Goal: Task Accomplishment & Management: Use online tool/utility

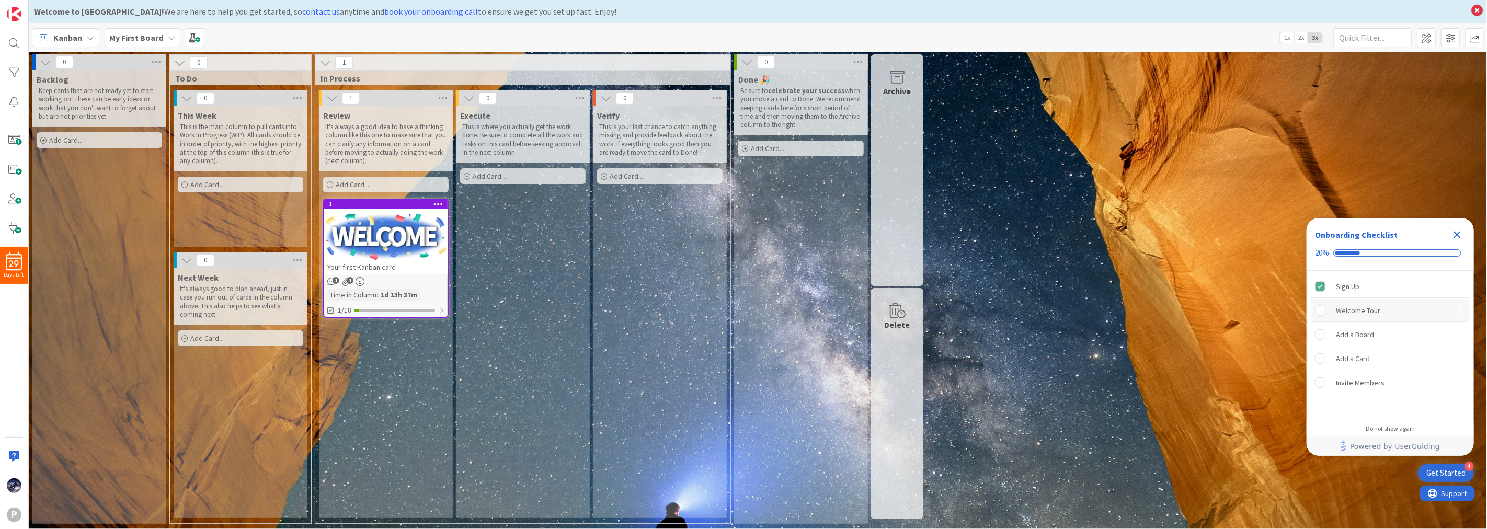
click at [1319, 313] on rect "Welcome Tour is incomplete." at bounding box center [1321, 310] width 10 height 10
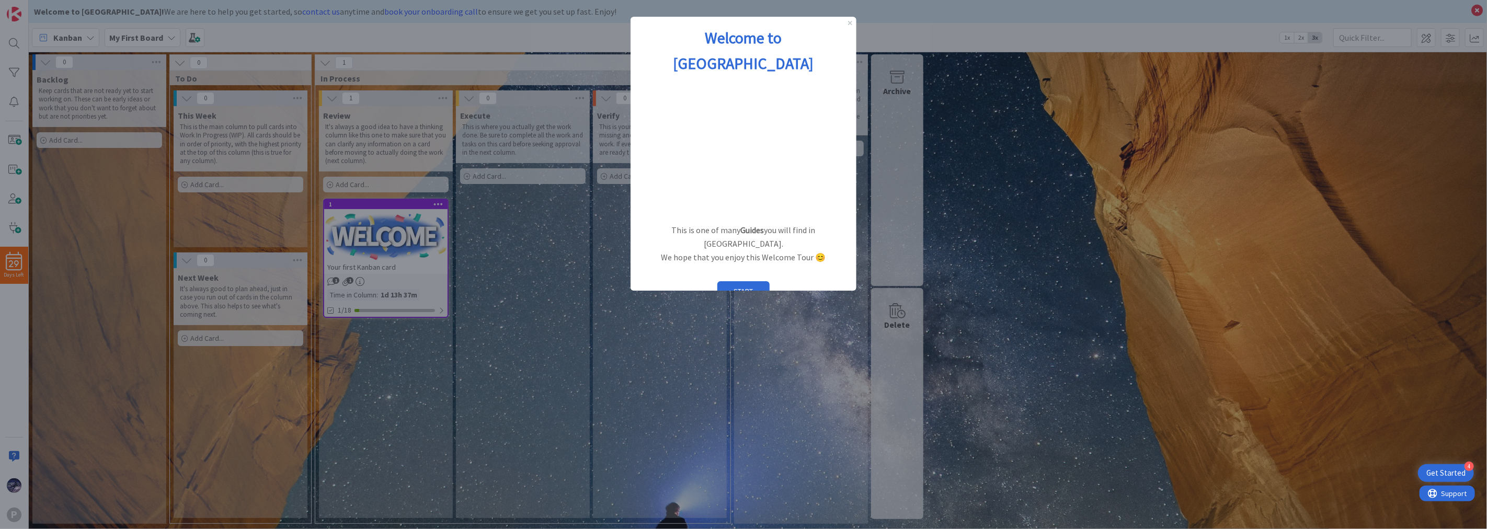
click at [1076, 275] on div at bounding box center [743, 264] width 1487 height 529
click at [1074, 275] on div at bounding box center [743, 264] width 1487 height 529
drag, startPoint x: 1070, startPoint y: 275, endPoint x: 1005, endPoint y: 191, distance: 106.6
click at [1064, 271] on div at bounding box center [743, 264] width 1487 height 529
click at [1089, 232] on div at bounding box center [743, 264] width 1487 height 529
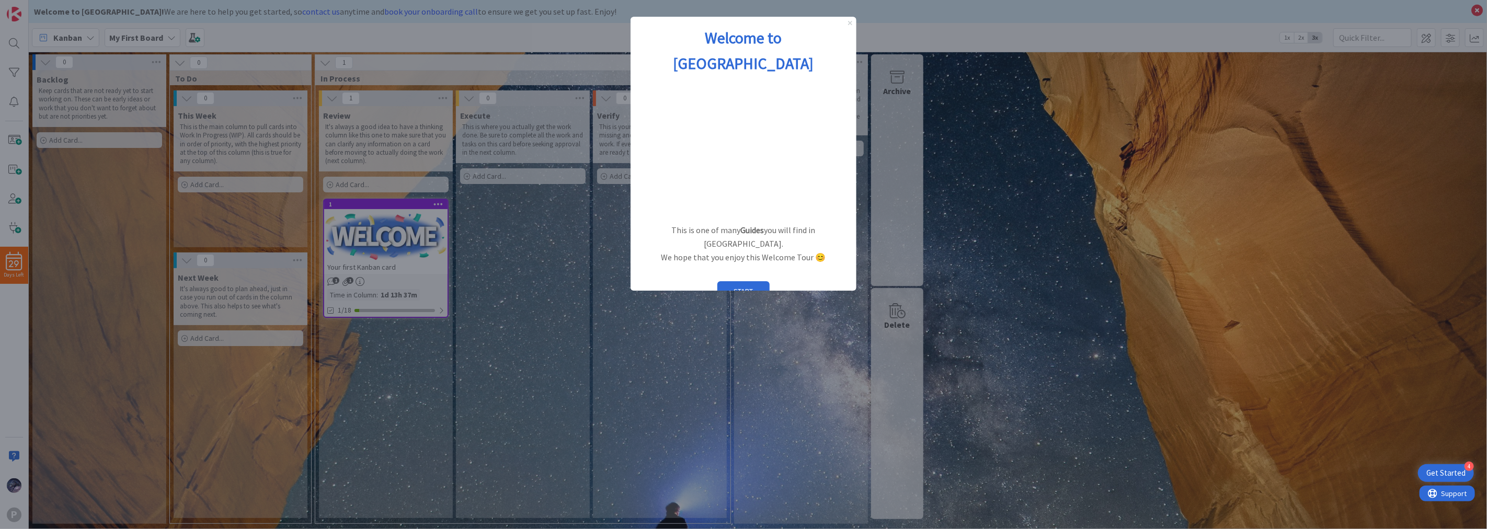
click at [849, 24] on icon "Close Preview" at bounding box center [850, 23] width 4 height 4
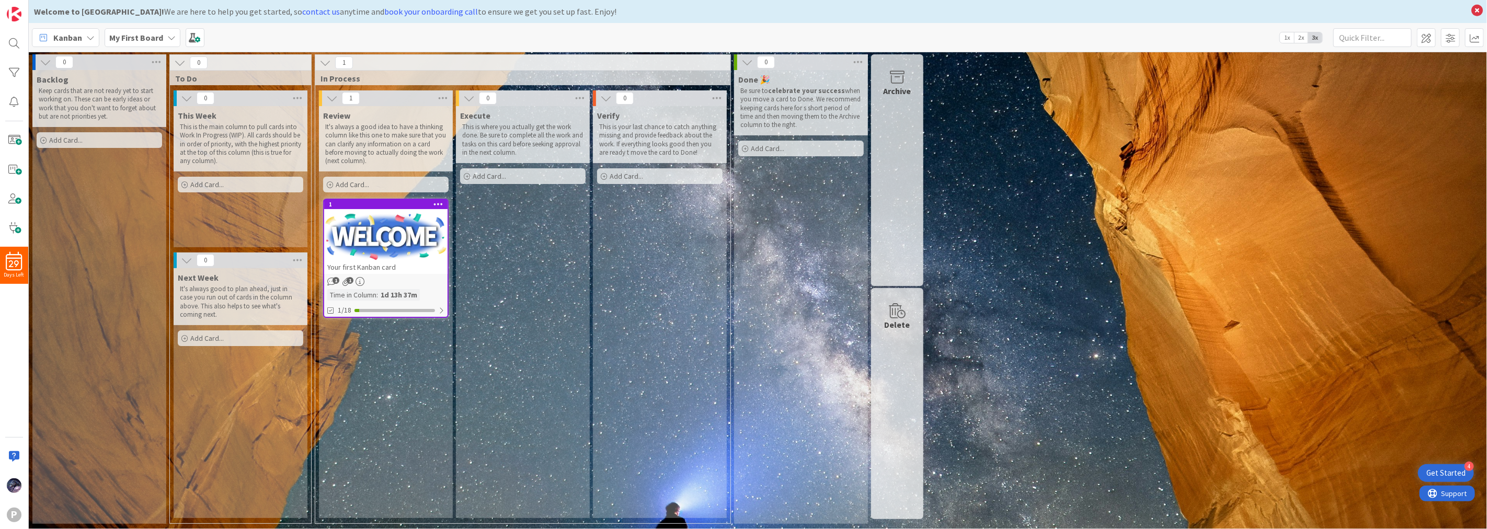
click at [1437, 484] on div "0 Backlog Keep cards that are not ready yet to start working on. These can be e…" at bounding box center [758, 291] width 1454 height 475
click at [1439, 477] on div "Get Started" at bounding box center [1445, 473] width 39 height 10
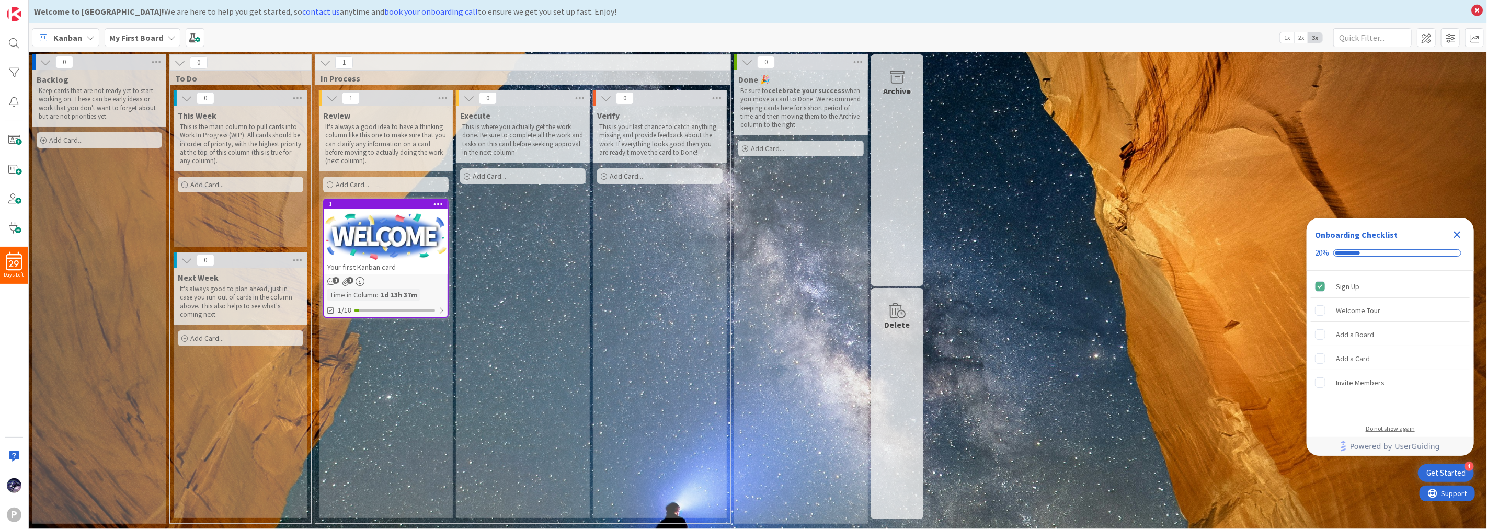
click at [1393, 429] on div "Do not show again" at bounding box center [1390, 429] width 49 height 8
click at [1408, 290] on button "Yes" at bounding box center [1416, 292] width 46 height 19
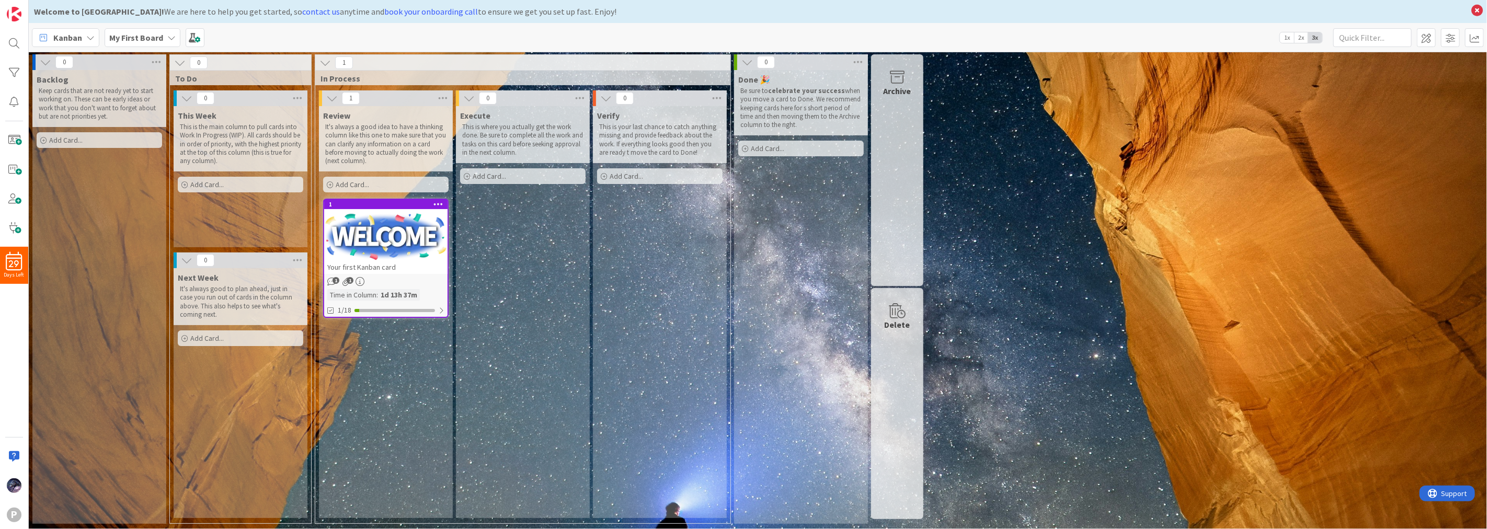
click at [1302, 205] on div "0 Backlog Keep cards that are not ready yet to start working on. These can be e…" at bounding box center [758, 291] width 1454 height 475
click at [258, 77] on span "To Do" at bounding box center [236, 78] width 123 height 10
click at [133, 206] on div "Backlog Keep cards that are not ready yet to start working on. These can be ear…" at bounding box center [99, 297] width 134 height 454
click at [622, 272] on div "Verify This is your last chance to catch anything missing and provide feedback …" at bounding box center [660, 312] width 134 height 412
click at [813, 303] on div "Done 🎉 Be sure to celebrate your success when you move a card to Done. We recom…" at bounding box center [801, 297] width 134 height 454
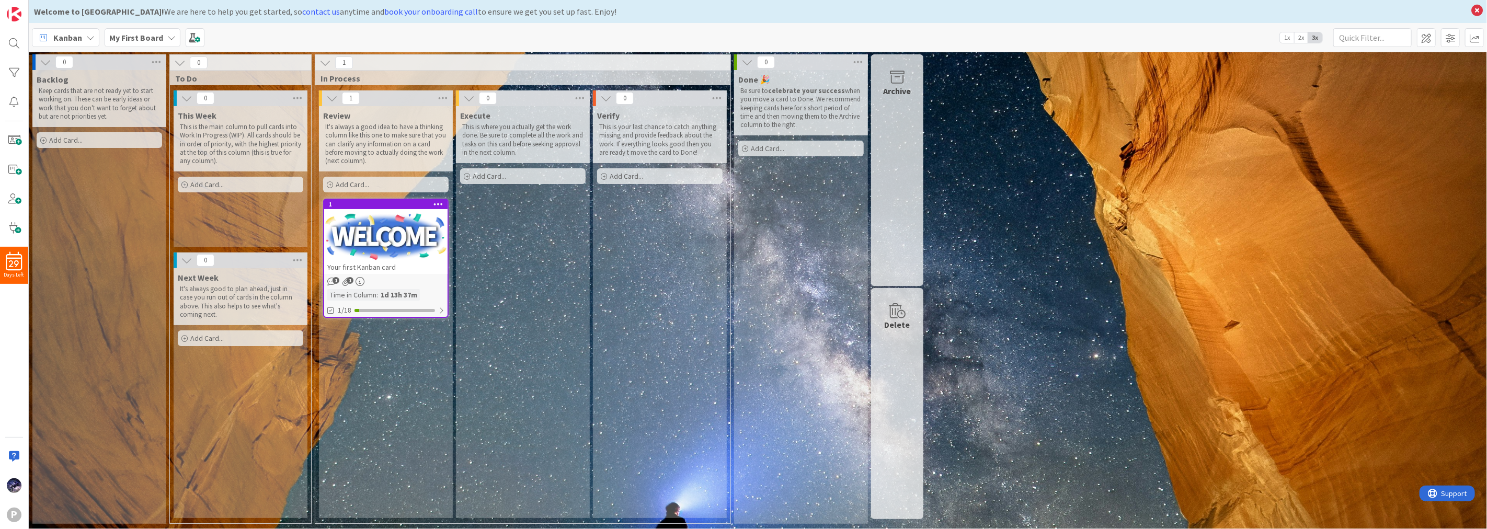
click at [441, 207] on icon at bounding box center [438, 203] width 10 height 7
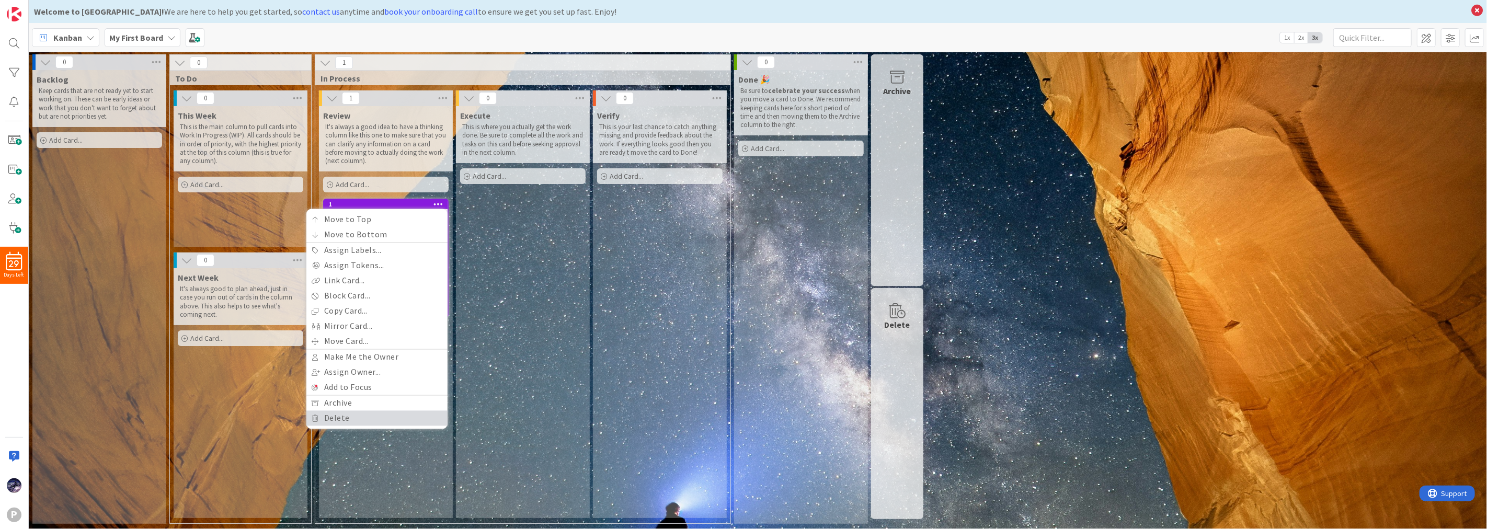
click at [344, 418] on link "Delete" at bounding box center [376, 418] width 141 height 15
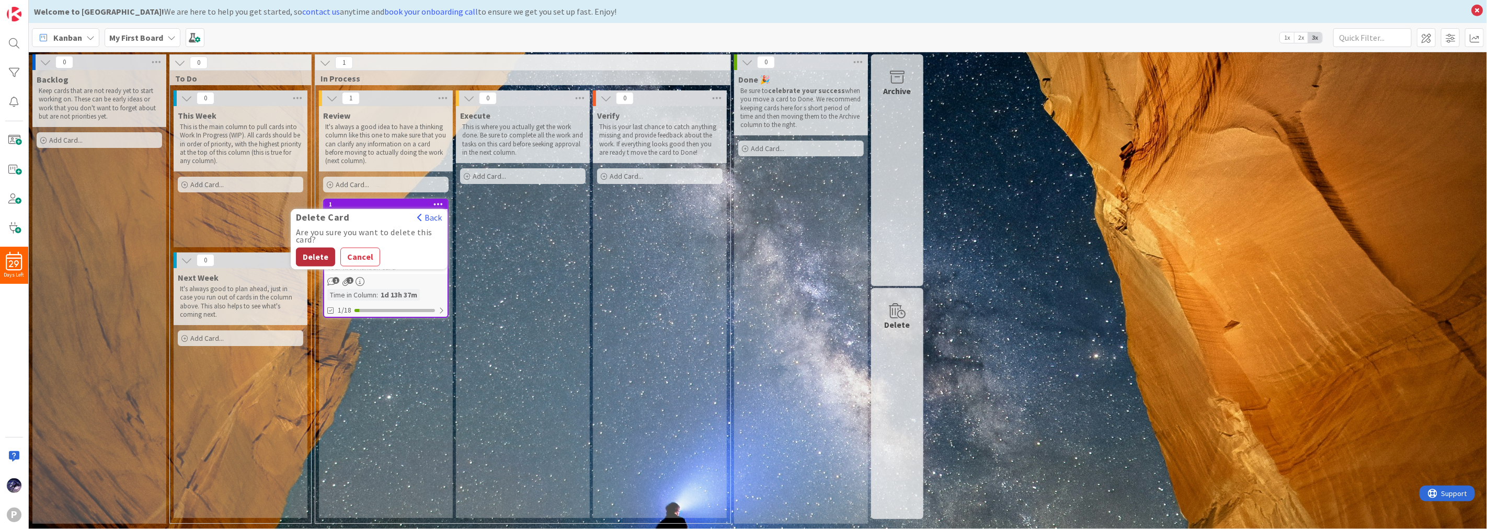
click at [301, 248] on button "Delete" at bounding box center [315, 257] width 39 height 19
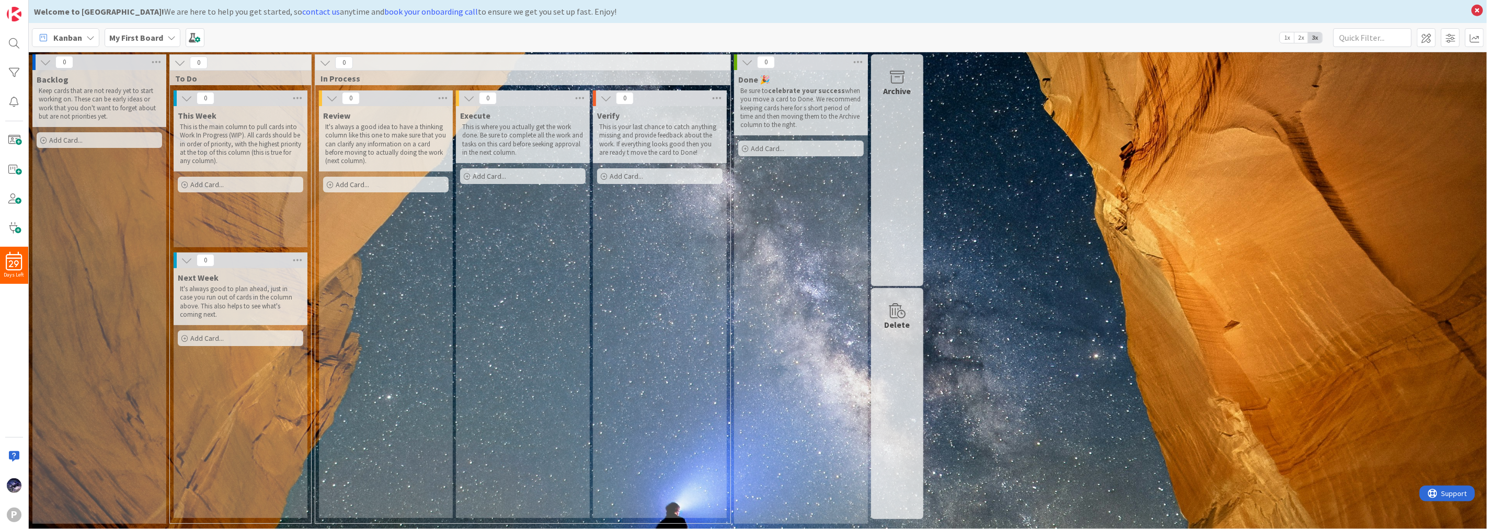
click at [167, 39] on icon at bounding box center [171, 37] width 8 height 8
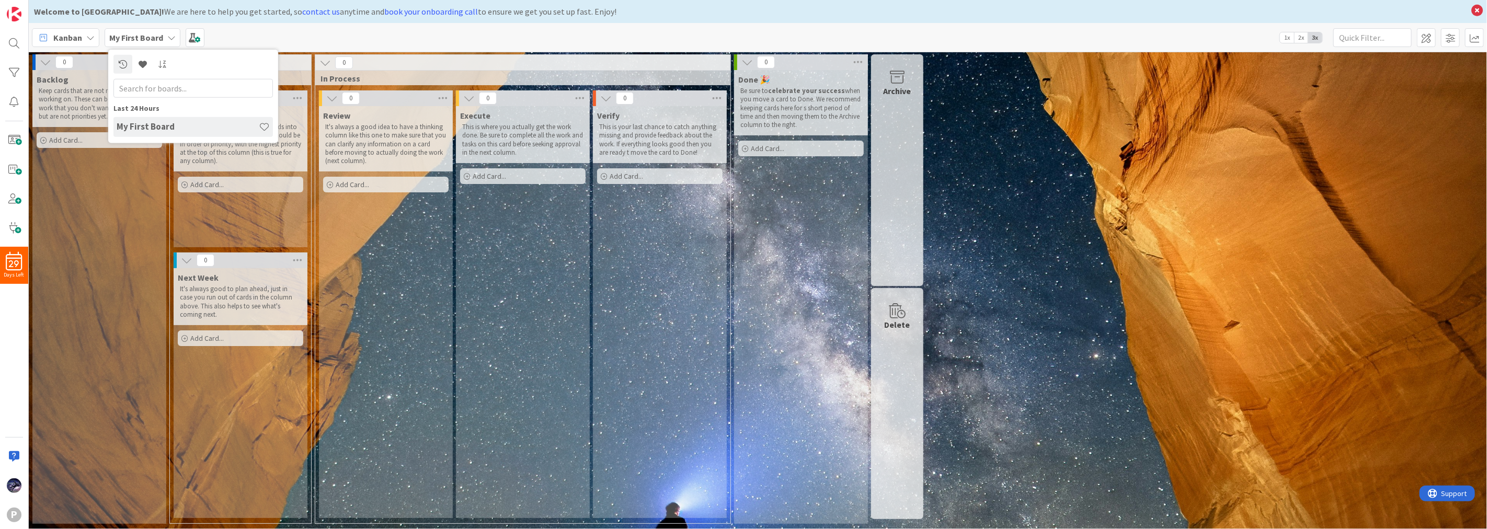
click at [71, 39] on span "Kanban" at bounding box center [67, 37] width 29 height 13
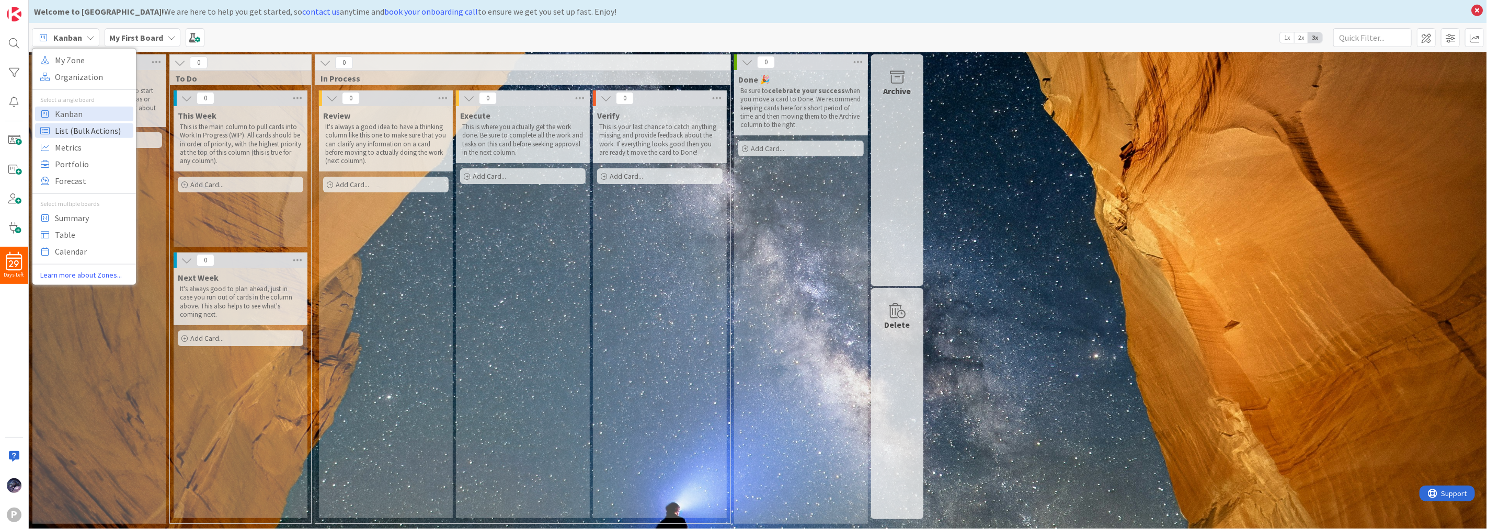
click at [98, 131] on span "List (Bulk Actions)" at bounding box center [92, 130] width 75 height 16
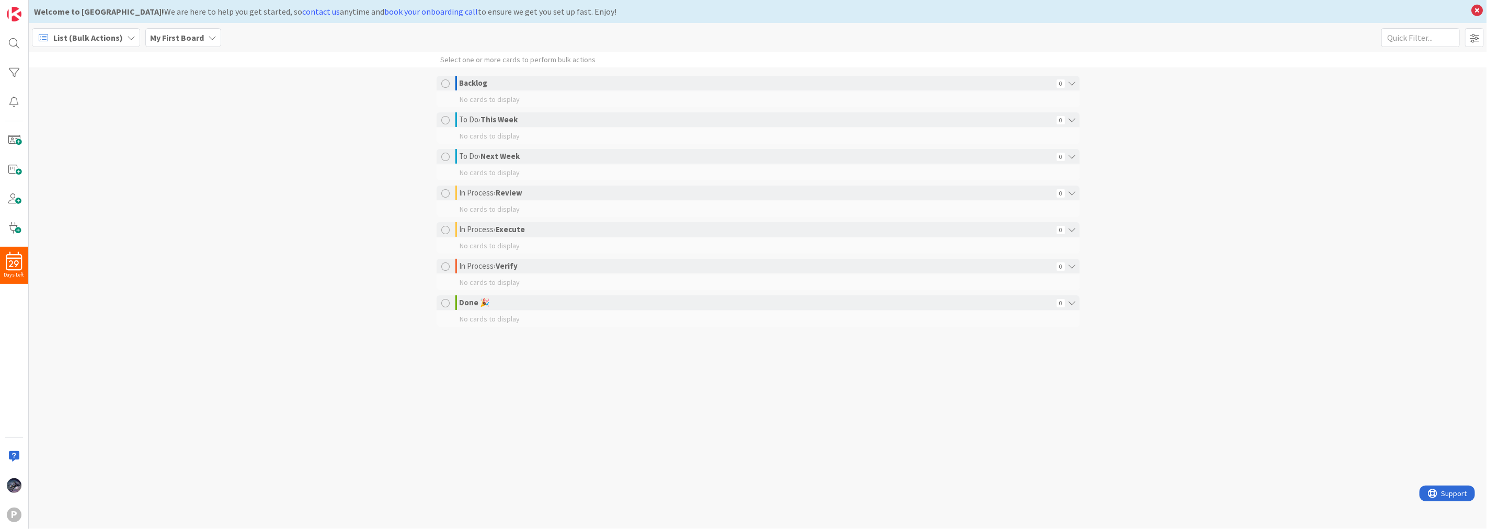
click at [85, 31] on span "List (Bulk Actions)" at bounding box center [88, 37] width 70 height 13
click at [82, 149] on span "Metrics" at bounding box center [92, 147] width 75 height 16
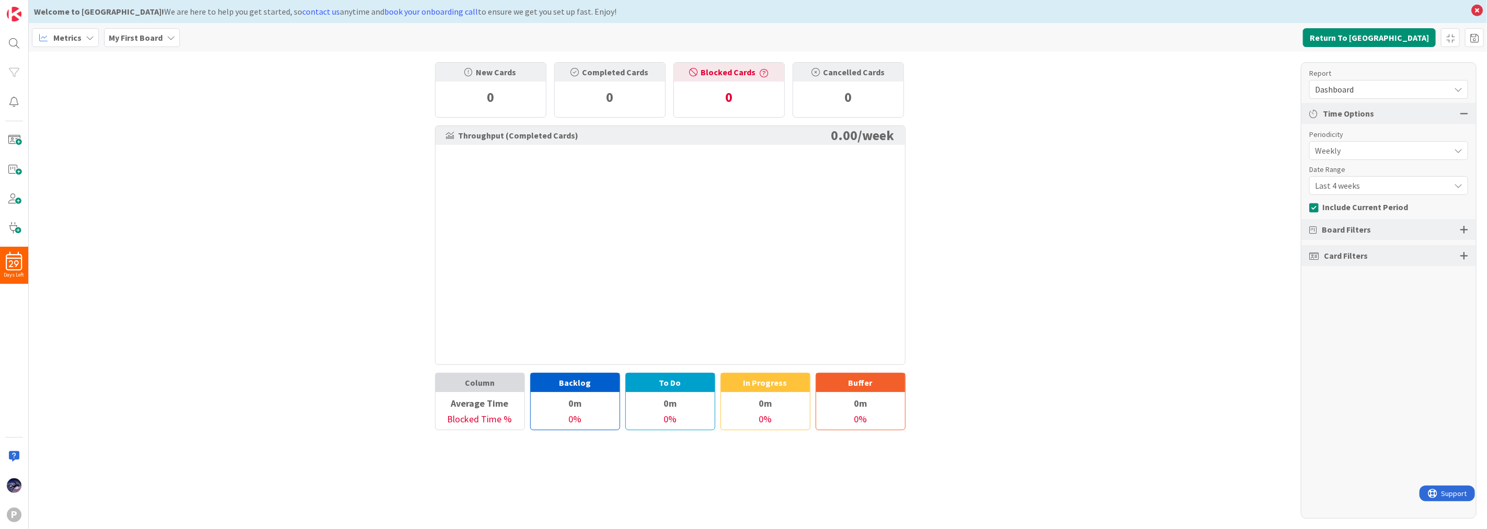
click at [75, 42] on span "Metrics" at bounding box center [67, 37] width 28 height 13
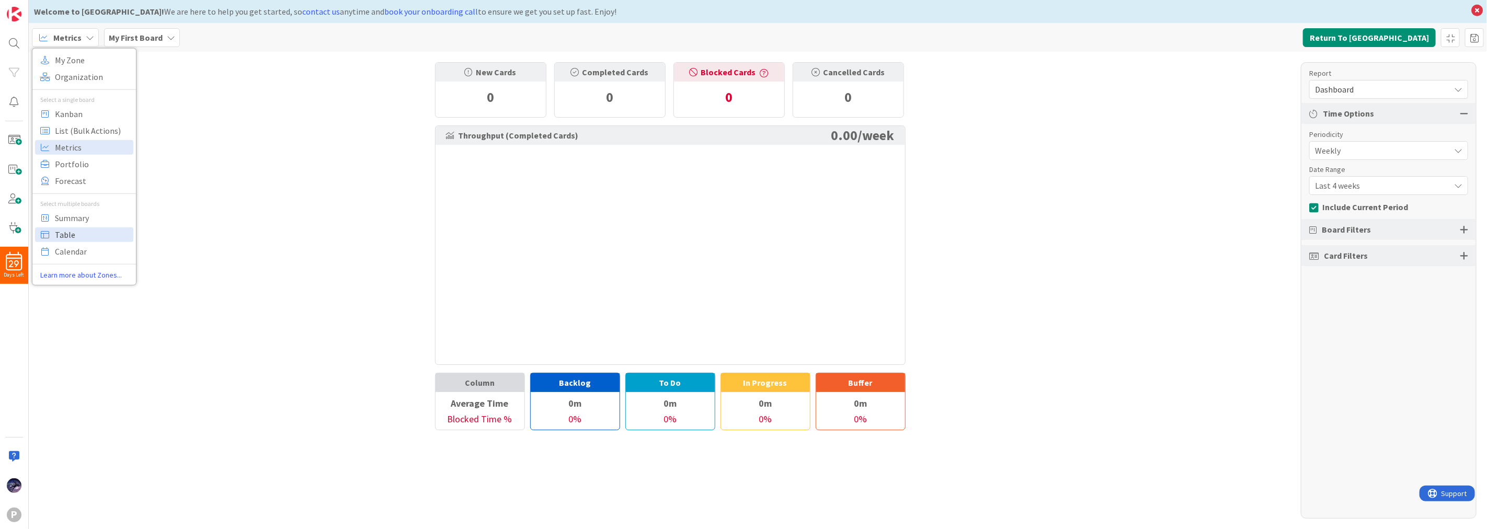
click at [96, 237] on span "Table" at bounding box center [92, 234] width 75 height 16
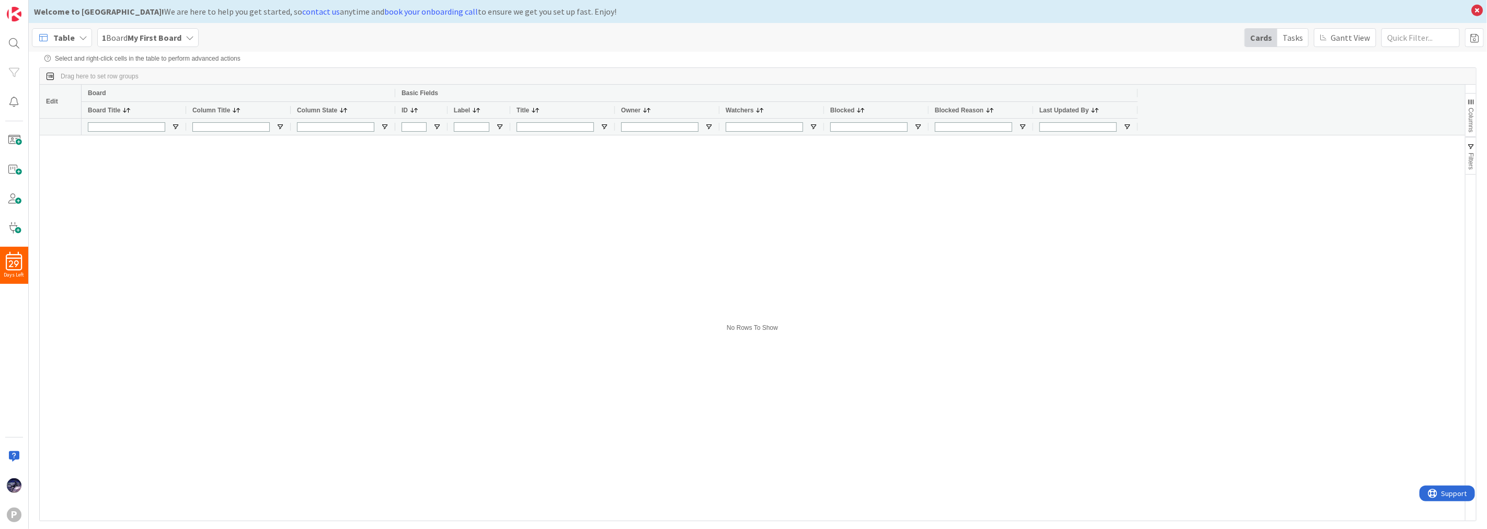
click at [64, 29] on div "Table" at bounding box center [62, 37] width 60 height 19
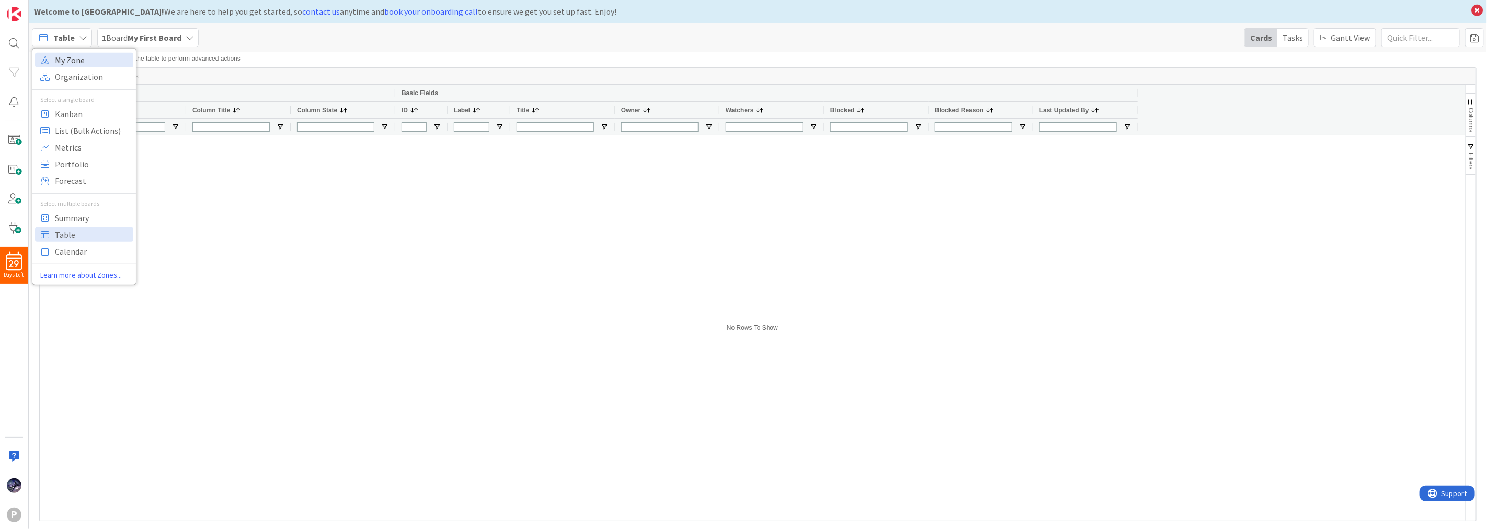
click at [102, 54] on span "My Zone" at bounding box center [92, 60] width 75 height 16
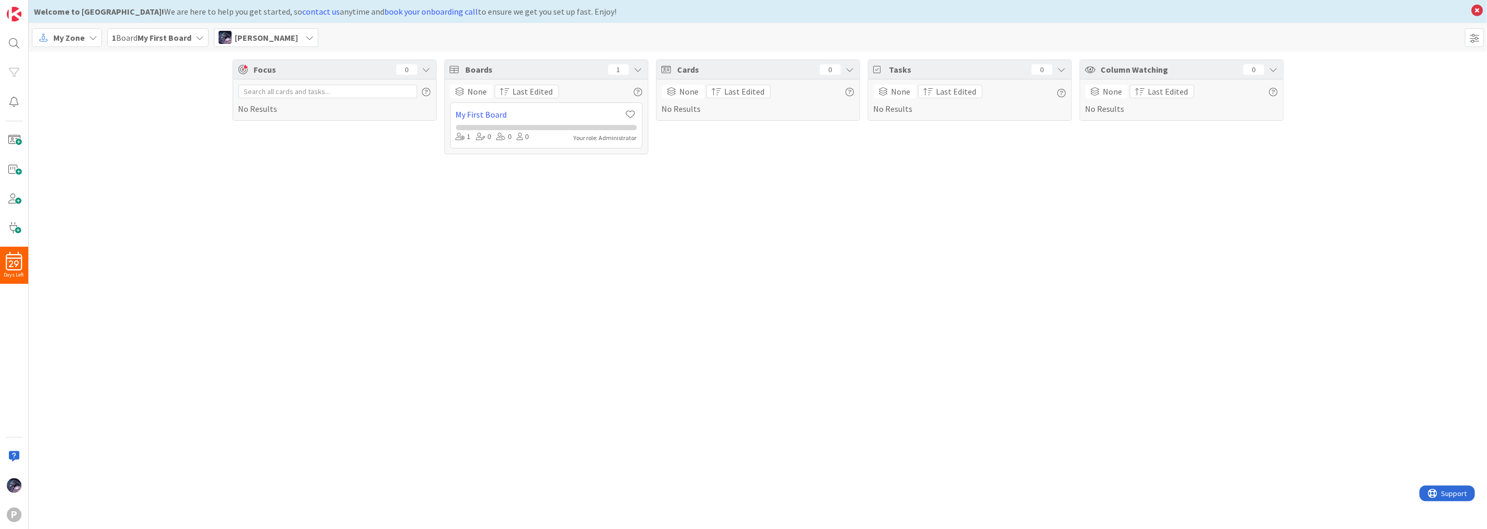
click at [63, 39] on span "My Zone" at bounding box center [68, 37] width 31 height 13
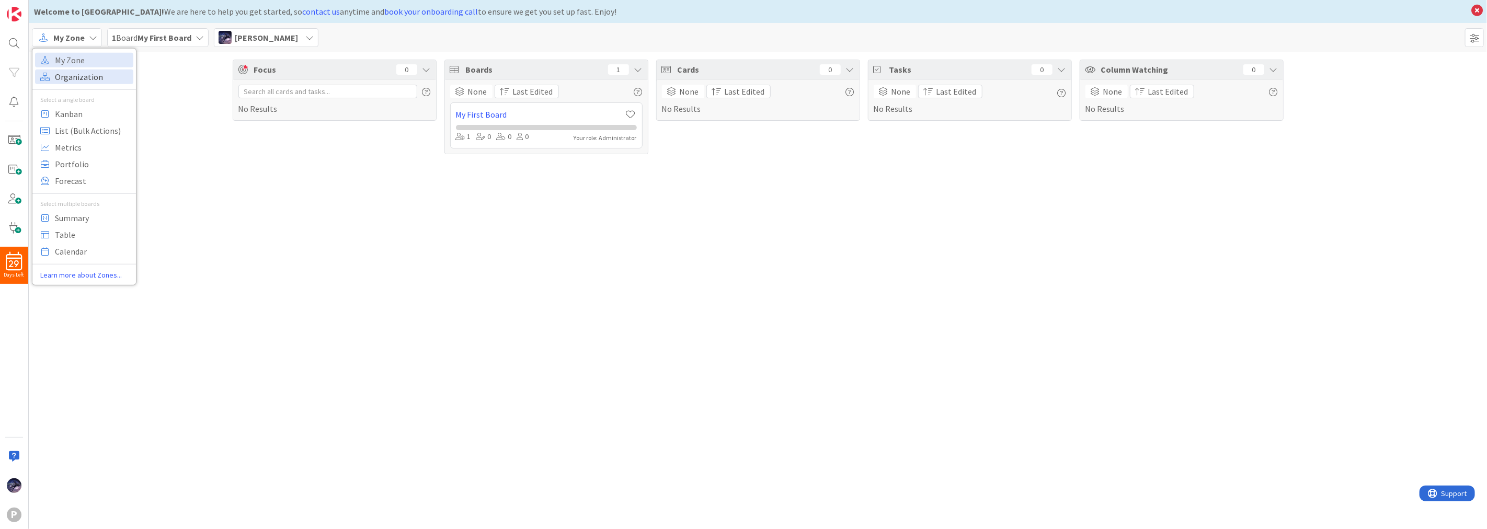
click at [88, 77] on span "Organization" at bounding box center [92, 77] width 75 height 16
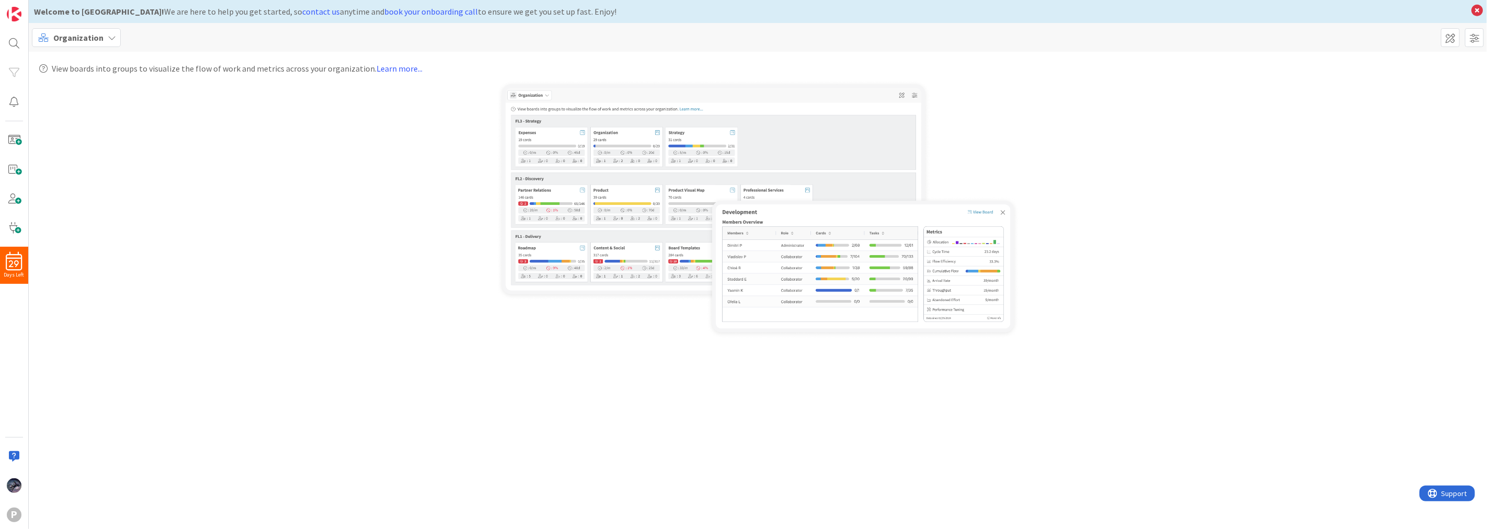
click at [73, 34] on span "Organization" at bounding box center [78, 37] width 50 height 13
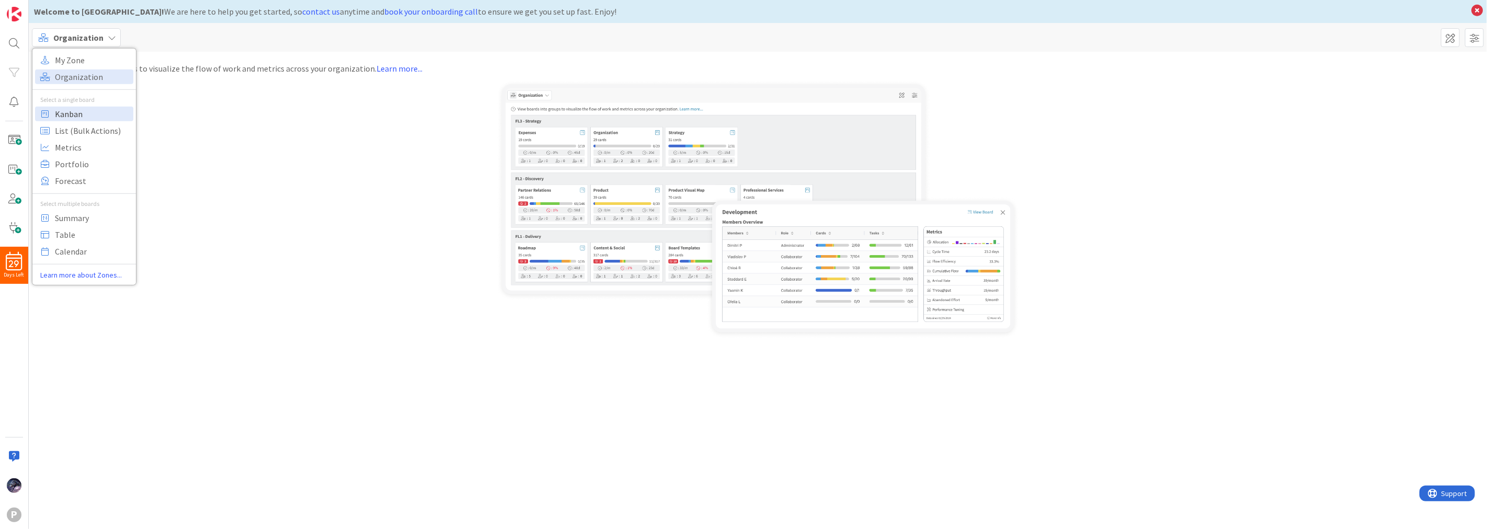
click at [75, 113] on span "Kanban" at bounding box center [92, 114] width 75 height 16
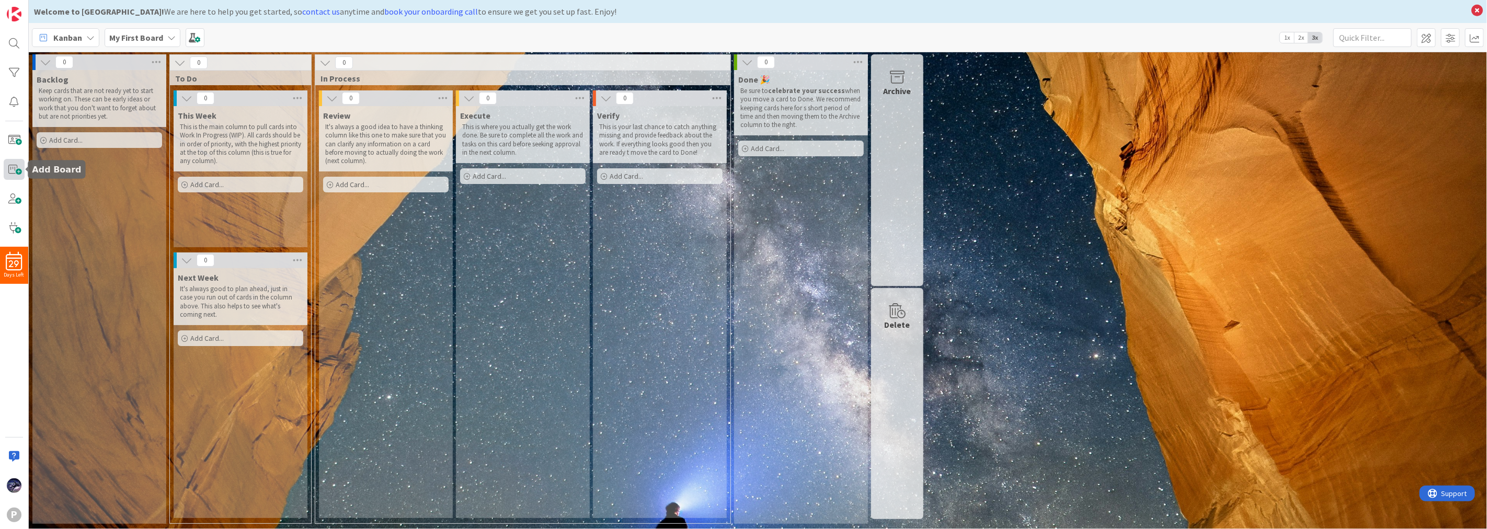
click at [14, 173] on span at bounding box center [14, 169] width 21 height 21
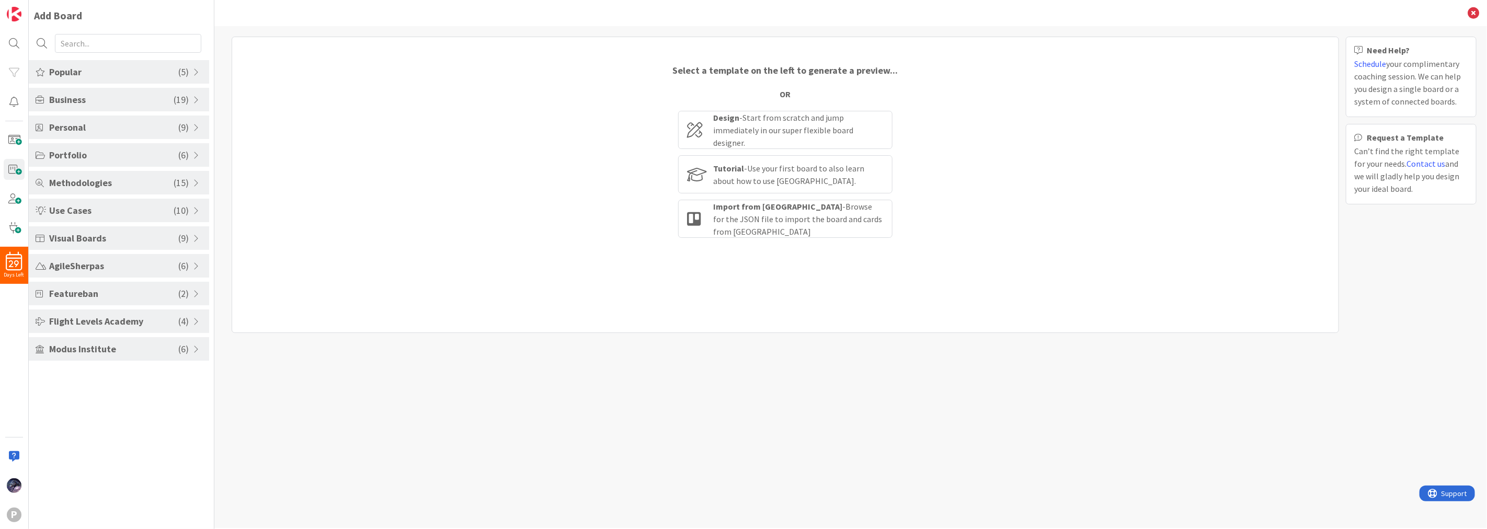
click at [91, 128] on span "Personal" at bounding box center [113, 127] width 129 height 14
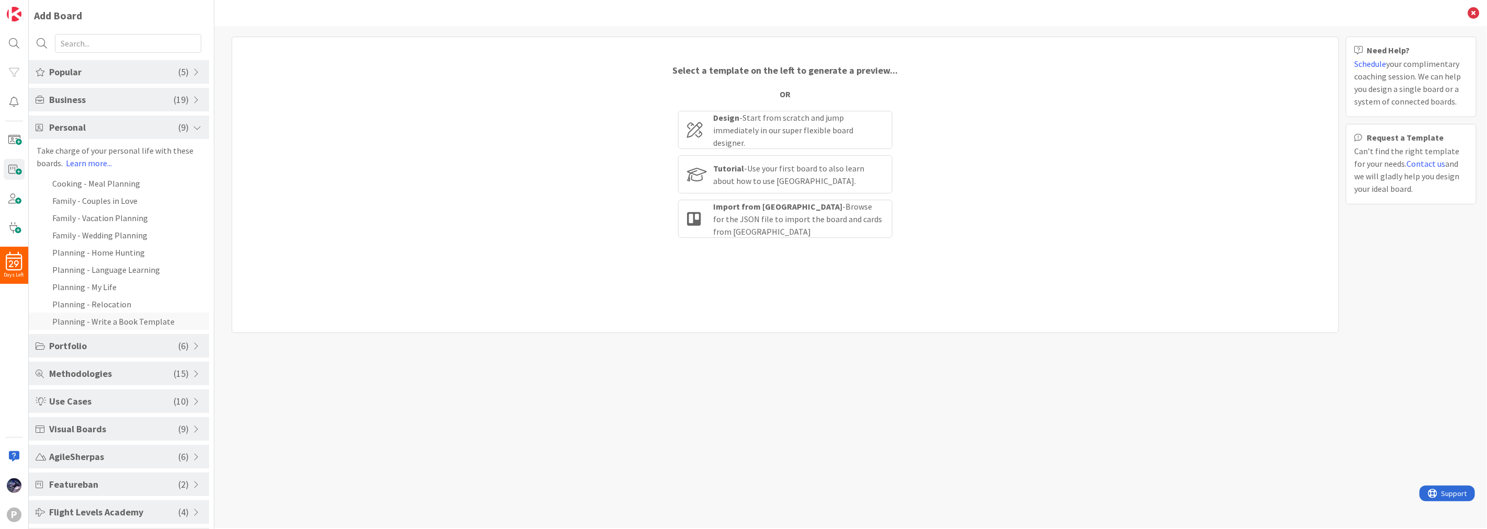
click at [147, 326] on li "Planning - Write a Book Template" at bounding box center [119, 321] width 180 height 17
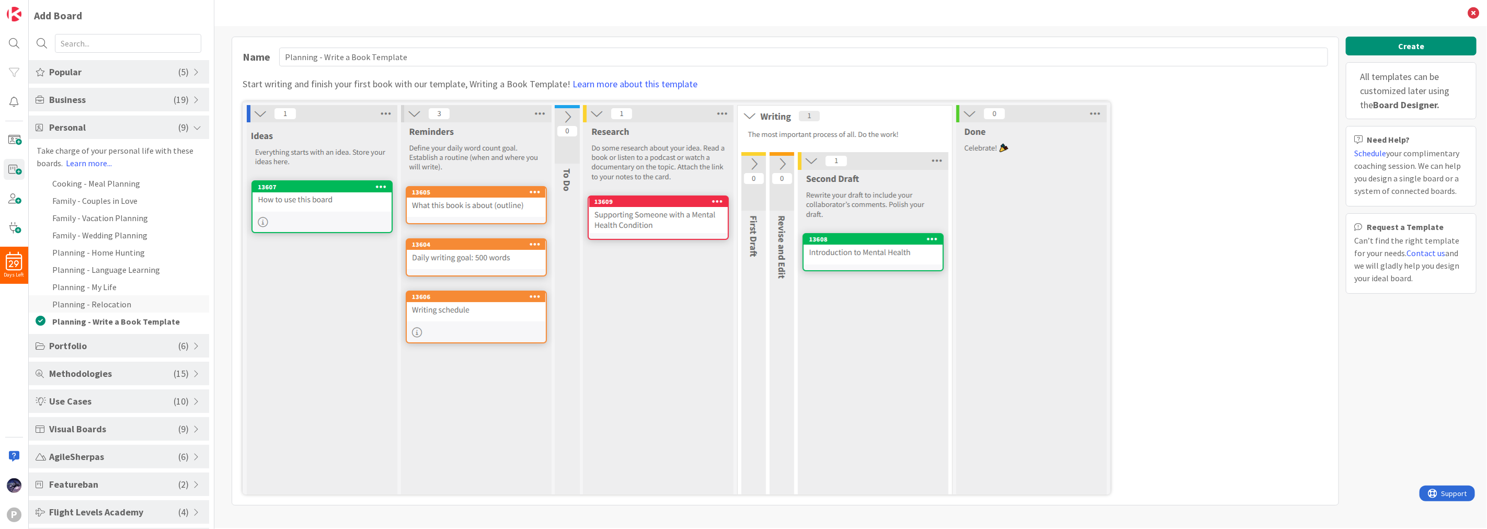
click at [94, 295] on li "Planning - Relocation" at bounding box center [119, 303] width 180 height 17
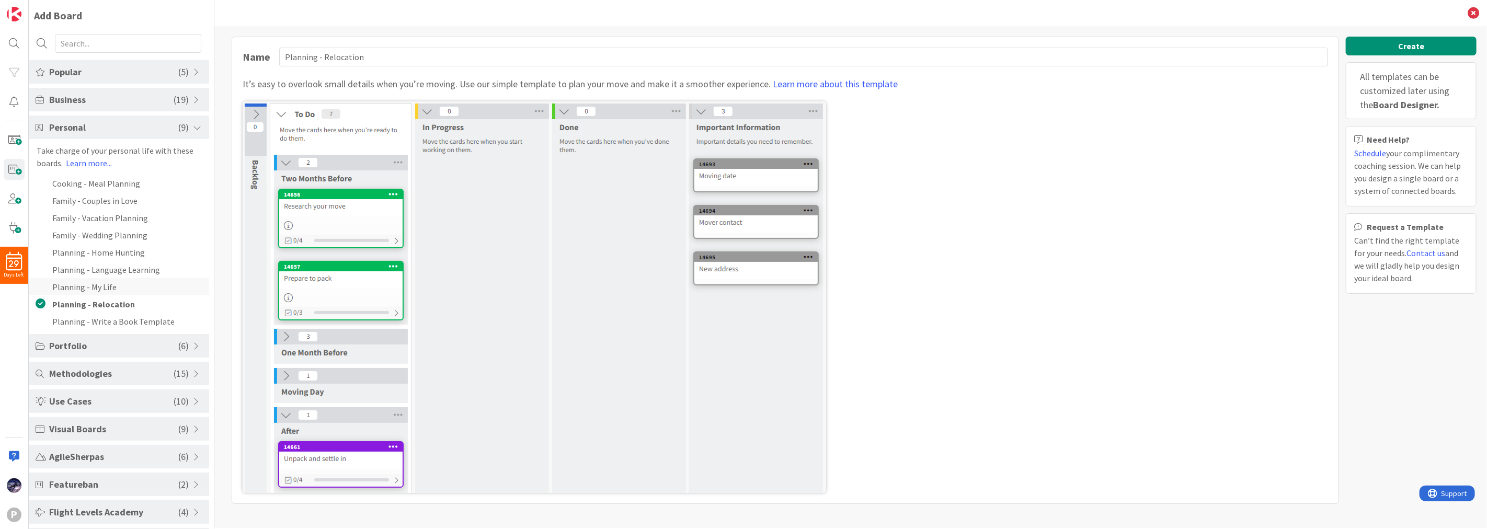
click at [100, 291] on li "Planning - My Life" at bounding box center [119, 286] width 180 height 17
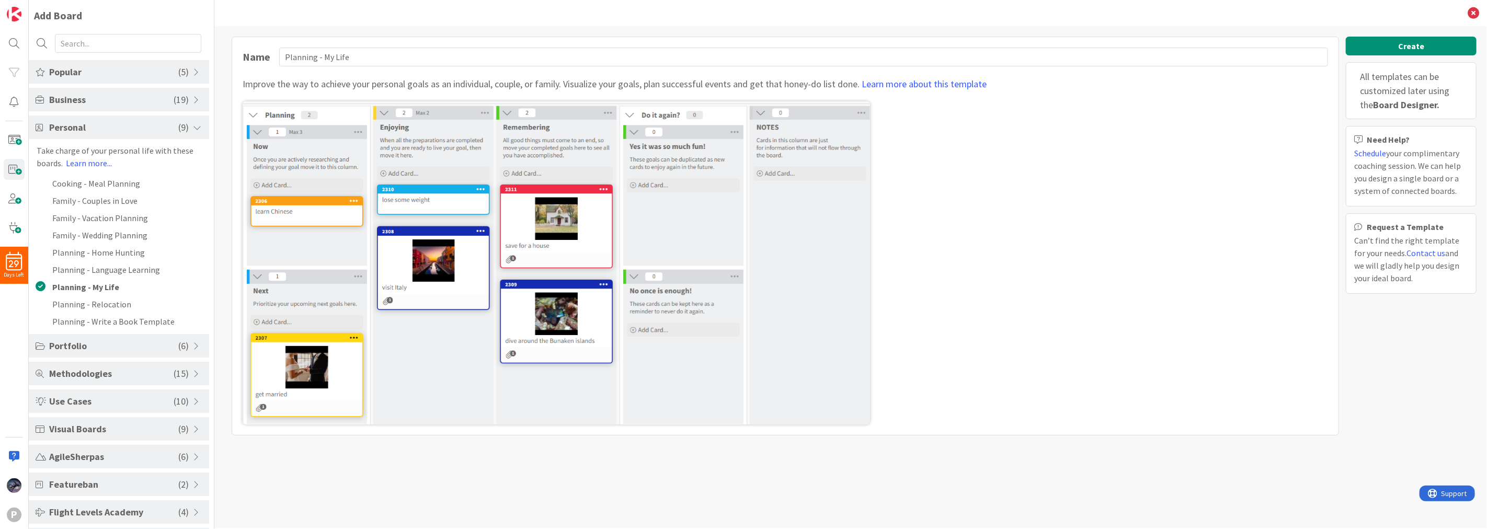
click at [141, 337] on div "Portfolio ( 6 )" at bounding box center [119, 346] width 180 height 24
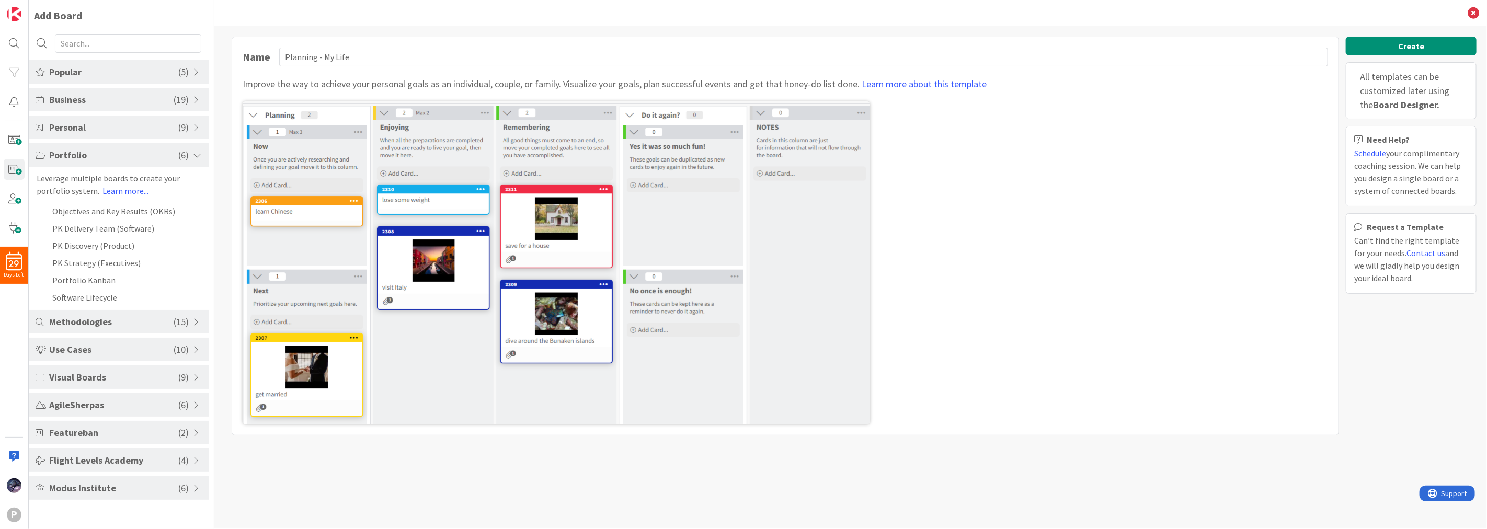
click at [136, 328] on span "Methodologies" at bounding box center [111, 322] width 124 height 14
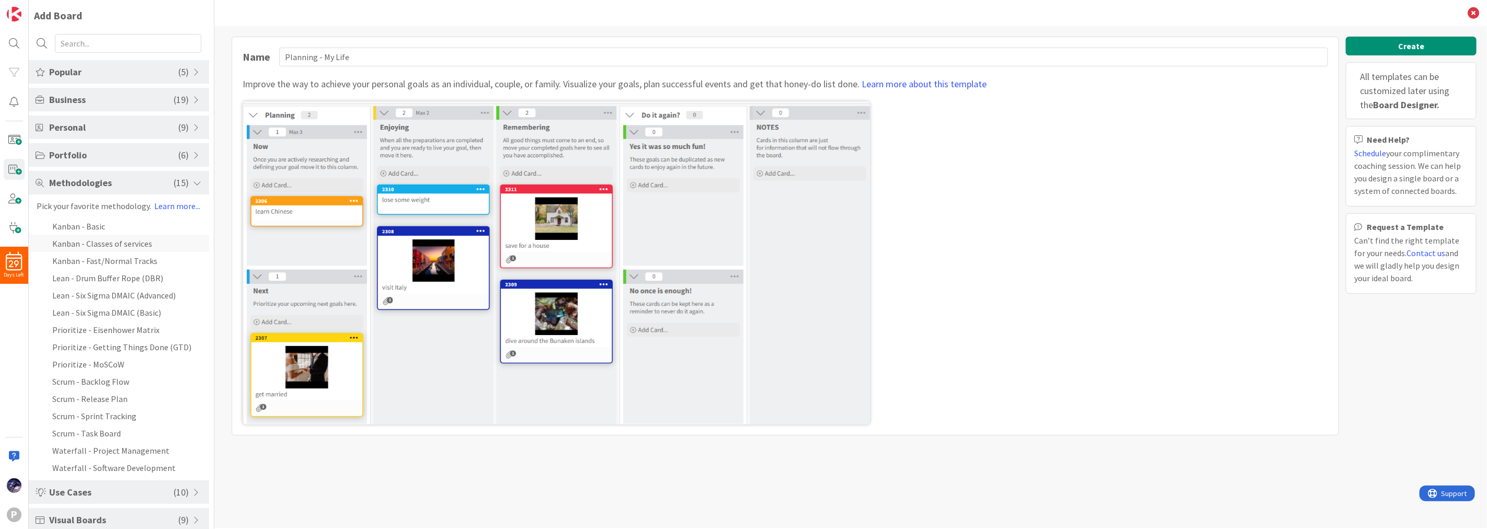
click at [136, 235] on li "Kanban - Classes of services" at bounding box center [119, 243] width 180 height 17
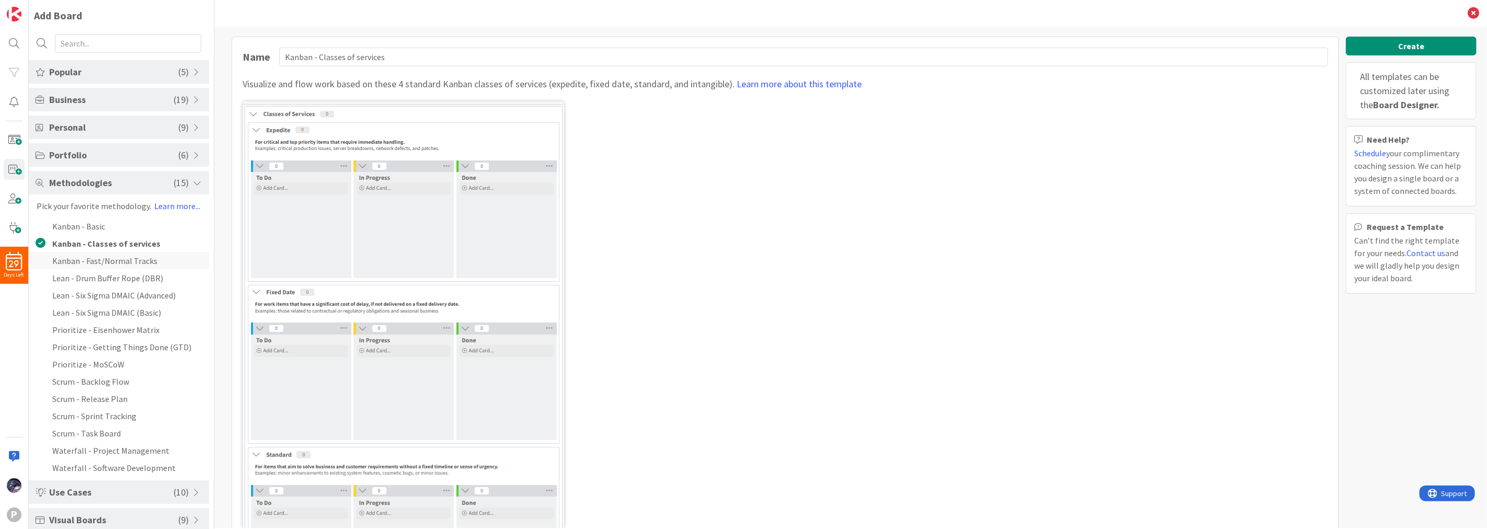
click at [127, 257] on li "Kanban - Fast/Normal Tracks" at bounding box center [119, 260] width 180 height 17
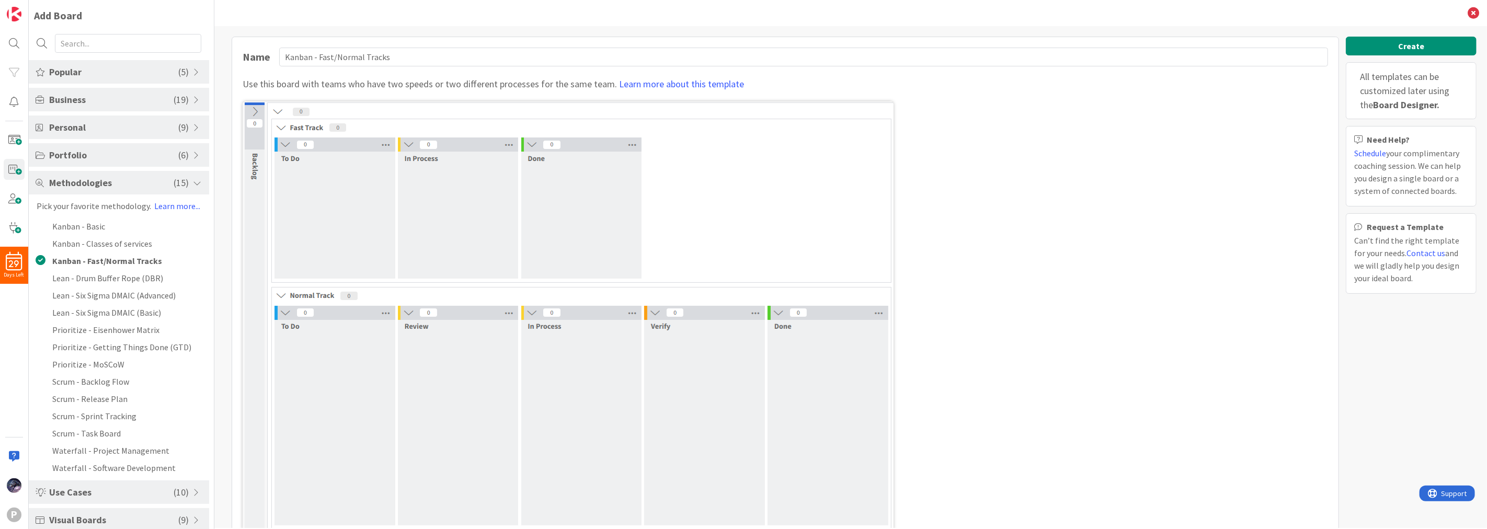
scroll to position [25, 0]
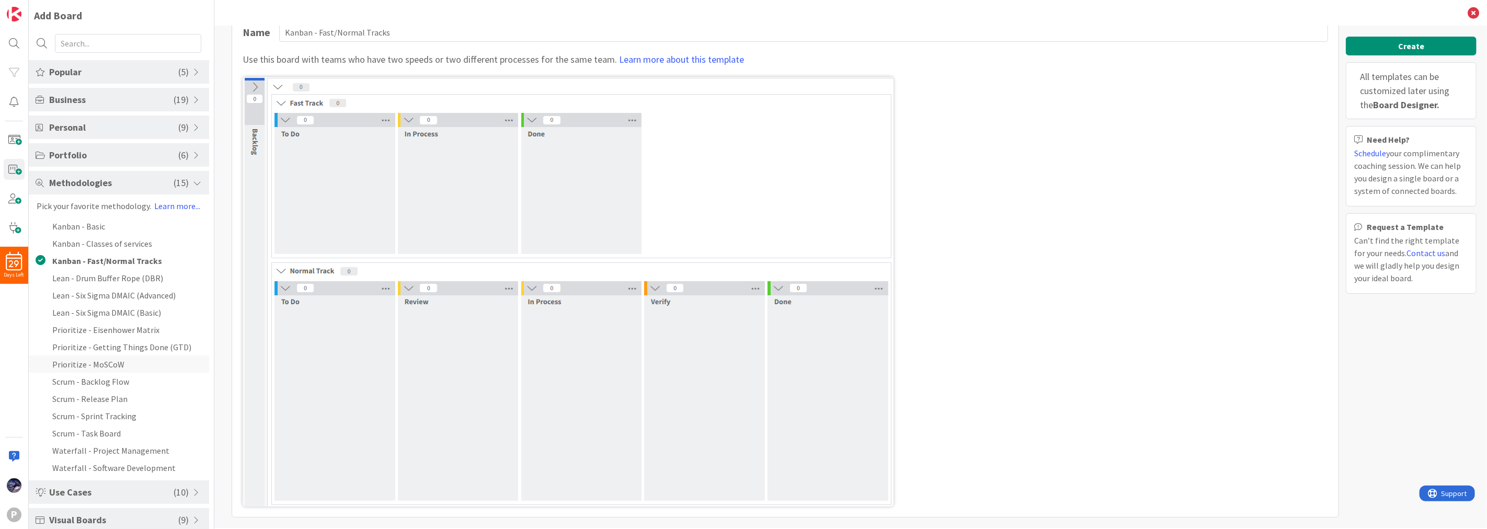
click at [90, 363] on li "Prioritize - MoSCoW" at bounding box center [119, 364] width 180 height 17
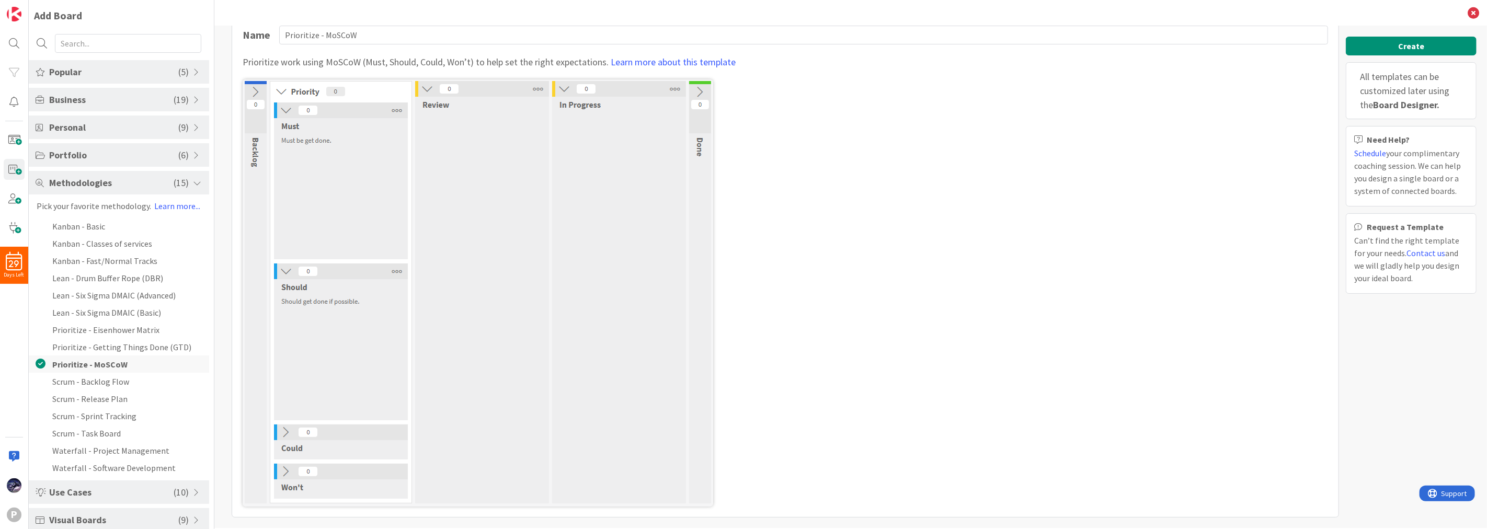
scroll to position [22, 0]
click at [163, 352] on li "Prioritize - Getting Things Done (GTD)" at bounding box center [119, 346] width 180 height 17
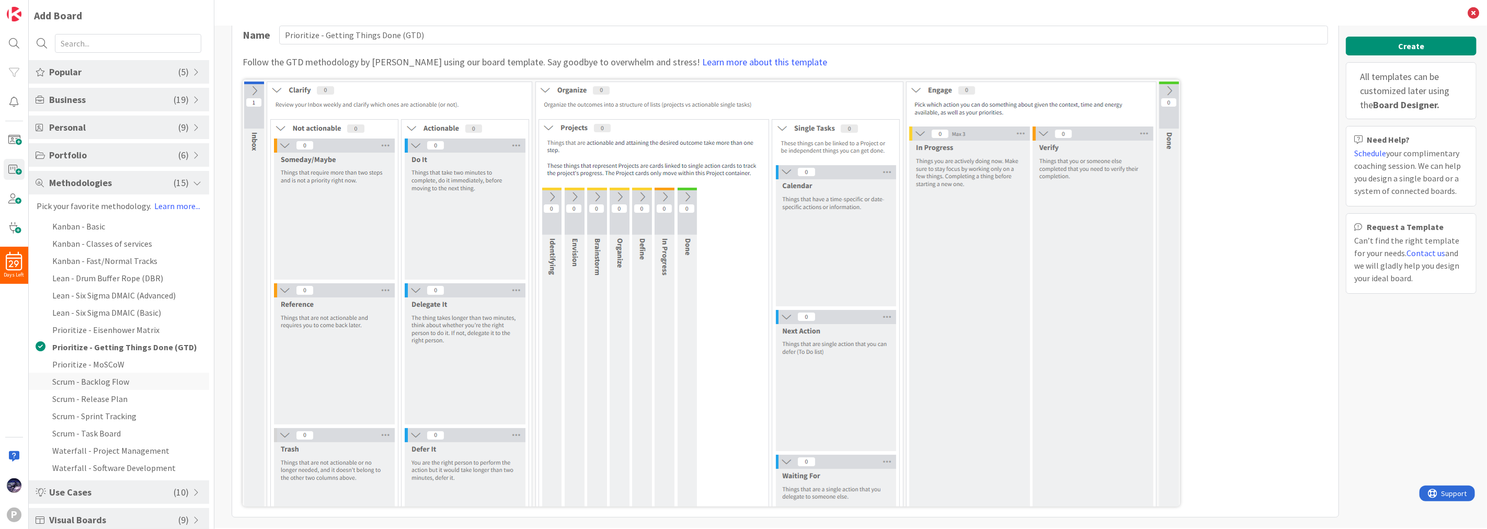
click at [64, 380] on li "Scrum - Backlog Flow" at bounding box center [119, 381] width 180 height 17
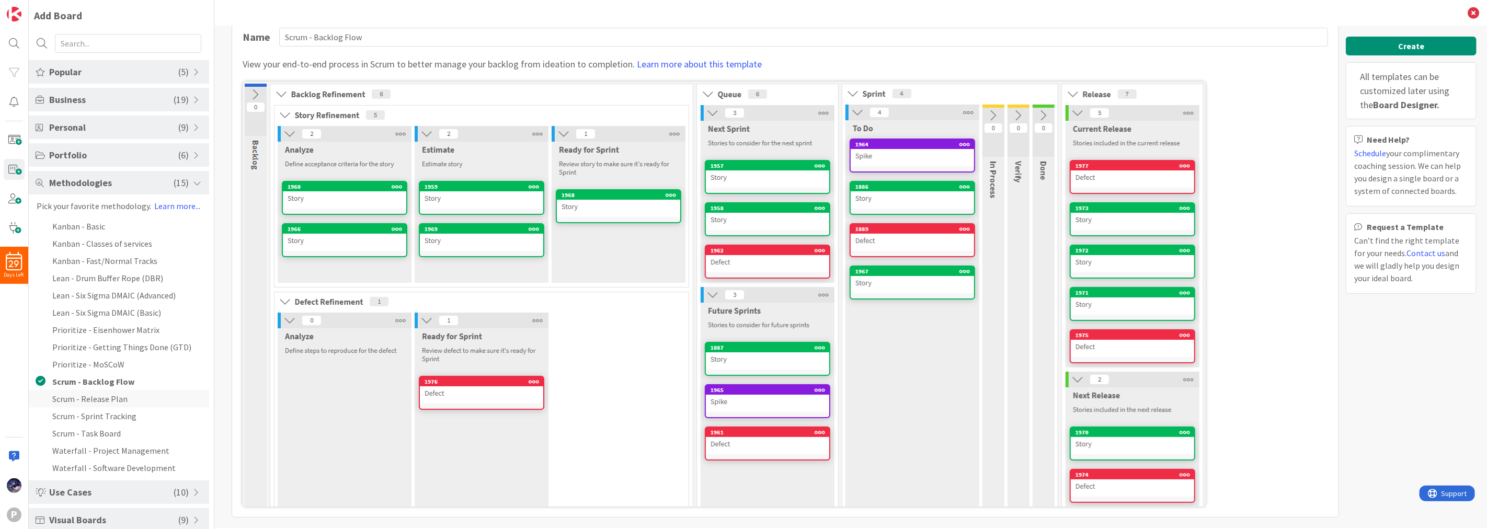
scroll to position [20, 0]
click at [111, 394] on li "Scrum - Release Plan" at bounding box center [119, 398] width 180 height 17
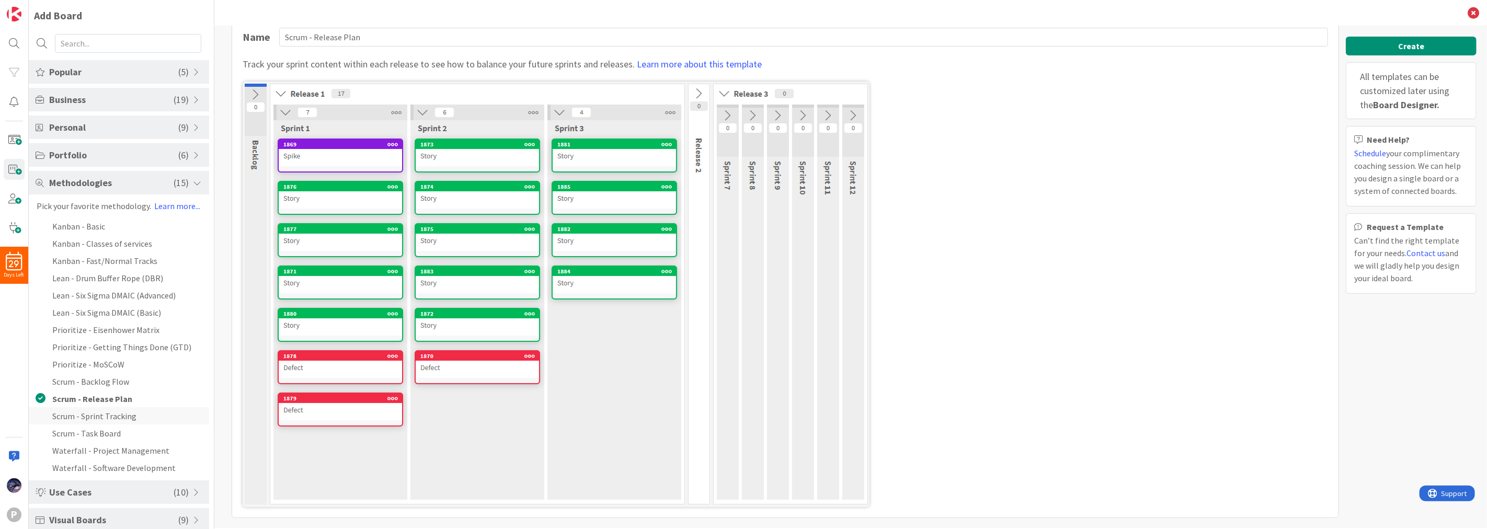
click at [121, 412] on li "Scrum - Sprint Tracking" at bounding box center [119, 415] width 180 height 17
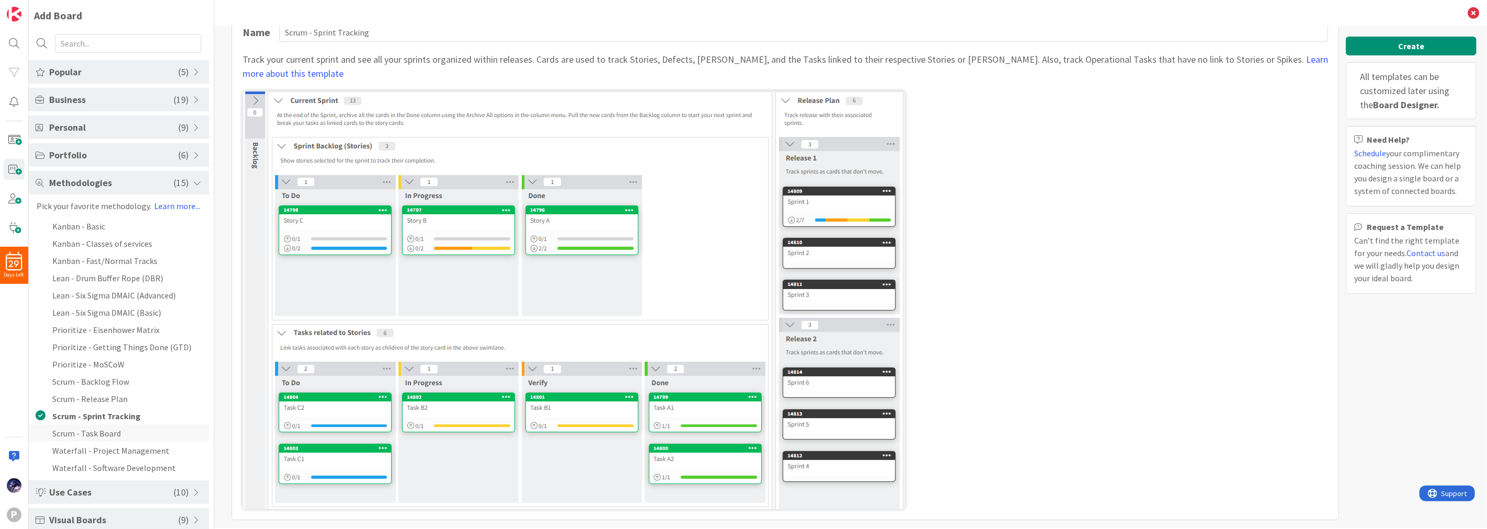
click at [100, 432] on li "Scrum - Task Board" at bounding box center [119, 433] width 180 height 17
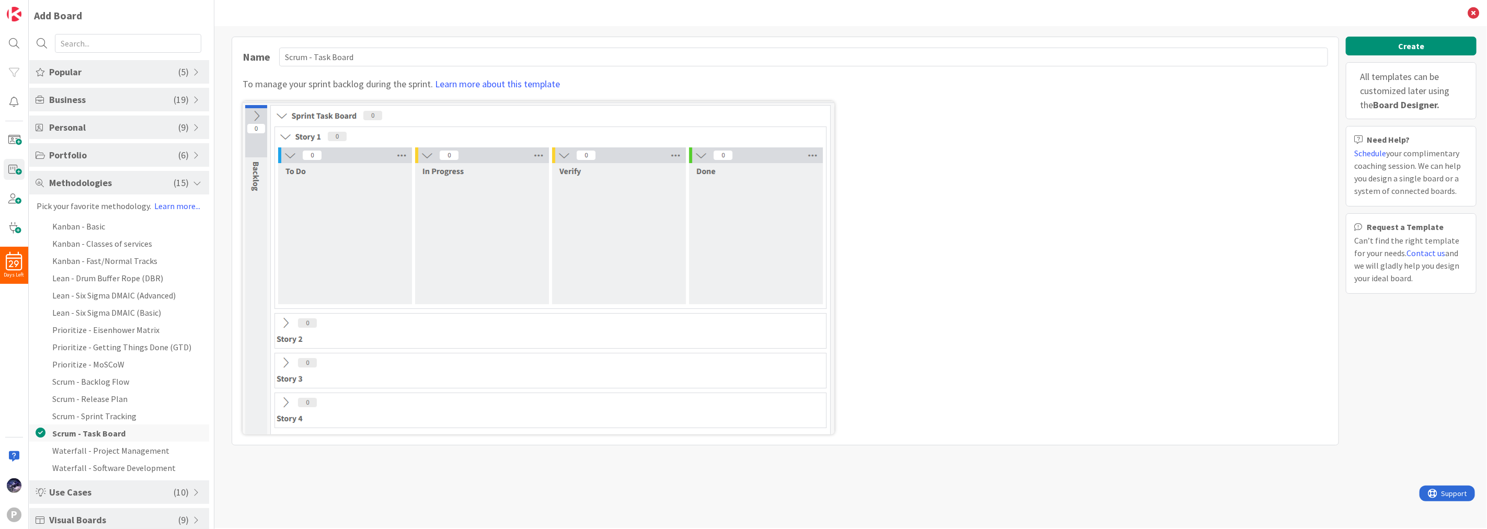
scroll to position [0, 0]
click at [100, 226] on li "Kanban - Basic" at bounding box center [119, 226] width 180 height 17
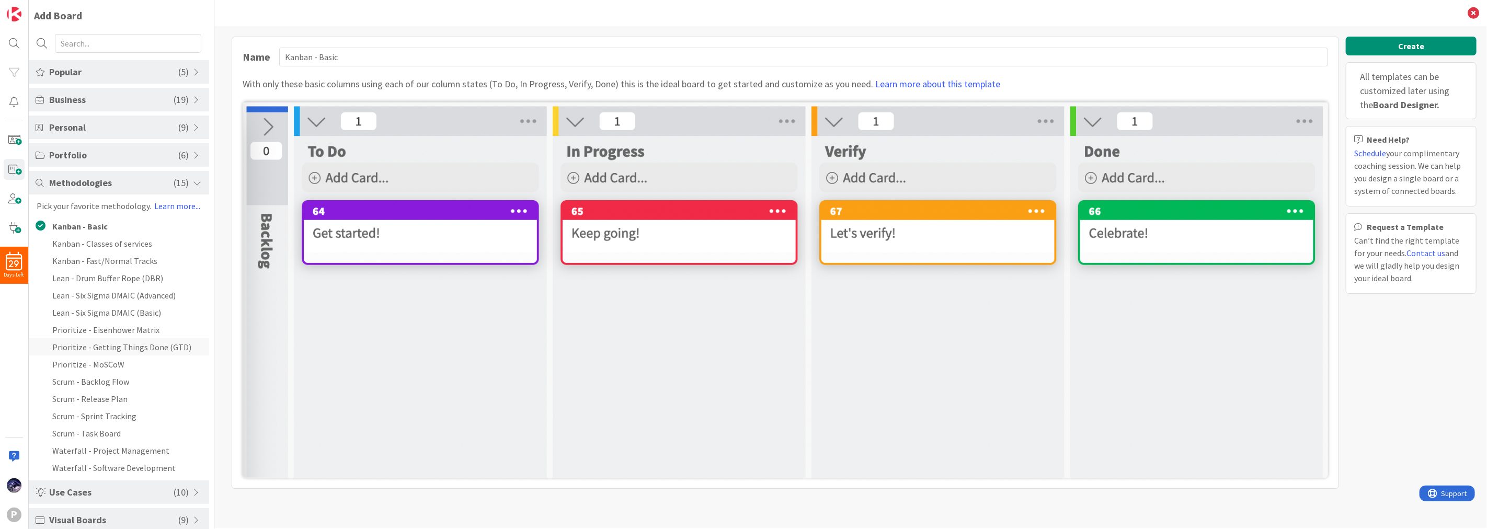
scroll to position [121, 0]
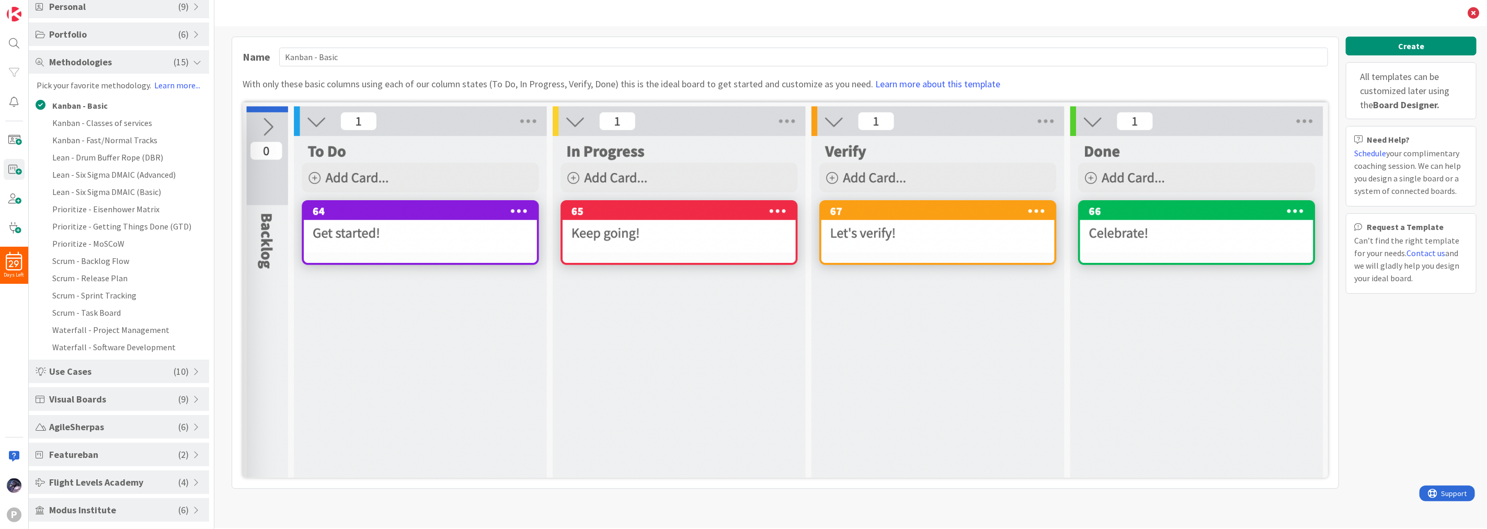
click at [143, 390] on div "Visual Boards ( 9 )" at bounding box center [119, 399] width 180 height 24
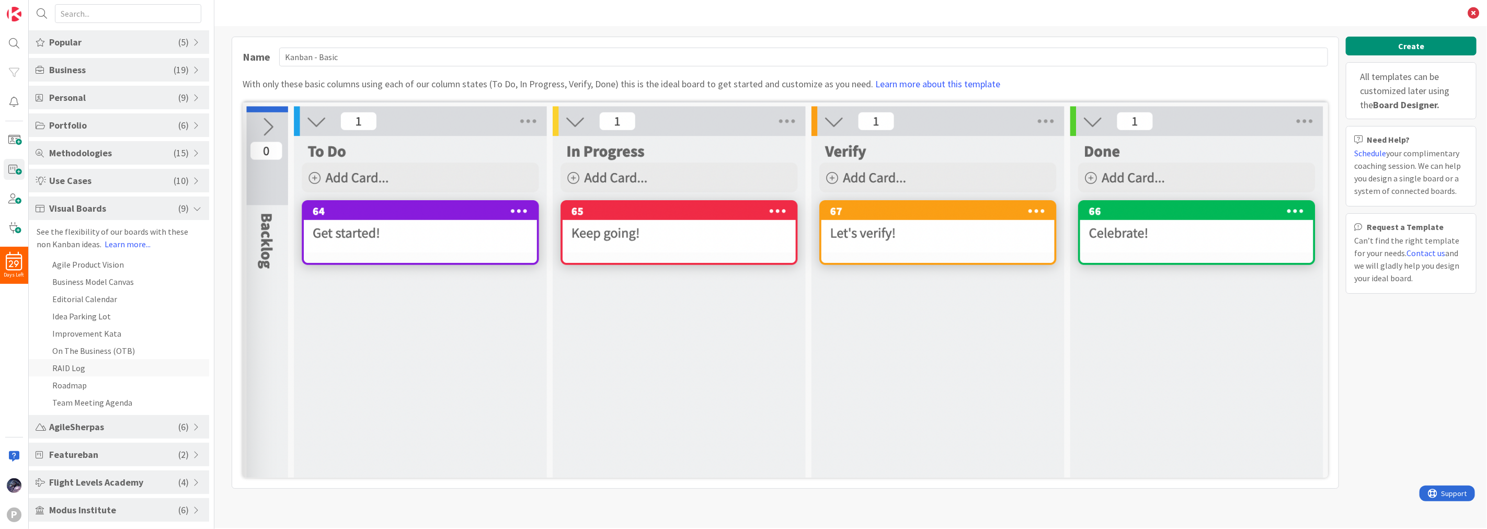
click at [149, 363] on li "RAID Log" at bounding box center [119, 367] width 180 height 17
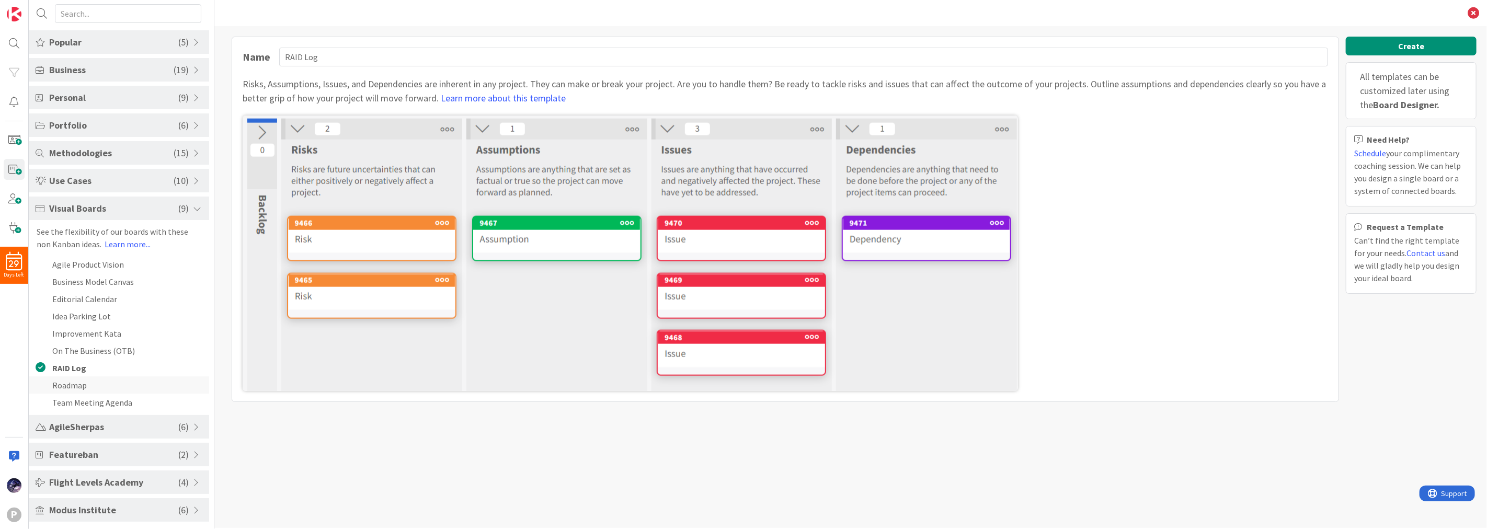
click at [81, 390] on li "Roadmap" at bounding box center [119, 384] width 180 height 17
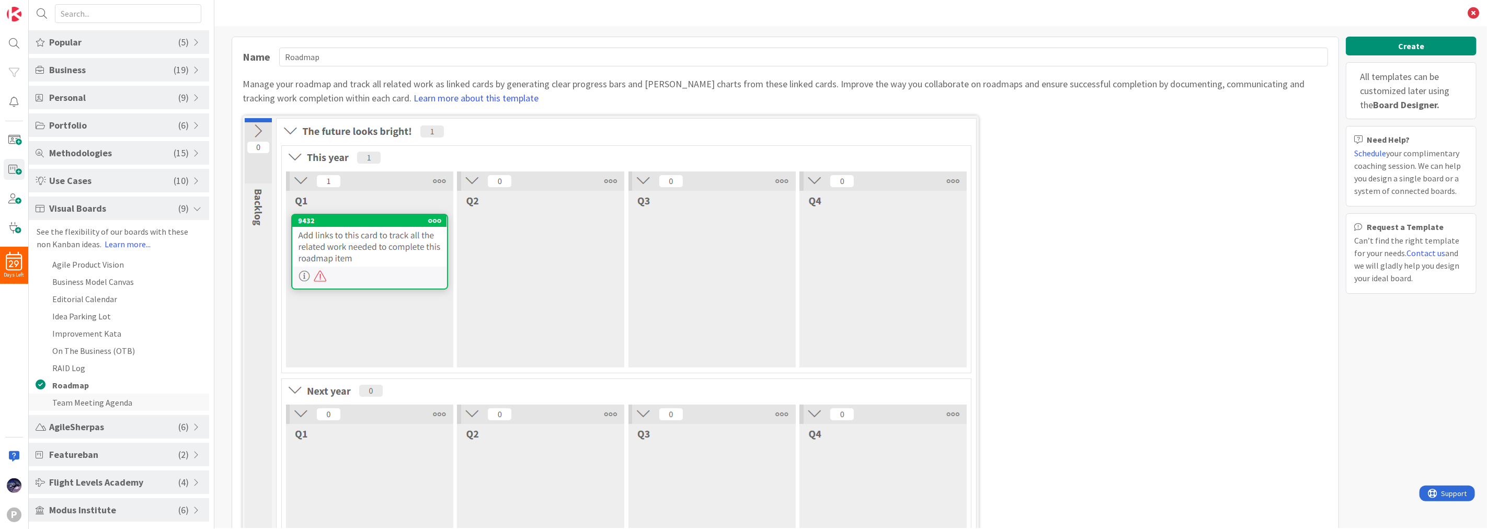
click at [129, 398] on li "Team Meeting Agenda" at bounding box center [119, 402] width 180 height 17
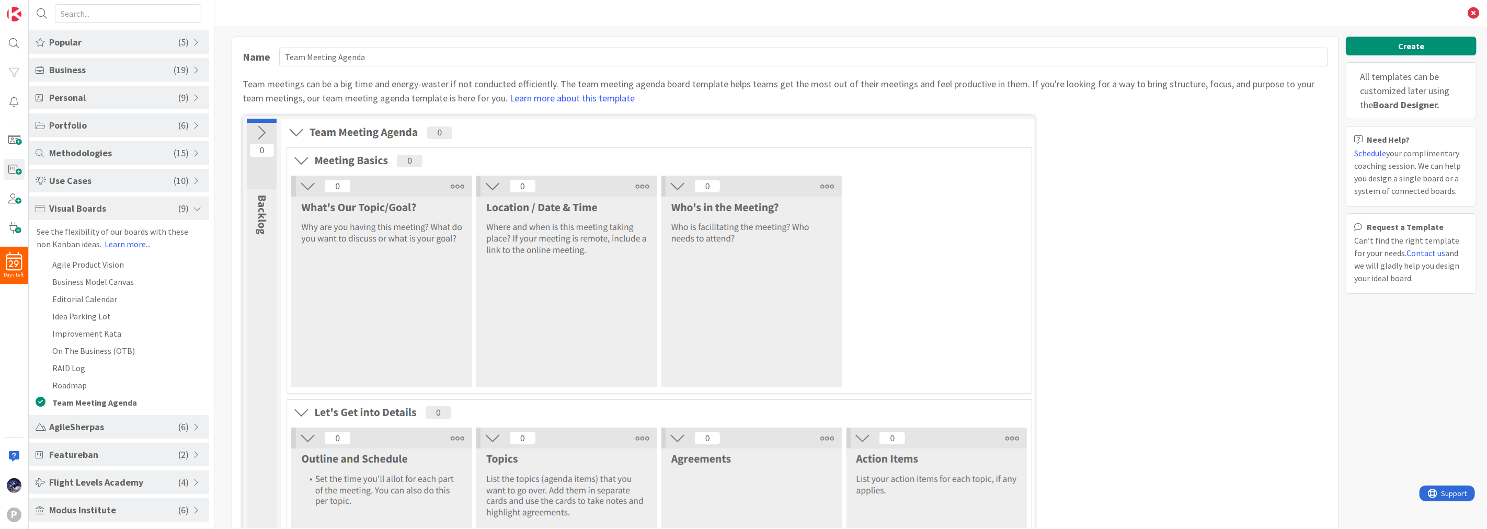
click at [117, 420] on span "AgileSherpas" at bounding box center [113, 427] width 129 height 14
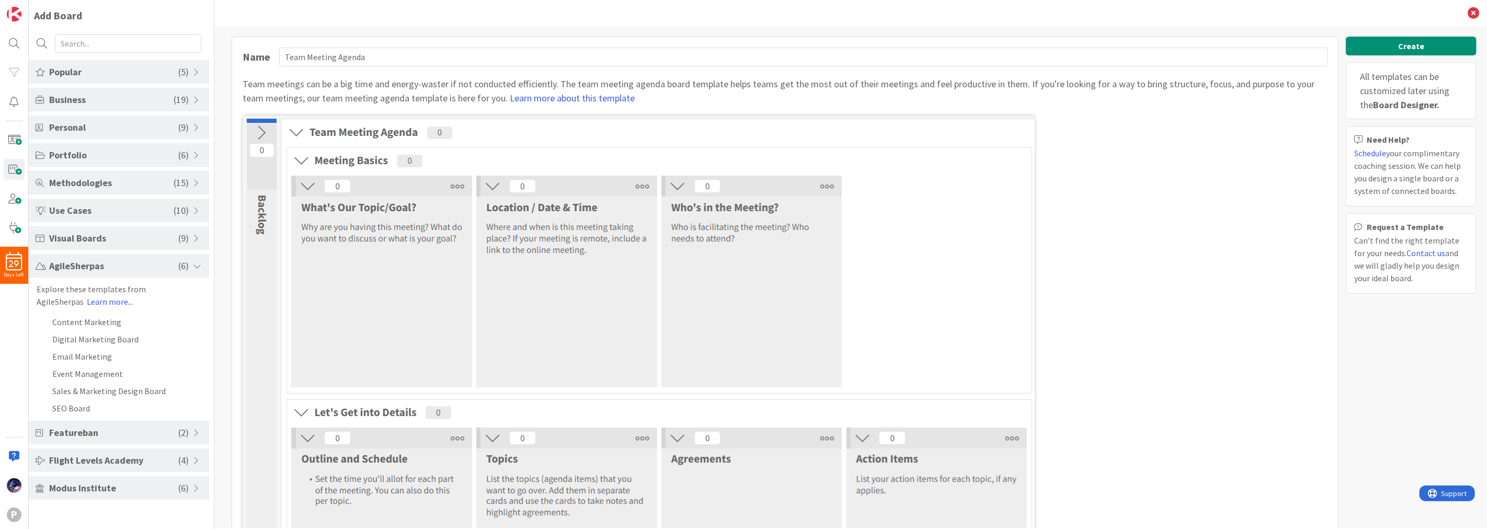
click at [111, 435] on span "Featureban" at bounding box center [113, 433] width 129 height 14
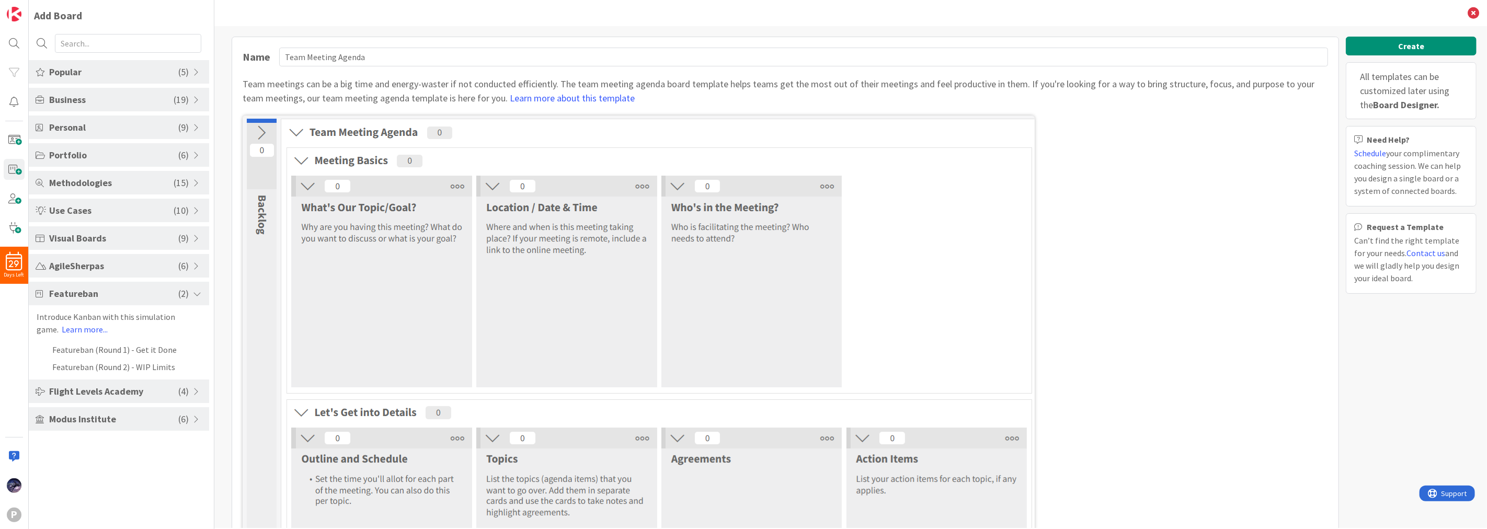
click at [110, 428] on div "Modus Institute ( 6 )" at bounding box center [119, 419] width 180 height 24
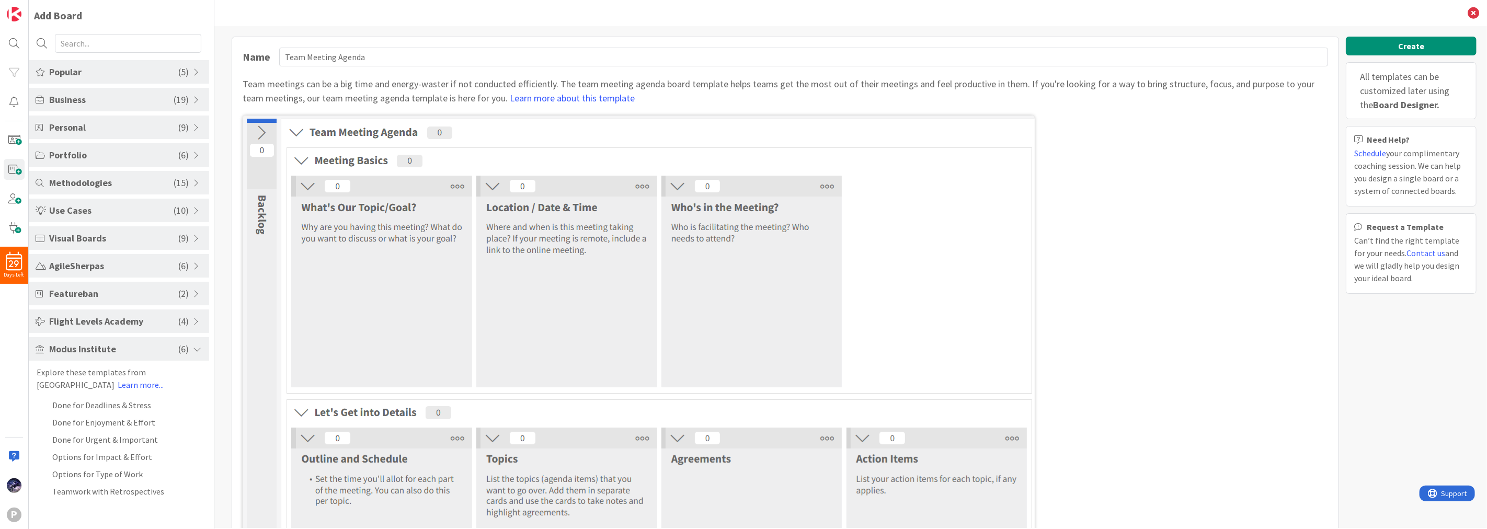
click at [102, 321] on span "Flight Levels Academy" at bounding box center [113, 321] width 129 height 14
click at [117, 374] on li "FL2 Type Changes Over Time" at bounding box center [119, 377] width 180 height 17
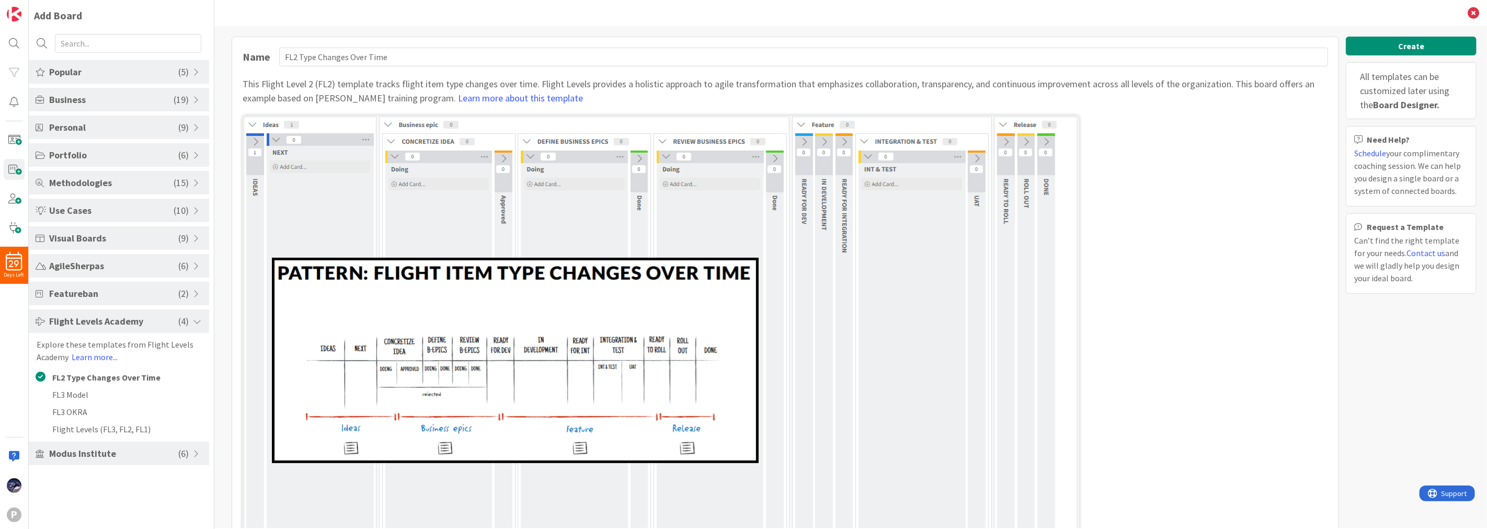
click at [81, 90] on div "Business ( 19 )" at bounding box center [119, 100] width 180 height 24
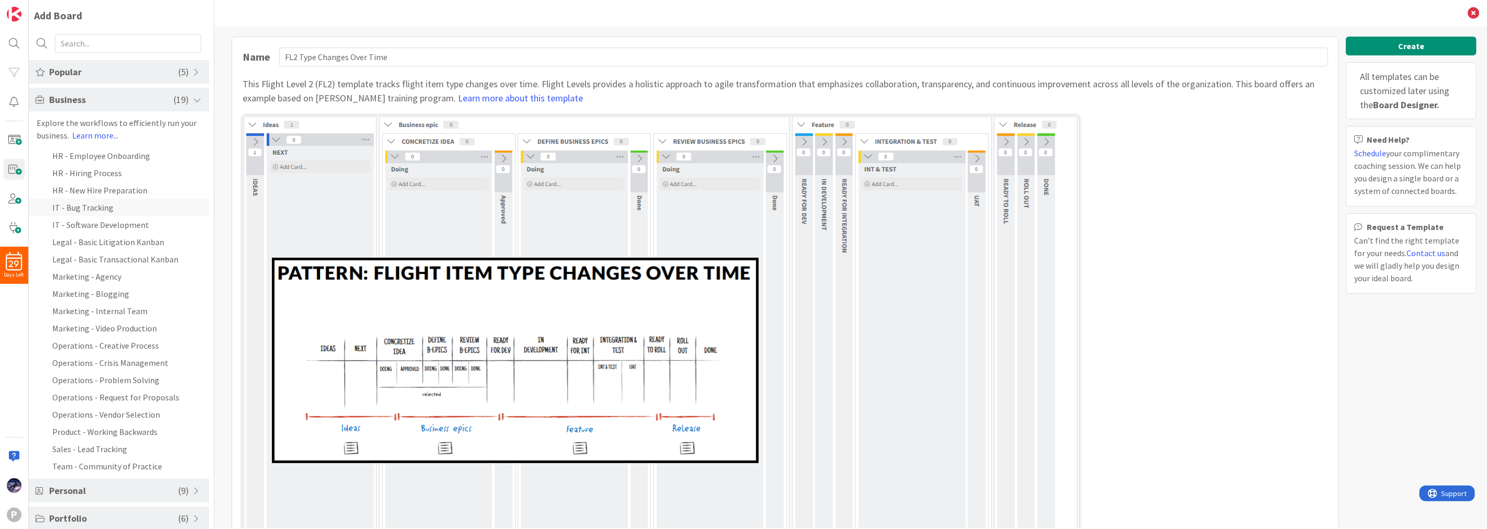
click at [147, 202] on li "IT - Bug Tracking" at bounding box center [119, 207] width 180 height 17
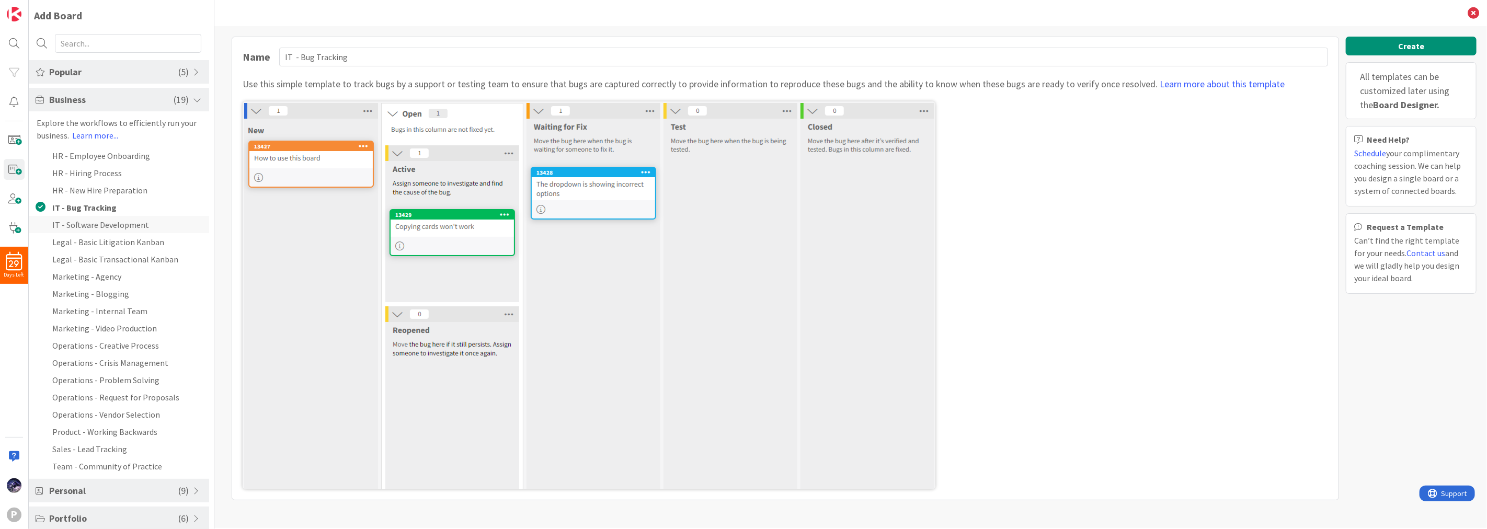
click at [122, 216] on li "IT - Software Development" at bounding box center [119, 224] width 180 height 17
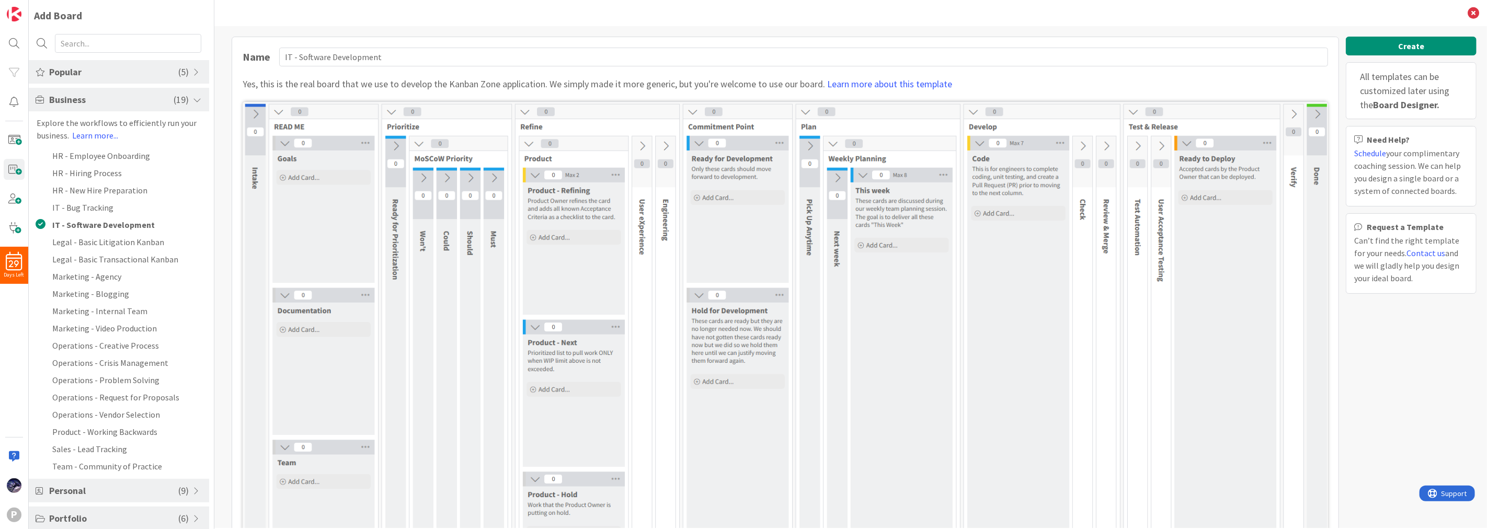
click at [107, 71] on span "Popular" at bounding box center [113, 72] width 129 height 14
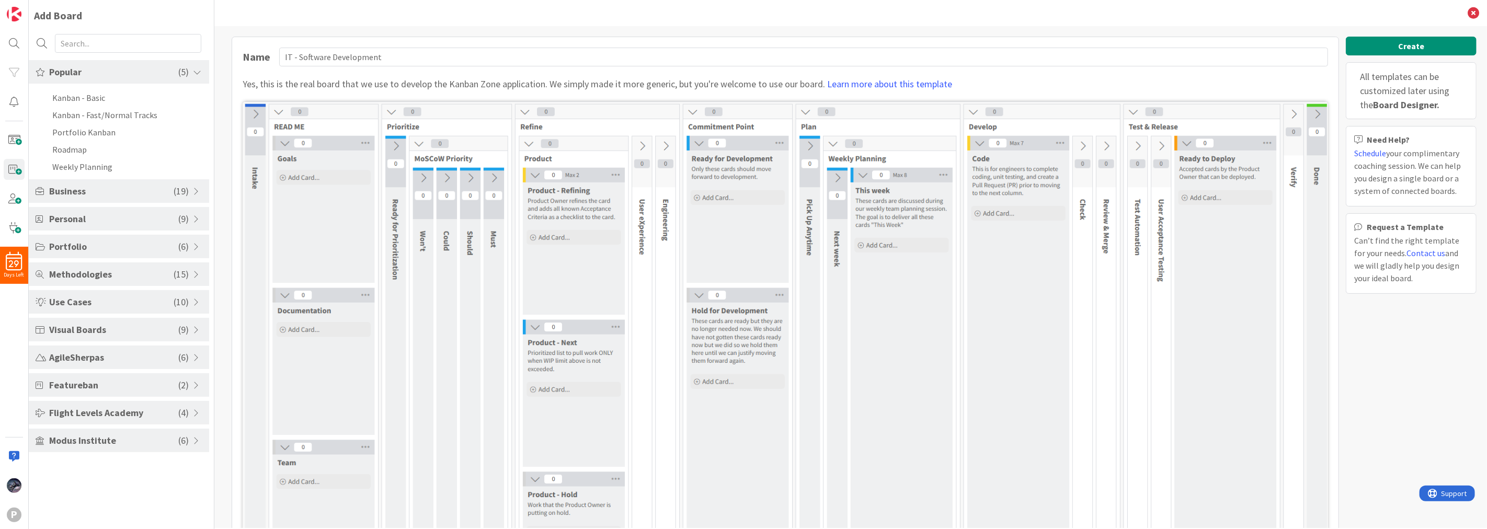
click at [107, 71] on span "Popular" at bounding box center [113, 72] width 129 height 14
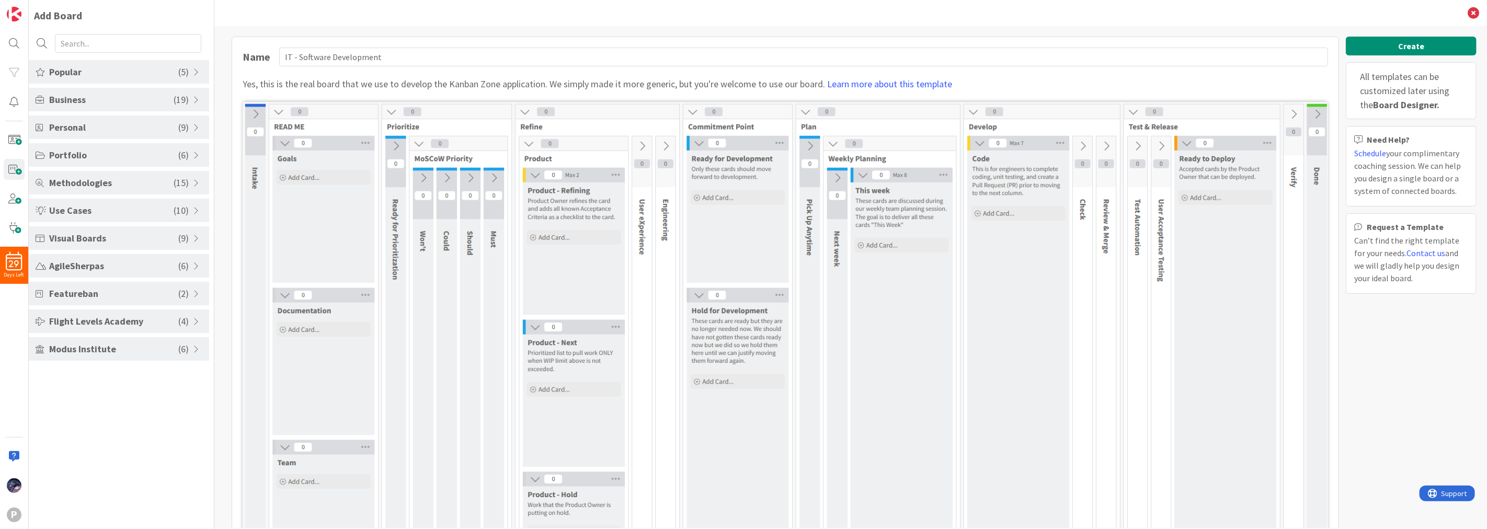
click at [122, 100] on span "Business" at bounding box center [111, 100] width 124 height 14
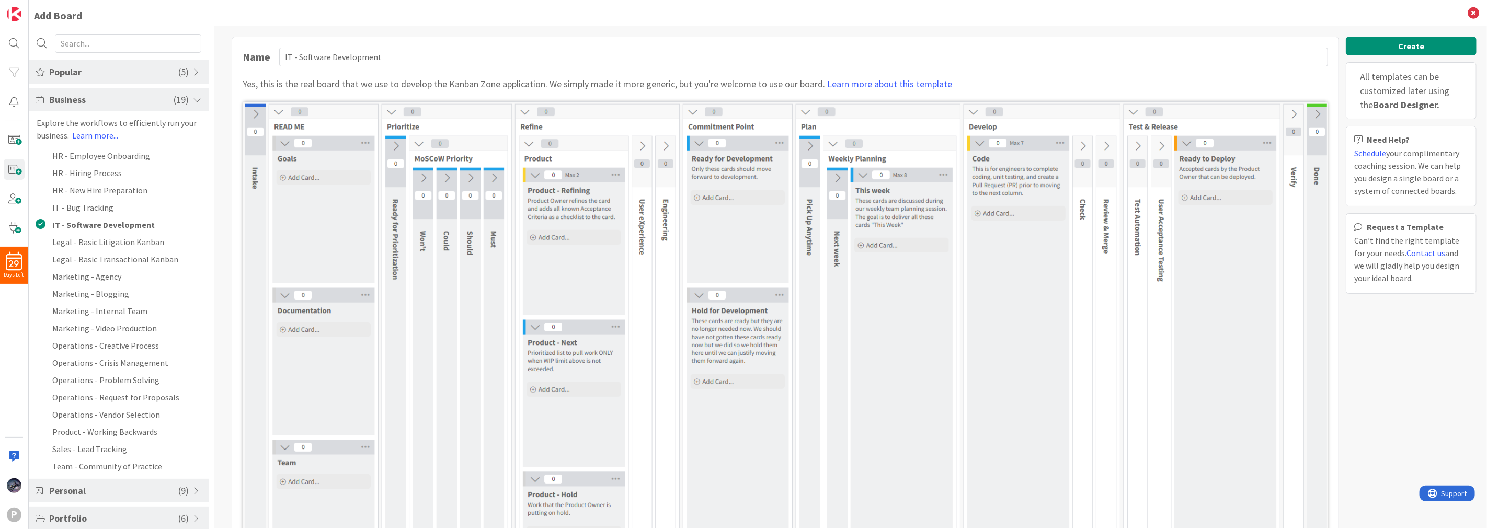
click at [143, 71] on span "Popular" at bounding box center [113, 72] width 129 height 14
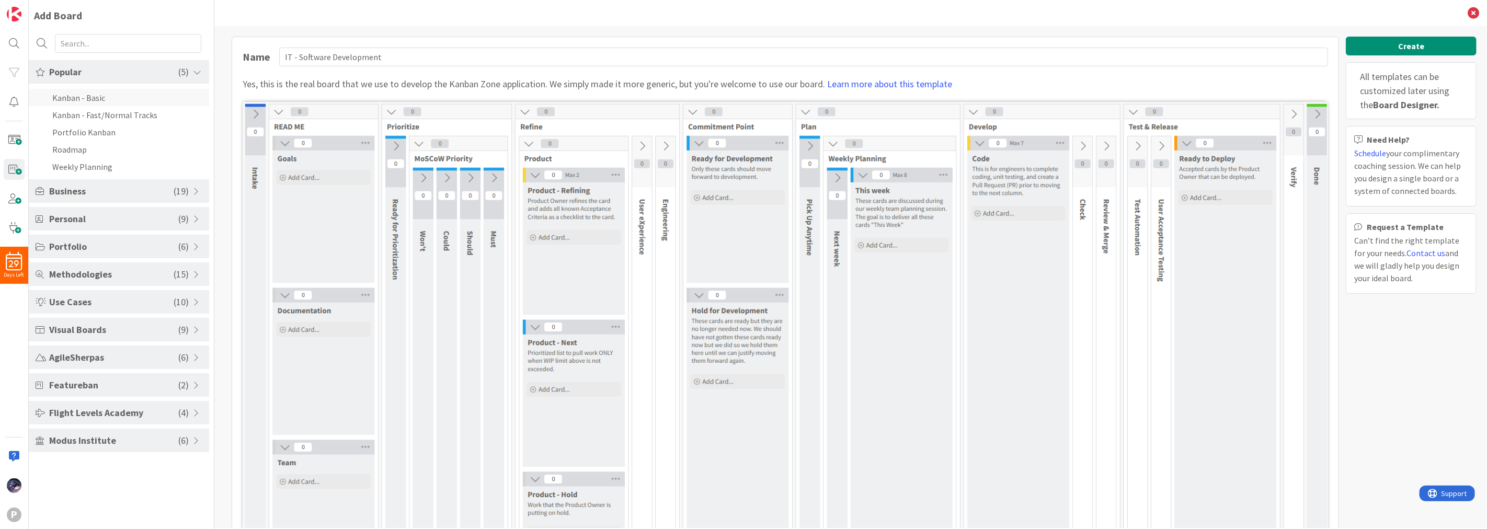
click at [136, 96] on li "Kanban - Basic" at bounding box center [119, 97] width 180 height 17
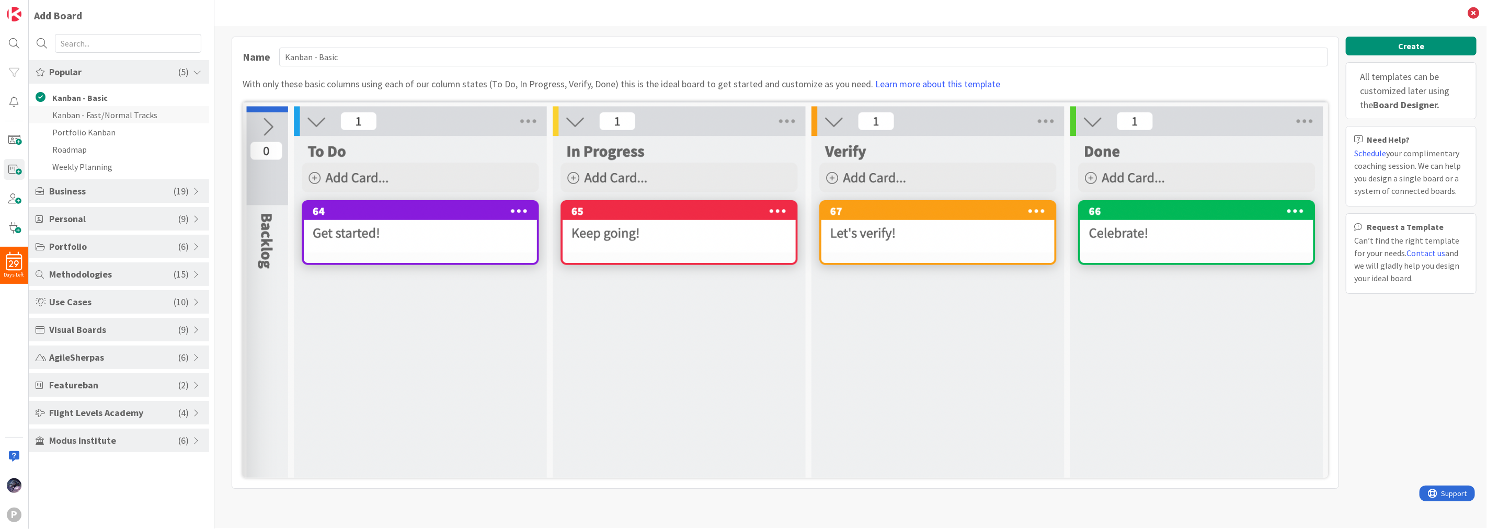
click at [133, 110] on li "Kanban - Fast/Normal Tracks" at bounding box center [119, 114] width 180 height 17
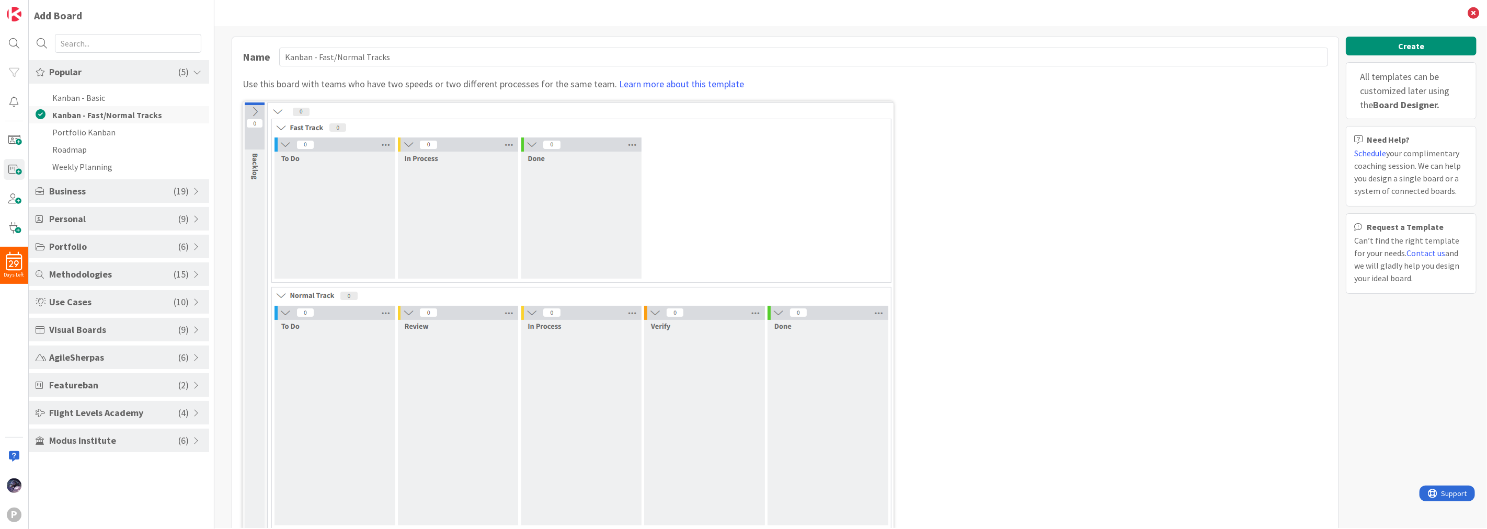
click at [131, 110] on li "Kanban - Fast/Normal Tracks" at bounding box center [119, 114] width 180 height 17
click at [134, 103] on li "Kanban - Basic" at bounding box center [119, 97] width 180 height 17
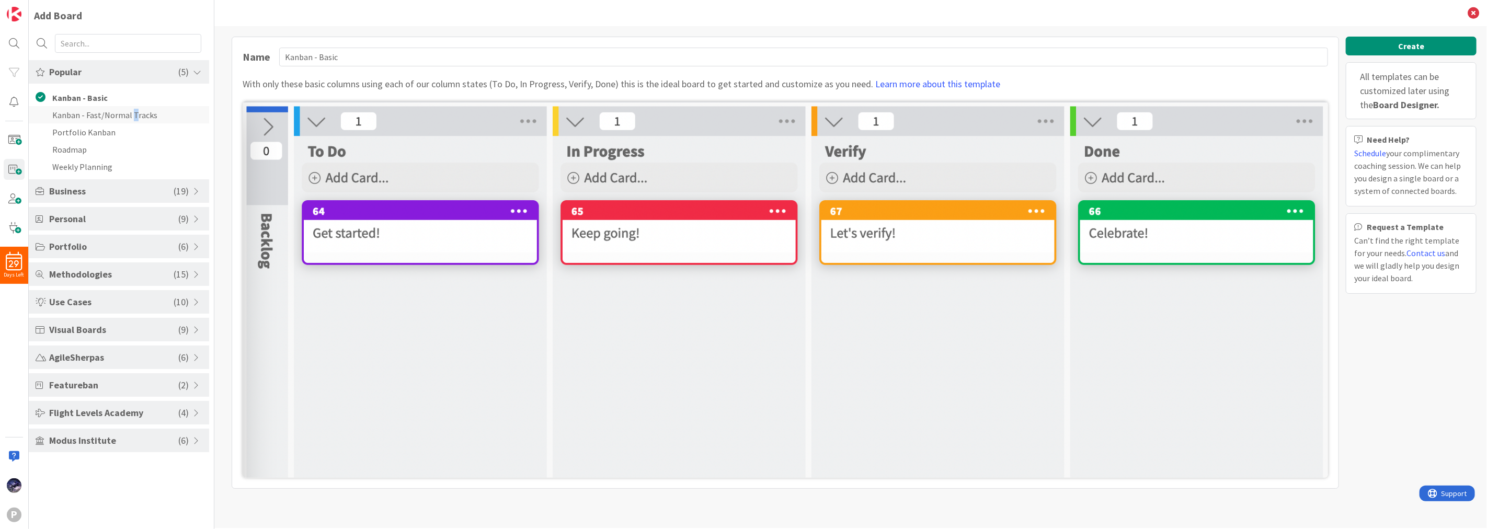
click at [132, 118] on li "Kanban - Fast/Normal Tracks" at bounding box center [119, 114] width 180 height 17
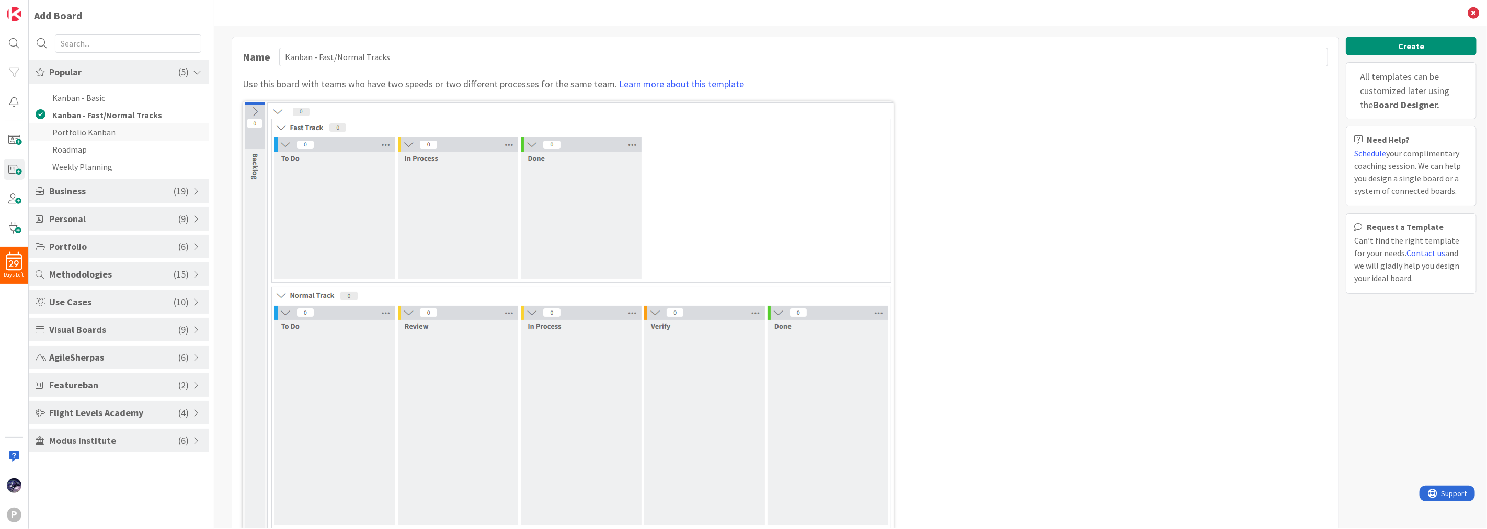
click at [116, 129] on li "Portfolio Kanban" at bounding box center [119, 131] width 180 height 17
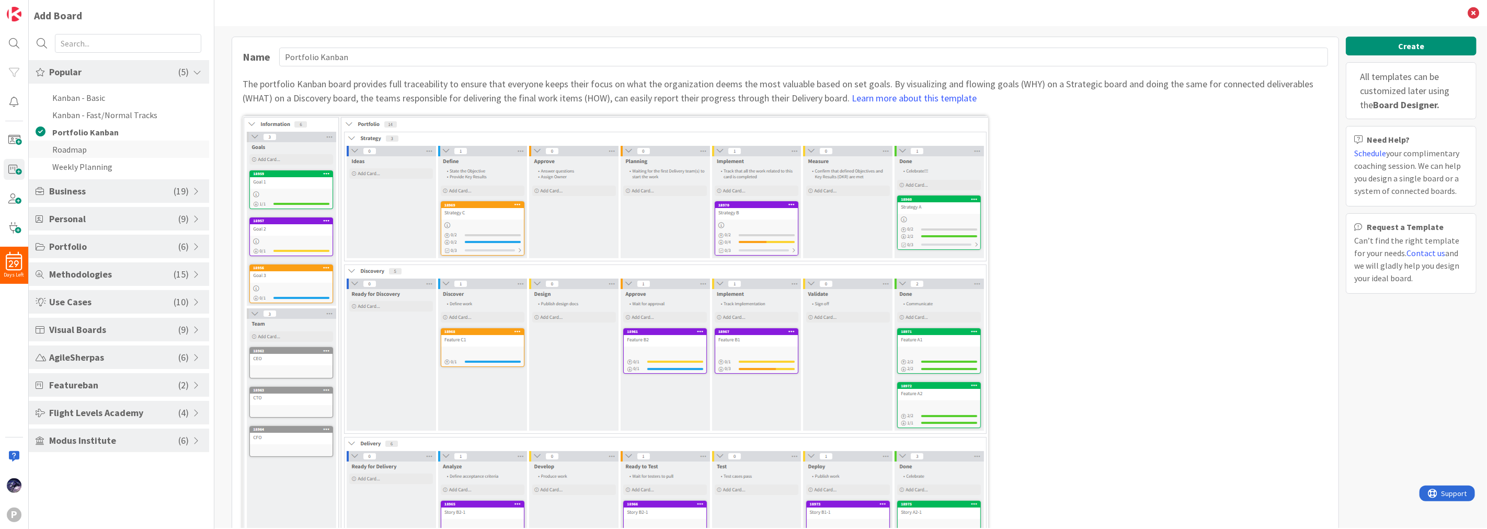
click at [142, 142] on li "Roadmap" at bounding box center [119, 149] width 180 height 17
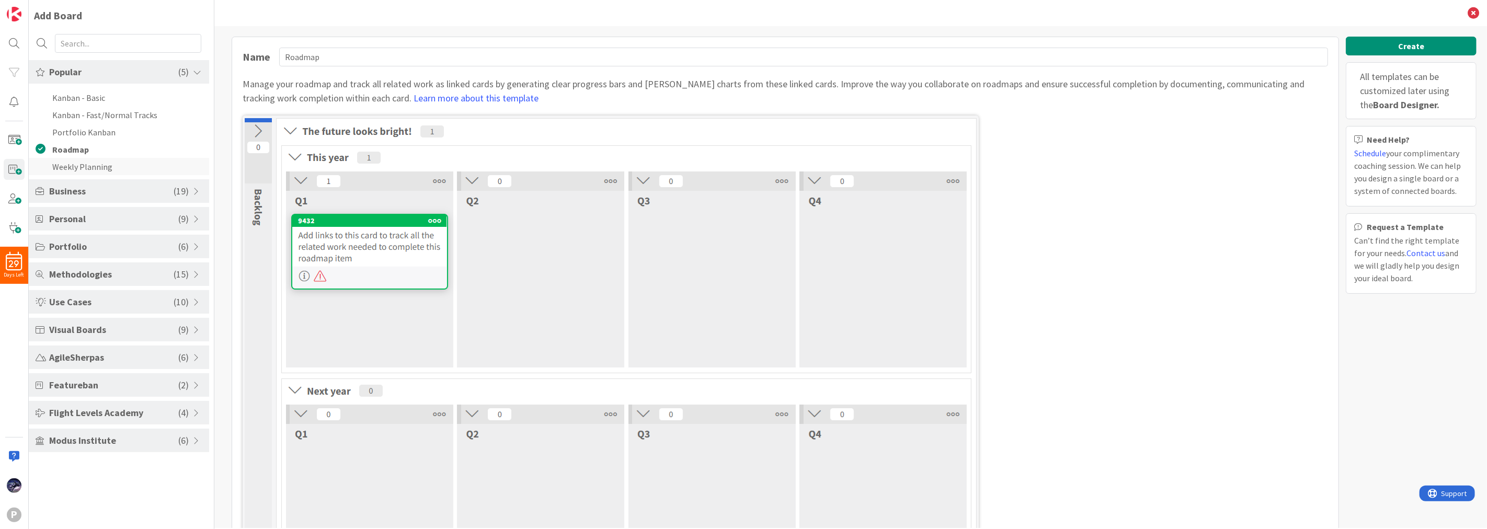
click at [130, 168] on li "Weekly Planning" at bounding box center [119, 166] width 180 height 17
type input "Weekly Planning"
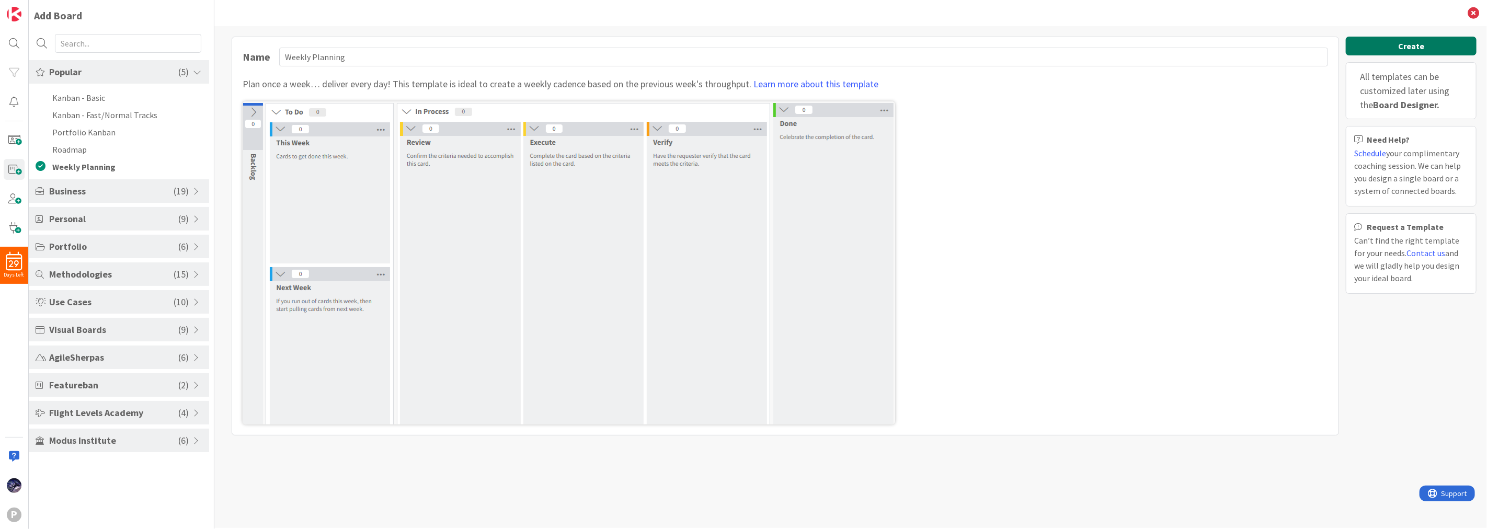
click at [1390, 52] on button "Create" at bounding box center [1411, 46] width 131 height 19
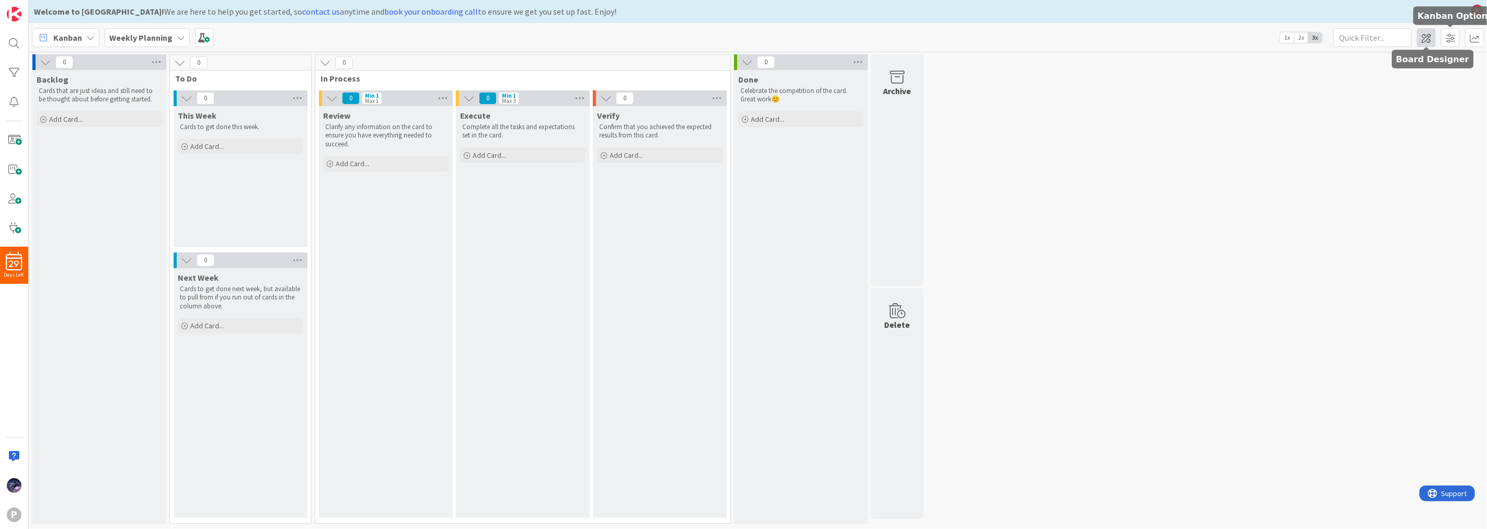
click at [1424, 43] on span at bounding box center [1426, 37] width 19 height 19
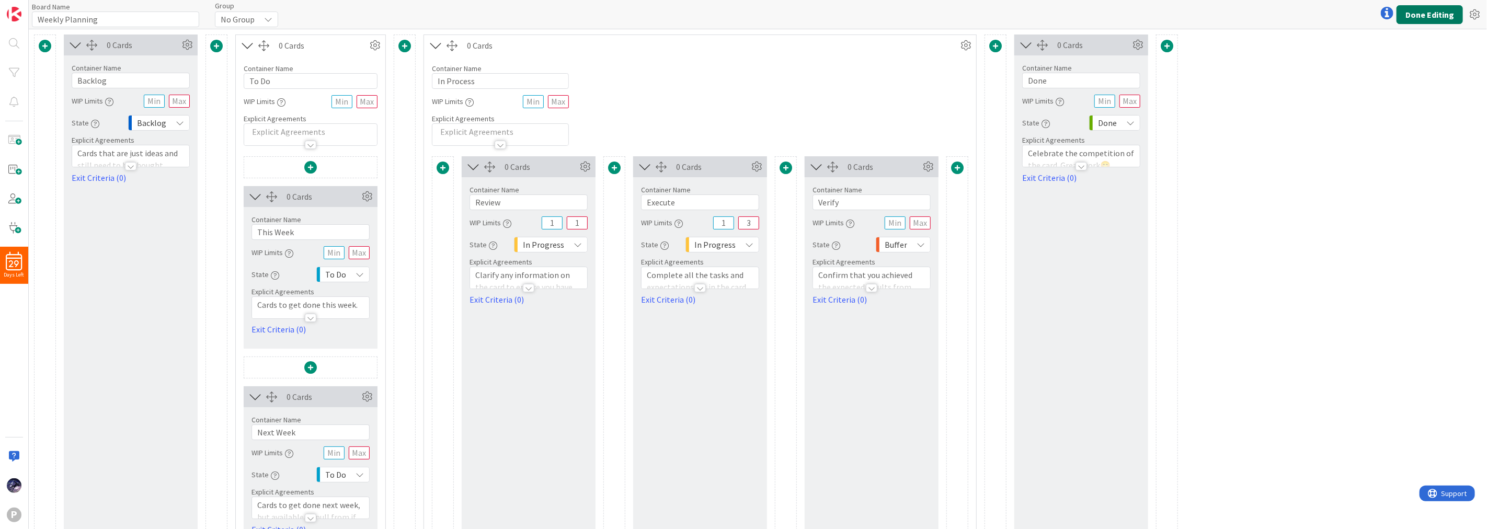
click at [1457, 8] on button "Done Editing" at bounding box center [1430, 14] width 66 height 19
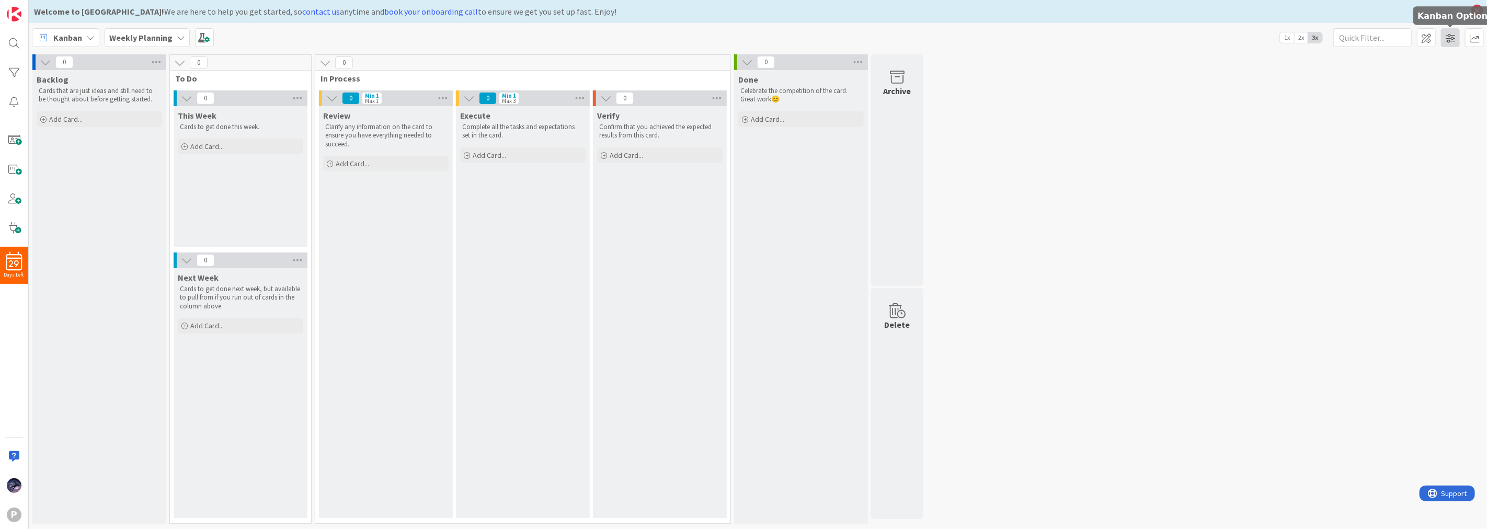
click at [1446, 32] on span at bounding box center [1450, 37] width 19 height 19
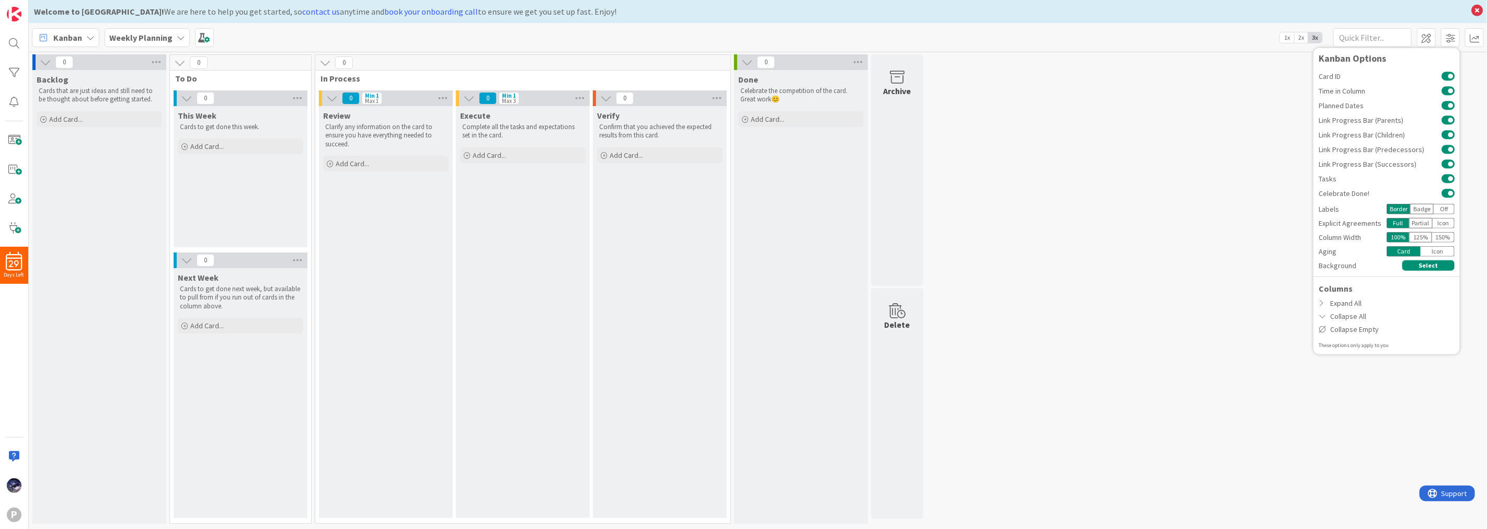
drag, startPoint x: 1208, startPoint y: 169, endPoint x: 1250, endPoint y: 168, distance: 41.9
click at [1236, 168] on div "0 Backlog Cards that are just ideas and still need to be thought about before g…" at bounding box center [758, 291] width 1454 height 475
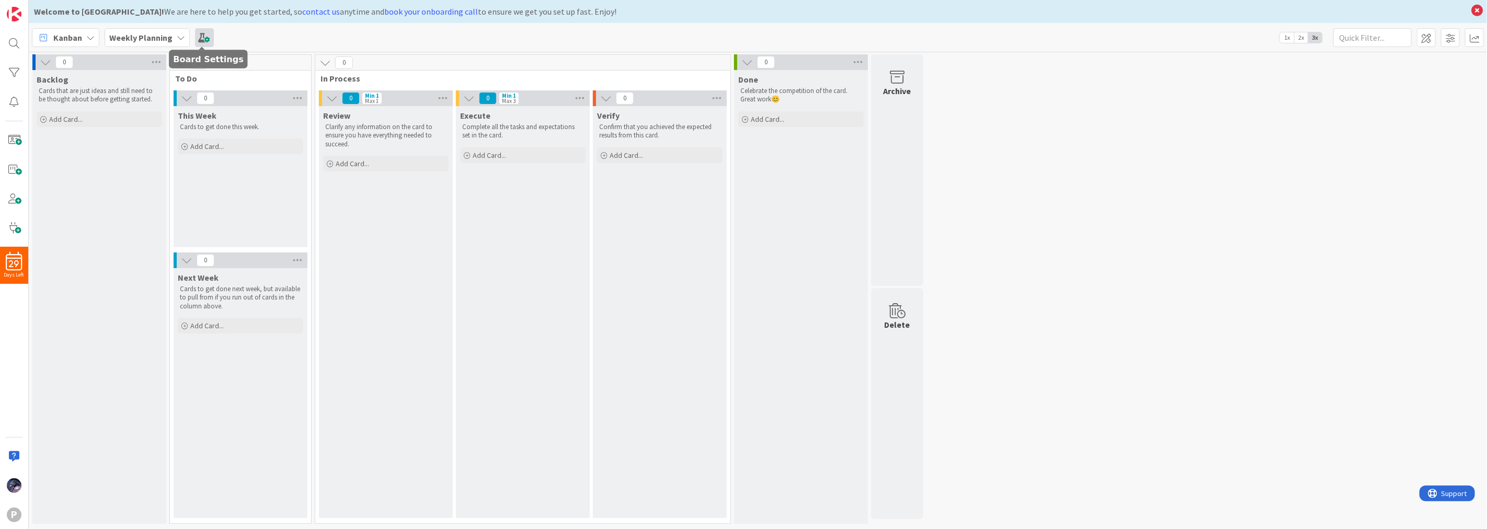
click at [206, 35] on span at bounding box center [204, 37] width 19 height 19
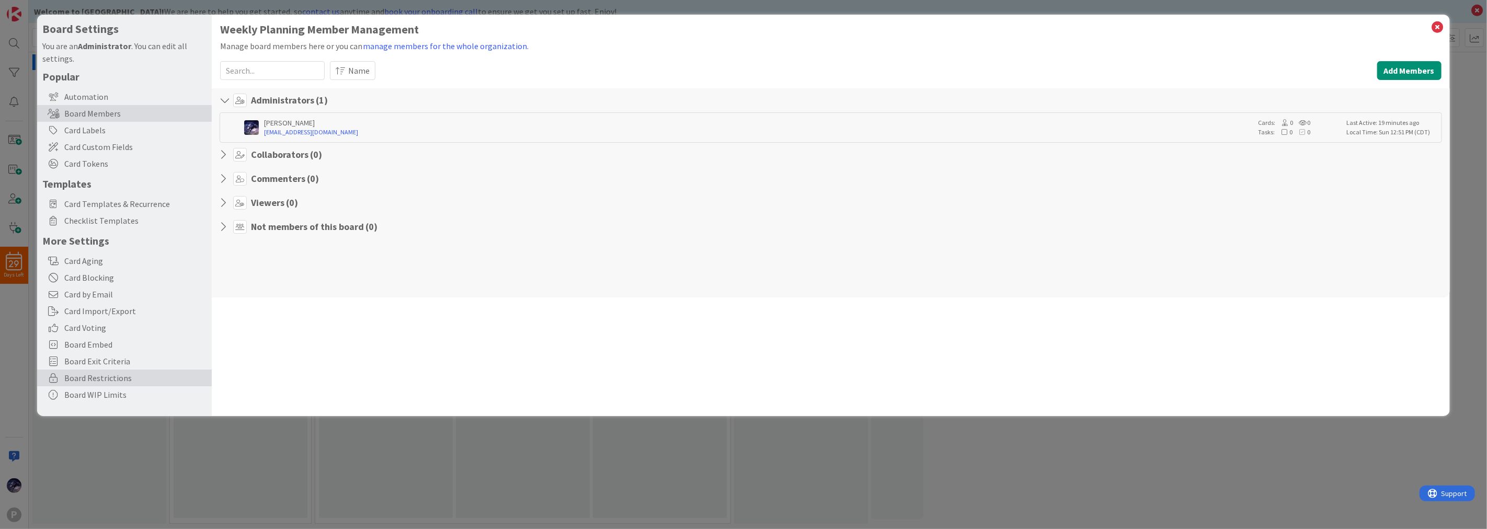
click at [96, 375] on span "Board Restrictions" at bounding box center [135, 378] width 142 height 13
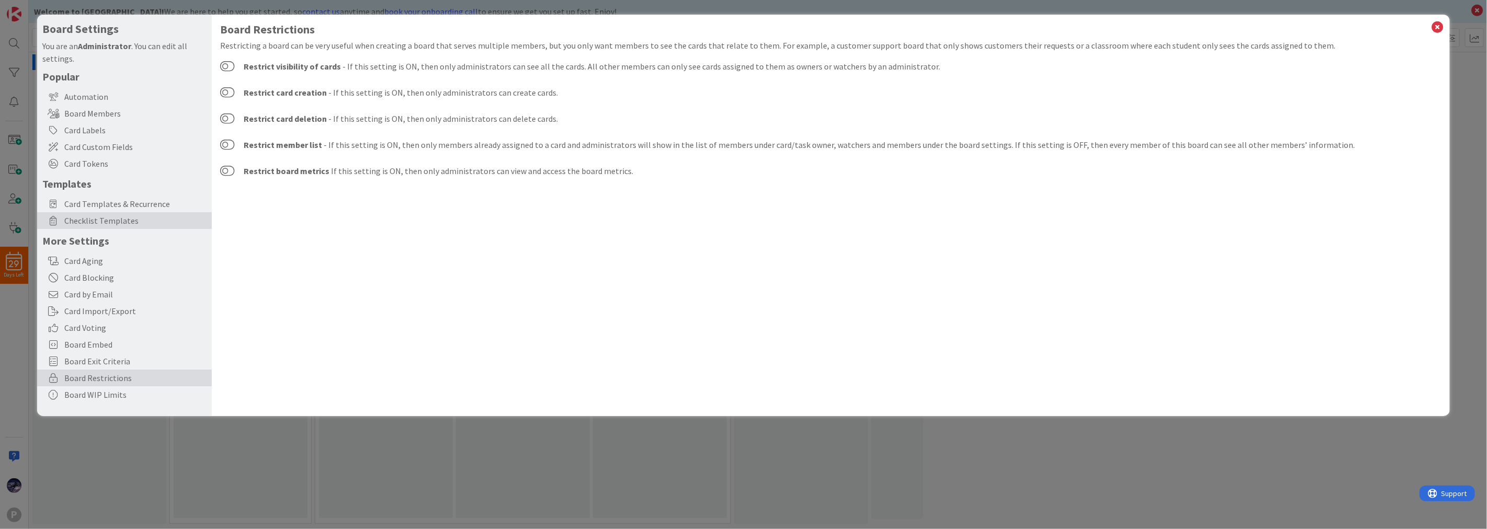
click at [103, 215] on span "Checklist Templates" at bounding box center [135, 220] width 142 height 13
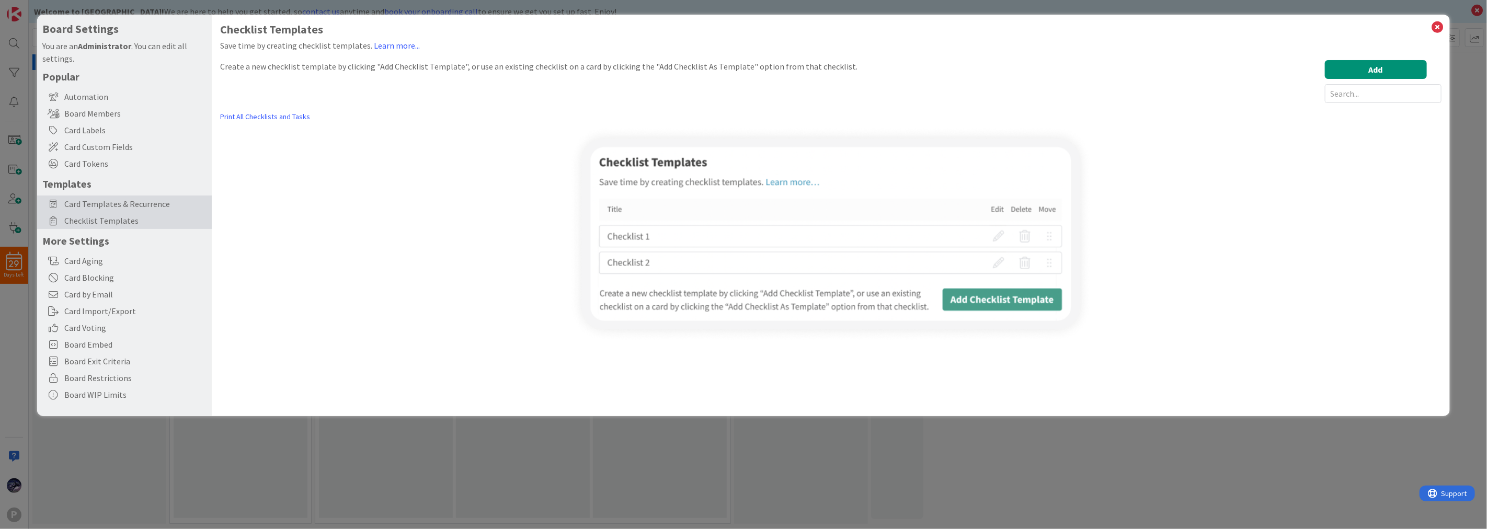
click at [129, 199] on span "Card Templates & Recurrence" at bounding box center [135, 204] width 142 height 13
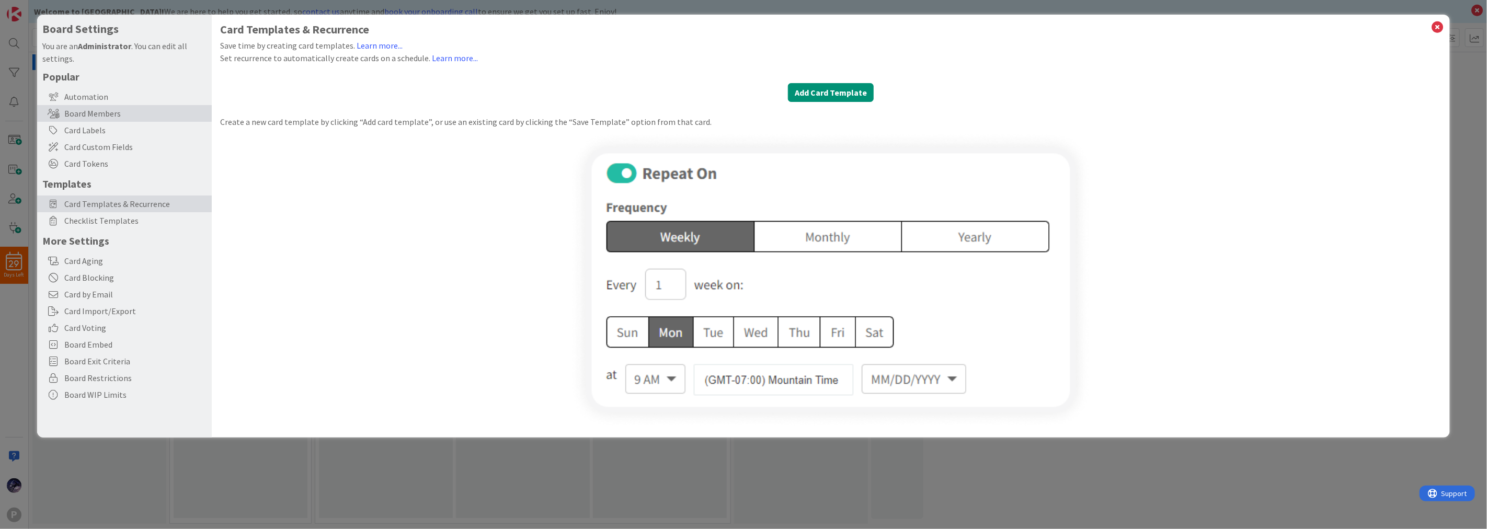
click at [129, 110] on div "Board Members" at bounding box center [124, 113] width 175 height 17
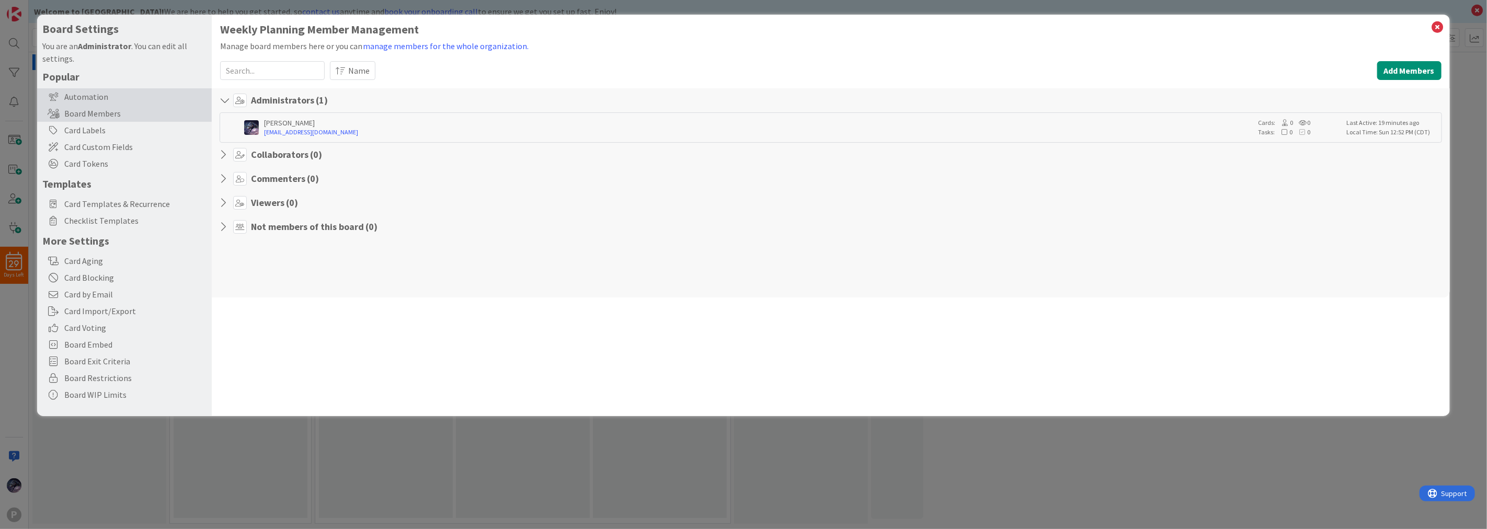
click at [114, 96] on div "Automation" at bounding box center [124, 96] width 175 height 17
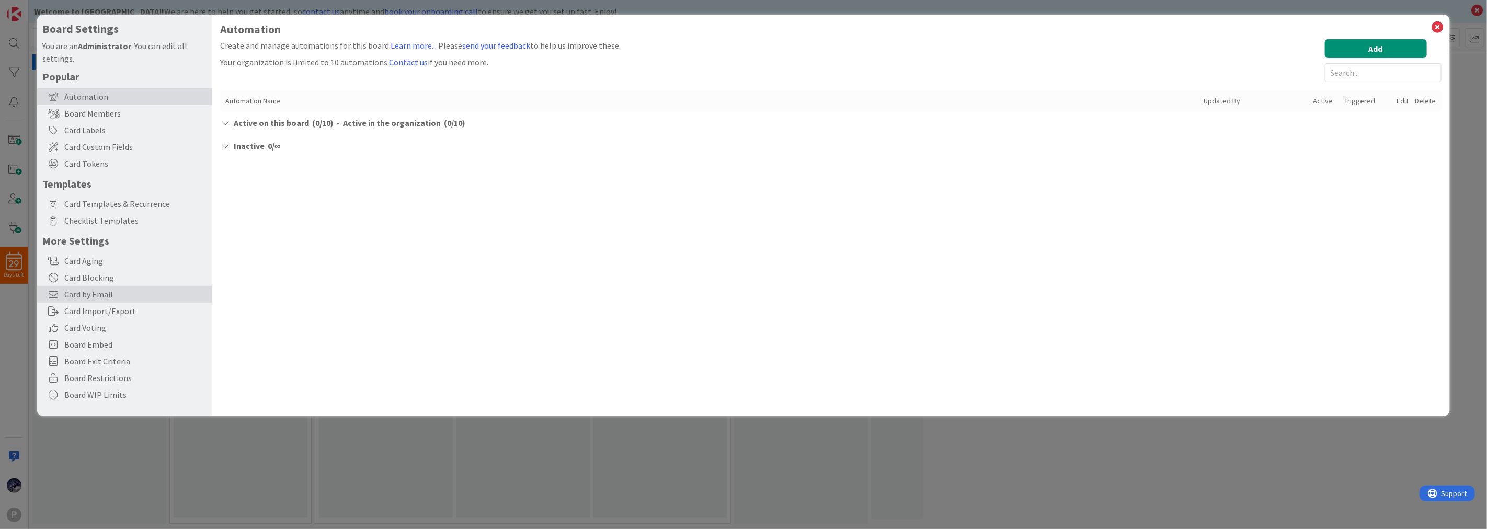
click at [129, 301] on div "Card by Email" at bounding box center [124, 294] width 175 height 17
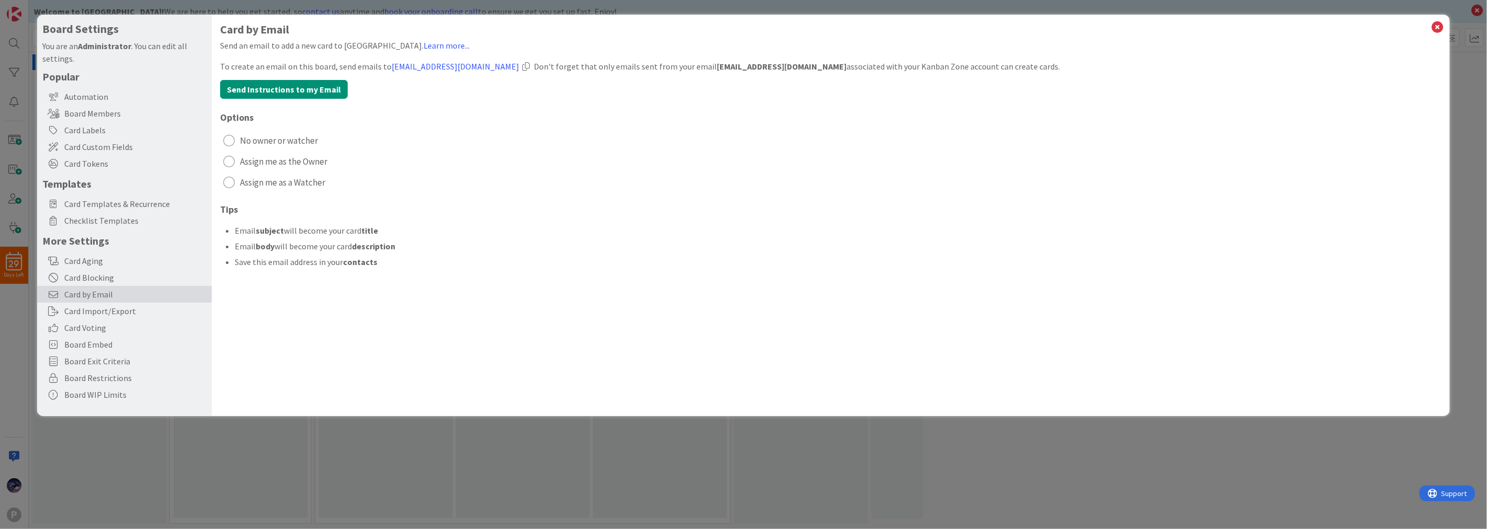
drag, startPoint x: 634, startPoint y: 34, endPoint x: 749, endPoint y: 143, distance: 158.7
click at [652, 35] on h1 "Card by Email" at bounding box center [831, 29] width 1222 height 13
click at [705, 486] on div "Board Settings You are an Administrator . You can edit all settings. Popular Au…" at bounding box center [743, 264] width 1487 height 529
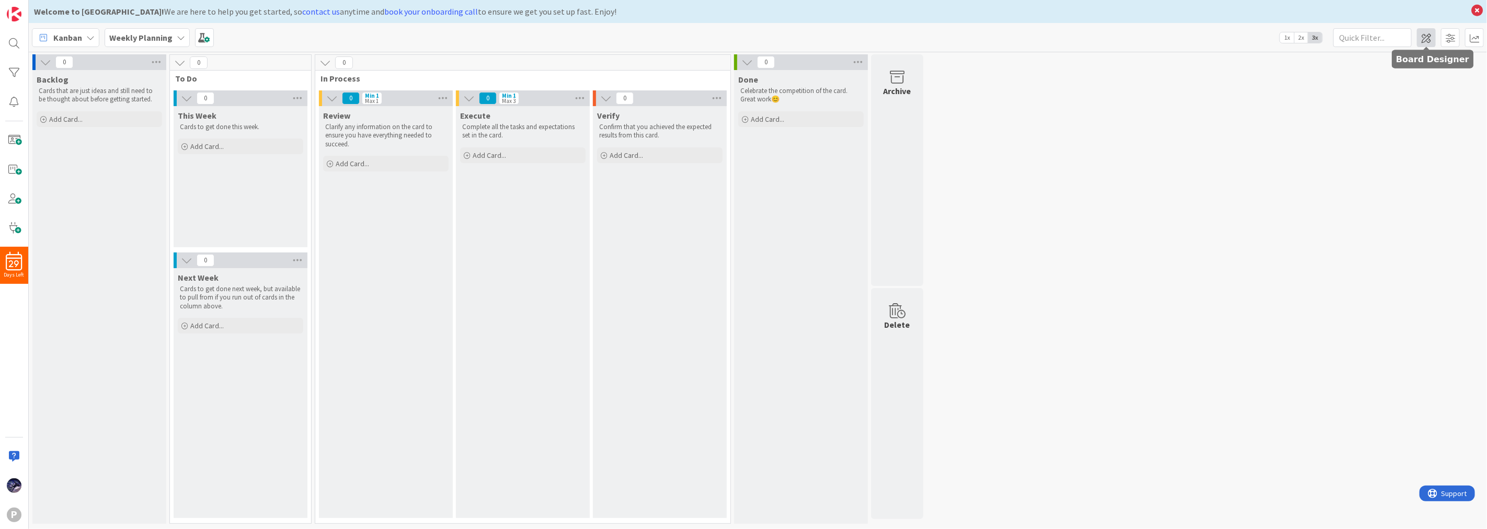
click at [1434, 35] on span at bounding box center [1426, 37] width 19 height 19
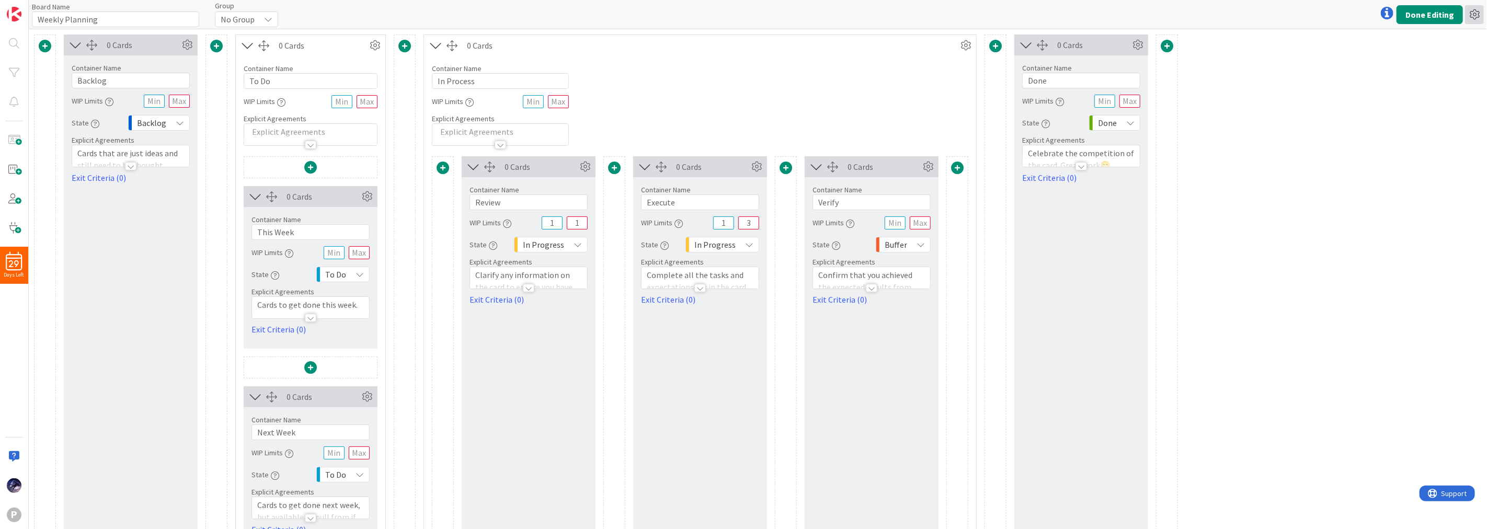
click at [1474, 12] on icon at bounding box center [1474, 14] width 19 height 19
click at [1387, 69] on link "Delete Board" at bounding box center [1418, 68] width 132 height 15
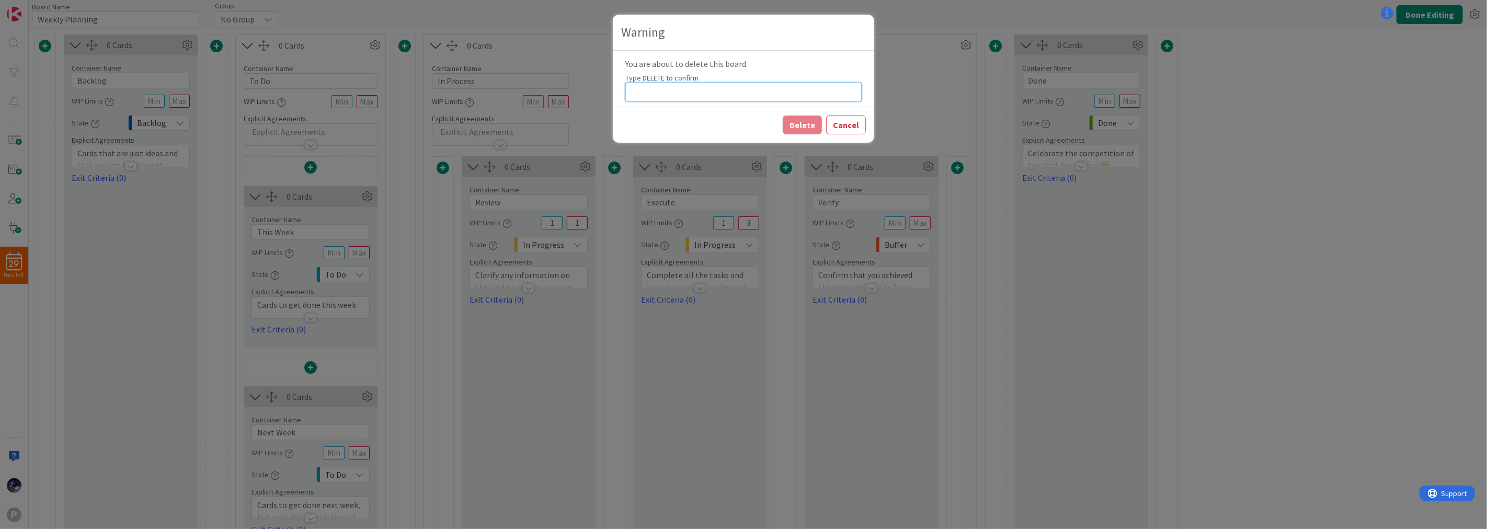
click at [708, 86] on input at bounding box center [743, 92] width 236 height 19
type input "DELETE"
click at [801, 128] on button "Delete" at bounding box center [802, 125] width 39 height 19
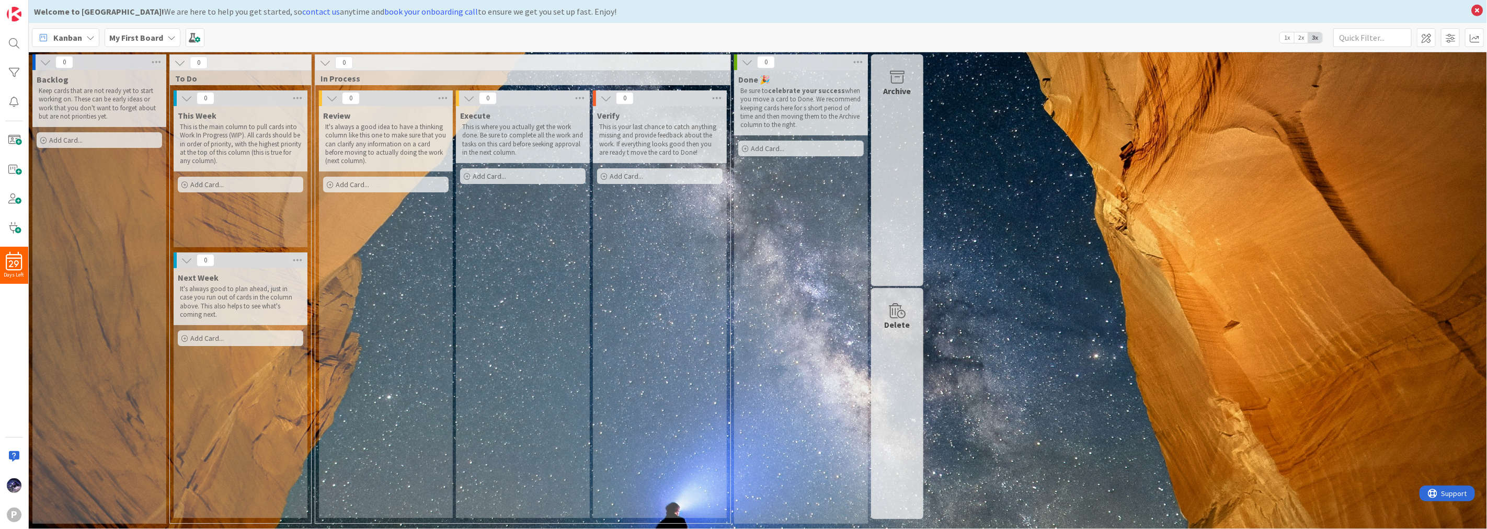
click at [921, 133] on div "Archive" at bounding box center [897, 170] width 52 height 232
click at [907, 192] on div "Archive" at bounding box center [897, 170] width 52 height 232
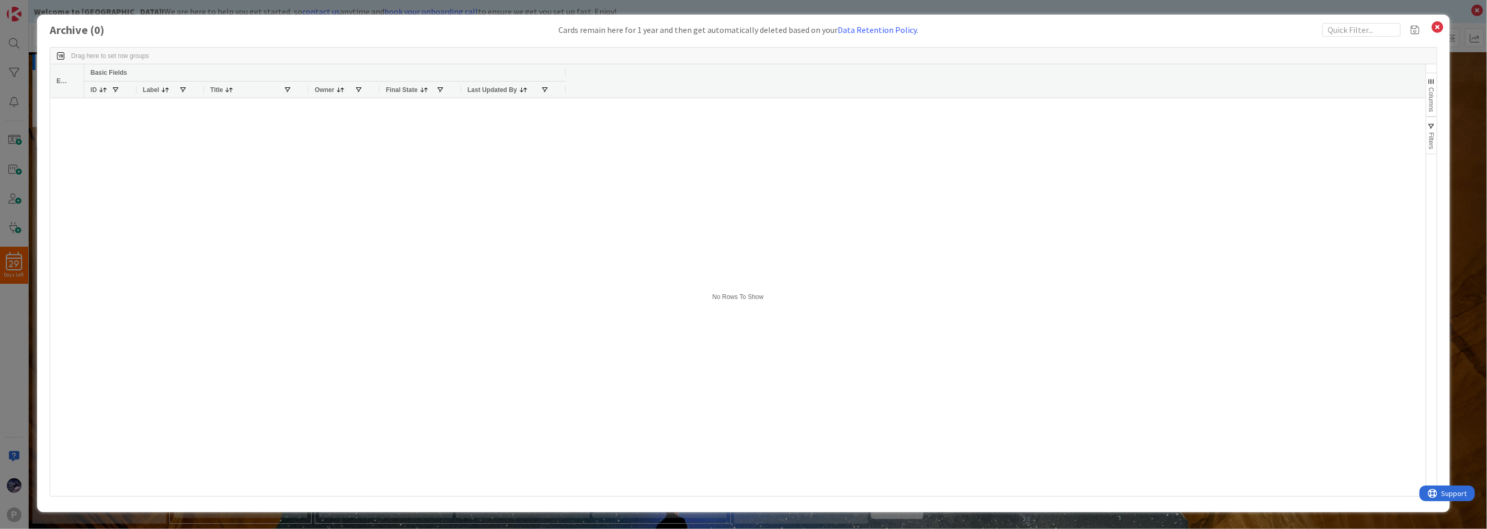
click at [805, 165] on div at bounding box center [755, 297] width 1342 height 398
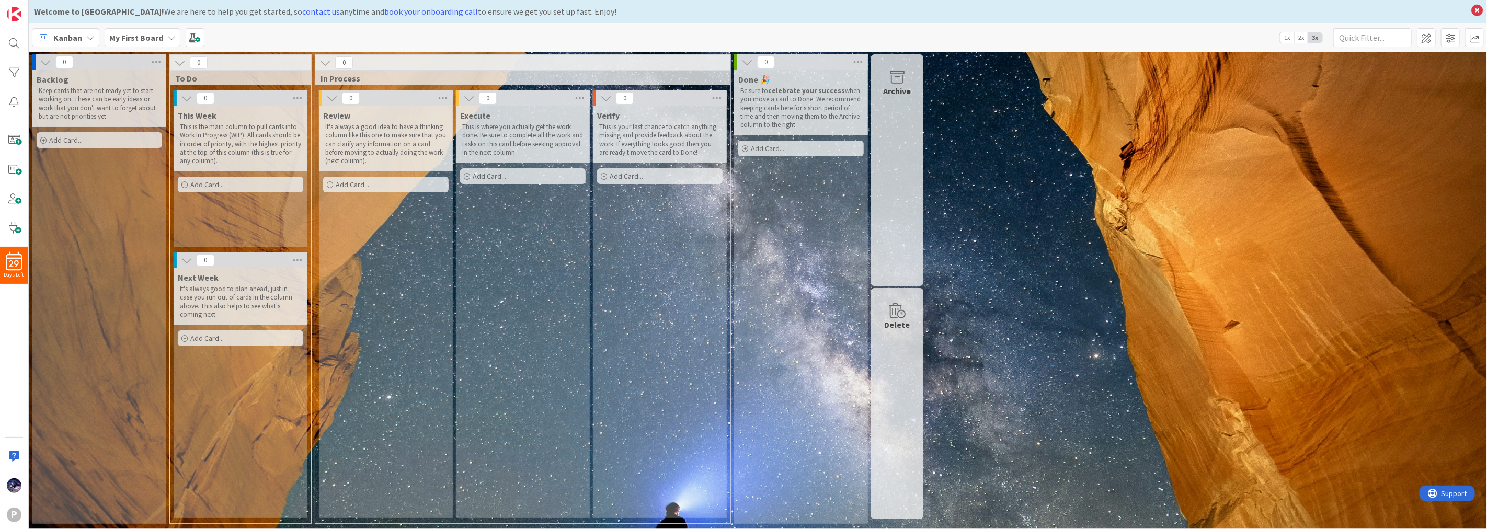
drag, startPoint x: 103, startPoint y: 35, endPoint x: 92, endPoint y: 35, distance: 11.5
click at [96, 35] on div "Kanban My First Board 1x 2x 3x" at bounding box center [758, 37] width 1458 height 29
click at [86, 36] on icon at bounding box center [90, 37] width 8 height 8
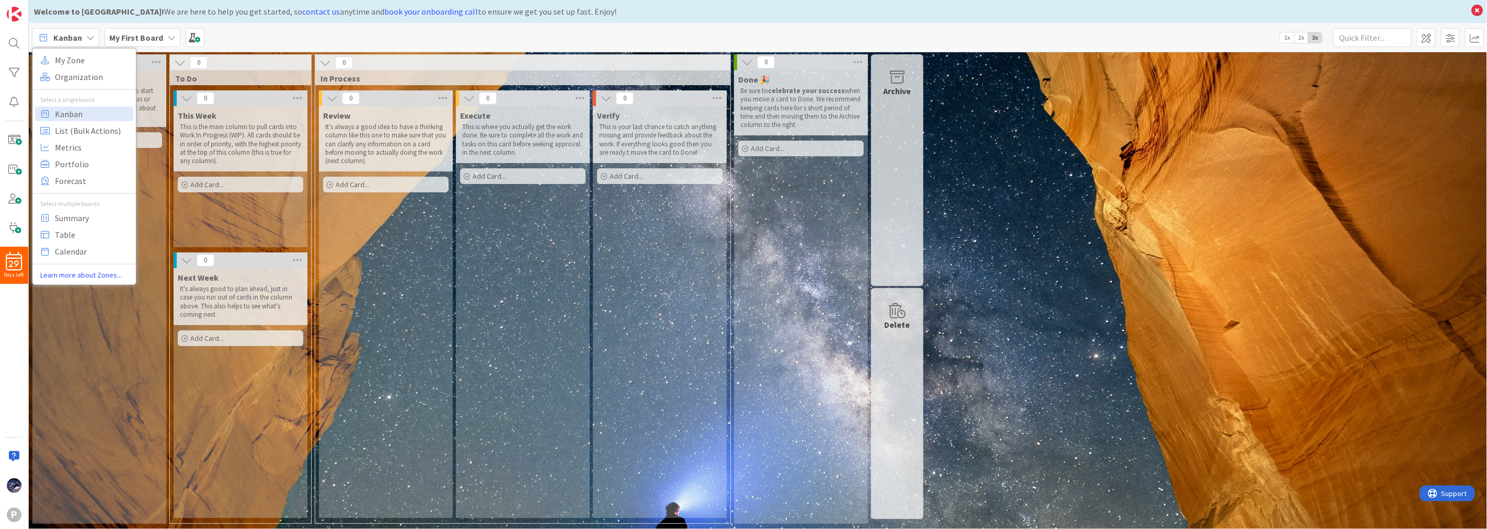
click at [86, 36] on icon at bounding box center [90, 37] width 8 height 8
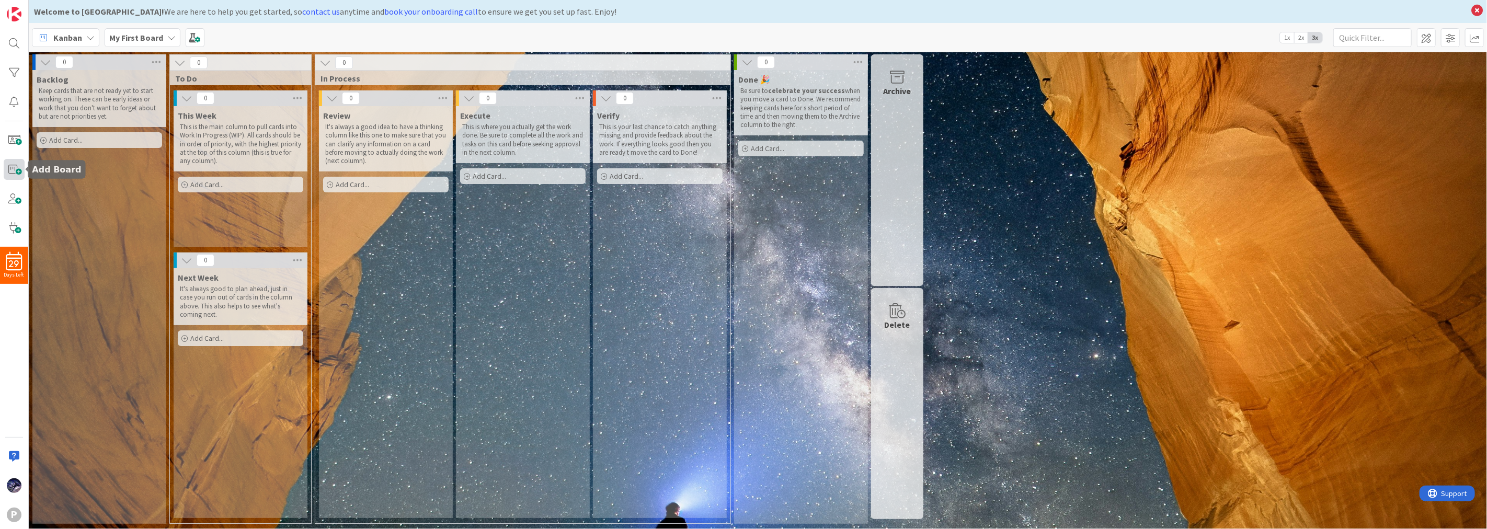
click at [18, 174] on span at bounding box center [14, 169] width 21 height 21
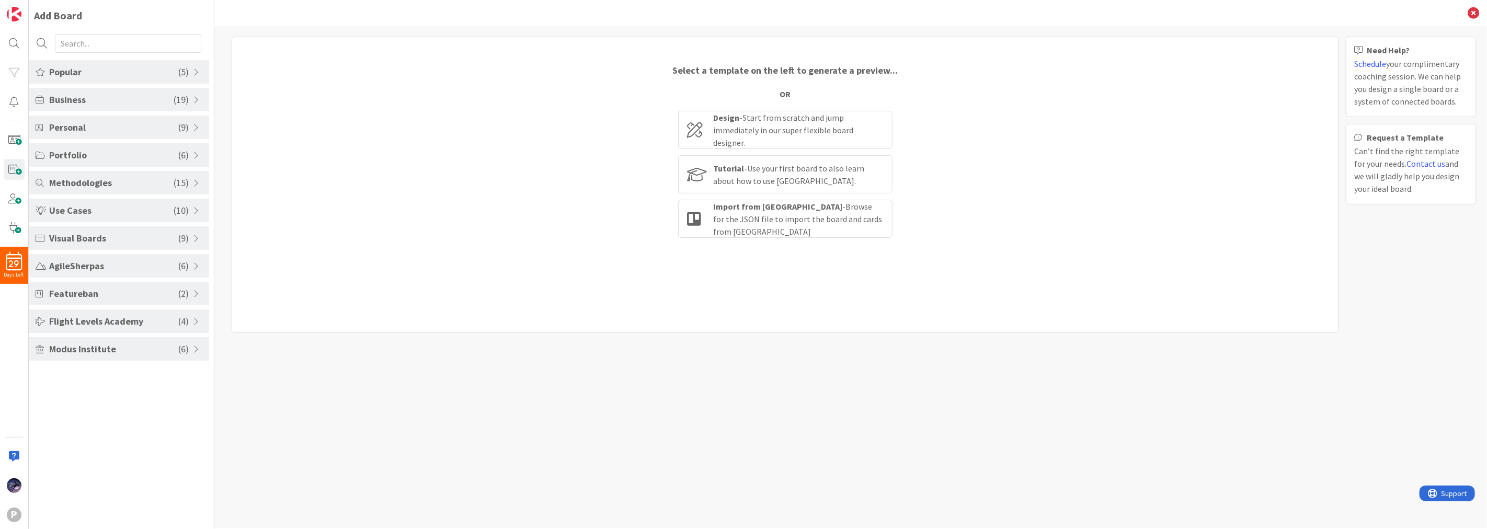
click at [132, 181] on span "Methodologies" at bounding box center [111, 183] width 124 height 14
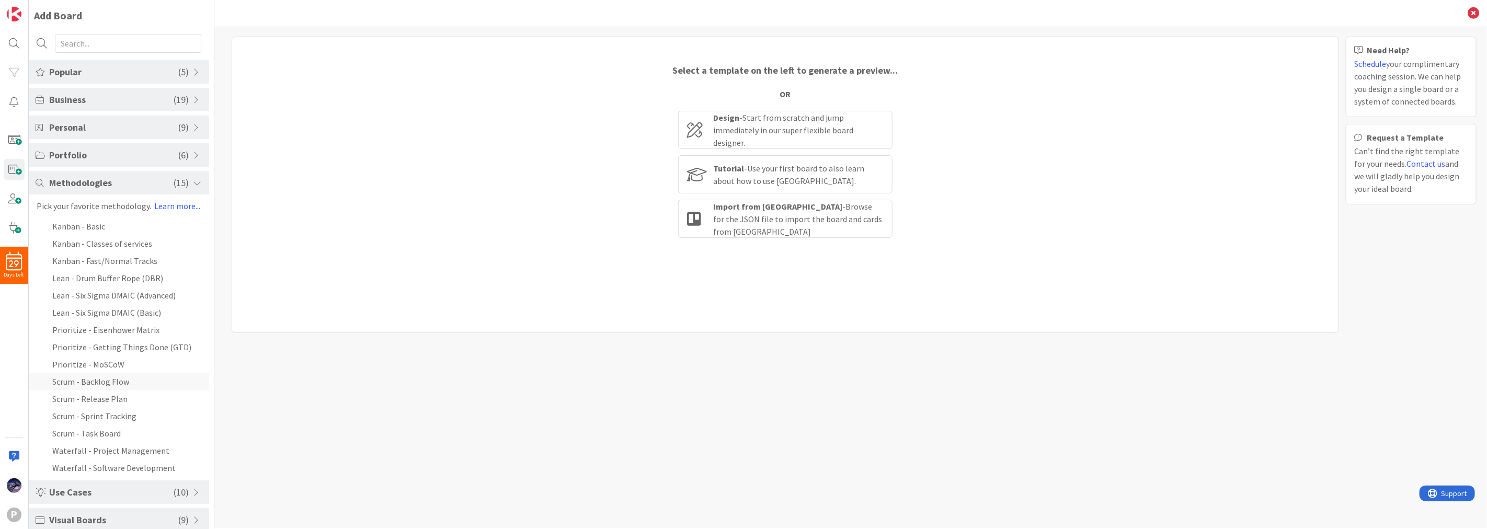
click at [87, 382] on li "Scrum - Backlog Flow" at bounding box center [119, 381] width 180 height 17
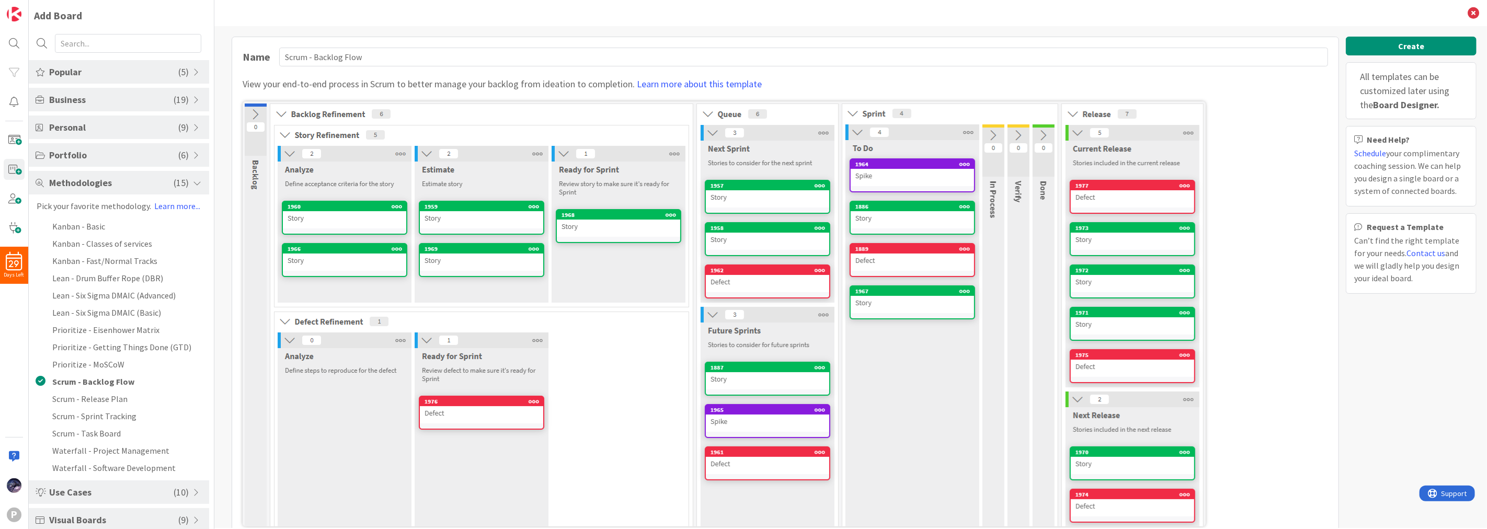
click at [145, 64] on div "Popular ( 5 )" at bounding box center [119, 72] width 180 height 24
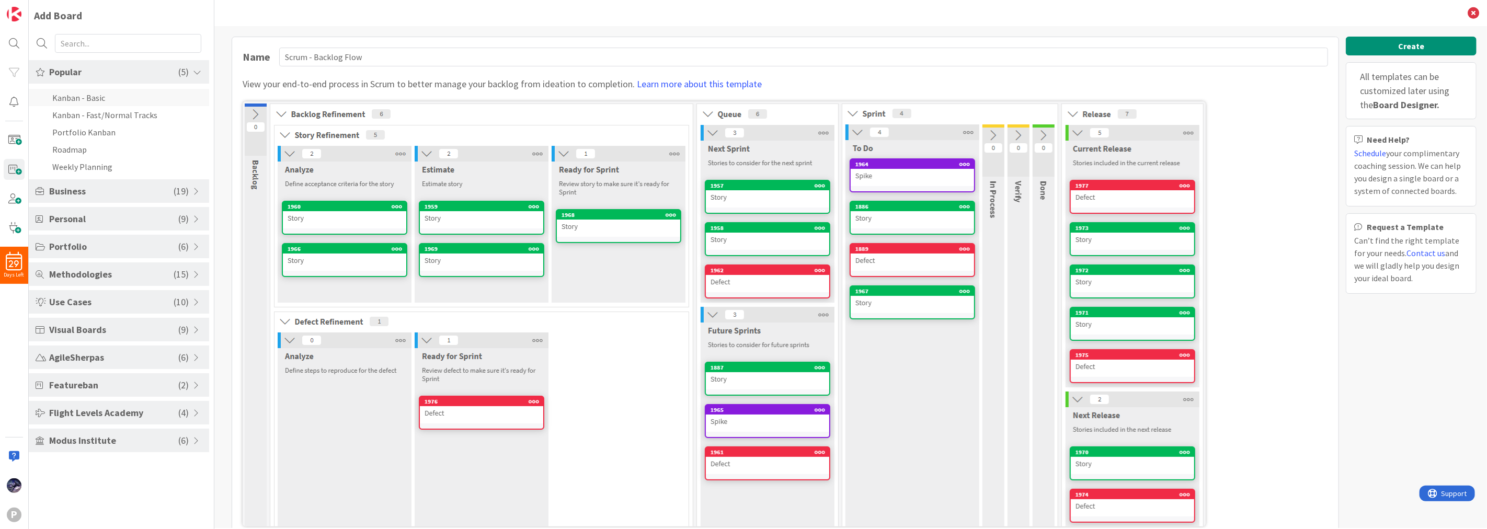
click at [119, 94] on li "Kanban - Basic" at bounding box center [119, 97] width 180 height 17
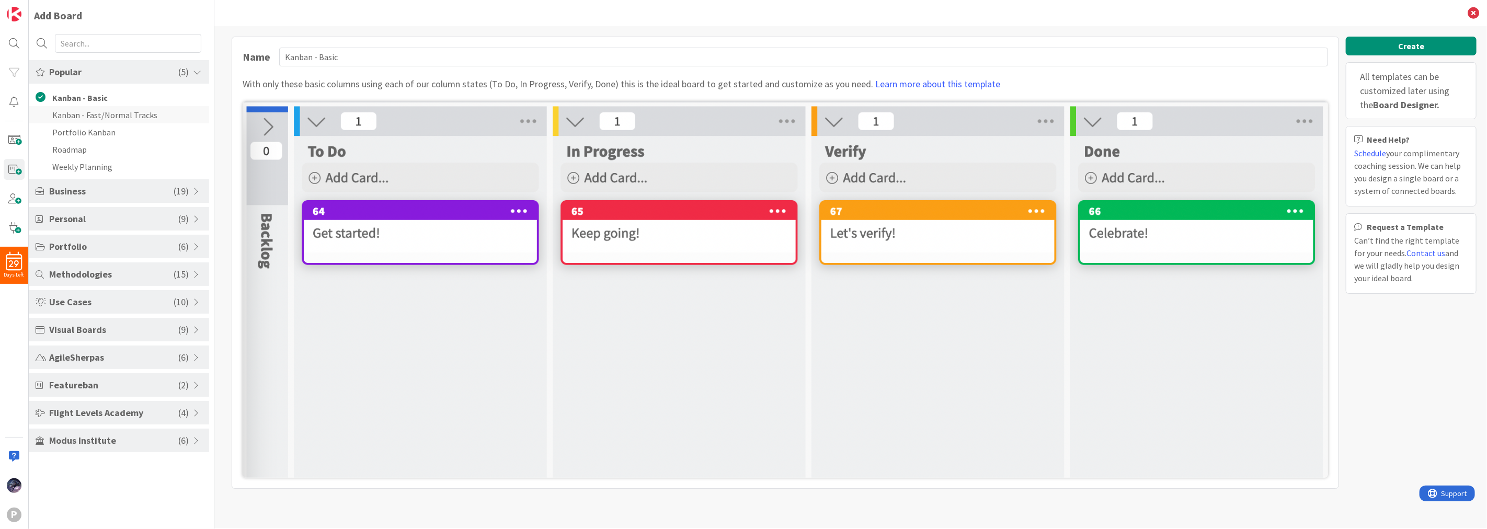
click at [100, 118] on li "Kanban - Fast/Normal Tracks" at bounding box center [119, 114] width 180 height 17
type input "Kanban - Fast/Normal Tracks"
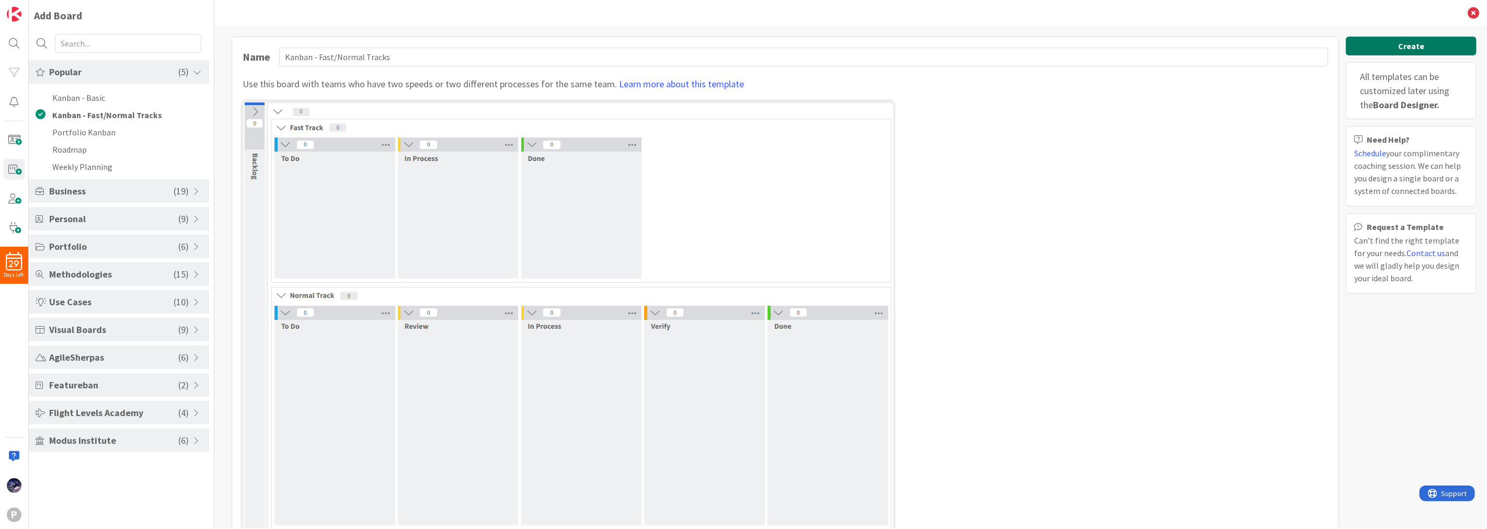
click at [1398, 45] on button "Create" at bounding box center [1411, 46] width 131 height 19
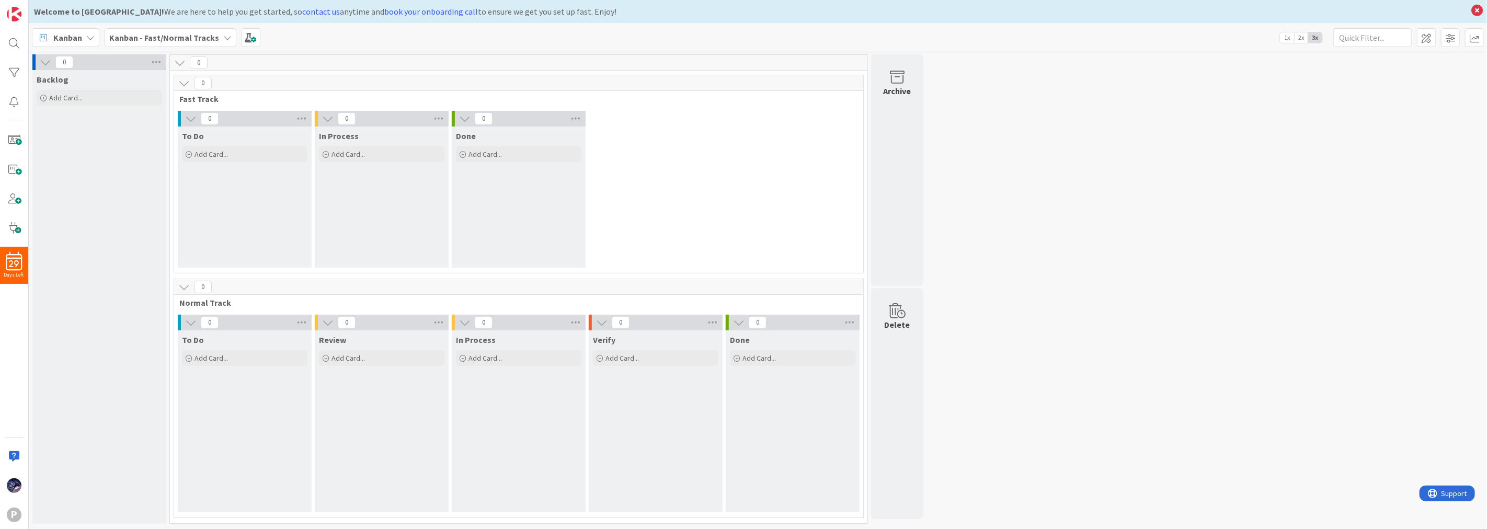
drag, startPoint x: 61, startPoint y: 144, endPoint x: 63, endPoint y: 134, distance: 10.2
click at [63, 134] on div "Backlog Add Card..." at bounding box center [99, 297] width 134 height 454
click at [85, 218] on div "Backlog Add Card..." at bounding box center [99, 297] width 134 height 454
click at [229, 176] on div "To Do Add Card..." at bounding box center [245, 197] width 134 height 141
drag, startPoint x: 365, startPoint y: 191, endPoint x: 278, endPoint y: 192, distance: 86.8
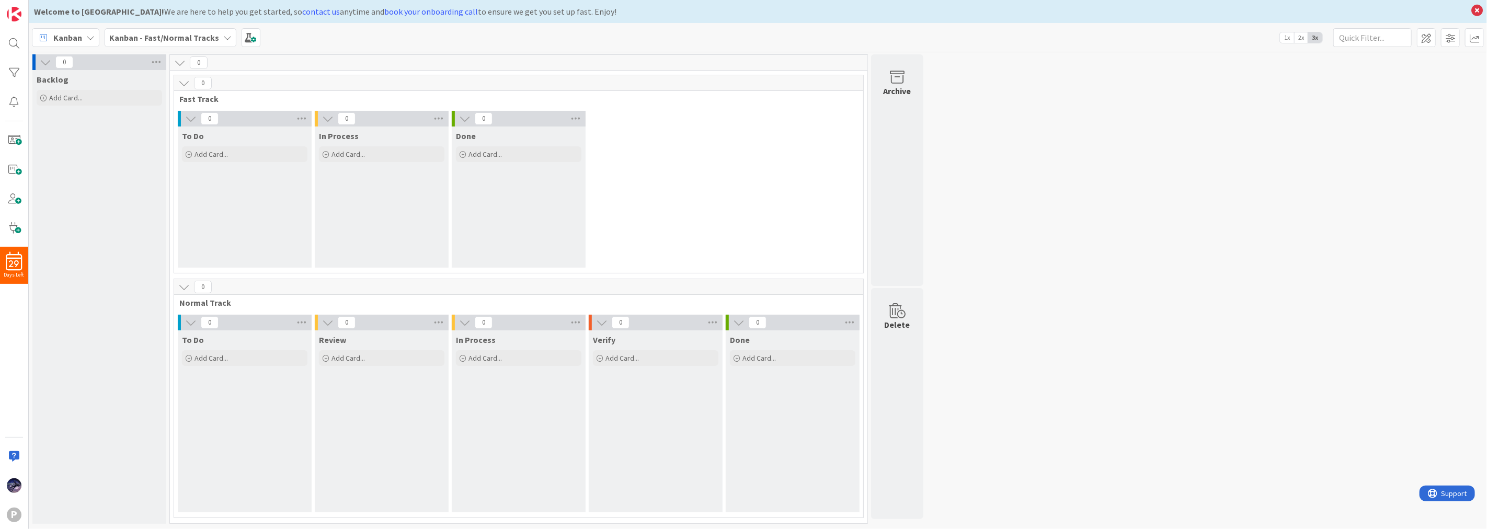
click at [364, 191] on div "In Process Add Card..." at bounding box center [382, 197] width 134 height 141
drag, startPoint x: 243, startPoint y: 194, endPoint x: 269, endPoint y: 190, distance: 26.5
click at [257, 192] on div "To Do Add Card..." at bounding box center [245, 197] width 134 height 141
drag, startPoint x: 289, startPoint y: 77, endPoint x: 696, endPoint y: 95, distance: 407.2
click at [292, 77] on div "0" at bounding box center [518, 83] width 689 height 16
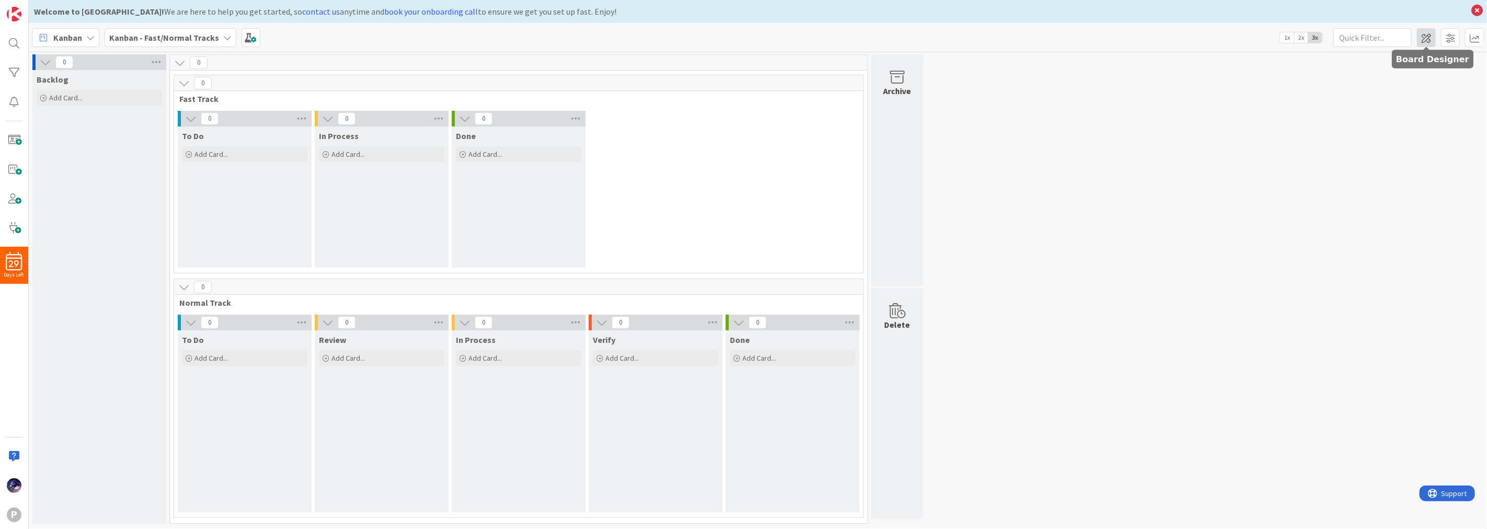
click at [1420, 39] on span at bounding box center [1426, 37] width 19 height 19
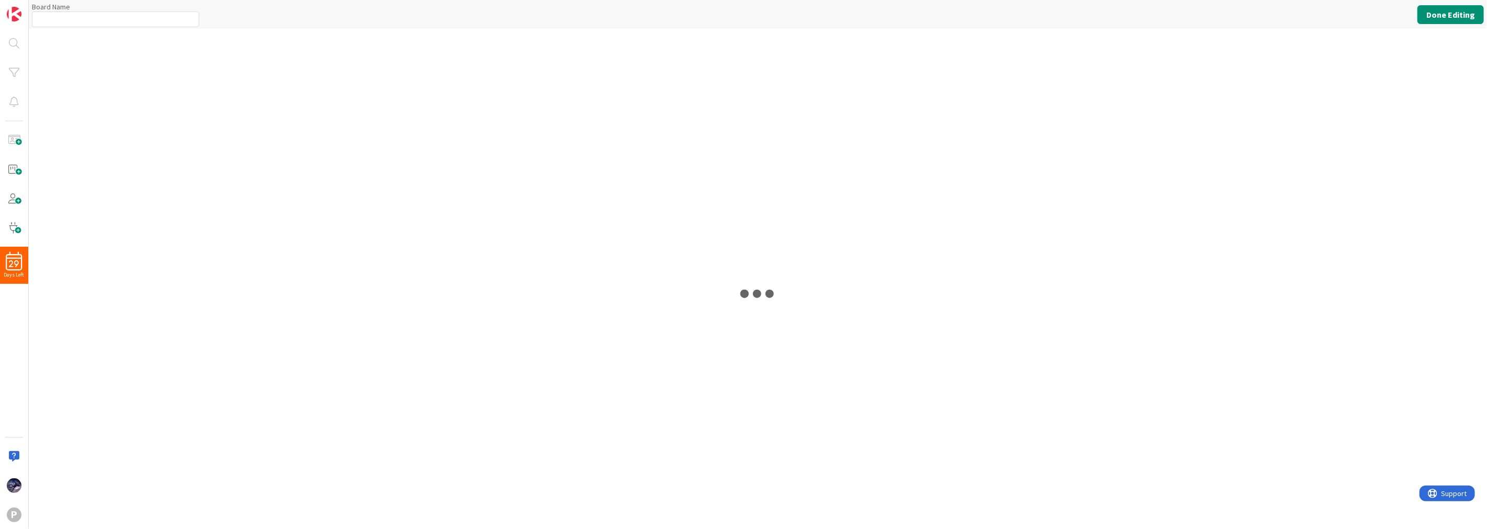
type input "Kanban - Fast/Normal Tracks"
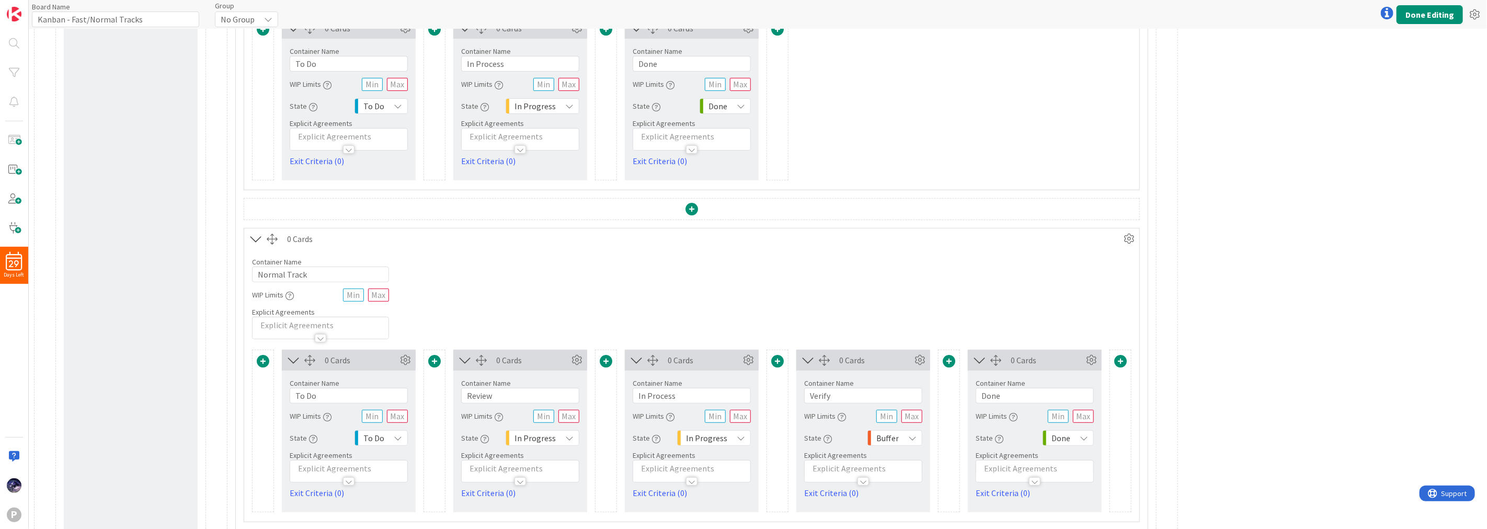
scroll to position [97, 0]
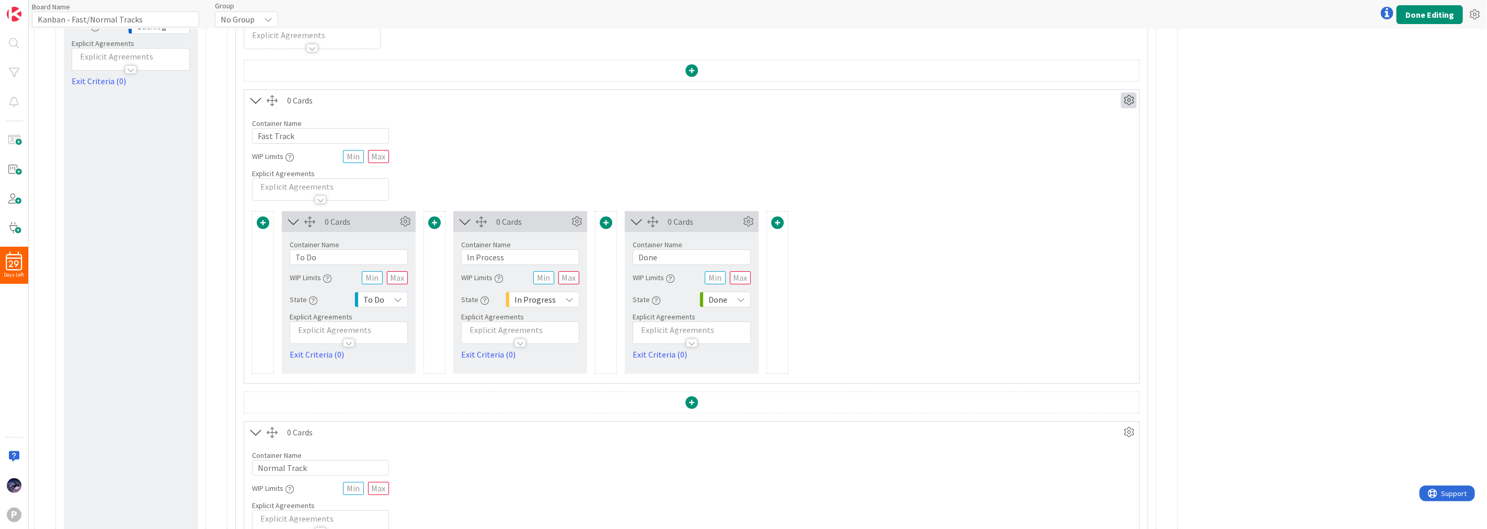
click at [1132, 97] on icon at bounding box center [1129, 101] width 16 height 16
click at [1098, 134] on div "Custom" at bounding box center [1098, 137] width 65 height 15
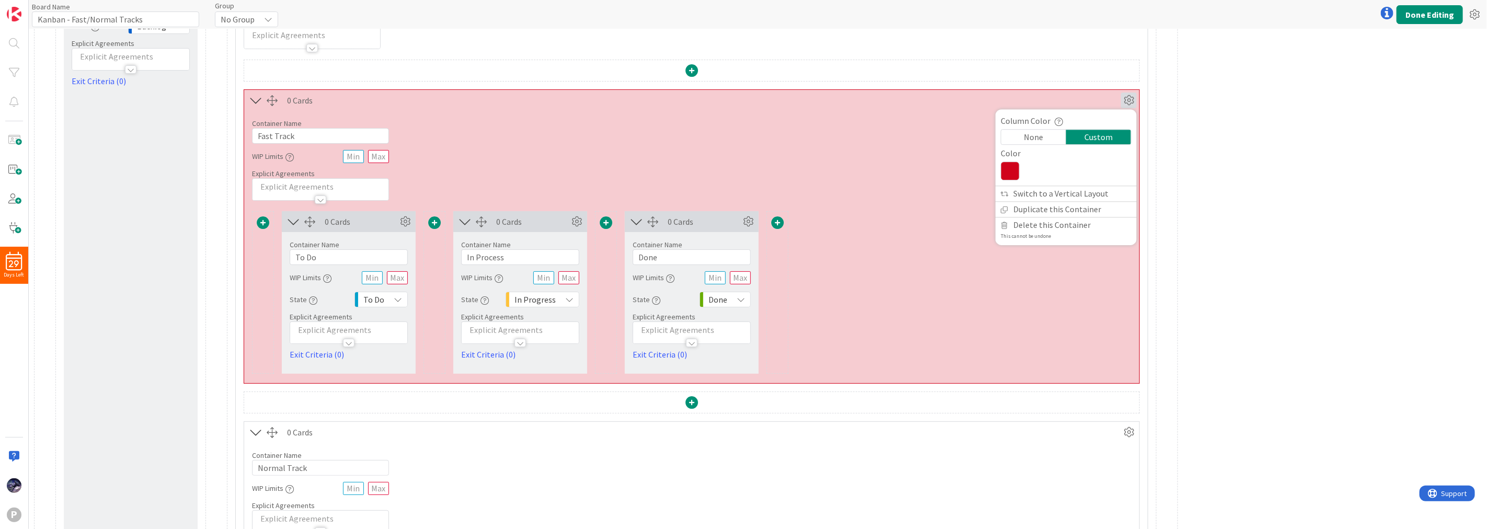
click at [1265, 259] on div "0 Cards Container Name 7 / 64 Backlog WIP Limits State Backlog Explicit Agreeme…" at bounding box center [758, 342] width 1458 height 819
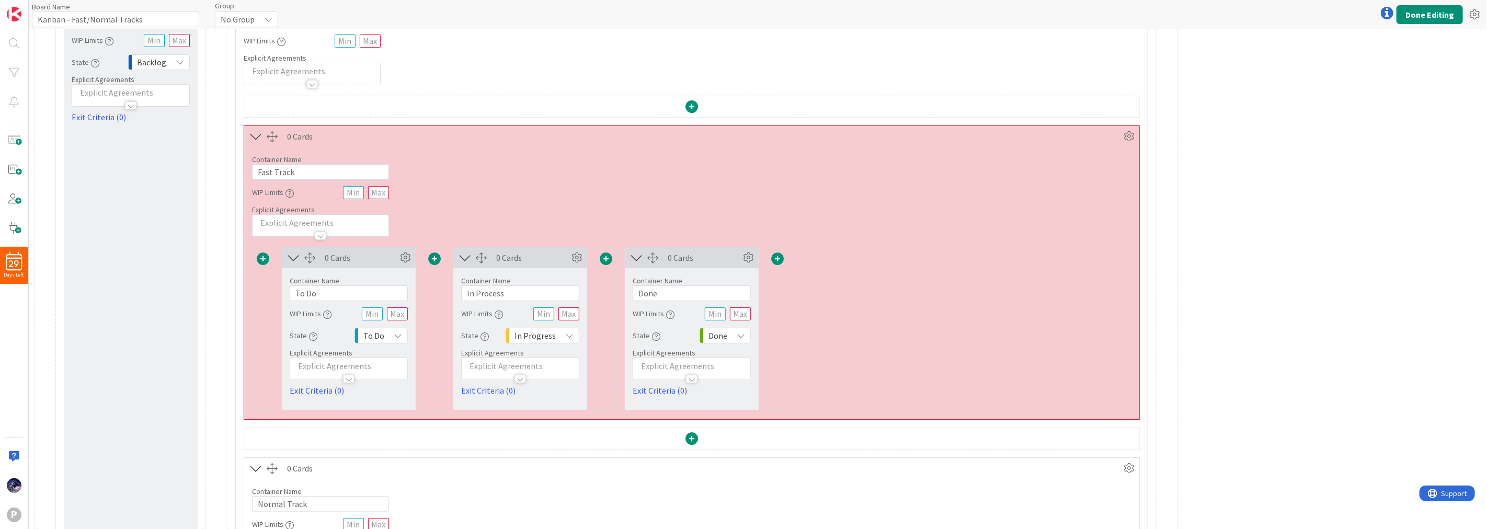
scroll to position [0, 0]
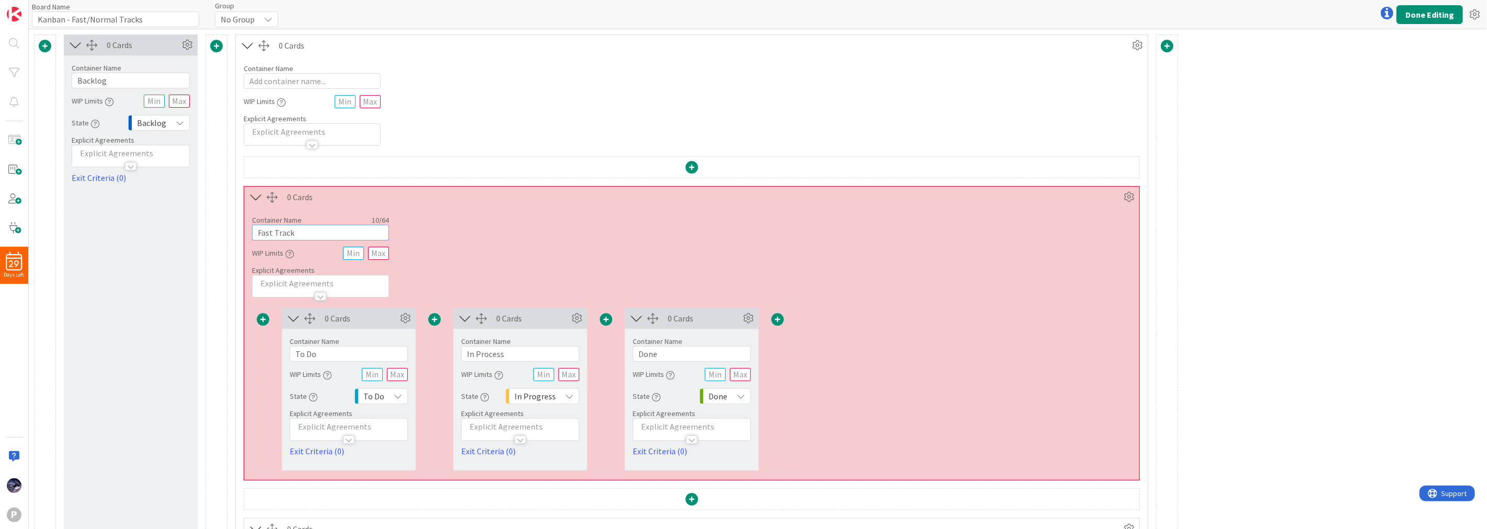
click at [276, 232] on input "Fast Track" at bounding box center [320, 233] width 137 height 16
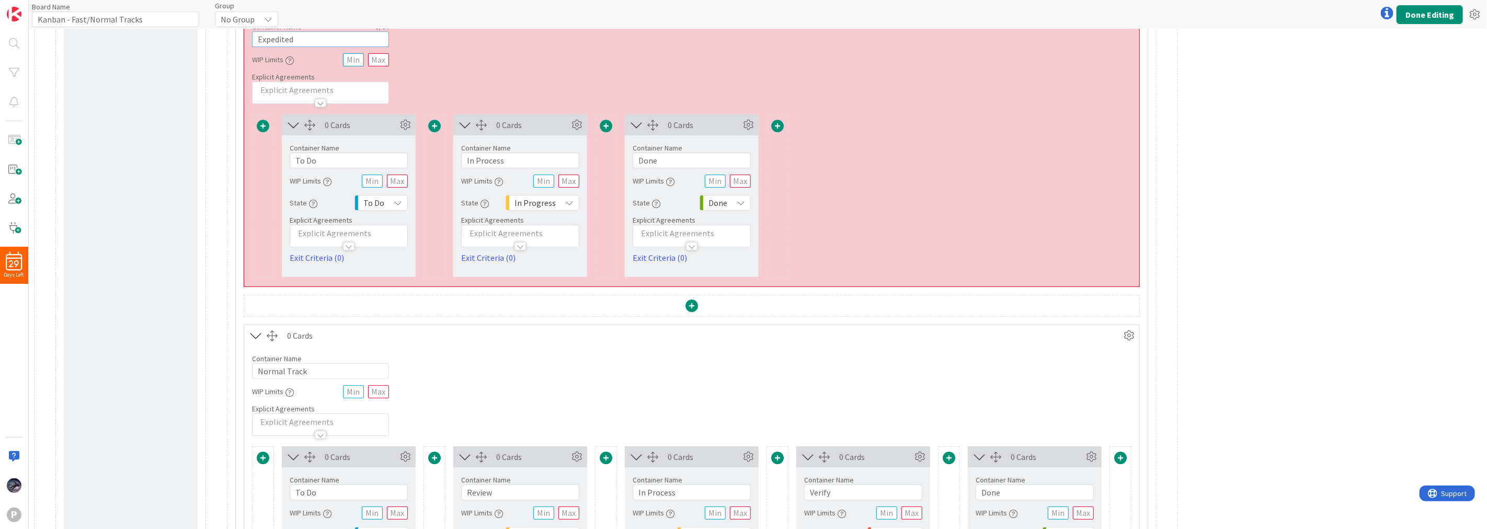
type input "Expedited"
click at [326, 370] on input "Normal Track" at bounding box center [320, 371] width 137 height 16
click at [325, 370] on input "Normal Track" at bounding box center [320, 371] width 137 height 16
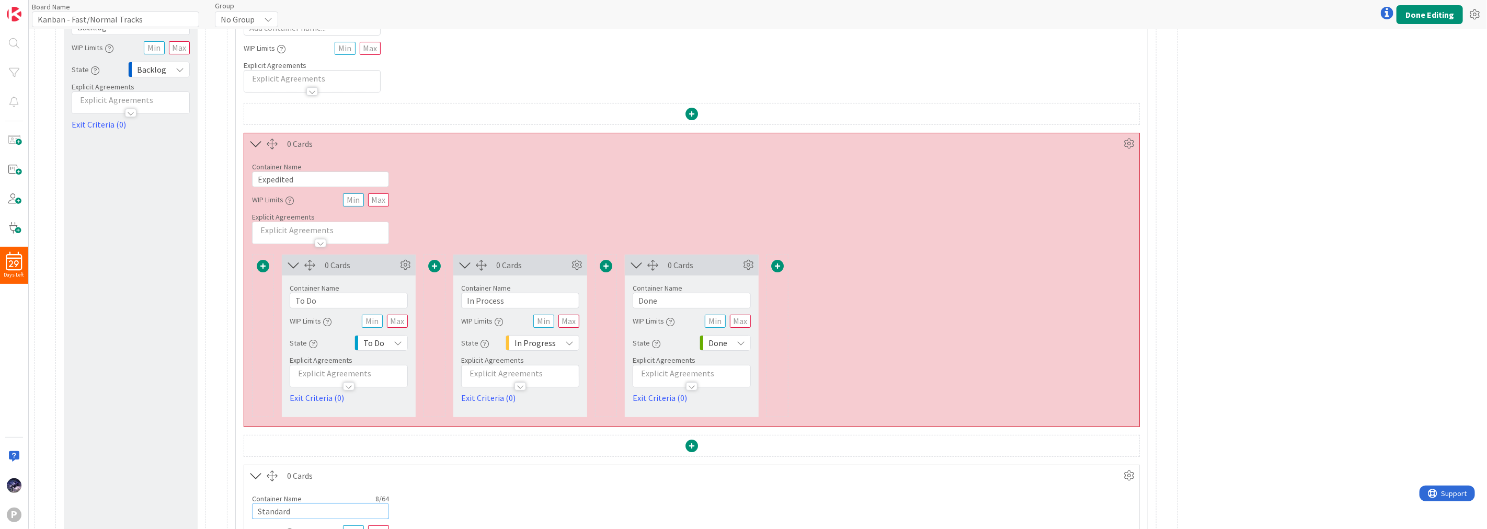
scroll to position [0, 0]
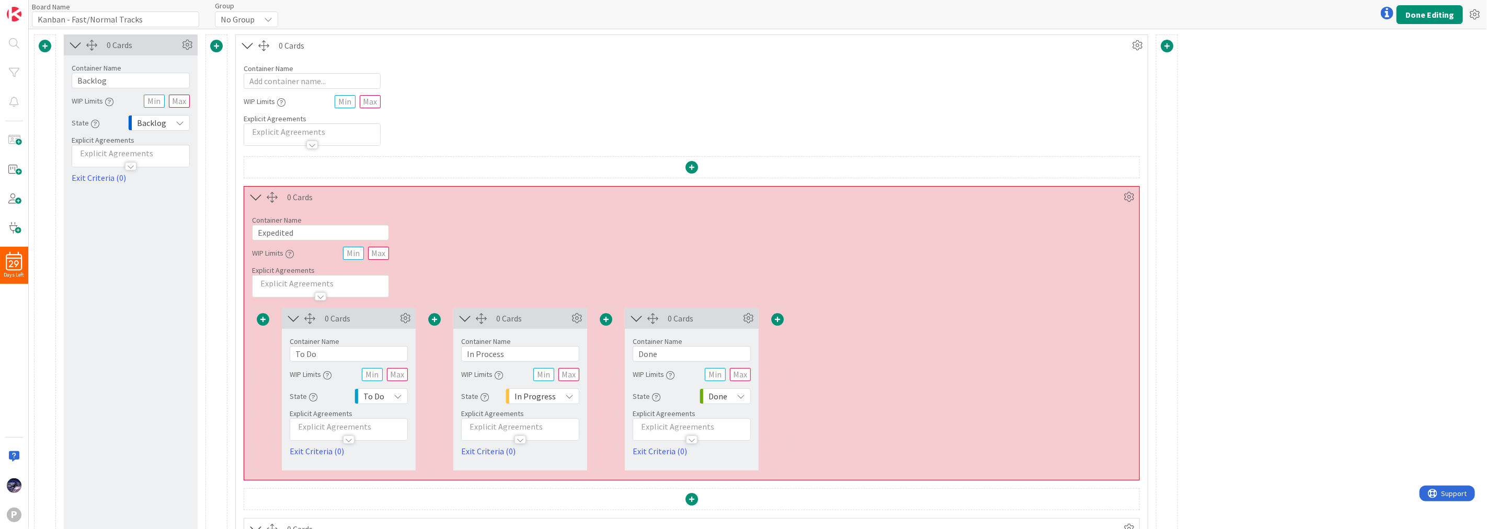
type input "Standard"
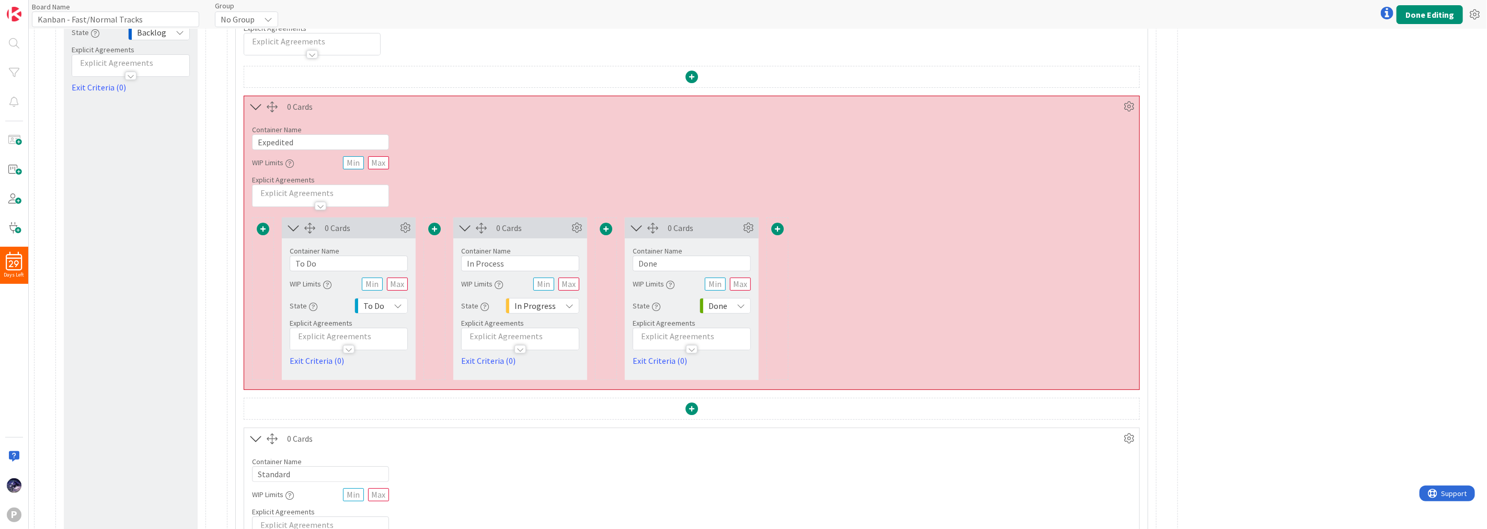
scroll to position [29, 0]
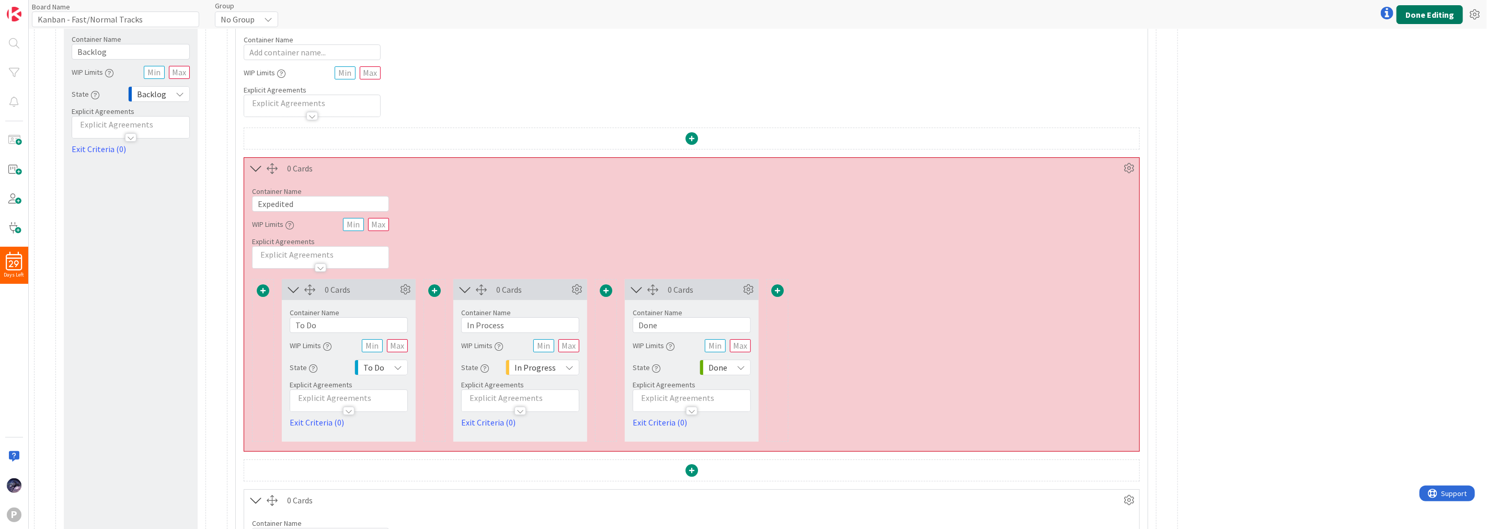
click at [1430, 7] on button "Done Editing" at bounding box center [1430, 14] width 66 height 19
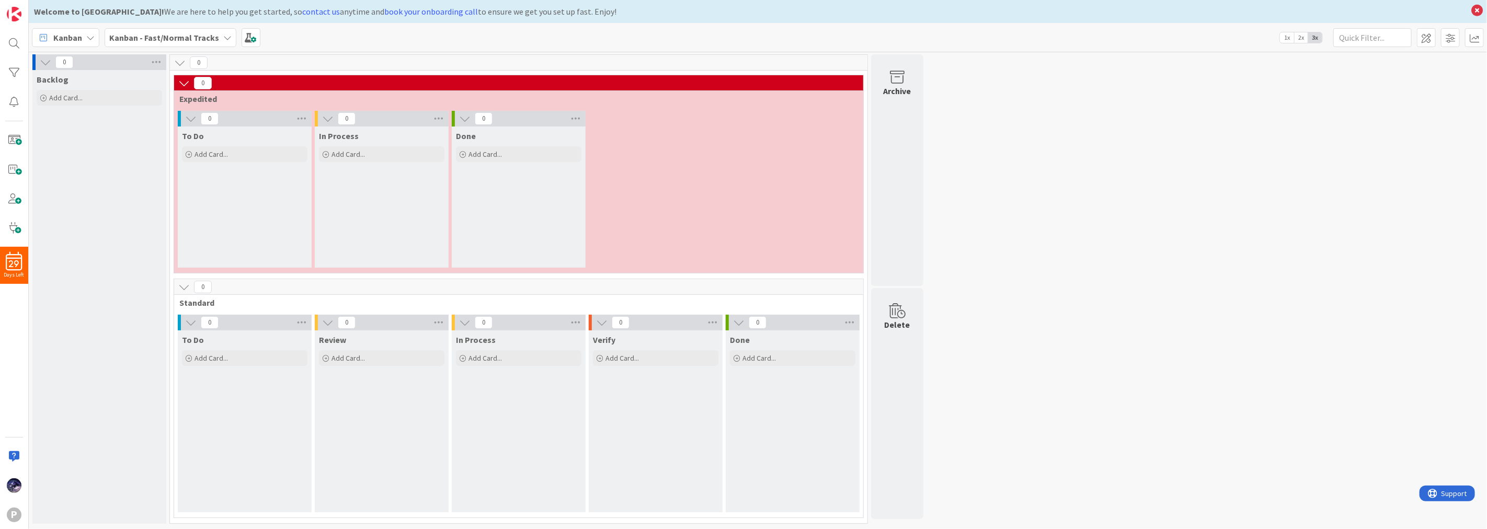
click at [395, 200] on div "In Process Add Card..." at bounding box center [382, 197] width 134 height 141
click at [64, 222] on div "Backlog Add Card..." at bounding box center [99, 297] width 134 height 454
click at [773, 243] on div "0 To Do Add Card... 0 In Process Add Card... 0 Done Add Card..." at bounding box center [518, 192] width 685 height 162
click at [1049, 252] on div "0 Backlog Add Card... 0 0 Expedited 0 To Do Add Card... 0 In Process Add Card..…" at bounding box center [758, 291] width 1454 height 475
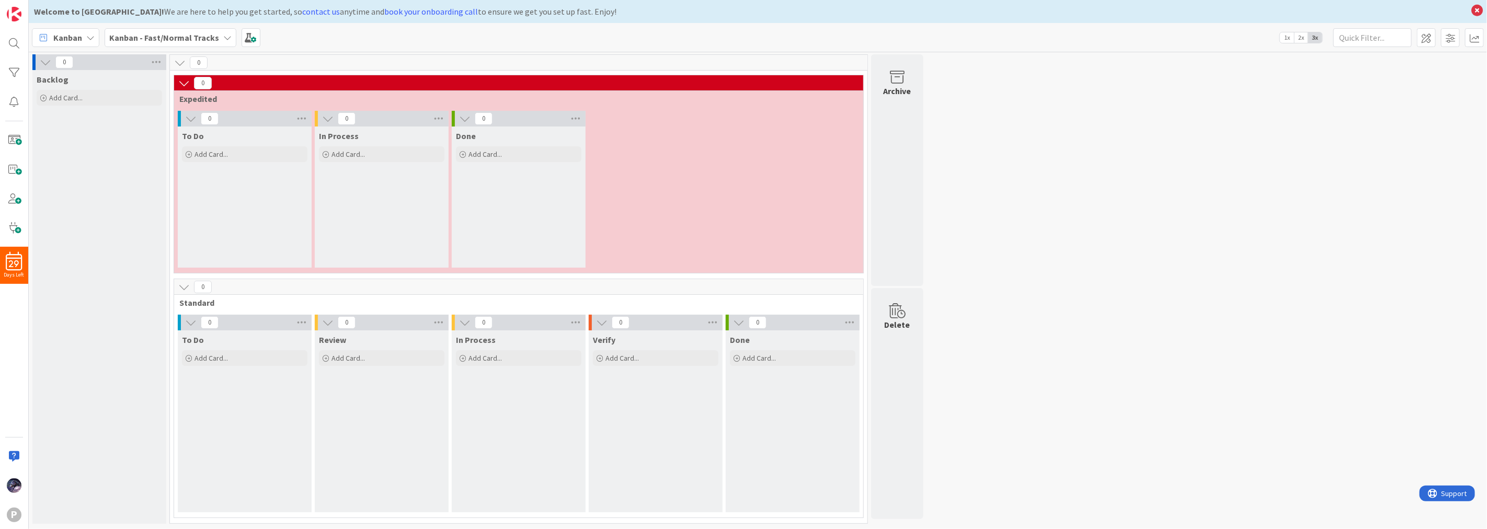
click at [203, 37] on b "Kanban - Fast/Normal Tracks" at bounding box center [164, 37] width 110 height 10
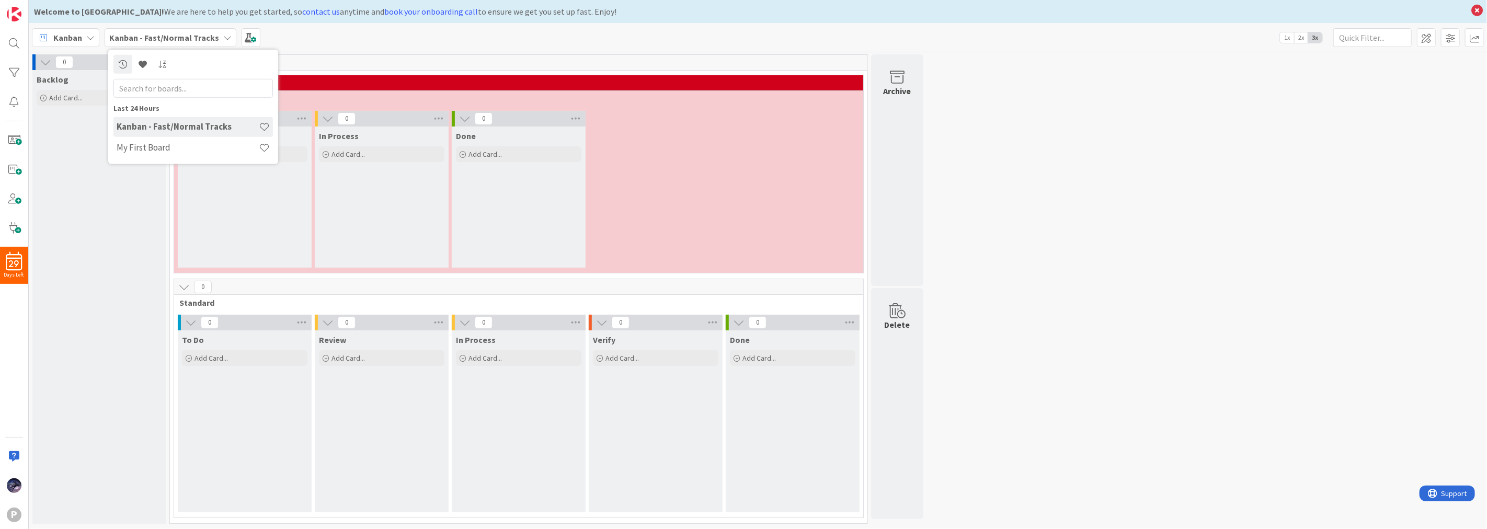
click at [1046, 233] on div "0 Backlog Add Card... 0 0 Expedited 0 To Do Add Card... 0 In Process Add Card..…" at bounding box center [758, 291] width 1454 height 475
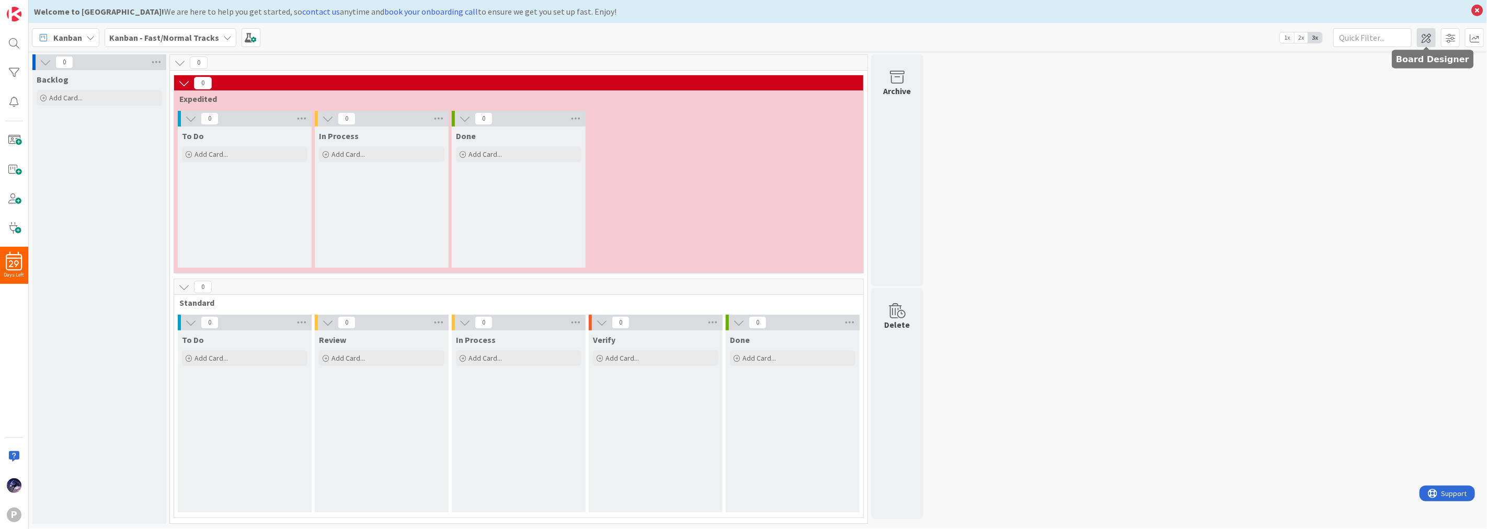
click at [1430, 31] on span at bounding box center [1426, 37] width 19 height 19
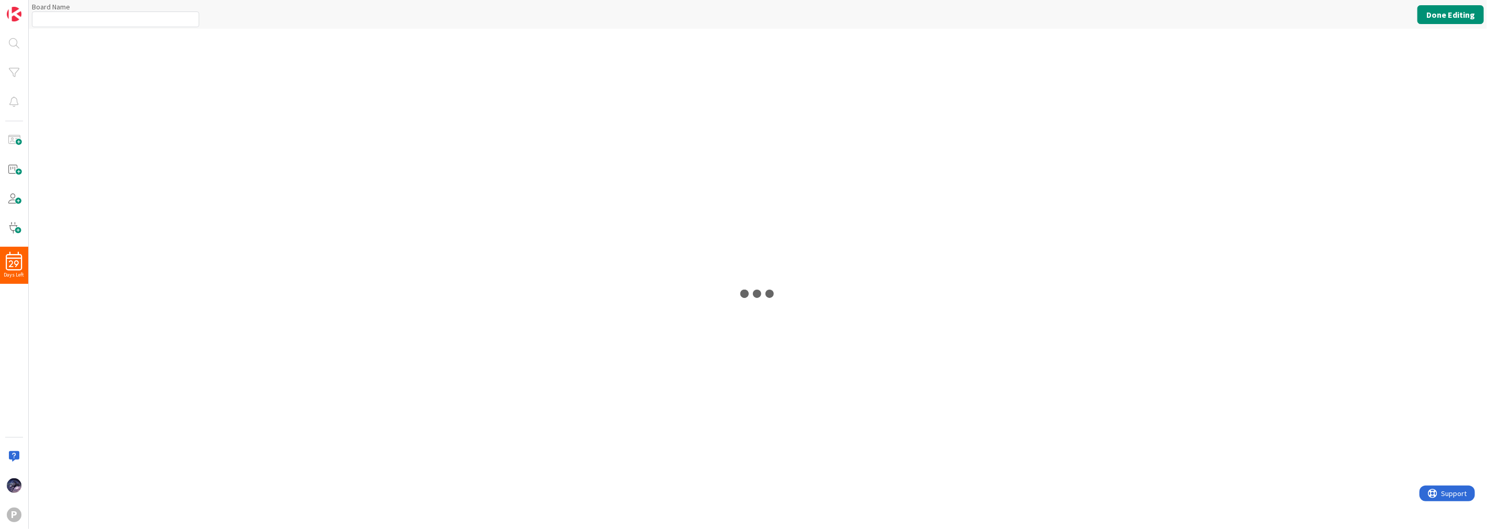
type input "Kanban - Fast/Normal Tracks"
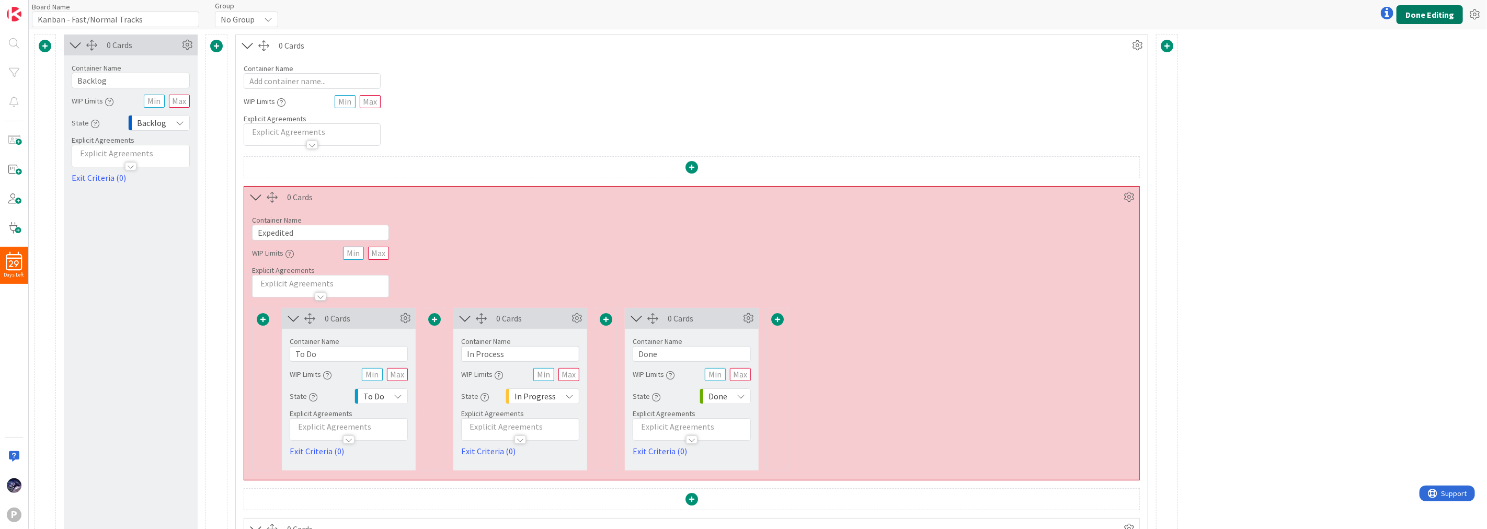
click at [1429, 9] on button "Done Editing" at bounding box center [1430, 14] width 66 height 19
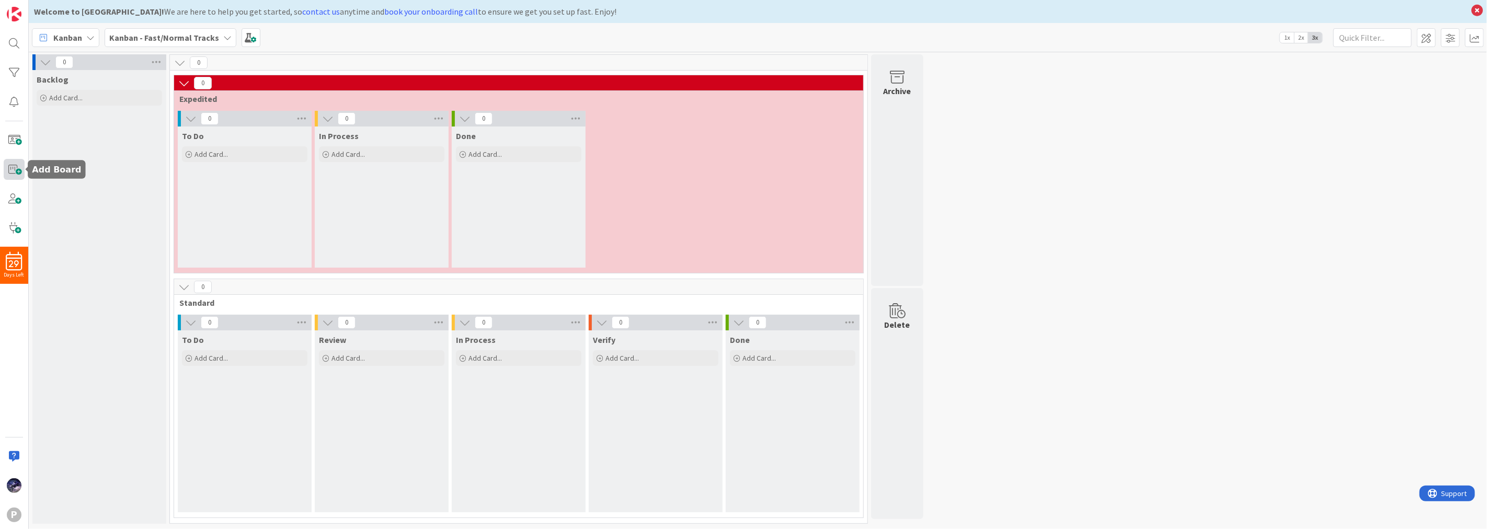
click at [12, 171] on span at bounding box center [14, 169] width 21 height 21
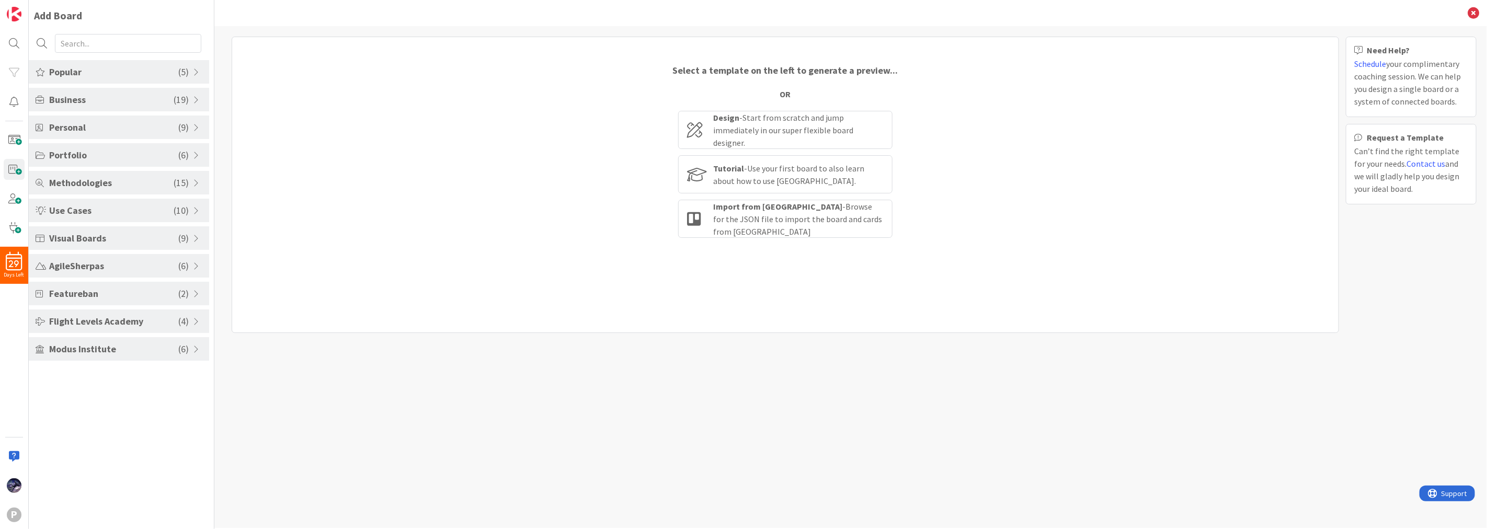
click at [142, 187] on span "Methodologies" at bounding box center [111, 183] width 124 height 14
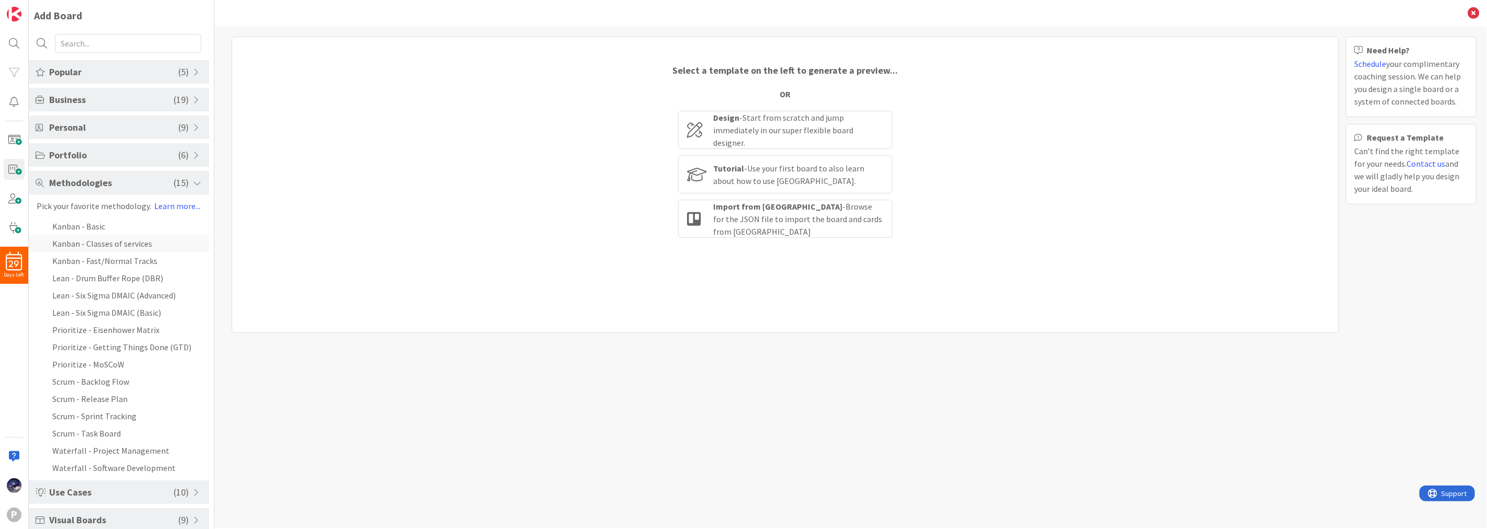
click at [155, 239] on li "Kanban - Classes of services" at bounding box center [119, 243] width 180 height 17
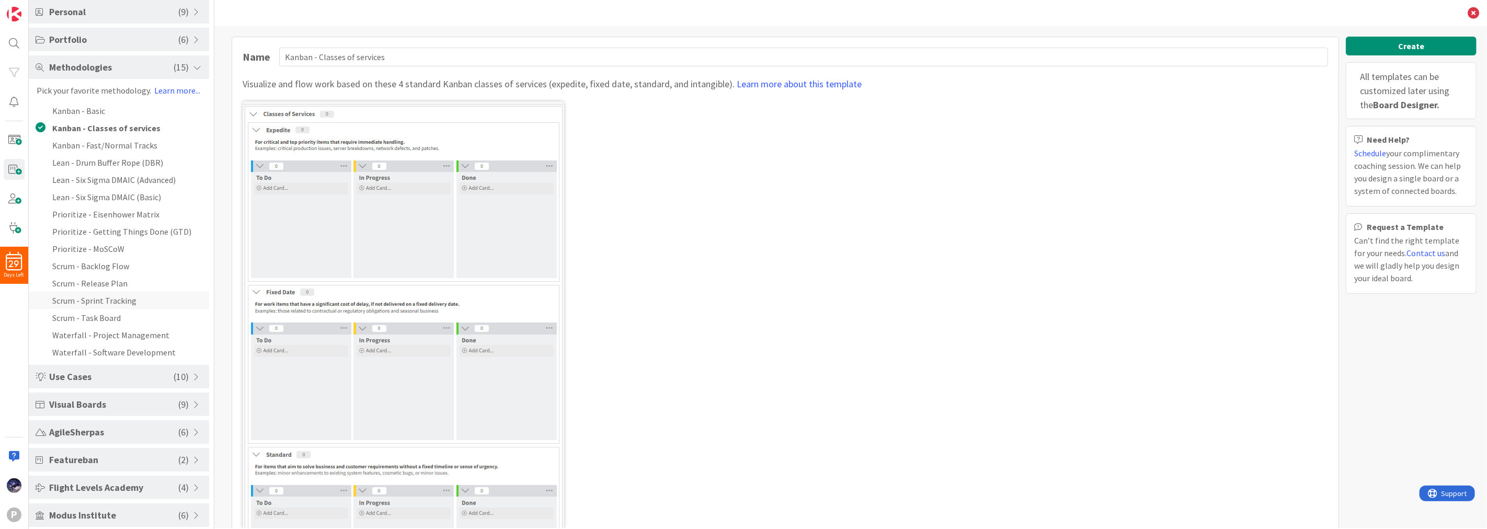
scroll to position [121, 0]
click at [74, 294] on li "Scrum - Sprint Tracking" at bounding box center [119, 295] width 180 height 17
type input "Scrum - Sprint Tracking"
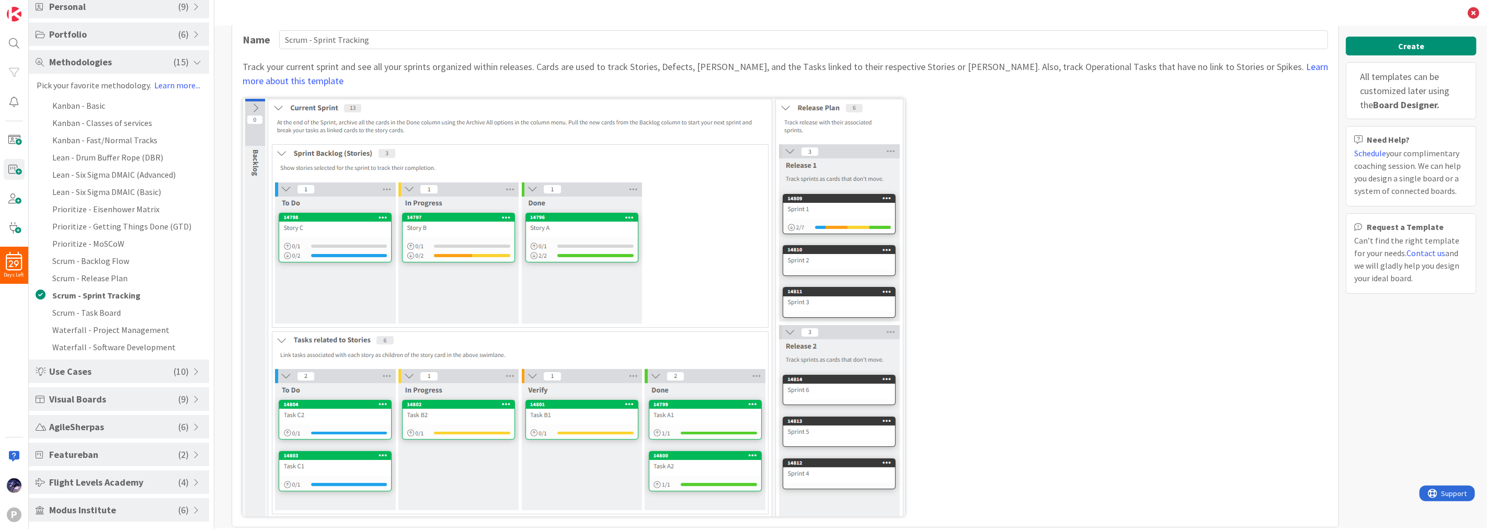
scroll to position [27, 0]
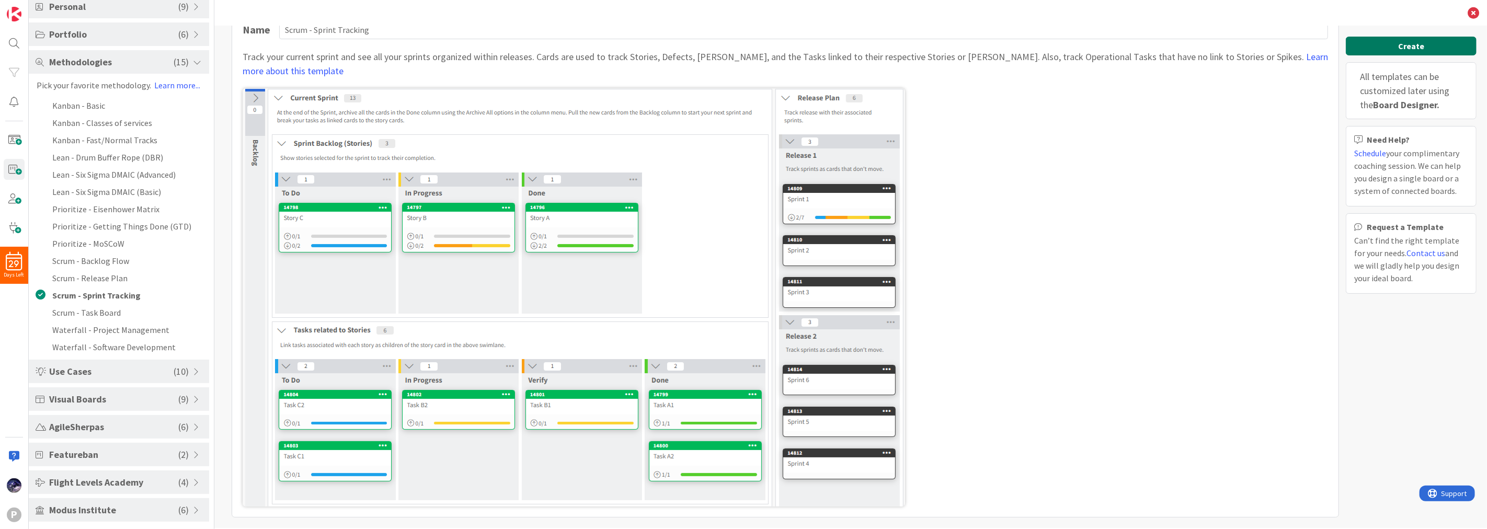
click at [1432, 40] on button "Create" at bounding box center [1411, 46] width 131 height 19
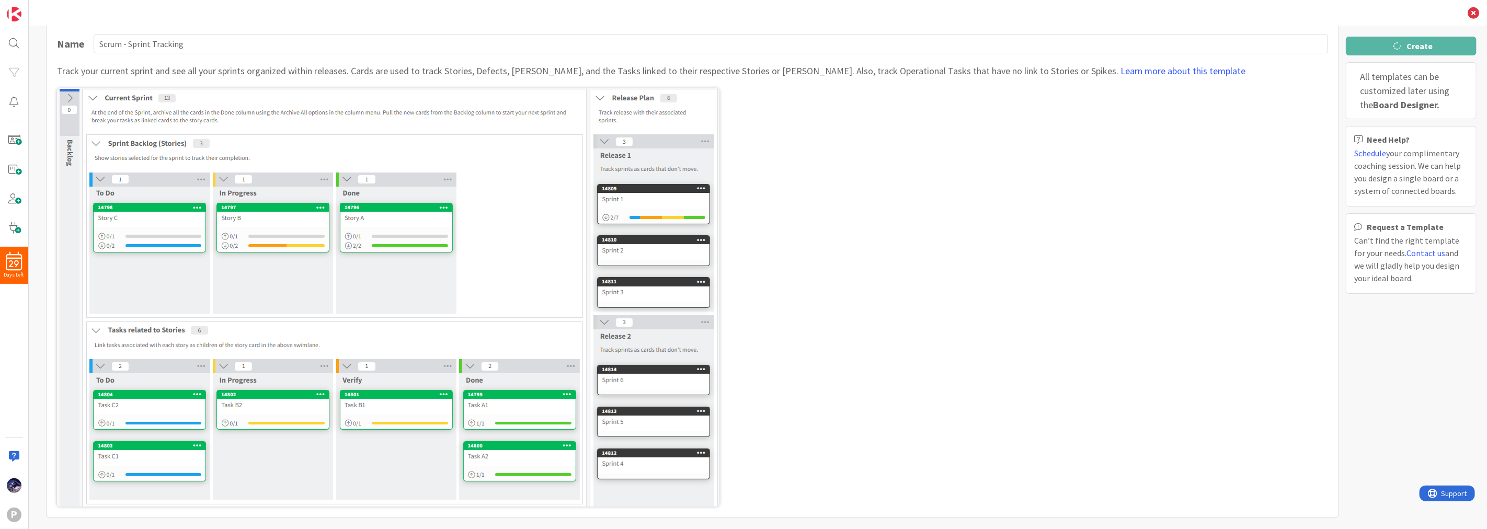
scroll to position [13, 0]
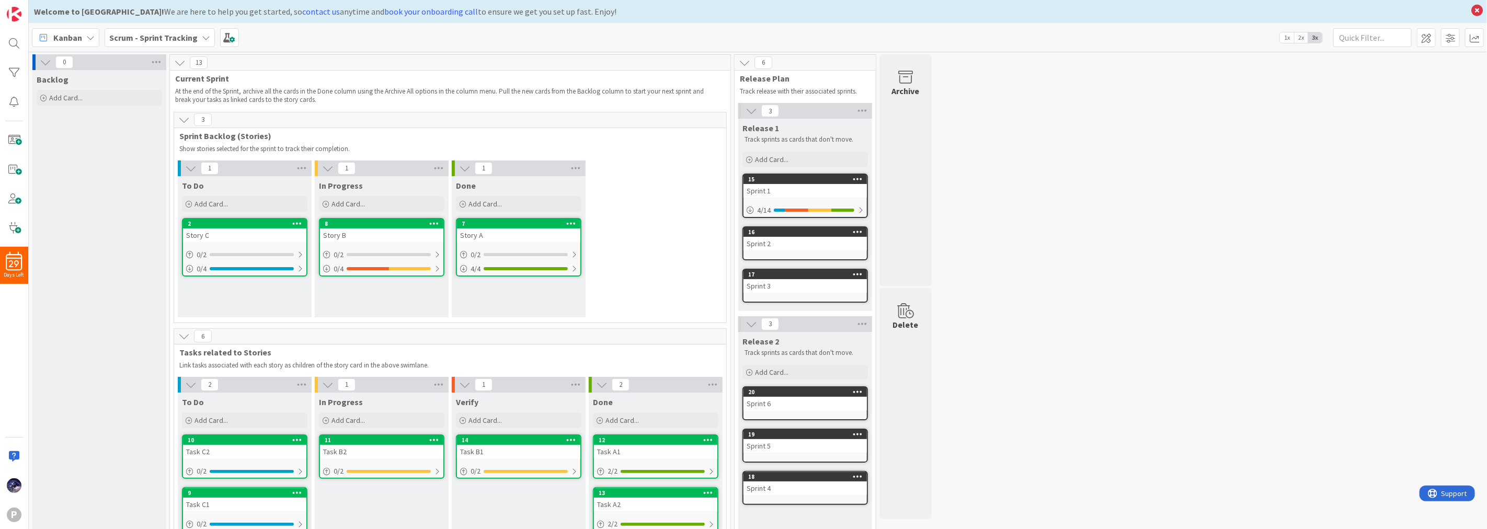
click at [824, 197] on link "15 Sprint 1 4 / 14" at bounding box center [805, 196] width 125 height 44
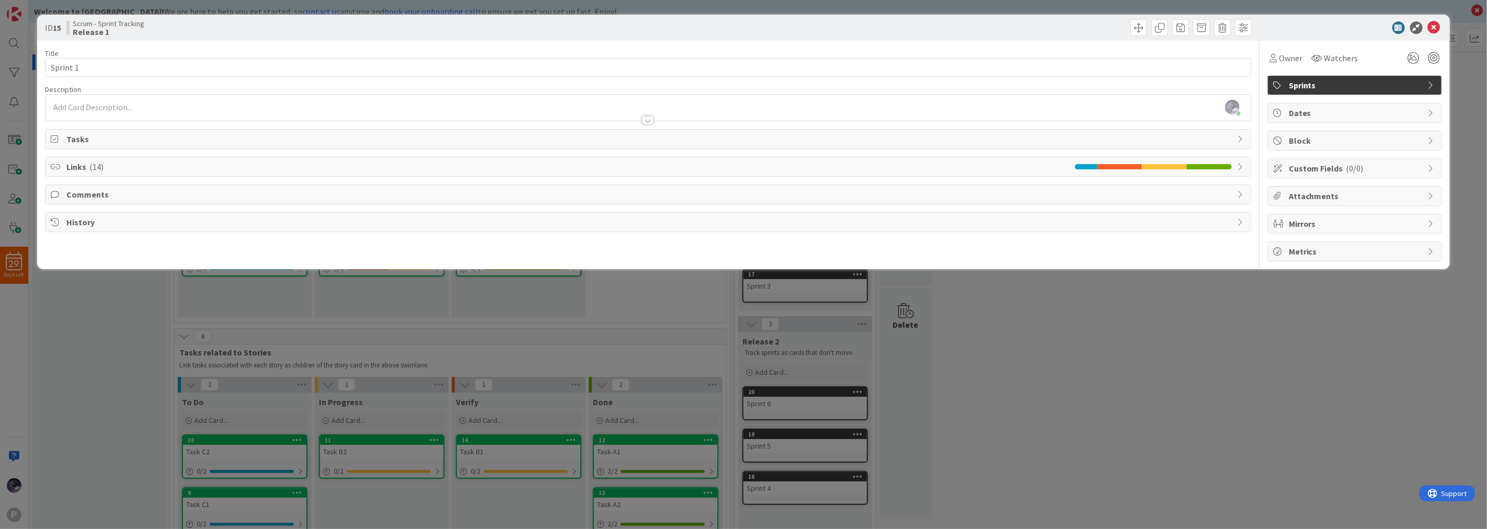
click at [174, 168] on span "Links ( 14 )" at bounding box center [567, 167] width 1003 height 13
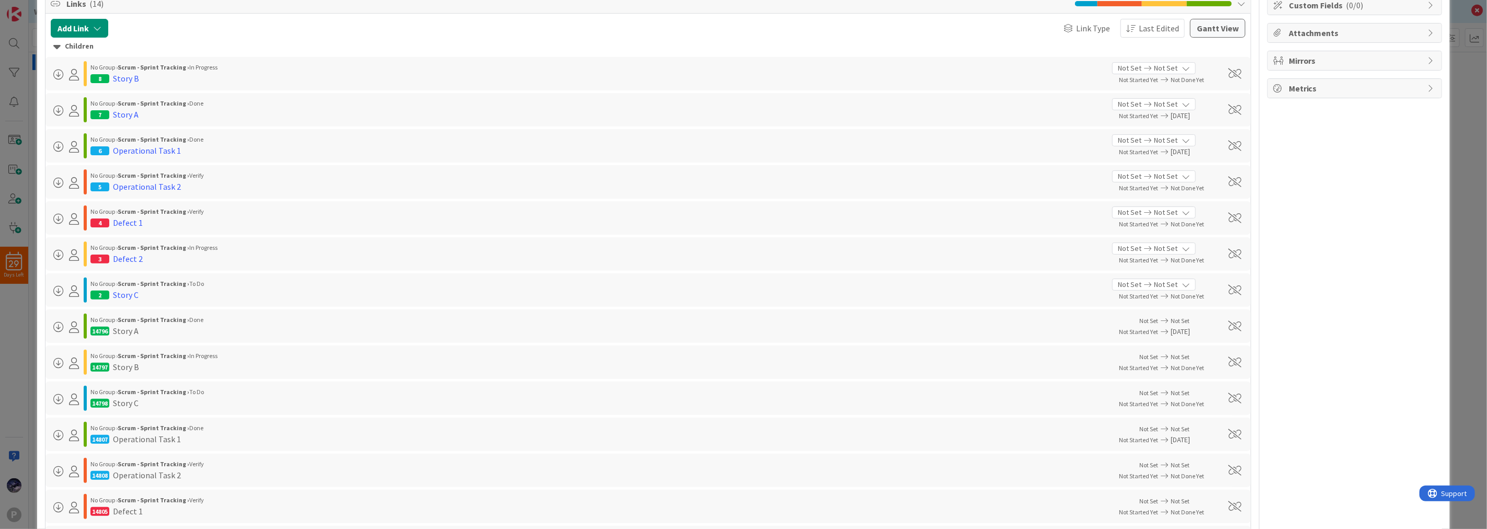
scroll to position [280, 0]
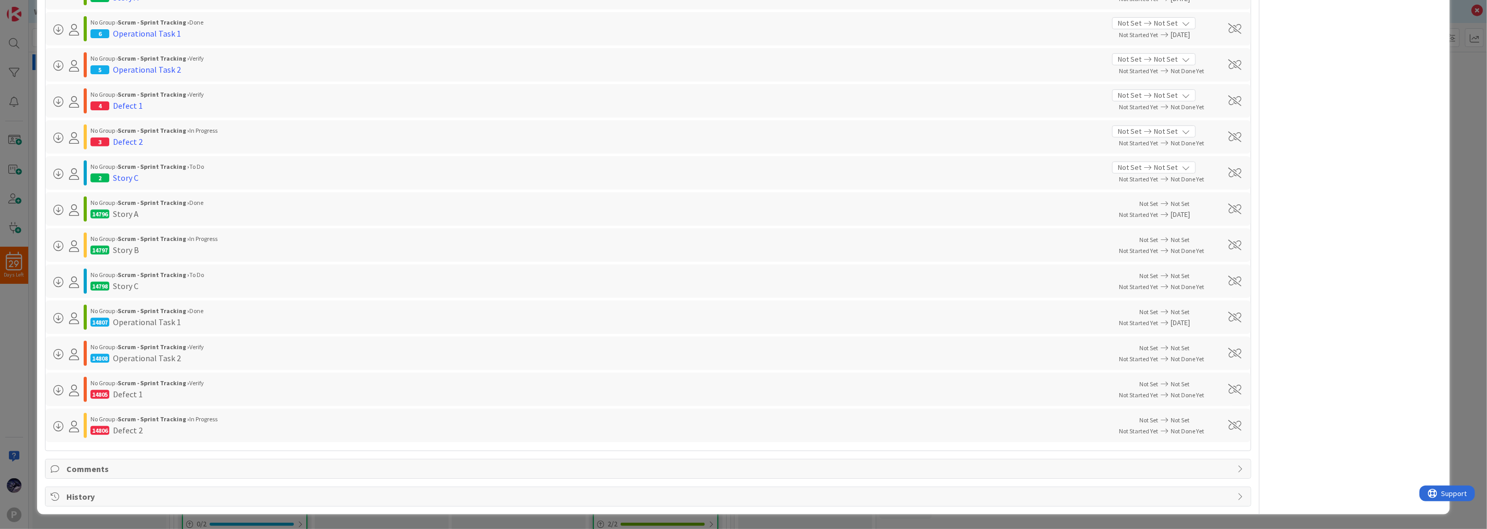
click at [12, 372] on div "ID 15 Scrum - Sprint Tracking Release 1 Title 8 / 128 Sprint 1 Description [PER…" at bounding box center [743, 264] width 1487 height 529
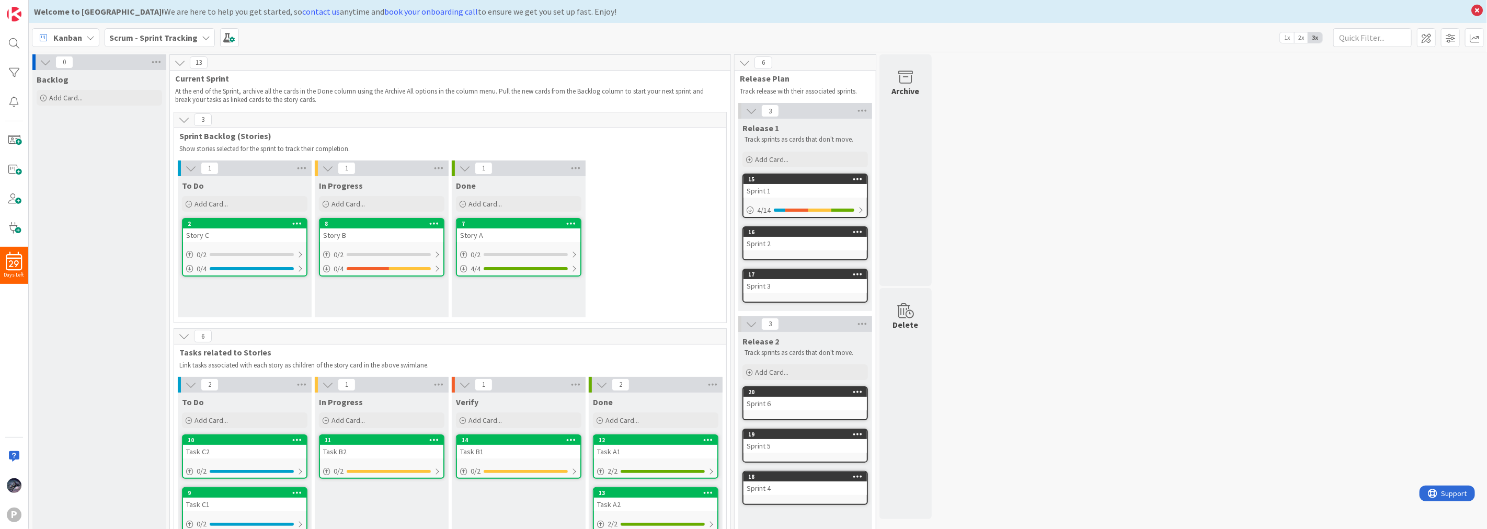
click at [142, 41] on b "Scrum - Sprint Tracking" at bounding box center [153, 37] width 88 height 10
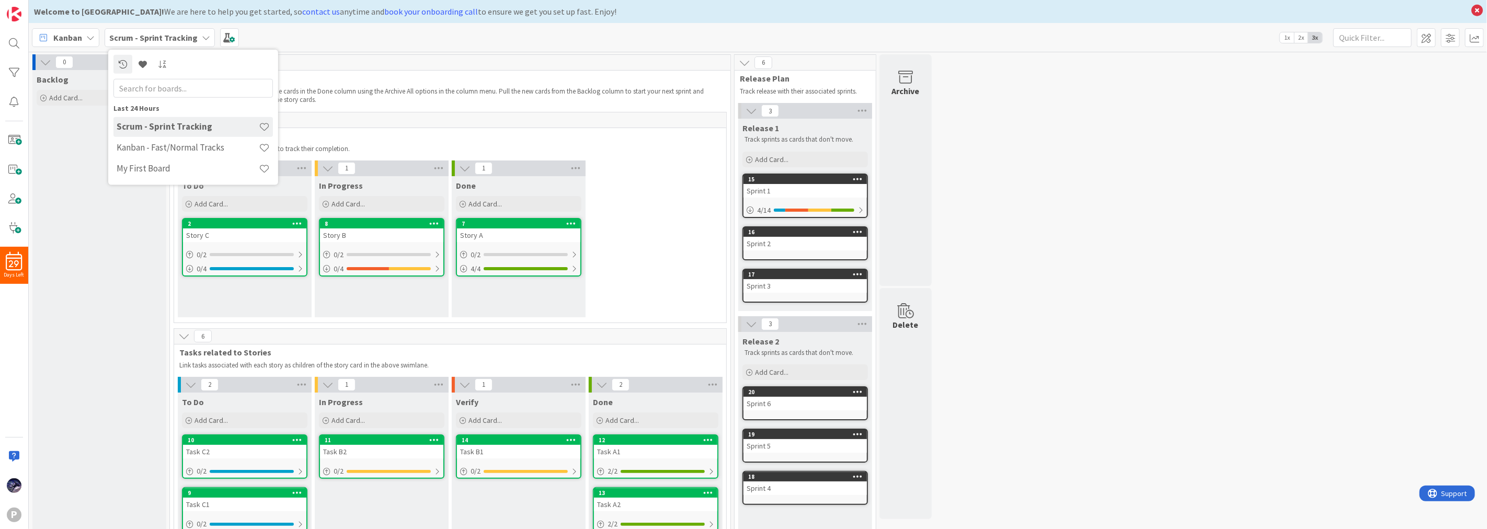
drag, startPoint x: 85, startPoint y: 242, endPoint x: 102, endPoint y: 128, distance: 115.3
click at [85, 238] on div "Backlog Add Card..." at bounding box center [99, 422] width 134 height 704
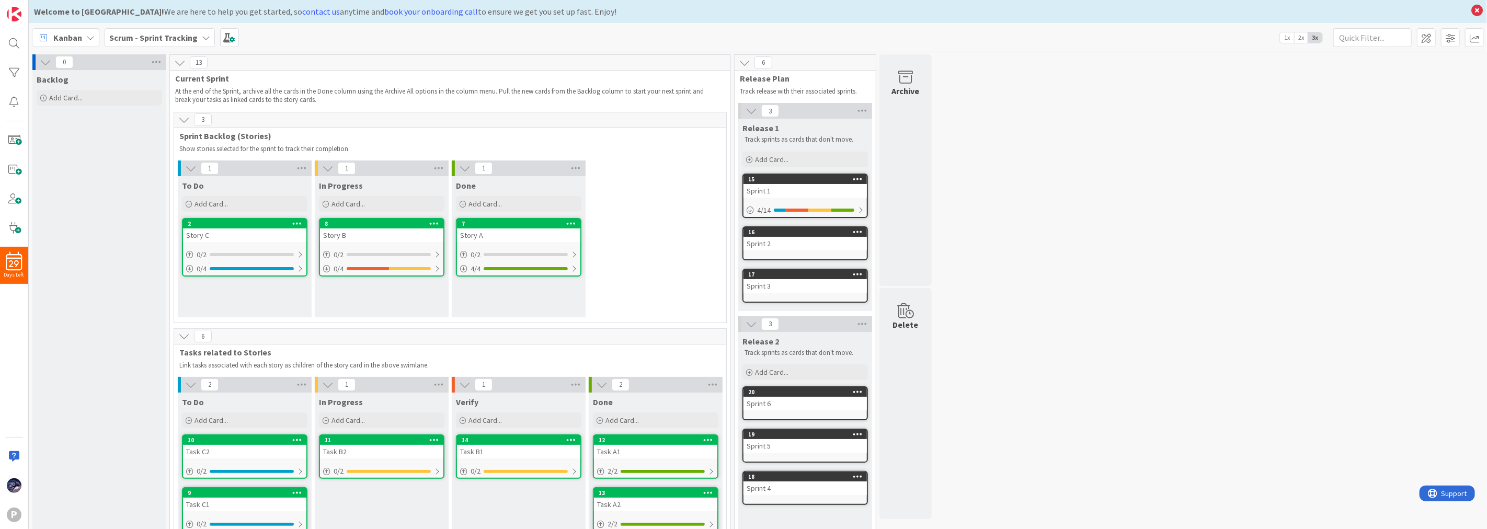
drag, startPoint x: 1183, startPoint y: 207, endPoint x: 1015, endPoint y: 144, distance: 178.7
click at [1015, 144] on div "0 Backlog Add Card... 13 Current Sprint At the end of the Sprint, archive all t…" at bounding box center [758, 416] width 1454 height 725
click at [228, 38] on span at bounding box center [229, 37] width 19 height 19
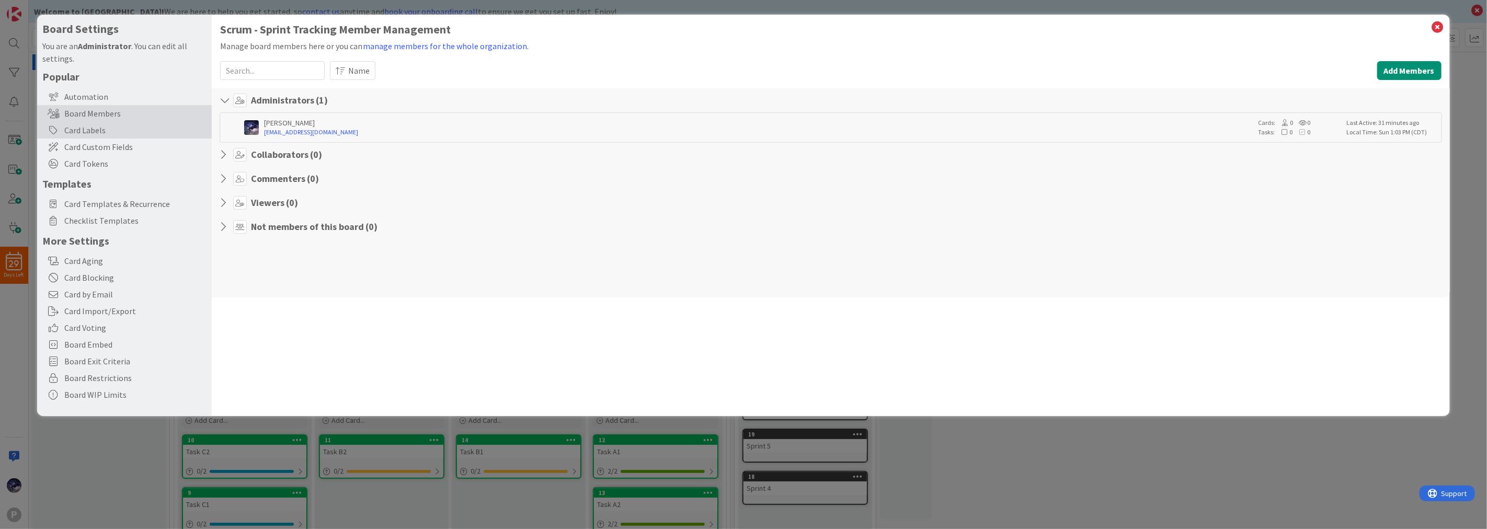
click at [117, 124] on div "Card Labels" at bounding box center [124, 130] width 175 height 17
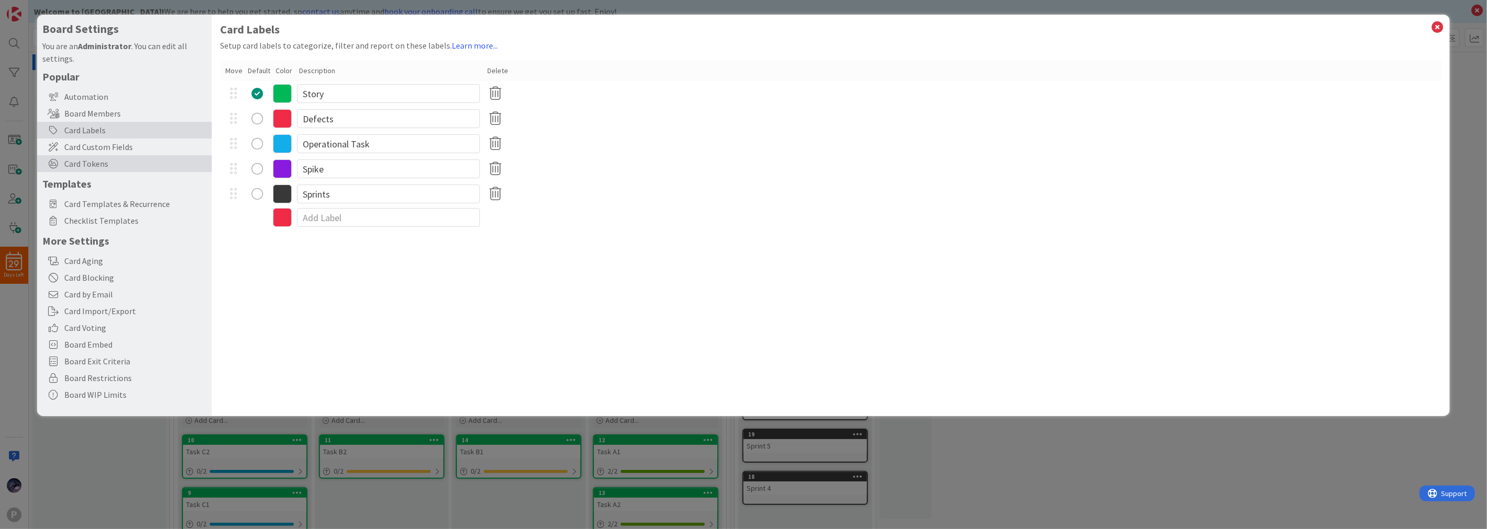
click at [102, 155] on div "Card Tokens" at bounding box center [124, 163] width 175 height 17
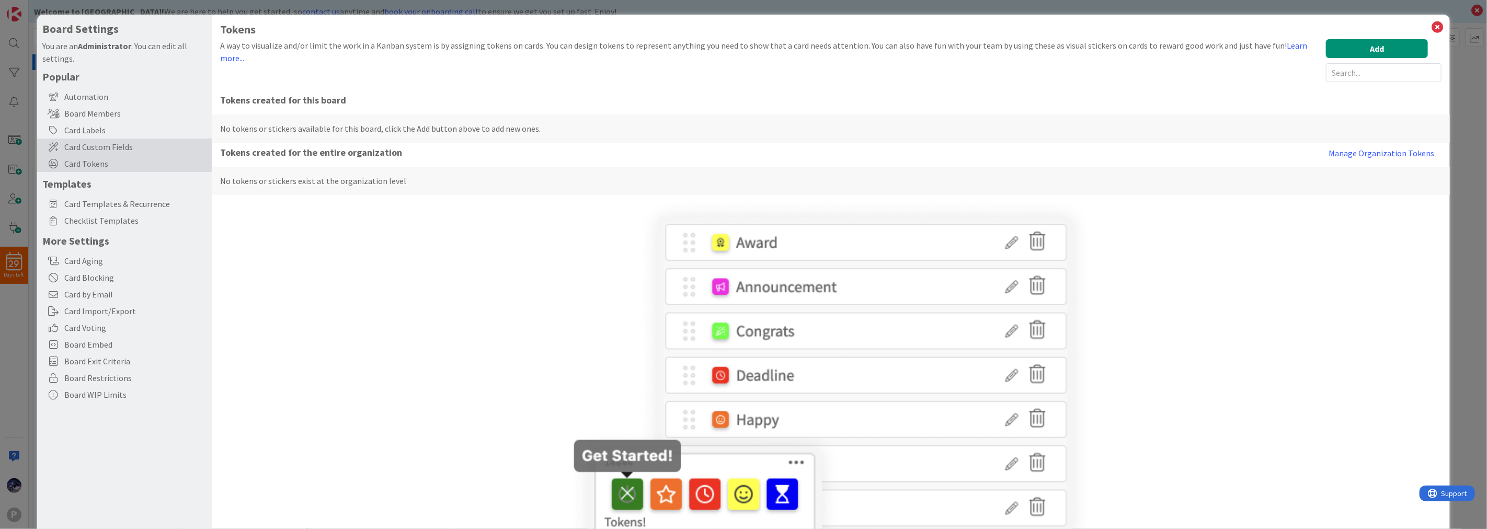
click at [124, 139] on div "Card Custom Fields" at bounding box center [124, 147] width 175 height 17
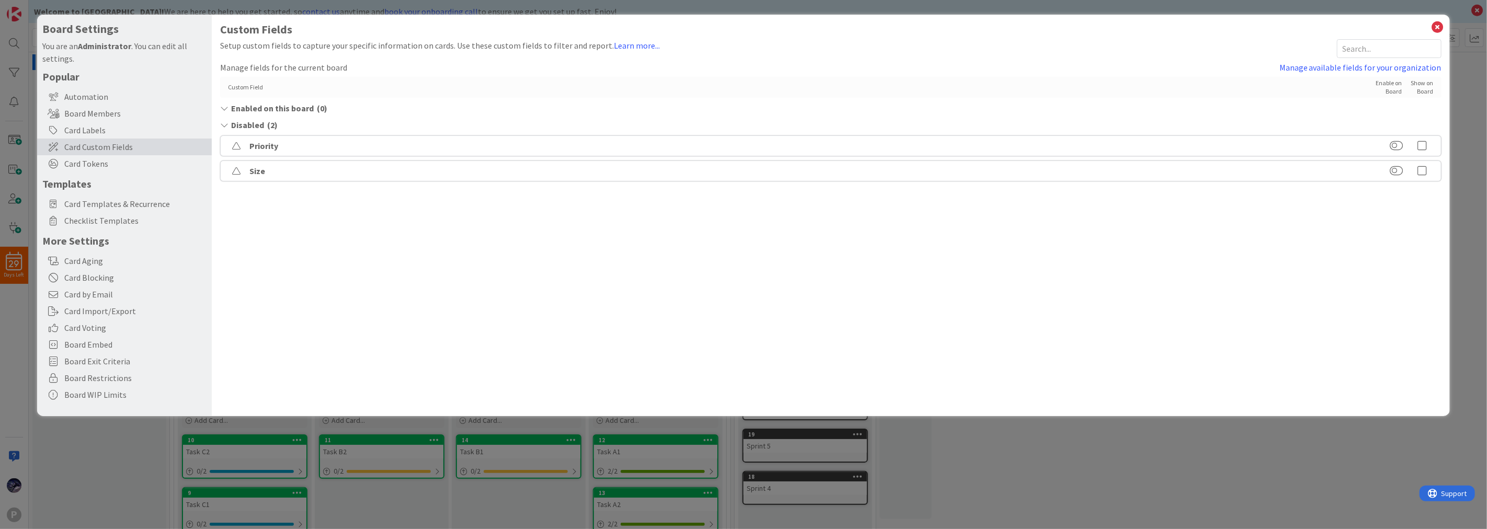
click at [793, 488] on div "Board Settings You are an Administrator . You can edit all settings. Popular Au…" at bounding box center [743, 264] width 1487 height 529
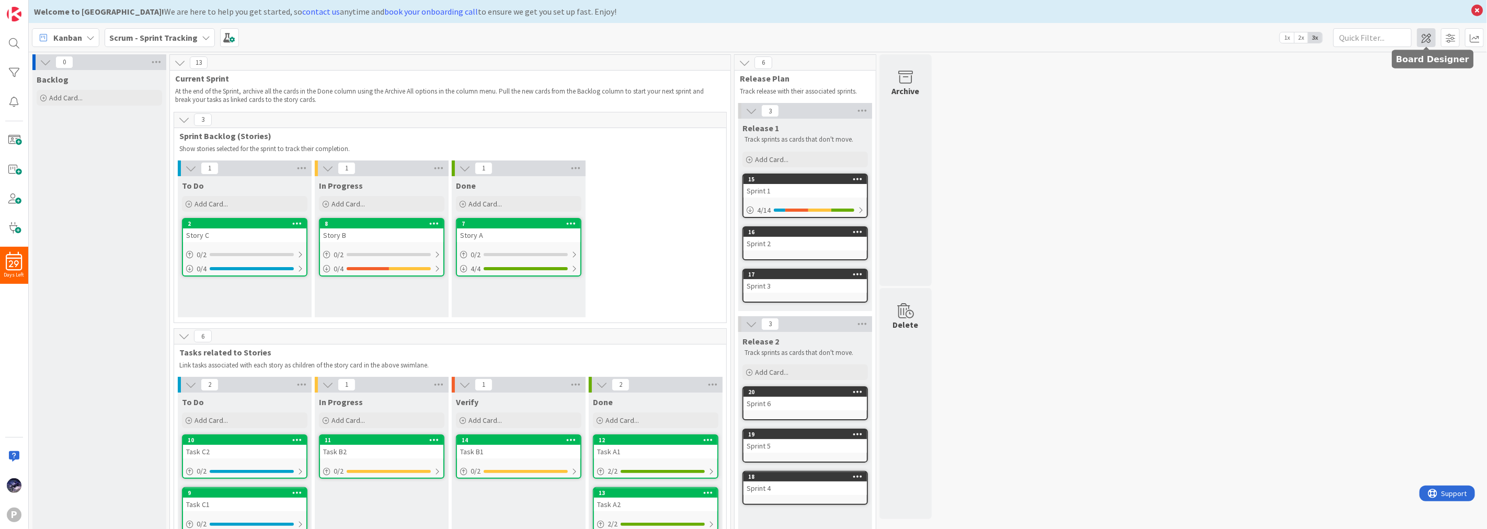
click at [1424, 43] on span at bounding box center [1426, 37] width 19 height 19
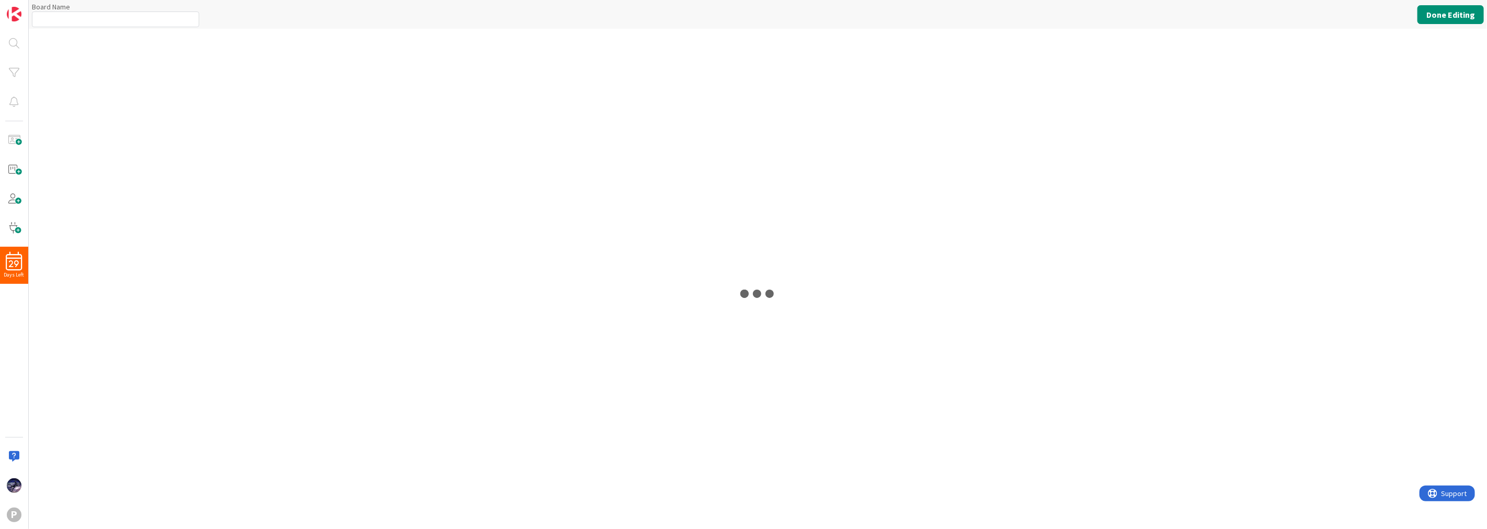
type input "Scrum - Sprint Tracking"
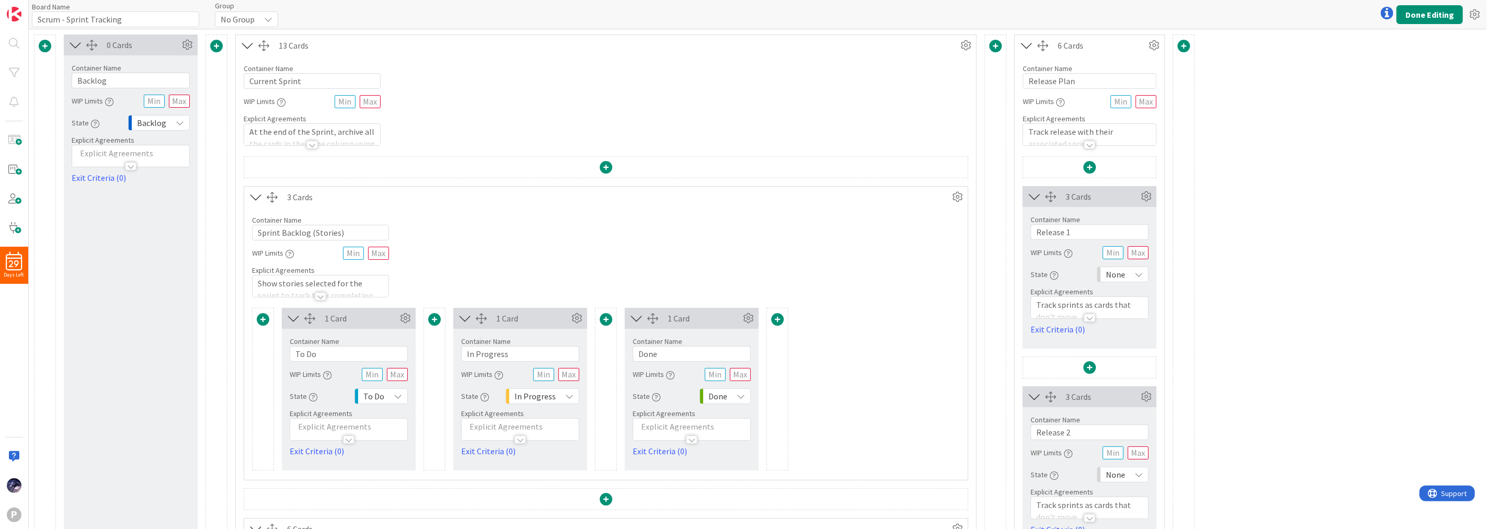
click at [1388, 9] on div at bounding box center [1387, 13] width 21 height 21
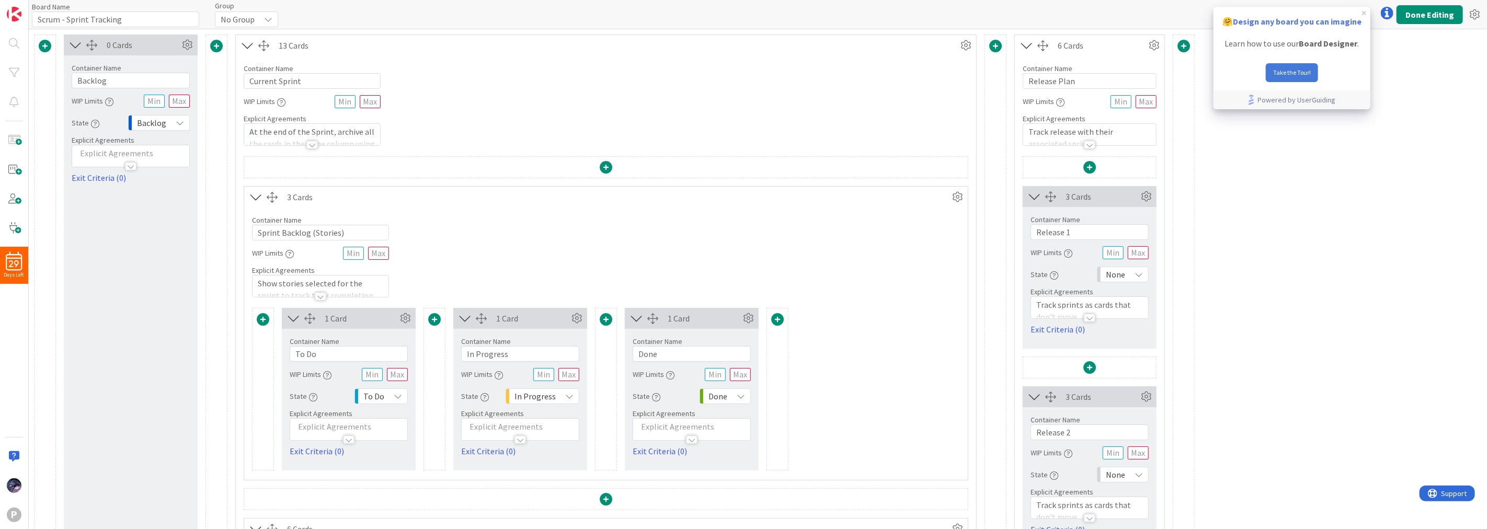
click at [1304, 65] on button "Take the Tour!" at bounding box center [1292, 72] width 52 height 19
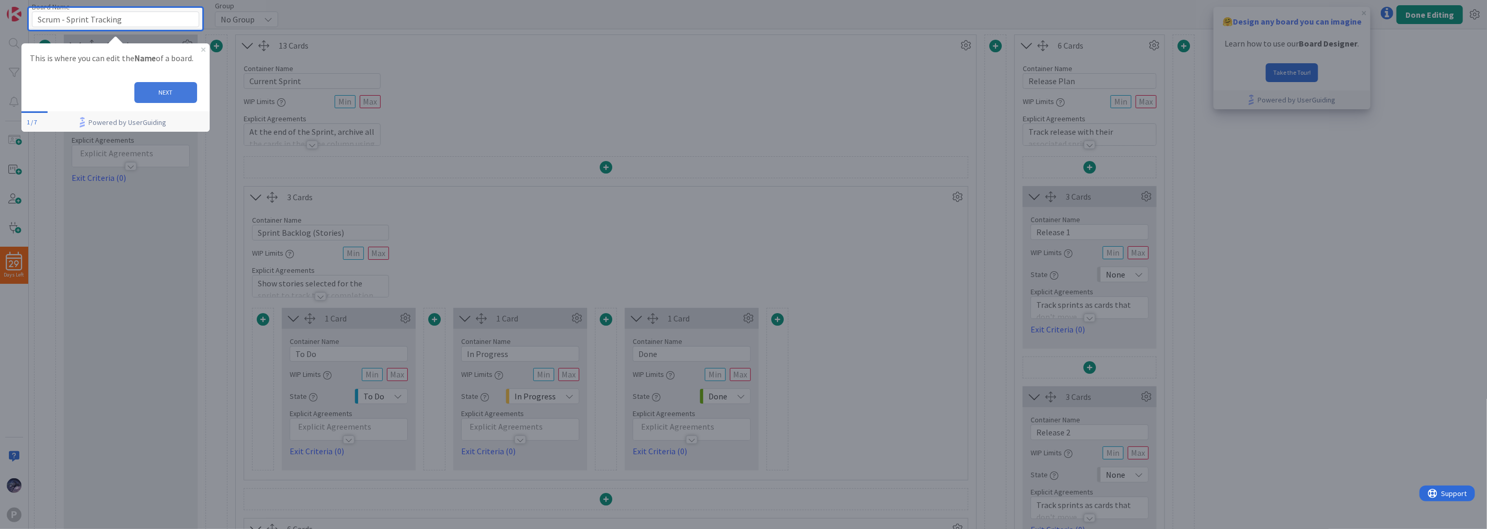
click at [181, 102] on button "NEXT" at bounding box center [165, 92] width 63 height 21
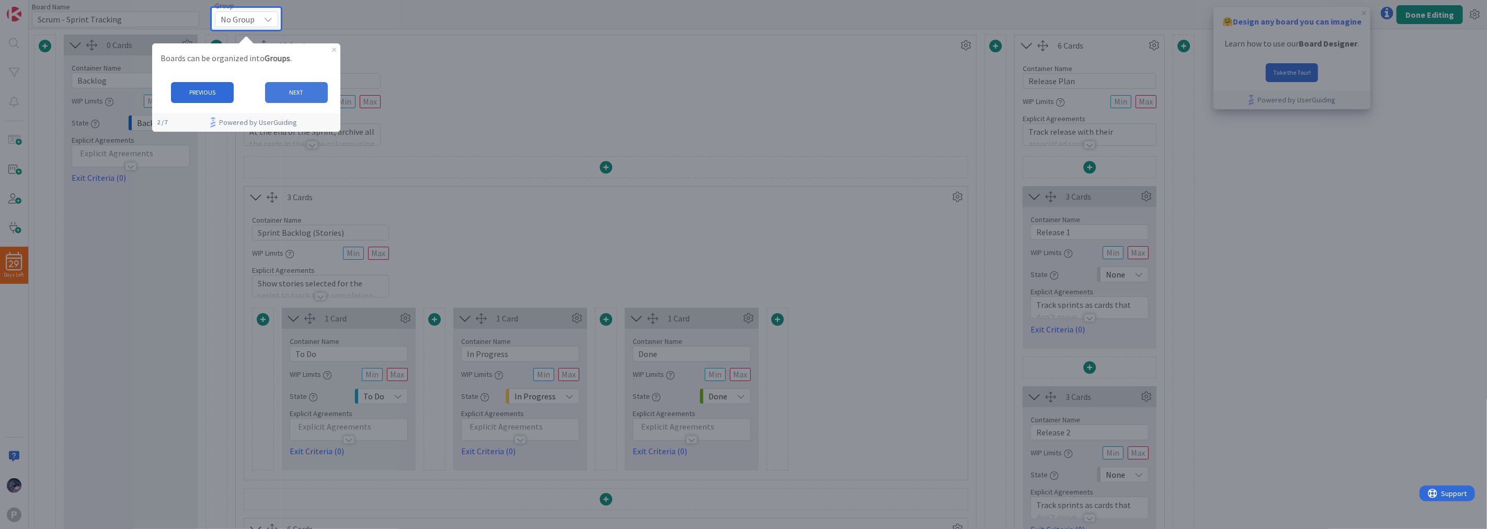
click at [307, 95] on button "NEXT" at bounding box center [296, 92] width 63 height 21
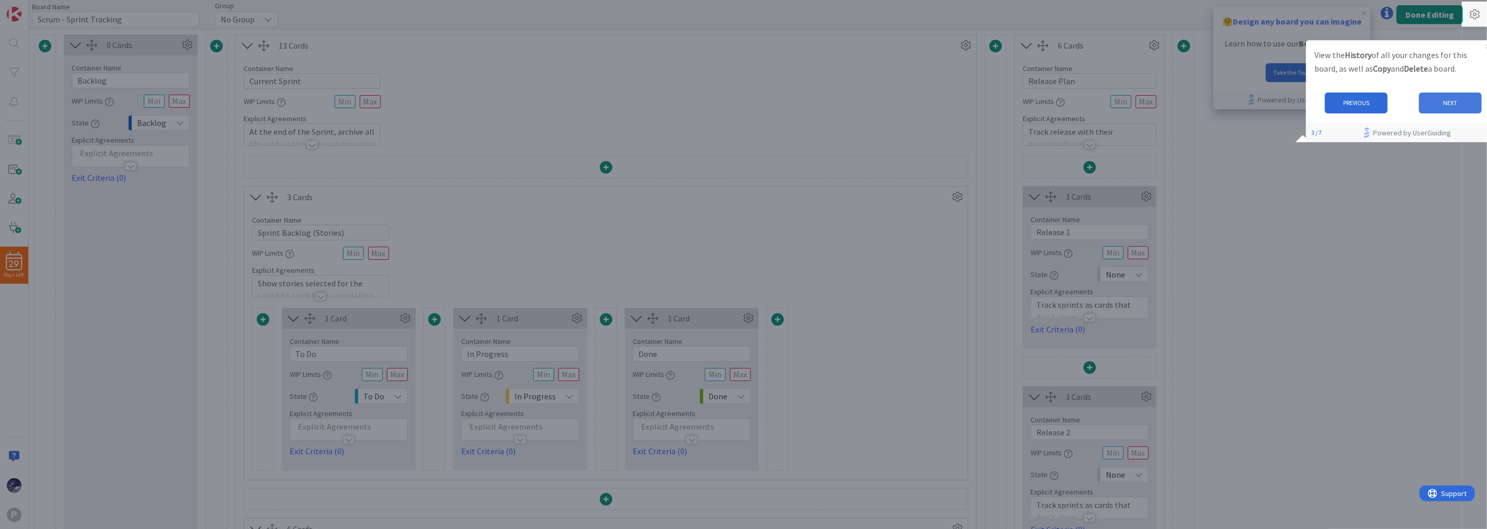
click at [1468, 103] on button "NEXT" at bounding box center [1450, 103] width 63 height 21
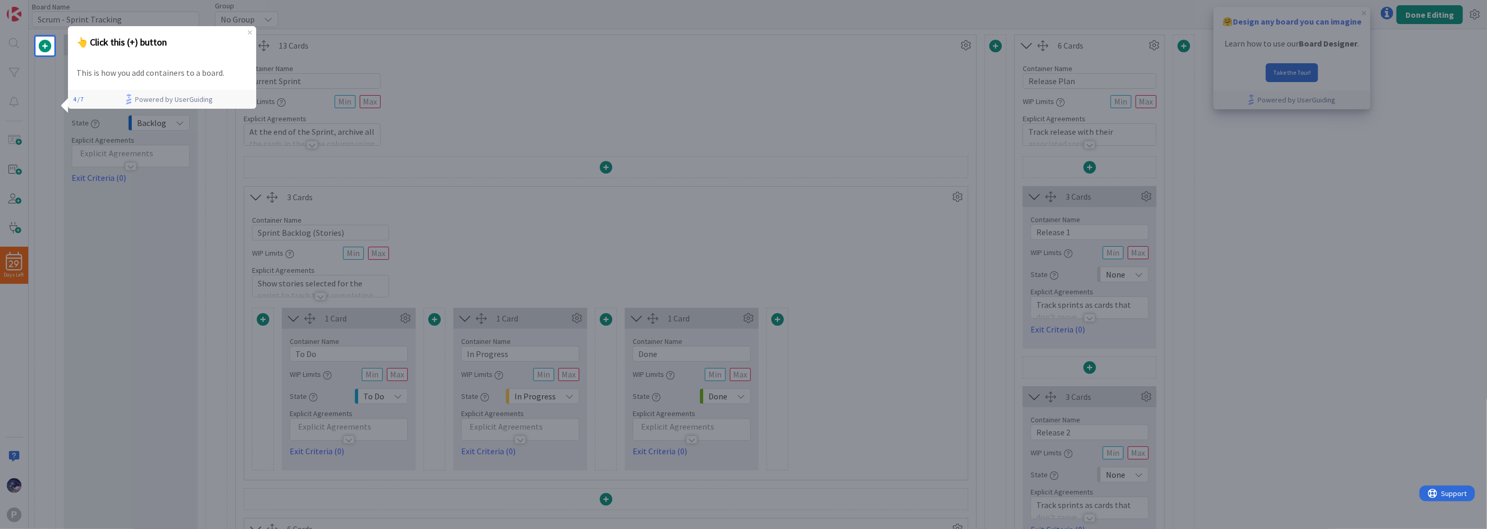
click at [129, 65] on div "This is how you add containers to a board." at bounding box center [161, 73] width 188 height 30
click at [93, 45] on strong "👆 Click this (+) button" at bounding box center [121, 42] width 90 height 12
drag, startPoint x: 66, startPoint y: 62, endPoint x: 31, endPoint y: 53, distance: 36.1
click at [57, 53] on html "👆 Click this (+) button This is how you add containers to a board. 4 / 7 Powere…" at bounding box center [161, 65] width 209 height 99
click at [48, 62] on div at bounding box center [45, 292] width 19 height 474
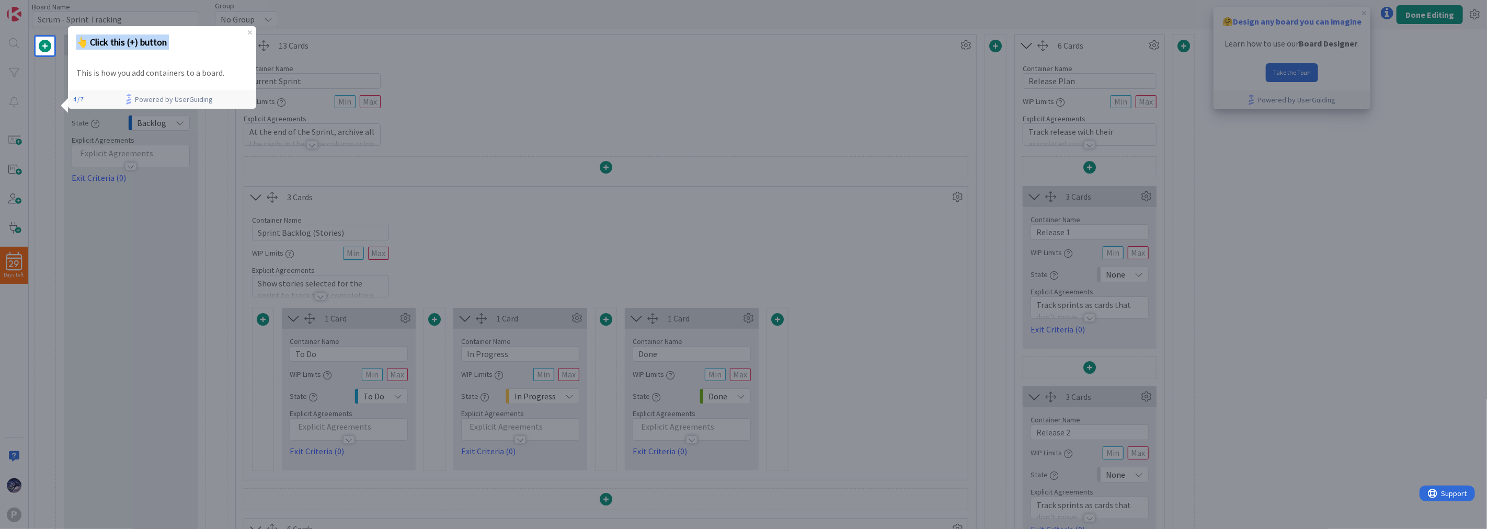
drag, startPoint x: 104, startPoint y: 78, endPoint x: 188, endPoint y: 39, distance: 93.1
click at [252, 35] on div "👆 Click this (+) button" at bounding box center [161, 42] width 188 height 32
click at [249, 30] on icon "Close Preview" at bounding box center [249, 32] width 4 height 4
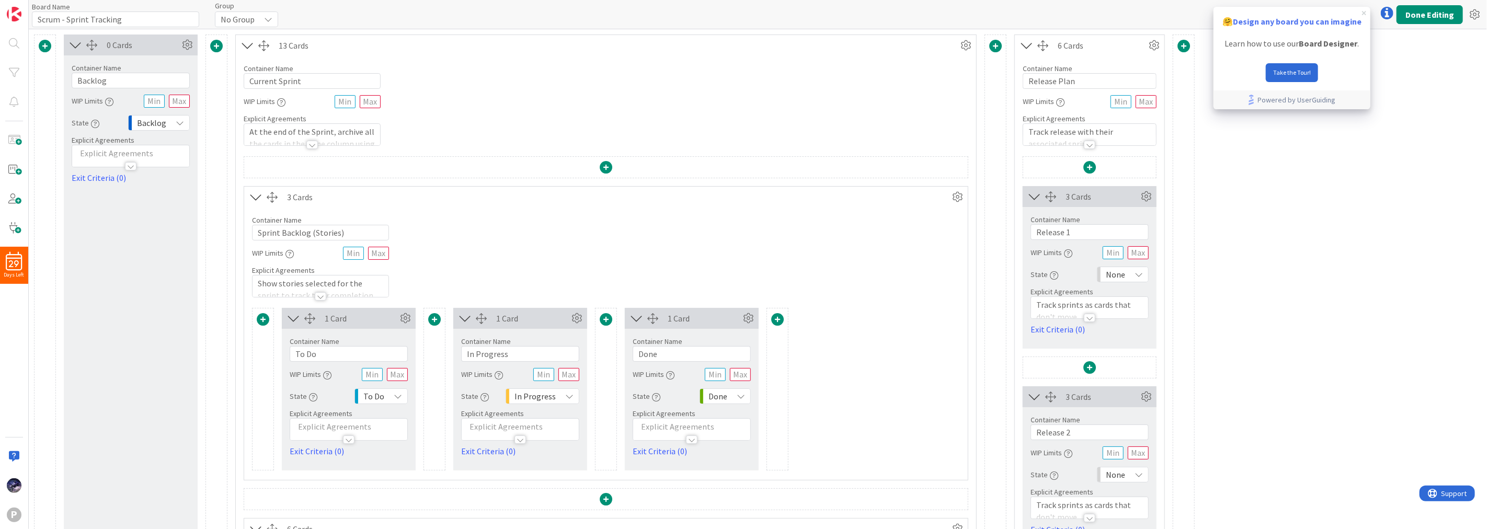
click at [1363, 12] on icon "close tooltip" at bounding box center [1364, 13] width 4 height 4
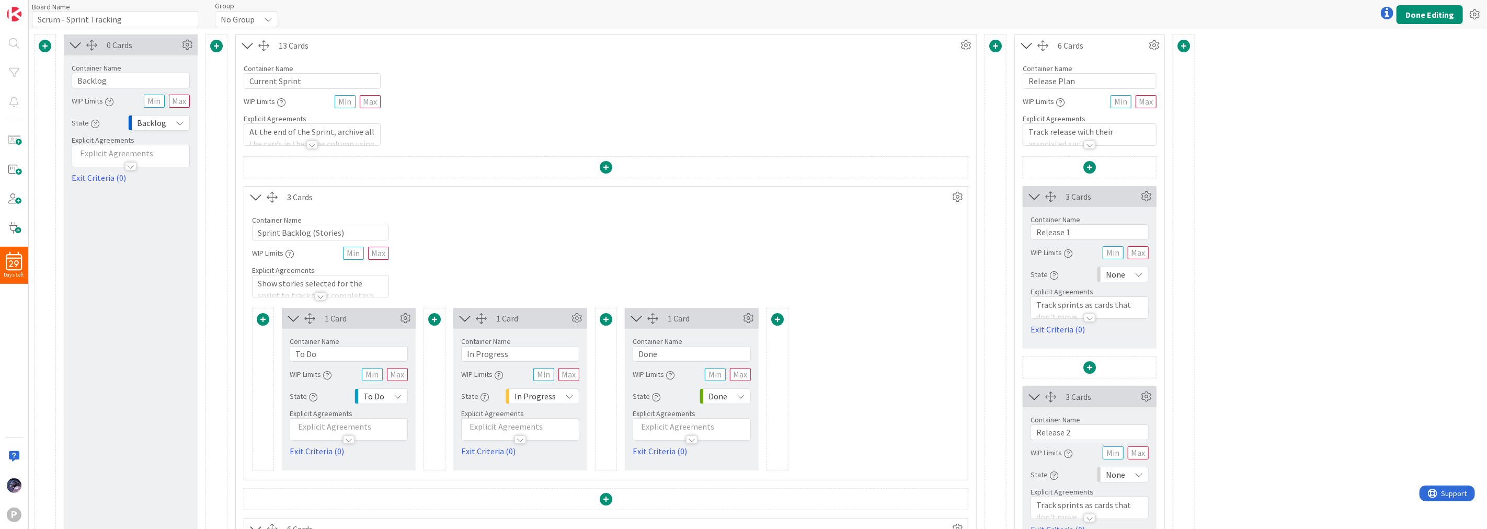
drag, startPoint x: 1444, startPoint y: 161, endPoint x: 1420, endPoint y: 44, distance: 119.6
click at [1387, 18] on icon at bounding box center [1387, 13] width 13 height 13
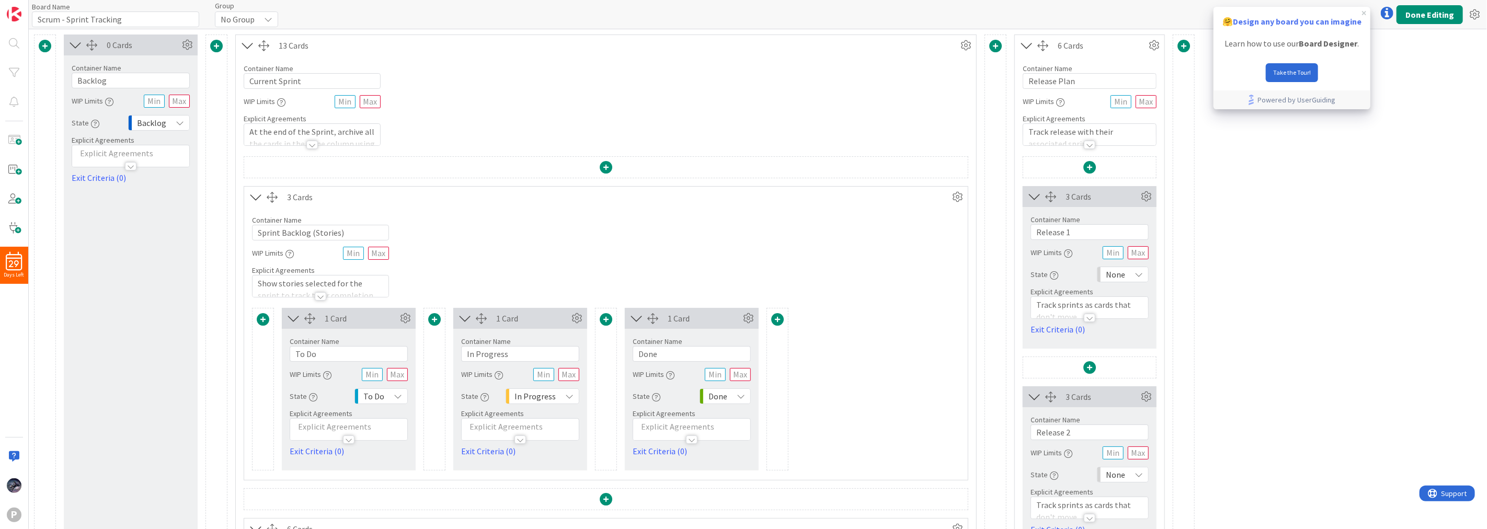
click at [1387, 13] on icon at bounding box center [1387, 13] width 13 height 13
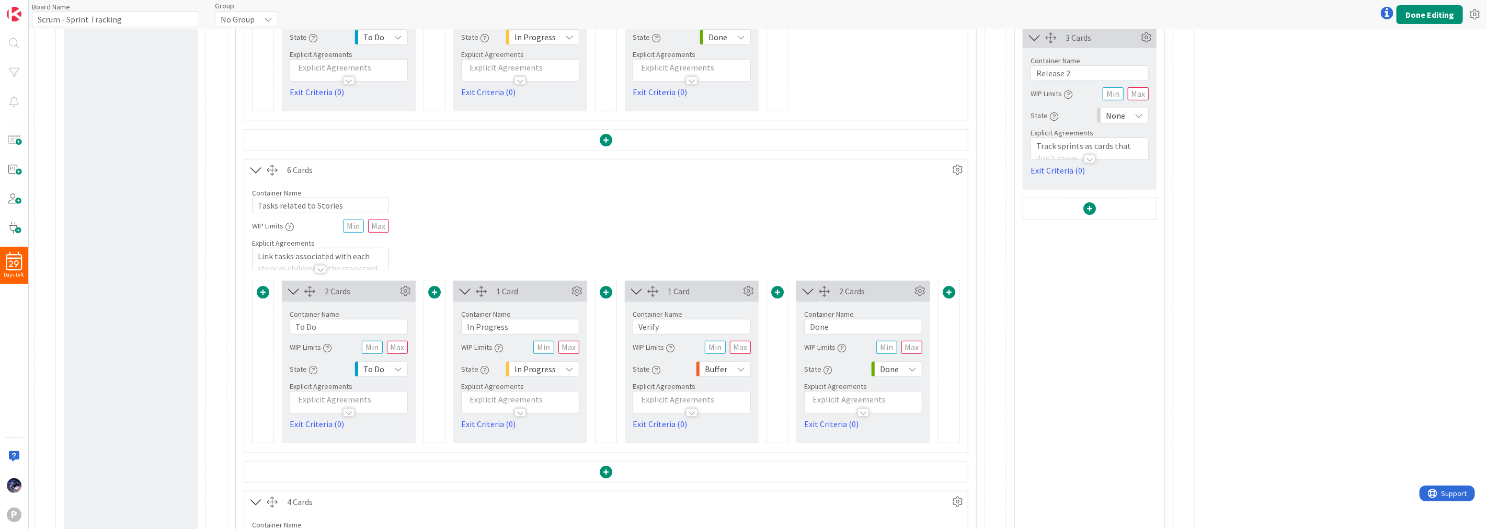
scroll to position [71, 0]
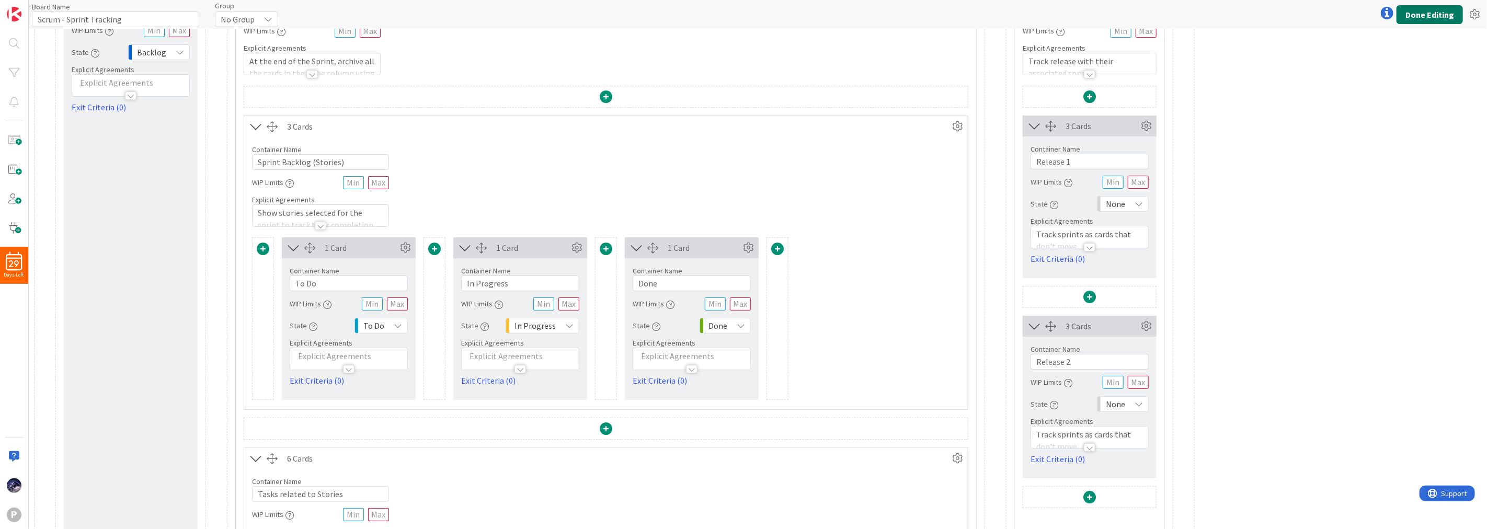
click at [1411, 17] on button "Done Editing" at bounding box center [1430, 14] width 66 height 19
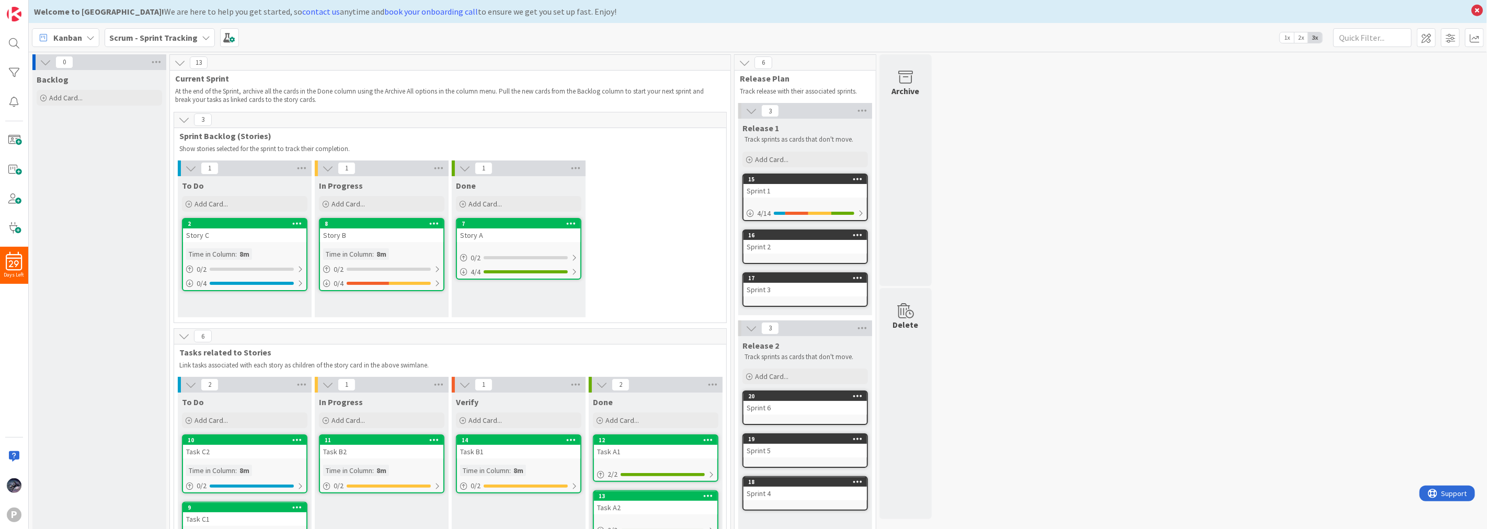
click at [161, 36] on b "Scrum - Sprint Tracking" at bounding box center [153, 37] width 88 height 10
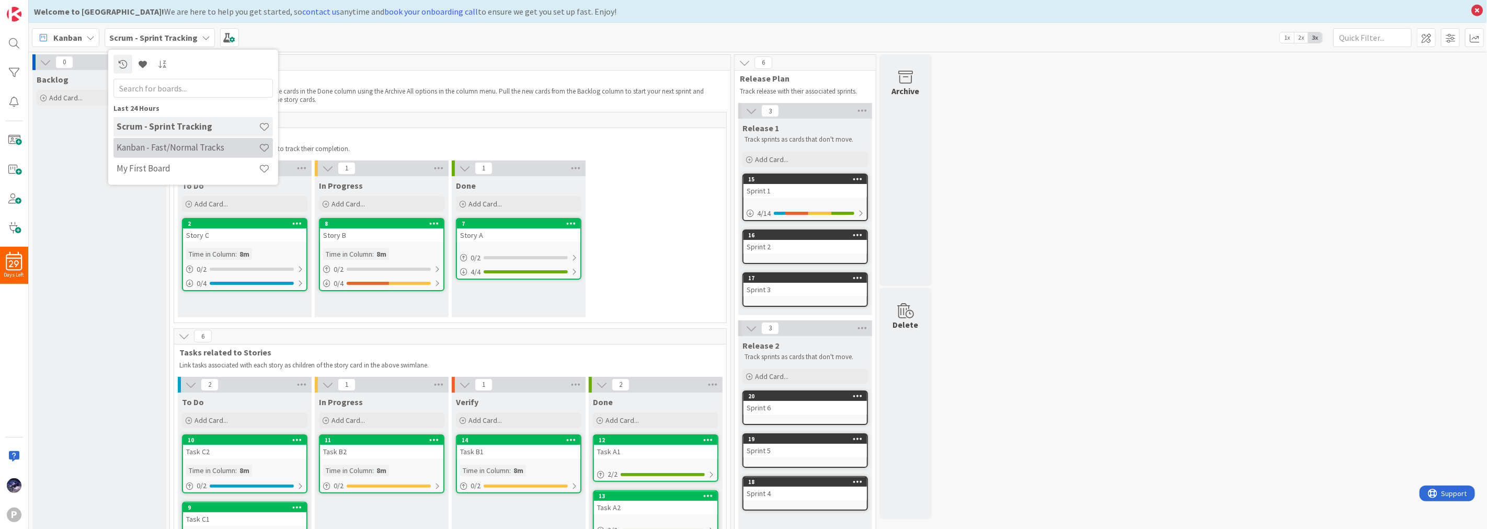
click at [157, 145] on h4 "Kanban - Fast/Normal Tracks" at bounding box center [188, 147] width 142 height 10
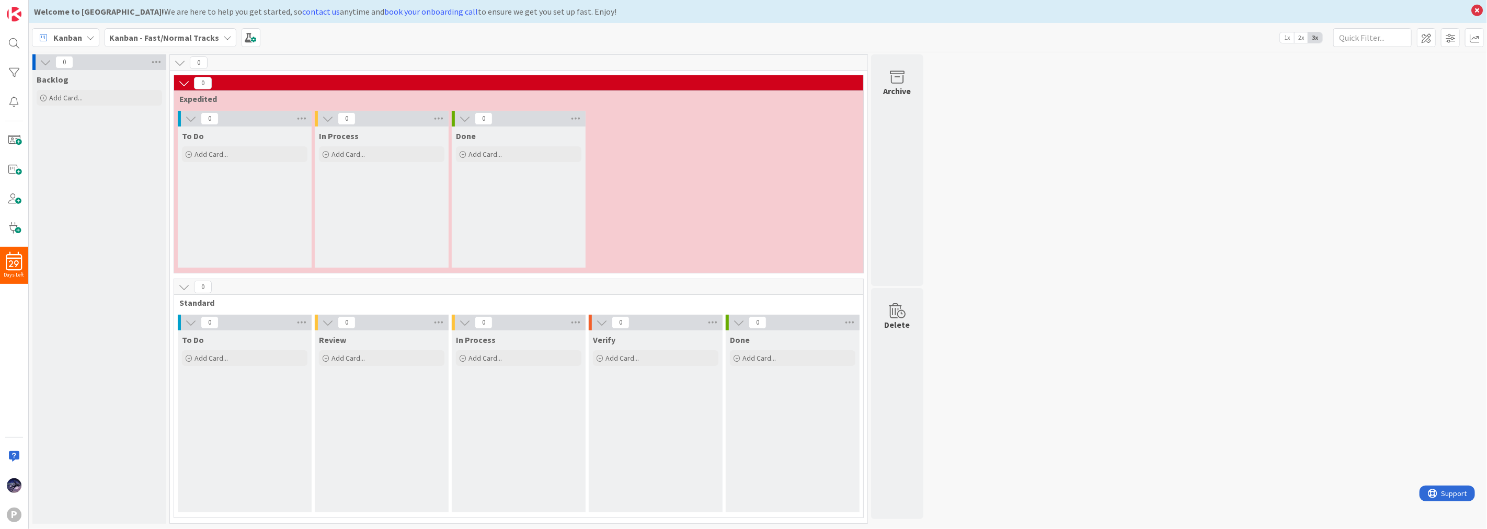
click at [142, 169] on div "Backlog Add Card..." at bounding box center [99, 297] width 134 height 454
click at [136, 91] on div "Add Card..." at bounding box center [99, 98] width 125 height 16
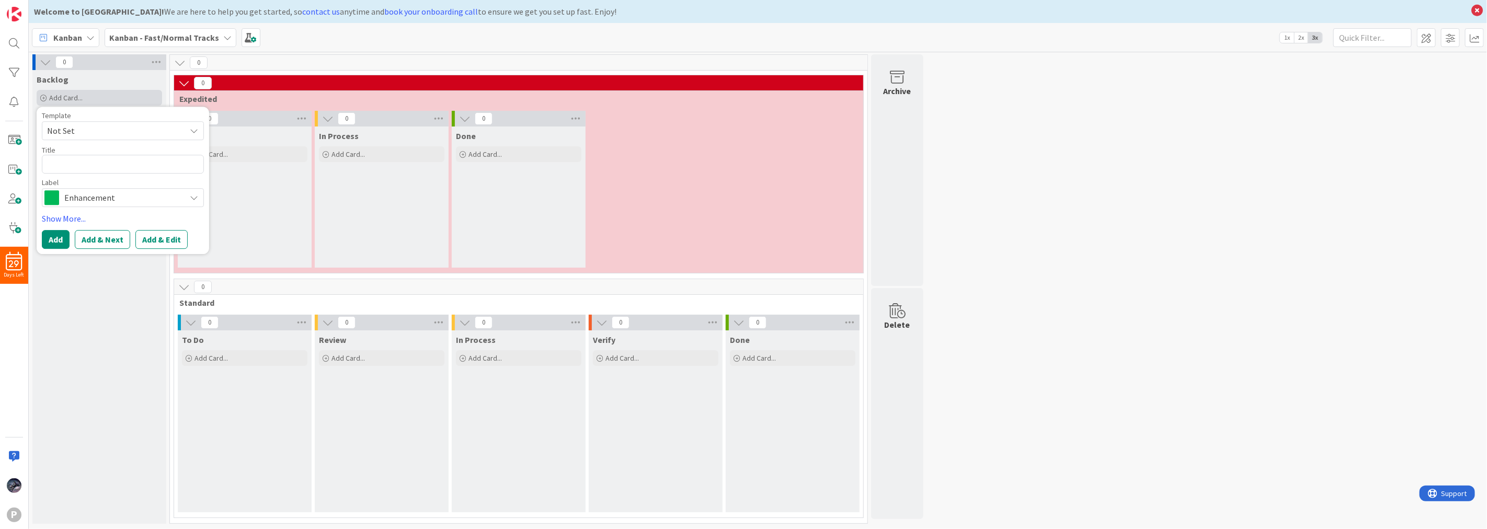
type textarea "x"
type textarea "D"
type textarea "x"
type textarea "De"
type textarea "x"
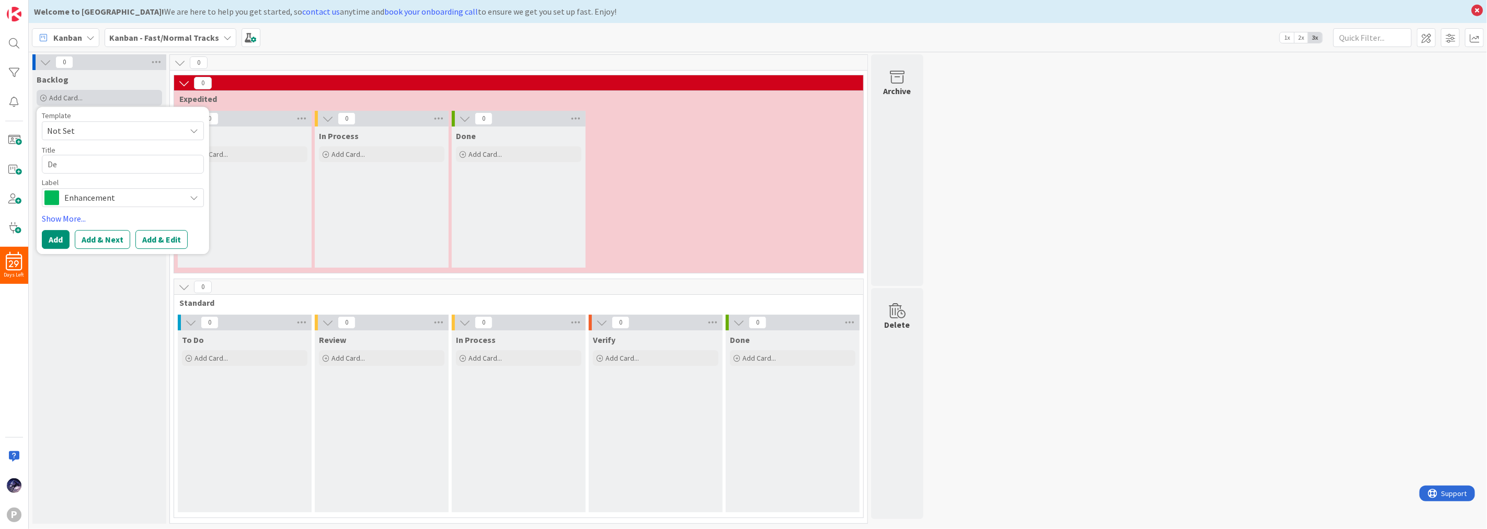
type textarea "Dev"
type textarea "x"
type textarea "Deve"
type textarea "x"
type textarea "Devel"
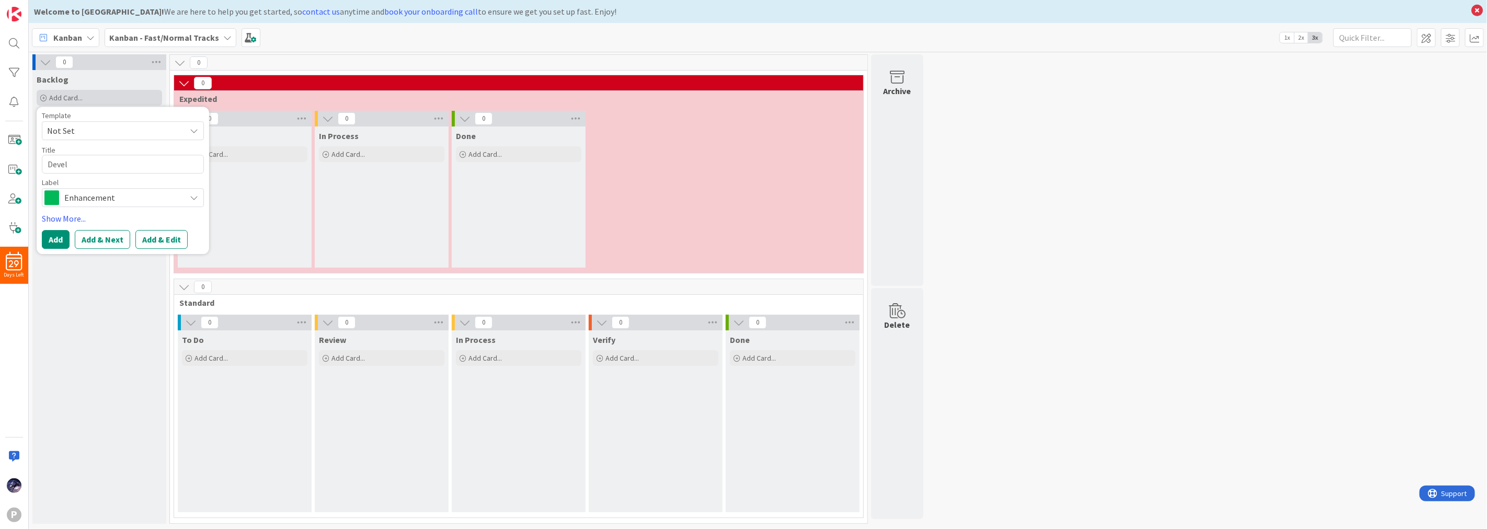
type textarea "x"
type textarea "Develo"
type textarea "x"
type textarea "Develop"
type textarea "x"
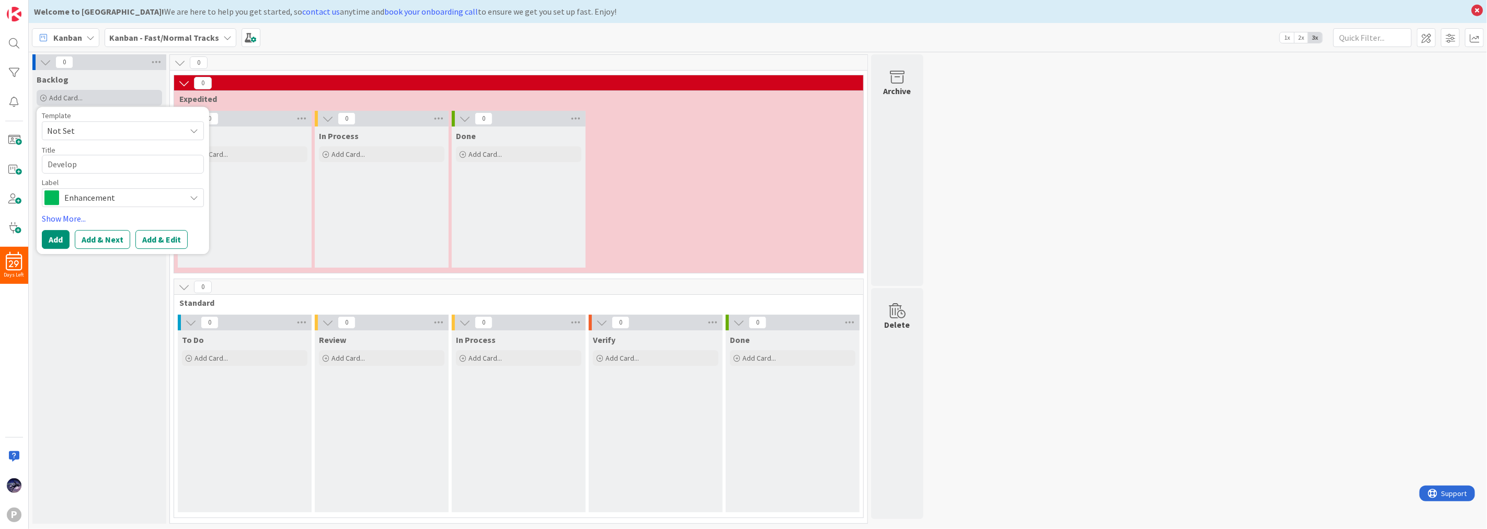
type textarea "Develop"
type textarea "x"
type textarea "Develop a"
type textarea "x"
type textarea "Develop a K"
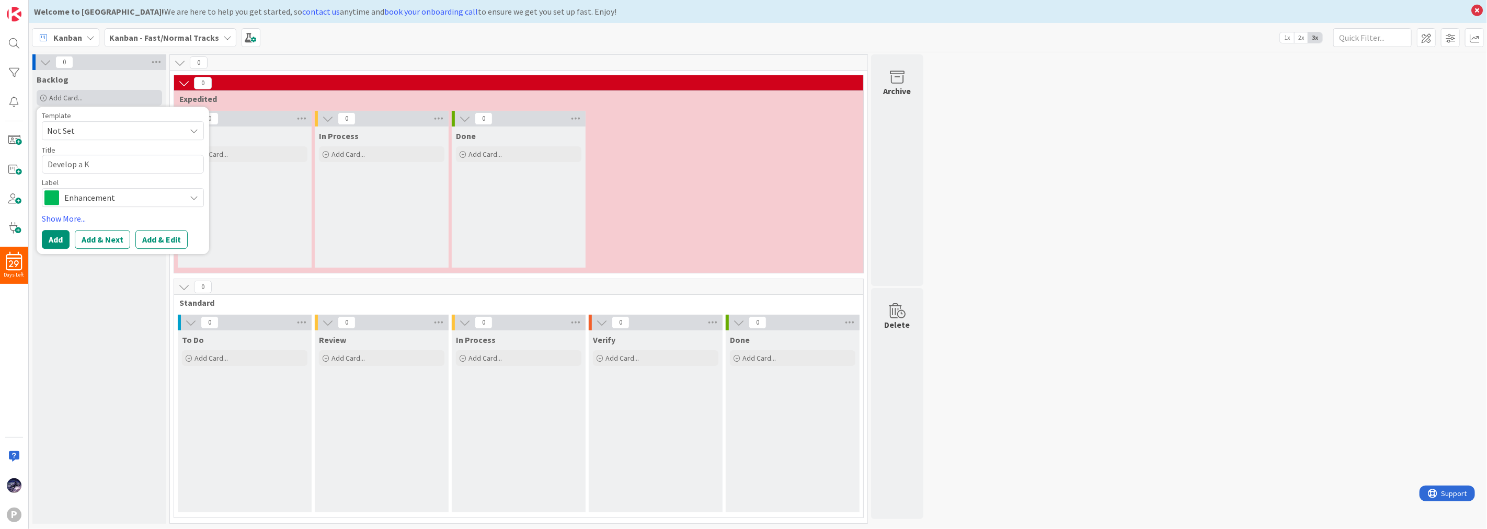
type textarea "x"
type textarea "Develop a Ka"
type textarea "x"
type textarea "Develop a Kan"
type textarea "x"
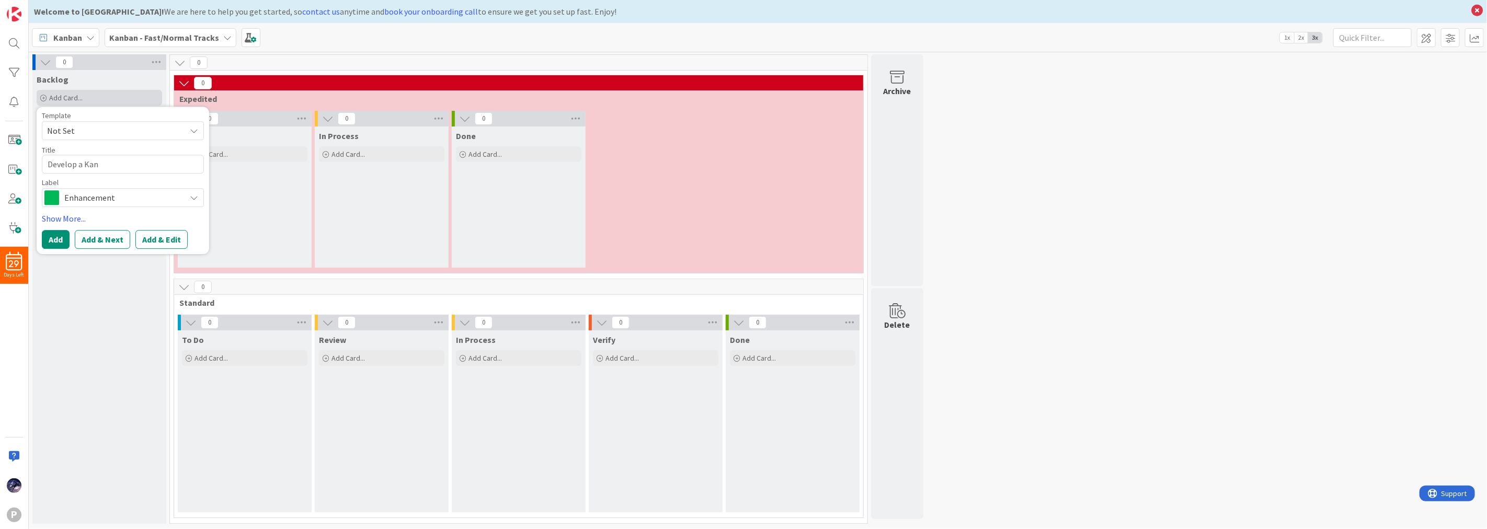
type textarea "Develop a Kanb"
type textarea "x"
type textarea "Develop a Kanba"
type textarea "x"
type textarea "Develop a [GEOGRAPHIC_DATA]"
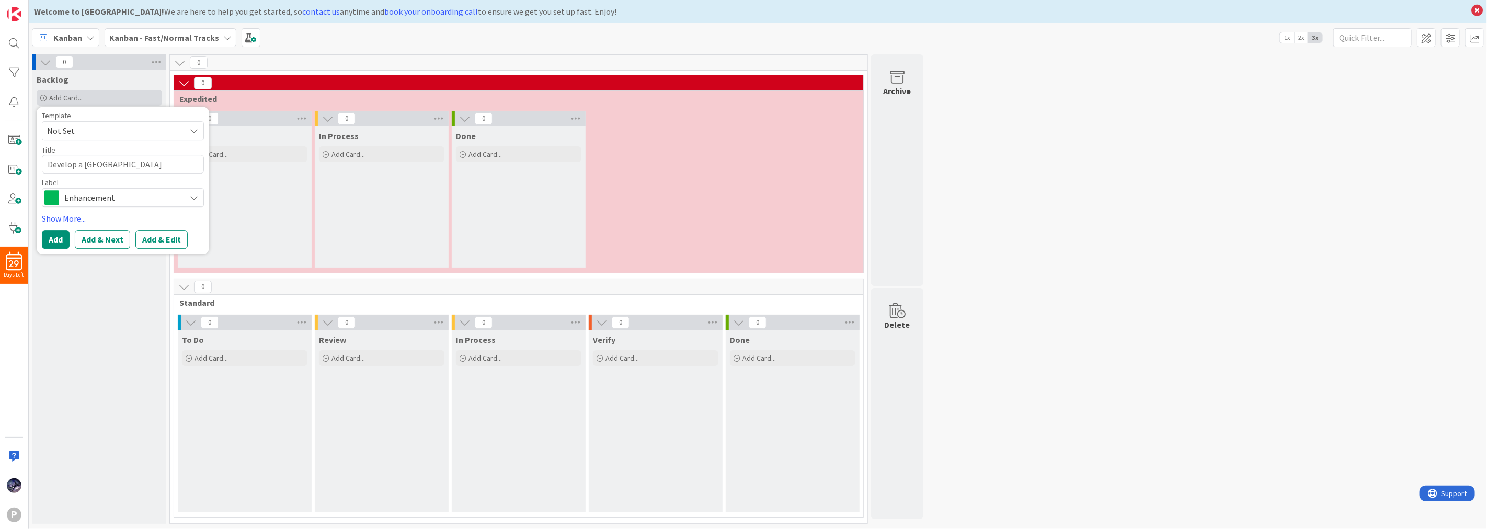
type textarea "x"
type textarea "Develop a [GEOGRAPHIC_DATA]"
type textarea "x"
type textarea "Develop a Kanban b"
type textarea "x"
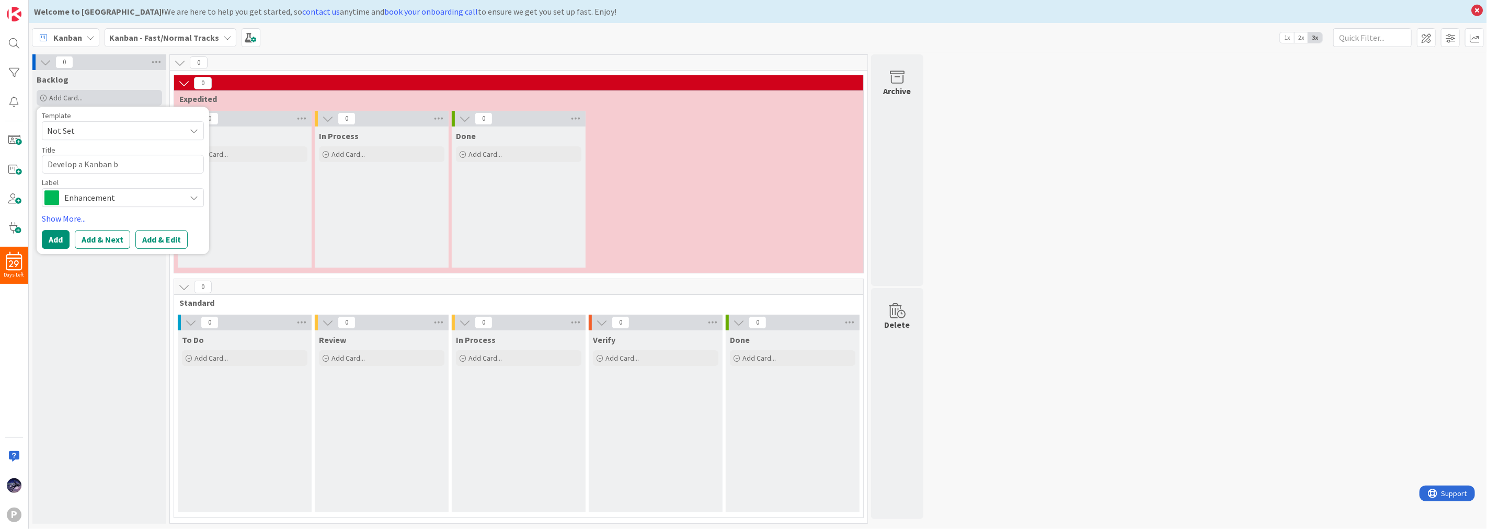
type textarea "Develop a Kanban bo"
type textarea "x"
type textarea "Develop a Kanban boa"
type textarea "x"
type textarea "Develop a Kanban boar"
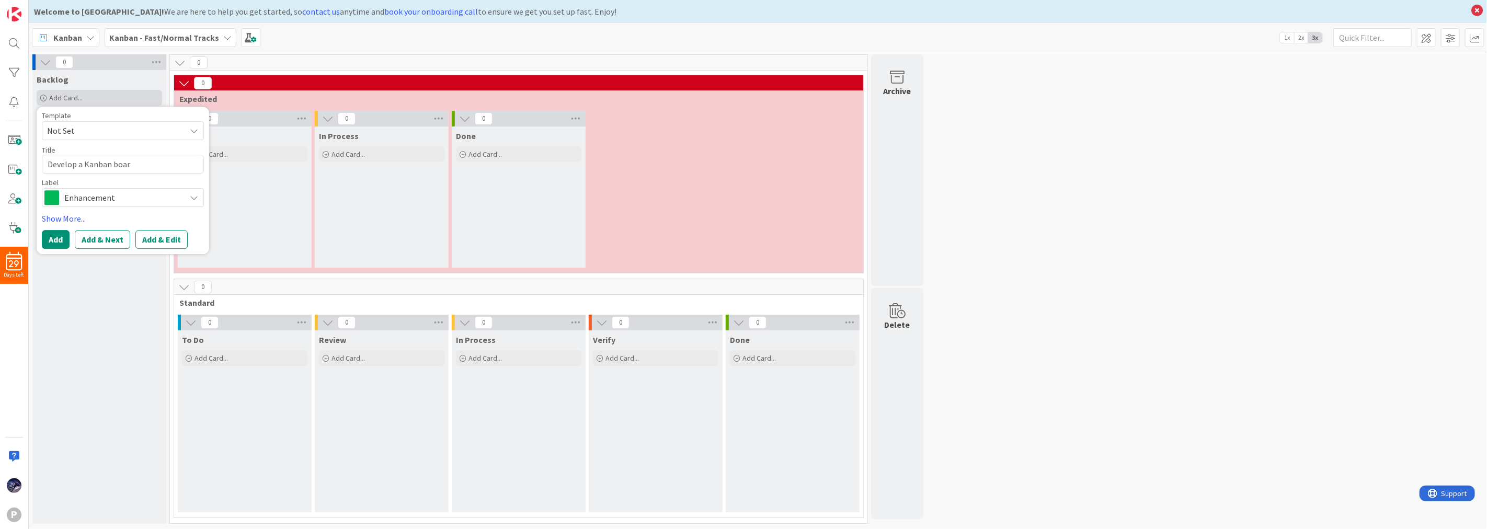
type textarea "x"
type textarea "Develop a Kanban board"
click at [155, 200] on span "Enhancement" at bounding box center [122, 197] width 116 height 15
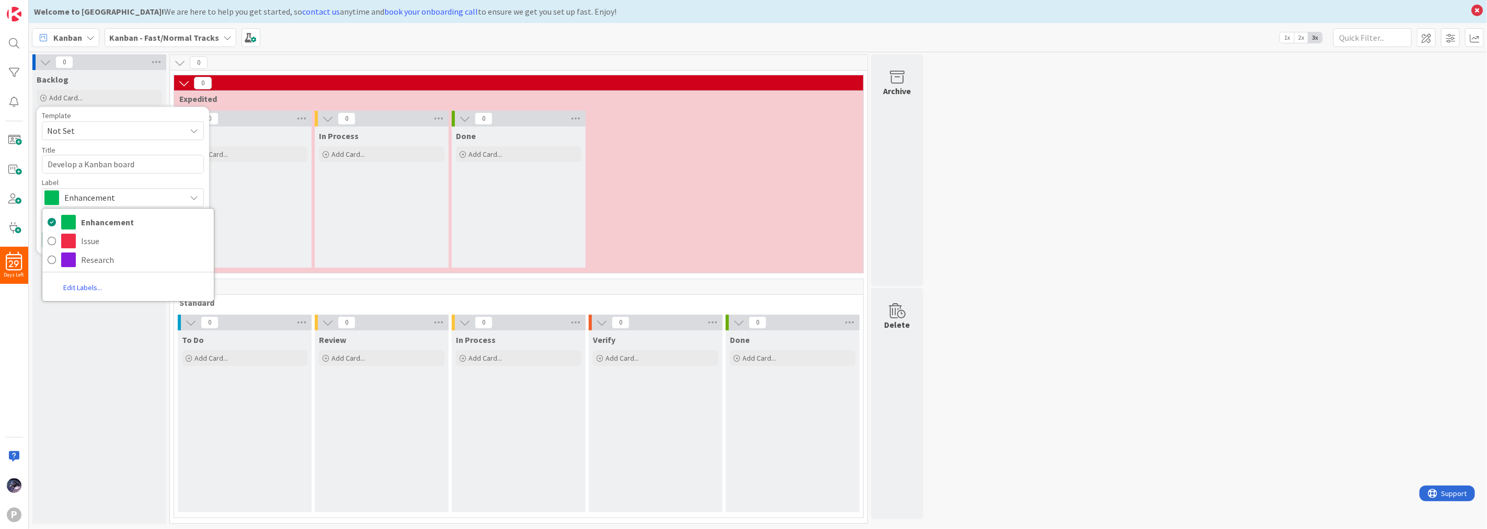
drag, startPoint x: 144, startPoint y: 112, endPoint x: 126, endPoint y: 137, distance: 31.1
click at [144, 113] on div "Template" at bounding box center [123, 115] width 162 height 7
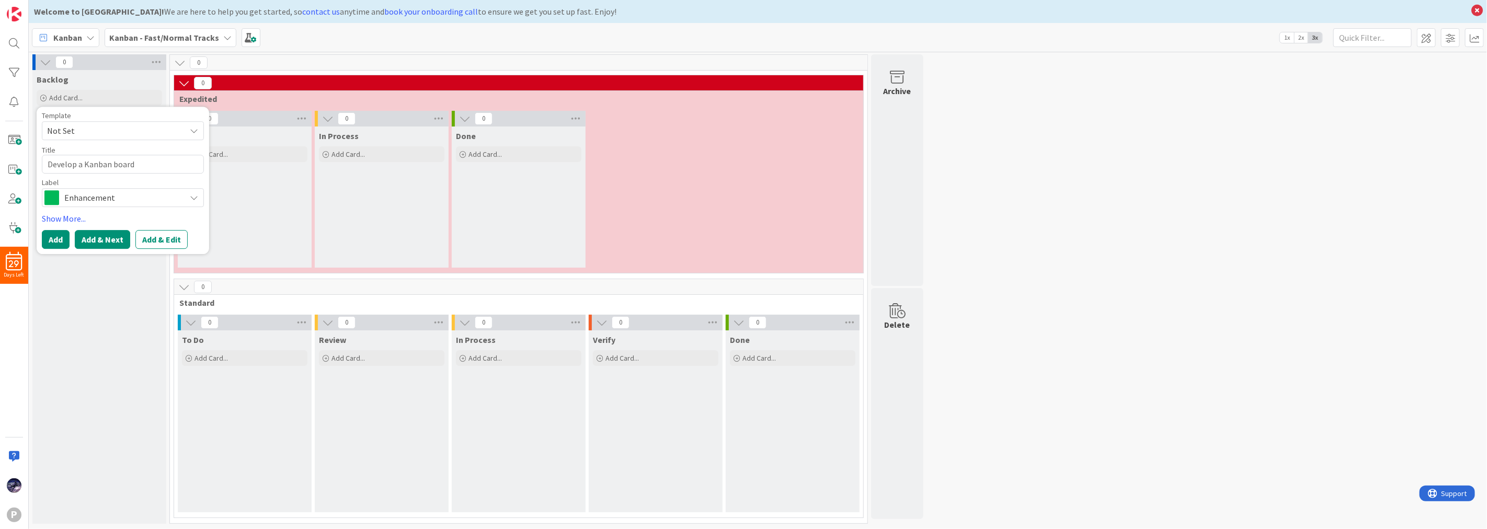
click at [117, 244] on button "Add & Next" at bounding box center [102, 239] width 55 height 19
click at [125, 126] on span "Not Set" at bounding box center [112, 131] width 131 height 14
click at [73, 163] on textarea at bounding box center [123, 164] width 162 height 19
type textarea "A"
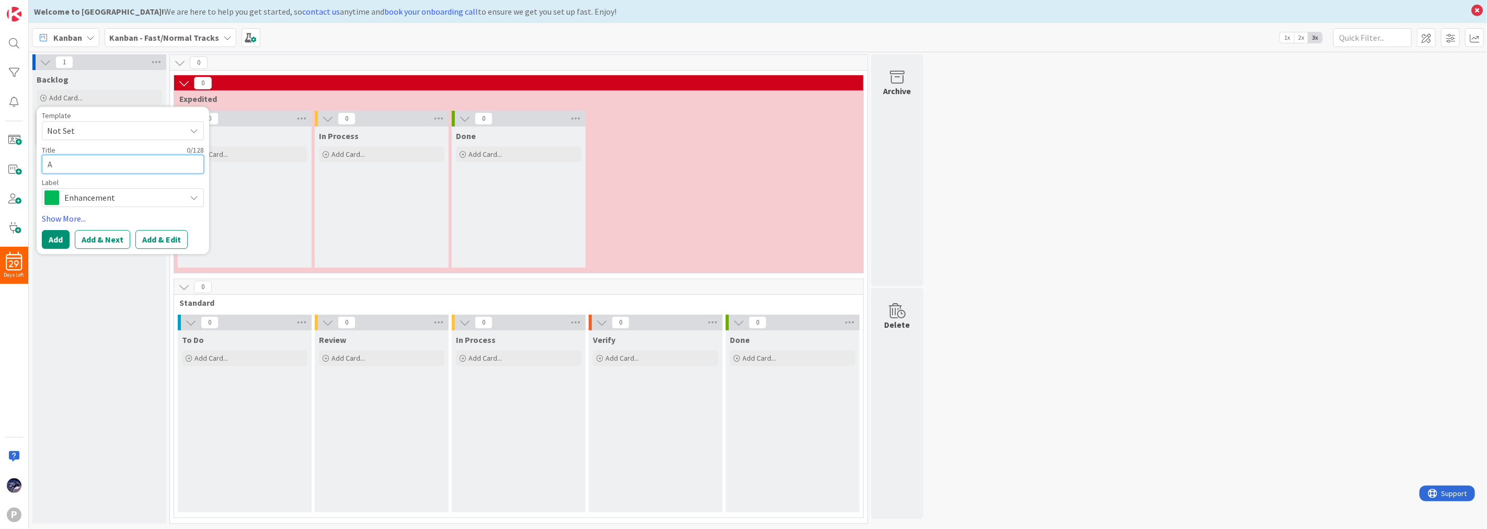
type textarea "x"
type textarea "AS"
type textarea "x"
type textarea "A"
type textarea "x"
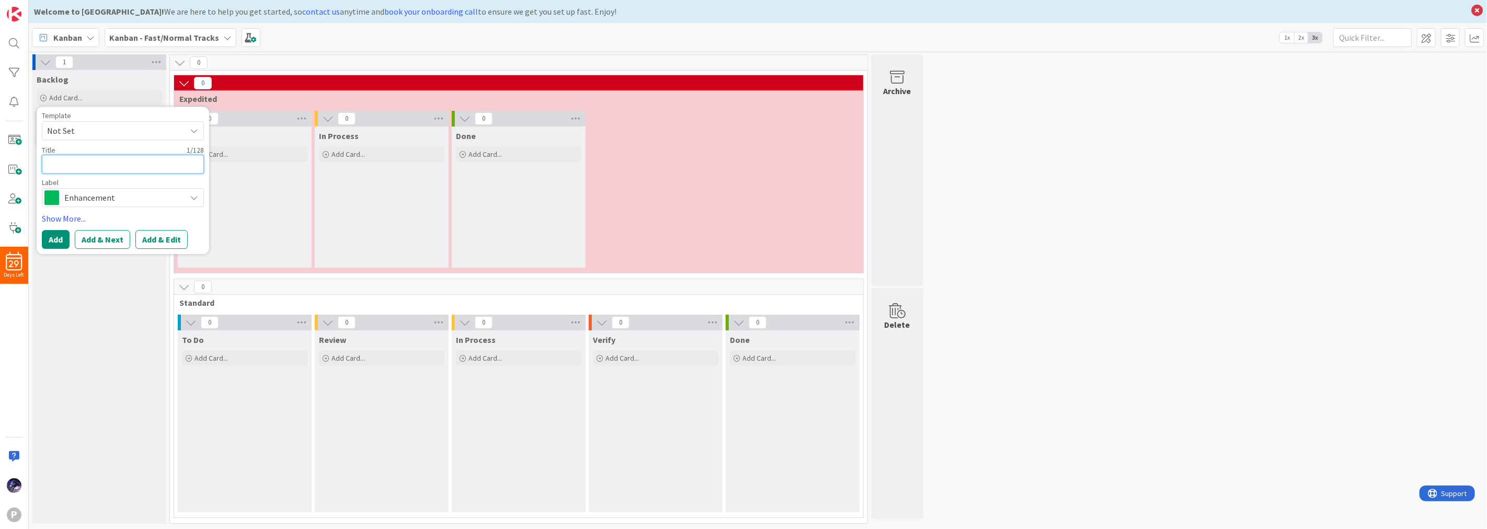
type textarea "T"
type textarea "x"
type textarea "Te"
type textarea "x"
type textarea "Tes"
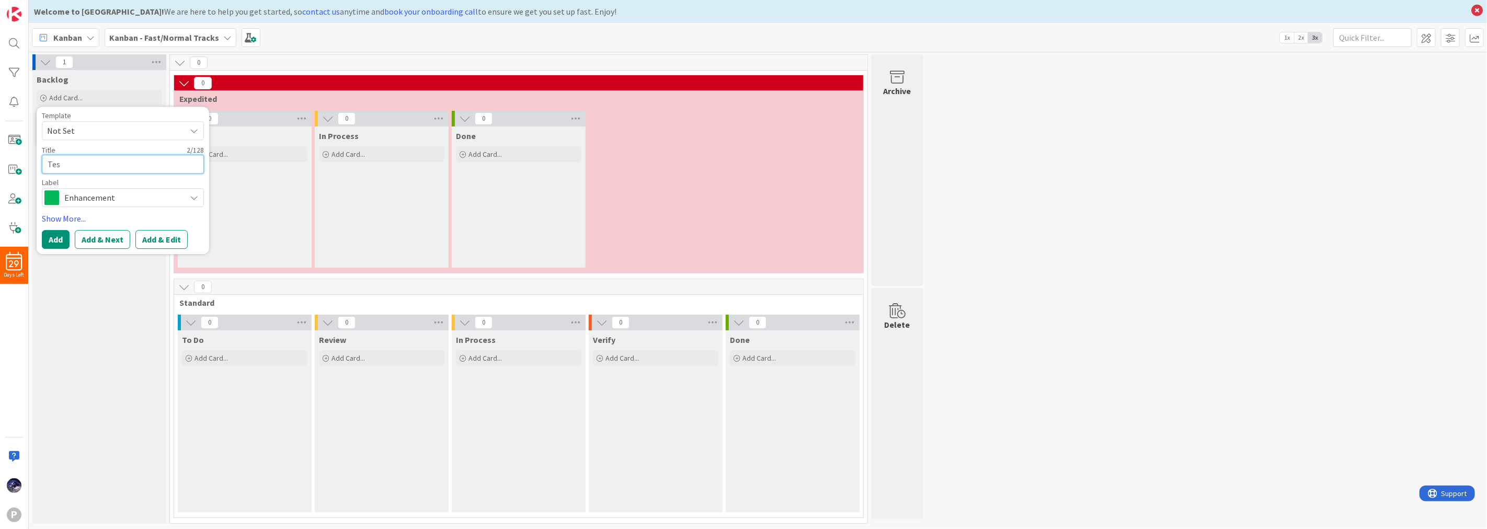
type textarea "x"
type textarea "Test"
type textarea "x"
type textarea "Test"
type textarea "x"
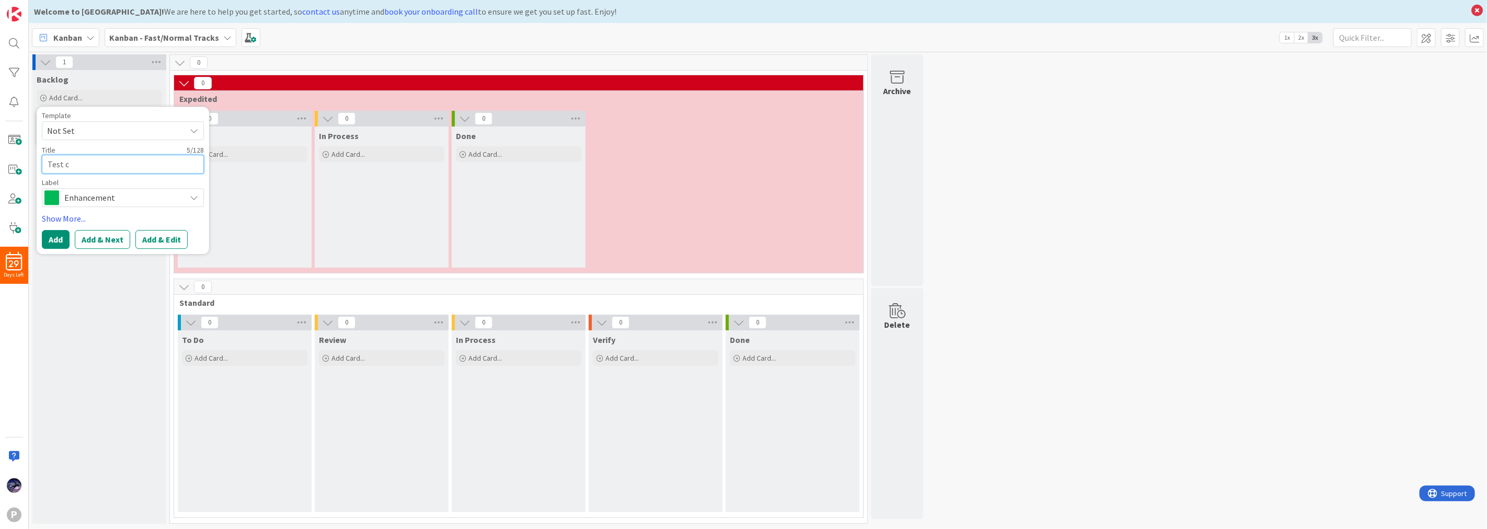
type textarea "Test ca"
type textarea "x"
type textarea "Test car"
type textarea "x"
type textarea "Test card"
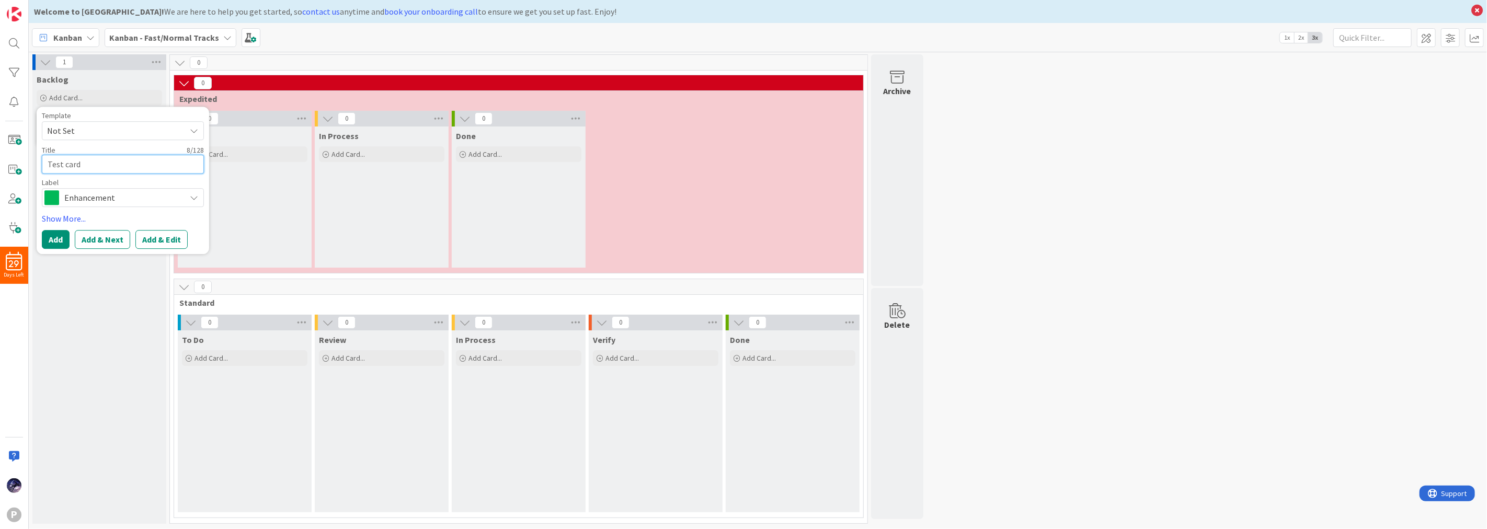
type textarea "x"
type textarea "Test card"
type textarea "x"
type textarea "Test card c"
type textarea "x"
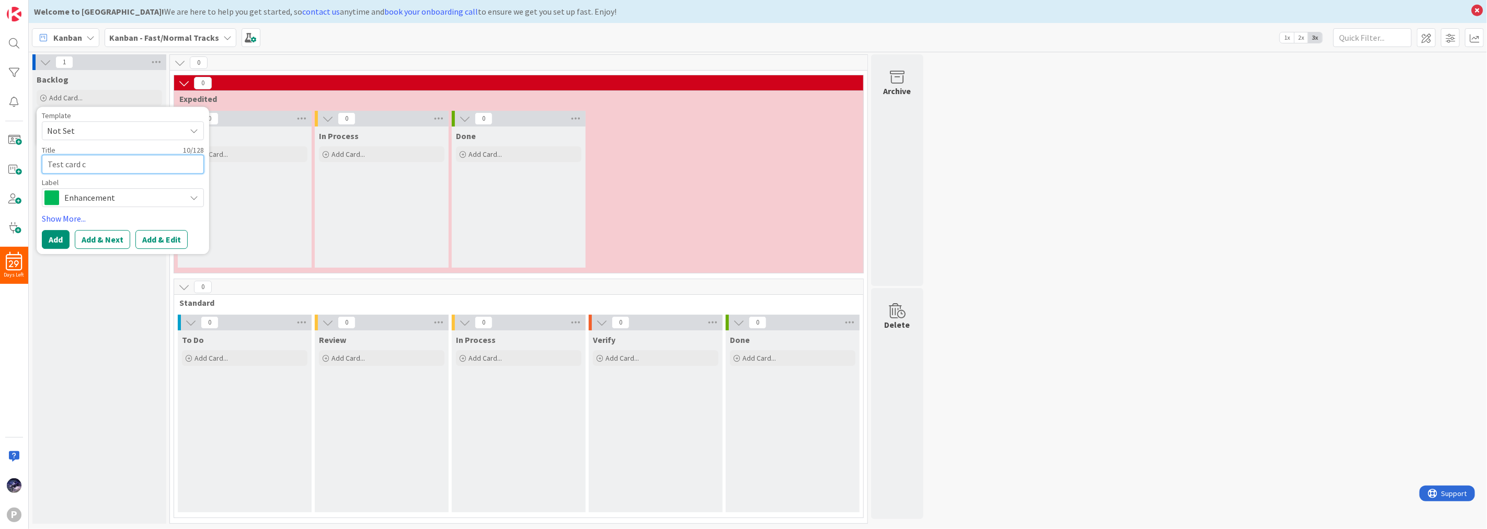
type textarea "Test card cr"
type textarea "x"
type textarea "Test card cre"
type textarea "x"
type textarea "Test card crea"
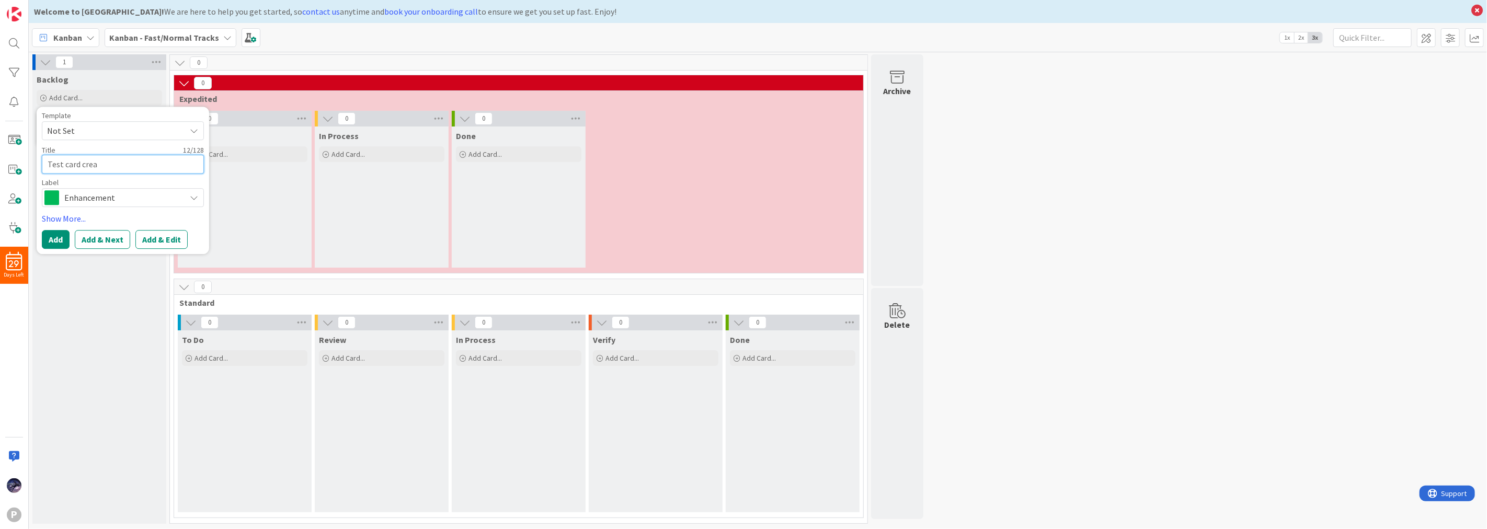
type textarea "x"
type textarea "Test card creat"
type textarea "x"
type textarea "Test card creati"
type textarea "x"
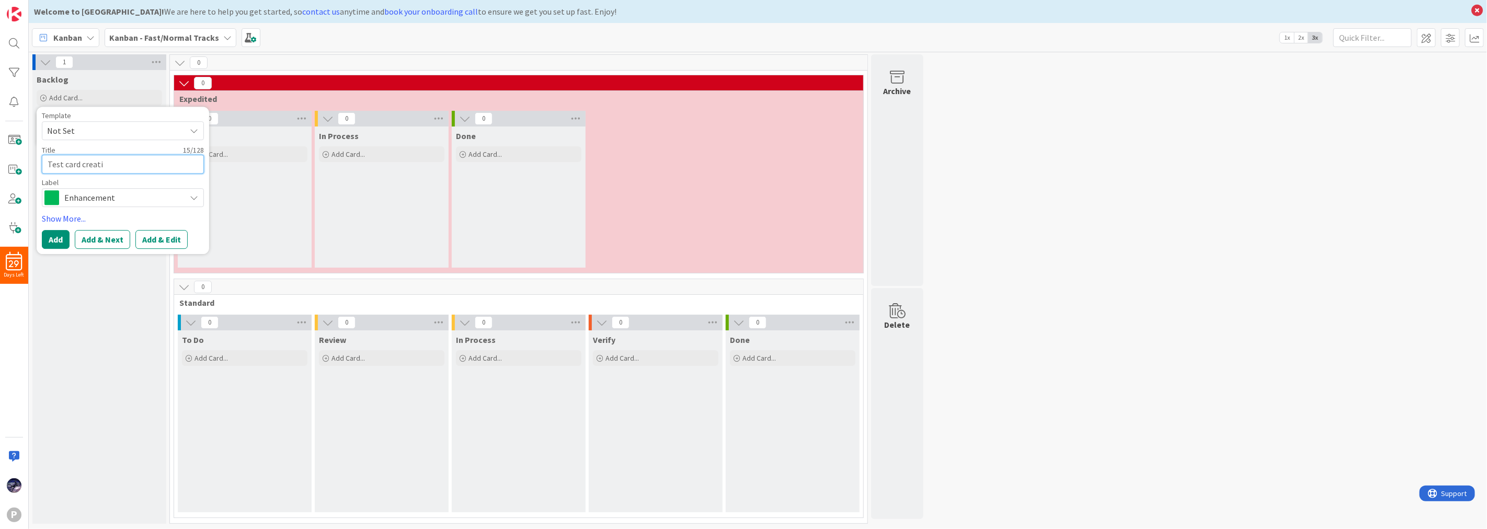
type textarea "Test card creatio"
type textarea "x"
type textarea "Test card creation"
type textarea "x"
type textarea "Test card creation"
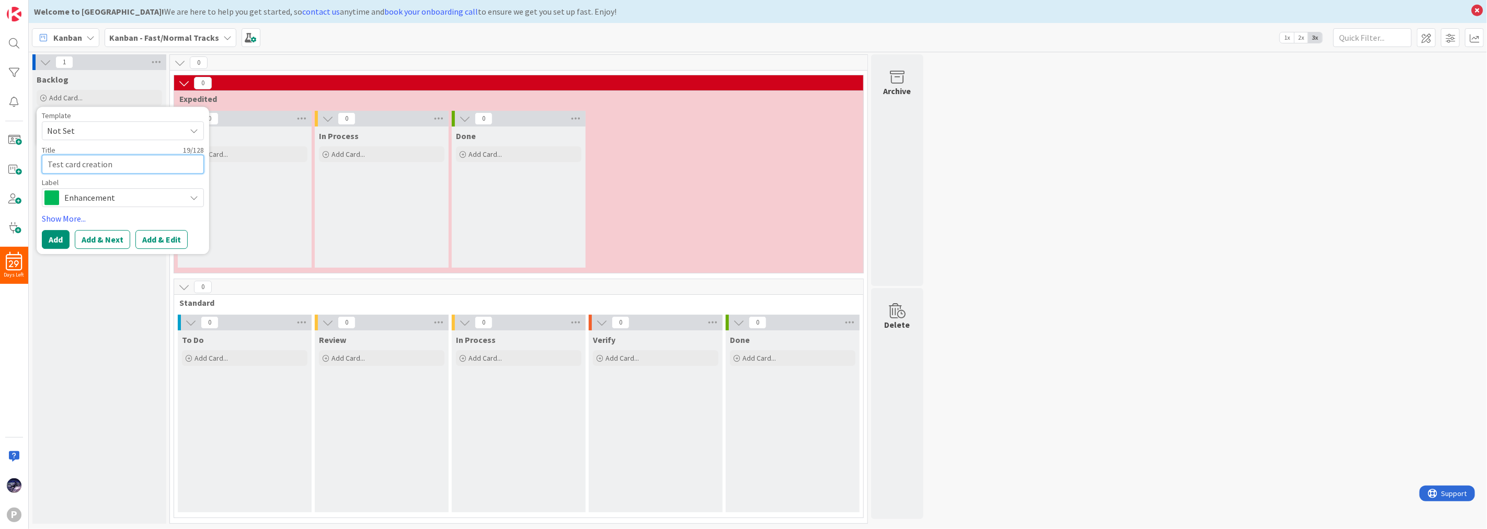
type textarea "x"
type textarea "Test card creation p"
type textarea "x"
type textarea "Test card creation pr"
type textarea "x"
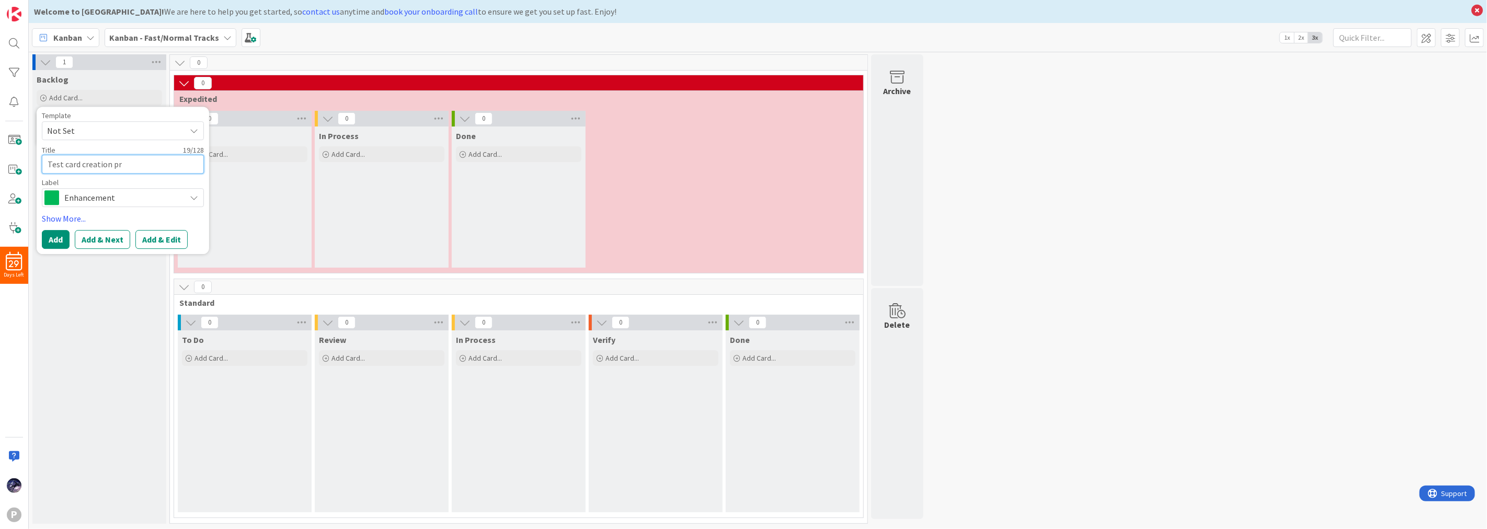
type textarea "Test card creation pro"
type textarea "x"
type textarea "Test card creation proce"
type textarea "x"
type textarea "Test card creation proces"
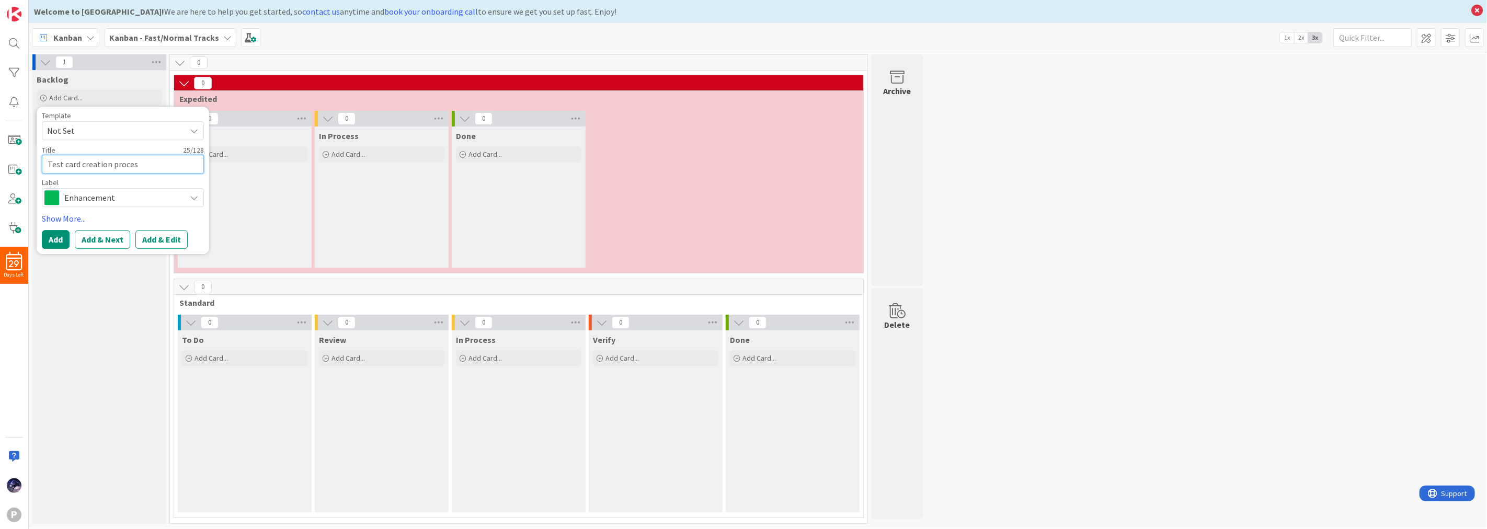
type textarea "x"
type textarea "Test card creation process"
drag, startPoint x: 133, startPoint y: 195, endPoint x: 95, endPoint y: 272, distance: 85.8
click at [134, 195] on span "Enhancement" at bounding box center [122, 197] width 116 height 15
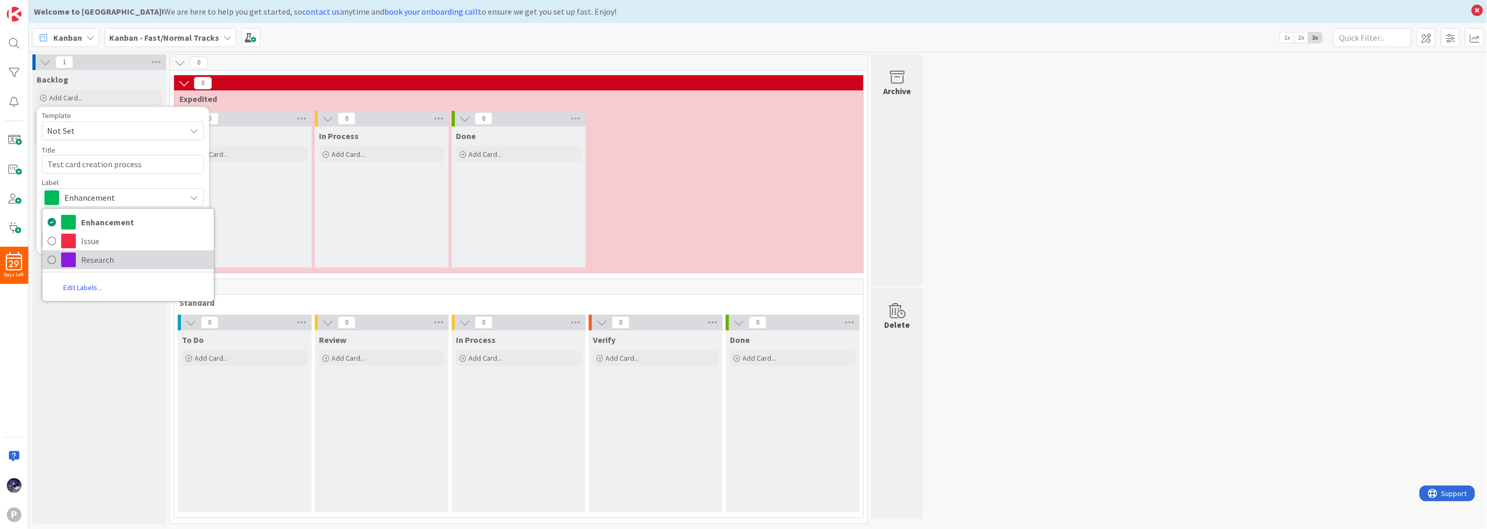
click at [112, 257] on span "Research" at bounding box center [145, 260] width 128 height 16
type textarea "x"
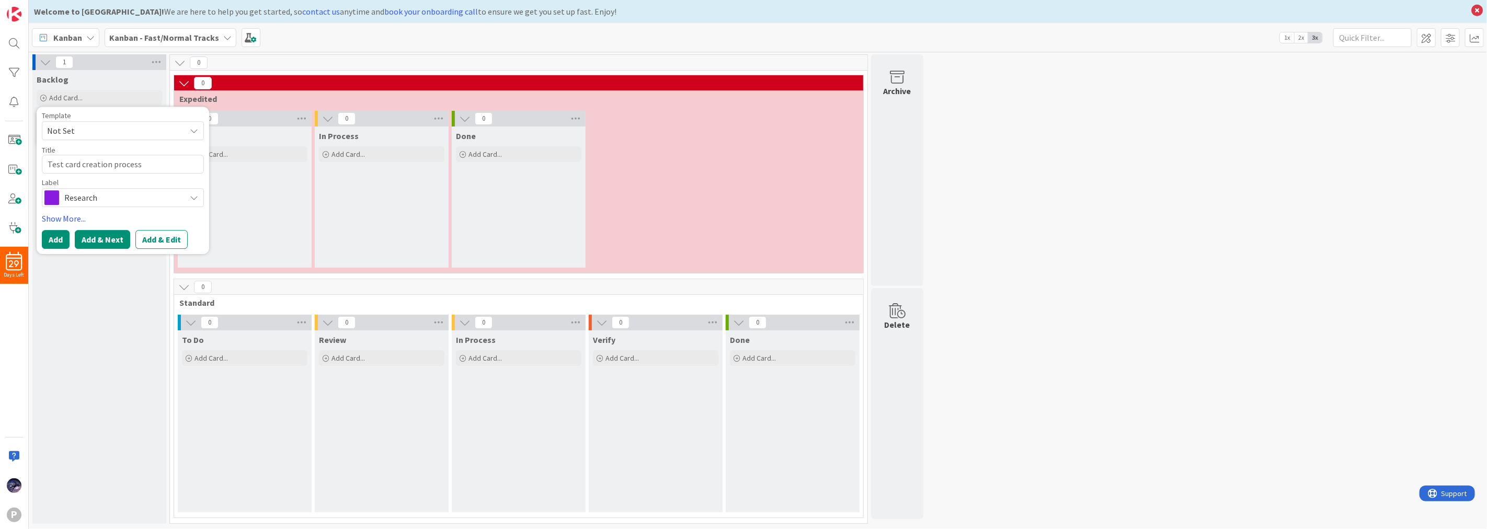
click at [92, 238] on button "Add & Next" at bounding box center [102, 239] width 55 height 19
click at [145, 155] on textarea at bounding box center [123, 164] width 162 height 19
type textarea "x"
type textarea "F"
type textarea "x"
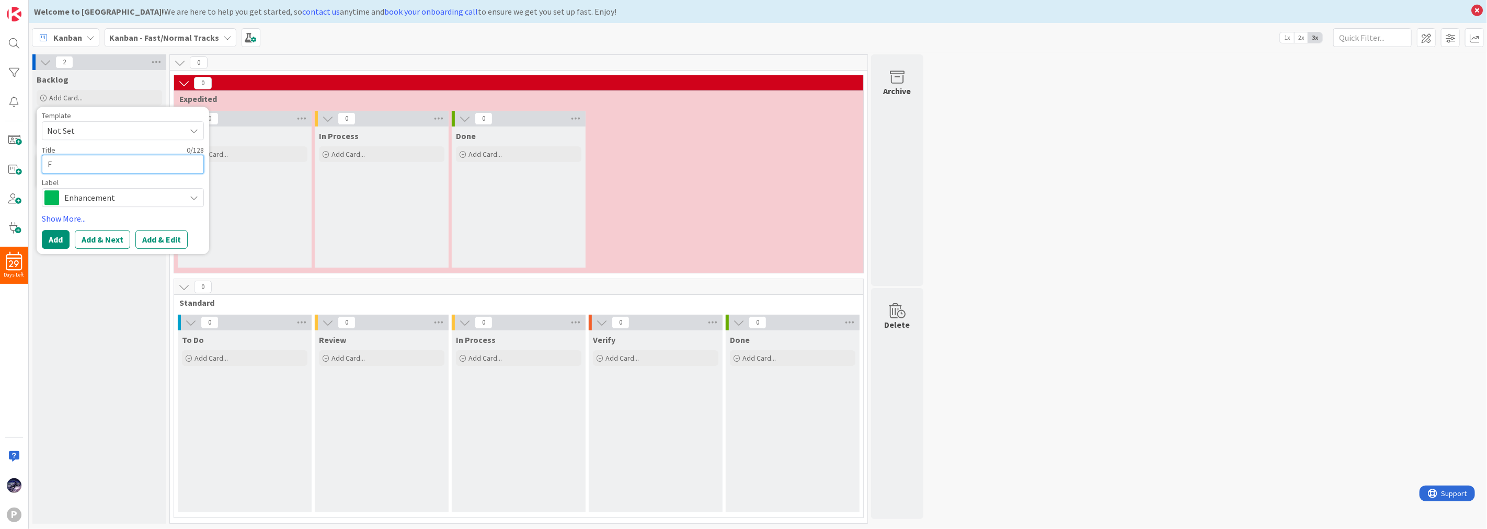
type textarea "Fi"
type textarea "x"
type textarea "Fil"
type textarea "x"
type textarea "Fill"
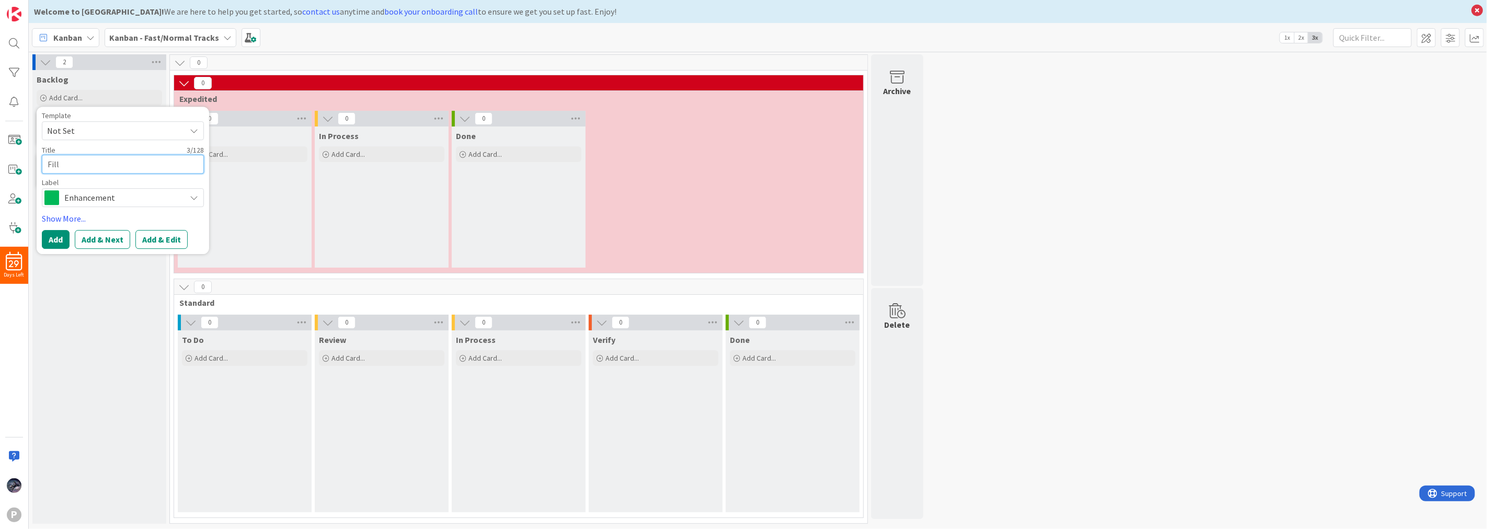
type textarea "x"
type textarea "Fill"
type textarea "x"
type textarea "Fill o"
type textarea "x"
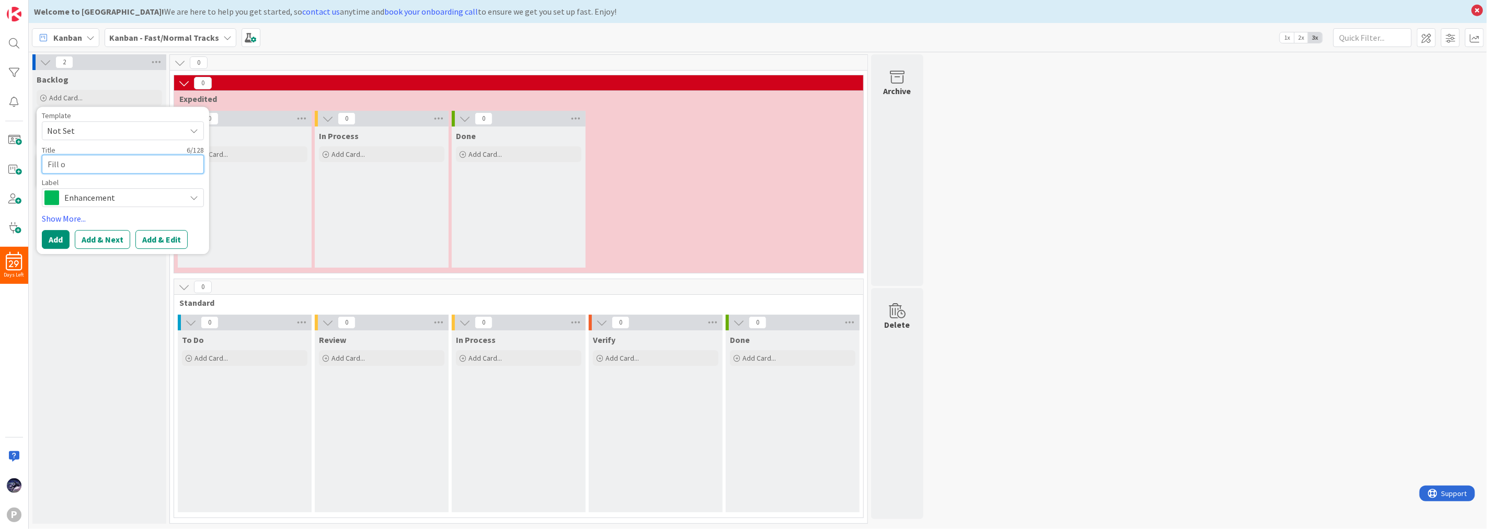
type textarea "Fill ou"
type textarea "x"
type textarea "Fill out"
type textarea "x"
type textarea "Fill out s"
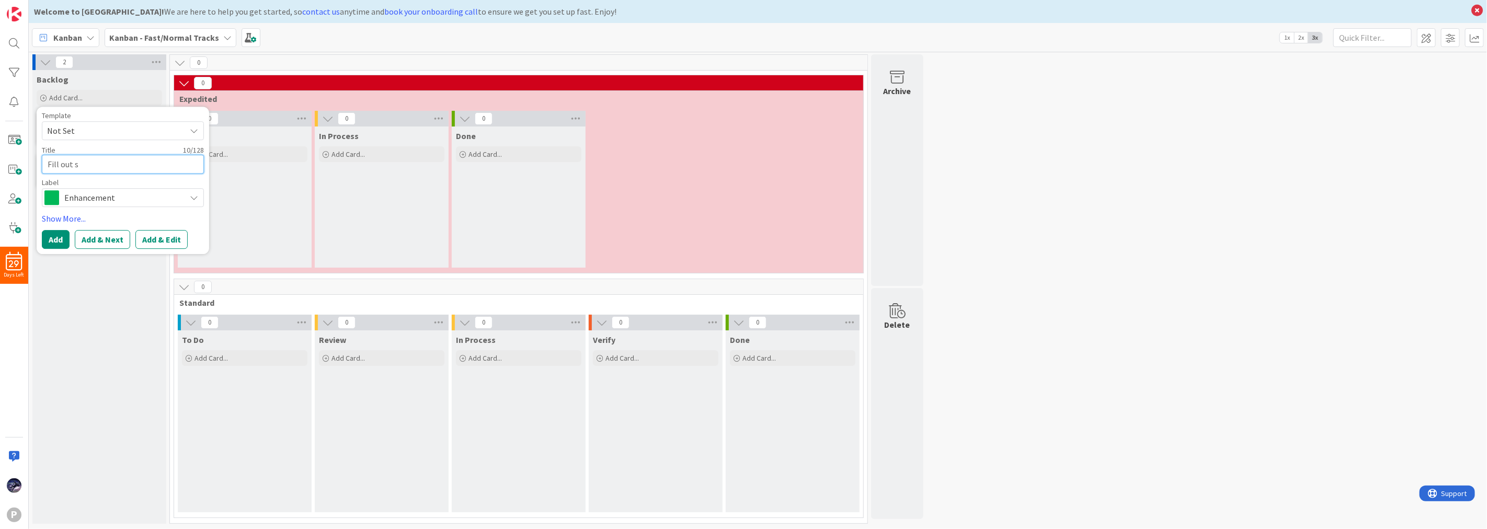
type textarea "x"
type textarea "Fill out som"
type textarea "x"
type textarea "Fill out some"
type textarea "x"
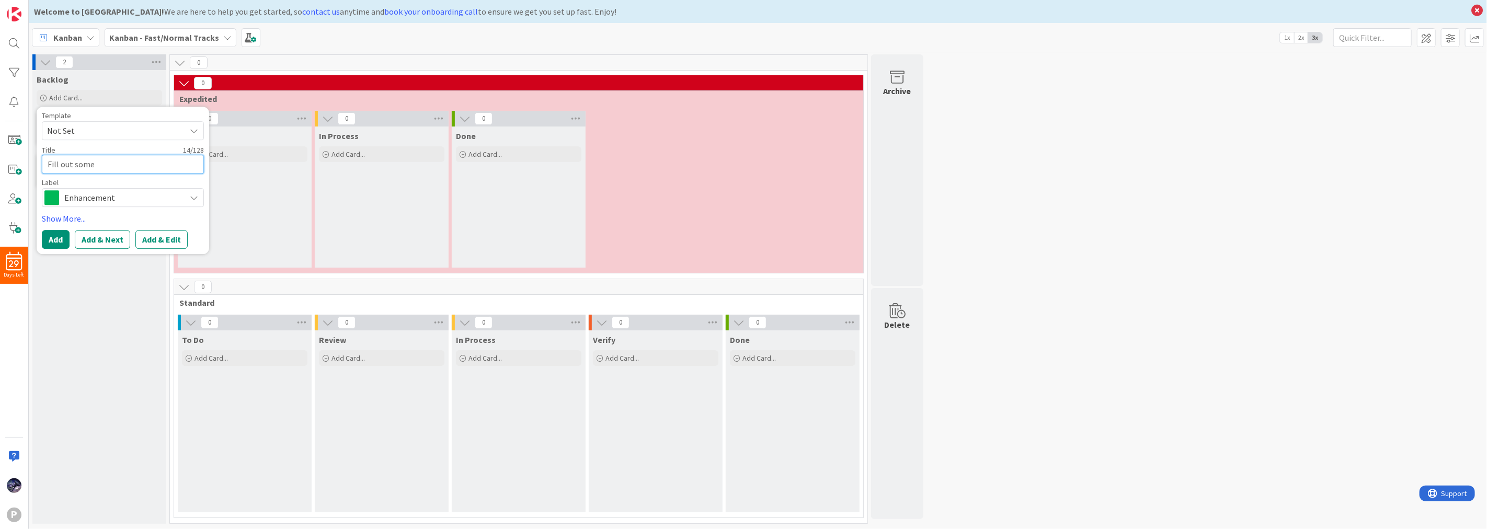
type textarea "Fill out some d"
type textarea "x"
type textarea "Fill out some det"
type textarea "x"
type textarea "Fill out some deta"
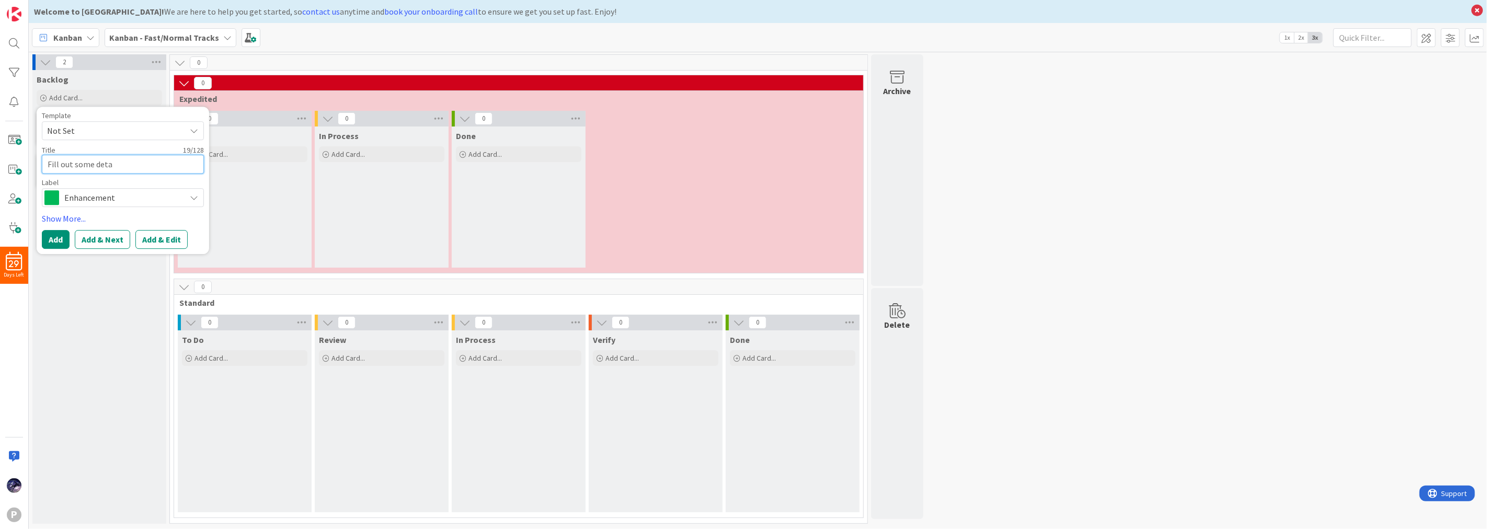
type textarea "x"
type textarea "Fill out some detai"
type textarea "x"
type textarea "Fill out some detail"
type textarea "x"
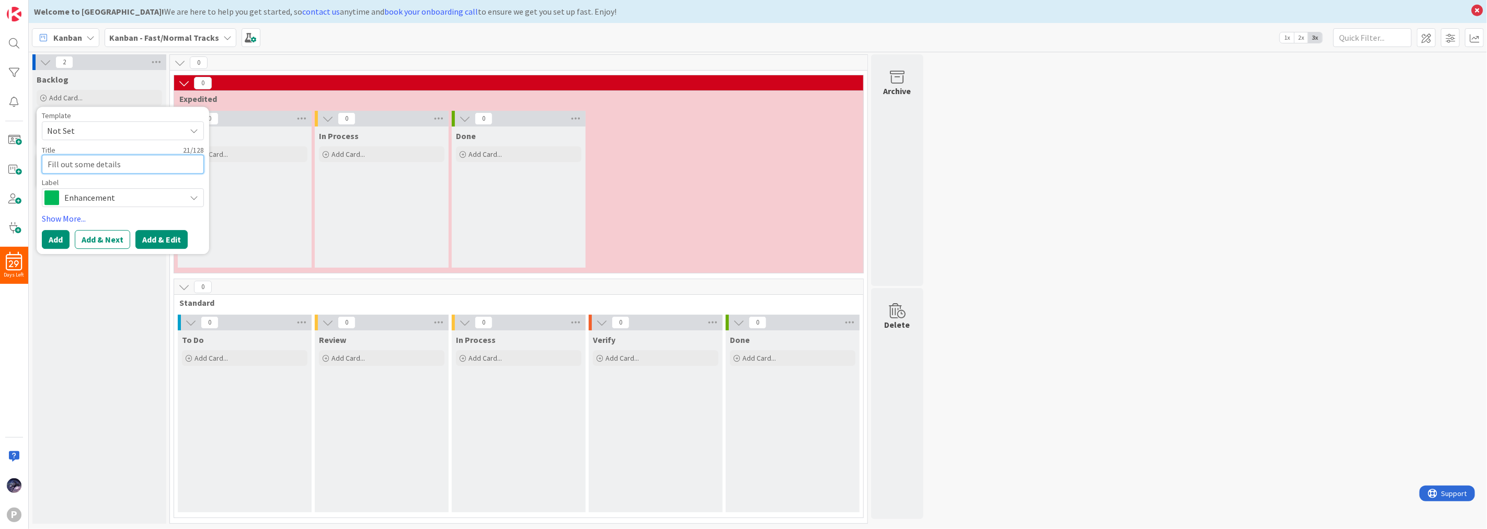
type textarea "Fill out some details"
click at [166, 239] on button "Add & Edit" at bounding box center [161, 239] width 52 height 19
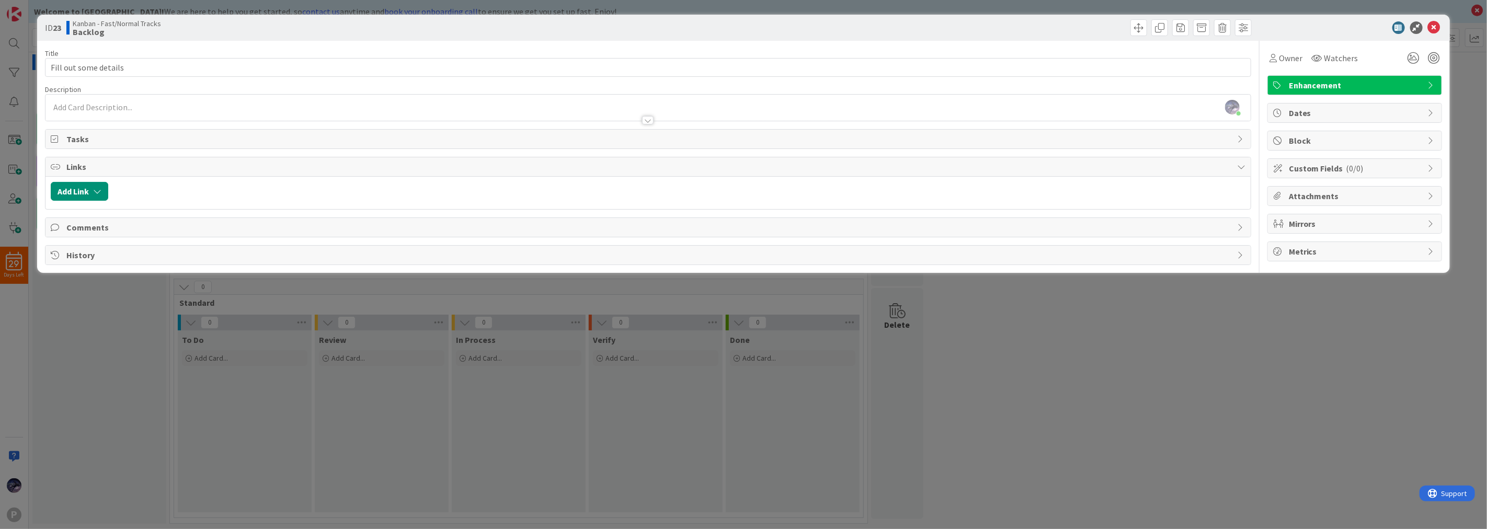
click at [599, 134] on span "Tasks" at bounding box center [649, 139] width 1166 height 13
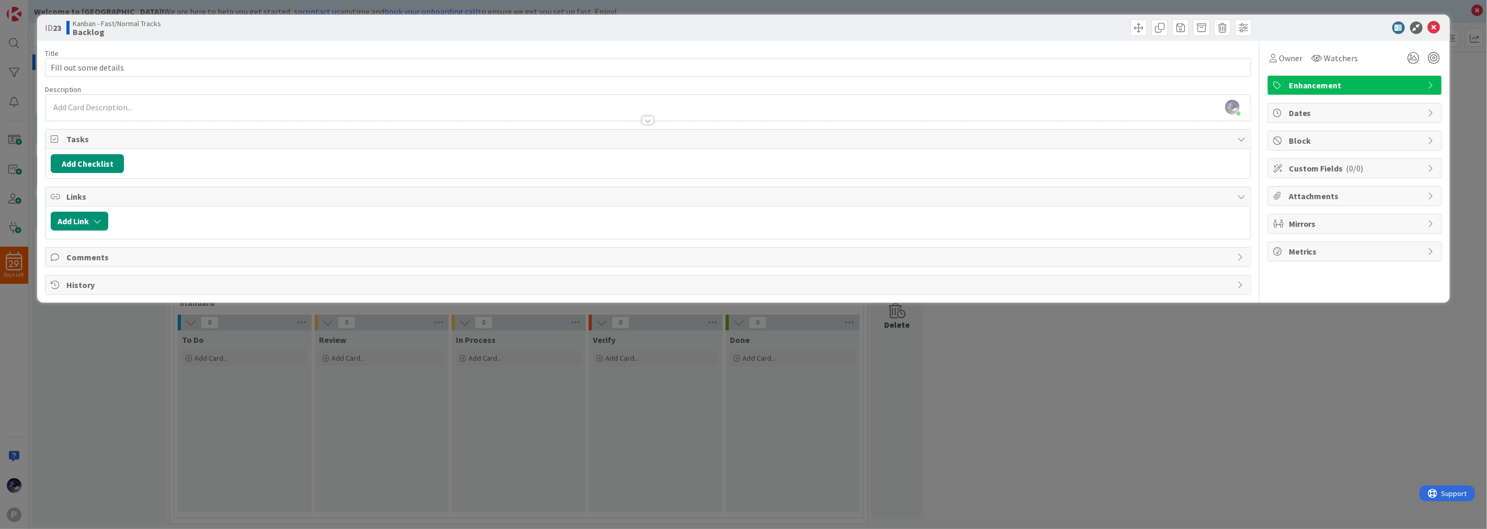
click at [106, 206] on div "Links" at bounding box center [647, 196] width 1205 height 19
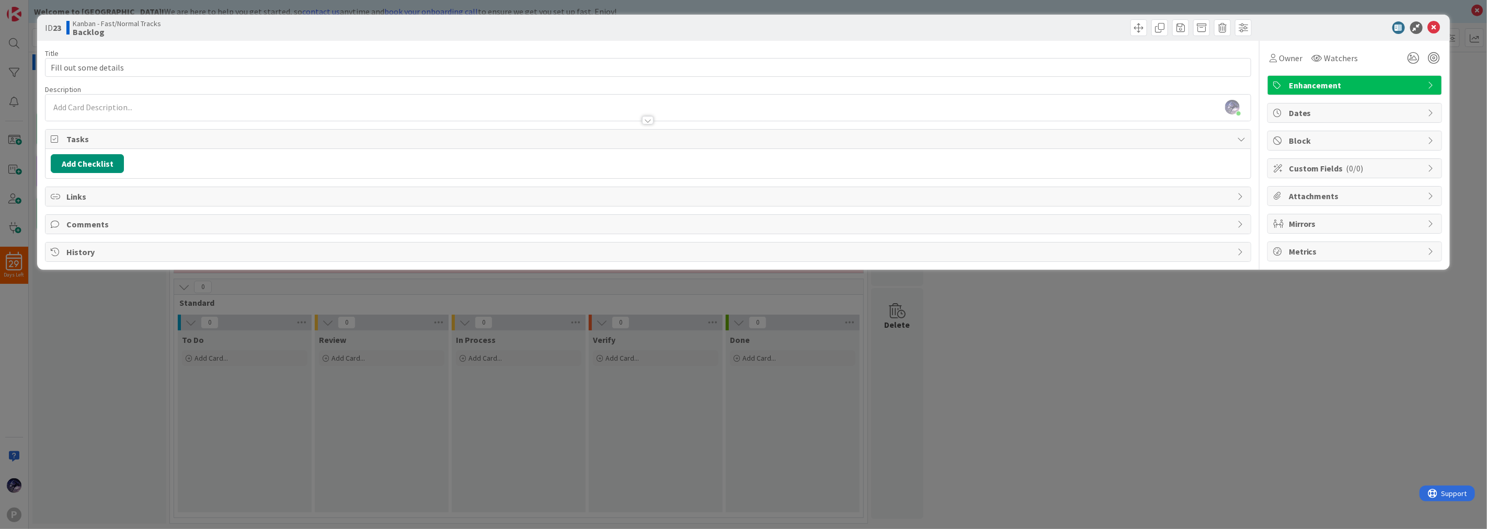
click at [120, 175] on div "Add Checklist" at bounding box center [647, 163] width 1205 height 29
click at [123, 190] on span "Links" at bounding box center [649, 196] width 1166 height 13
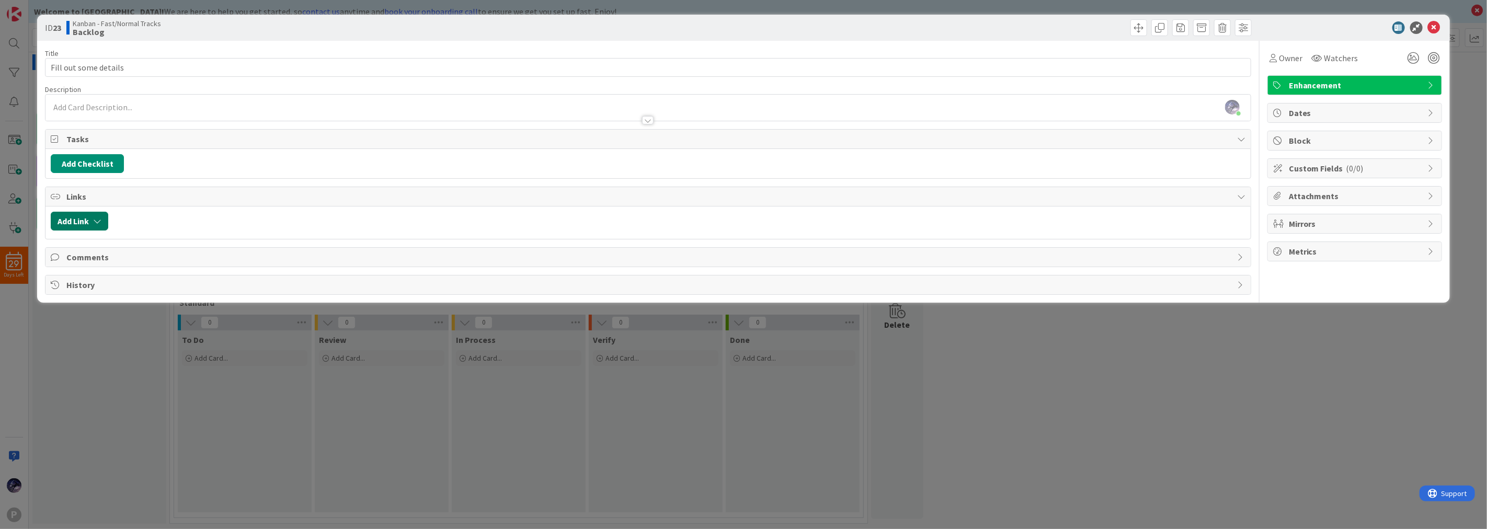
click at [72, 231] on button "Add Link" at bounding box center [80, 221] width 58 height 19
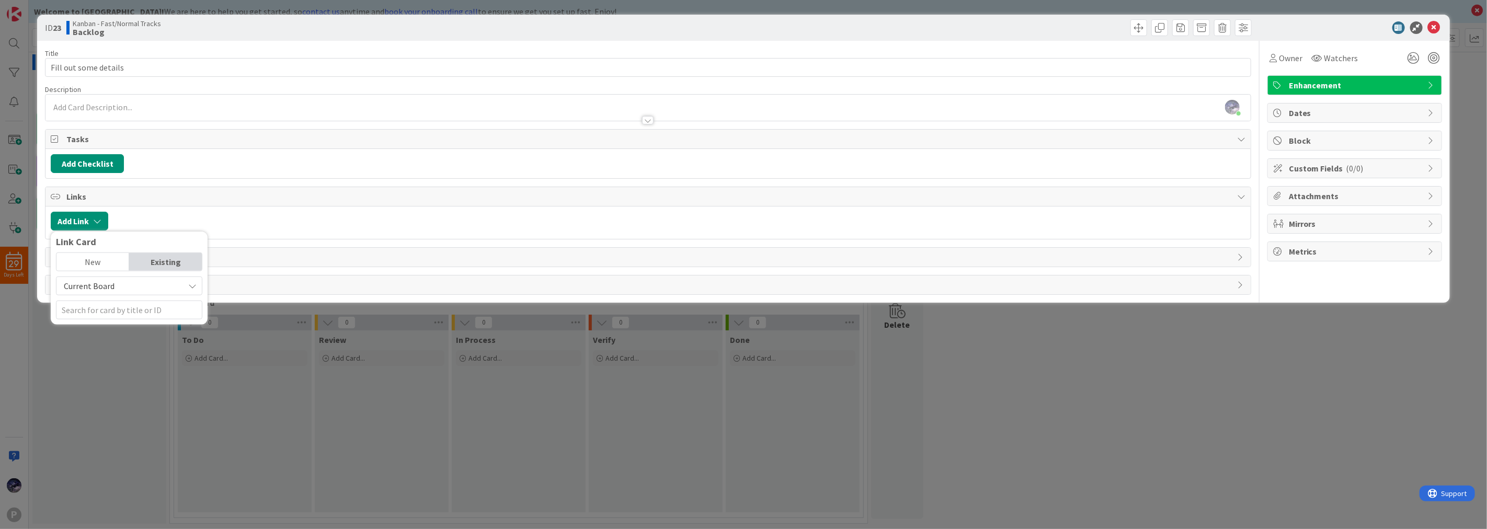
click at [154, 279] on span "Current Board" at bounding box center [120, 286] width 117 height 15
click at [157, 250] on div "Link Card" at bounding box center [129, 245] width 146 height 16
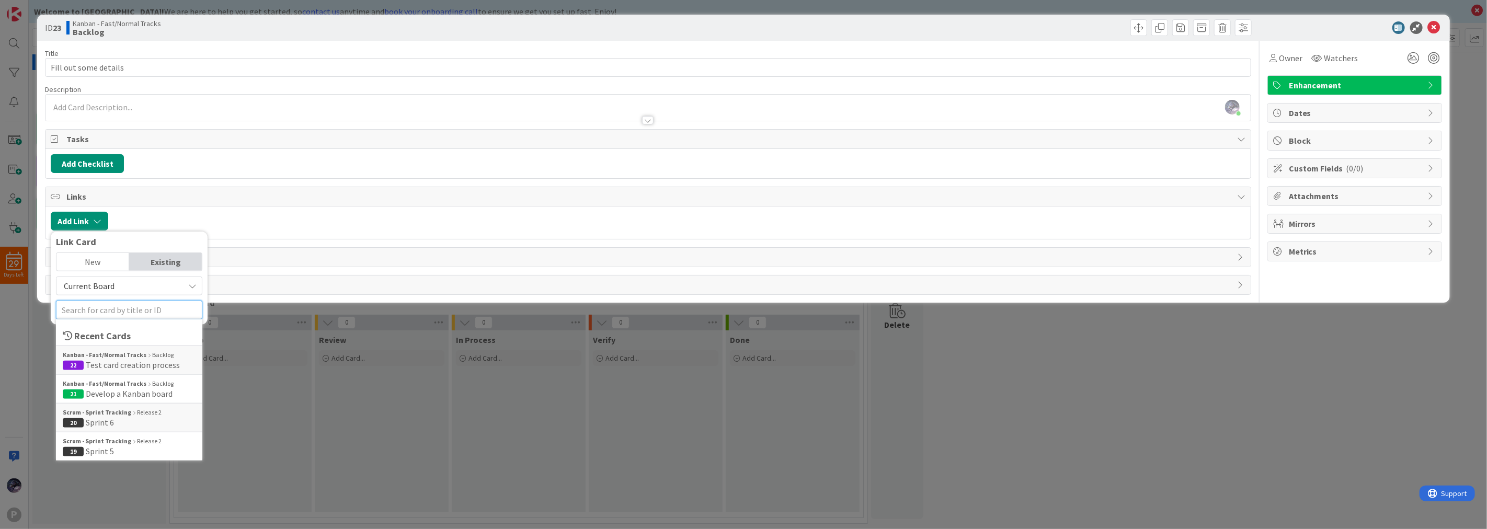
click at [108, 314] on input "text" at bounding box center [129, 310] width 146 height 19
click at [153, 392] on span "Develop a Kanban board" at bounding box center [129, 394] width 87 height 10
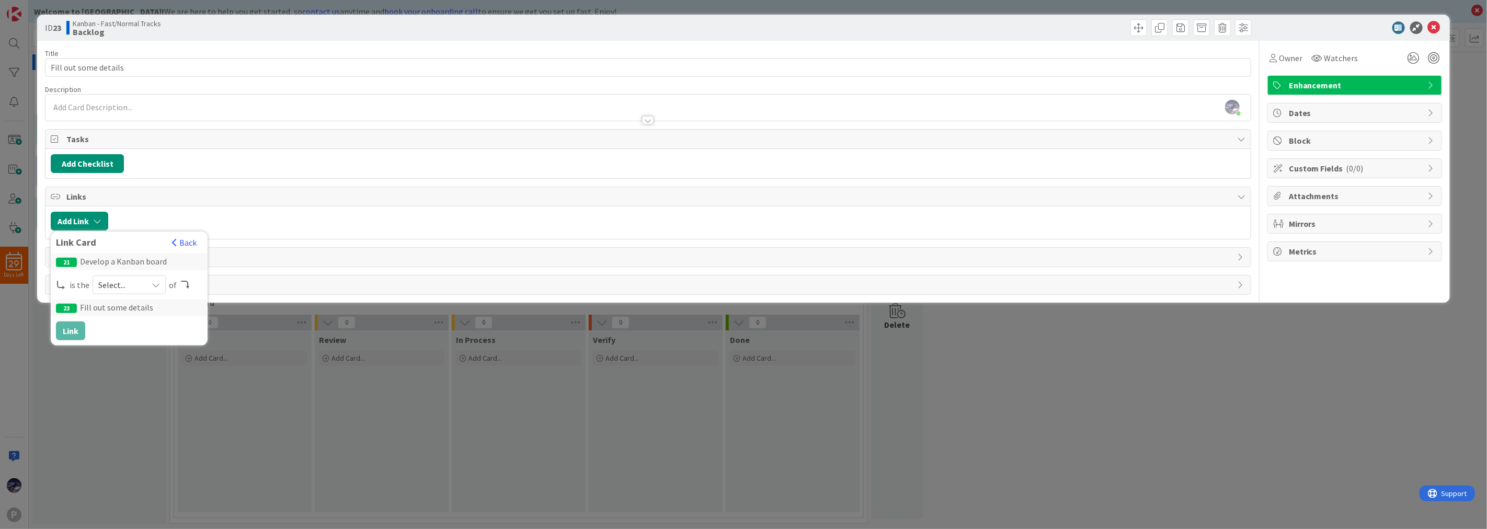
click at [124, 291] on span "Select..." at bounding box center [120, 285] width 44 height 15
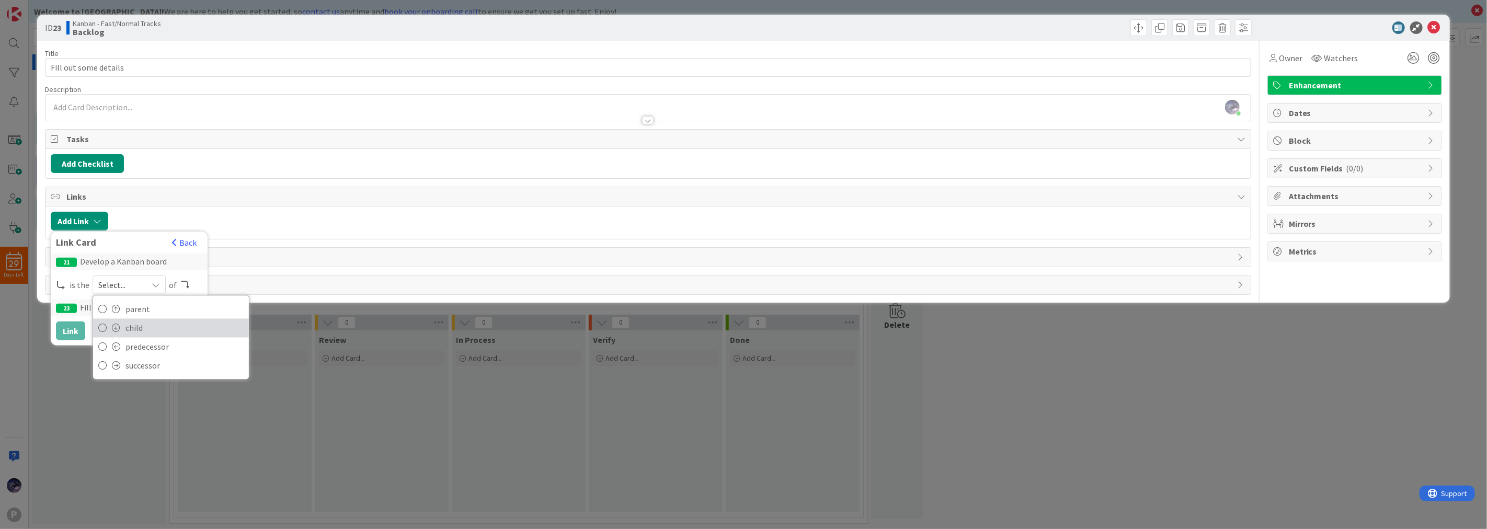
click at [152, 324] on span "child" at bounding box center [184, 329] width 118 height 16
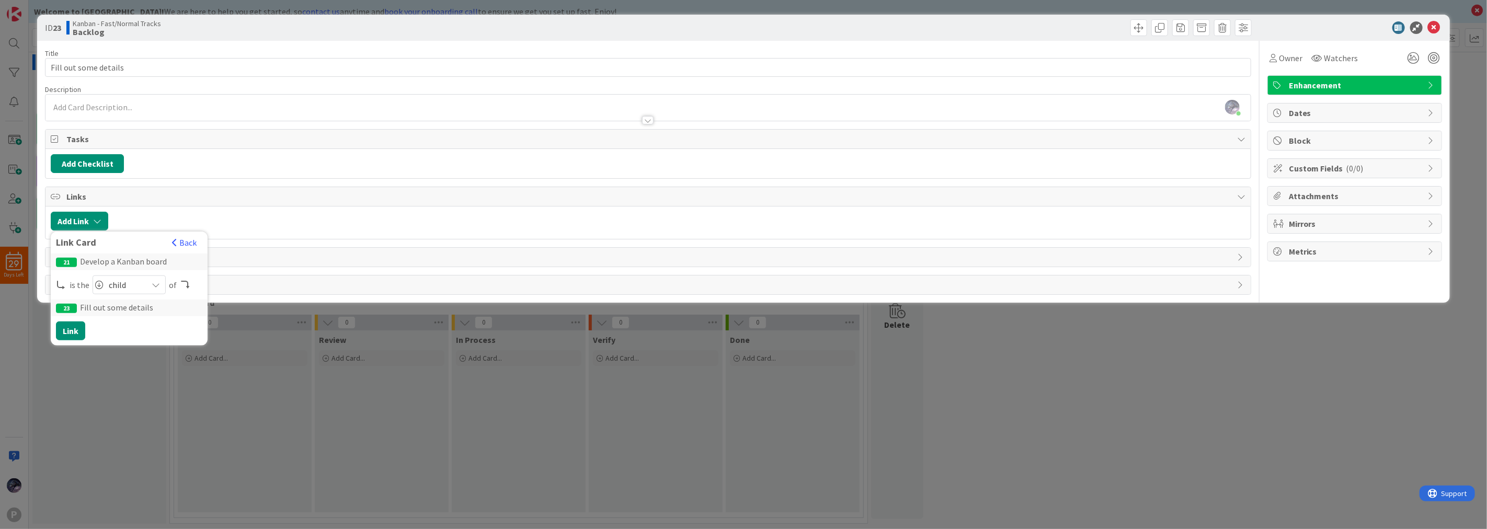
click at [102, 309] on div "23 Fill out some details" at bounding box center [129, 308] width 157 height 17
click at [132, 276] on div "child" at bounding box center [129, 285] width 73 height 19
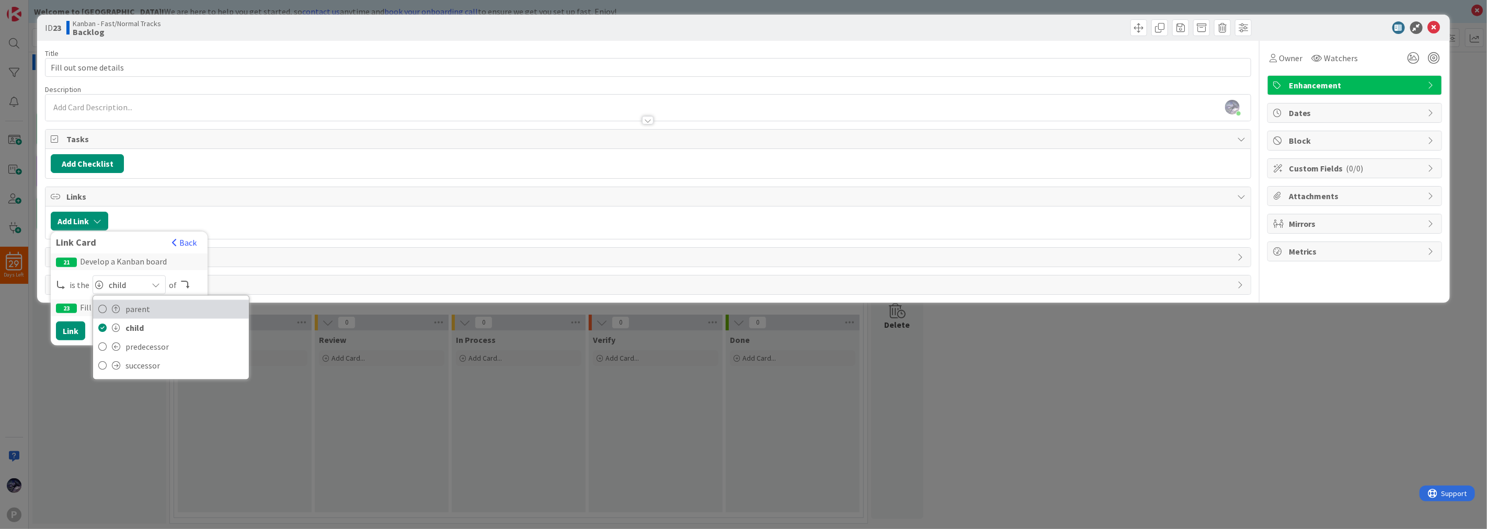
click at [149, 309] on span "parent" at bounding box center [184, 310] width 118 height 16
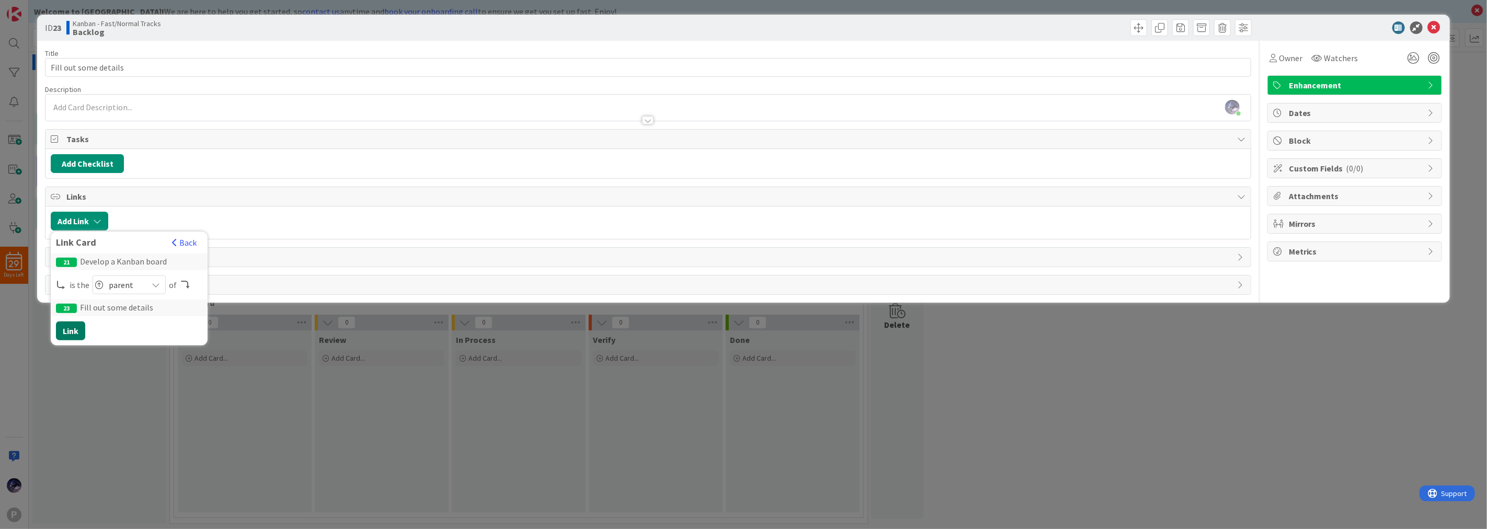
click at [72, 328] on button "Link" at bounding box center [70, 331] width 29 height 19
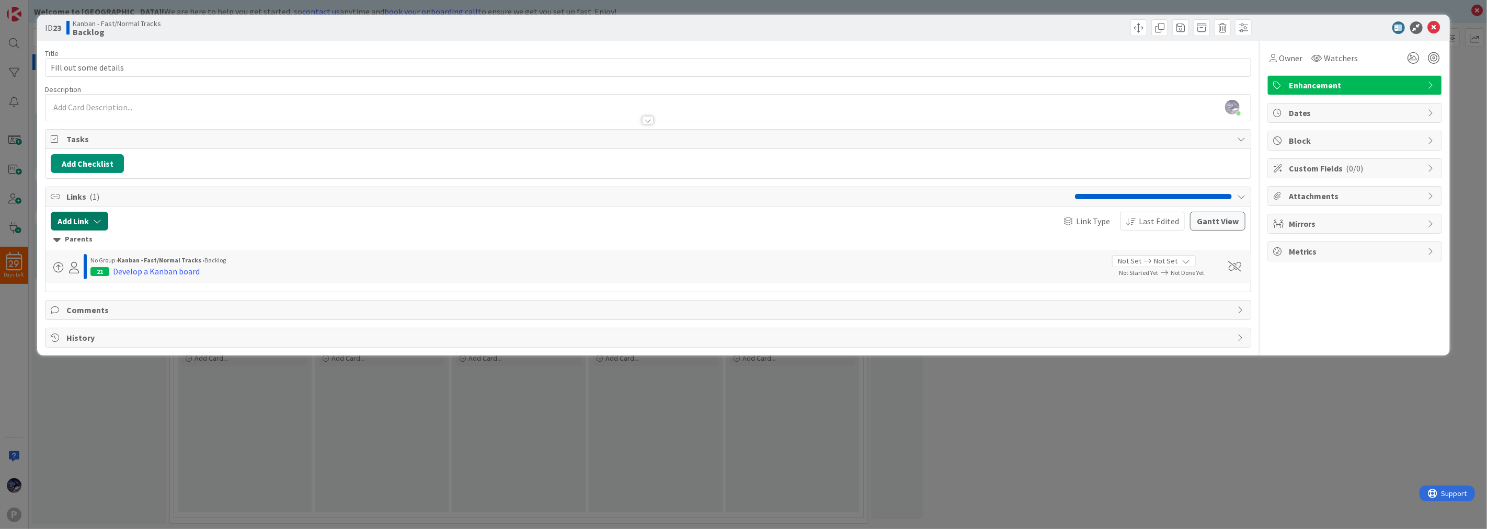
click at [90, 225] on button "Add Link" at bounding box center [80, 221] width 58 height 19
click at [96, 326] on div "Title 21 / 128 Fill out some details Description [PERSON_NAME] just joined Owne…" at bounding box center [648, 194] width 1206 height 307
click at [97, 311] on span "Comments" at bounding box center [649, 310] width 1166 height 13
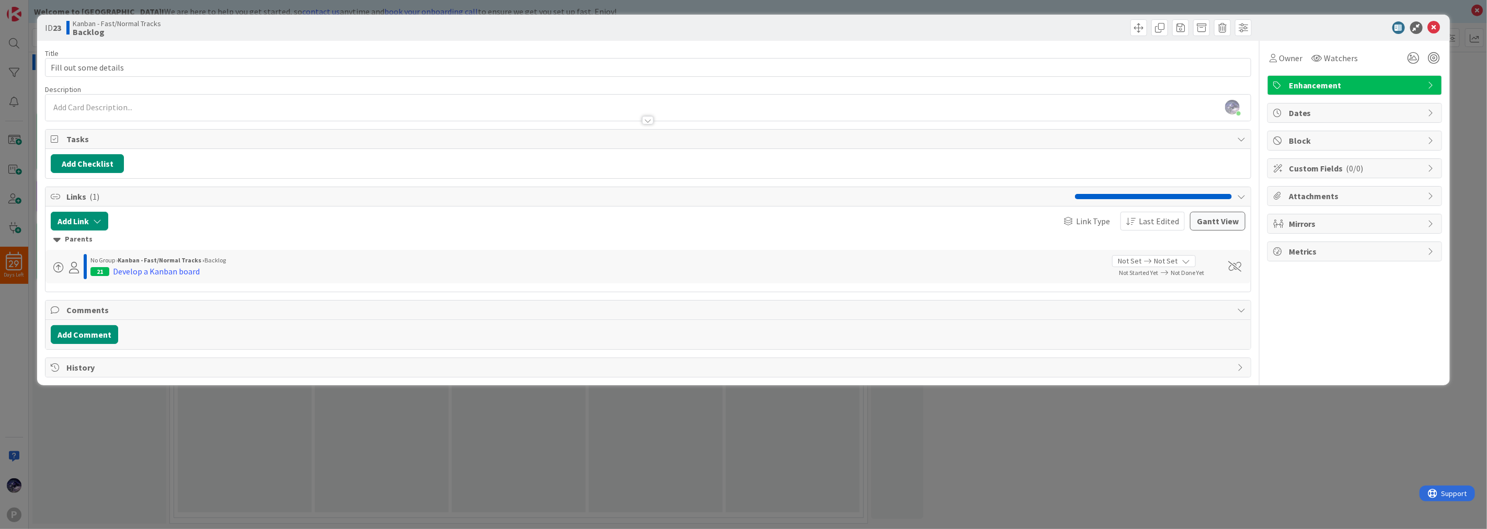
click at [79, 208] on div "Add Link Link Card New Existing Current Board Link Type Last Edited [PERSON_NAM…" at bounding box center [647, 249] width 1205 height 85
click at [85, 223] on button "Add Link" at bounding box center [80, 221] width 58 height 19
click at [91, 259] on div "New" at bounding box center [92, 262] width 73 height 18
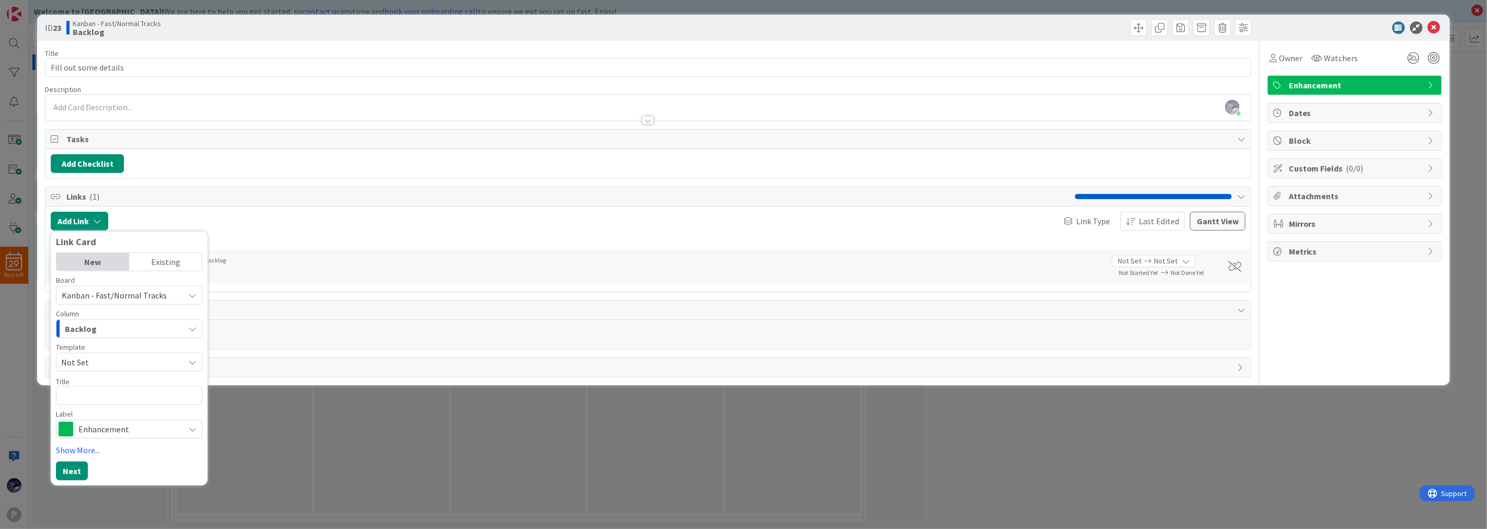
click at [122, 293] on span "Kanban - Fast/Normal Tracks" at bounding box center [114, 295] width 105 height 10
click at [90, 282] on div "Board" at bounding box center [129, 280] width 146 height 7
click at [142, 257] on div "Existing" at bounding box center [165, 262] width 73 height 18
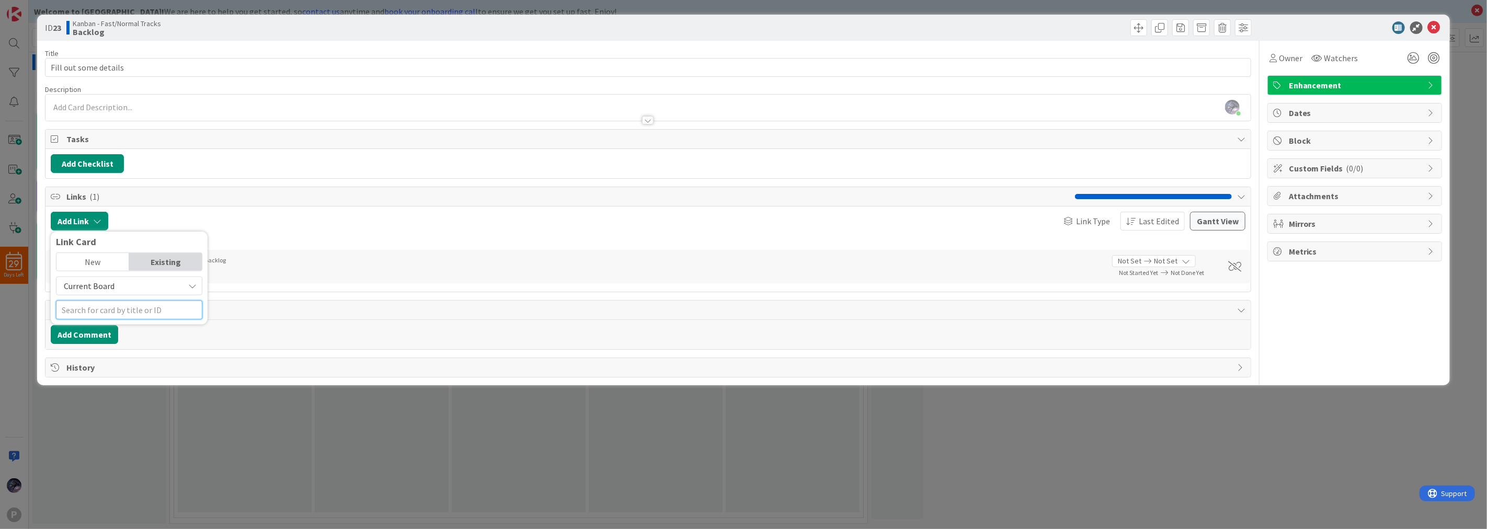
click at [134, 301] on input "text" at bounding box center [129, 310] width 146 height 19
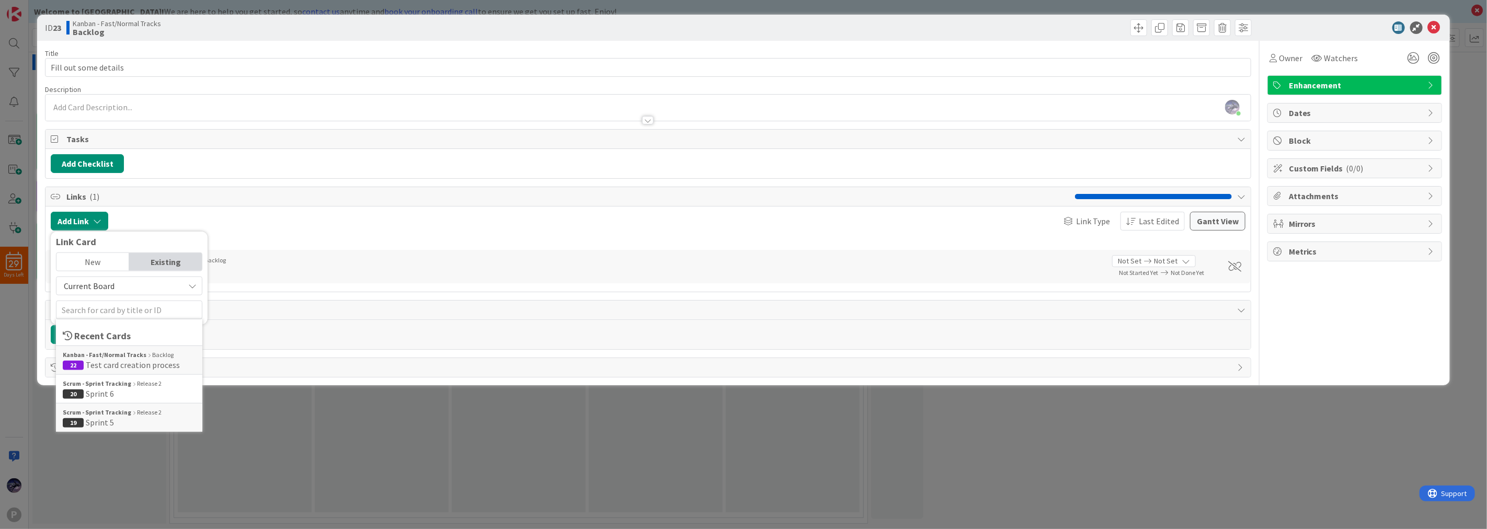
click at [103, 260] on div "New" at bounding box center [92, 262] width 73 height 18
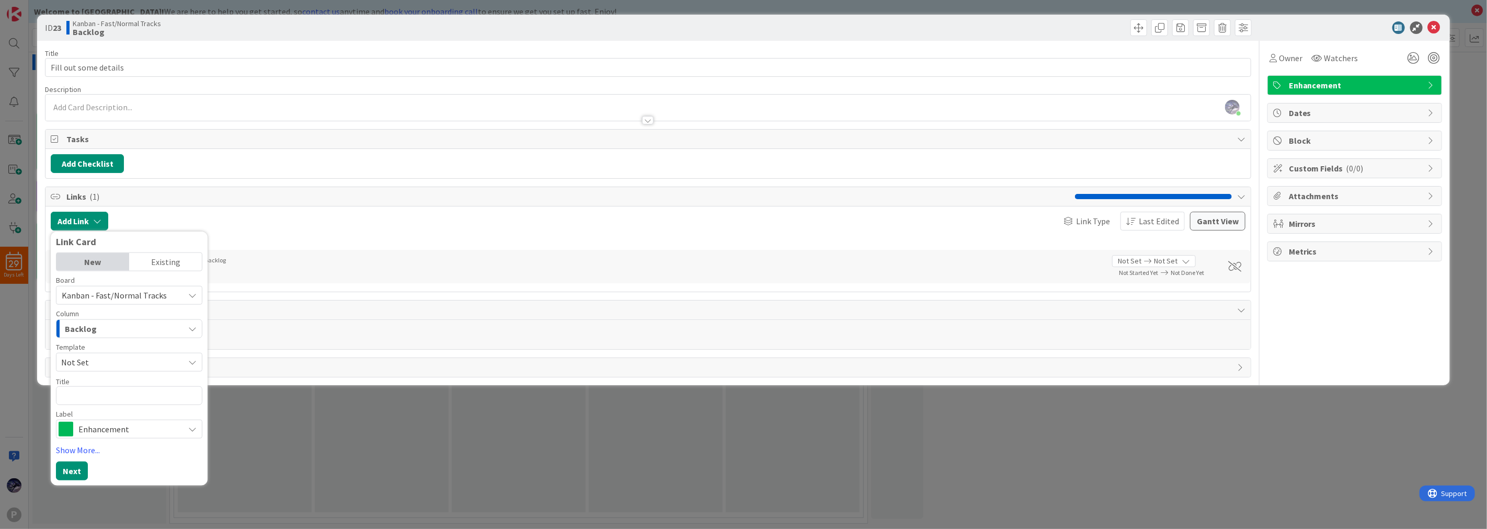
click at [98, 399] on textarea at bounding box center [129, 395] width 146 height 19
type textarea "x"
type textarea "d"
type textarea "x"
type textarea "df"
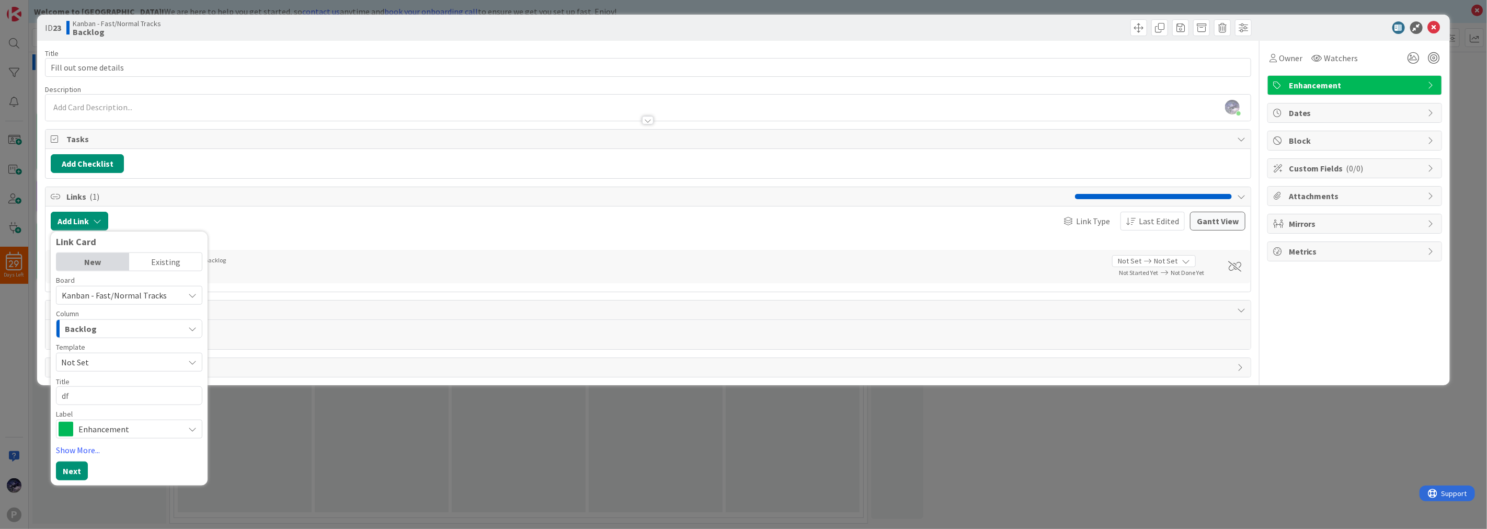
type textarea "x"
type textarea "dfa"
type textarea "x"
type textarea "dfas"
type textarea "x"
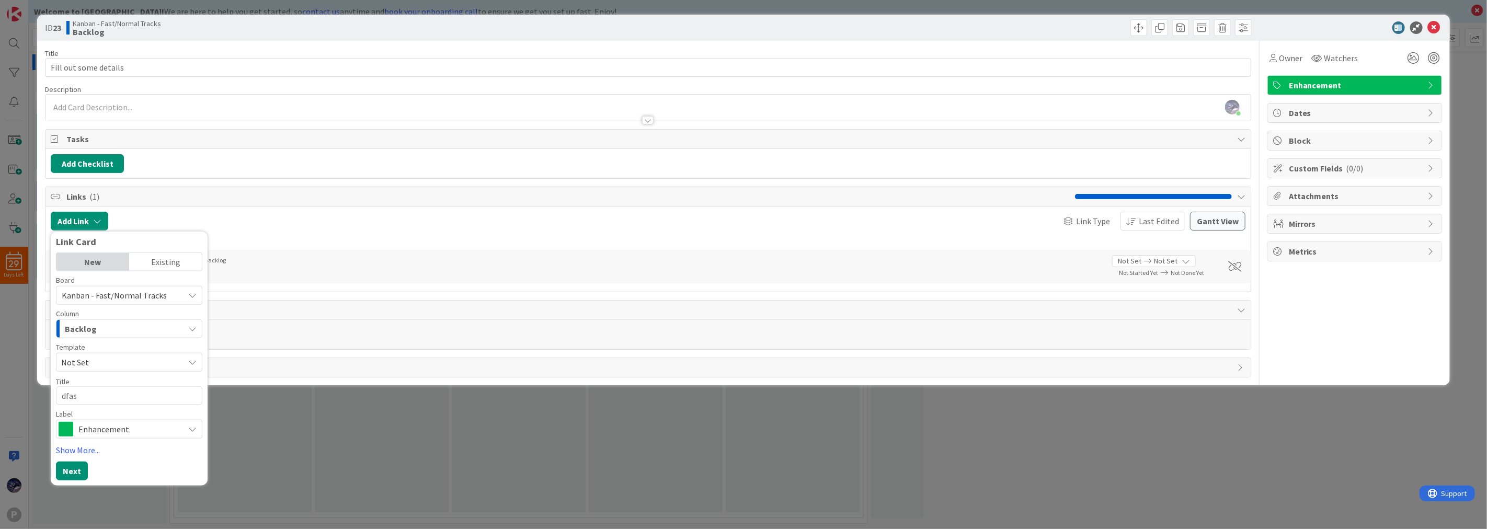
type textarea "dfasd"
type textarea "x"
type textarea "dfasdf"
type textarea "x"
type textarea "dfasd"
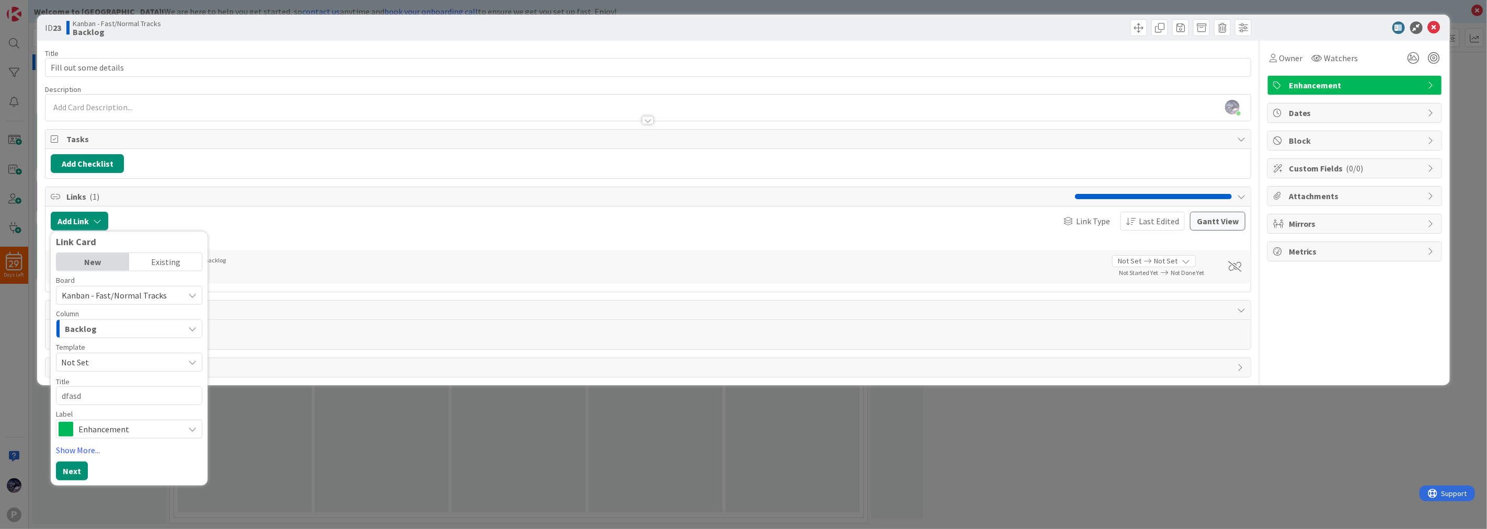
type textarea "x"
type textarea "dfas"
type textarea "x"
type textarea "dfa"
type textarea "x"
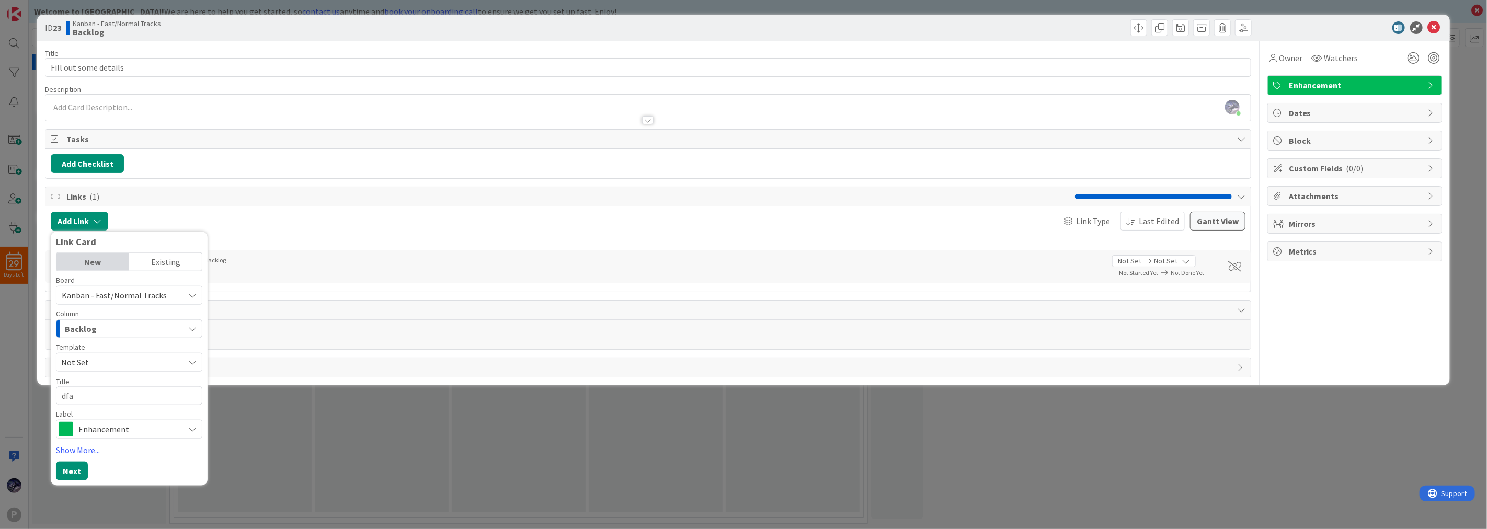
type textarea "df"
type textarea "x"
type textarea "d"
type textarea "x"
type textarea "T"
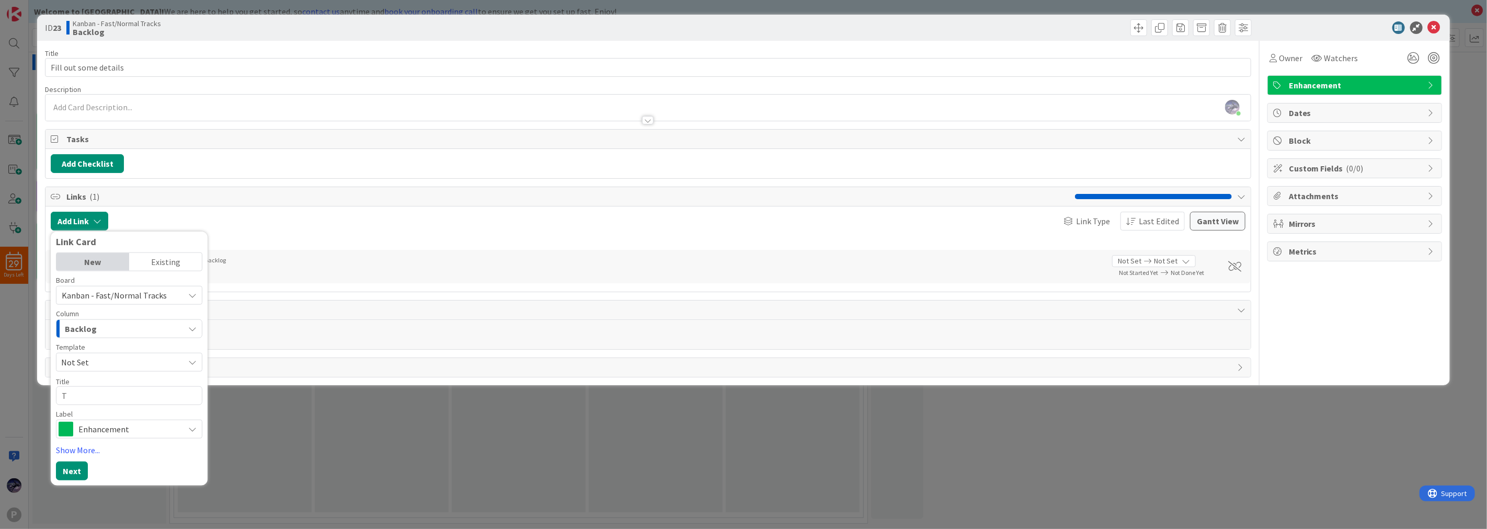
type textarea "x"
type textarea "Te"
type textarea "x"
type textarea "Tes"
type textarea "x"
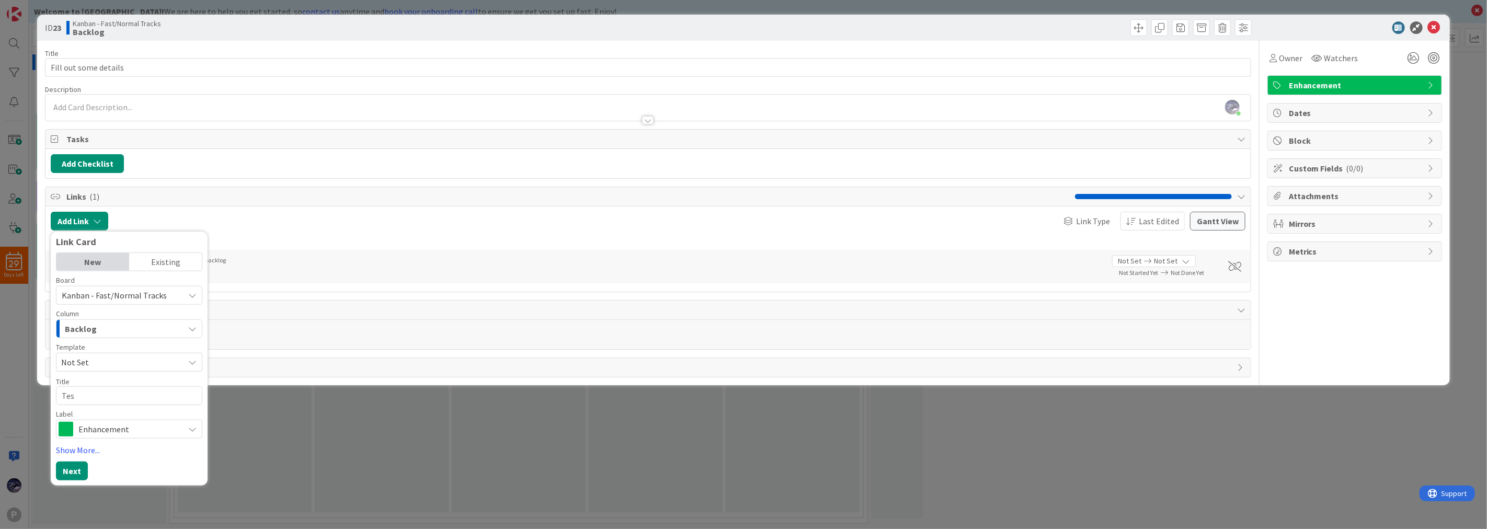
type textarea "Test"
type textarea "x"
type textarea "Test"
type textarea "x"
type textarea "Test c"
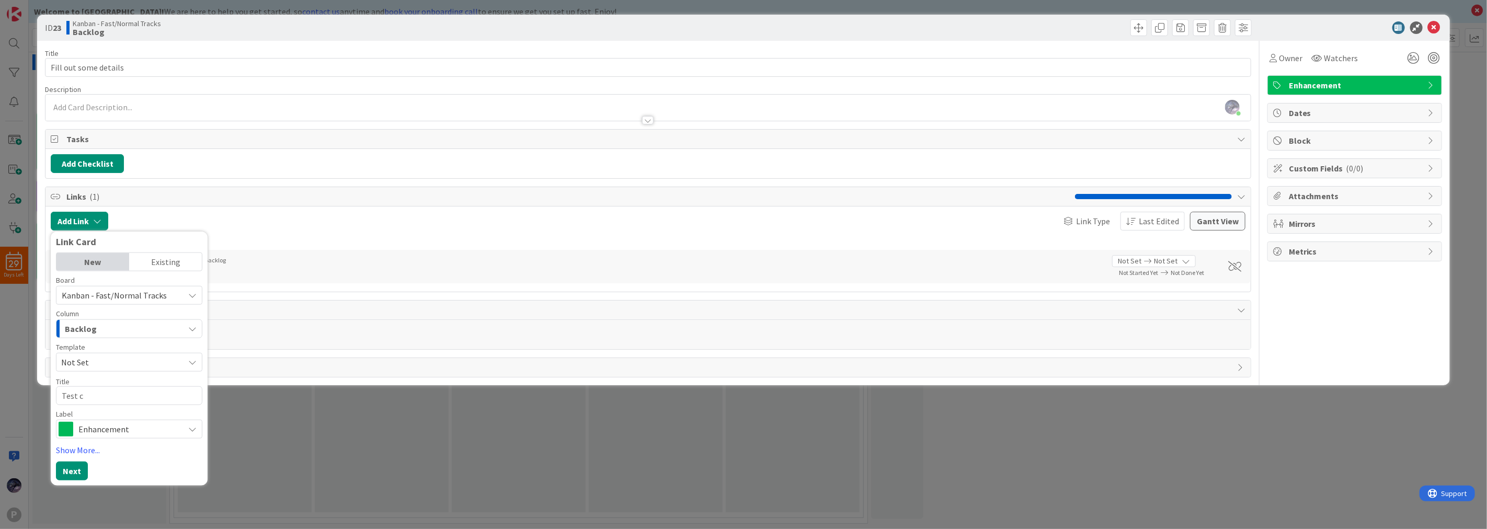
type textarea "x"
type textarea "Test ca"
type textarea "x"
type textarea "Test car"
type textarea "x"
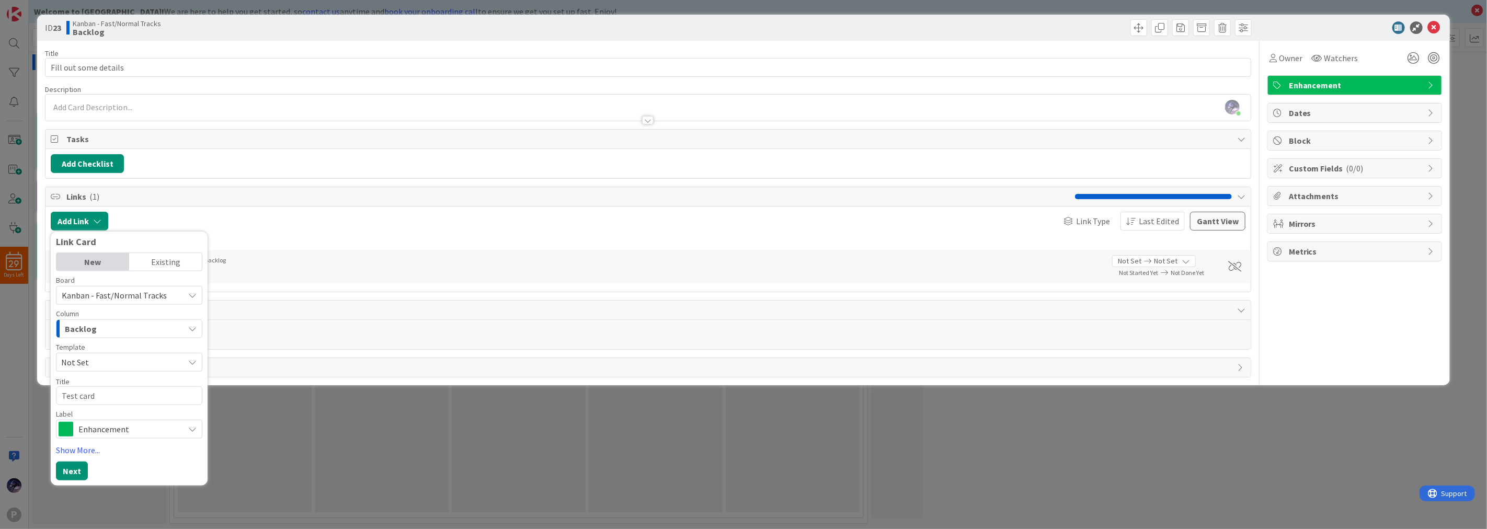
type textarea "Test card"
type textarea "x"
type textarea "Test card l"
type textarea "x"
type textarea "Test card li"
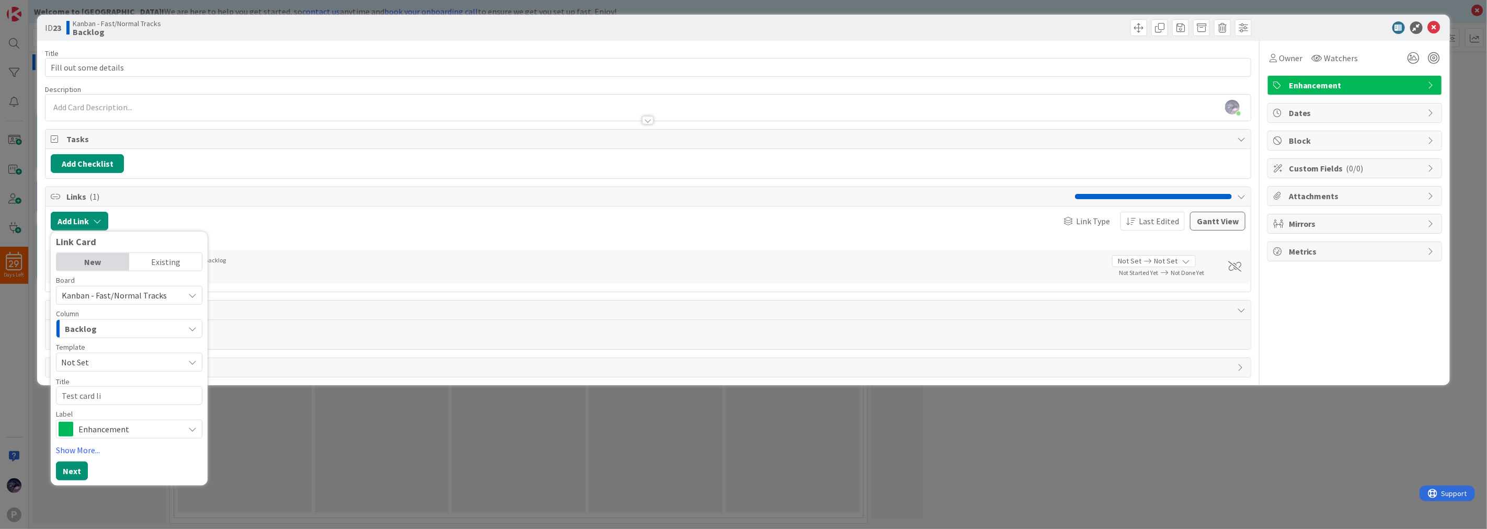
type textarea "x"
type textarea "Test card lin"
type textarea "x"
type textarea "Test card link"
type textarea "x"
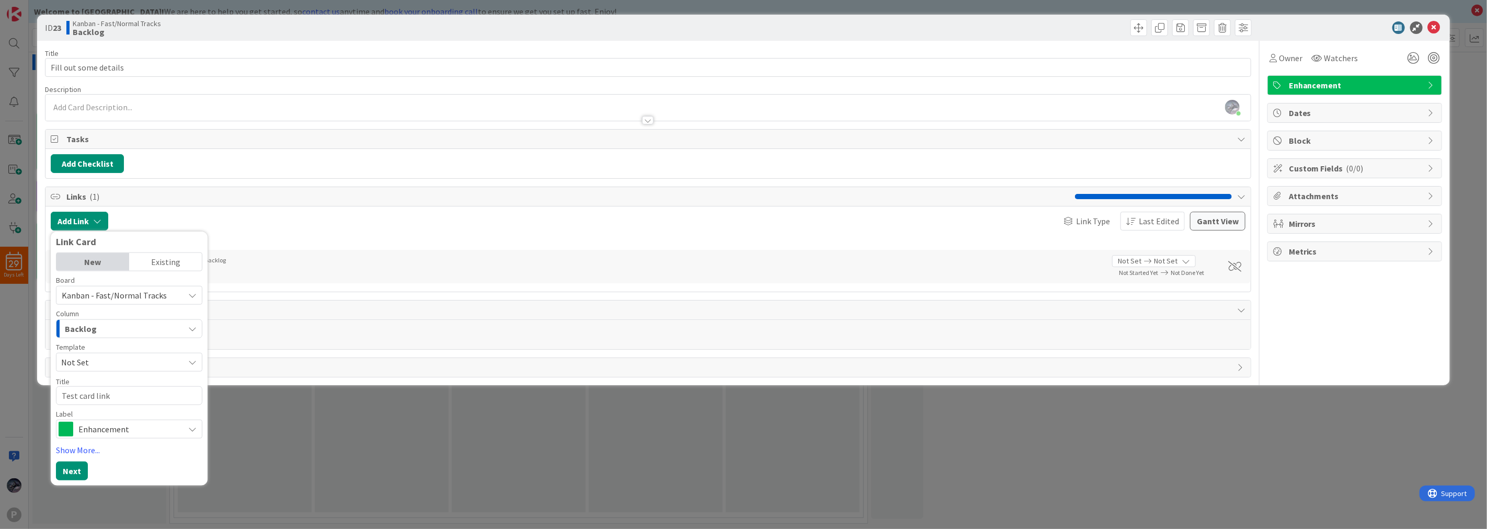
type textarea "Test card linki"
type textarea "x"
type textarea "Test card linkin"
type textarea "x"
type textarea "Test card linking"
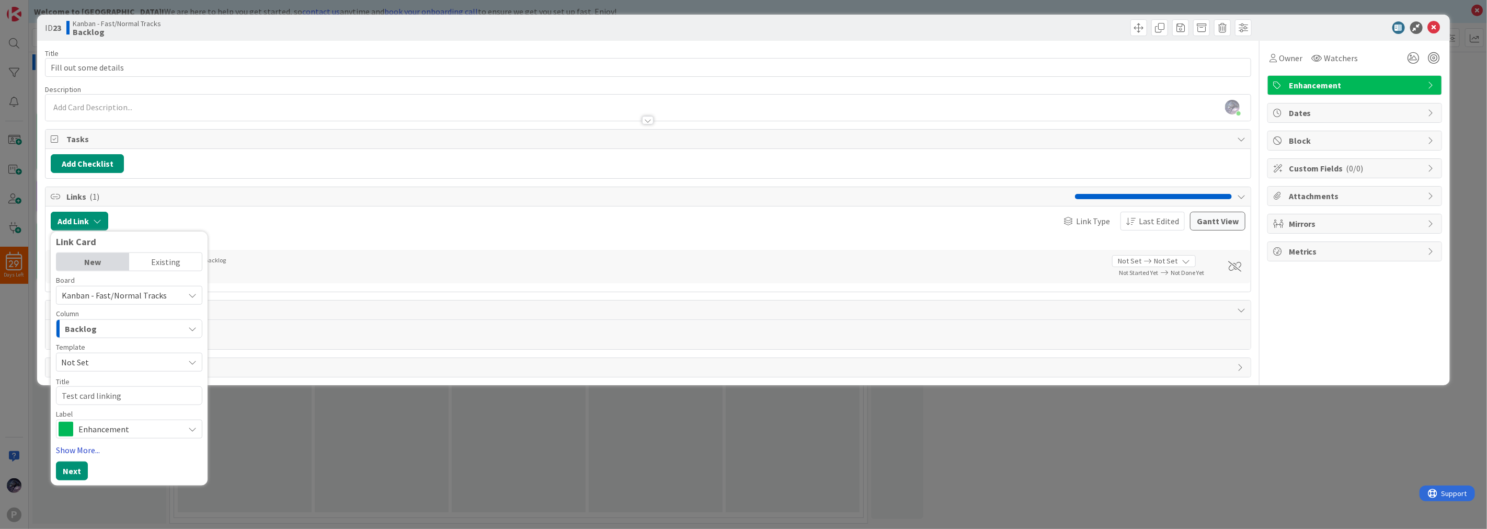
click at [73, 448] on link "Show More..." at bounding box center [129, 450] width 146 height 13
type textarea "x"
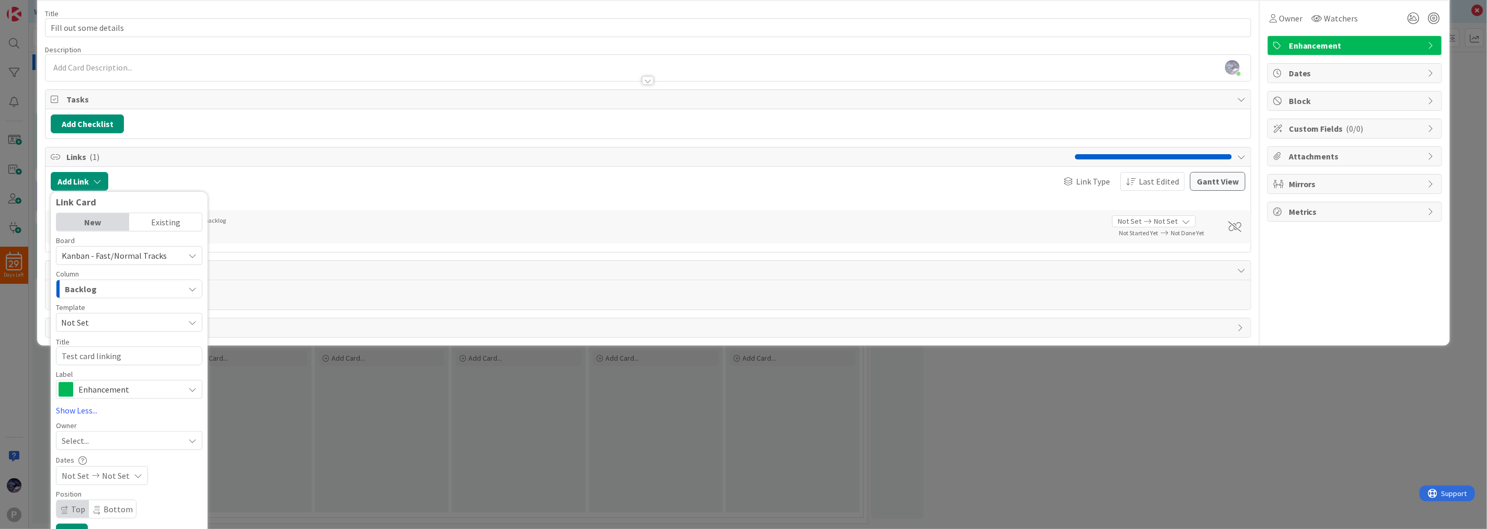
scroll to position [59, 0]
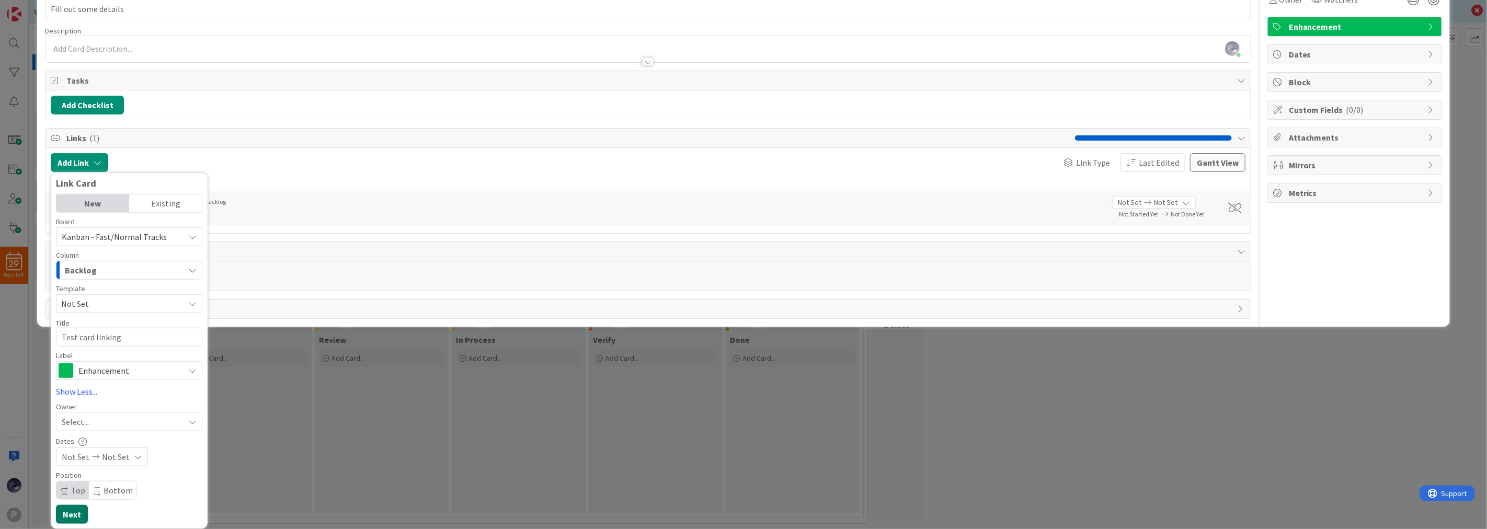
click at [77, 511] on button "Next" at bounding box center [72, 514] width 32 height 19
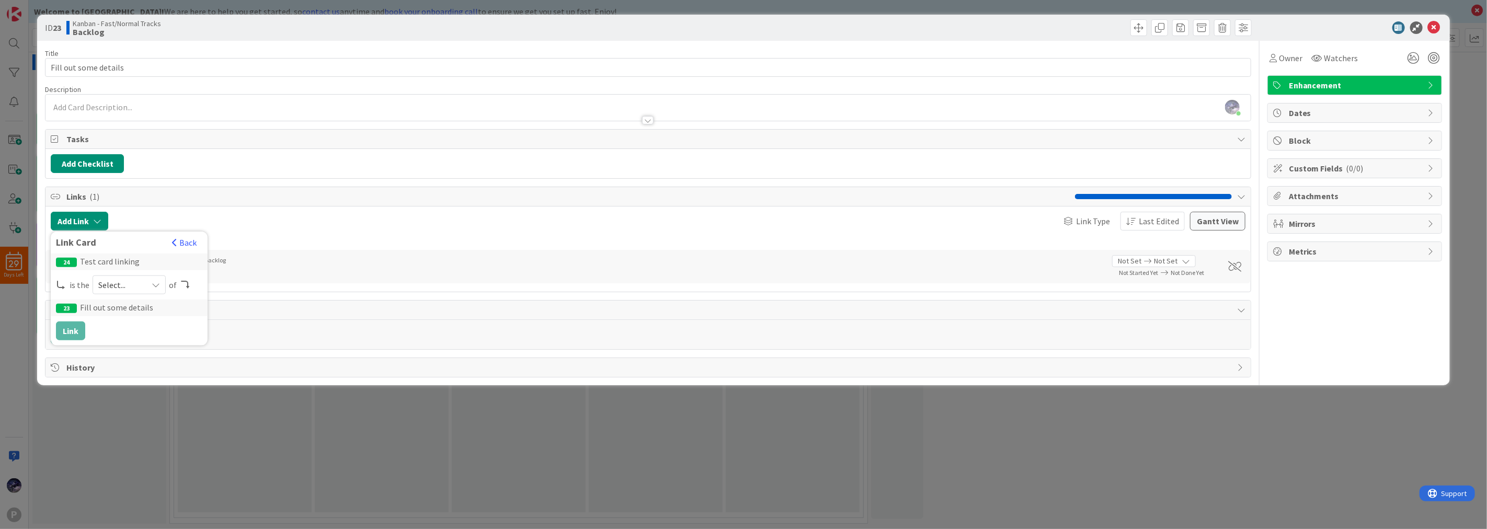
click at [139, 291] on span "Select..." at bounding box center [120, 285] width 44 height 15
click at [132, 322] on span "child" at bounding box center [184, 329] width 118 height 16
drag, startPoint x: 77, startPoint y: 330, endPoint x: 114, endPoint y: 372, distance: 55.9
click at [77, 330] on button "Link" at bounding box center [70, 331] width 29 height 19
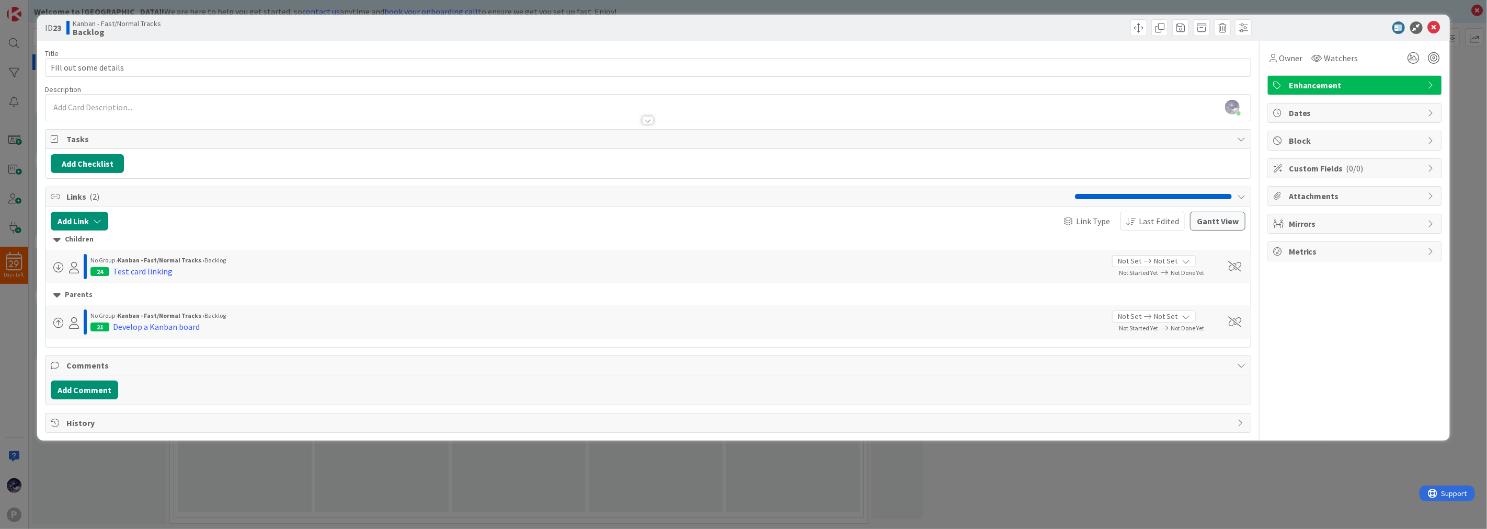
click at [226, 482] on div "ID 23 Kanban - Fast/Normal Tracks Backlog Title 21 / 128 Fill out some details …" at bounding box center [743, 264] width 1487 height 529
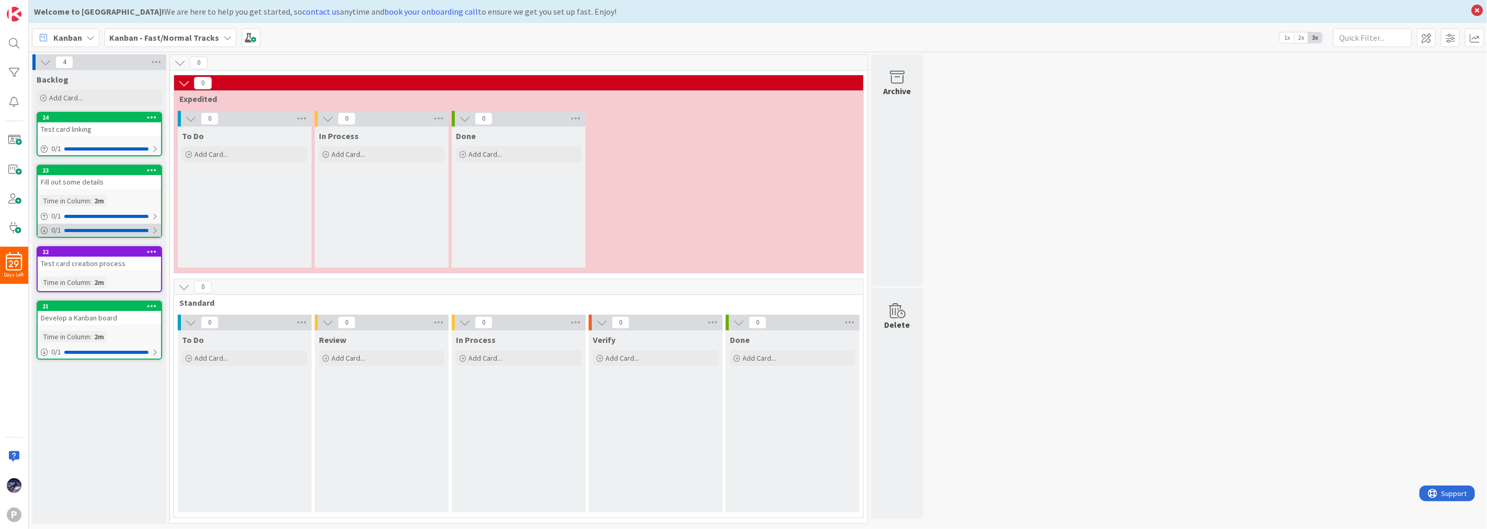
click at [132, 226] on div "0 / 1" at bounding box center [99, 230] width 123 height 13
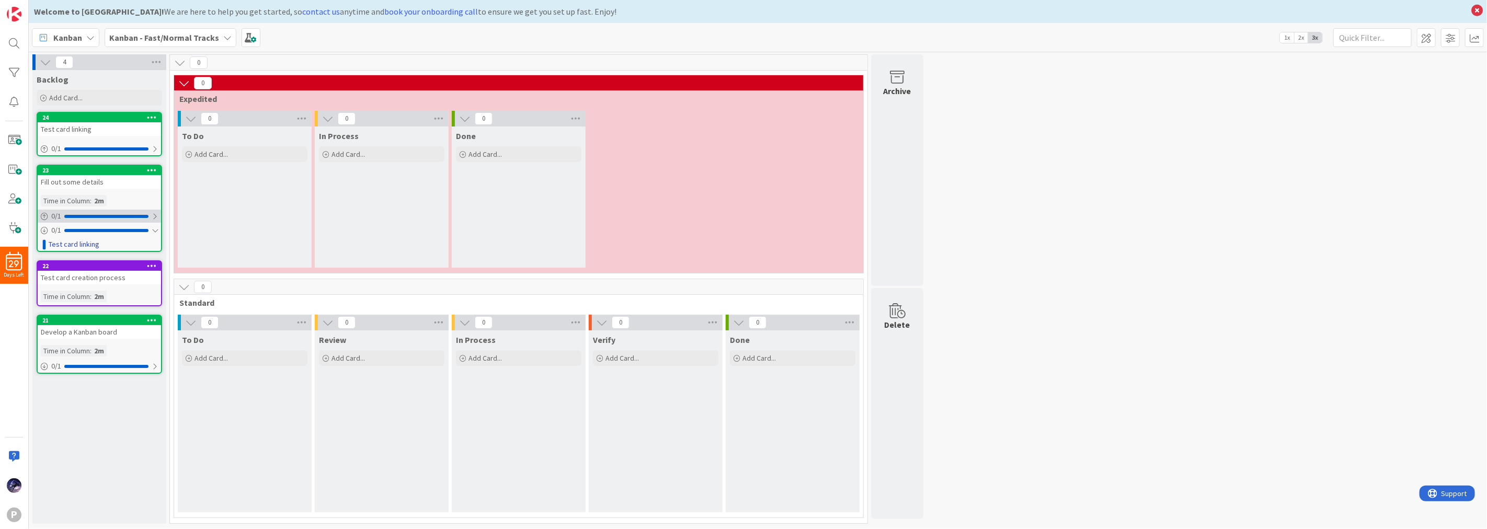
click at [115, 215] on div at bounding box center [106, 216] width 84 height 3
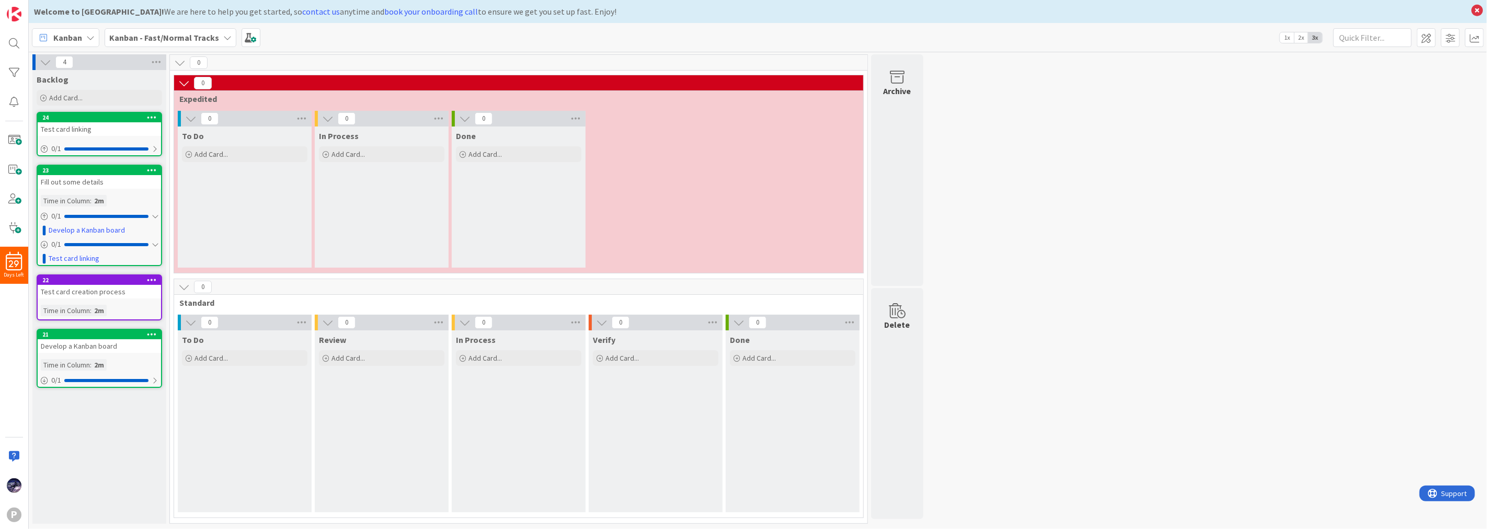
drag, startPoint x: 100, startPoint y: 459, endPoint x: 116, endPoint y: 458, distance: 15.2
click at [107, 459] on div "Backlog Add Card... Template Not Set Not Set Add Card Templates Title 0 / 128 L…" at bounding box center [99, 297] width 134 height 454
click at [113, 457] on div "Backlog Add Card... Template Not Set Not Set Add Card Templates Title 0 / 128 L…" at bounding box center [99, 297] width 134 height 454
click at [145, 434] on div "Backlog Add Card... Template Not Set Not Set Add Card Templates Title 0 / 128 L…" at bounding box center [99, 297] width 134 height 454
click at [110, 119] on div "24" at bounding box center [101, 117] width 119 height 7
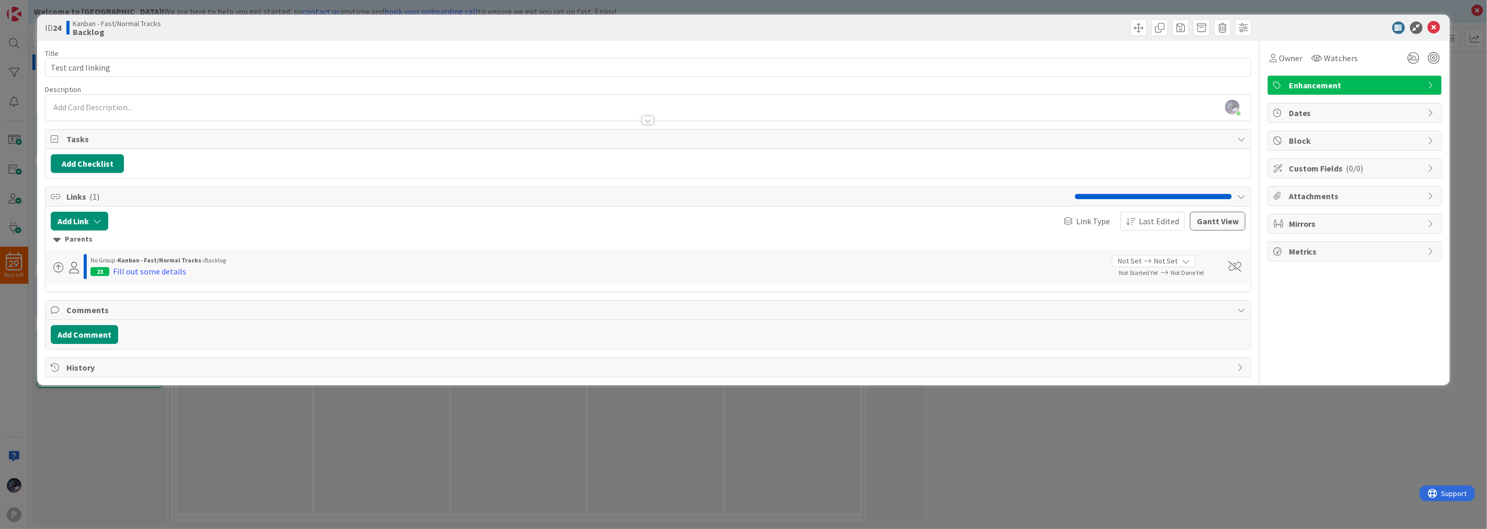
click at [1220, 211] on div "Add Link Link Type Last Edited [PERSON_NAME] View Parents No Group › Kanban - F…" at bounding box center [647, 249] width 1205 height 85
click at [1220, 215] on button "Gantt View" at bounding box center [1217, 221] width 55 height 19
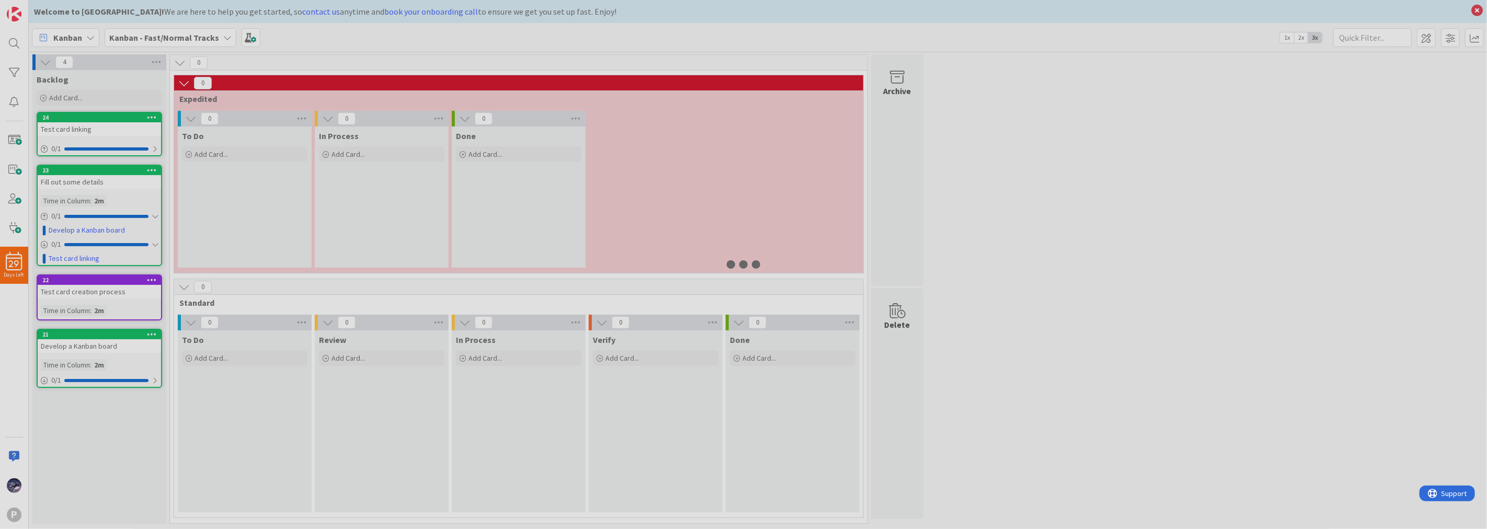
select select "View all"
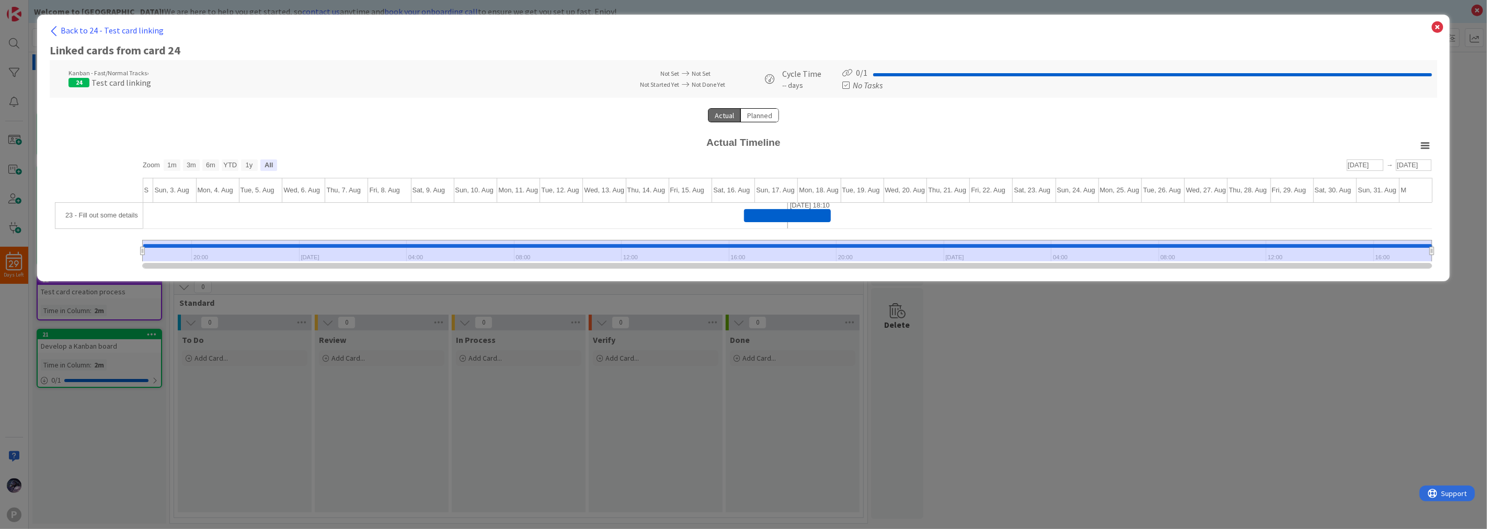
click at [1054, 352] on div "Back to 24 - Test card linking Linked cards from card 24 Kanban - Fast/Normal T…" at bounding box center [743, 264] width 1487 height 529
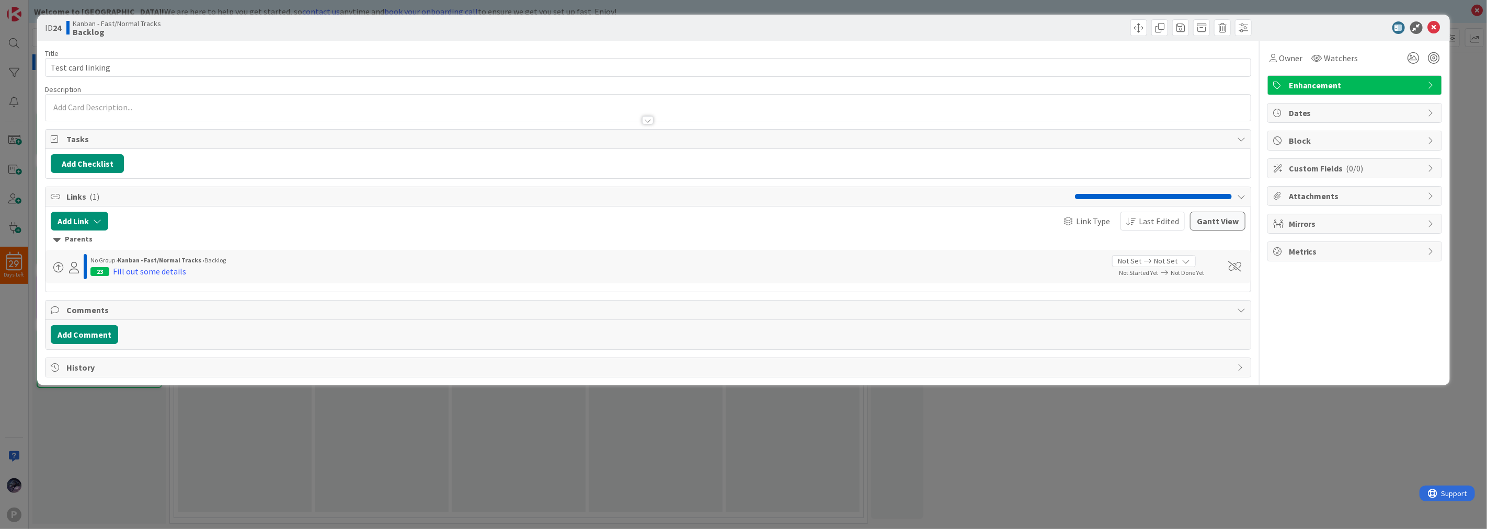
click at [105, 414] on div "ID 24 Kanban - Fast/Normal Tracks Backlog Title 17 / 128 Test card linking Desc…" at bounding box center [743, 264] width 1487 height 529
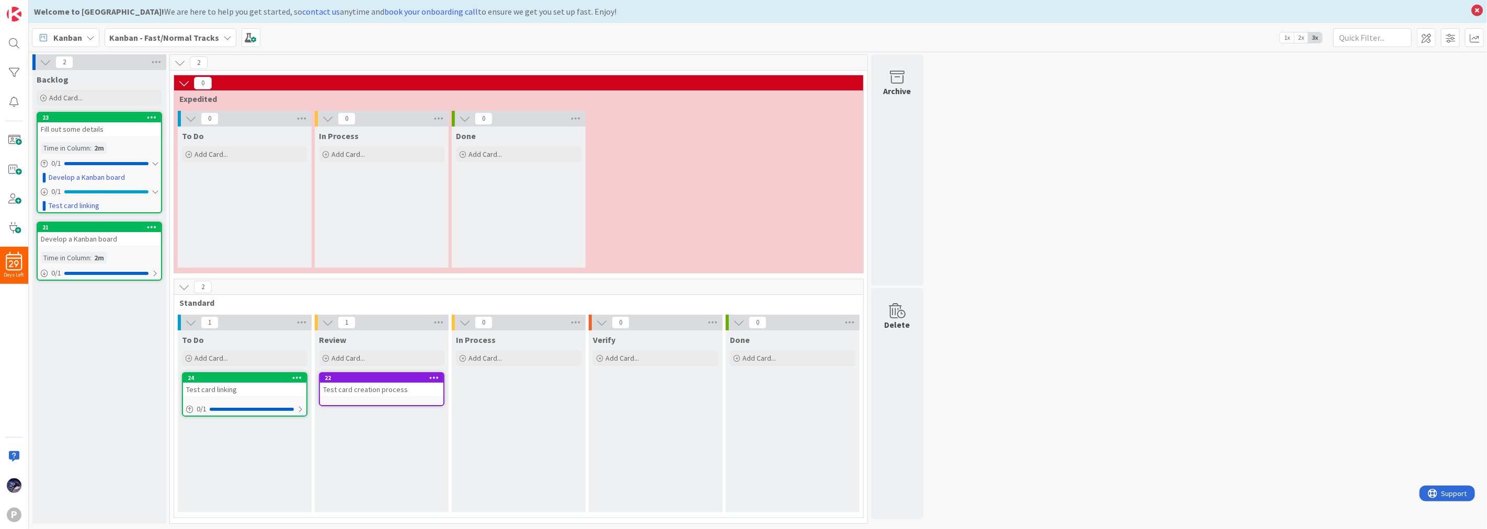
click at [430, 374] on icon at bounding box center [434, 377] width 10 height 7
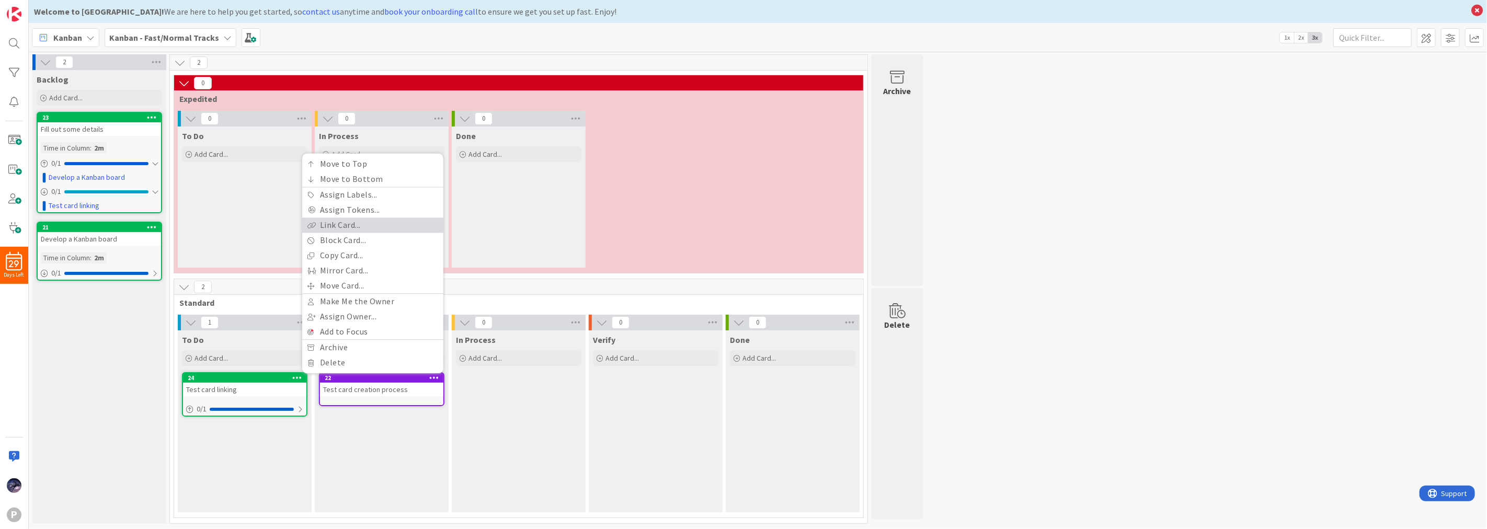
click at [352, 229] on link "Link Card..." at bounding box center [372, 225] width 141 height 15
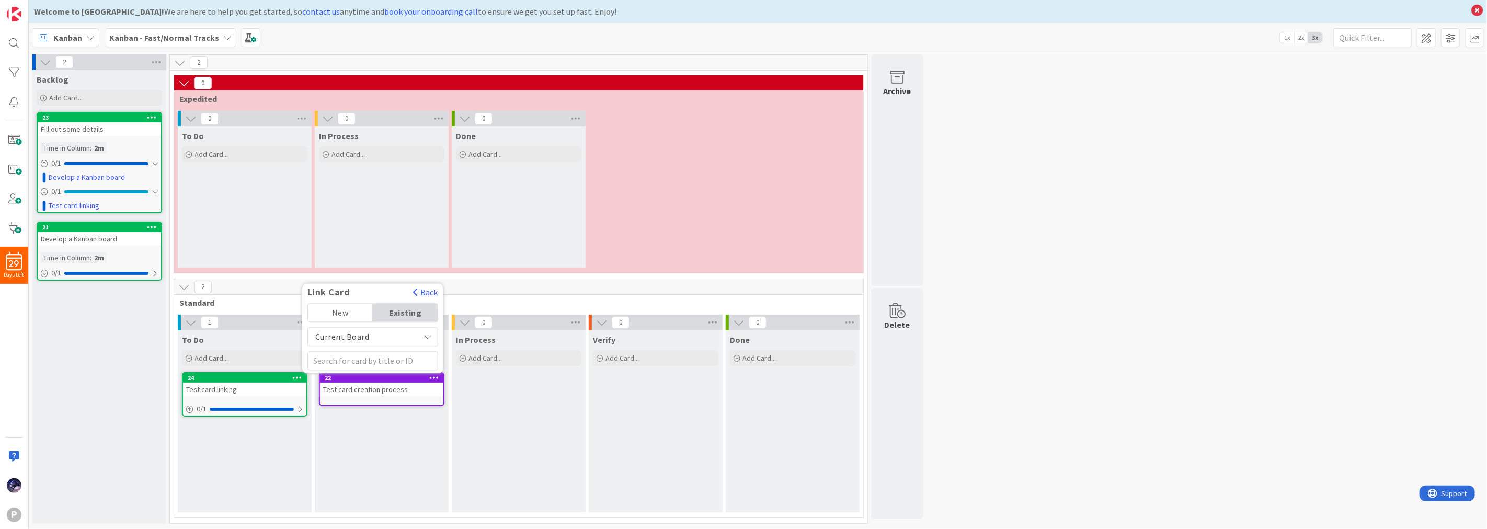
click at [398, 312] on div "Existing" at bounding box center [405, 313] width 65 height 18
click at [382, 361] on input "text" at bounding box center [372, 360] width 131 height 19
click at [374, 403] on b "Kanban - Fast/Normal Tracks" at bounding box center [358, 403] width 88 height 15
click at [394, 312] on div "Select..." at bounding box center [379, 314] width 69 height 19
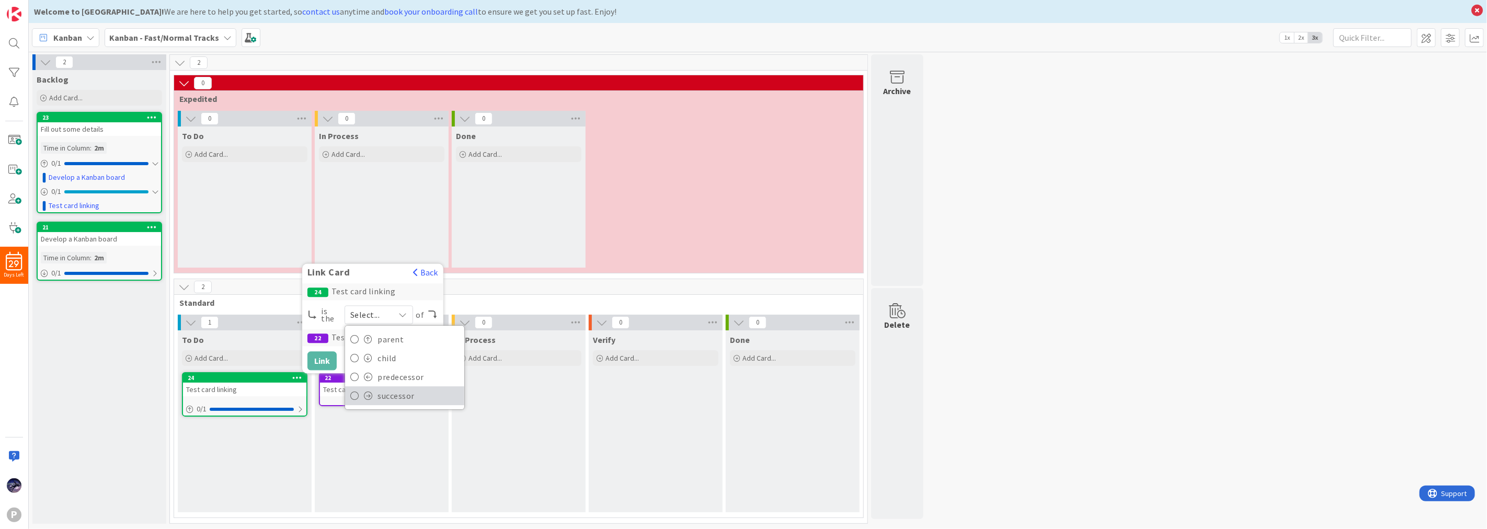
click at [387, 404] on span "successor" at bounding box center [419, 396] width 82 height 16
click at [318, 364] on button "Link" at bounding box center [321, 360] width 29 height 19
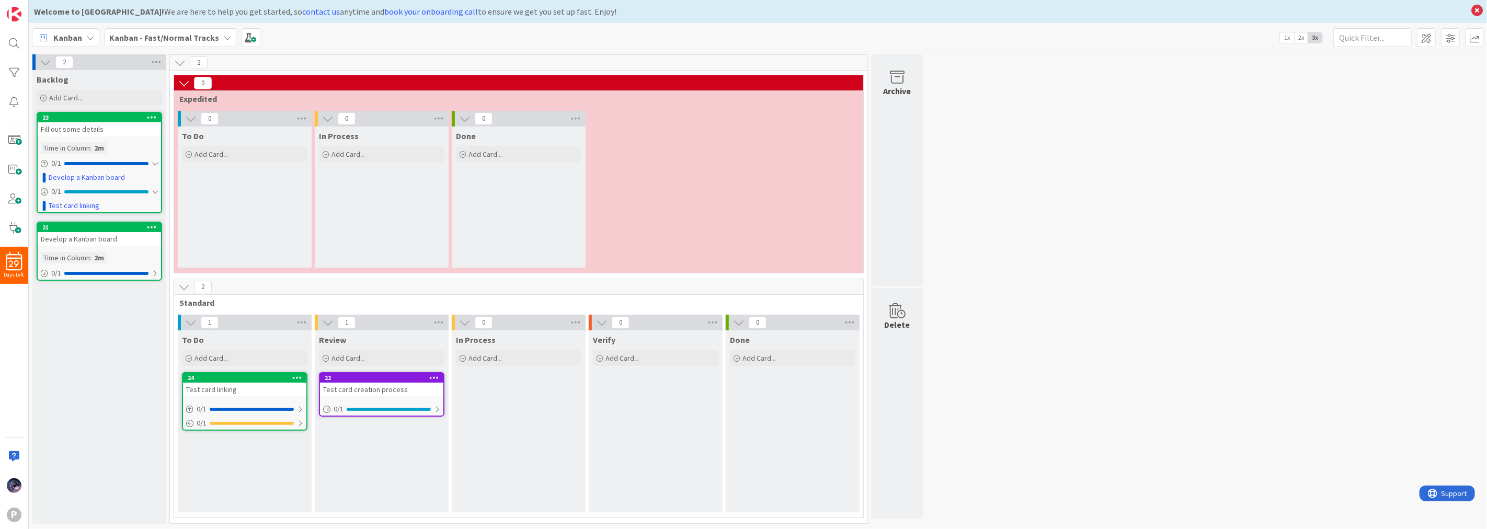
click at [410, 385] on div "Test card creation process" at bounding box center [381, 390] width 123 height 14
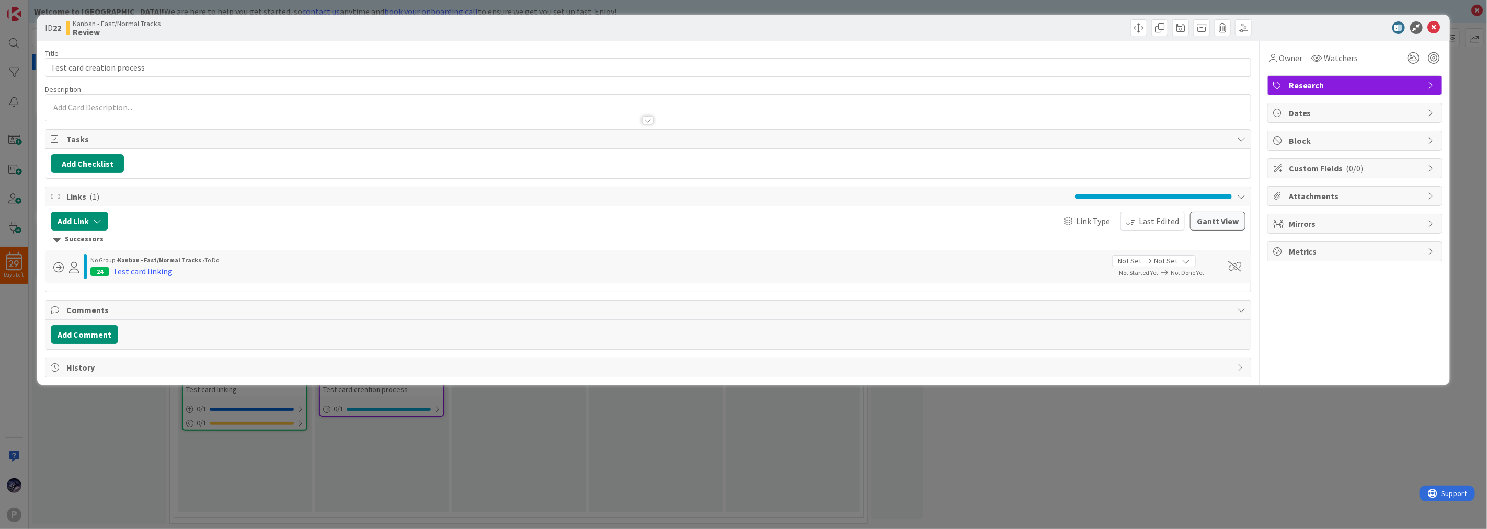
click at [107, 445] on div "ID 22 Kanban - Fast/Normal Tracks Review Title 26 / 128 Test card creation proc…" at bounding box center [743, 264] width 1487 height 529
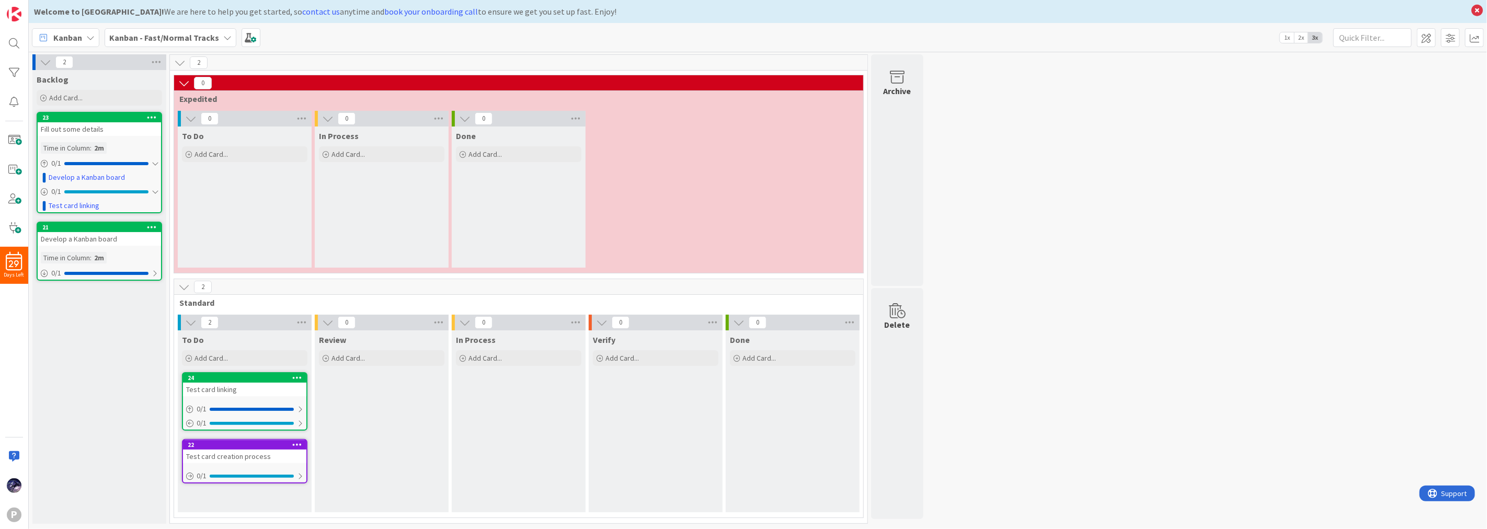
drag, startPoint x: 116, startPoint y: 382, endPoint x: 140, endPoint y: 379, distance: 24.3
click at [128, 383] on div "Backlog Add Card... Template Not Set Not Set Add Card Templates Title 0 / 128 L…" at bounding box center [99, 297] width 134 height 454
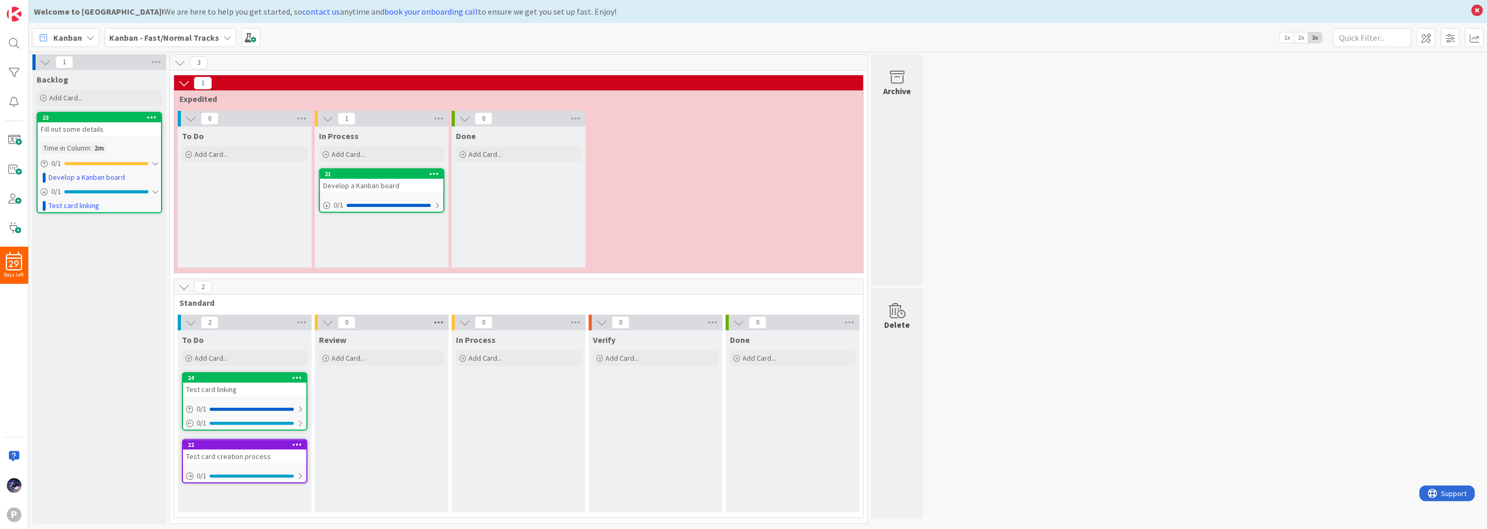
click at [437, 323] on icon at bounding box center [439, 323] width 14 height 16
click at [481, 384] on link "Edit" at bounding box center [477, 381] width 26 height 13
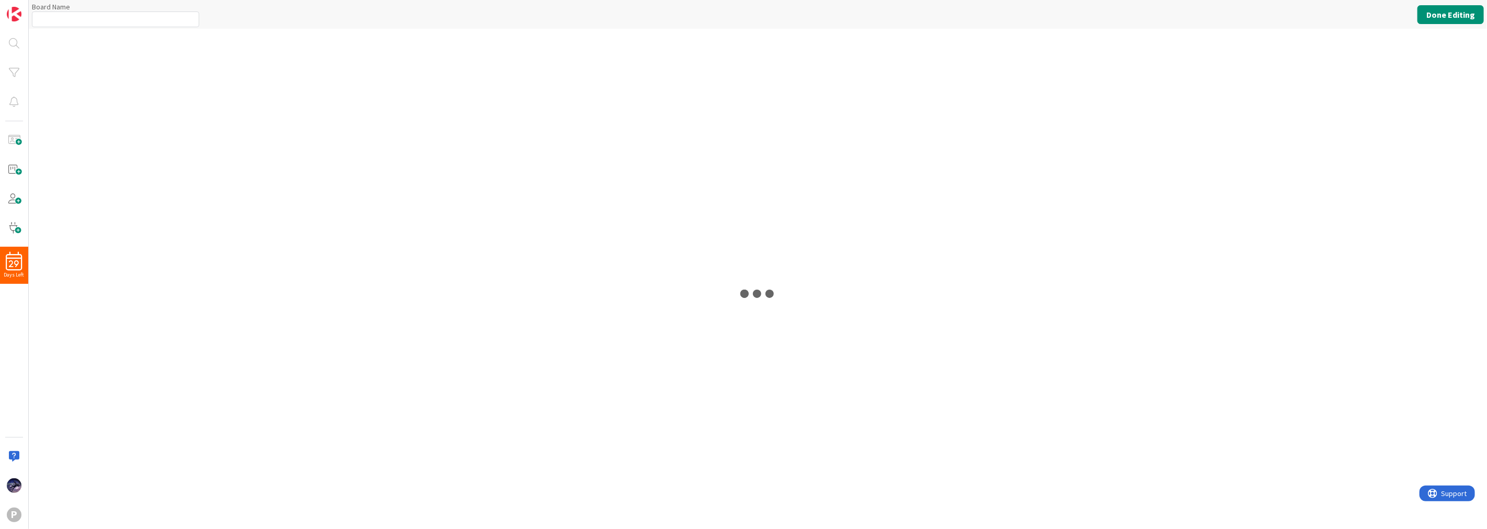
type input "Kanban - Fast/Normal Tracks"
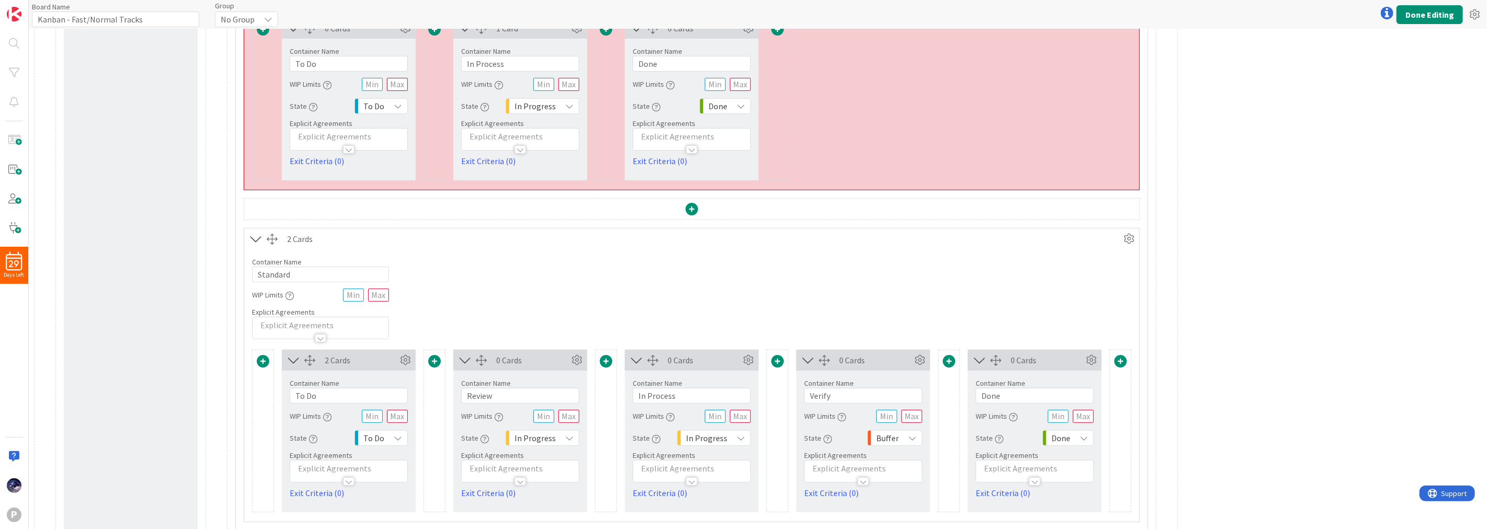
scroll to position [319, 0]
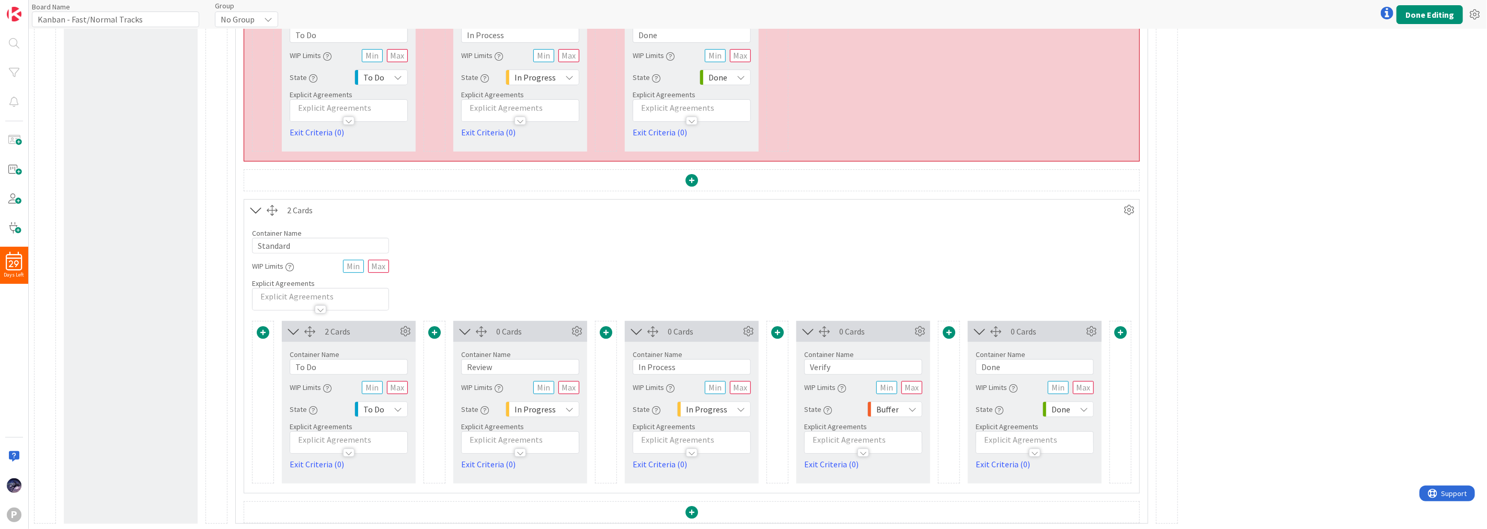
click at [563, 410] on div "In Progress" at bounding box center [543, 410] width 74 height 16
click at [582, 330] on icon at bounding box center [577, 332] width 16 height 16
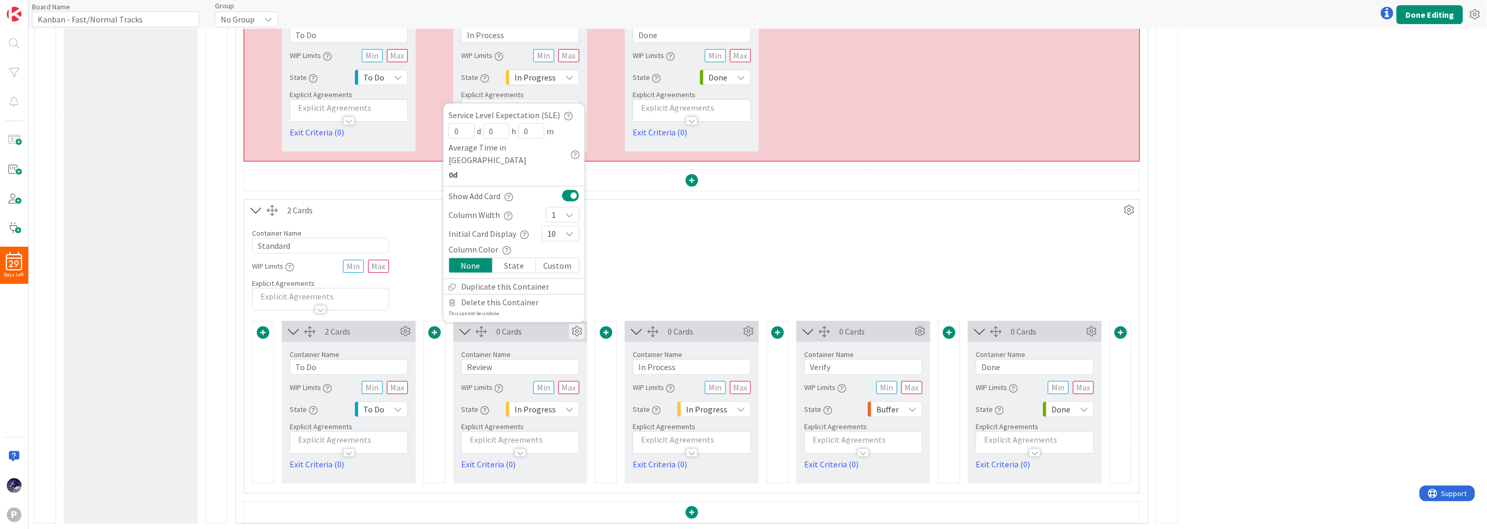
click at [555, 266] on div "Custom" at bounding box center [557, 265] width 43 height 15
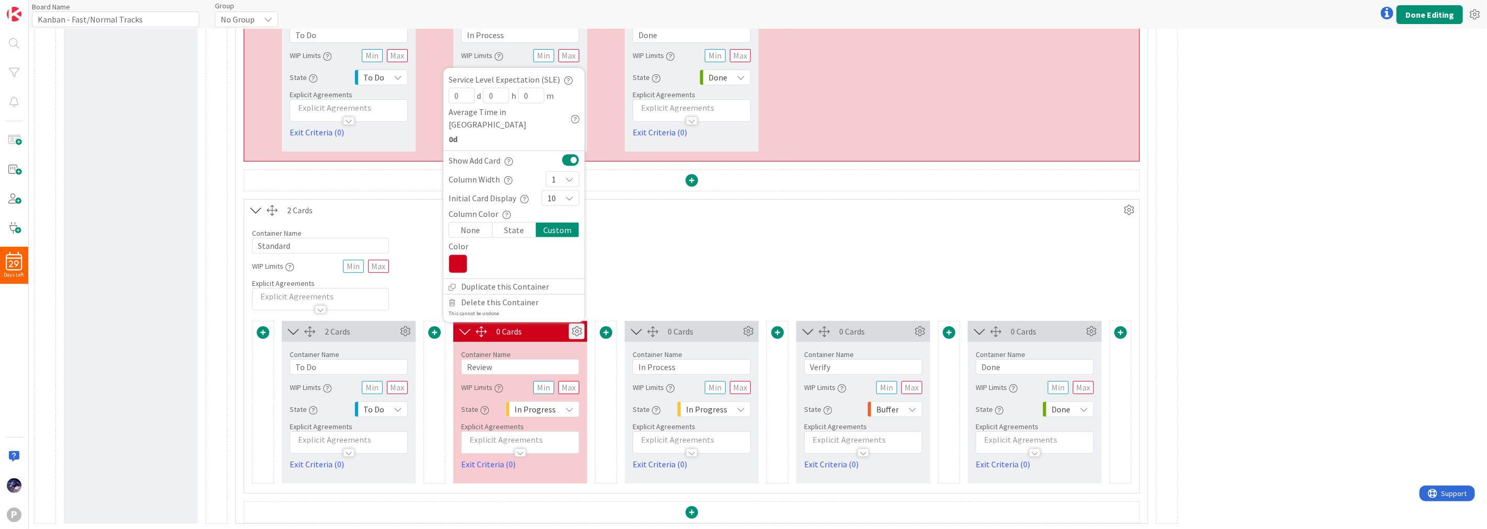
click at [456, 267] on icon at bounding box center [458, 264] width 19 height 19
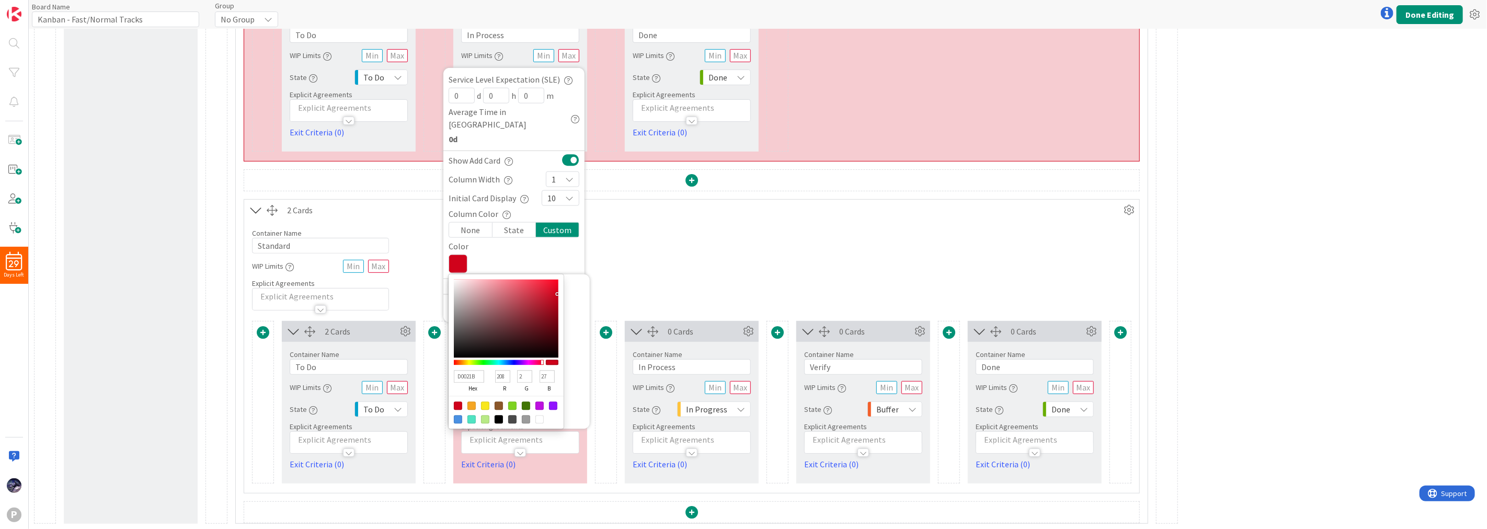
click at [484, 409] on div at bounding box center [485, 406] width 8 height 8
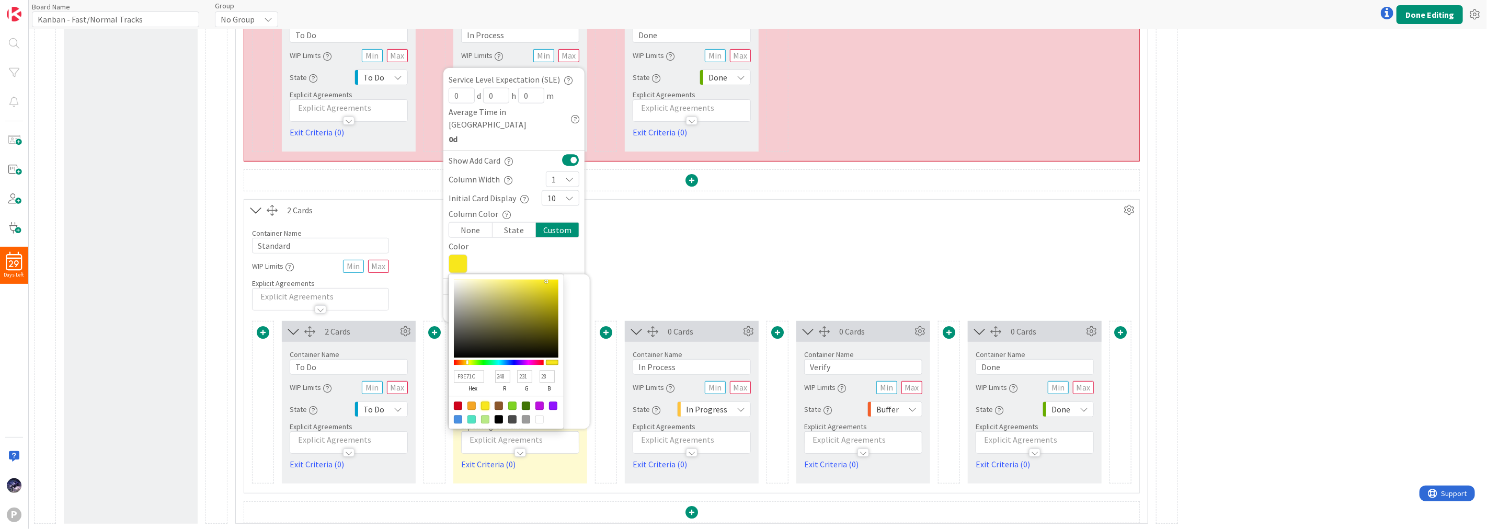
click at [669, 275] on div "Container Name 8 / 64 Standard WIP Limits Explicit Agreements" at bounding box center [691, 266] width 895 height 90
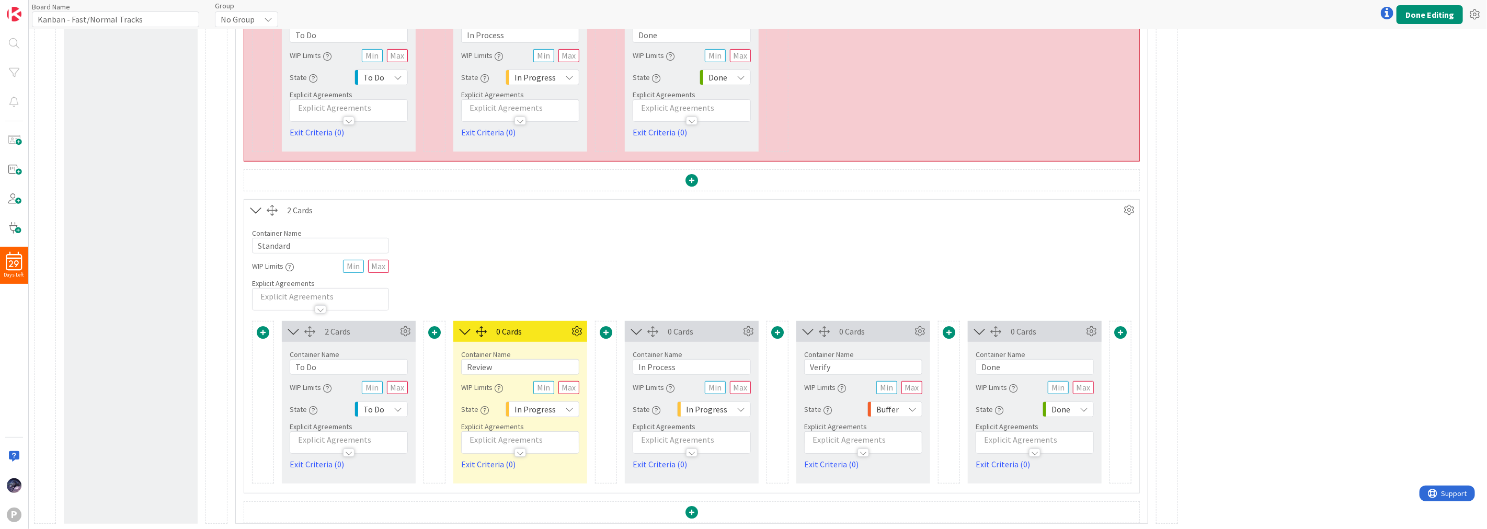
click at [882, 298] on div "Container Name 8 / 64 Standard WIP Limits Explicit Agreements" at bounding box center [691, 266] width 895 height 90
click at [743, 405] on icon at bounding box center [741, 409] width 8 height 8
click at [843, 260] on div "Container Name 8 / 64 Standard WIP Limits Explicit Agreements" at bounding box center [691, 266] width 895 height 90
click at [667, 460] on link "Exit Criteria (0)" at bounding box center [692, 464] width 118 height 13
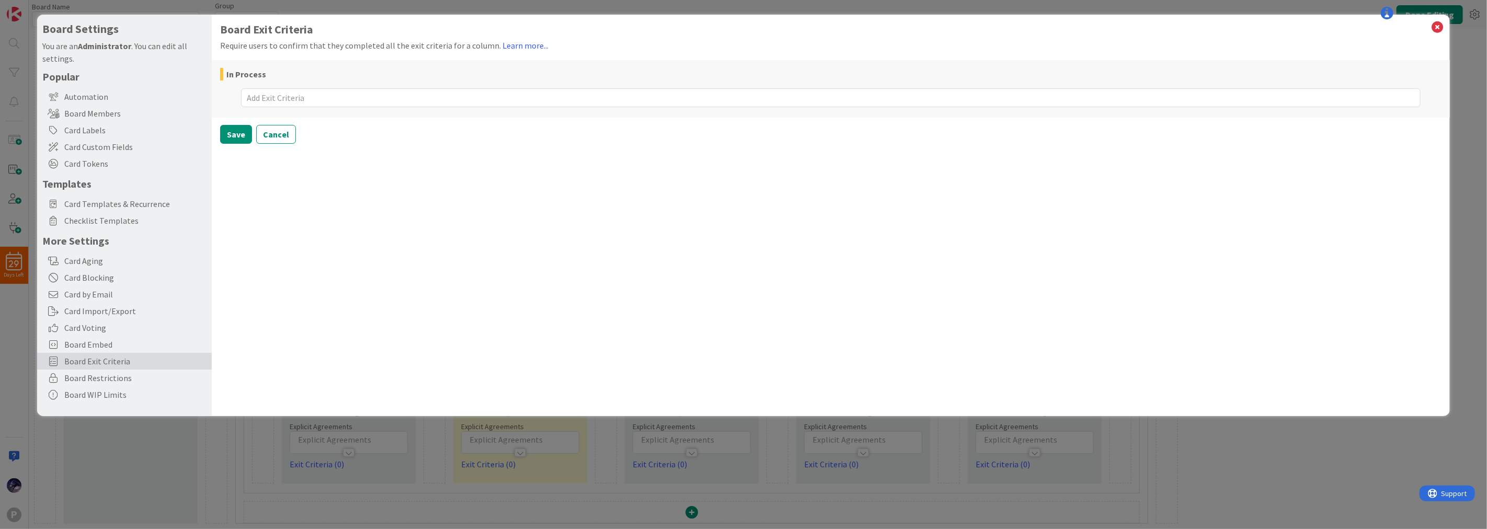
drag, startPoint x: 597, startPoint y: 466, endPoint x: 608, endPoint y: 429, distance: 38.7
click at [600, 454] on div "Board Settings You are an Administrator . You can edit all settings. Popular Au…" at bounding box center [743, 264] width 1487 height 529
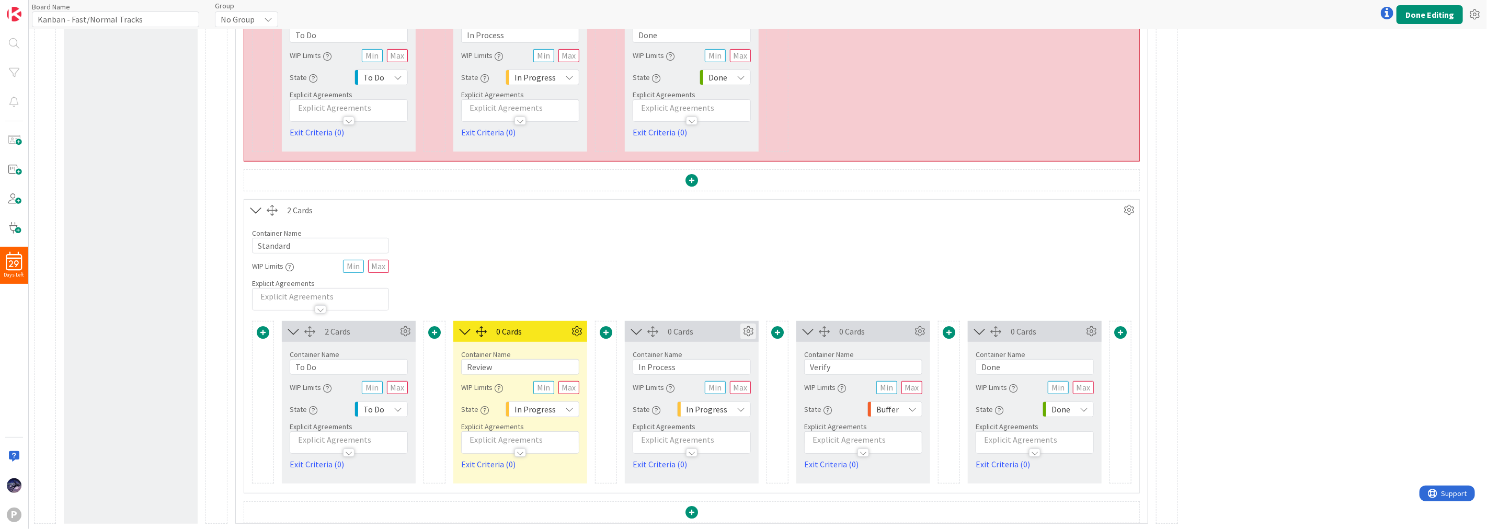
click at [743, 330] on icon at bounding box center [748, 332] width 16 height 16
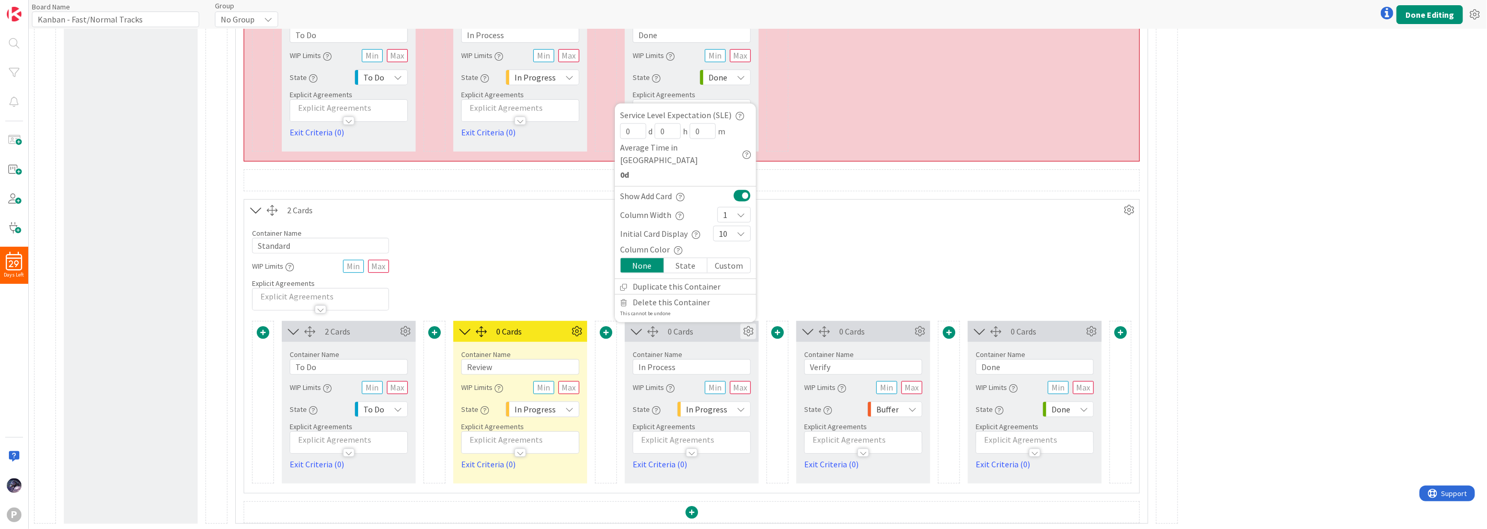
click at [675, 267] on div "State" at bounding box center [685, 265] width 43 height 15
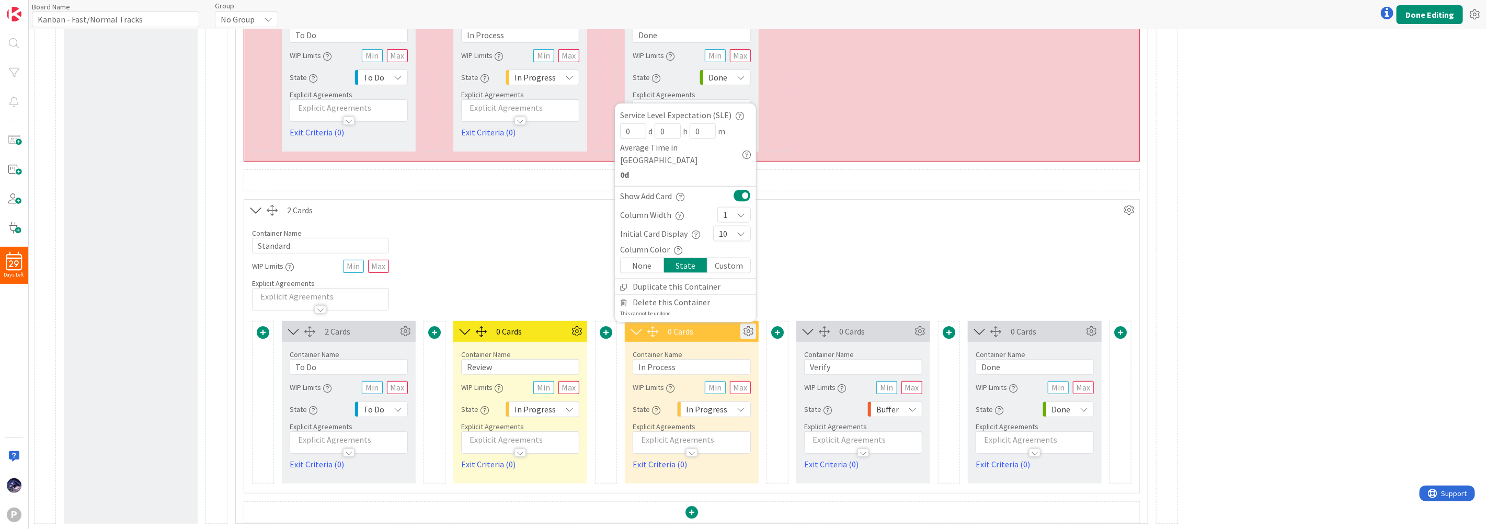
drag, startPoint x: 641, startPoint y: 265, endPoint x: 659, endPoint y: 272, distance: 19.2
click at [644, 270] on div "None" at bounding box center [642, 265] width 43 height 15
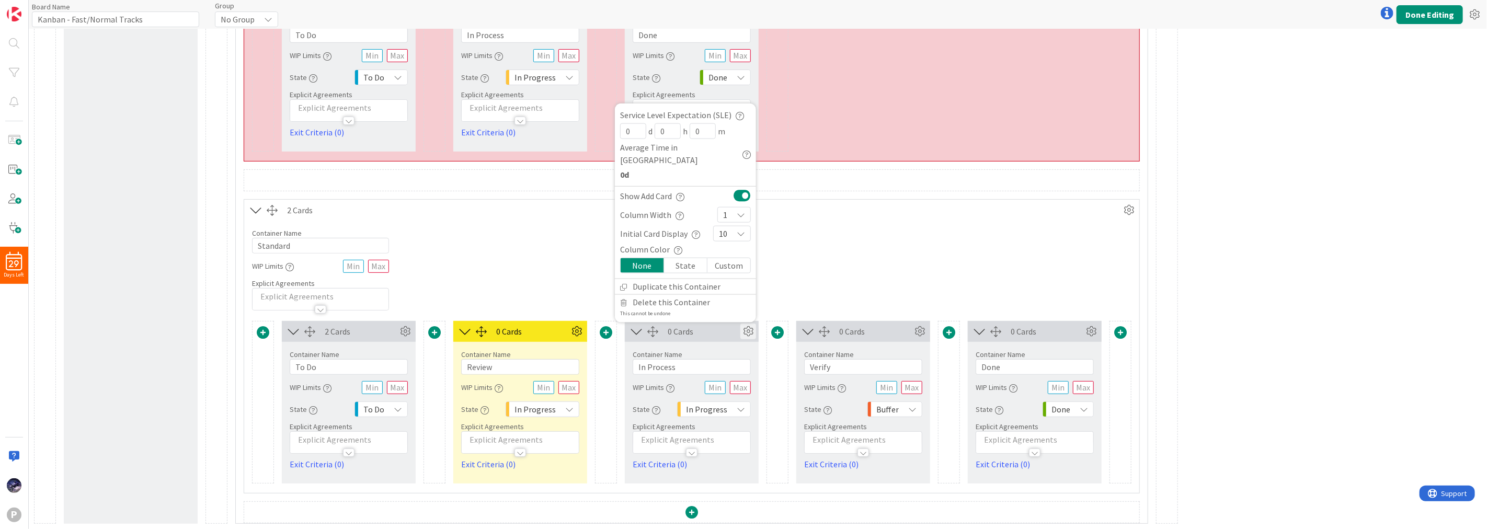
click at [695, 260] on div "State" at bounding box center [685, 265] width 43 height 15
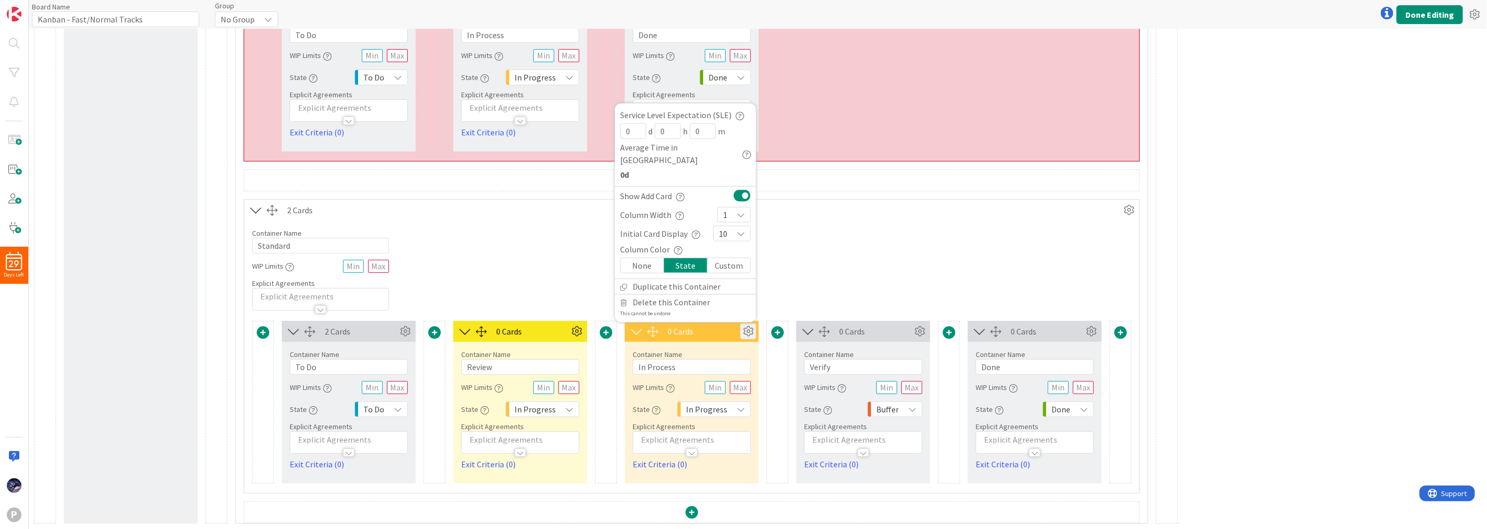
click at [718, 268] on div "Custom" at bounding box center [728, 265] width 43 height 15
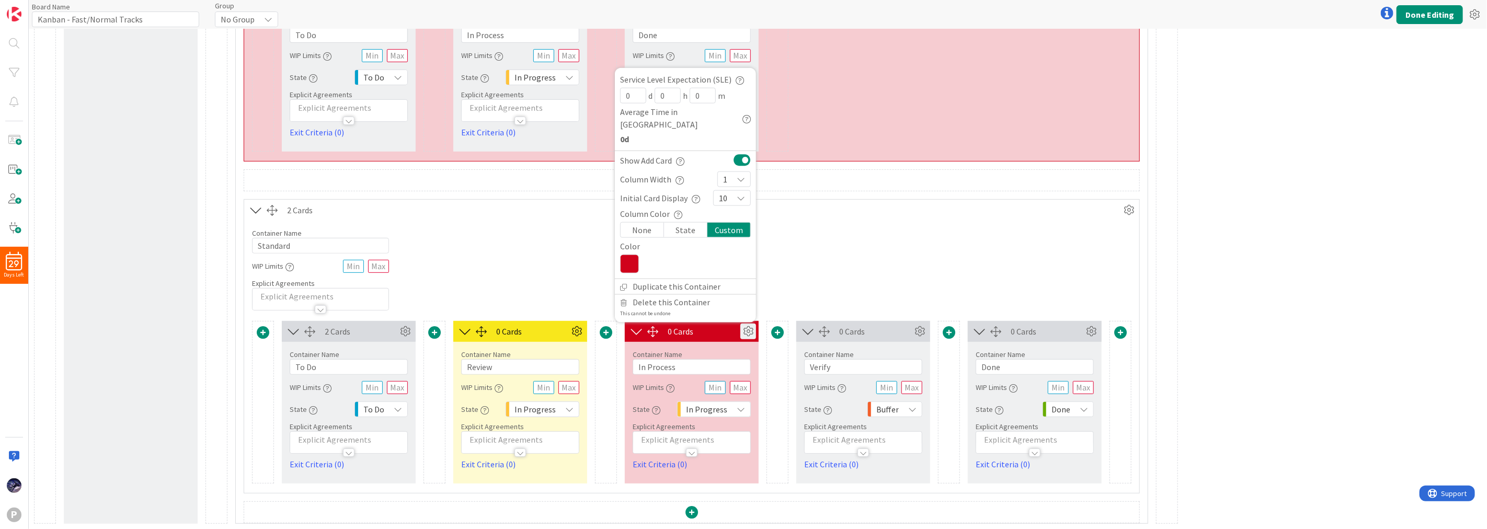
click at [699, 231] on div "State" at bounding box center [685, 230] width 43 height 15
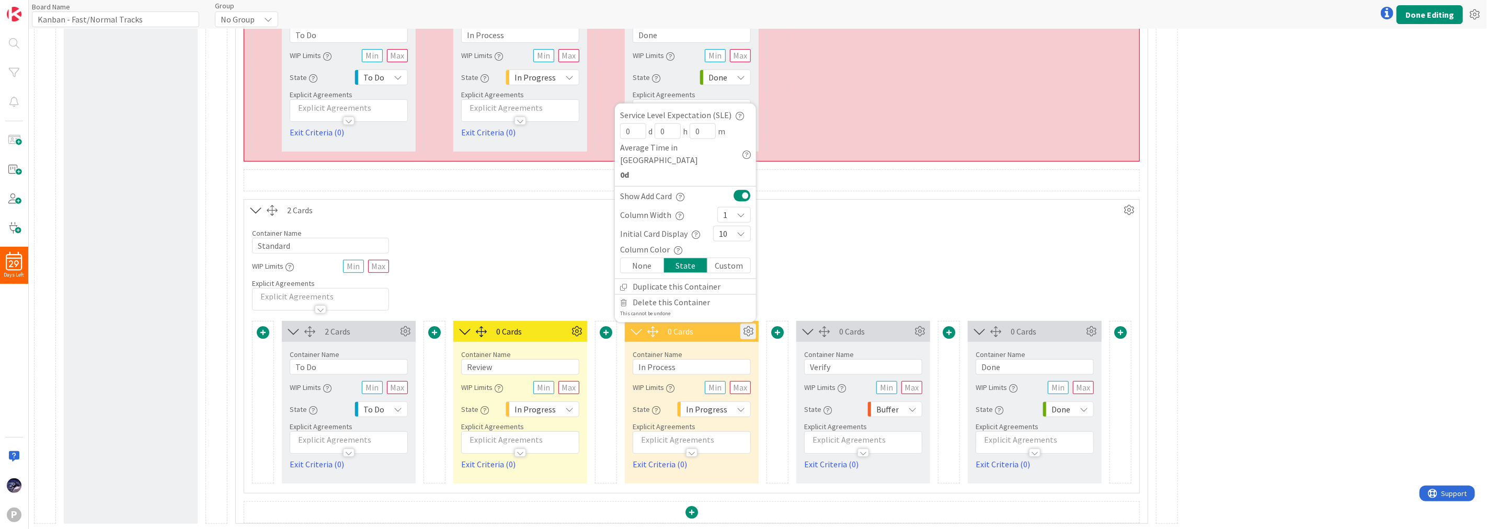
drag, startPoint x: 830, startPoint y: 244, endPoint x: 834, endPoint y: 267, distance: 23.4
click at [834, 261] on div "Container Name 8 / 64 Standard WIP Limits Explicit Agreements" at bounding box center [691, 266] width 895 height 90
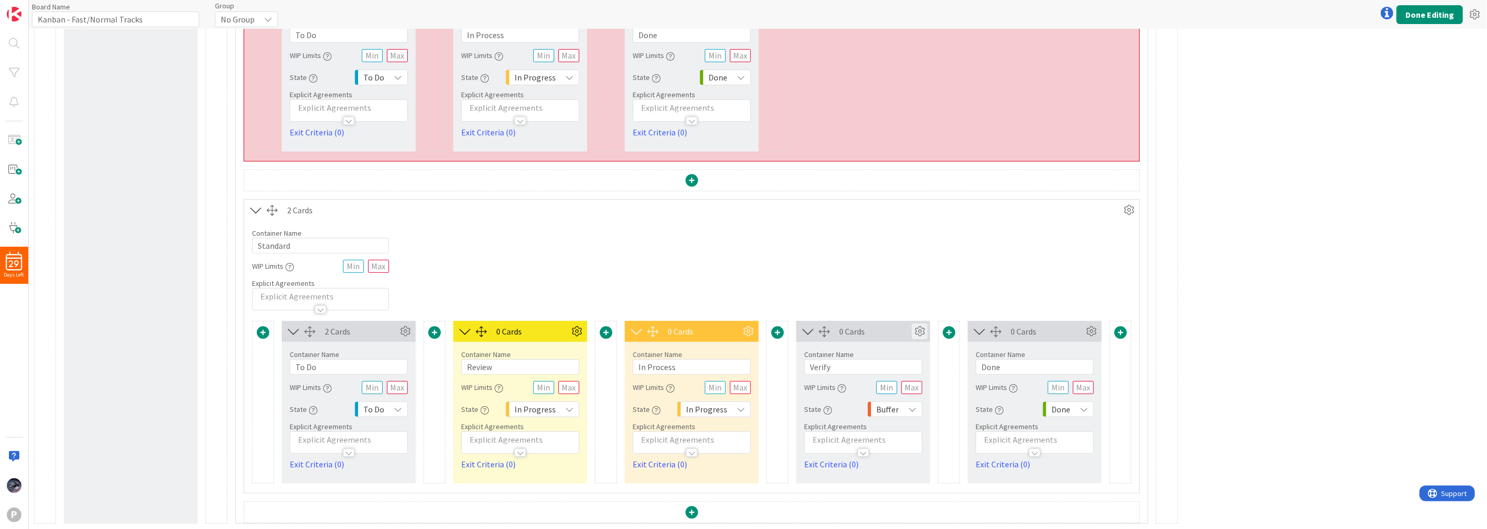
click at [922, 326] on icon at bounding box center [920, 332] width 16 height 16
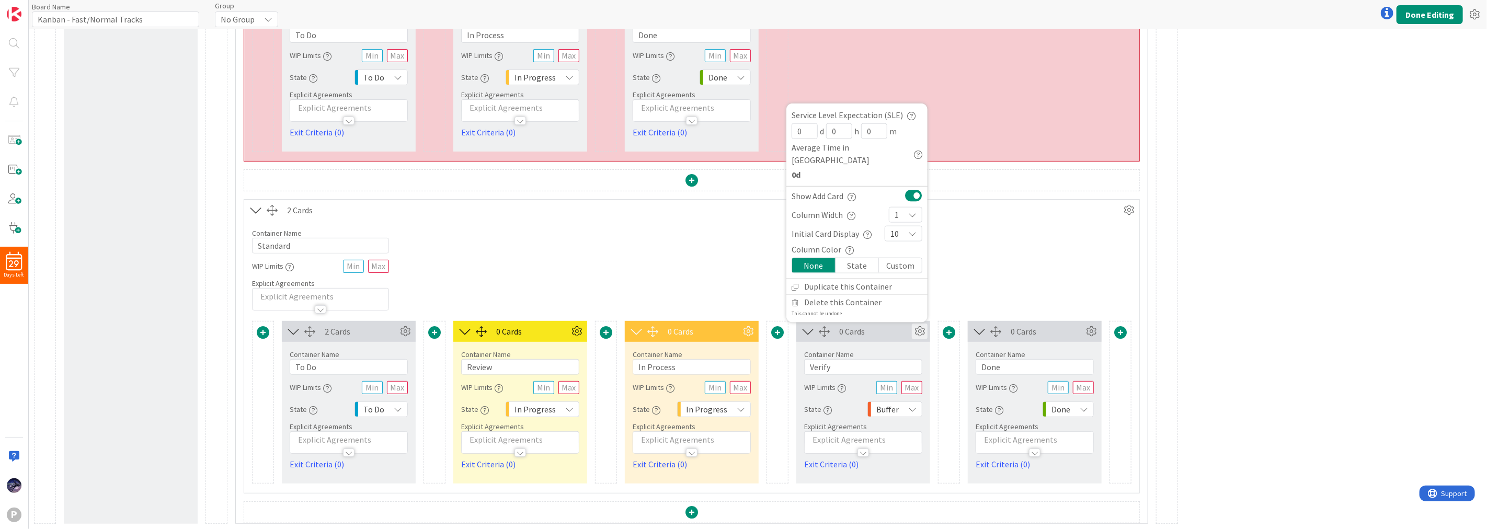
click at [843, 264] on div "State" at bounding box center [857, 265] width 43 height 15
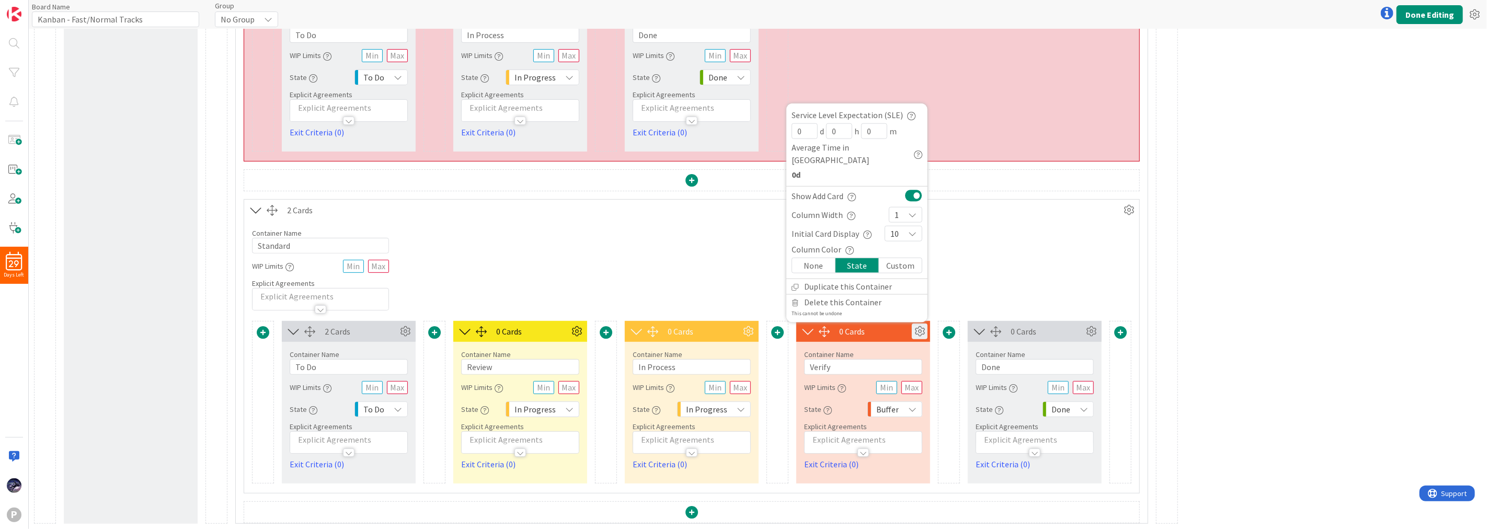
drag, startPoint x: 717, startPoint y: 281, endPoint x: 710, endPoint y: 285, distance: 8.4
click at [717, 283] on div "Container Name 8 / 64 Standard WIP Limits Explicit Agreements" at bounding box center [691, 266] width 895 height 90
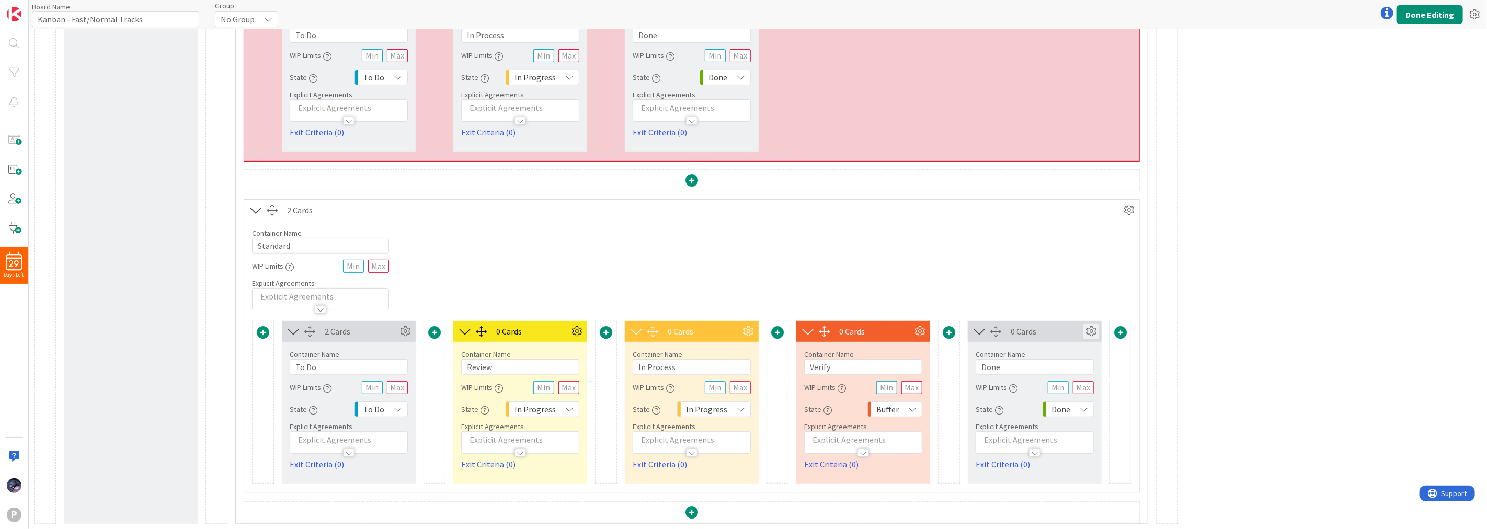
click at [1094, 330] on icon at bounding box center [1091, 332] width 16 height 16
click at [1031, 424] on div "State" at bounding box center [1028, 424] width 43 height 15
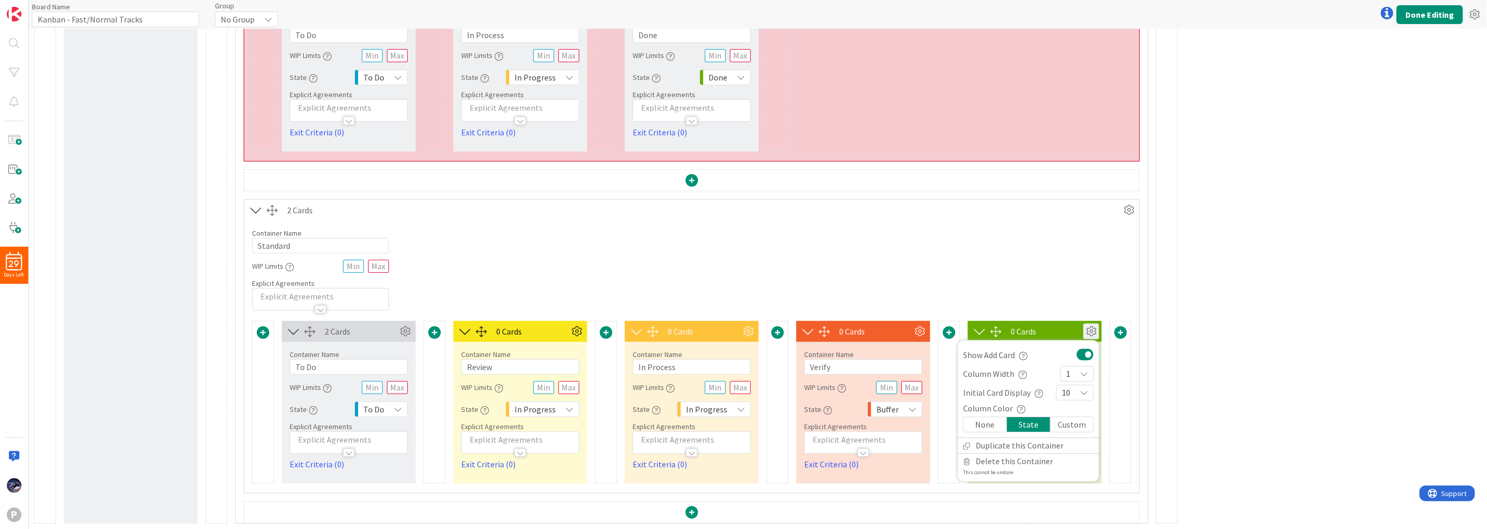
click at [878, 245] on div "Container Name 8 / 64 Standard WIP Limits Explicit Agreements" at bounding box center [691, 266] width 895 height 90
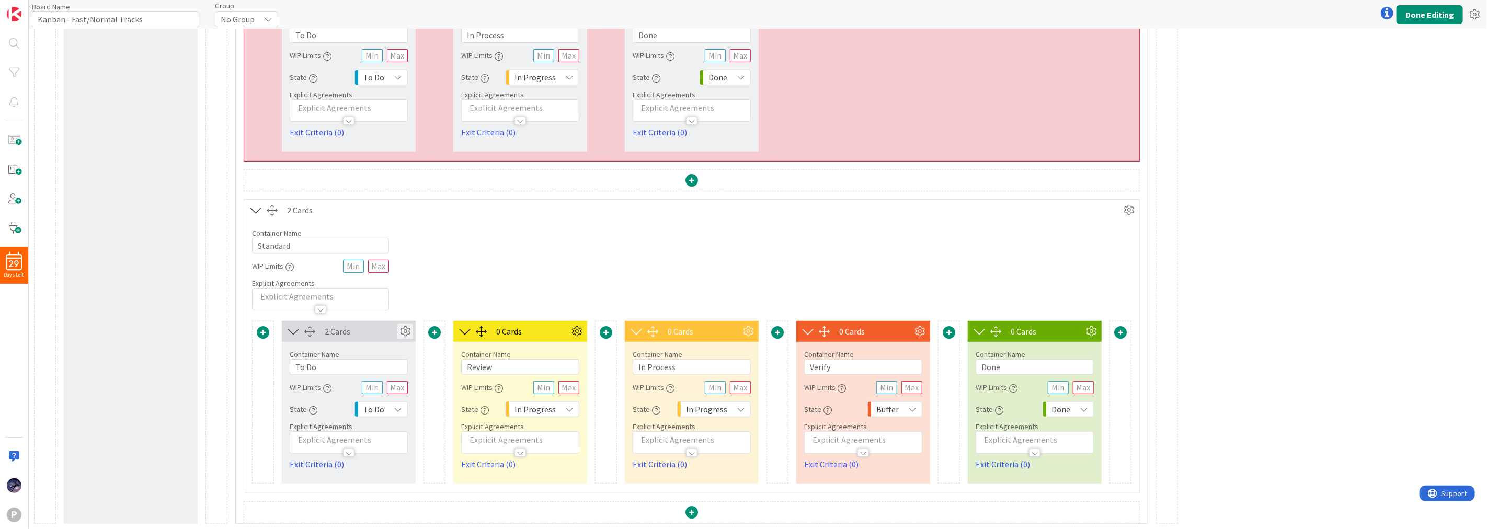
drag, startPoint x: 401, startPoint y: 326, endPoint x: 403, endPoint y: 343, distance: 16.9
click at [401, 326] on icon at bounding box center [405, 332] width 16 height 16
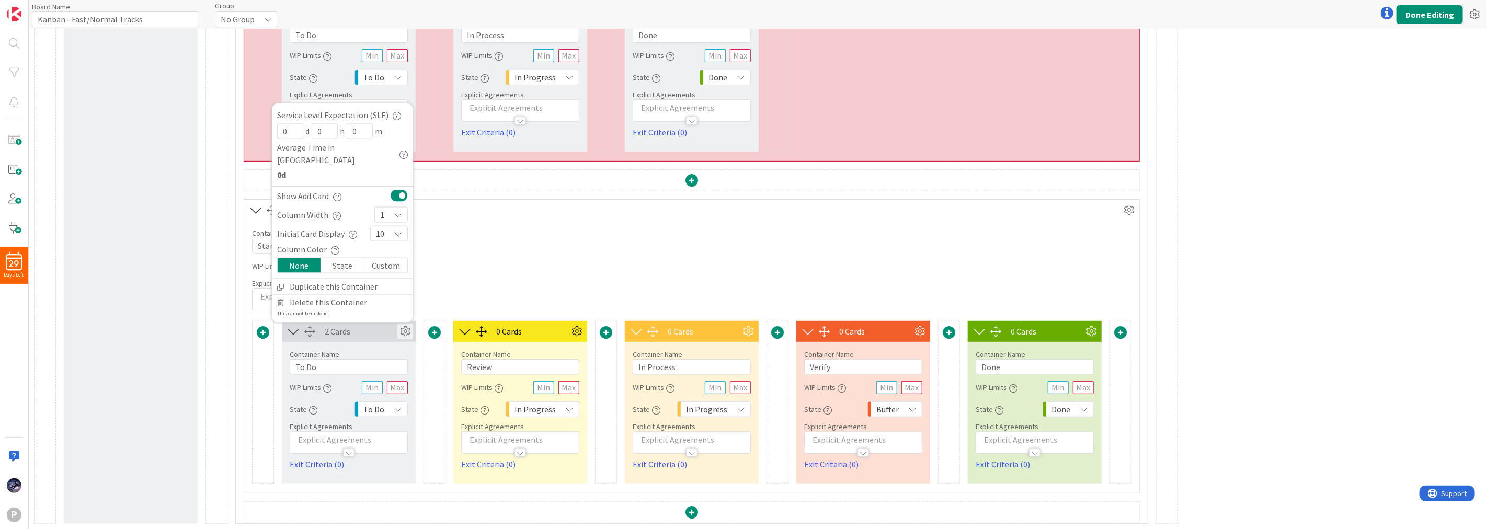
click at [350, 271] on div "State" at bounding box center [342, 265] width 43 height 15
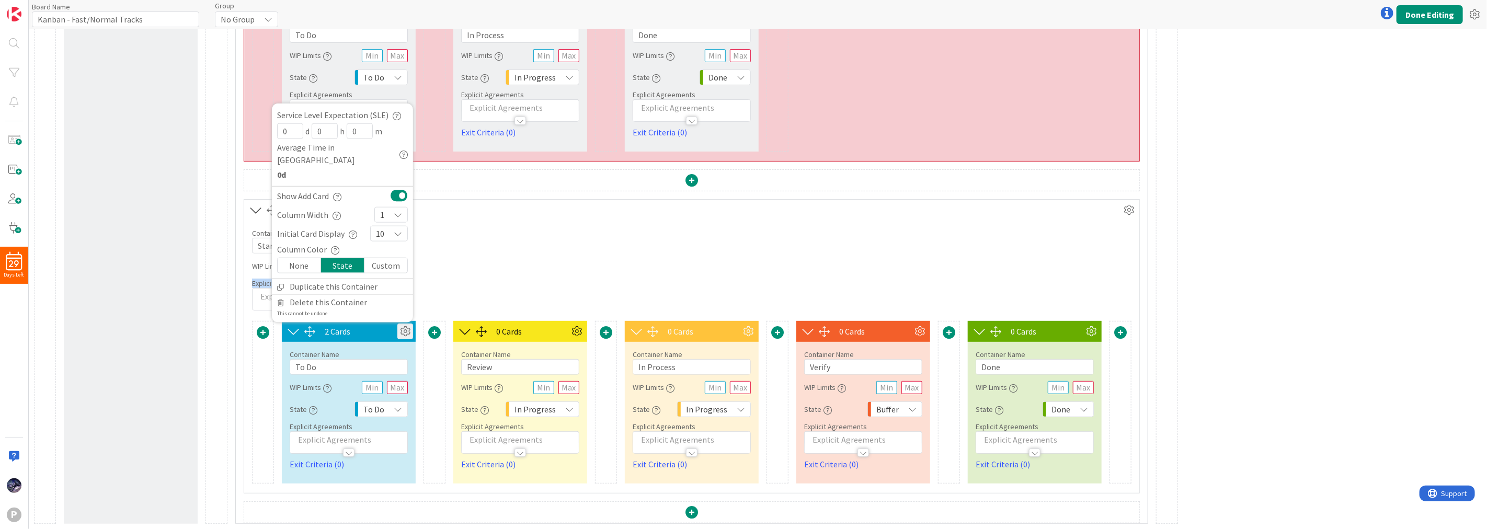
drag, startPoint x: 513, startPoint y: 275, endPoint x: 523, endPoint y: 281, distance: 11.8
click at [517, 278] on div "Container Name 8 / 64 Standard WIP Limits Explicit Agreements" at bounding box center [691, 266] width 895 height 90
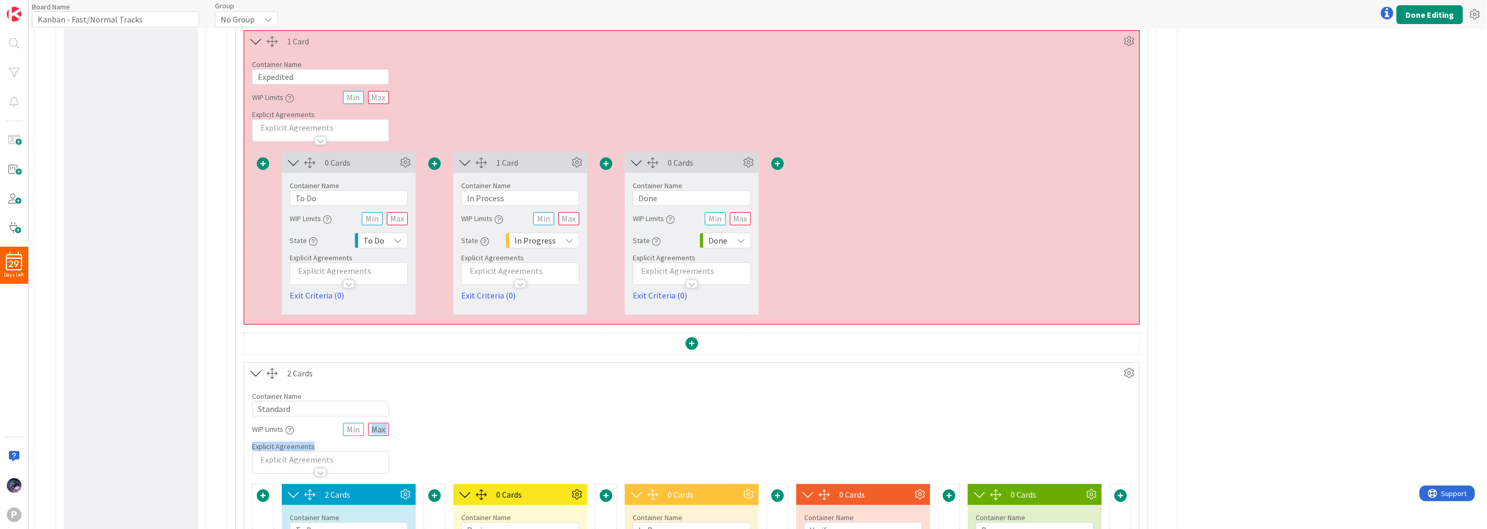
scroll to position [0, 0]
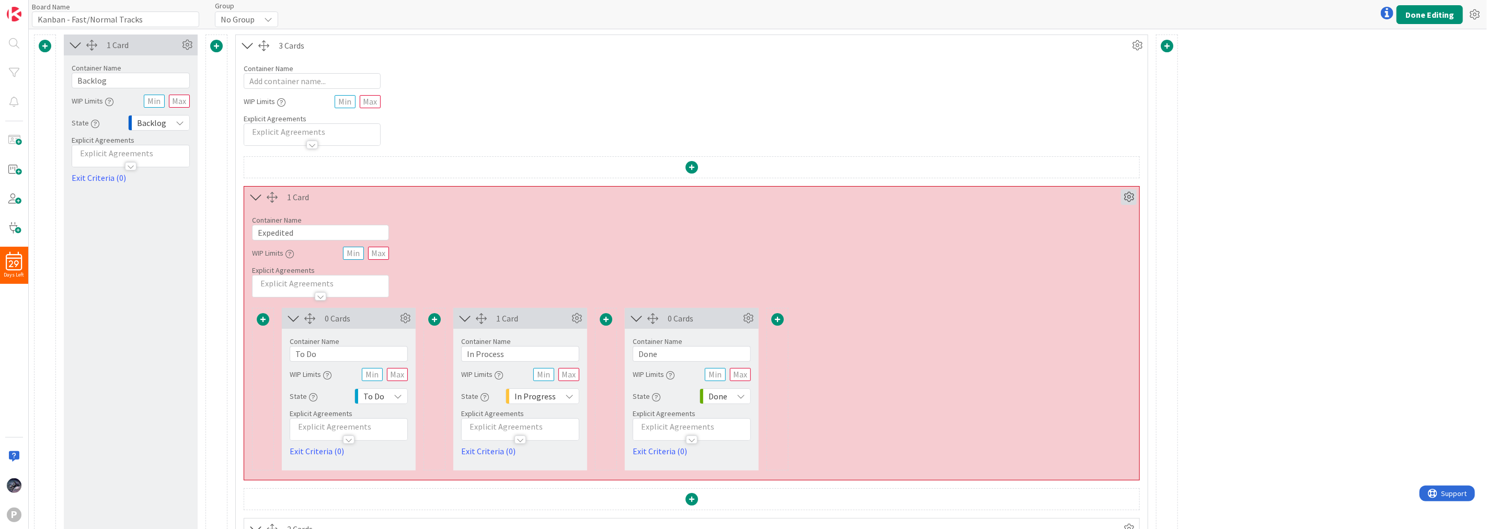
click at [1135, 200] on icon at bounding box center [1129, 197] width 16 height 16
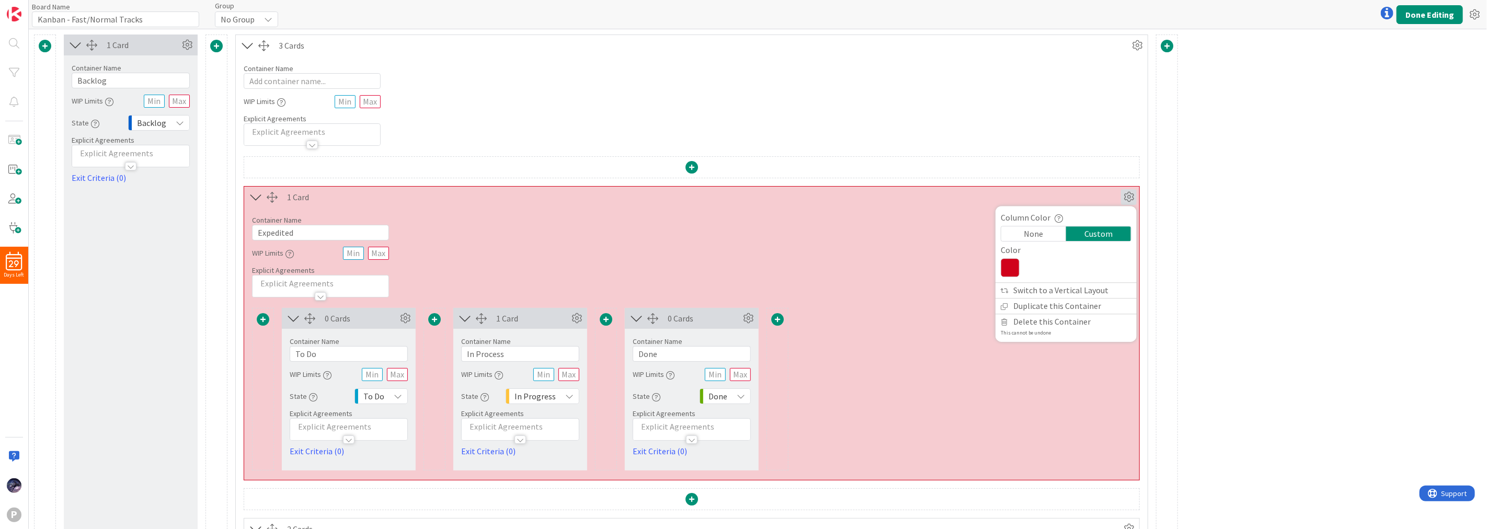
click at [1271, 251] on div "1 Card Container Name 7 / 64 Backlog WIP Limits State Backlog Explicit Agreemen…" at bounding box center [758, 438] width 1458 height 819
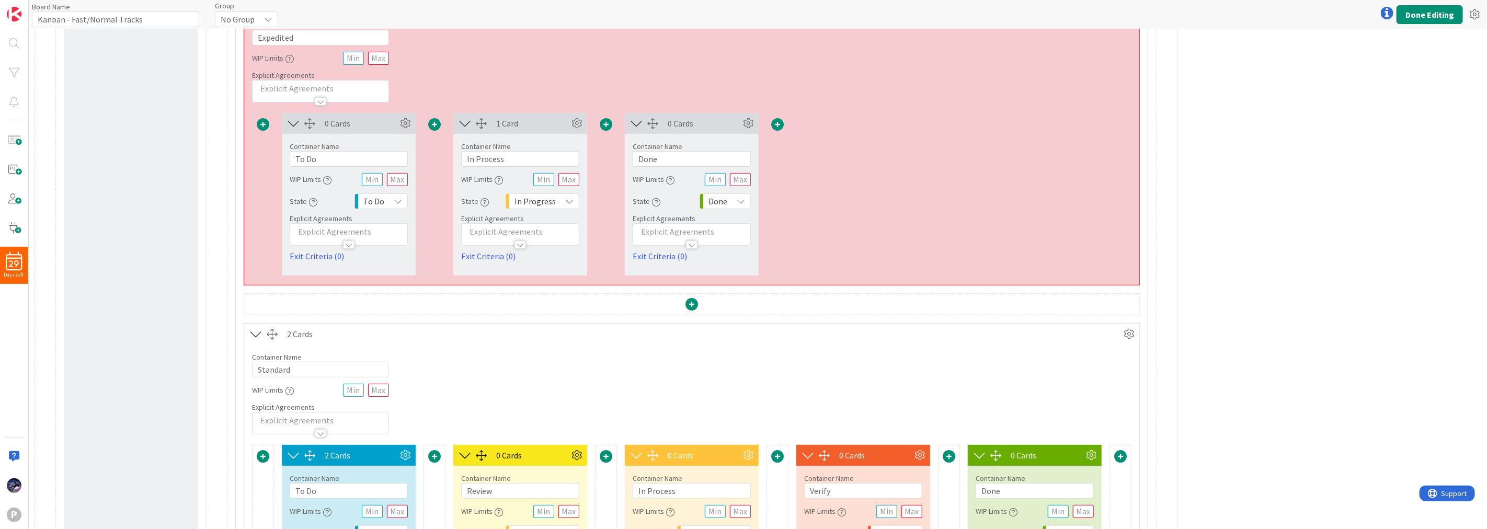
scroll to position [97, 0]
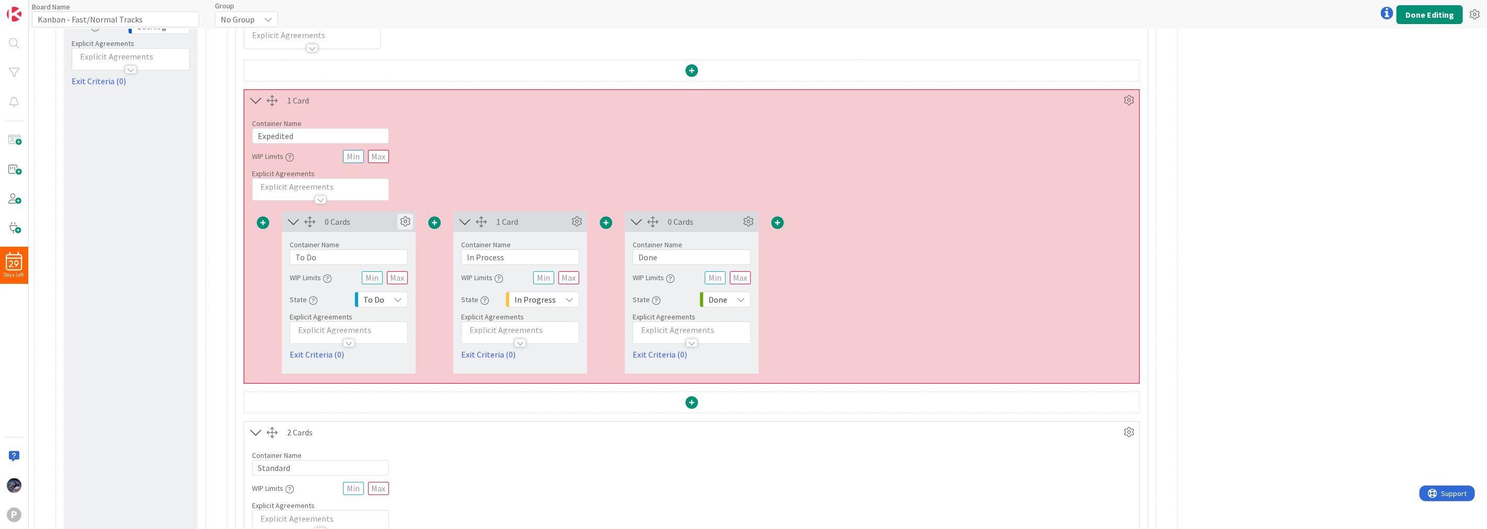
click at [409, 219] on icon at bounding box center [405, 222] width 16 height 16
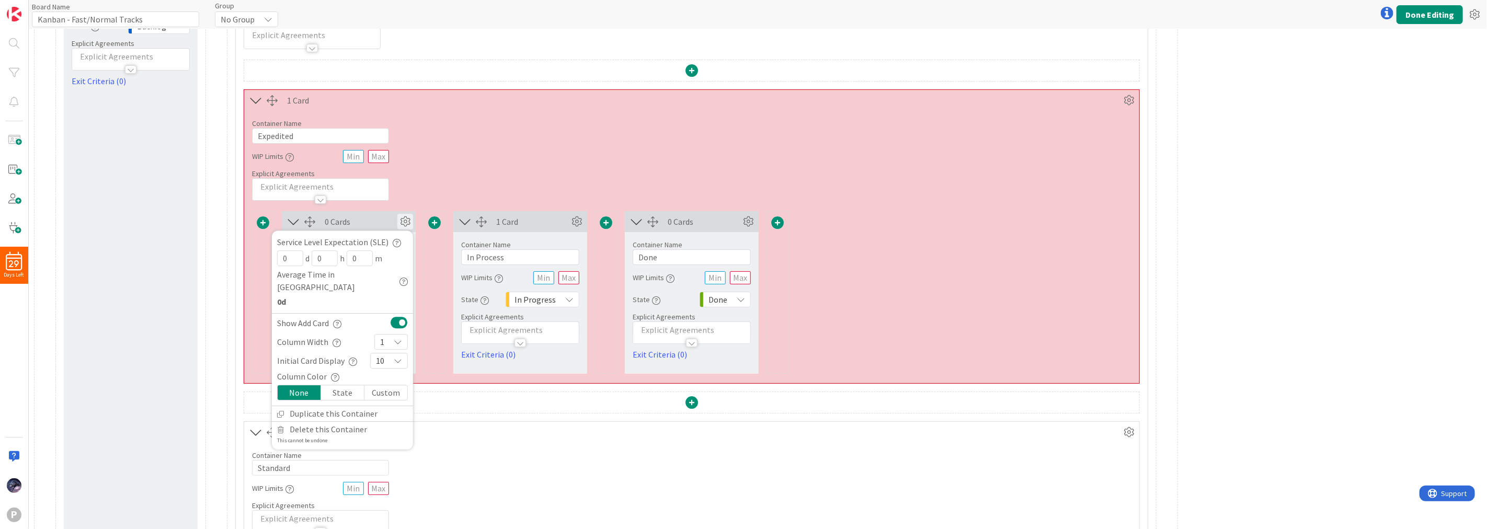
click at [343, 385] on div "State" at bounding box center [342, 392] width 43 height 15
click at [578, 231] on div "1 Card" at bounding box center [520, 221] width 134 height 21
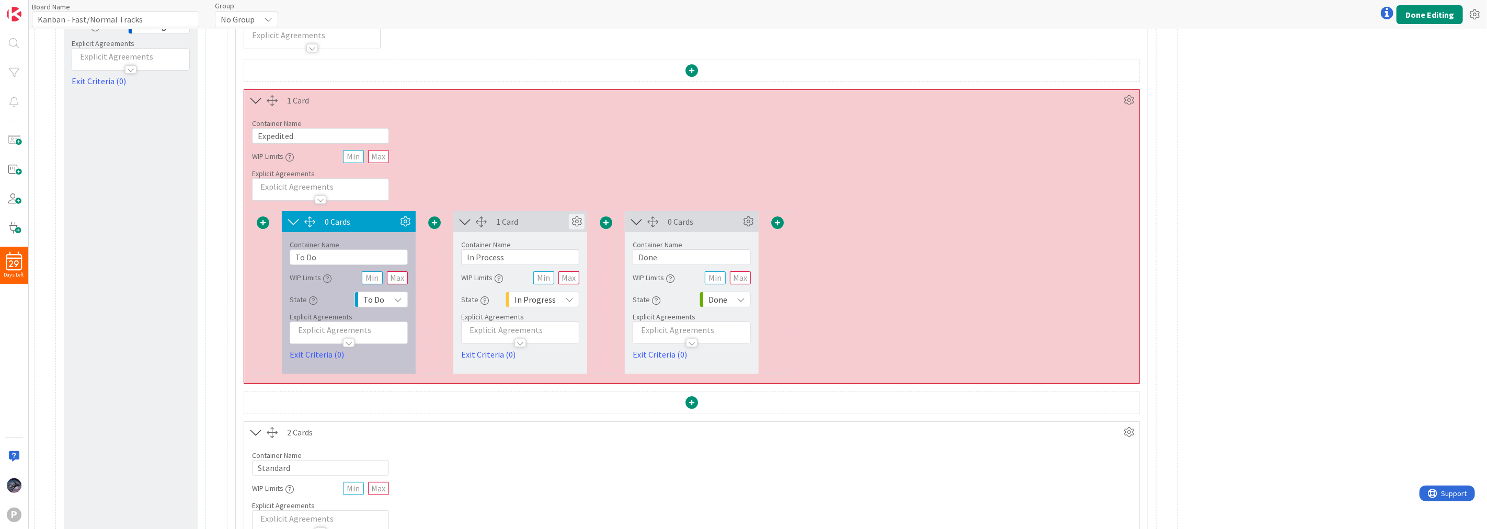
click at [578, 219] on icon at bounding box center [577, 222] width 16 height 16
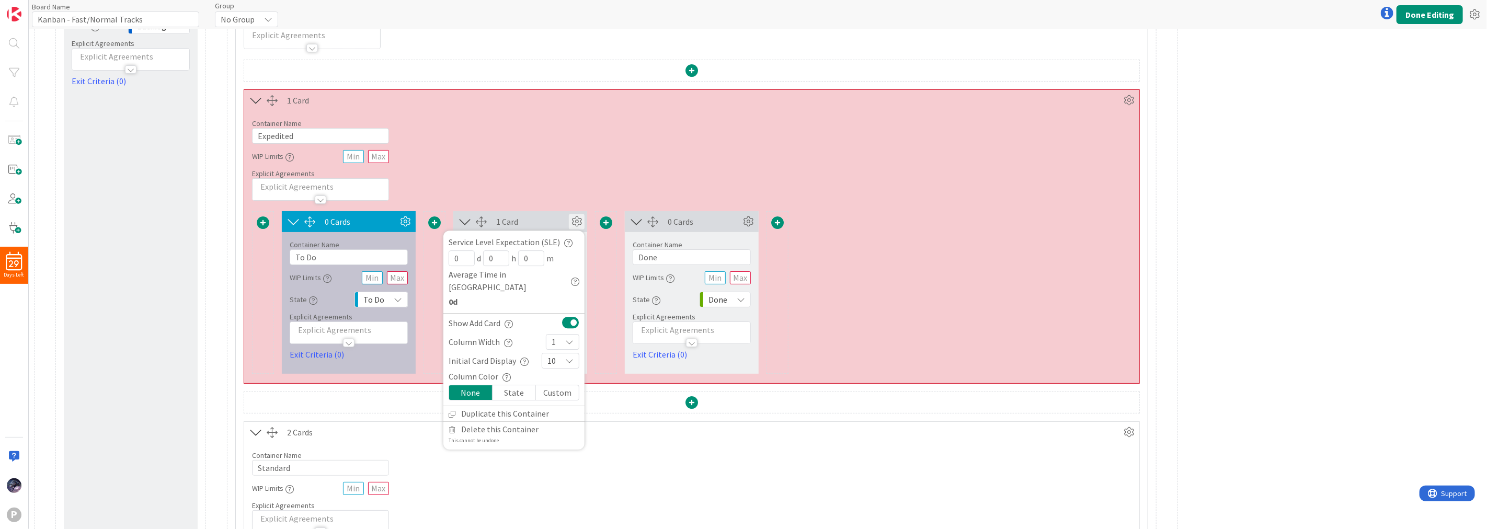
drag, startPoint x: 511, startPoint y: 373, endPoint x: 512, endPoint y: 380, distance: 7.0
click at [512, 385] on div "State" at bounding box center [514, 392] width 43 height 15
click at [749, 226] on icon at bounding box center [748, 222] width 16 height 16
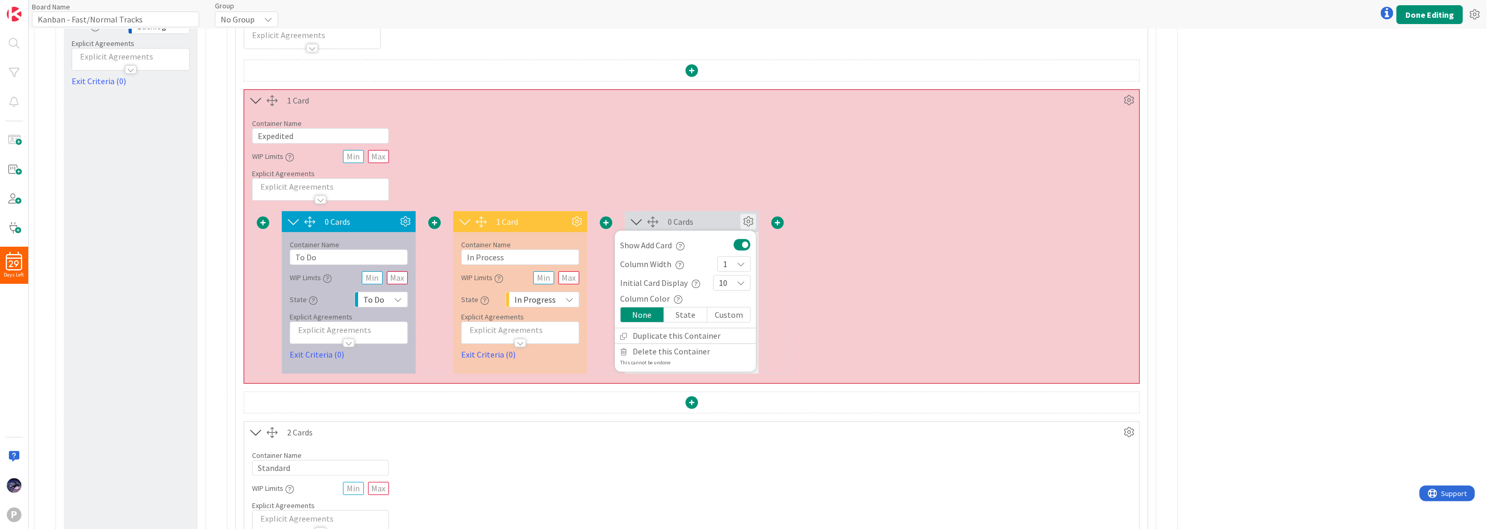
drag, startPoint x: 692, startPoint y: 303, endPoint x: 691, endPoint y: 311, distance: 7.4
click at [691, 303] on div "Column Color" at bounding box center [685, 298] width 131 height 13
click at [689, 313] on div "State" at bounding box center [685, 314] width 43 height 15
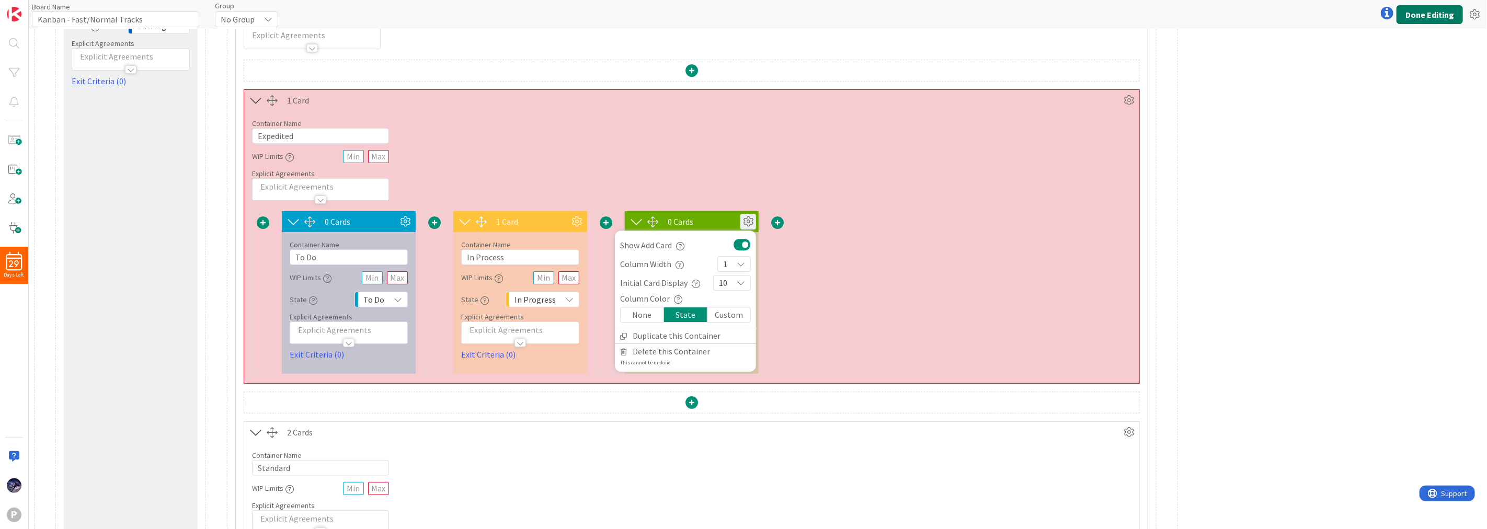
drag, startPoint x: 1405, startPoint y: 22, endPoint x: 1420, endPoint y: 17, distance: 16.4
click at [1420, 17] on button "Done Editing" at bounding box center [1430, 14] width 66 height 19
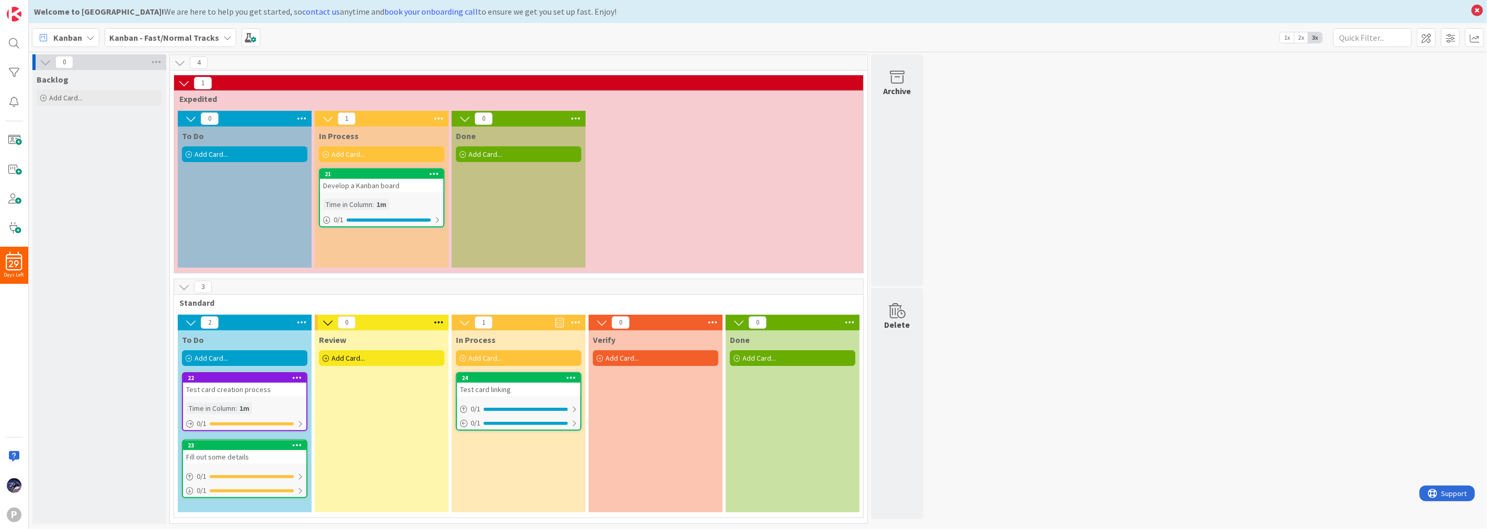
click at [427, 349] on div "Review Add Card..." at bounding box center [382, 349] width 134 height 38
click at [393, 362] on div "Add Card..." at bounding box center [381, 358] width 125 height 16
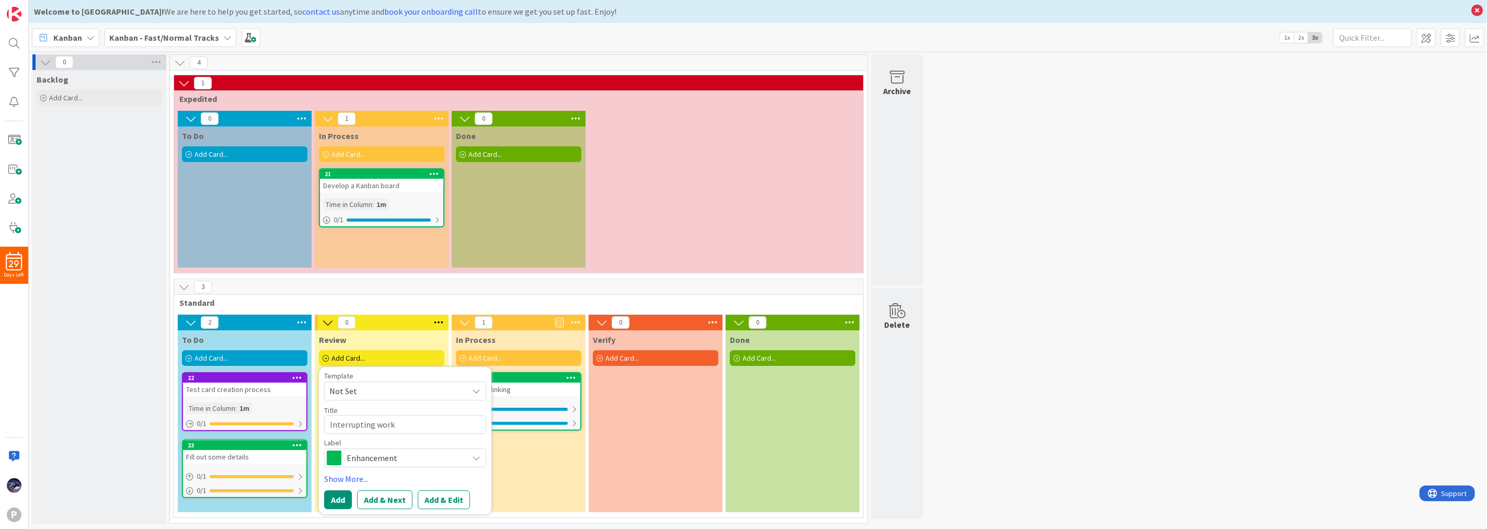
click at [417, 457] on span "Enhancement" at bounding box center [405, 458] width 116 height 15
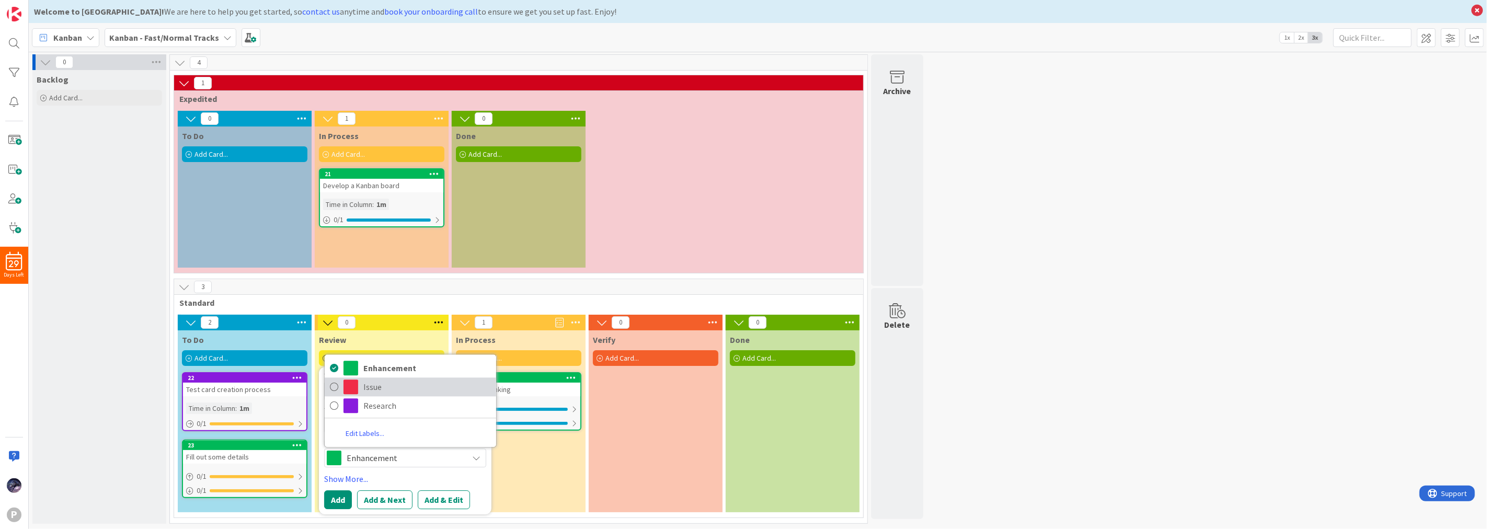
click at [375, 384] on span "Issue" at bounding box center [427, 388] width 128 height 16
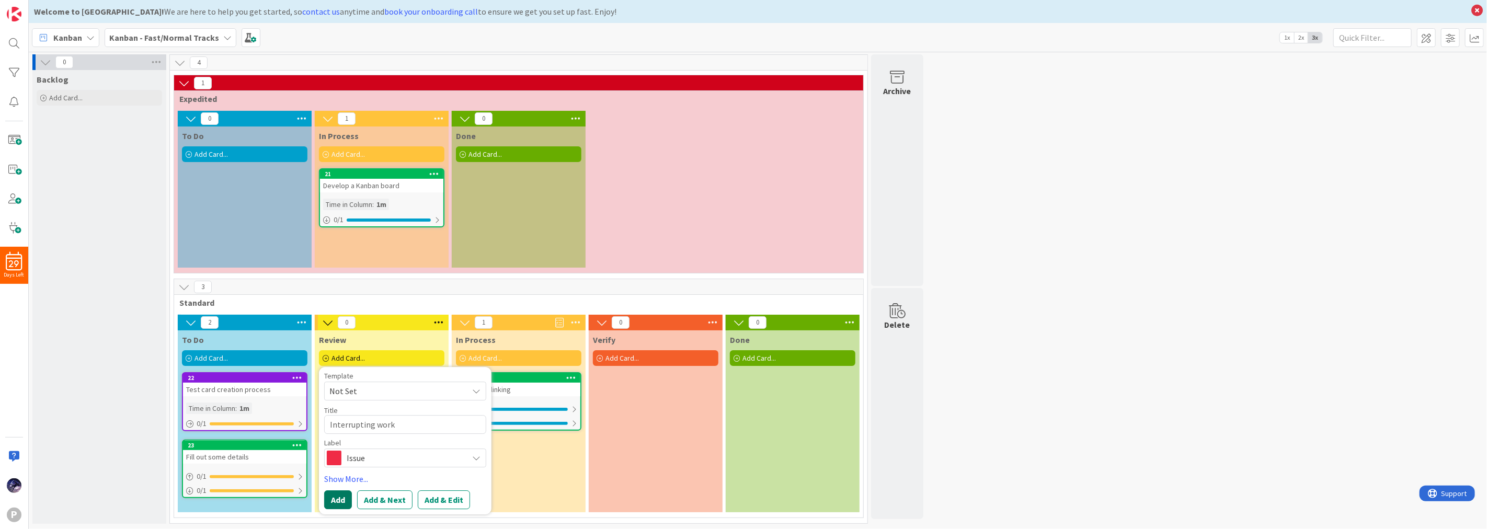
click at [335, 505] on button "Add" at bounding box center [338, 499] width 28 height 19
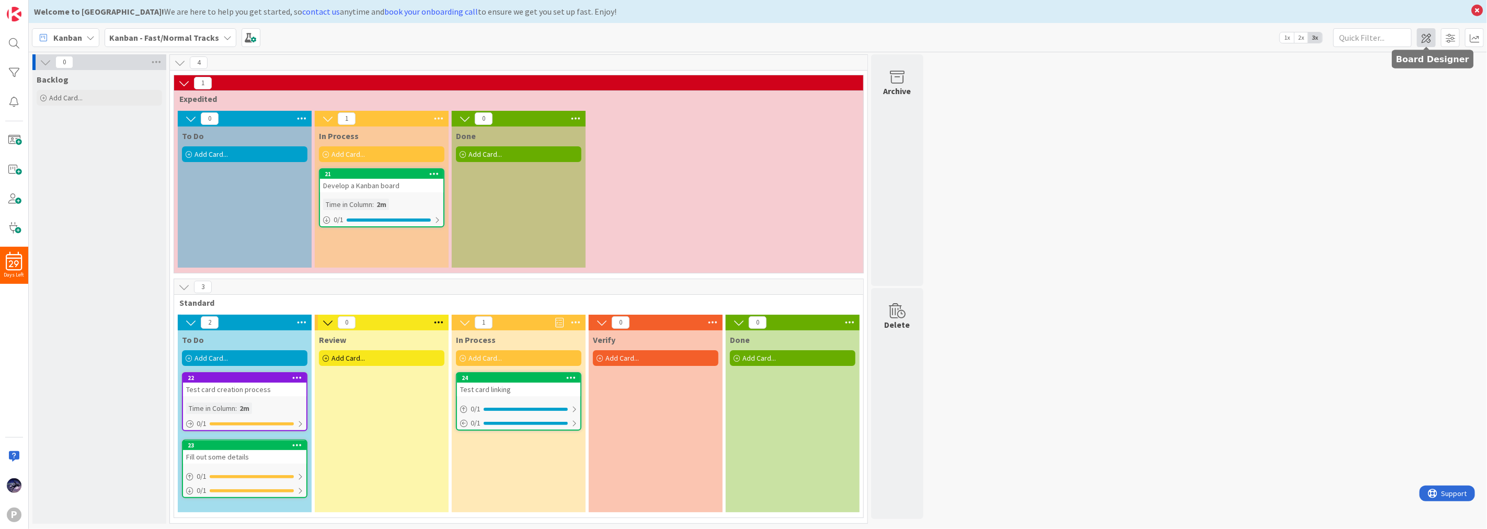
click at [1435, 43] on span at bounding box center [1426, 37] width 19 height 19
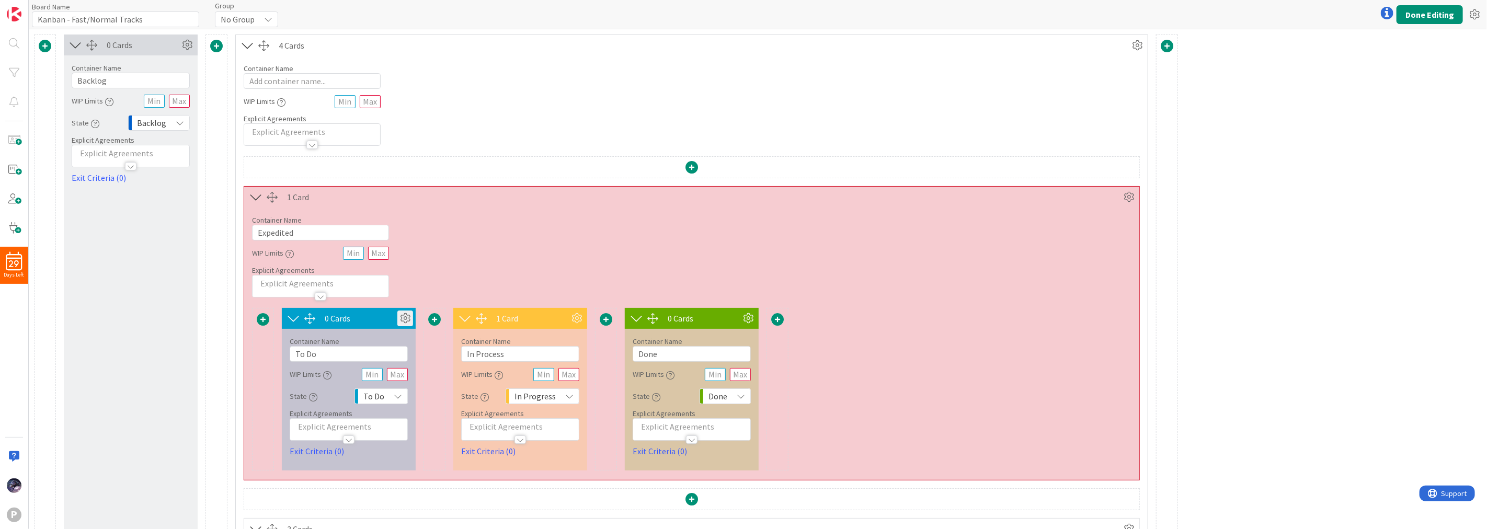
click at [405, 317] on icon at bounding box center [405, 319] width 16 height 16
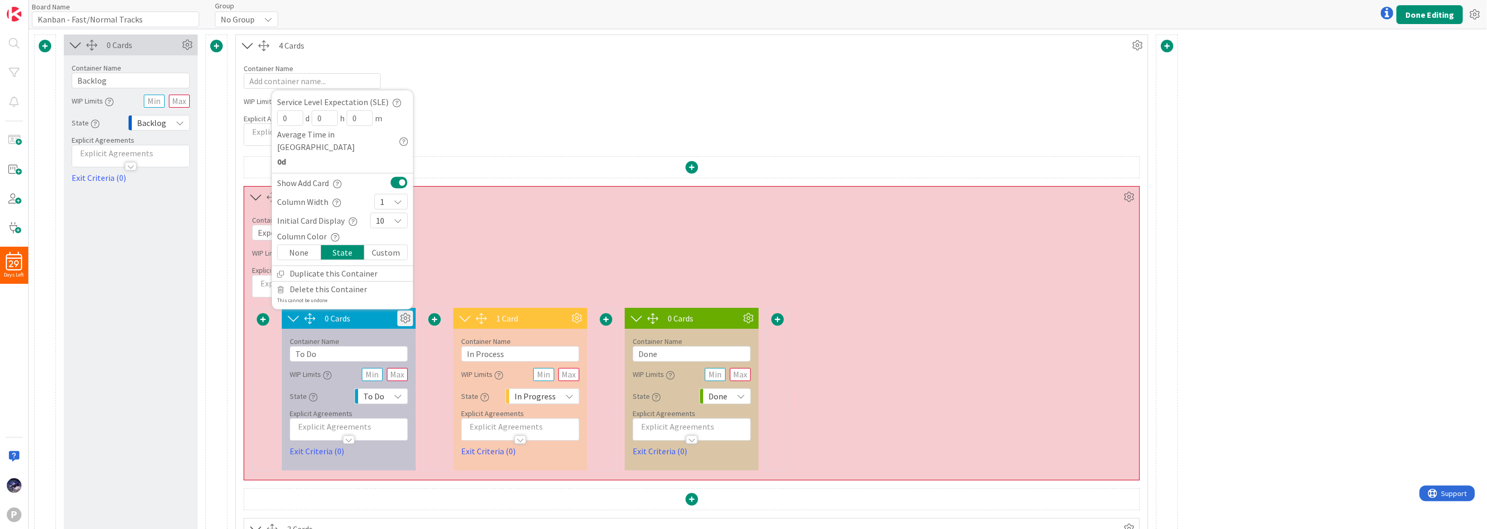
click at [391, 249] on div "Custom" at bounding box center [385, 252] width 43 height 15
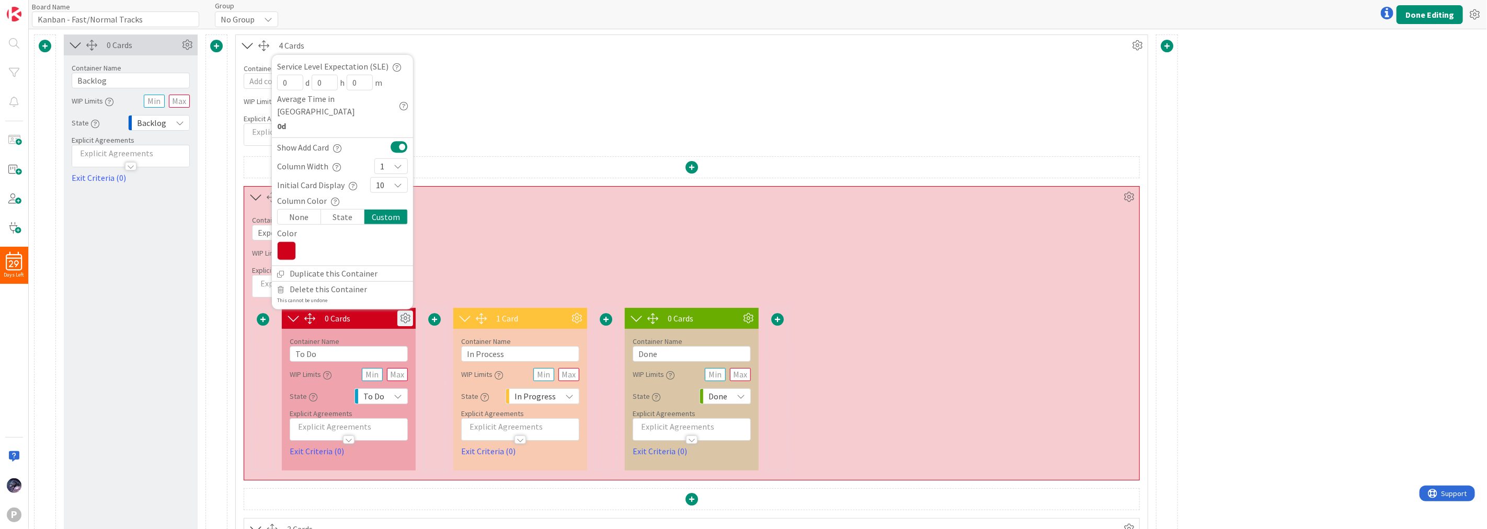
click at [577, 256] on div "Container Name 9 / 64 Expedited WIP Limits Explicit Agreements" at bounding box center [691, 253] width 895 height 90
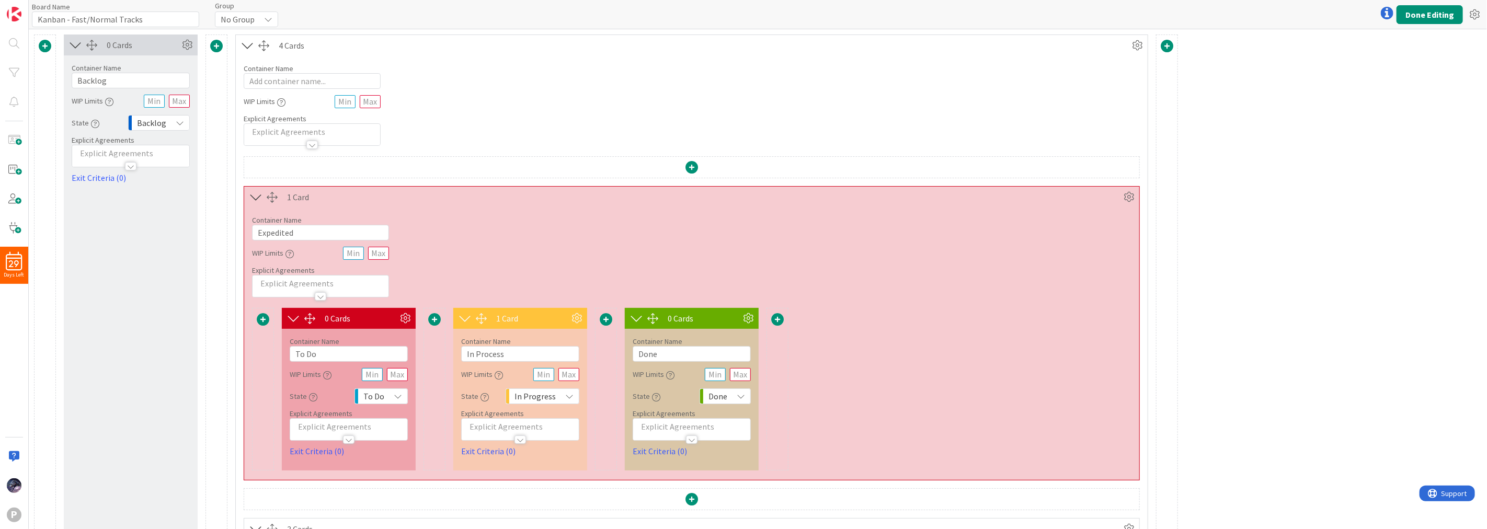
drag, startPoint x: 657, startPoint y: 255, endPoint x: 678, endPoint y: 255, distance: 20.4
click at [661, 254] on div "Container Name 9 / 64 Expedited WIP Limits Explicit Agreements" at bounding box center [691, 253] width 895 height 90
click at [1137, 195] on div "1 Card" at bounding box center [691, 197] width 895 height 21
click at [1132, 194] on icon at bounding box center [1129, 197] width 16 height 16
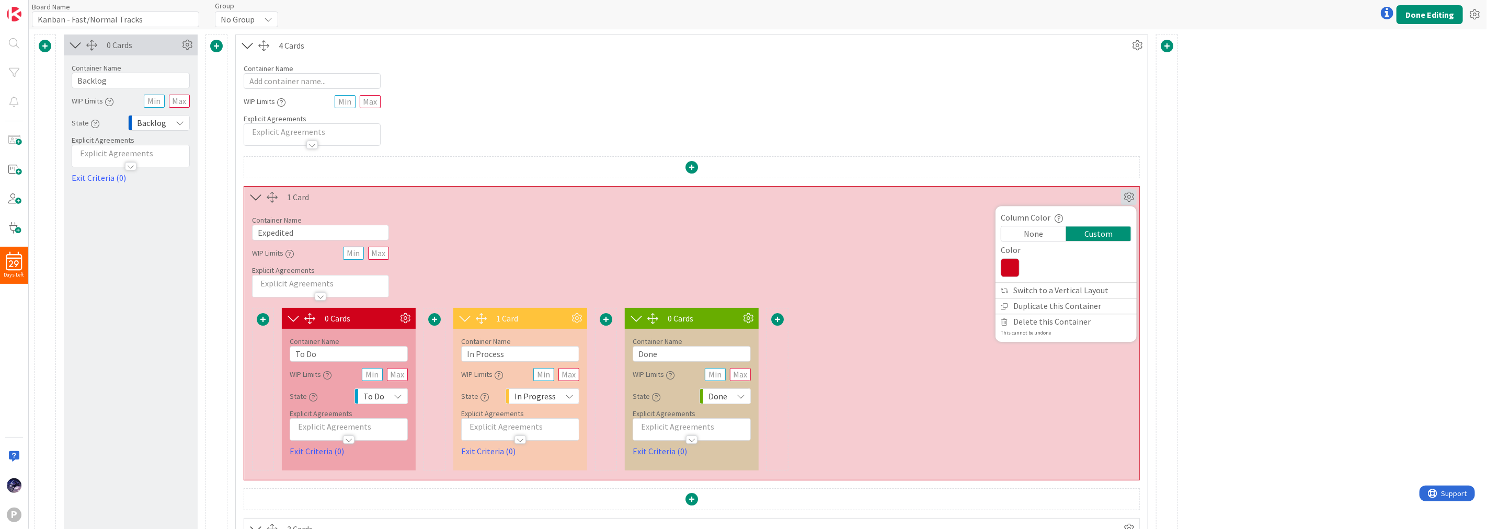
click at [1005, 267] on icon at bounding box center [1010, 267] width 19 height 19
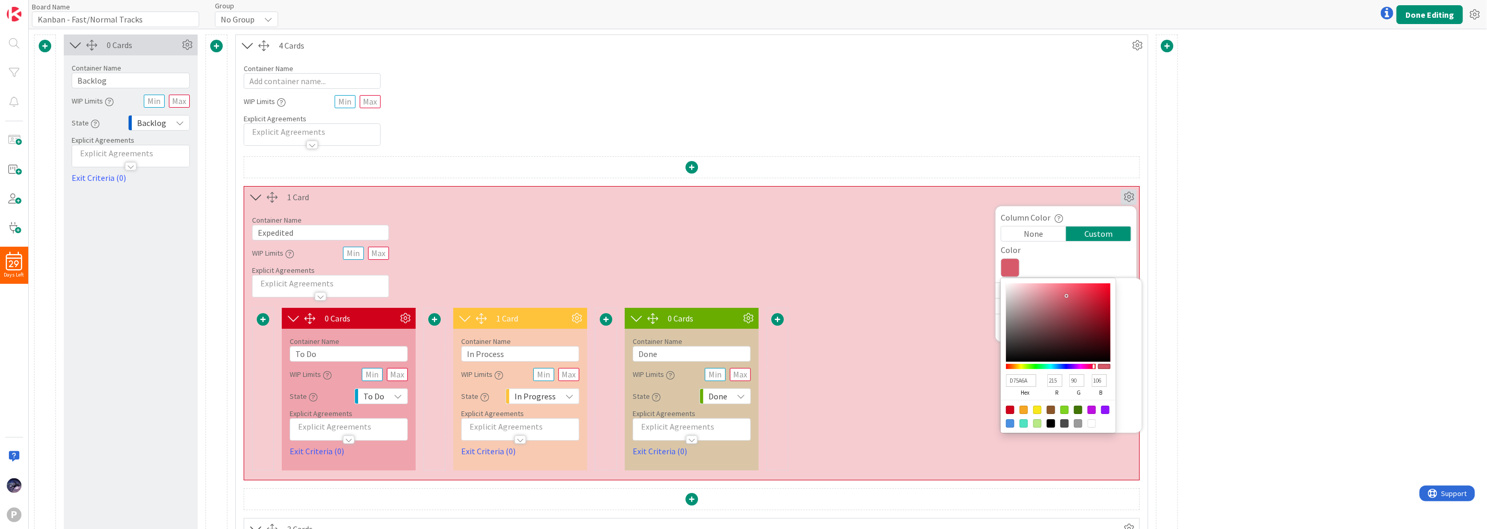
click at [1067, 296] on div at bounding box center [1058, 322] width 105 height 78
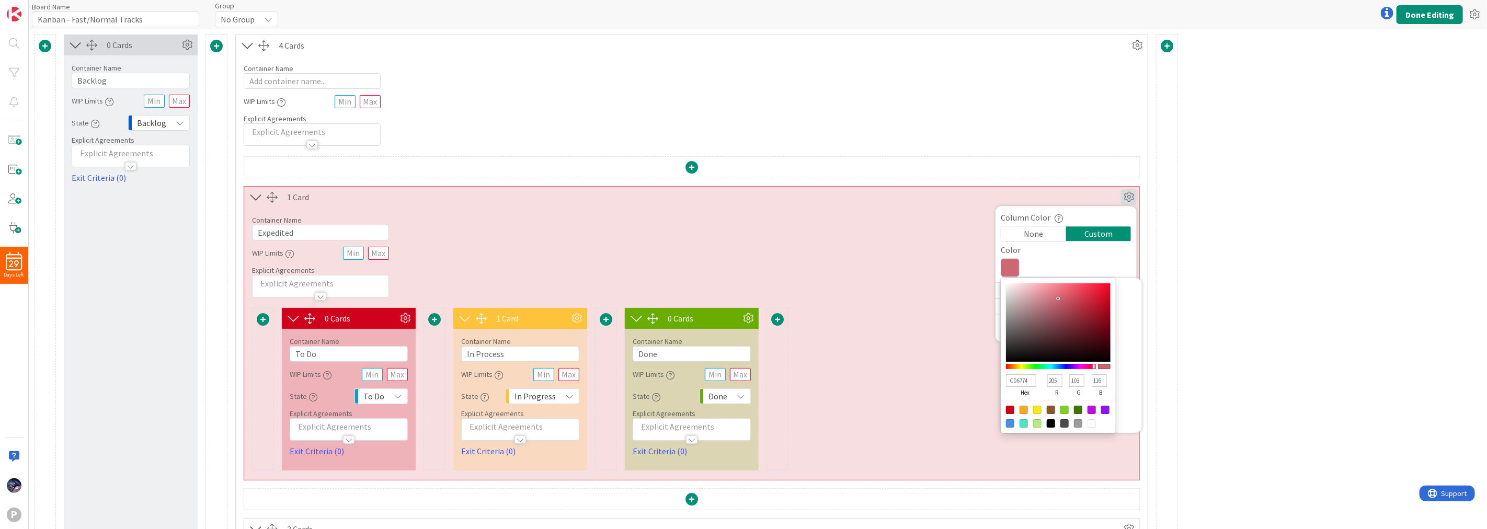
click at [1058, 299] on div at bounding box center [1058, 322] width 105 height 78
drag, startPoint x: 1064, startPoint y: 288, endPoint x: 1047, endPoint y: 294, distance: 17.9
click at [1047, 294] on div at bounding box center [1058, 322] width 105 height 78
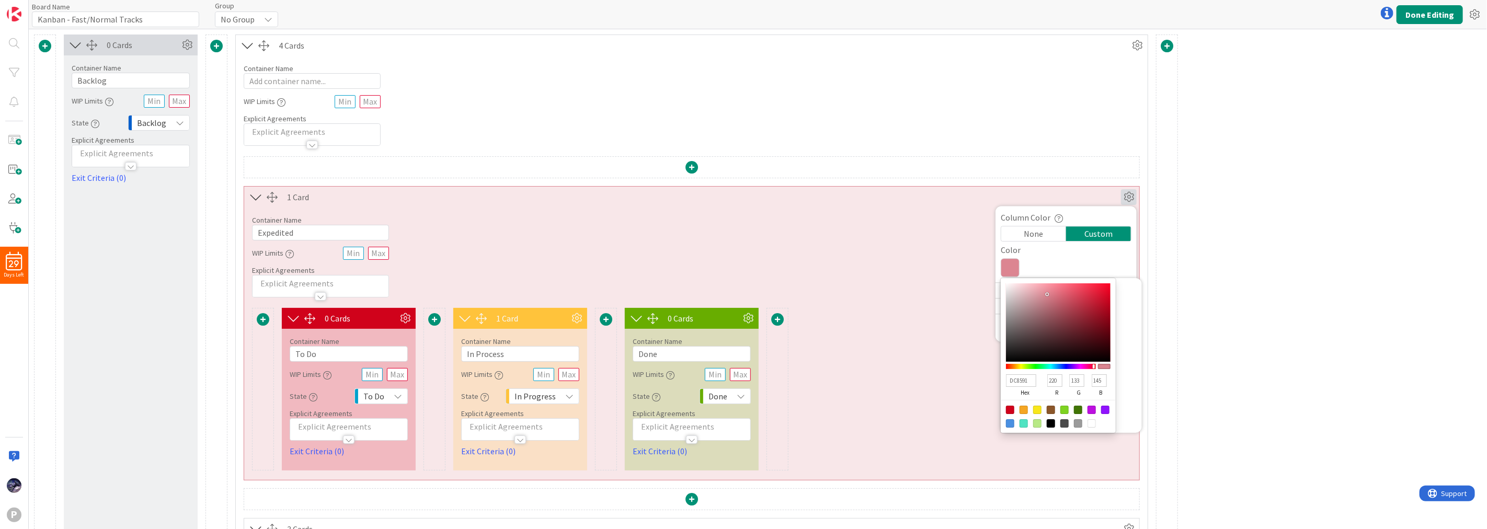
drag, startPoint x: 1295, startPoint y: 133, endPoint x: 1352, endPoint y: 45, distance: 104.9
click at [1304, 118] on div "0 Cards Container Name 7 / 64 Backlog WIP Limits State Backlog Explicit Agreeme…" at bounding box center [758, 438] width 1458 height 819
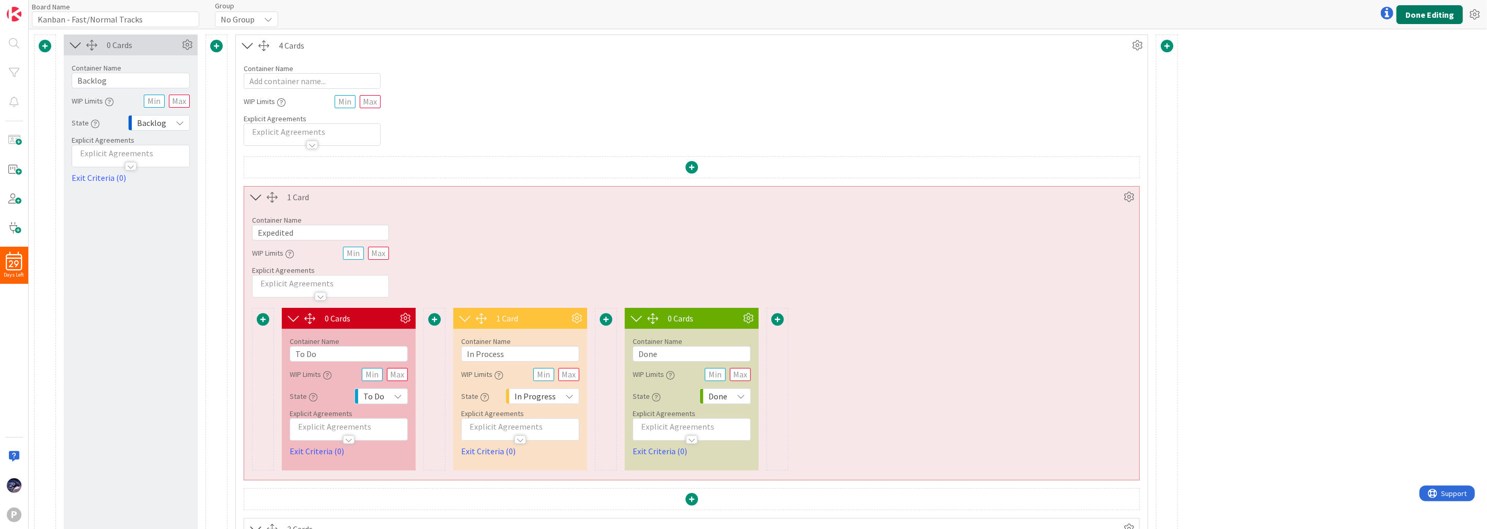
click at [1434, 10] on button "Done Editing" at bounding box center [1430, 14] width 66 height 19
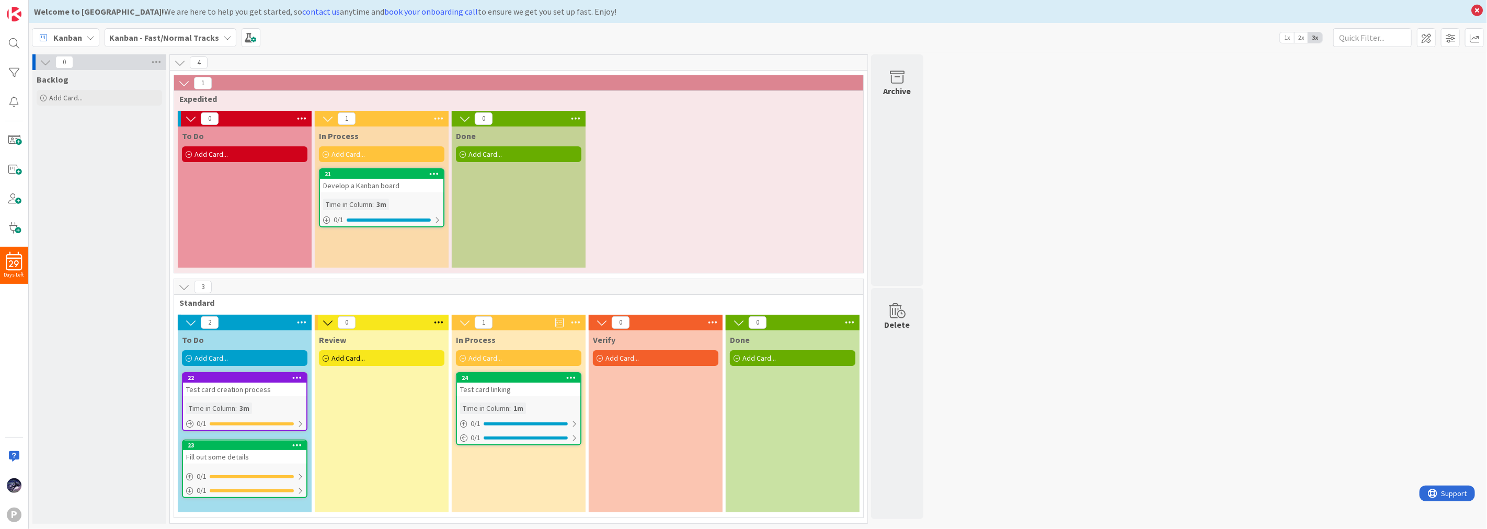
click at [175, 64] on icon at bounding box center [180, 63] width 12 height 12
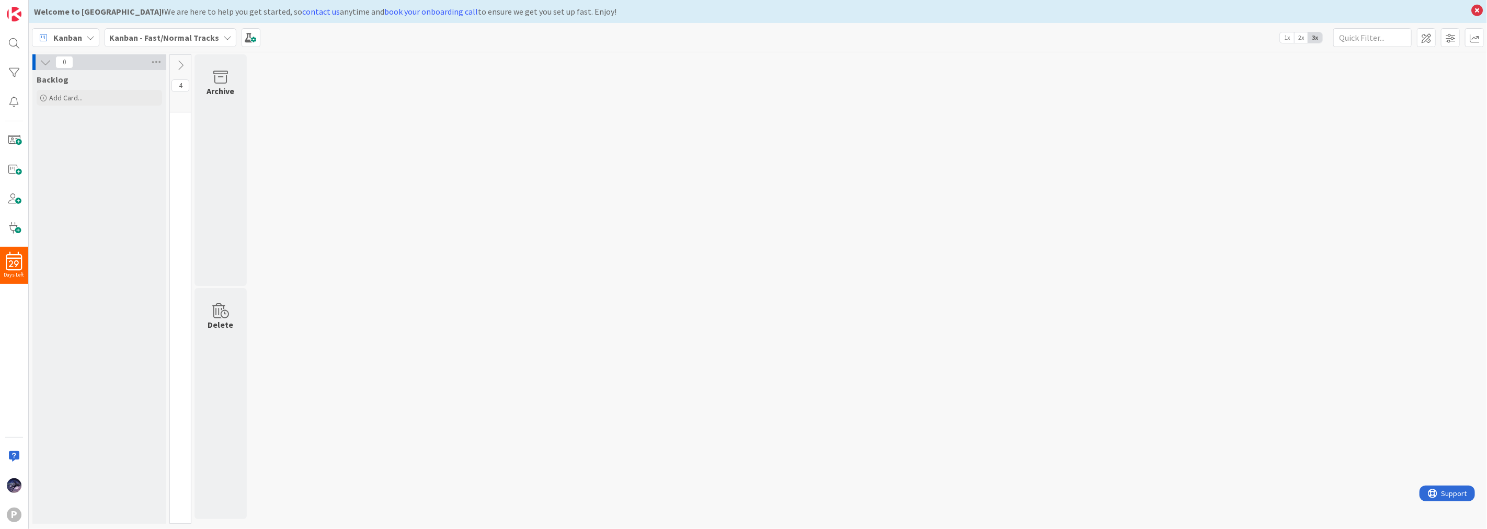
click at [175, 64] on icon at bounding box center [181, 66] width 12 height 12
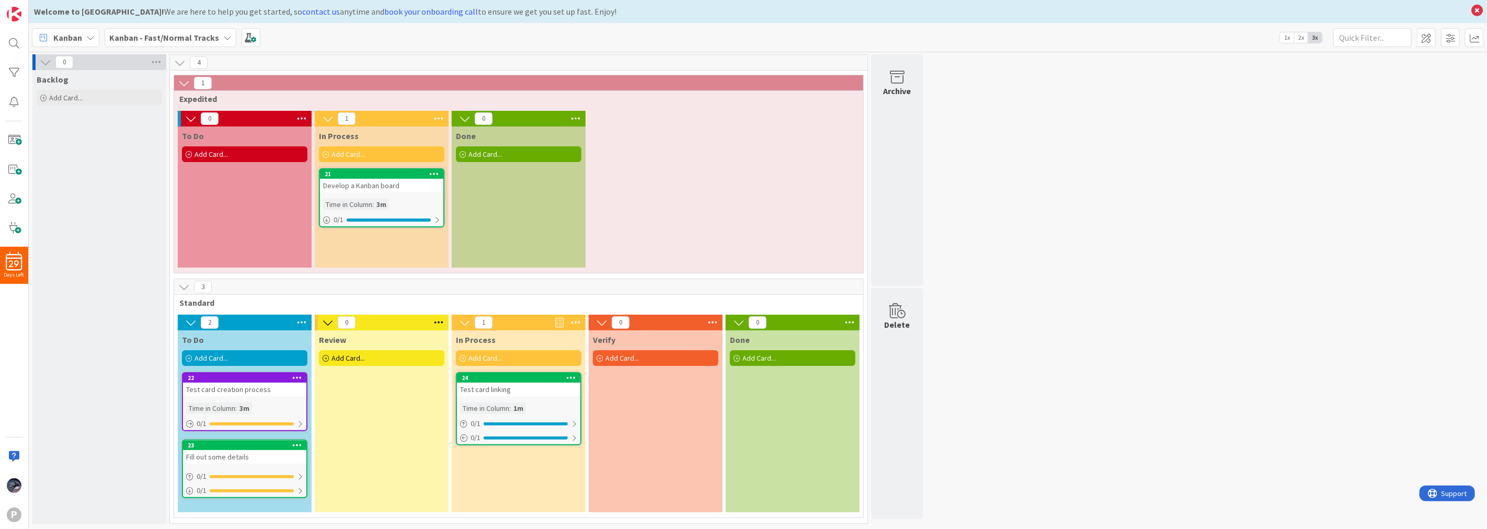
click at [253, 88] on div "1" at bounding box center [518, 83] width 689 height 16
click at [264, 82] on div "1" at bounding box center [518, 83] width 689 height 16
drag, startPoint x: 192, startPoint y: 78, endPoint x: 184, endPoint y: 87, distance: 11.5
click at [190, 79] on div "1" at bounding box center [518, 83] width 689 height 16
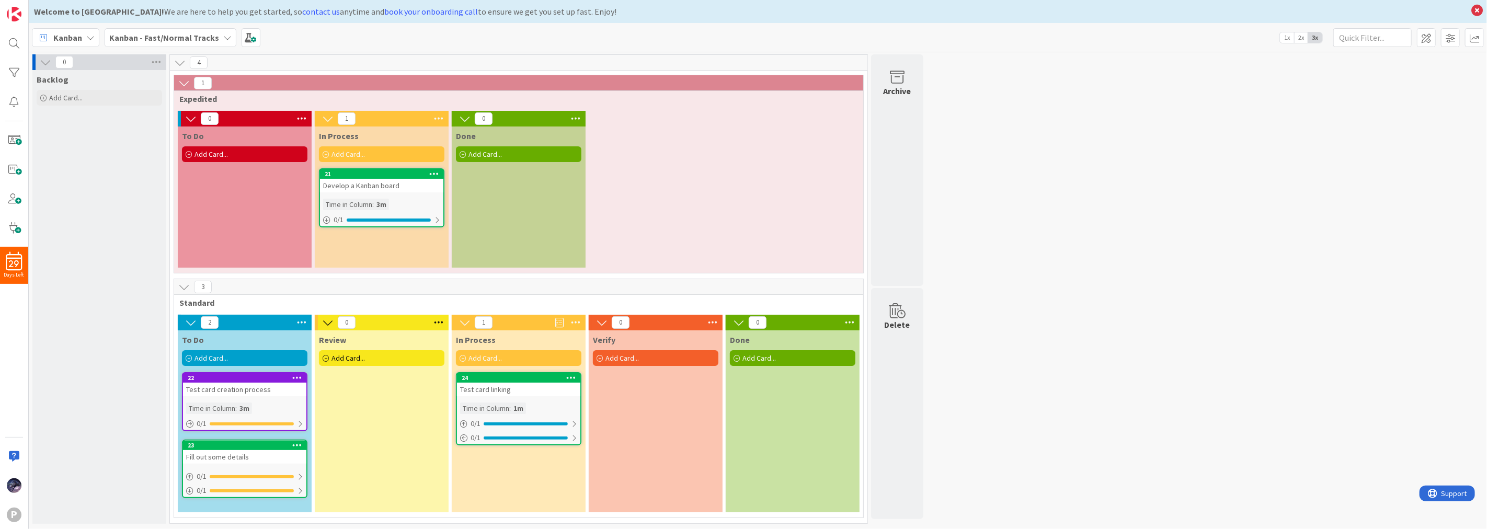
click at [185, 88] on button at bounding box center [184, 83] width 14 height 14
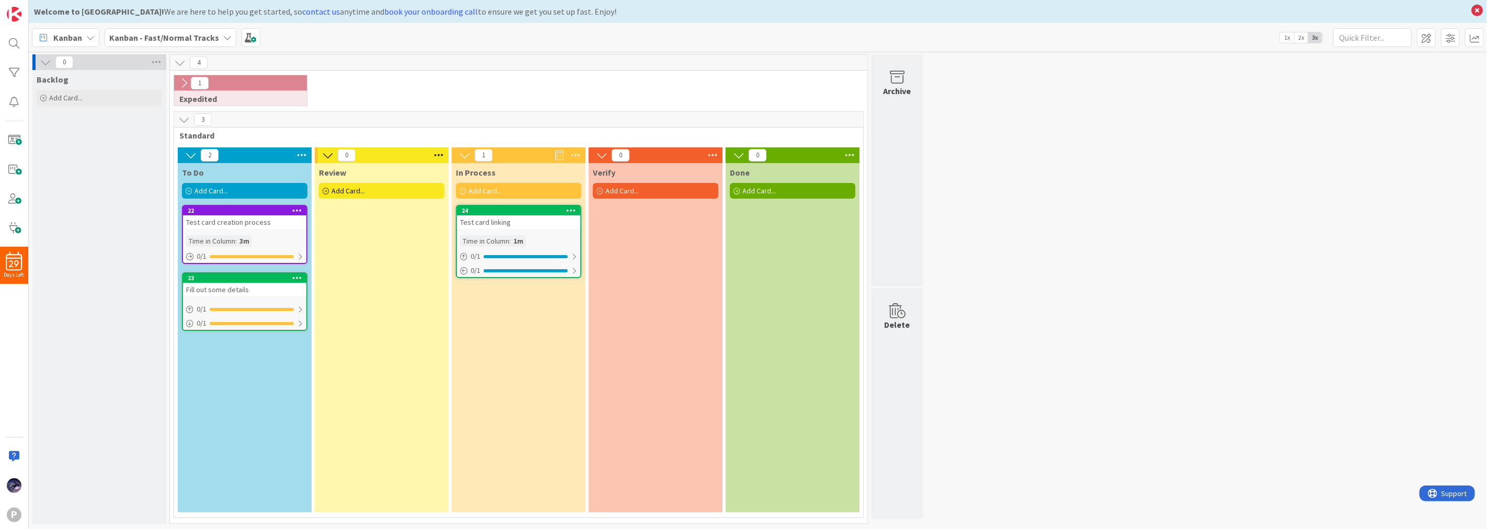
click at [189, 86] on icon at bounding box center [184, 83] width 12 height 12
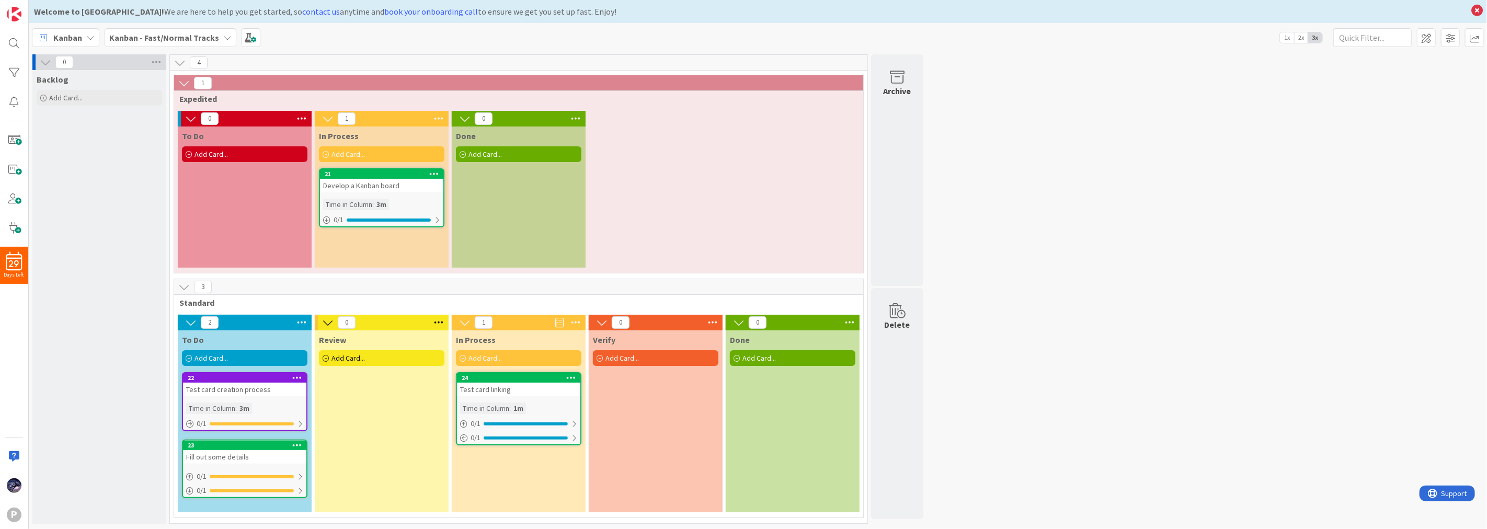
click at [191, 83] on div "1" at bounding box center [518, 83] width 689 height 16
click at [212, 80] on div "1" at bounding box center [518, 83] width 689 height 16
click at [195, 86] on span "1" at bounding box center [203, 83] width 18 height 13
click at [202, 85] on span "1" at bounding box center [203, 83] width 18 height 13
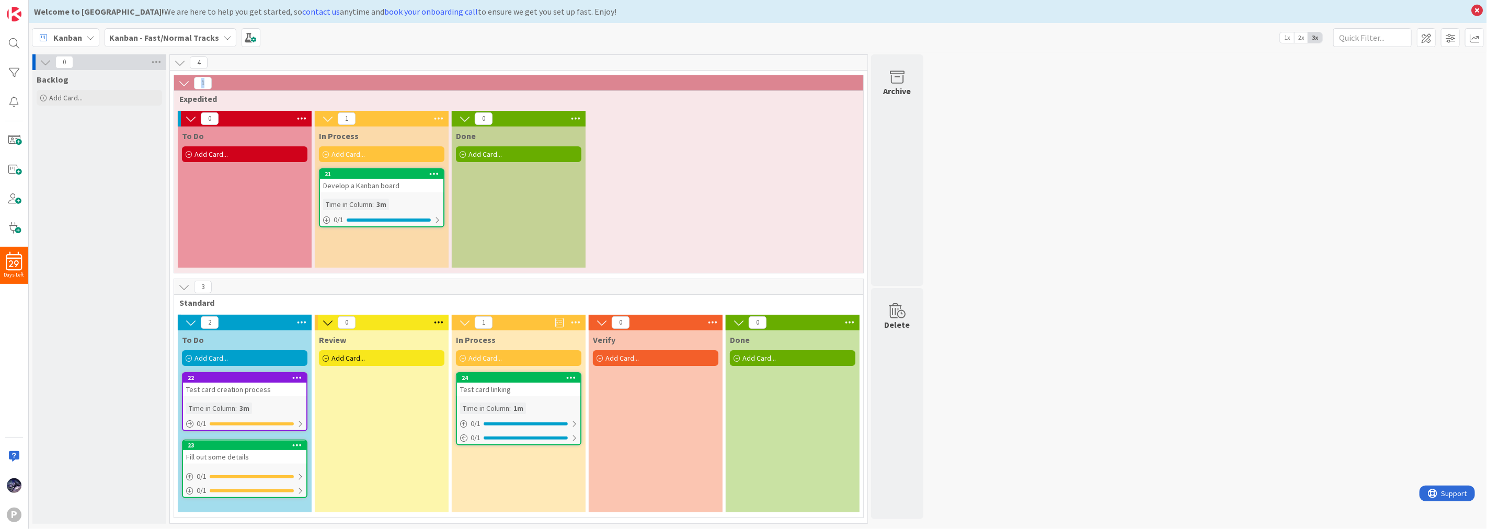
click at [204, 80] on span "1" at bounding box center [203, 83] width 18 height 13
click at [204, 81] on span "1" at bounding box center [203, 83] width 18 height 13
click at [558, 323] on span at bounding box center [559, 323] width 8 height 16
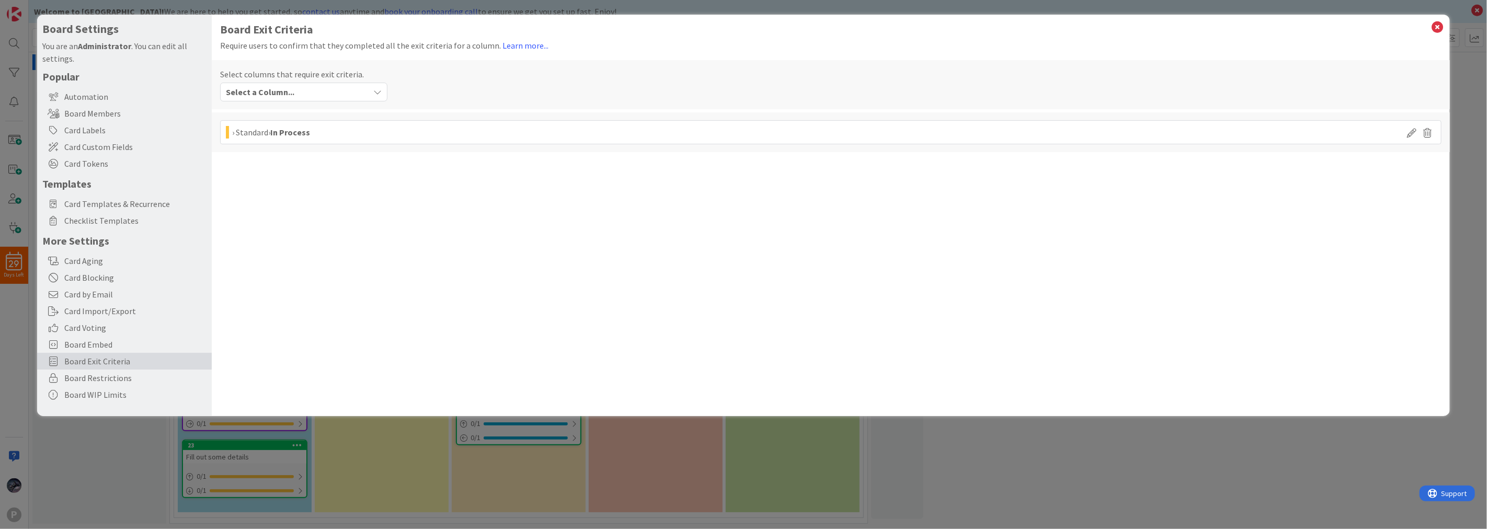
click at [248, 136] on div "› Standard › In Process" at bounding box center [271, 132] width 78 height 13
click at [343, 89] on div "Select a Column..." at bounding box center [296, 92] width 146 height 17
click at [700, 245] on div "Board Exit Criteria Require users to confirm that they completed all the exit c…" at bounding box center [831, 216] width 1238 height 402
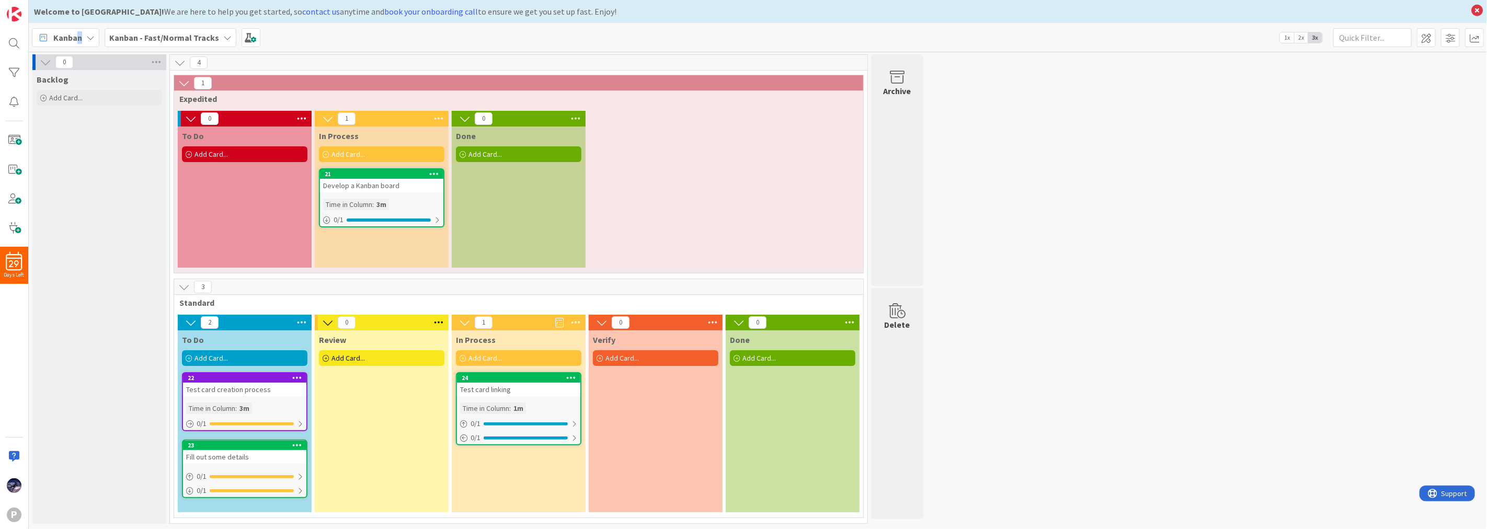
click at [79, 42] on span "Kanban" at bounding box center [67, 37] width 29 height 13
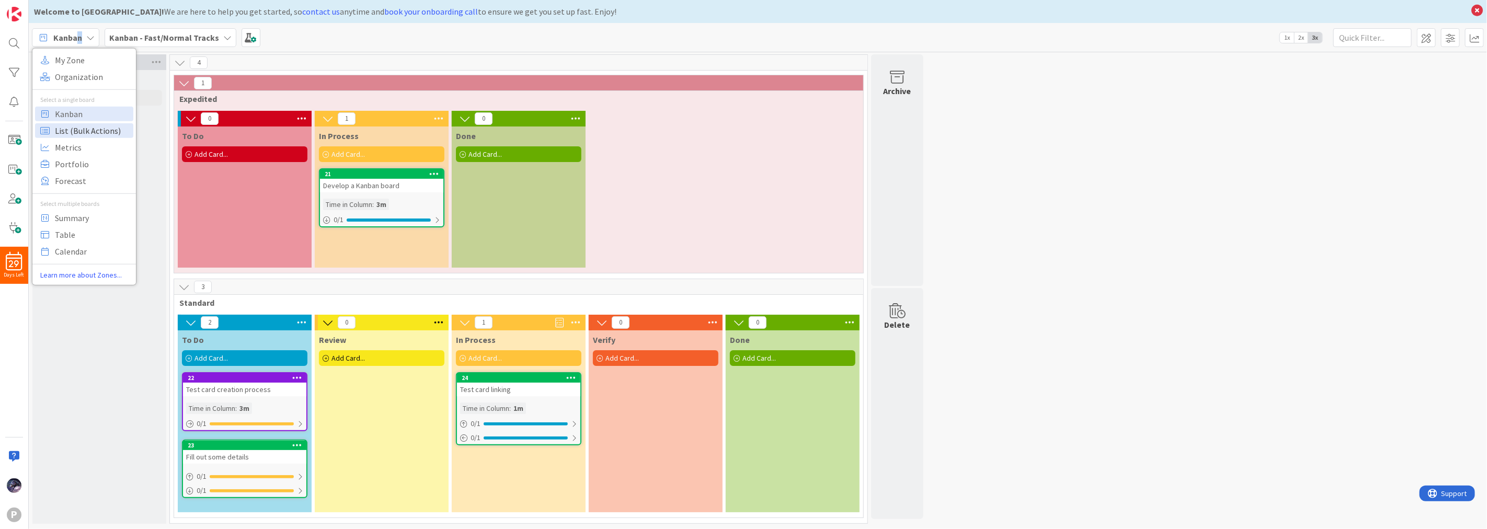
click at [89, 131] on span "List (Bulk Actions)" at bounding box center [92, 130] width 75 height 16
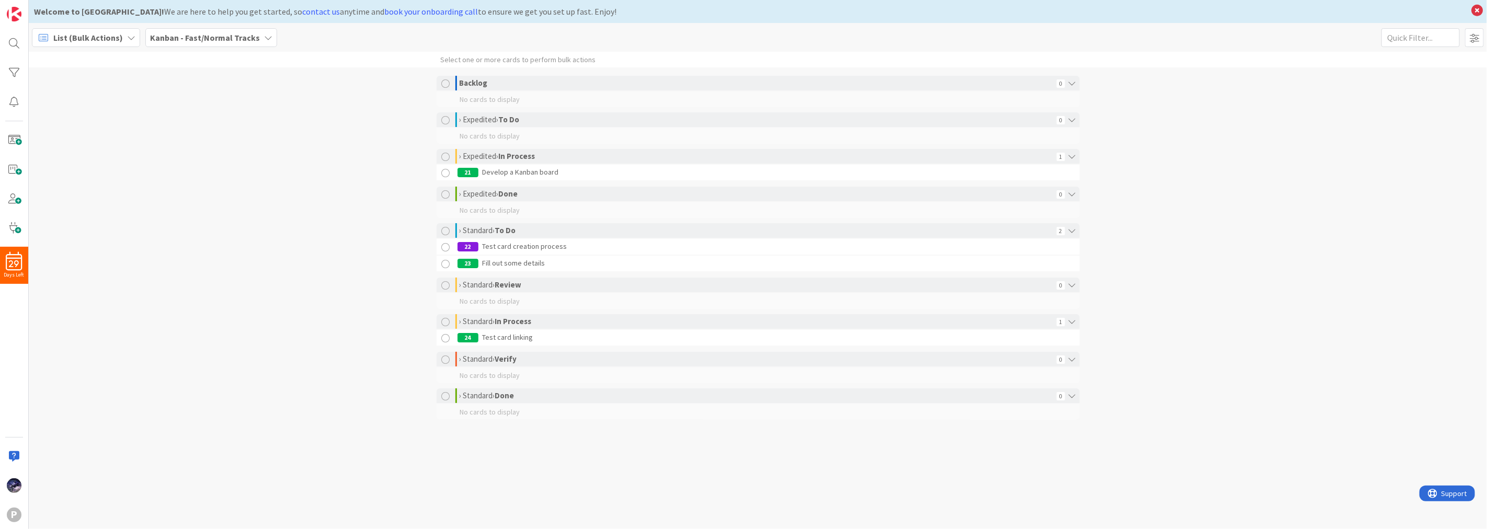
click at [125, 46] on div "List (Bulk Actions)" at bounding box center [86, 37] width 108 height 19
click at [70, 226] on div "My Zone Organization Select a single board Kanban List (Bulk Actions) Metrics P…" at bounding box center [84, 166] width 104 height 228
click at [72, 239] on span "Table" at bounding box center [92, 234] width 75 height 16
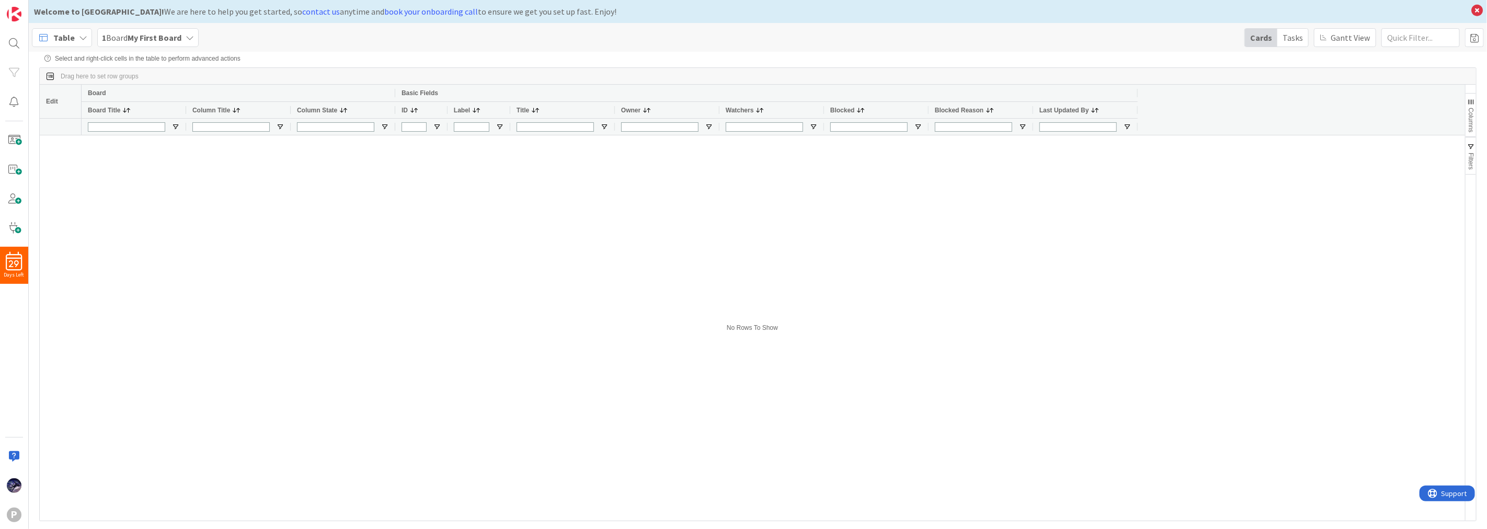
click at [76, 40] on div "Table" at bounding box center [62, 37] width 60 height 19
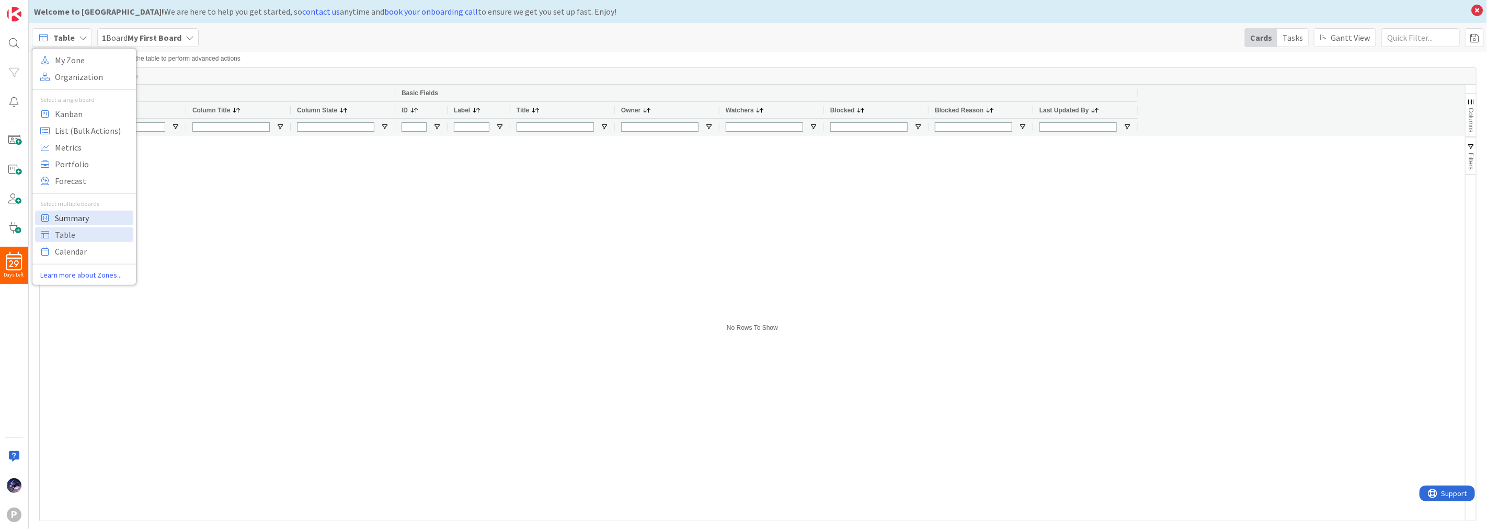
click at [77, 215] on span "Summary" at bounding box center [92, 218] width 75 height 16
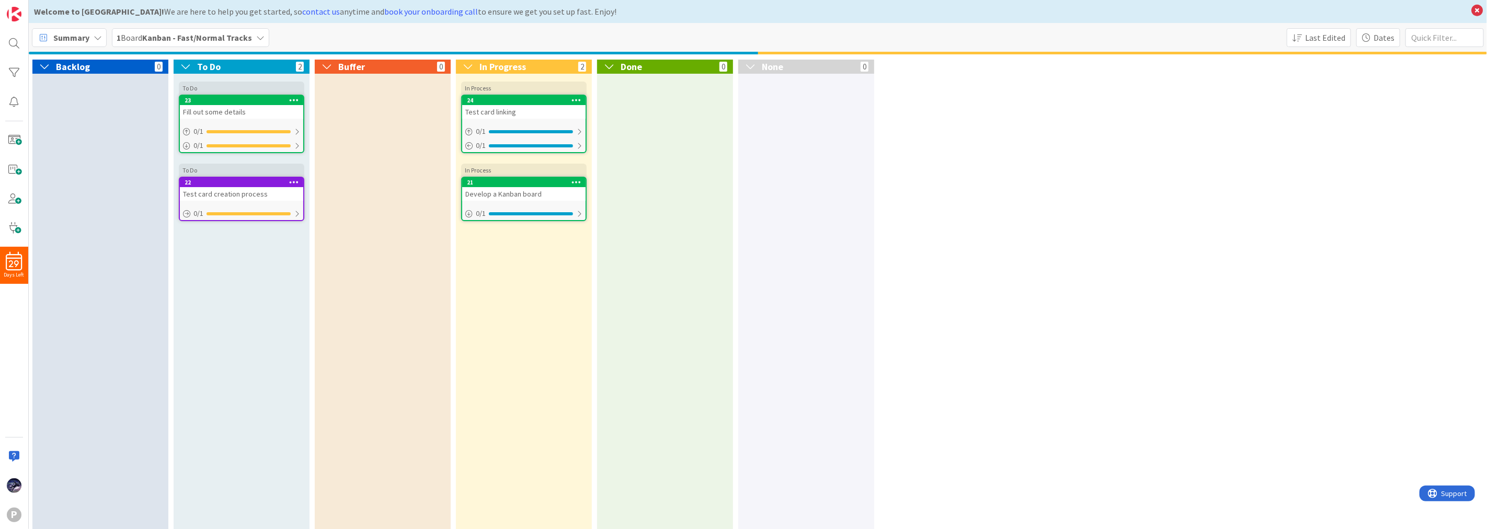
click at [79, 35] on span "Summary" at bounding box center [71, 37] width 36 height 13
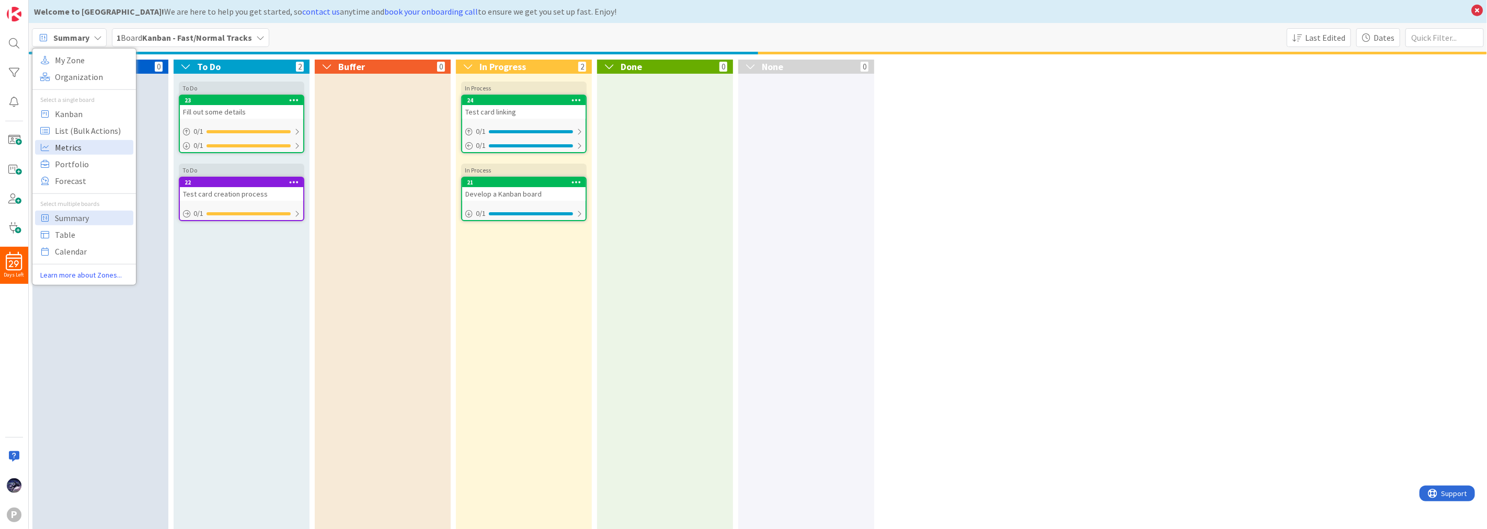
click at [118, 142] on span "Metrics" at bounding box center [92, 147] width 75 height 16
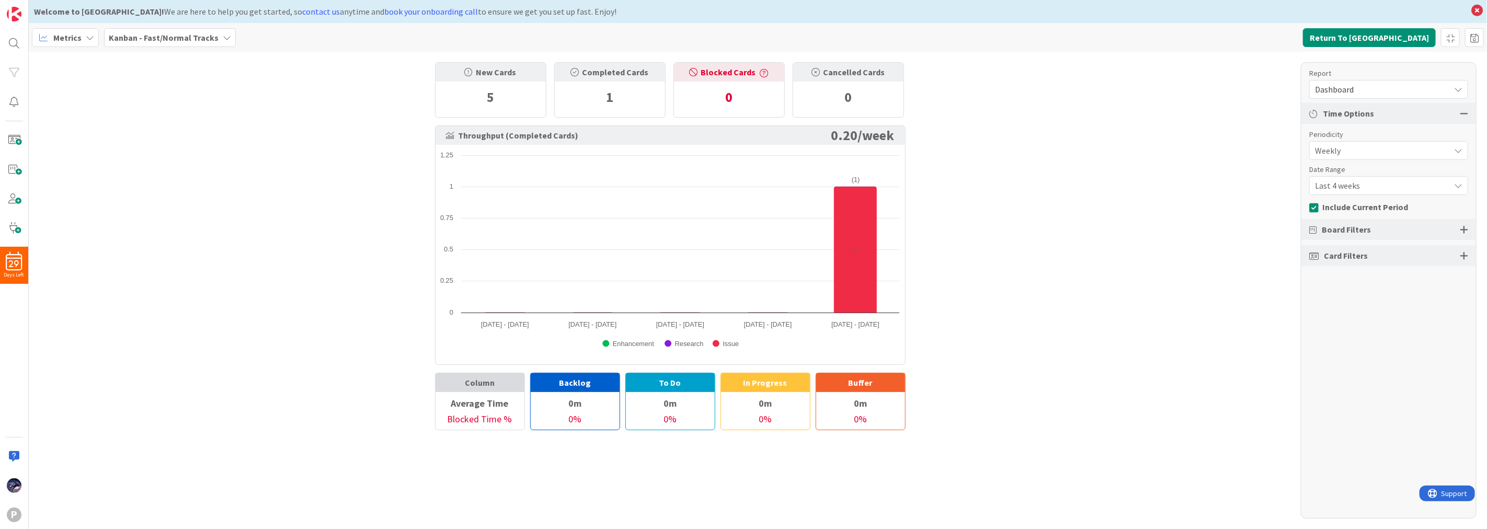
drag, startPoint x: 305, startPoint y: 412, endPoint x: 451, endPoint y: 409, distance: 146.4
click at [305, 411] on div "New Cards 5 Completed Cards 1 Blocked Cards 0 Cancelled Cards 0 Throughput (Com…" at bounding box center [758, 290] width 1458 height 477
click at [955, 333] on div "New Cards 5 Completed Cards 1 Blocked Cards 0 Cancelled Cards 0 Throughput (Com…" at bounding box center [758, 290] width 1458 height 477
click at [59, 37] on span "Metrics" at bounding box center [67, 37] width 28 height 13
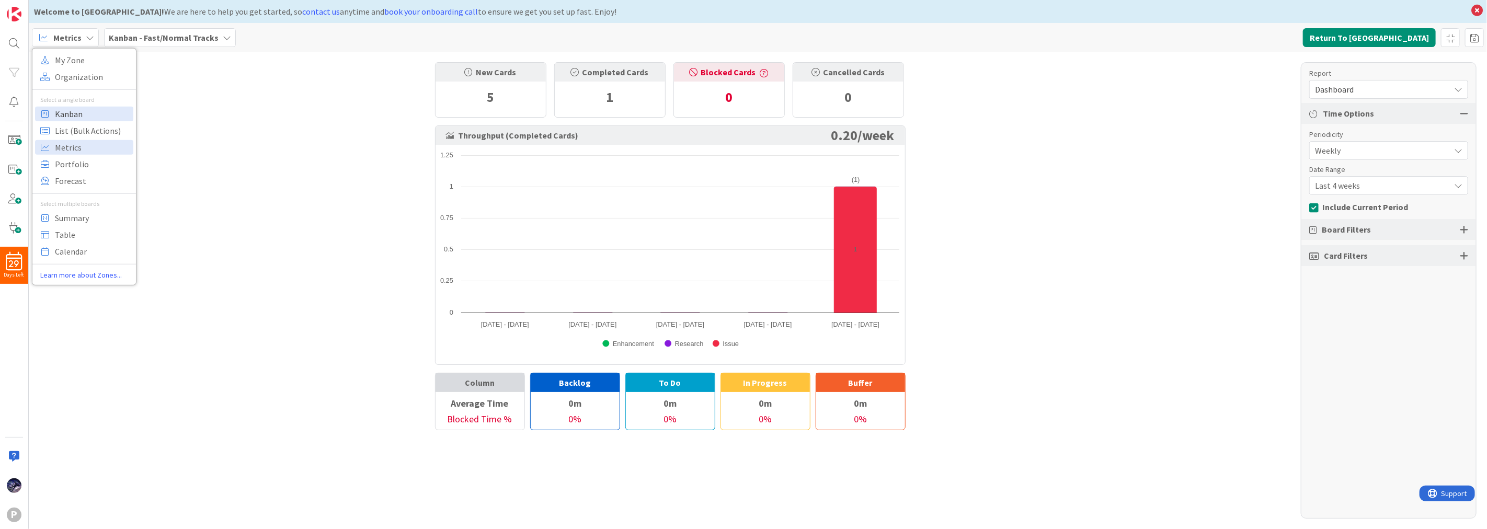
click at [93, 118] on span "Kanban" at bounding box center [92, 114] width 75 height 16
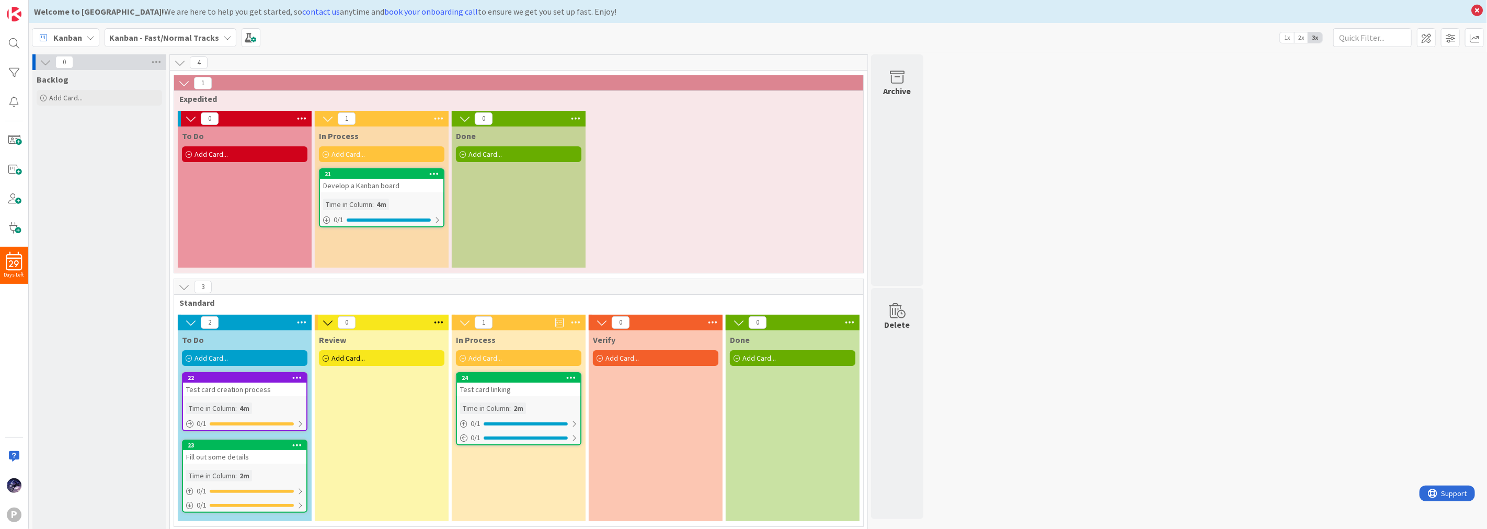
click at [166, 40] on b "Kanban - Fast/Normal Tracks" at bounding box center [164, 37] width 110 height 10
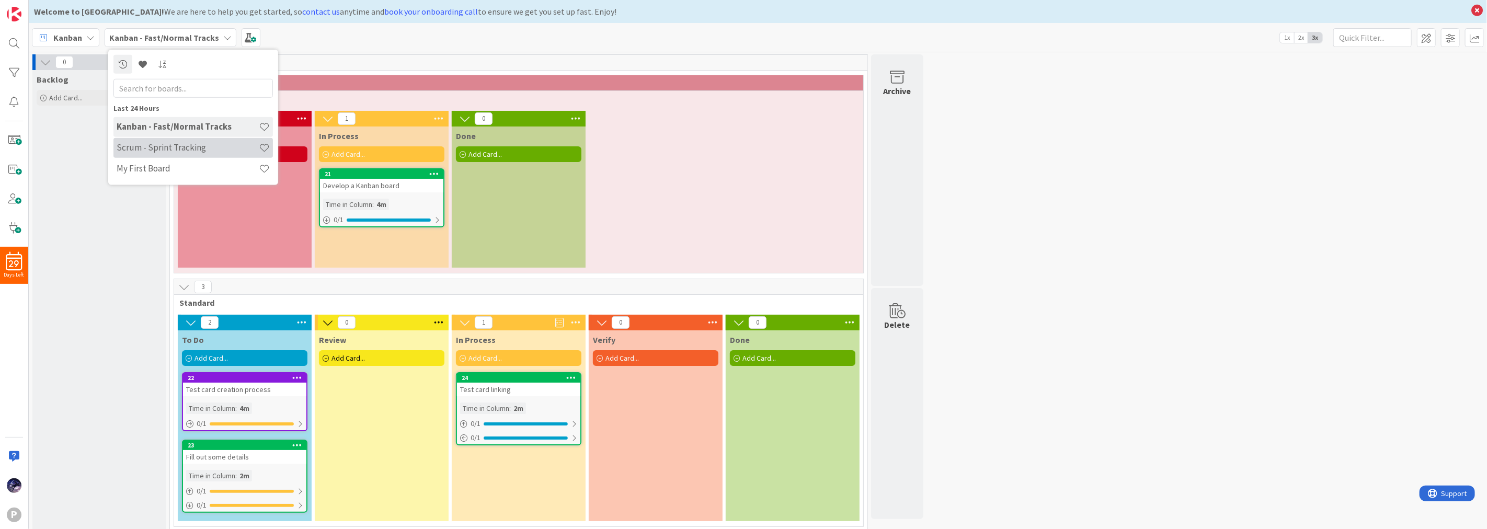
click at [189, 147] on h4 "Scrum - Sprint Tracking" at bounding box center [188, 147] width 142 height 10
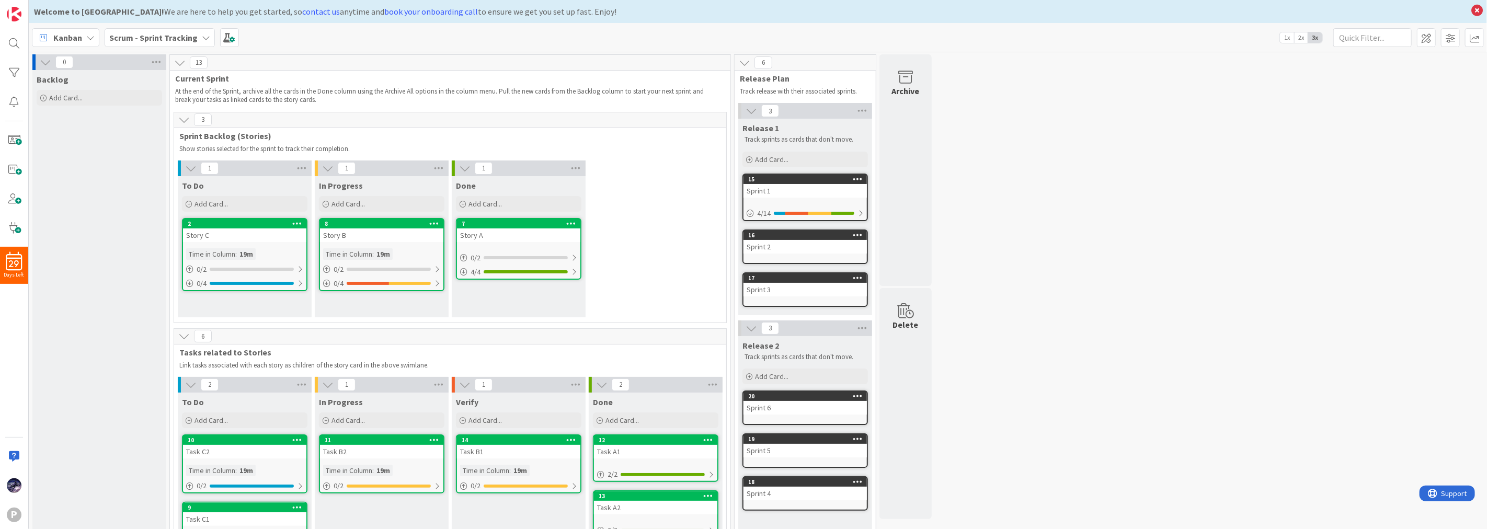
click at [159, 32] on b "Scrum - Sprint Tracking" at bounding box center [153, 37] width 88 height 10
click at [178, 172] on h4 "My First Board" at bounding box center [188, 168] width 142 height 10
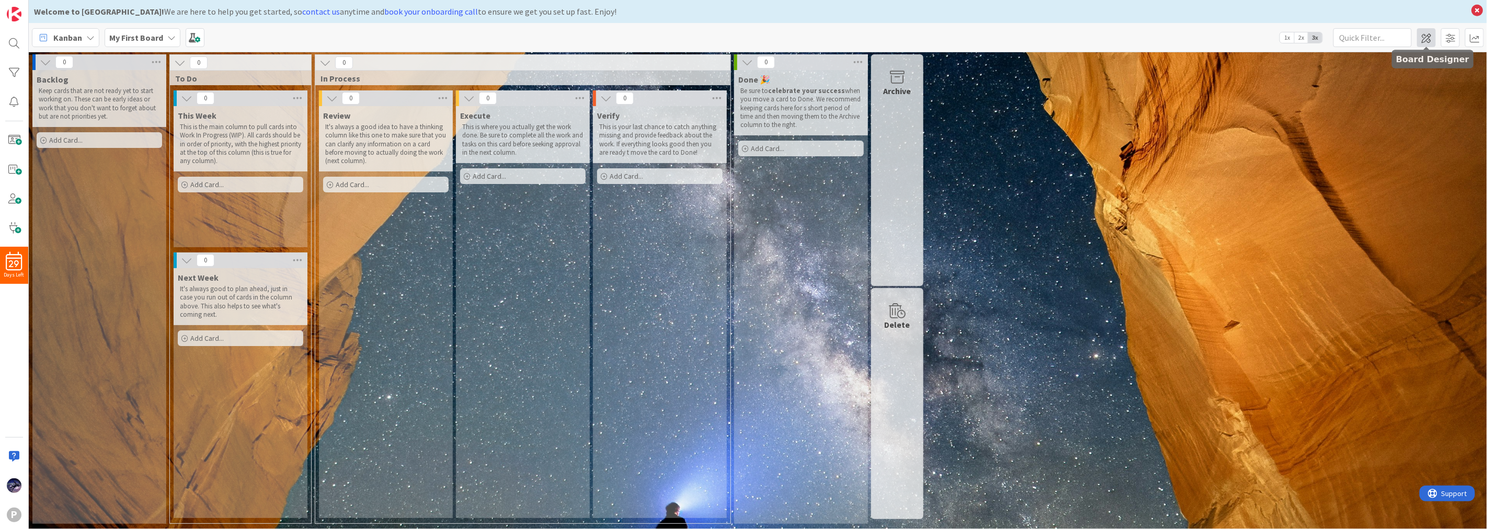
click at [1420, 44] on span at bounding box center [1426, 37] width 19 height 19
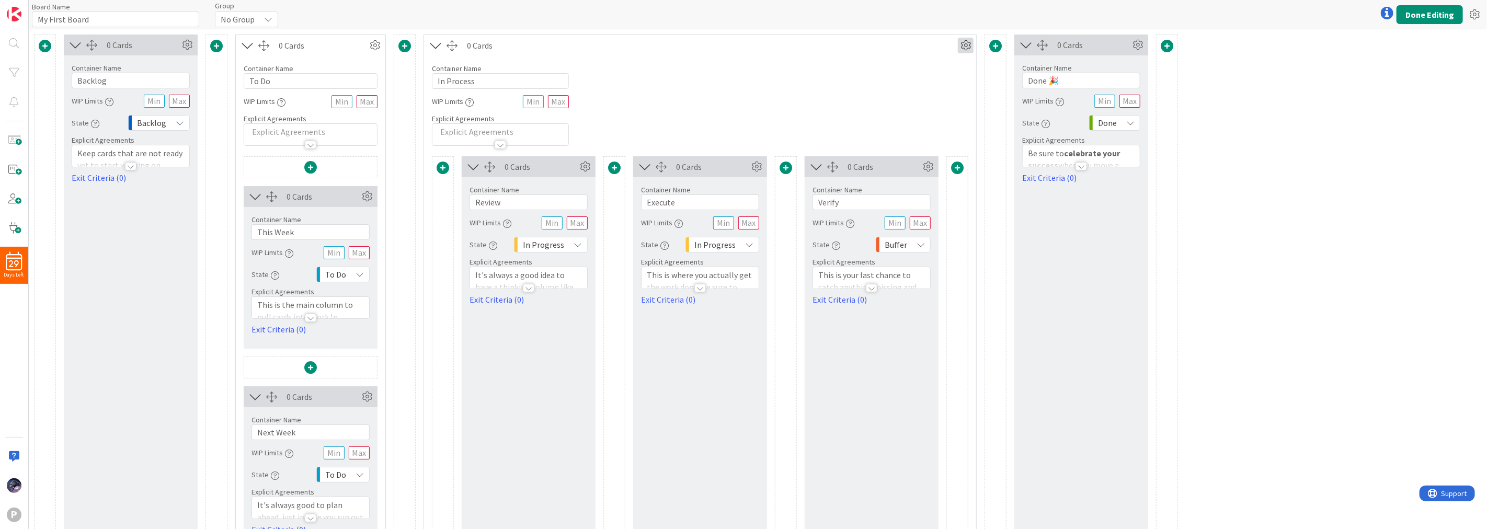
click at [961, 48] on icon at bounding box center [966, 46] width 16 height 16
click at [938, 80] on div "Custom" at bounding box center [935, 82] width 65 height 15
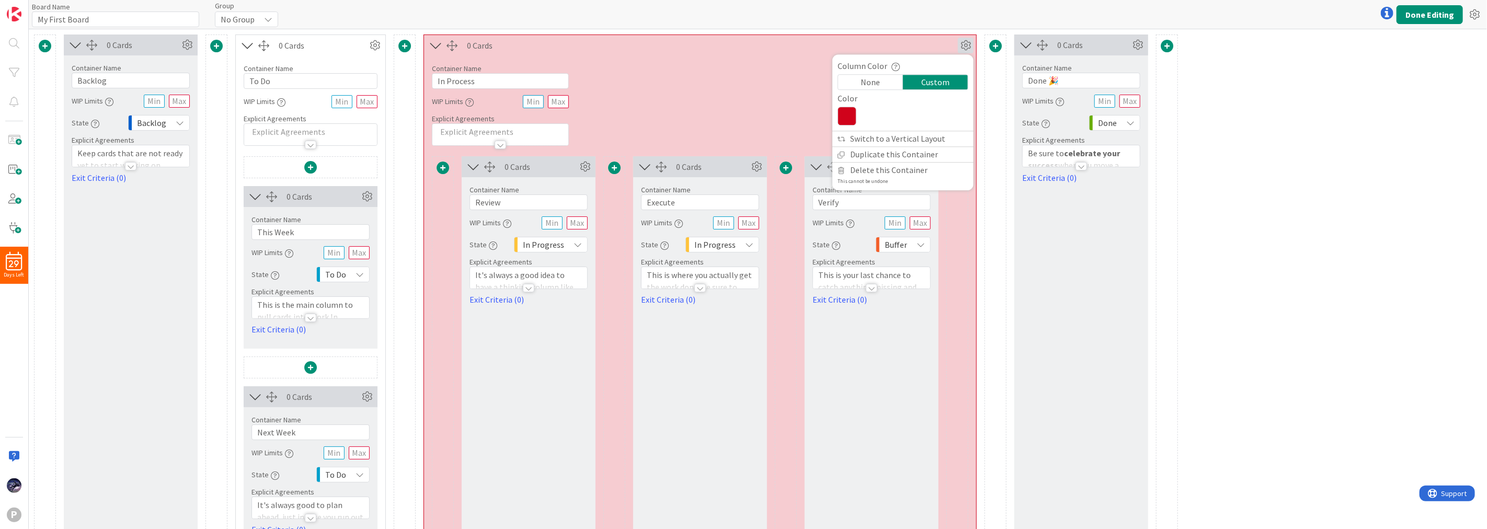
click at [877, 77] on div "None" at bounding box center [870, 82] width 65 height 15
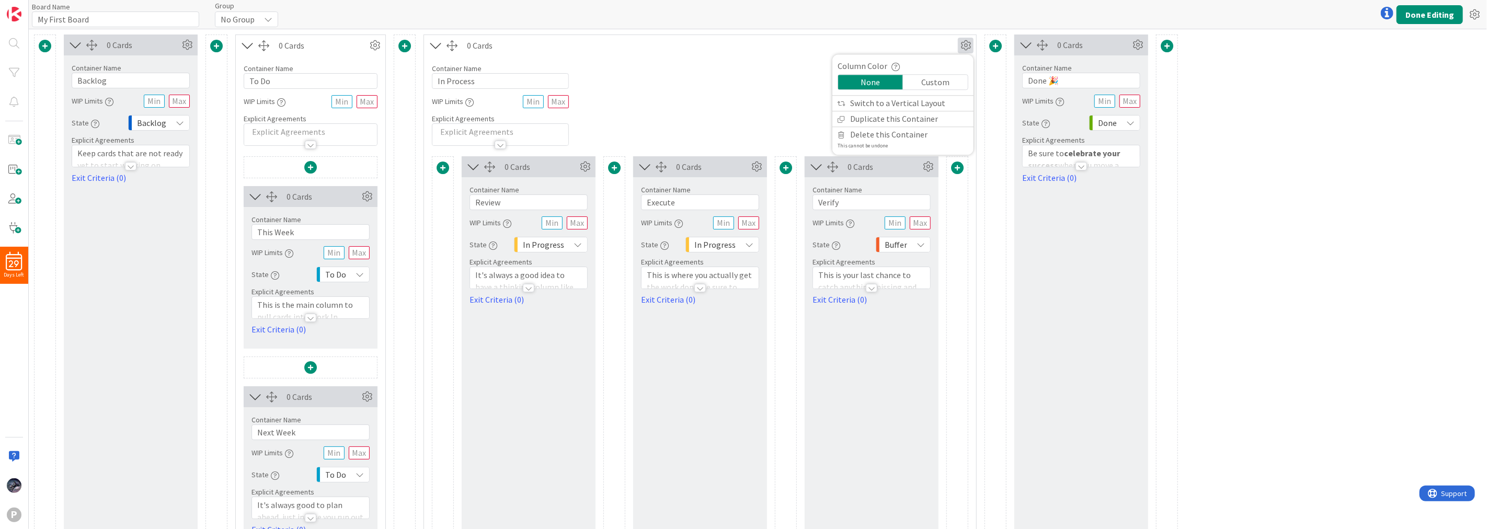
click at [685, 101] on div "Container Name 10 / 64 In Process WIP Limits Explicit Agreements" at bounding box center [700, 101] width 552 height 90
click at [930, 162] on icon at bounding box center [928, 167] width 16 height 16
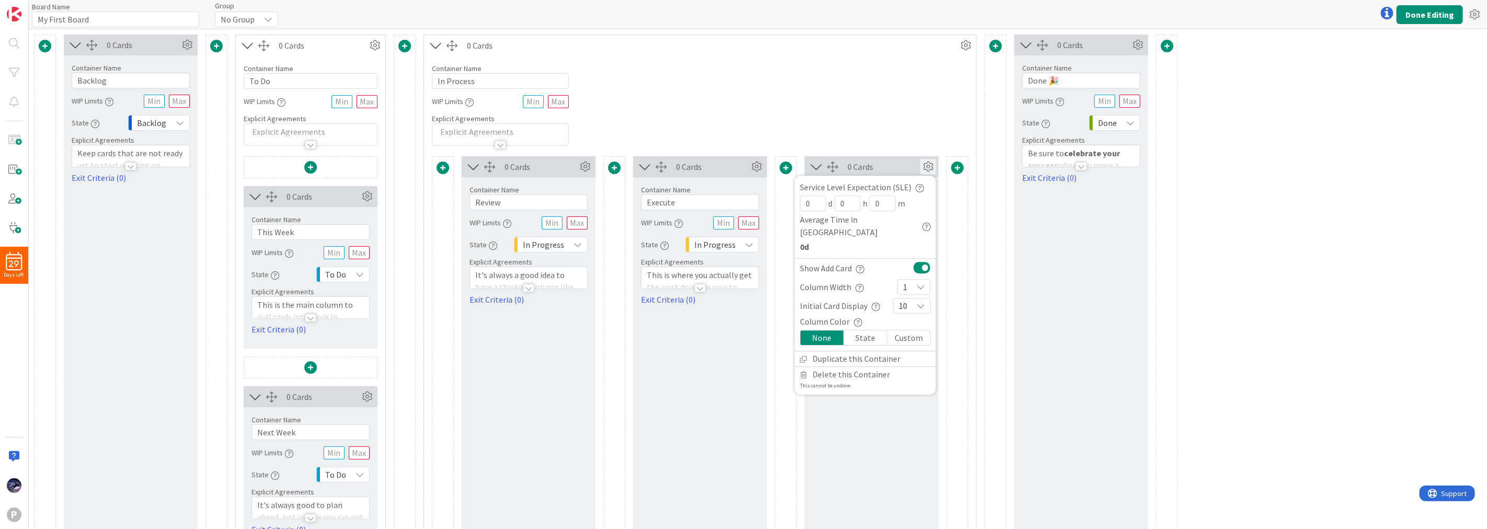
click at [889, 330] on div "Custom" at bounding box center [908, 337] width 43 height 15
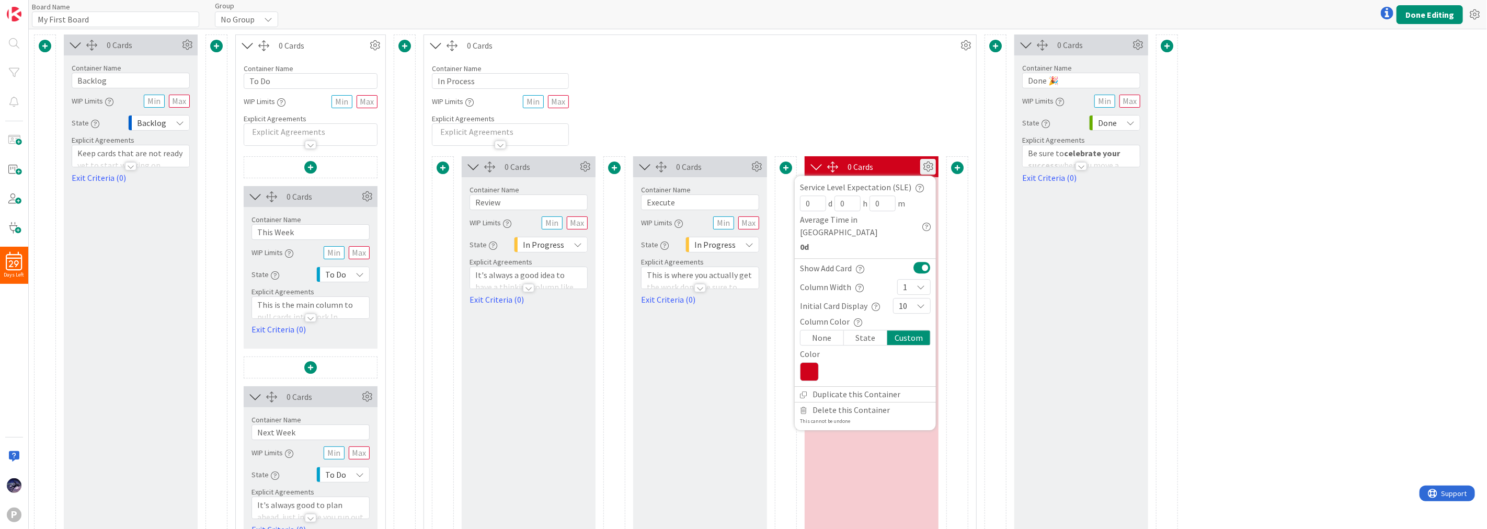
click at [856, 330] on div "State" at bounding box center [865, 337] width 43 height 15
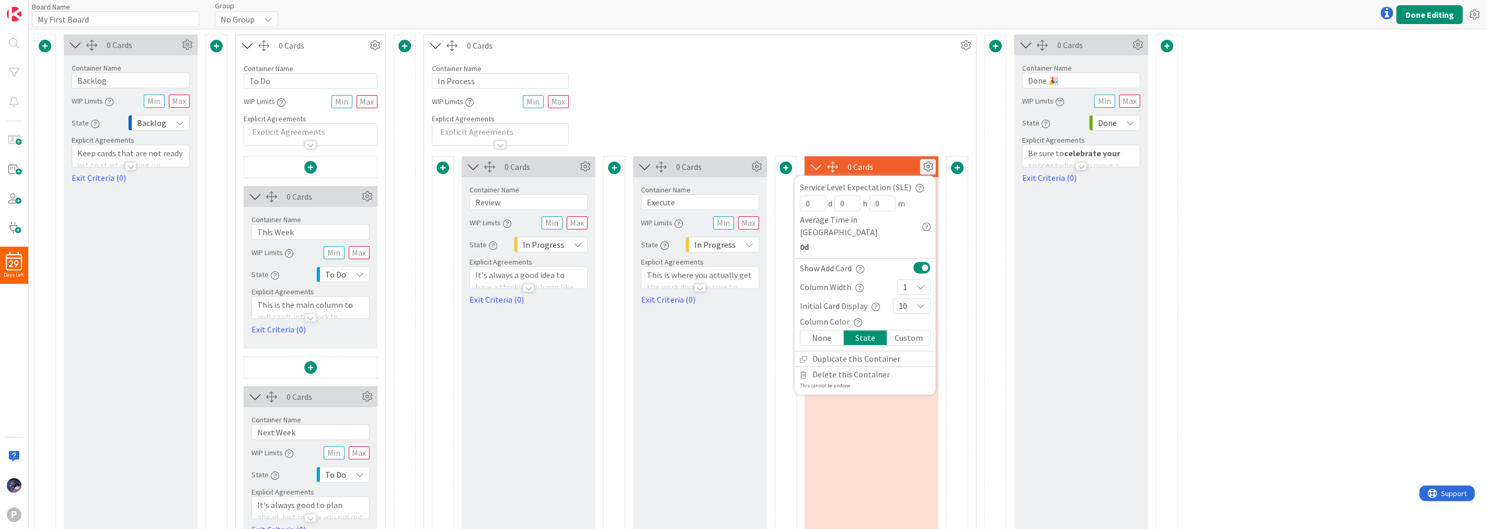
click at [1190, 281] on div "0 Cards Container Name 7 / 64 Backlog WIP Limits State Backlog Explicit Agreeme…" at bounding box center [758, 306] width 1458 height 555
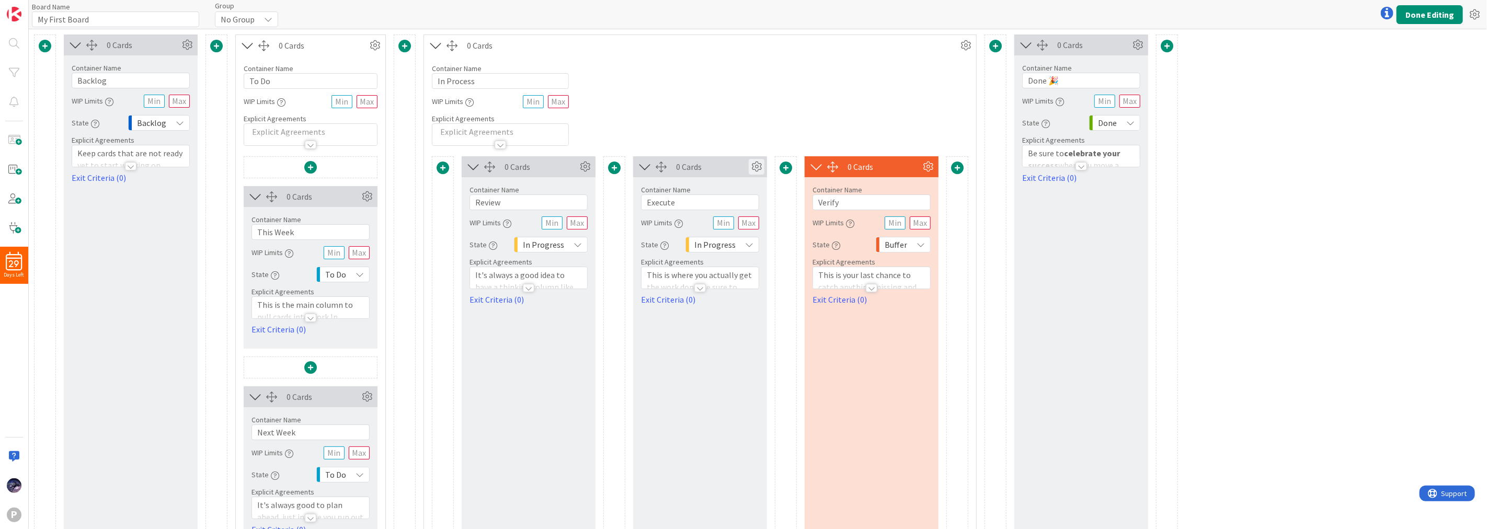
click at [759, 166] on icon at bounding box center [757, 167] width 16 height 16
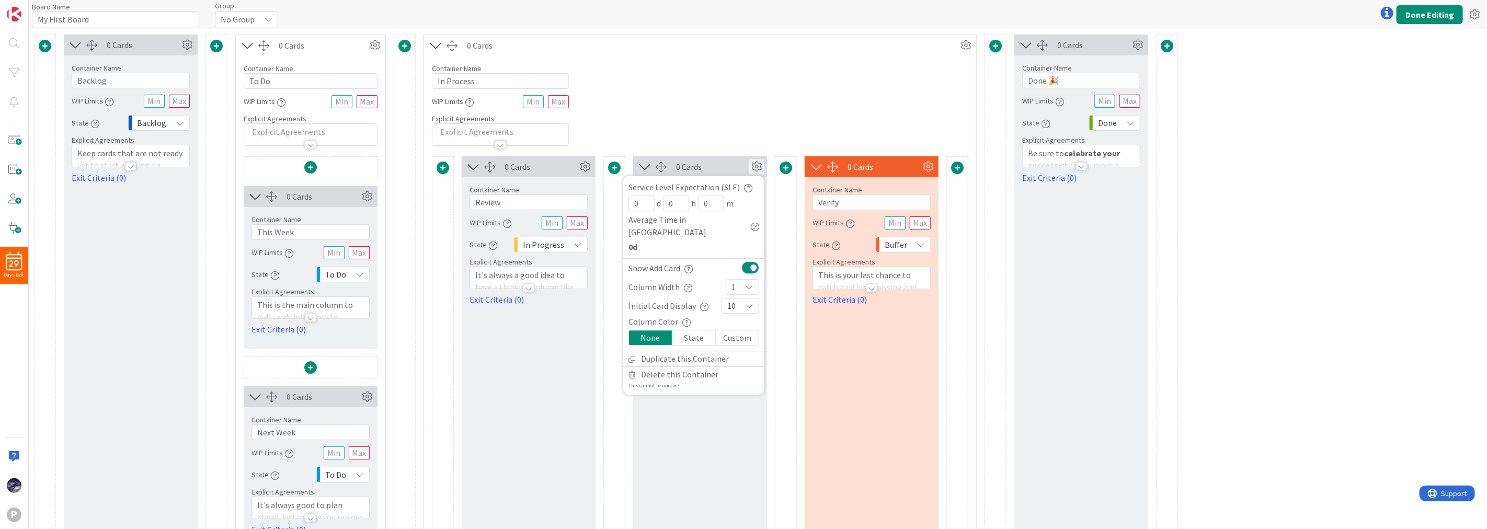
click at [691, 332] on div "State" at bounding box center [693, 337] width 43 height 15
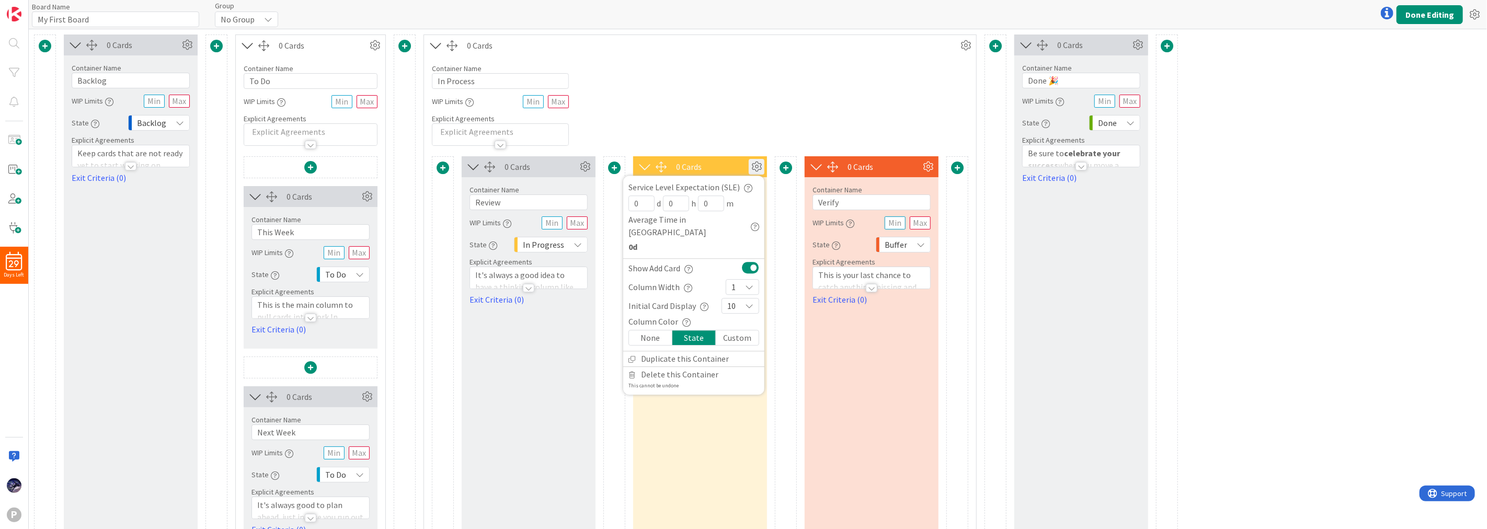
click at [634, 137] on div "Container Name 10 / 64 In Process WIP Limits Explicit Agreements" at bounding box center [700, 101] width 552 height 90
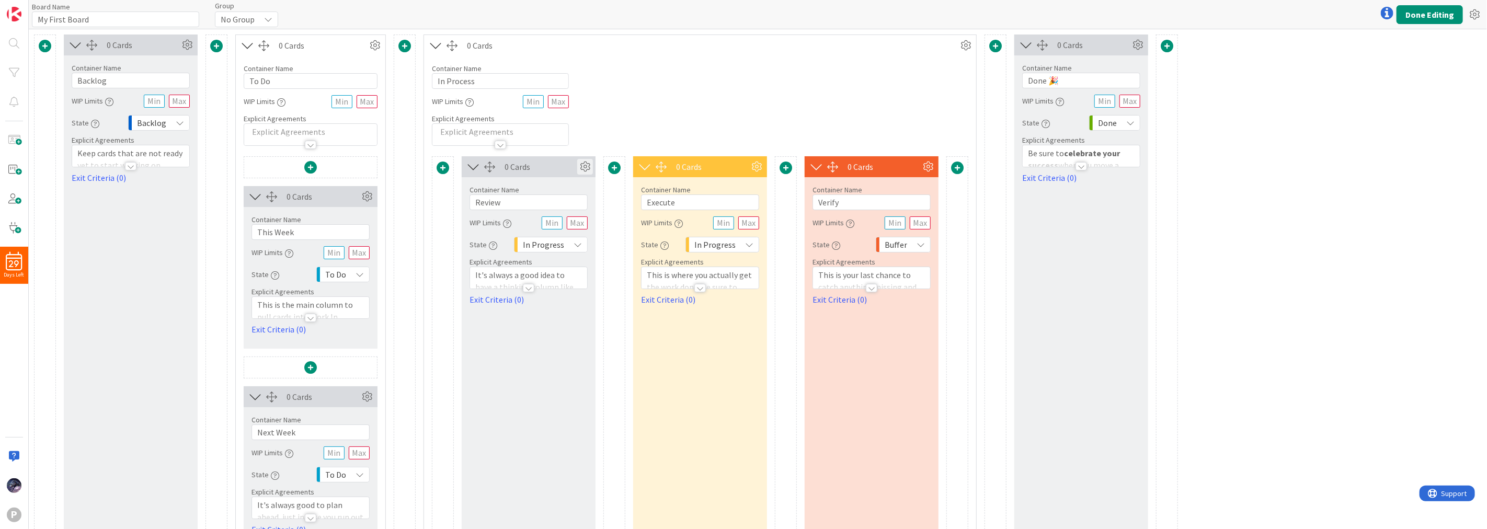
click at [584, 162] on icon at bounding box center [585, 167] width 16 height 16
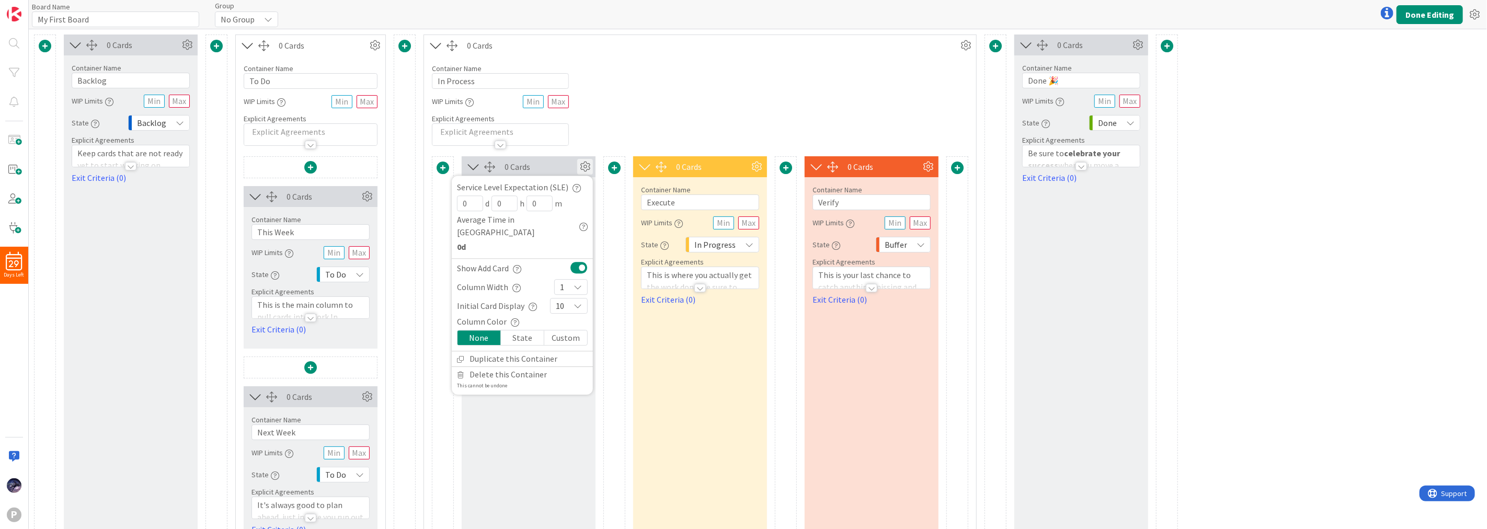
click at [523, 330] on div "State" at bounding box center [522, 337] width 43 height 15
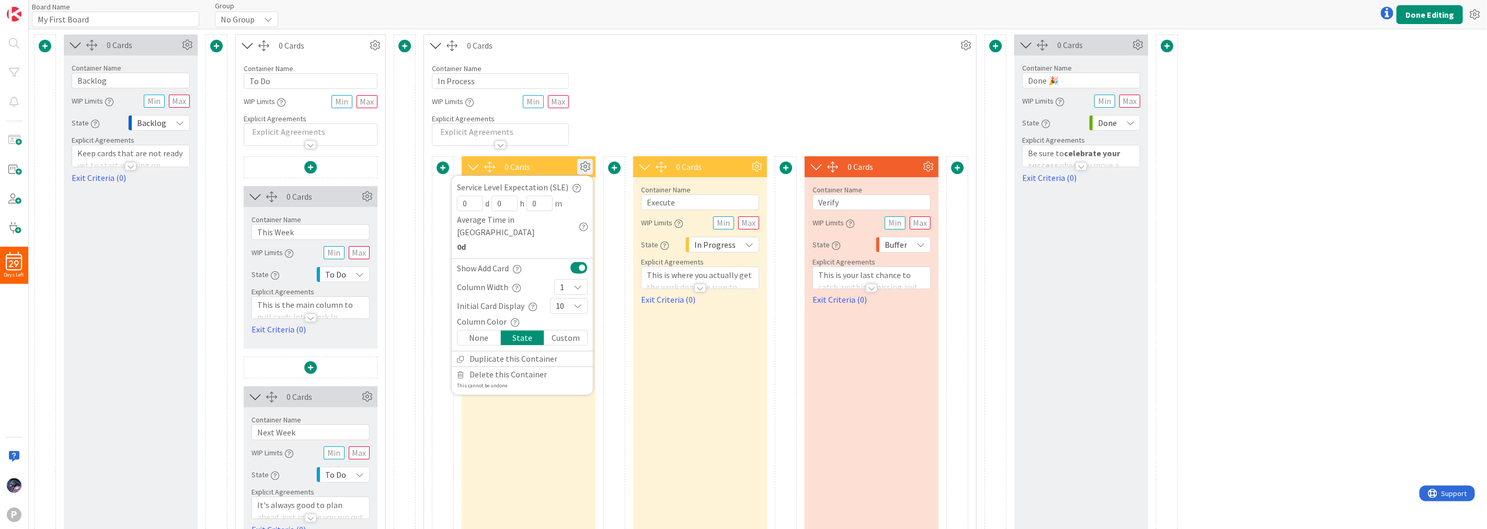
click at [746, 129] on div "Container Name 10 / 64 In Process WIP Limits Explicit Agreements" at bounding box center [700, 101] width 552 height 90
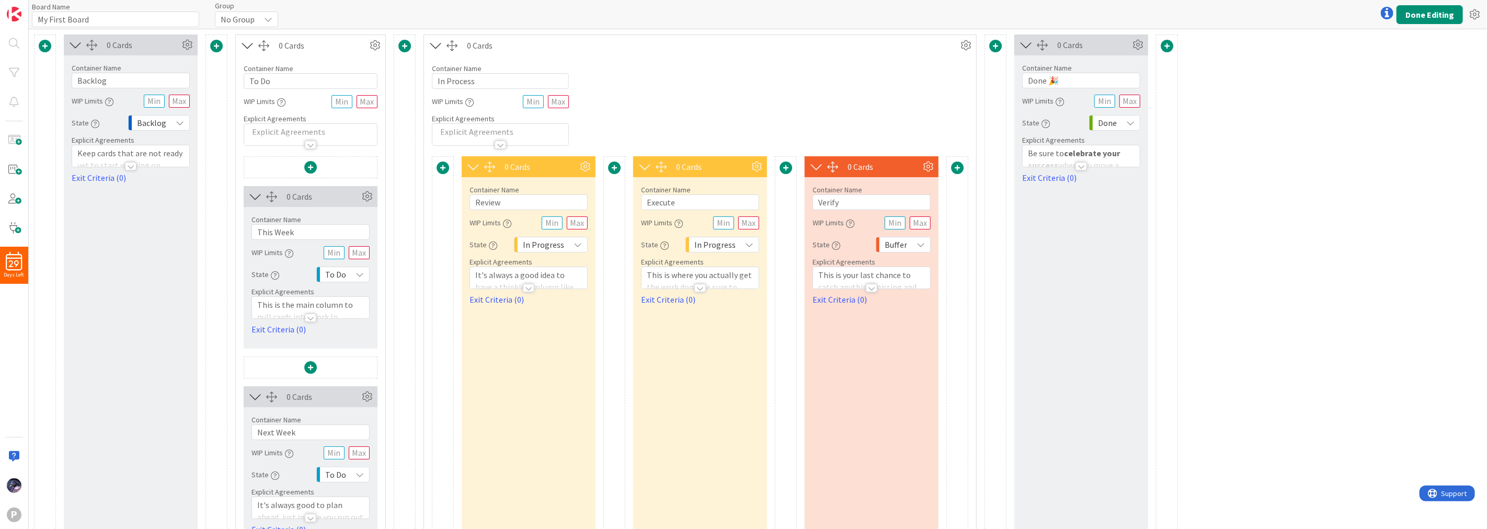
click at [706, 246] on span "In Progress" at bounding box center [714, 244] width 41 height 15
click at [552, 237] on span "In Progress" at bounding box center [543, 244] width 41 height 15
click at [611, 285] on span "None" at bounding box center [585, 287] width 87 height 16
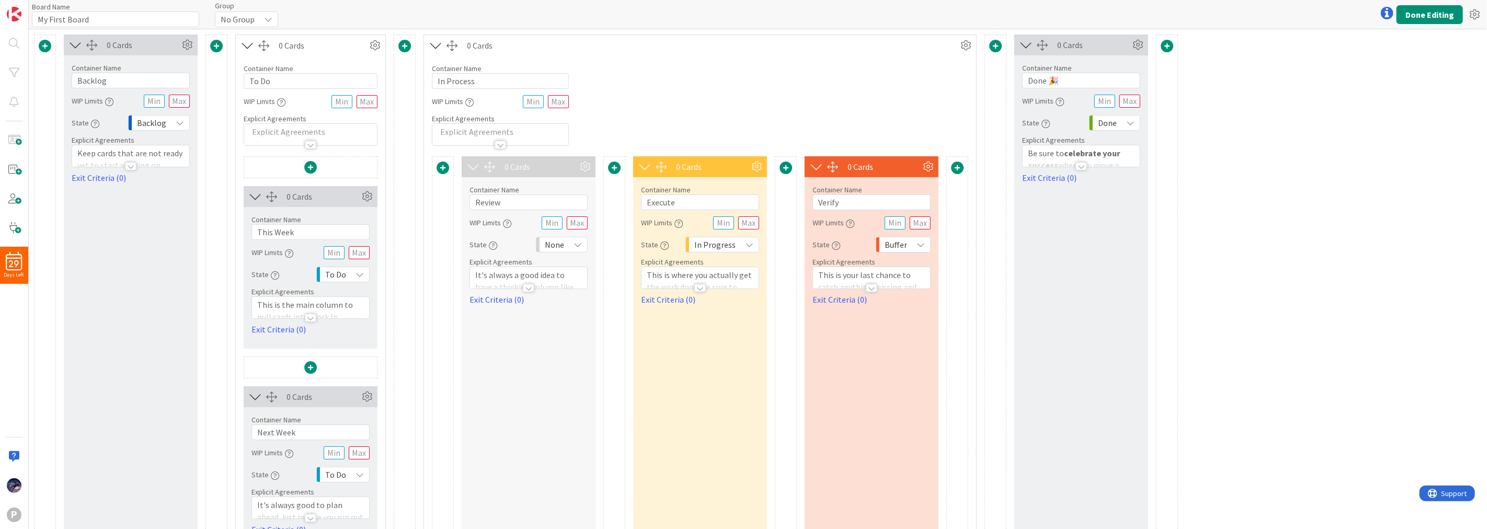
click at [579, 243] on icon at bounding box center [578, 245] width 8 height 8
click at [589, 344] on span "In Progress" at bounding box center [607, 343] width 87 height 16
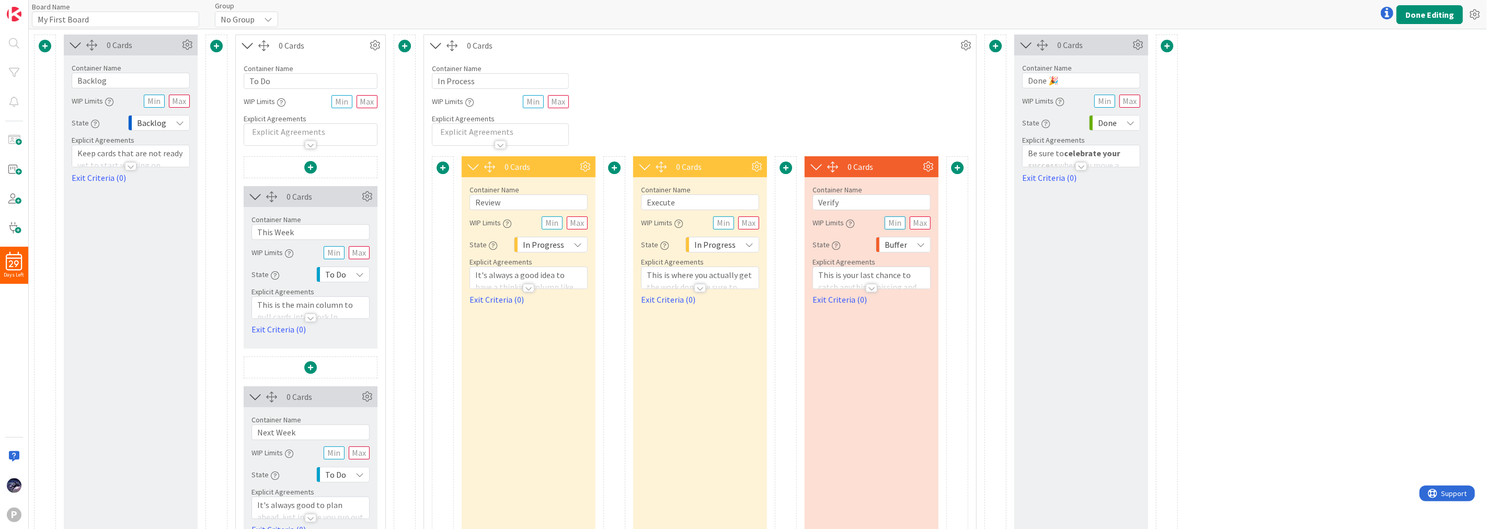
click at [1288, 211] on div "0 Cards Container Name 7 / 64 Backlog WIP Limits State Backlog Explicit Agreeme…" at bounding box center [758, 306] width 1458 height 555
click at [1133, 45] on icon at bounding box center [1138, 45] width 16 height 16
click at [1089, 138] on div "State" at bounding box center [1075, 138] width 43 height 15
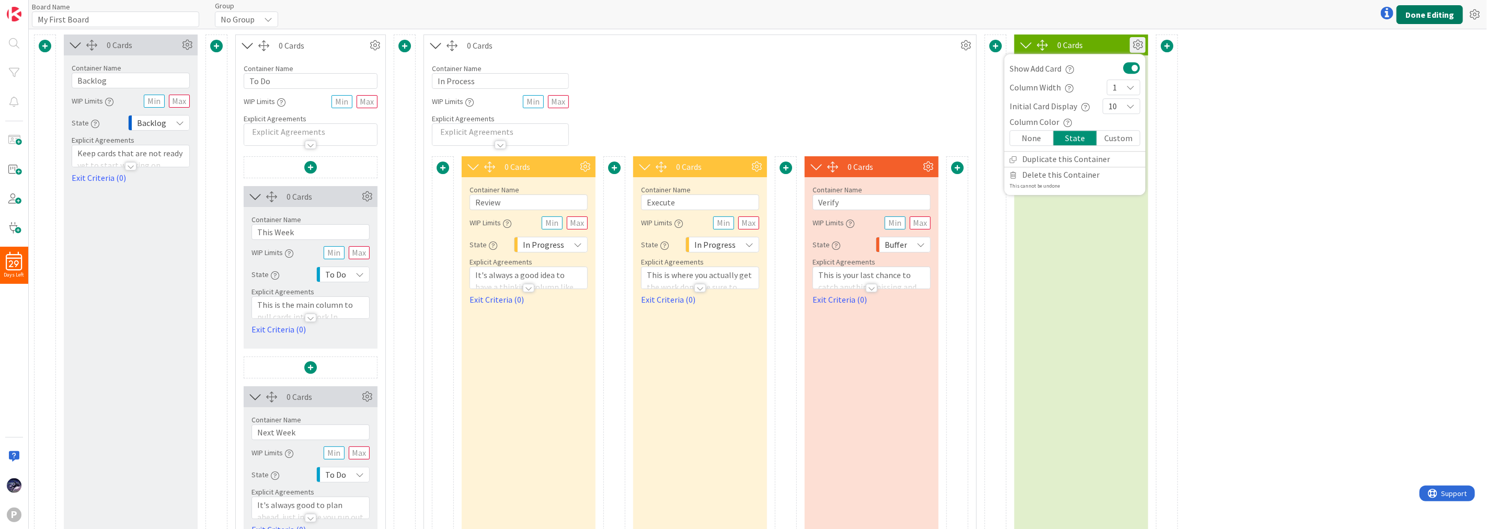
click at [1434, 14] on button "Done Editing" at bounding box center [1430, 14] width 66 height 19
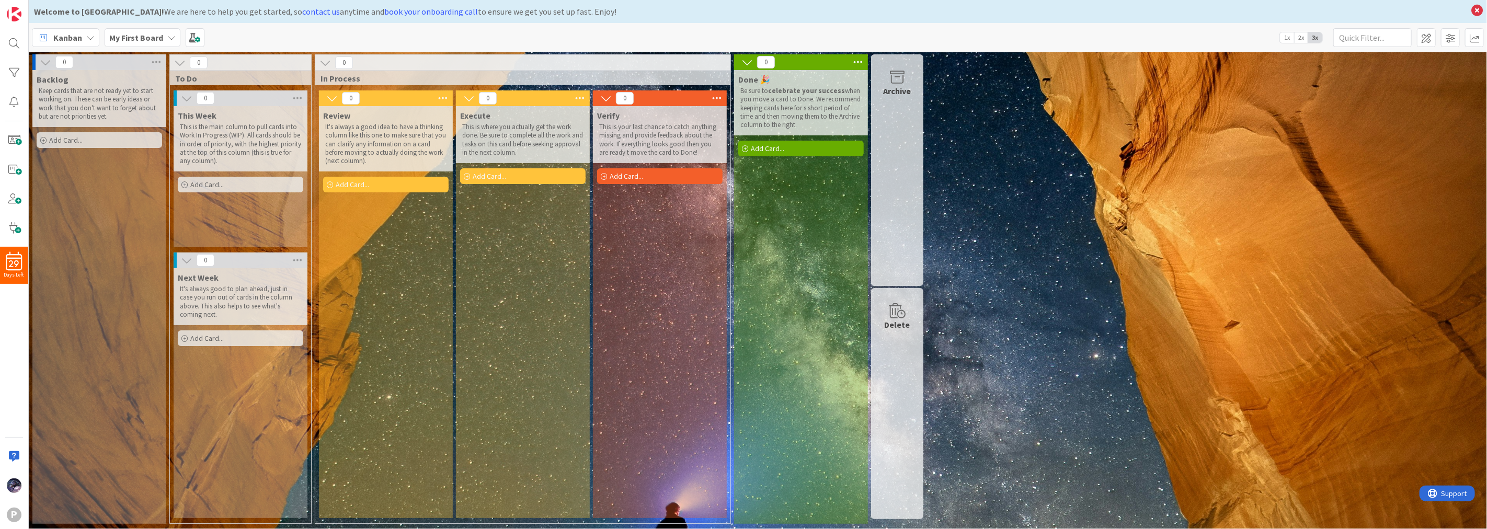
click at [488, 288] on div "Execute This is where you actually get the work done. Be sure to complete all t…" at bounding box center [523, 312] width 134 height 412
drag, startPoint x: 1007, startPoint y: 201, endPoint x: 1321, endPoint y: 273, distance: 322.4
click at [1321, 293] on div "0 Backlog Keep cards that are not ready yet to start working on. These can be e…" at bounding box center [758, 291] width 1454 height 475
click at [1442, 45] on div "Kanban My First Board 1x 2x 3x" at bounding box center [758, 37] width 1458 height 29
click at [1430, 42] on span at bounding box center [1426, 37] width 19 height 19
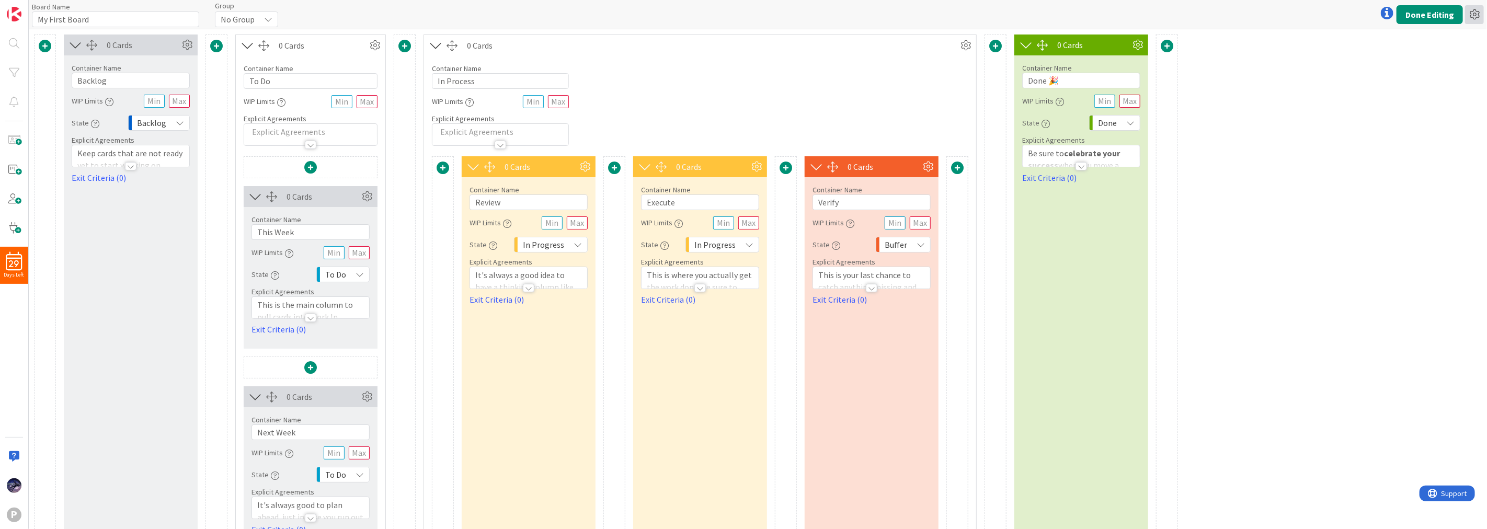
click at [1476, 18] on icon at bounding box center [1474, 14] width 19 height 19
click at [1368, 114] on link "Expand All Columns" at bounding box center [1418, 114] width 132 height 15
click at [1468, 16] on icon at bounding box center [1474, 14] width 19 height 19
click at [1374, 112] on link "Expand All Columns" at bounding box center [1418, 114] width 132 height 15
click at [1421, 21] on button "Done Editing" at bounding box center [1430, 14] width 66 height 19
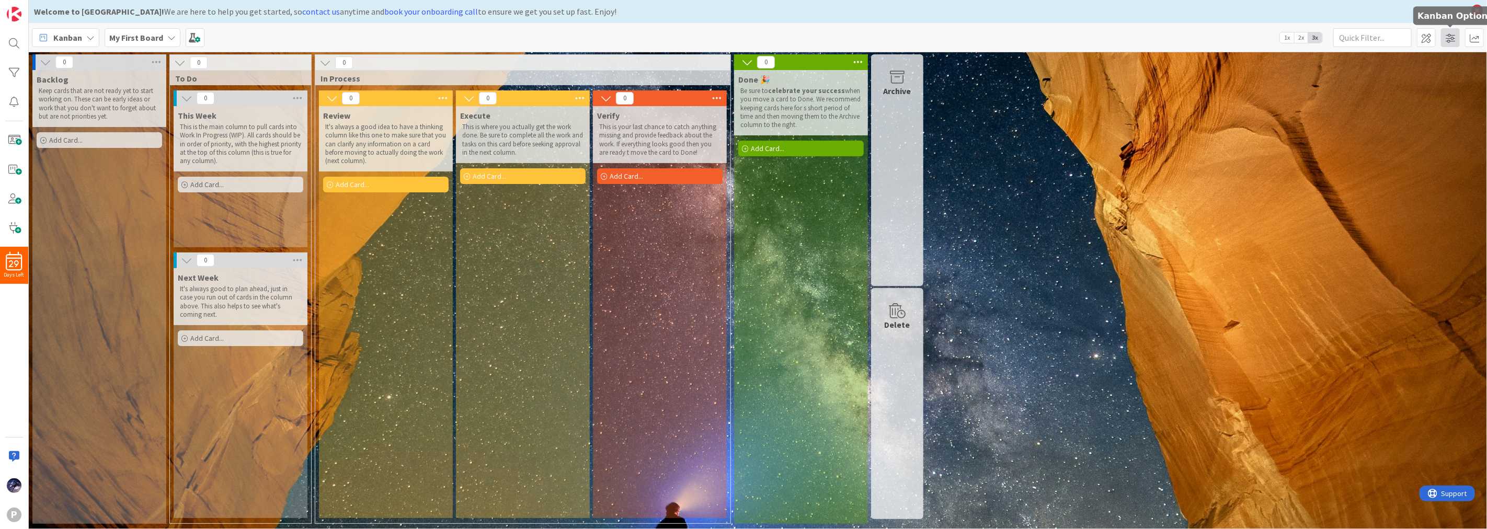
click at [1450, 38] on span at bounding box center [1450, 37] width 19 height 19
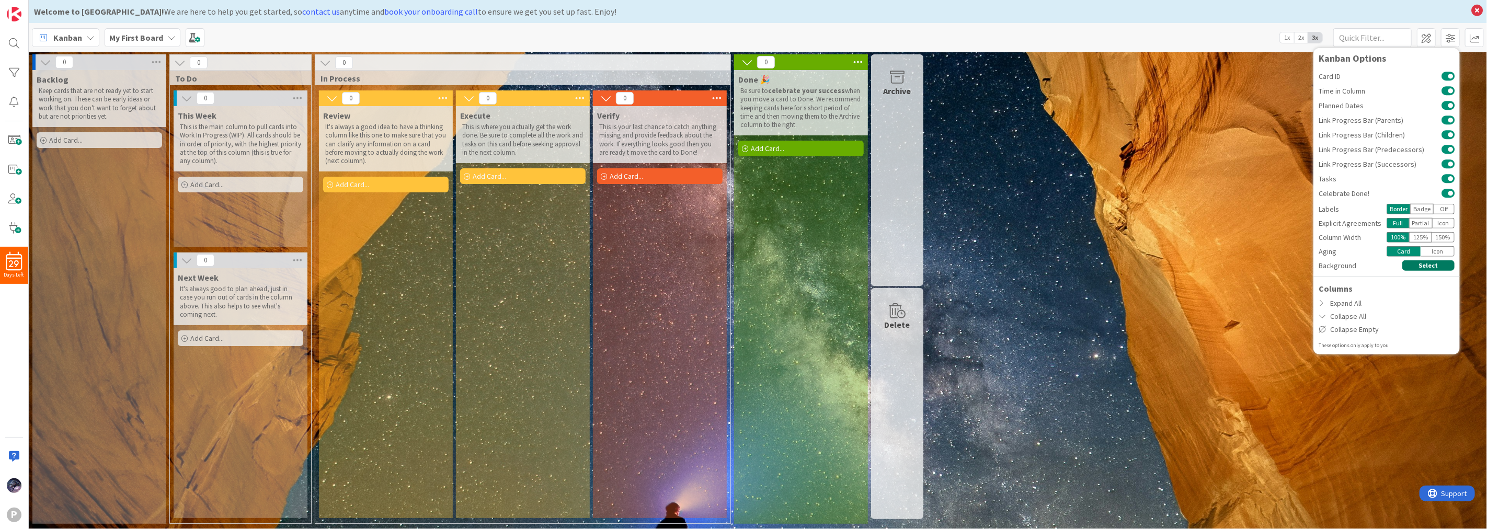
click at [1428, 265] on button "Select" at bounding box center [1428, 265] width 52 height 10
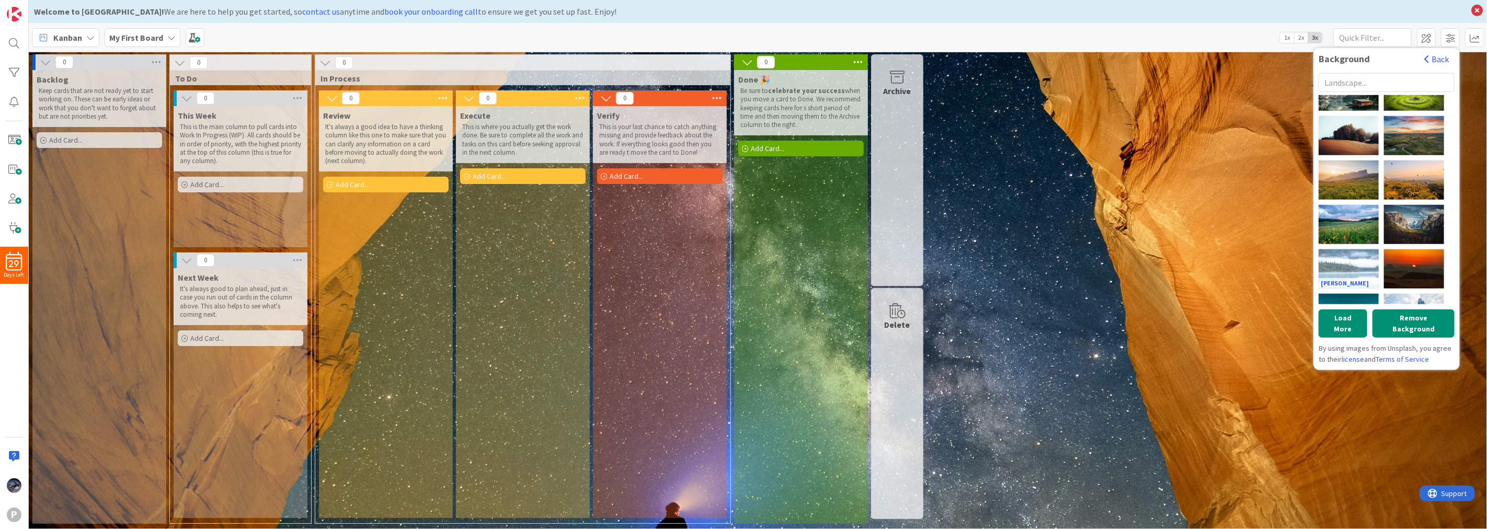
scroll to position [387, 0]
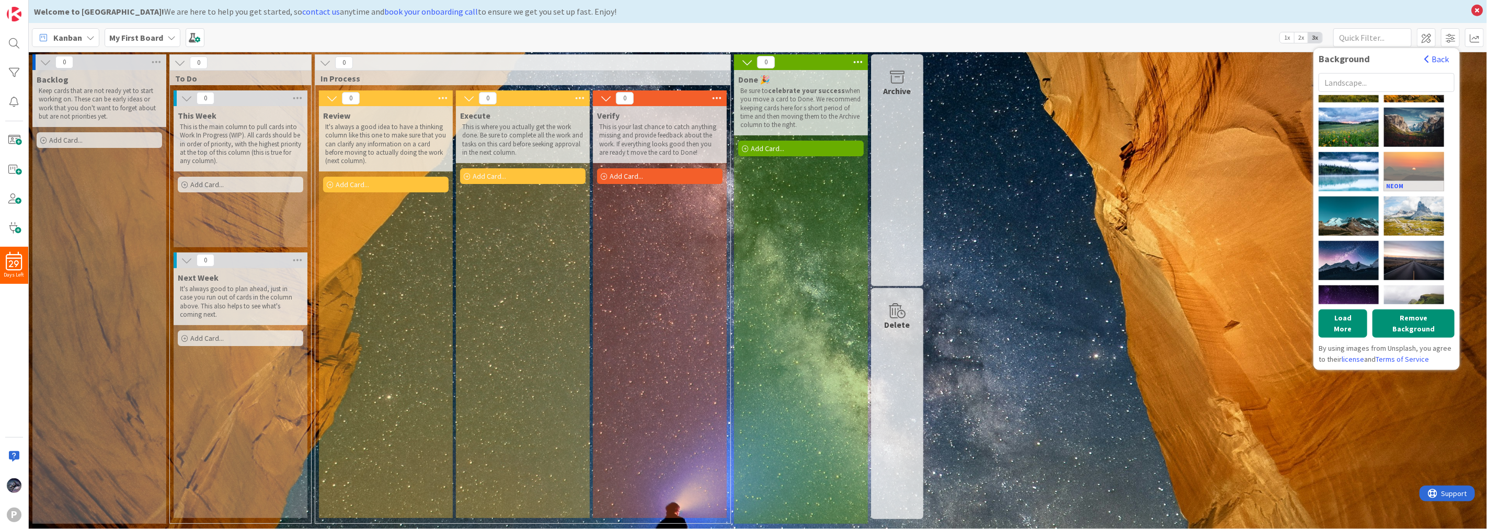
click at [1421, 165] on div "NEOM" at bounding box center [1414, 171] width 60 height 39
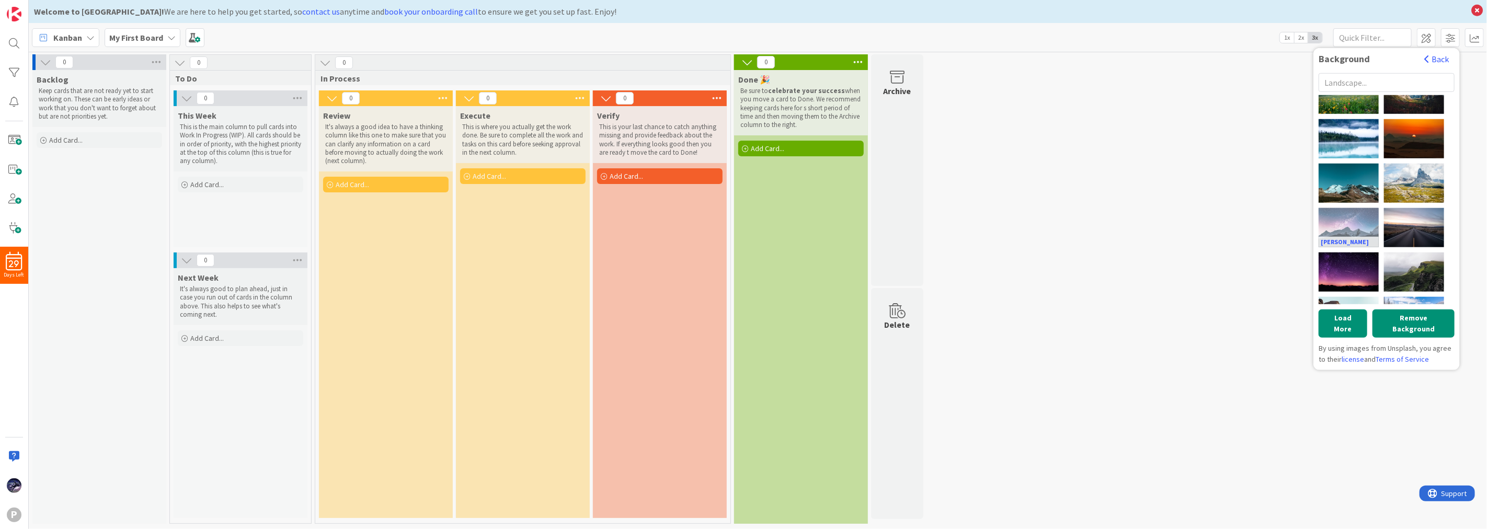
scroll to position [452, 0]
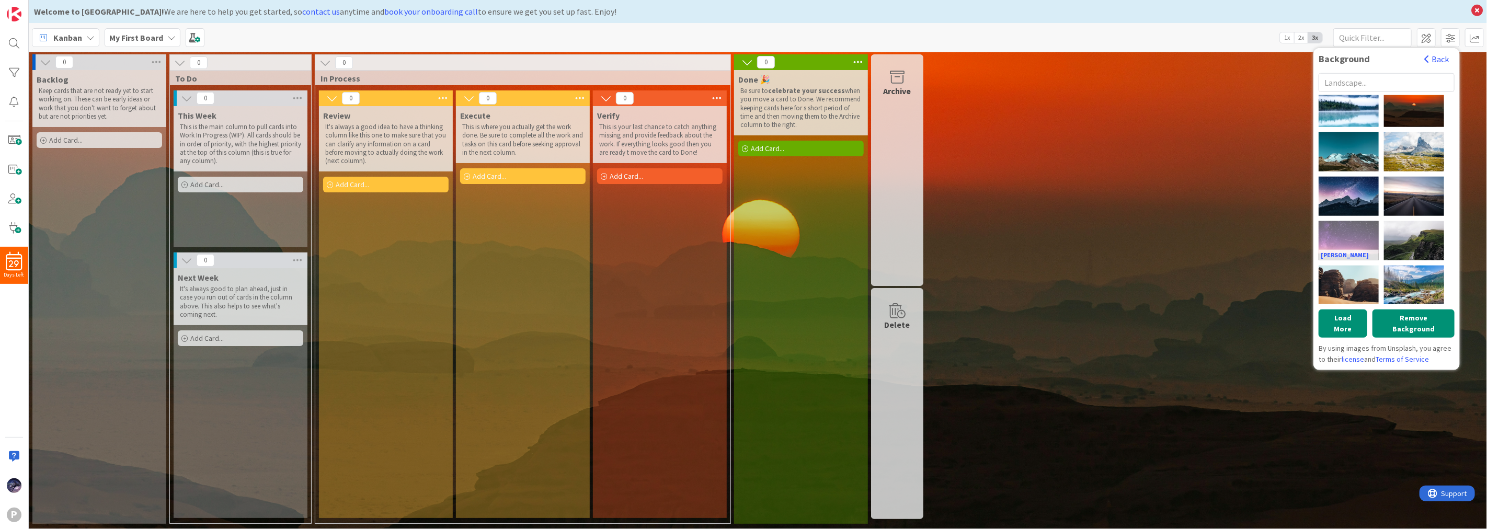
click at [1346, 243] on div "[PERSON_NAME]" at bounding box center [1349, 240] width 60 height 39
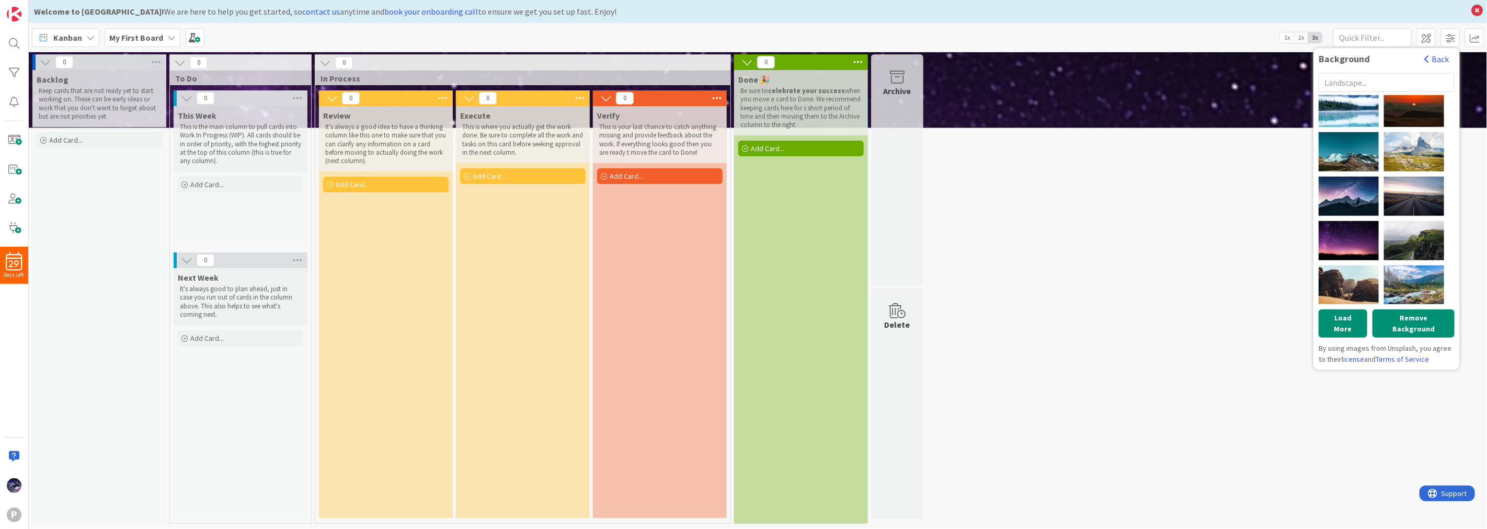
scroll to position [0, 0]
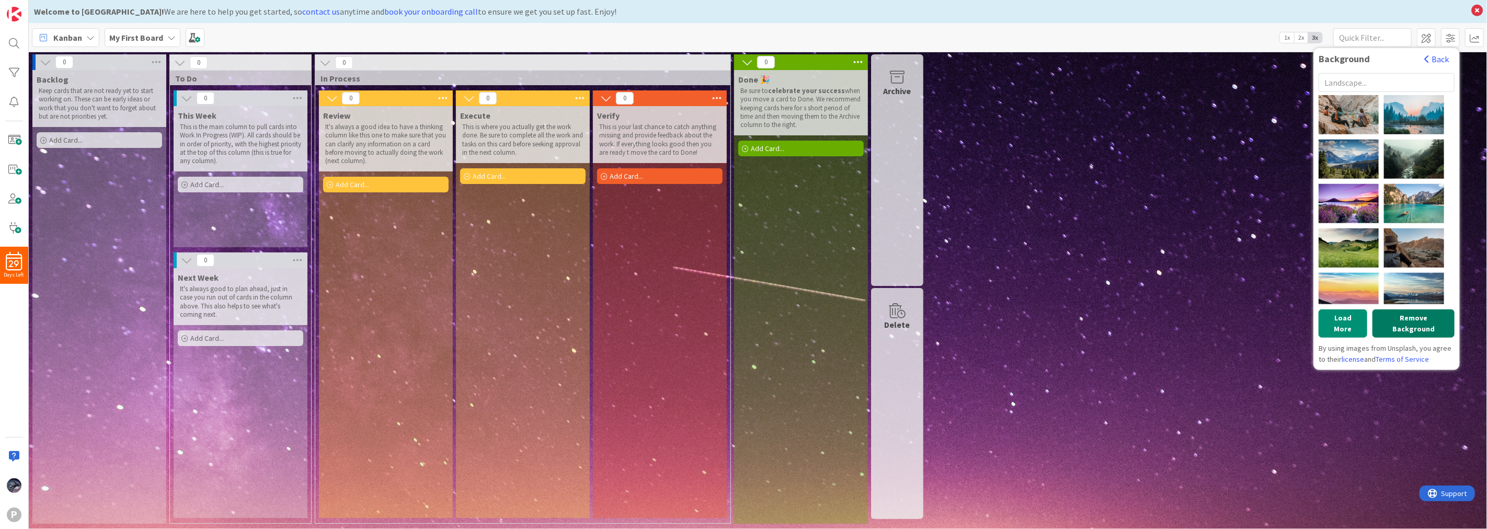
click at [1395, 314] on button "Remove Background" at bounding box center [1414, 323] width 82 height 28
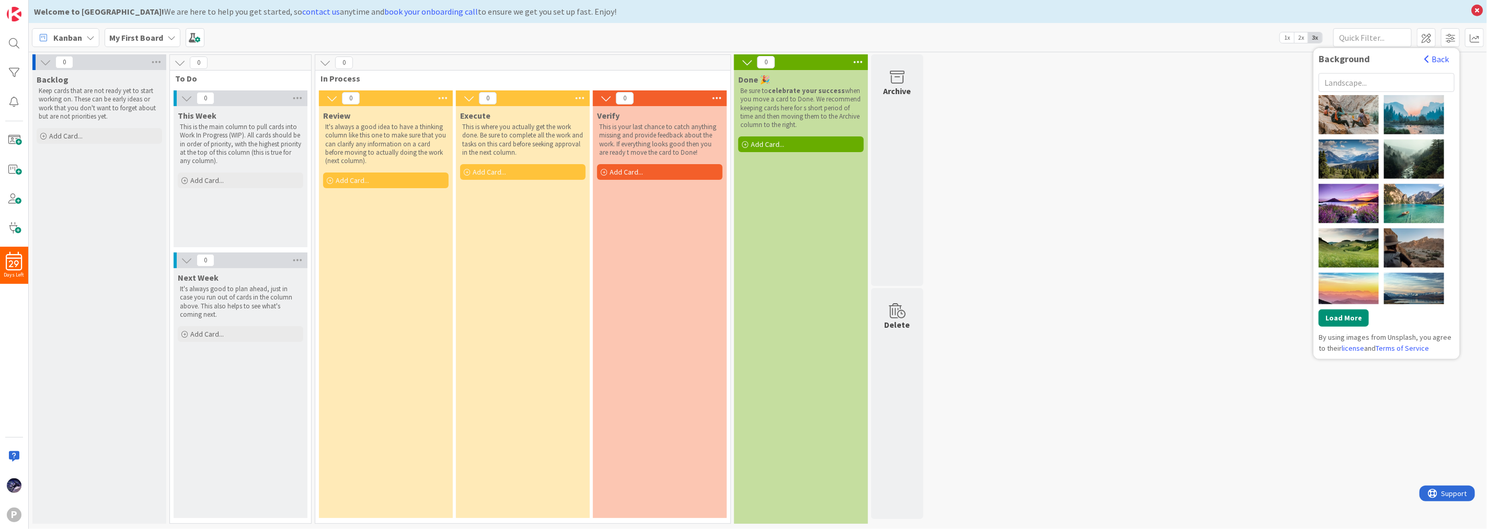
drag, startPoint x: 1444, startPoint y: 52, endPoint x: 1441, endPoint y: 65, distance: 13.3
click at [1441, 65] on div "Background Back NEOM [PERSON_NAME] [PERSON_NAME] pine watt [PERSON_NAME] [PERSO…" at bounding box center [1387, 203] width 146 height 311
click at [1441, 65] on div "Background Back" at bounding box center [1387, 61] width 136 height 17
click at [1441, 63] on button "Back" at bounding box center [1437, 59] width 26 height 12
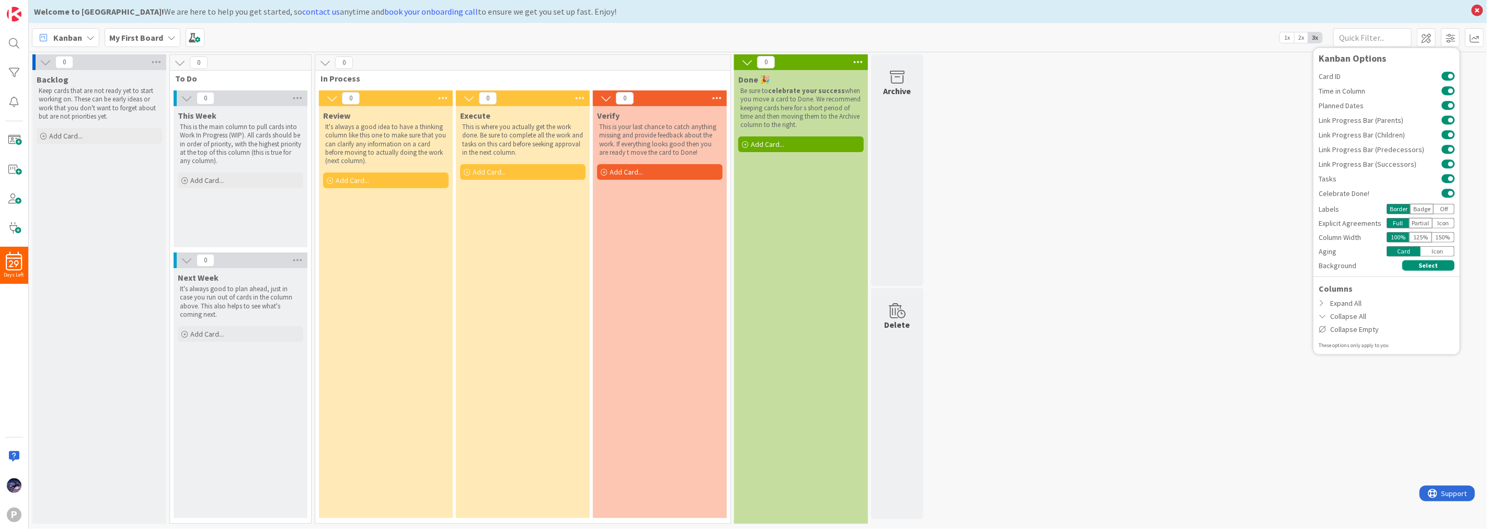
click at [1423, 204] on div "Badge" at bounding box center [1422, 209] width 24 height 10
click at [1400, 211] on div "Border" at bounding box center [1399, 209] width 24 height 10
click at [162, 40] on div "My First Board" at bounding box center [143, 37] width 76 height 19
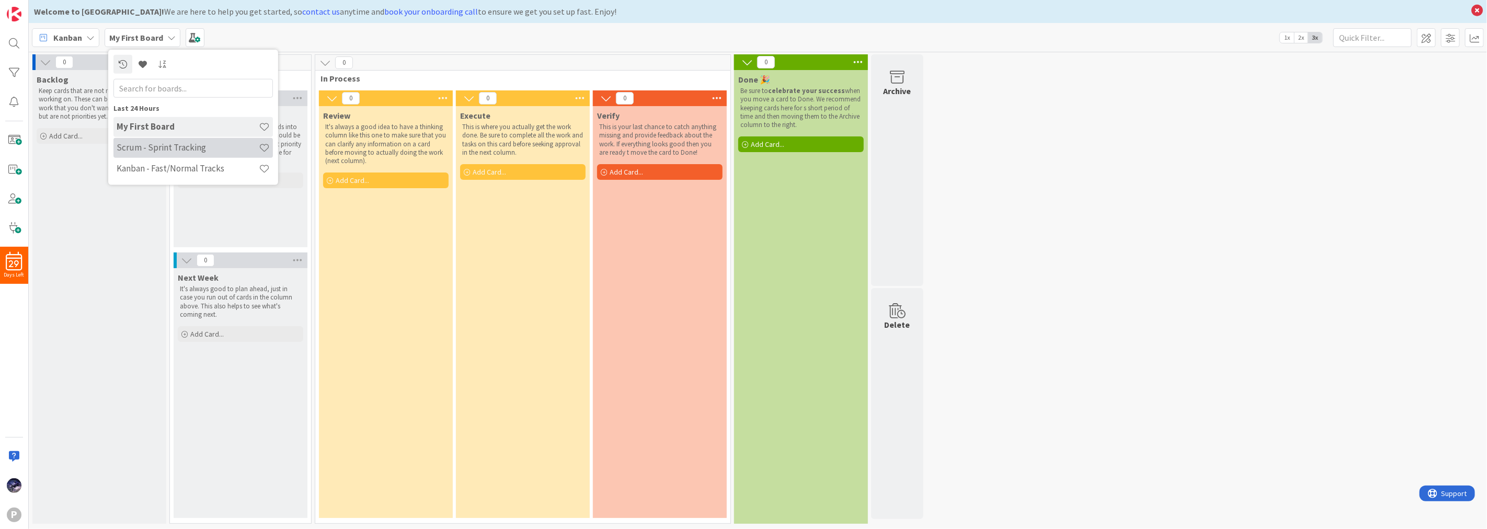
click at [164, 153] on h4 "Scrum - Sprint Tracking" at bounding box center [188, 147] width 142 height 10
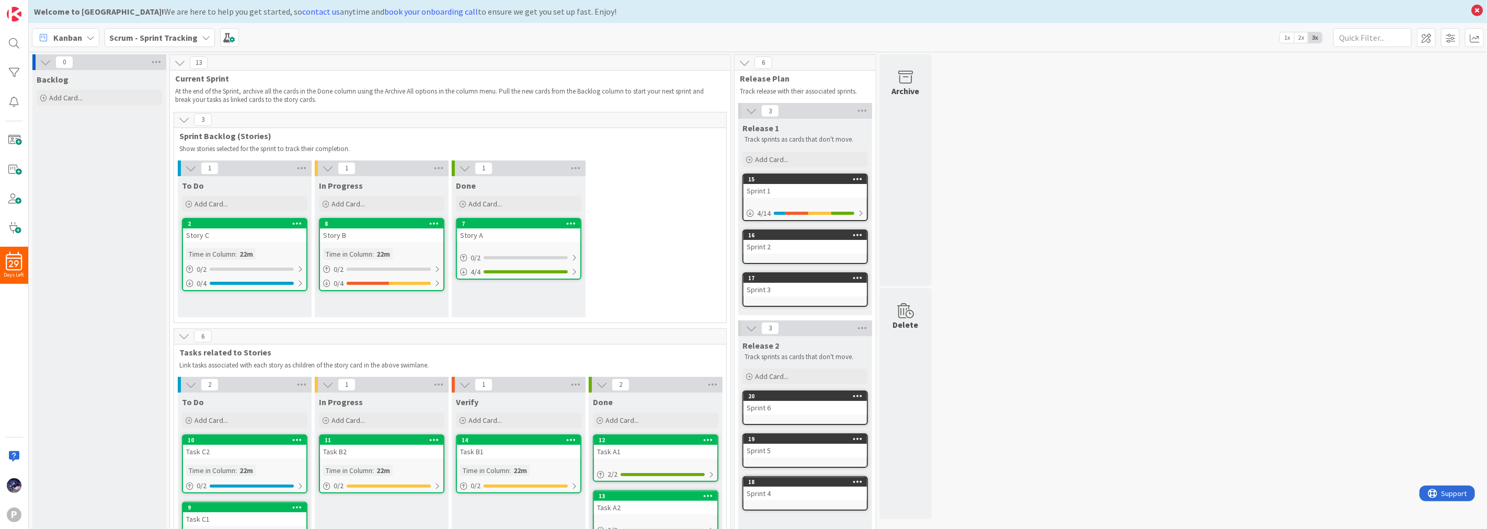
click at [153, 41] on b "Scrum - Sprint Tracking" at bounding box center [153, 37] width 88 height 10
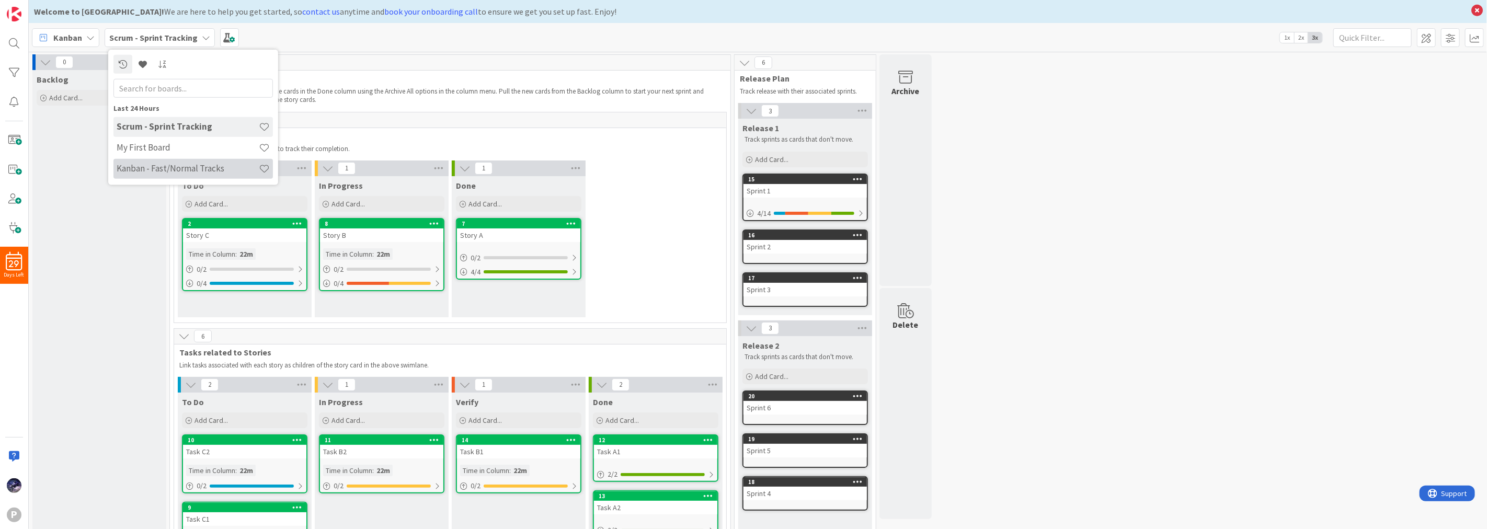
click at [180, 173] on h4 "Kanban - Fast/Normal Tracks" at bounding box center [188, 168] width 142 height 10
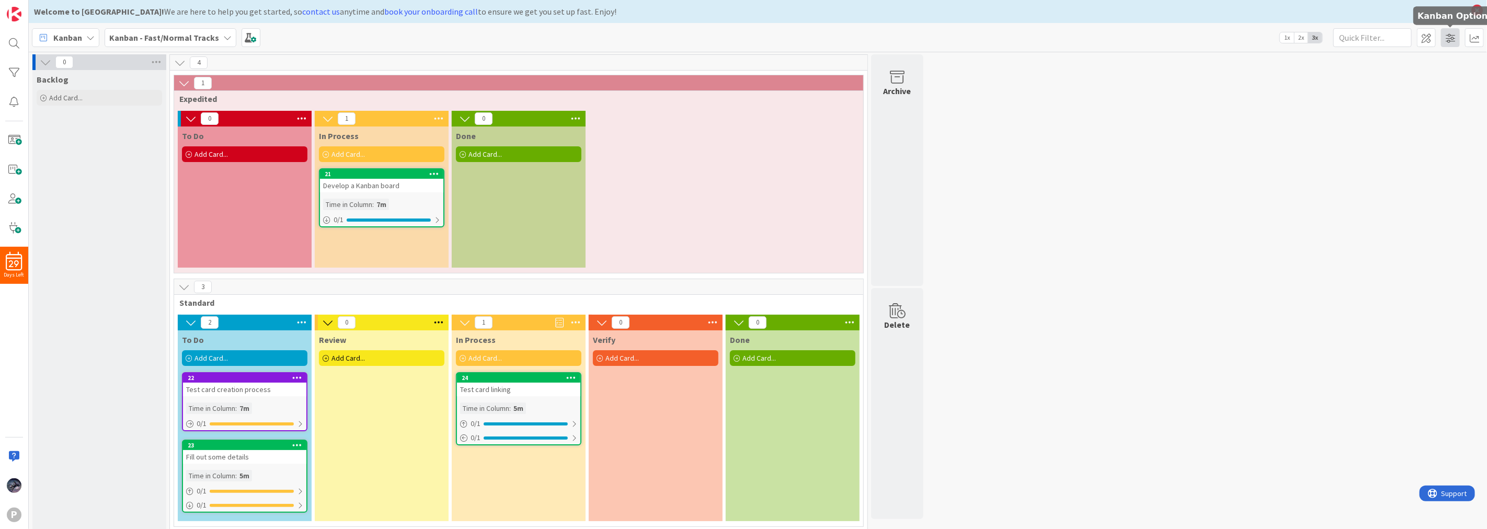
click at [1446, 44] on span at bounding box center [1450, 37] width 19 height 19
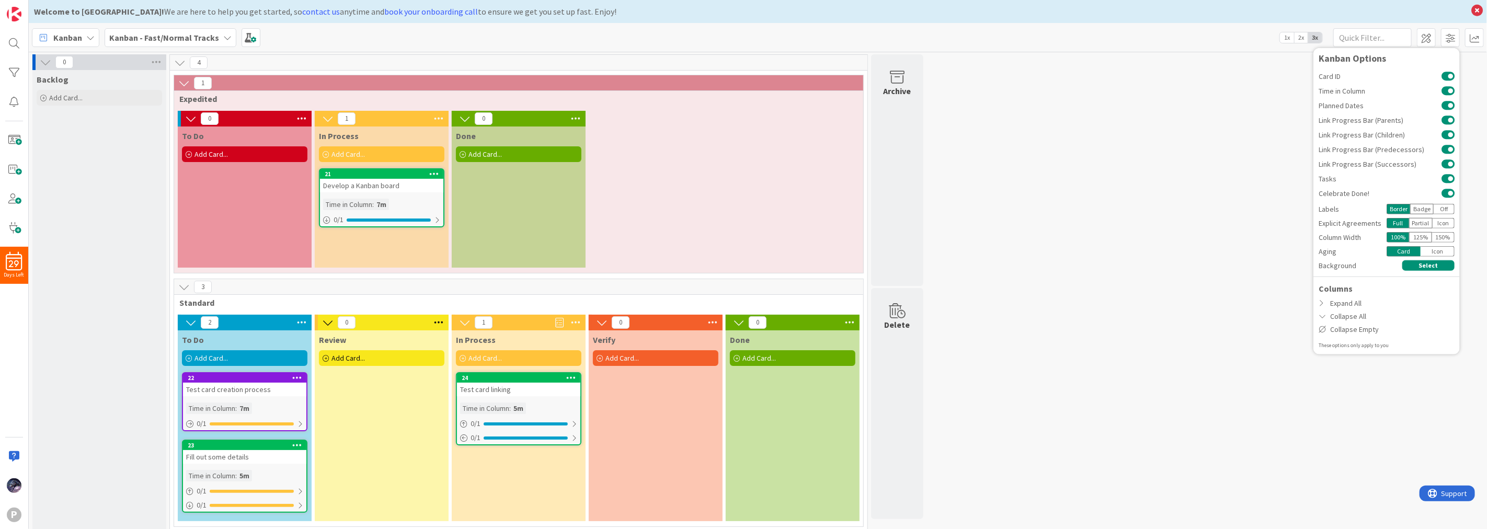
click at [1424, 208] on div "Badge" at bounding box center [1422, 209] width 24 height 10
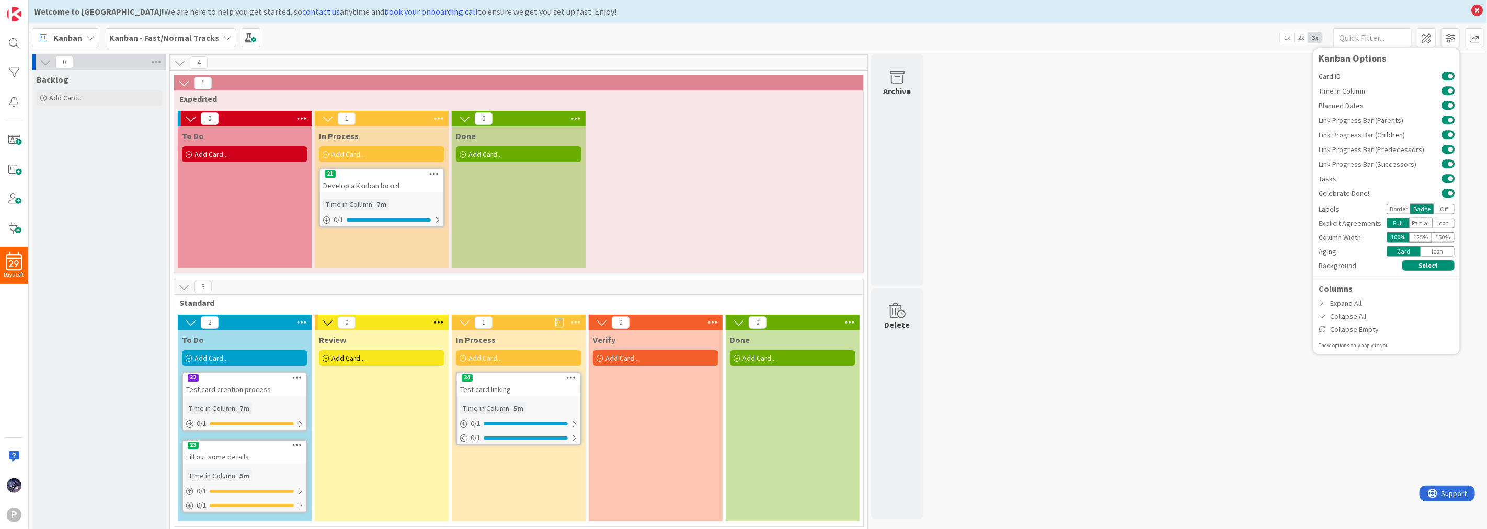
click at [1441, 208] on div "Off" at bounding box center [1444, 209] width 21 height 10
click at [1397, 210] on div "Border" at bounding box center [1399, 209] width 24 height 10
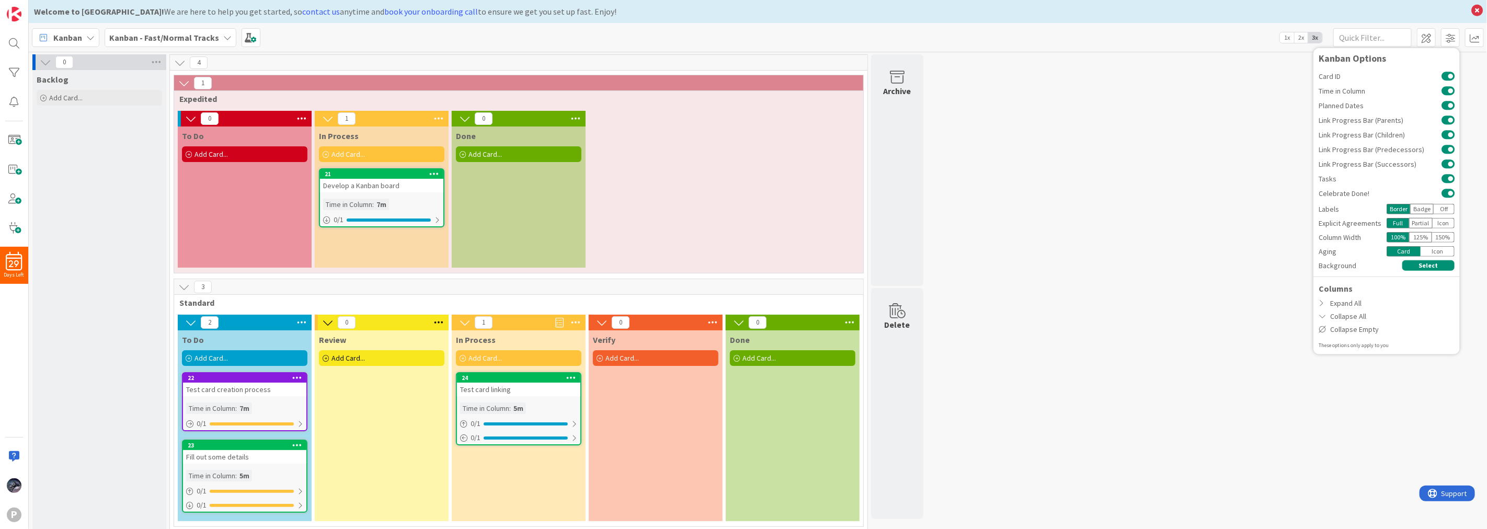
click at [1426, 222] on div "Partial" at bounding box center [1421, 223] width 24 height 10
click at [1397, 223] on div "Full" at bounding box center [1398, 223] width 22 height 10
click at [1420, 239] on div "125 %" at bounding box center [1420, 237] width 23 height 10
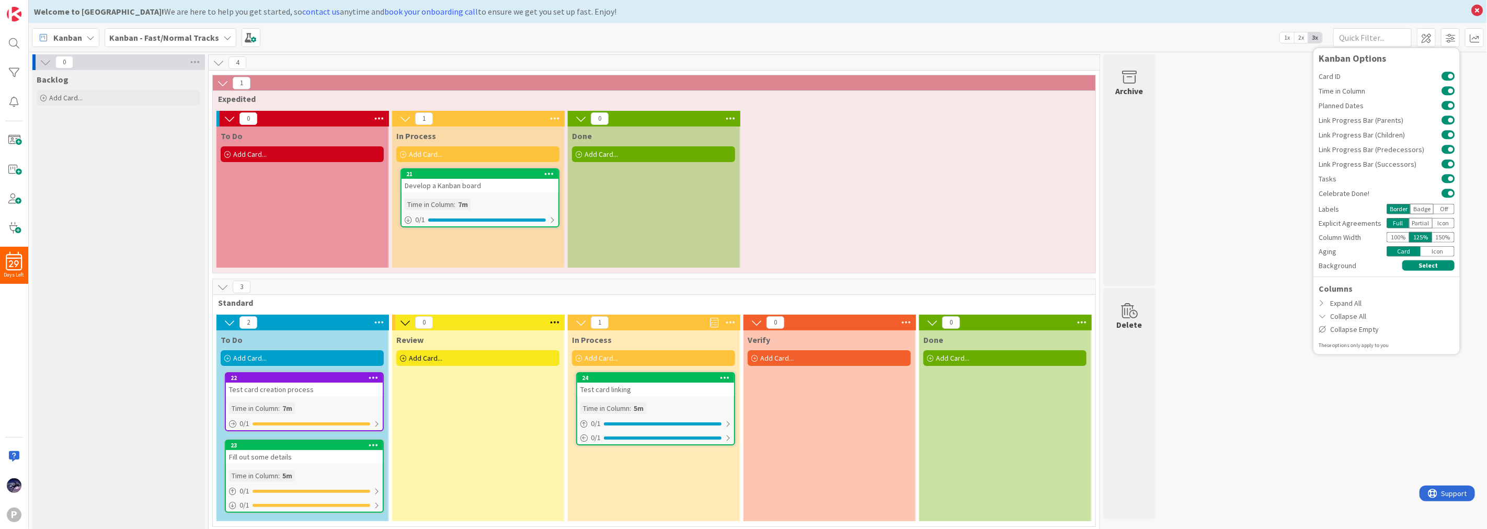
click at [1446, 237] on div "150 %" at bounding box center [1443, 237] width 22 height 10
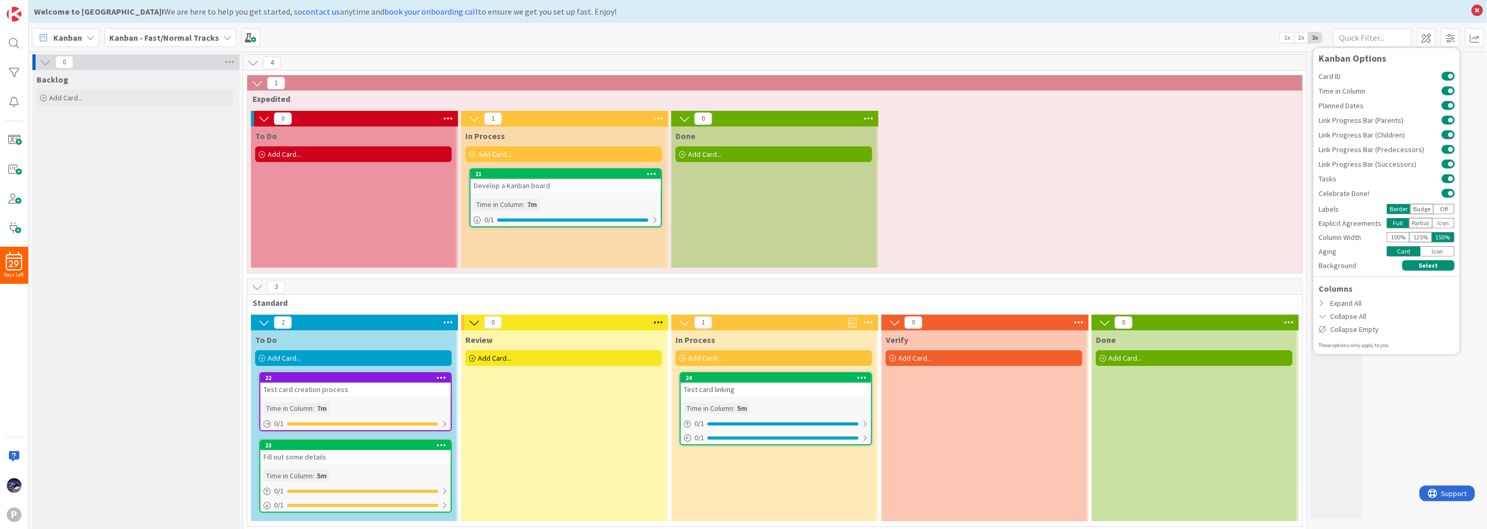
click at [1430, 248] on div "Icon" at bounding box center [1438, 251] width 34 height 10
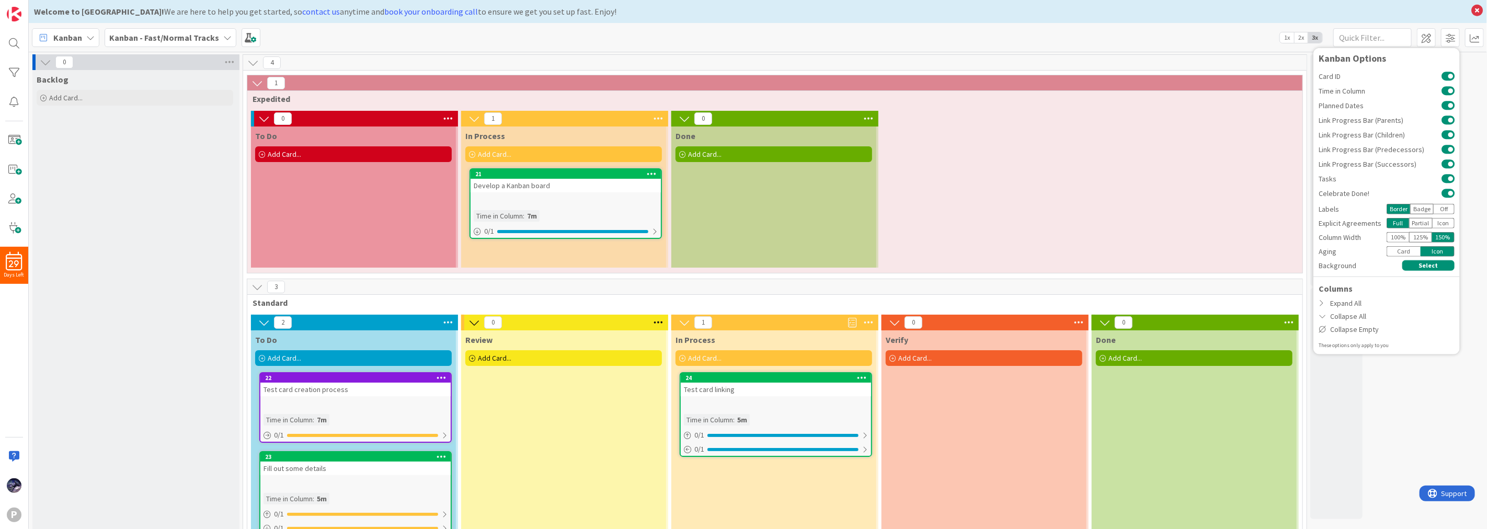
click at [1414, 253] on div "Card" at bounding box center [1404, 251] width 34 height 10
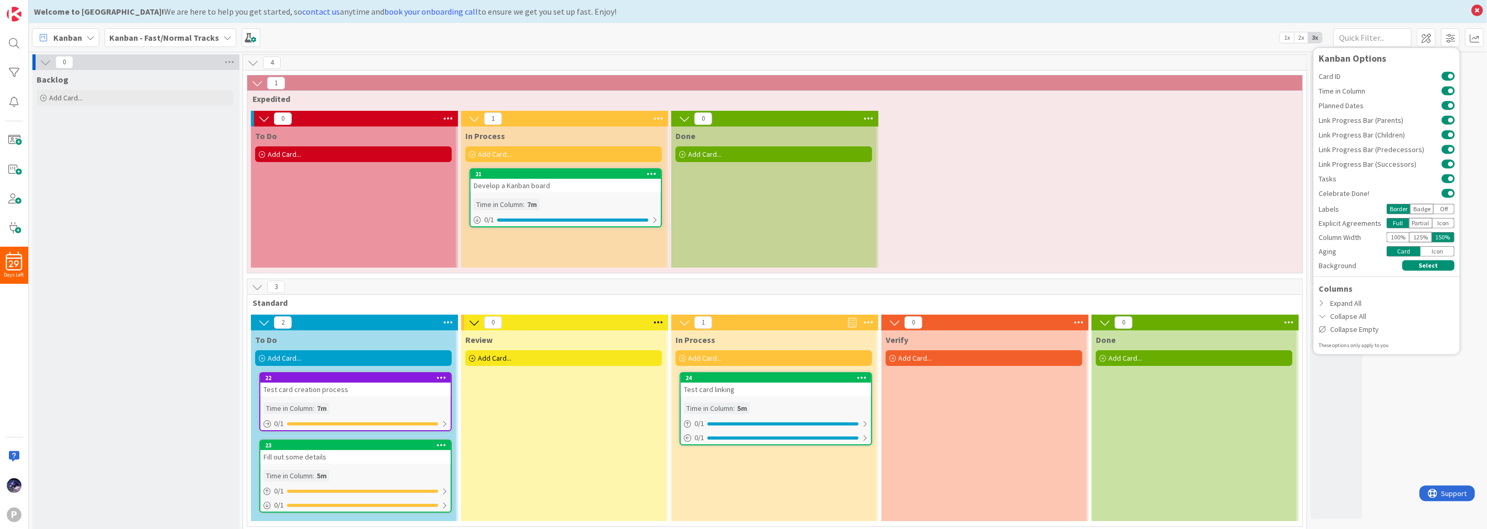
click at [1438, 252] on div "Icon" at bounding box center [1438, 251] width 34 height 10
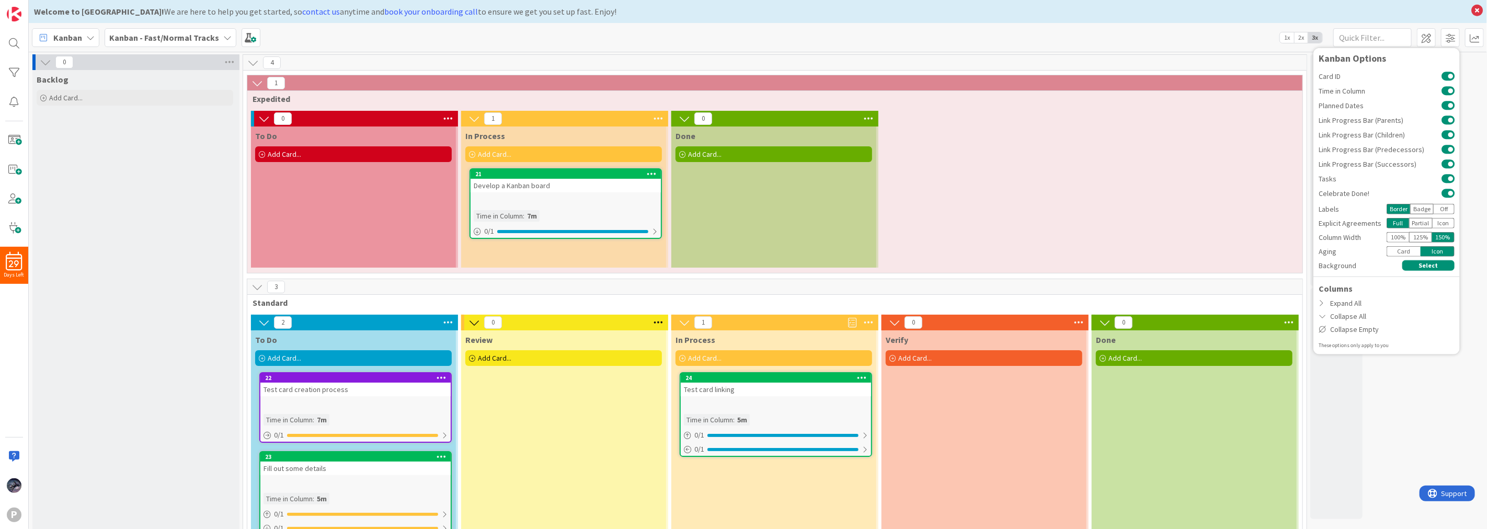
click at [1400, 251] on div "Card" at bounding box center [1404, 251] width 34 height 10
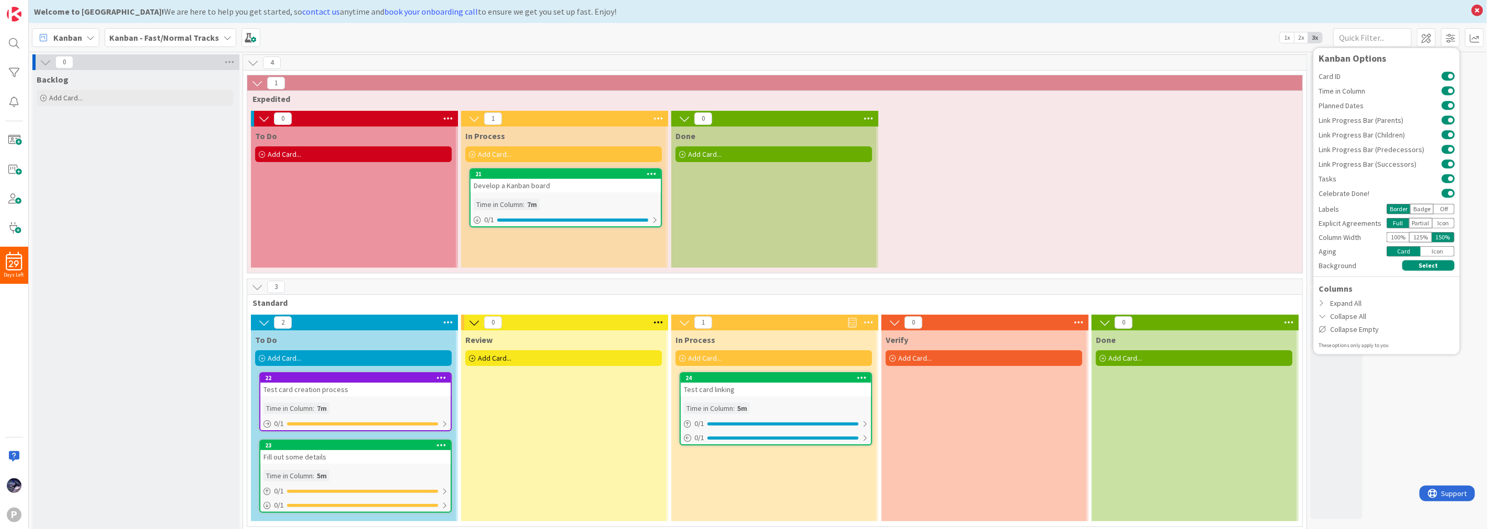
click at [1447, 254] on div "Icon" at bounding box center [1438, 251] width 34 height 10
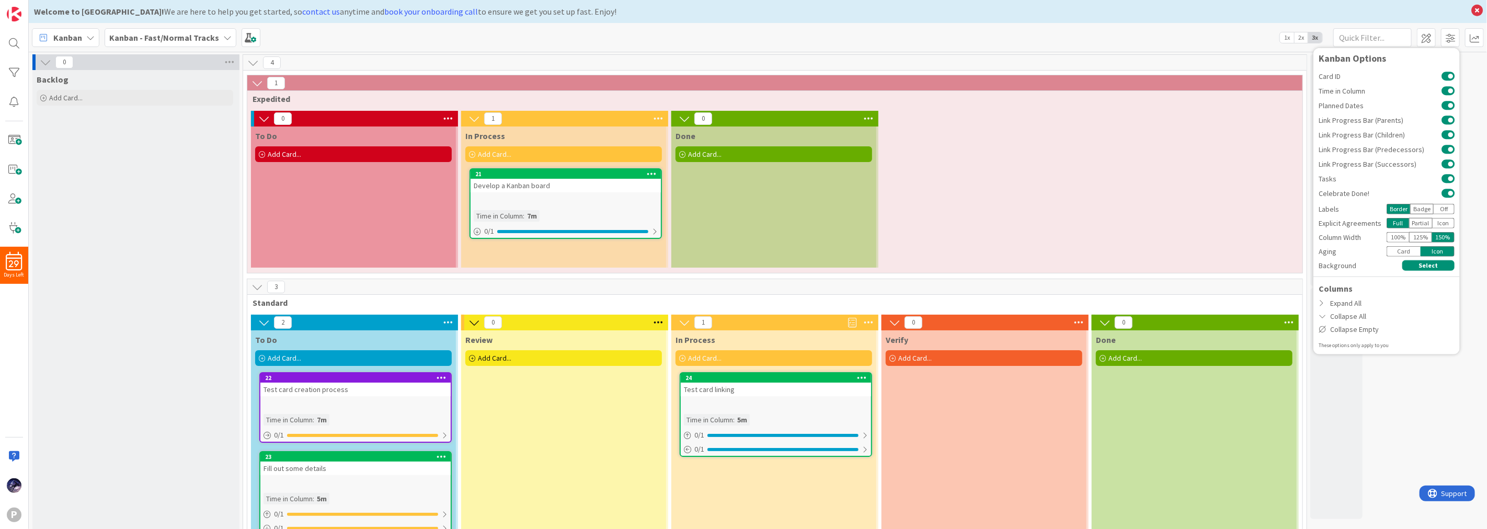
click at [1402, 248] on div "Card" at bounding box center [1404, 251] width 34 height 10
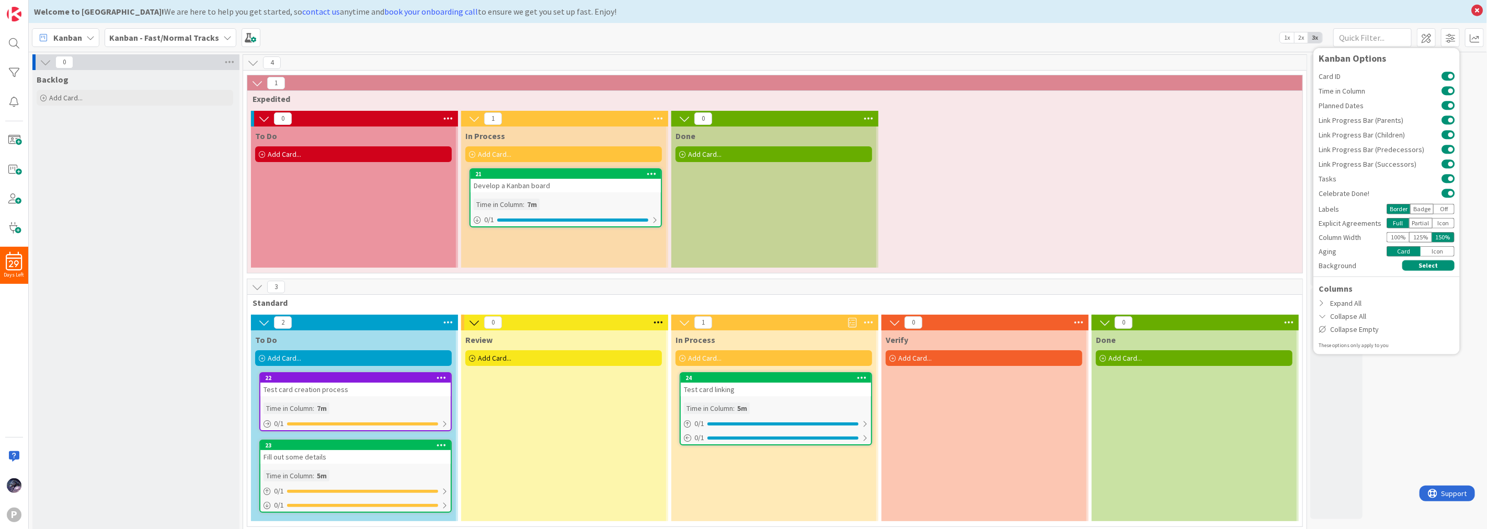
click at [1423, 237] on div "125 %" at bounding box center [1420, 237] width 23 height 10
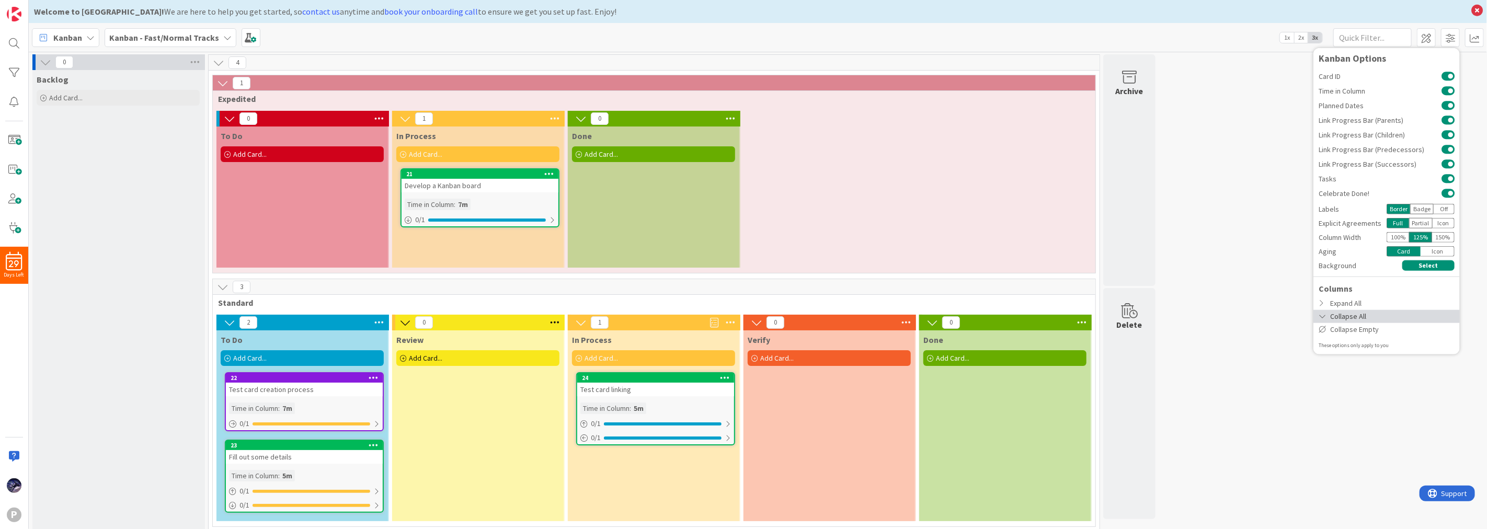
click at [1368, 314] on div "Collapse All" at bounding box center [1387, 316] width 146 height 13
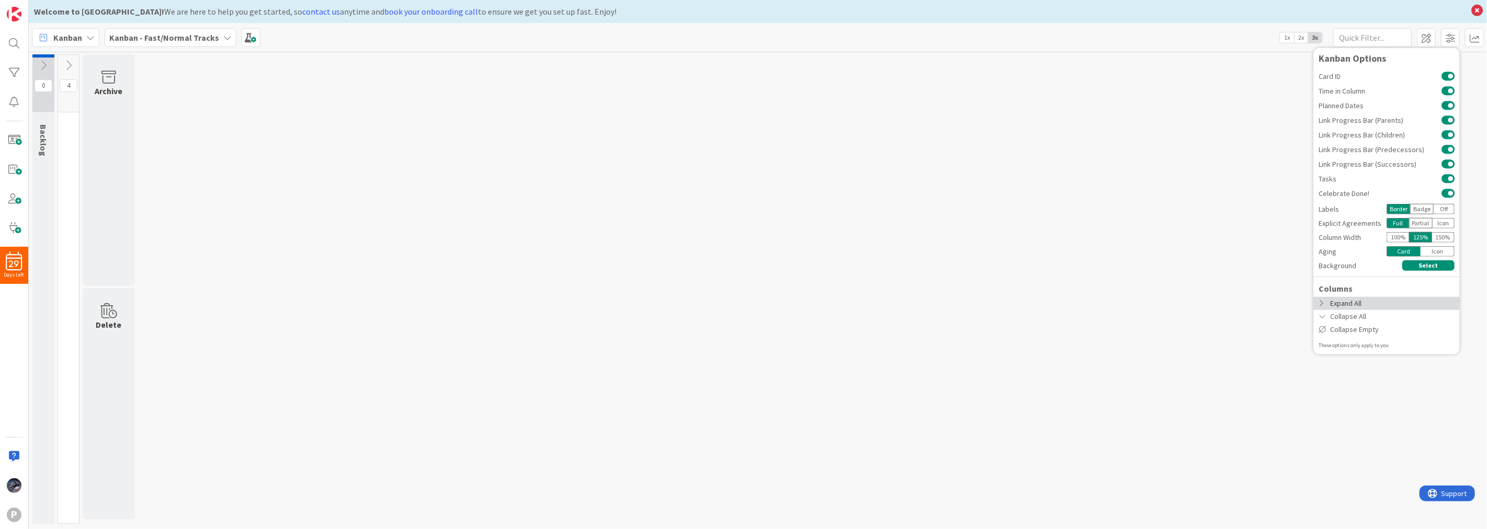
click at [1374, 300] on div "Expand All" at bounding box center [1387, 302] width 146 height 13
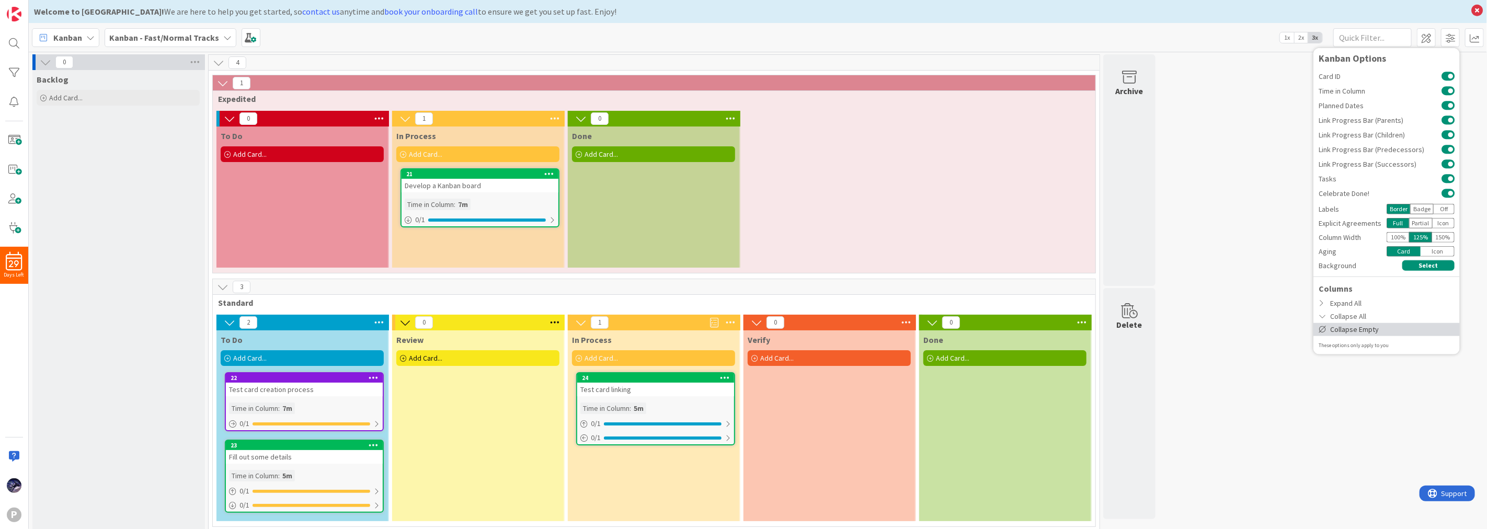
click at [1370, 334] on div "Collapse Empty" at bounding box center [1387, 329] width 146 height 13
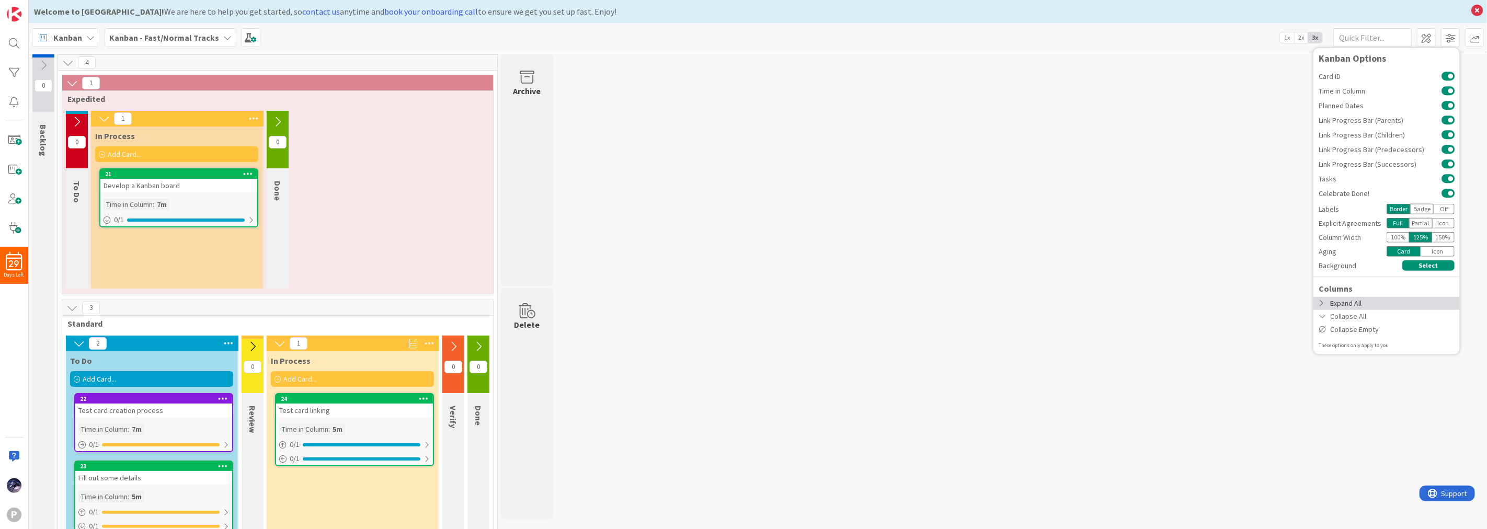
click at [1378, 301] on div "Expand All" at bounding box center [1387, 302] width 146 height 13
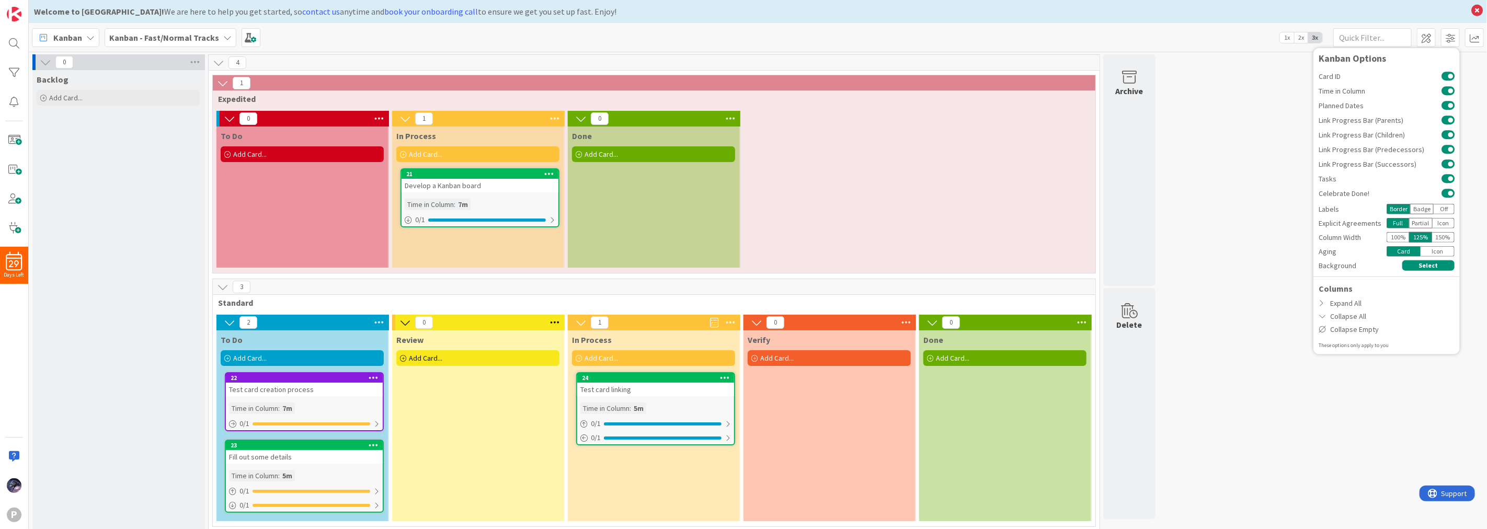
click at [1192, 225] on div "0 Backlog Add Card... 4 1 Expedited 0 To Do Add Card... 1 In Process Add Card..…" at bounding box center [758, 296] width 1454 height 484
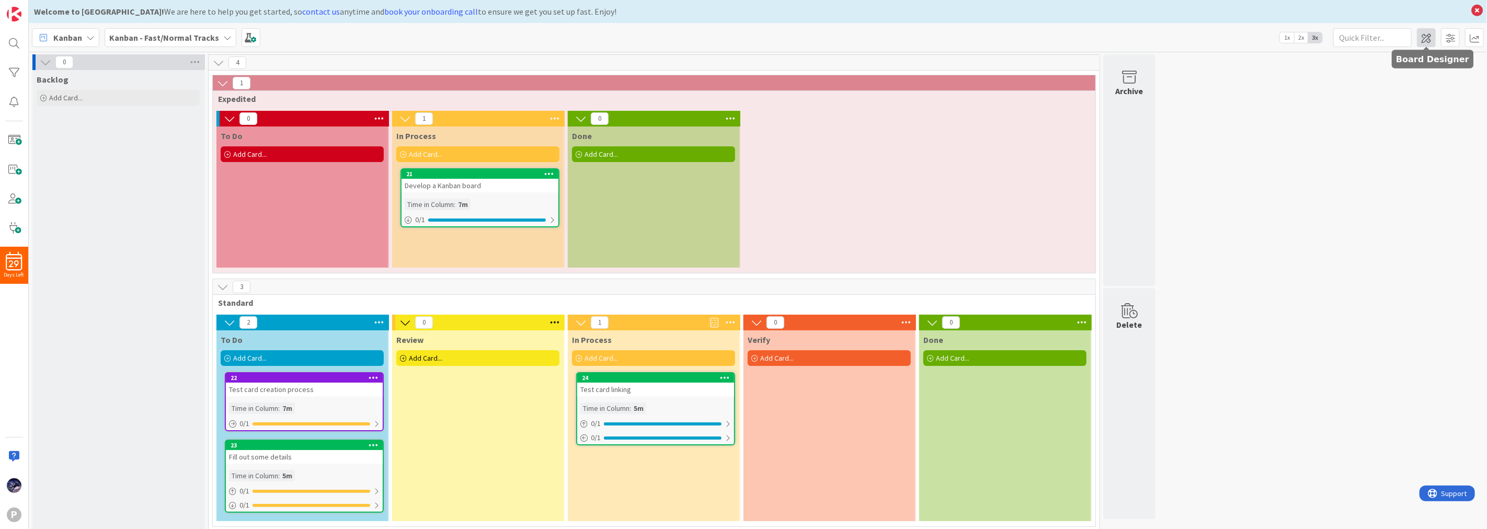
click at [1429, 39] on span at bounding box center [1426, 37] width 19 height 19
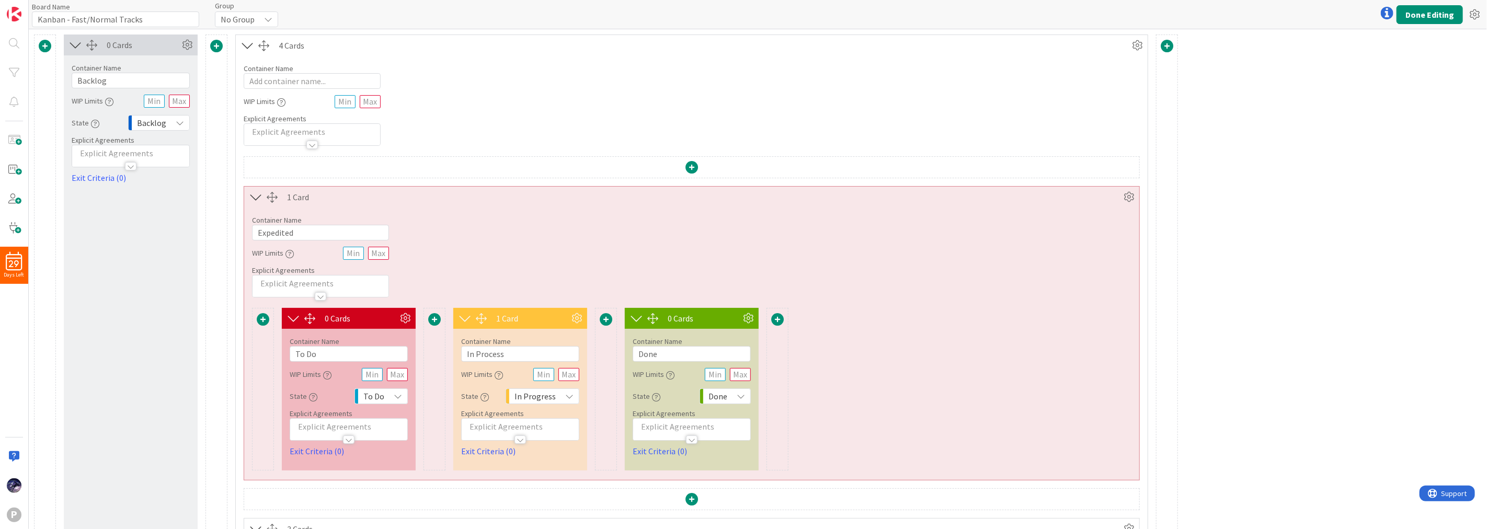
click at [417, 317] on div "0 Cards Container Name 5 / 64 To Do WIP Limits State To Do Explicit Agreements …" at bounding box center [692, 389] width 880 height 163
click at [406, 317] on icon at bounding box center [405, 319] width 16 height 16
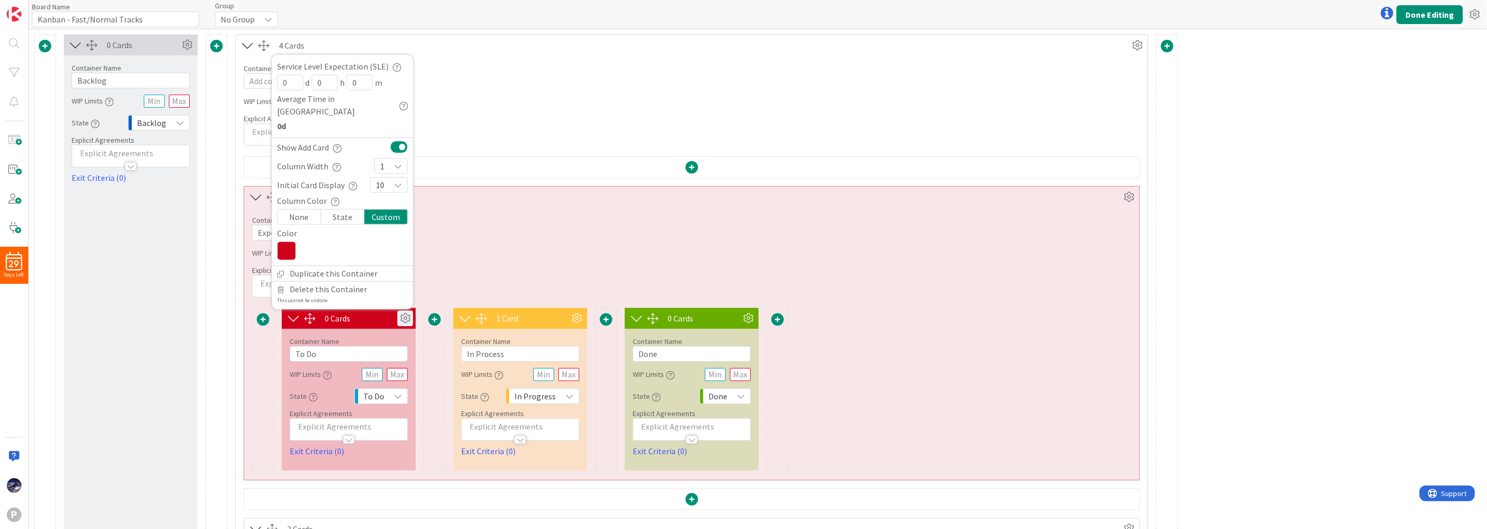
click at [348, 217] on div "State" at bounding box center [342, 217] width 43 height 15
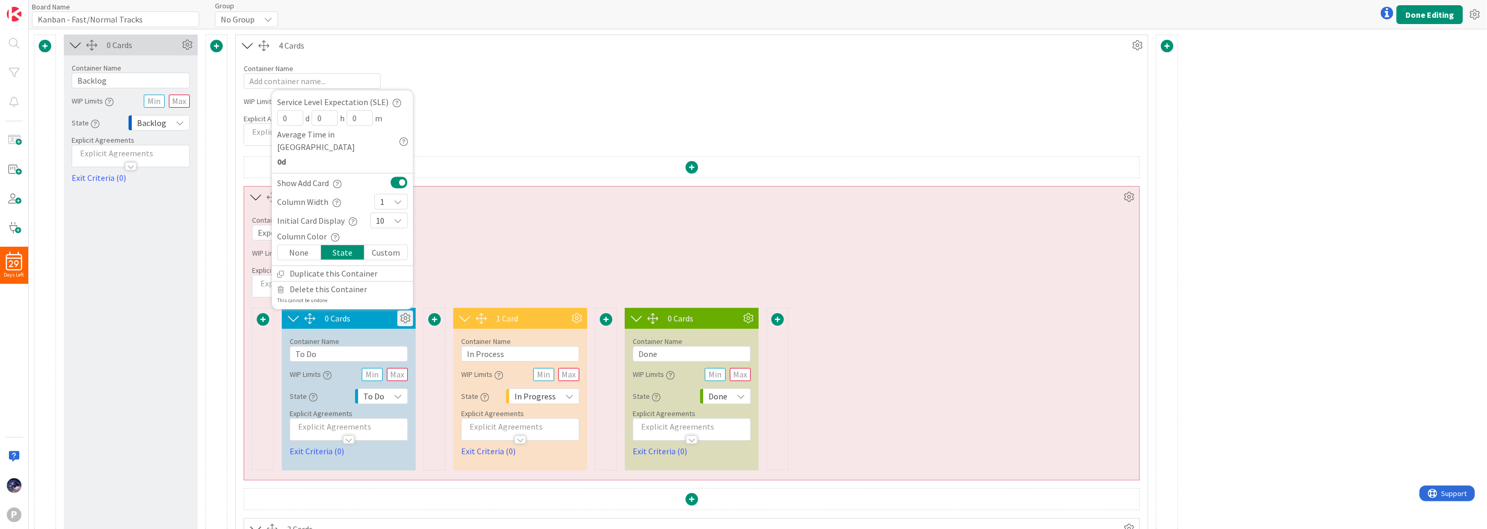
drag, startPoint x: 1307, startPoint y: 148, endPoint x: 1409, endPoint y: 60, distance: 134.2
click at [1308, 148] on div "0 Cards Container Name 7 / 64 Backlog WIP Limits State Backlog Explicit Agreeme…" at bounding box center [758, 438] width 1458 height 819
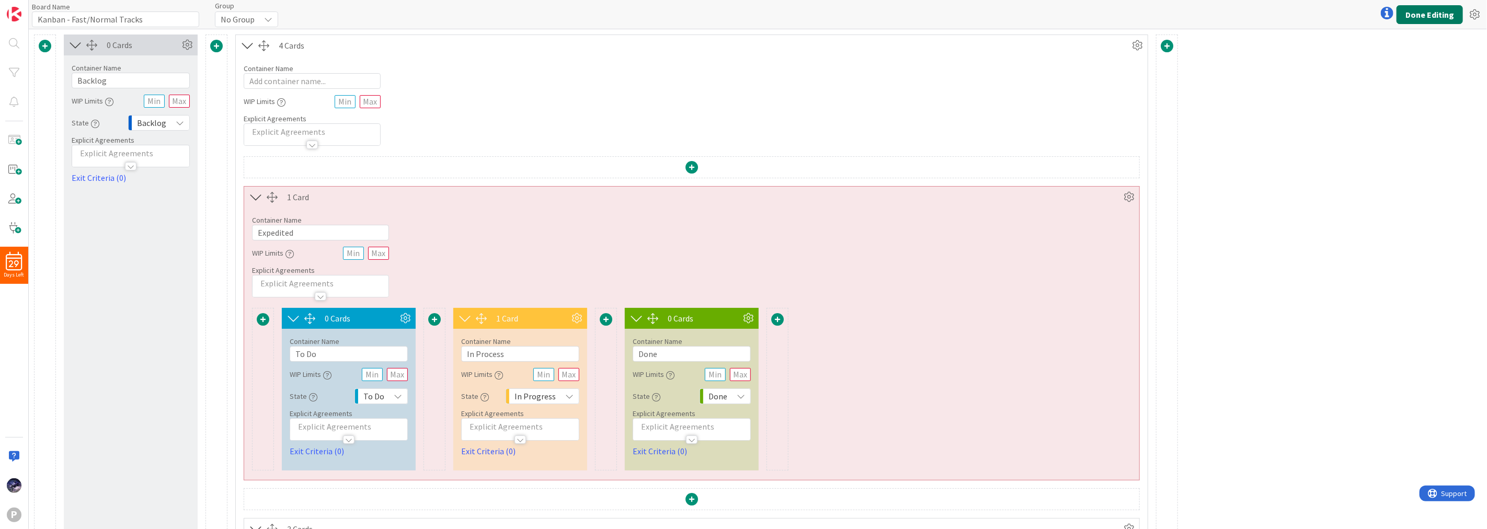
click at [1437, 13] on button "Done Editing" at bounding box center [1430, 14] width 66 height 19
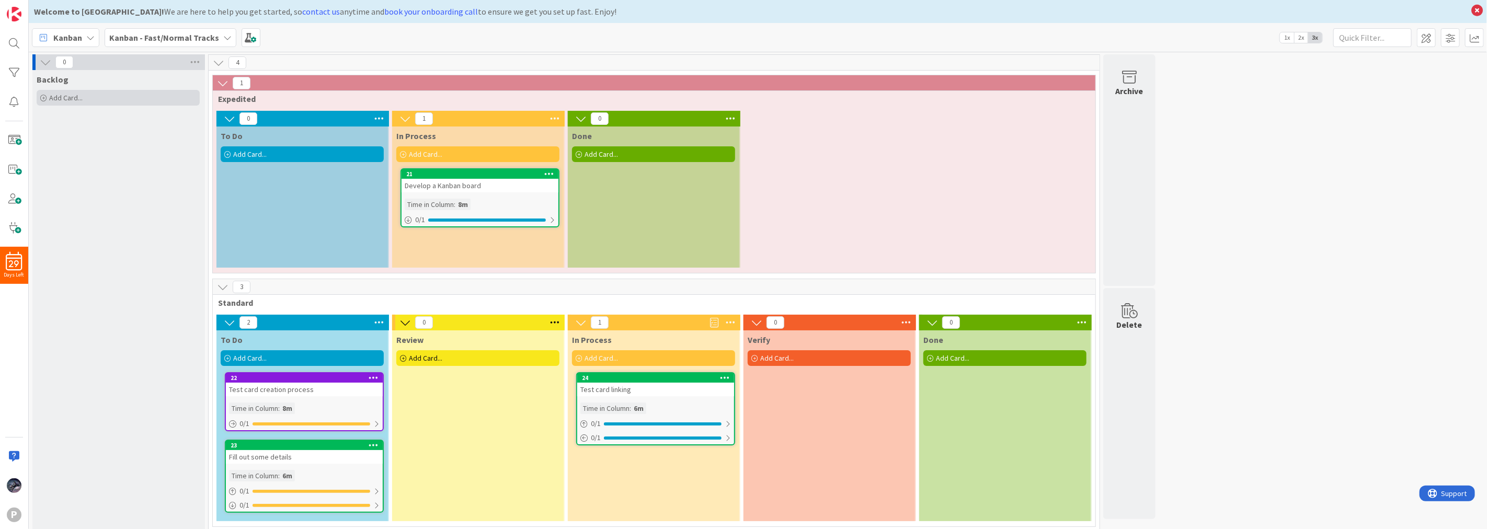
click at [106, 99] on div "Add Card..." at bounding box center [118, 98] width 163 height 16
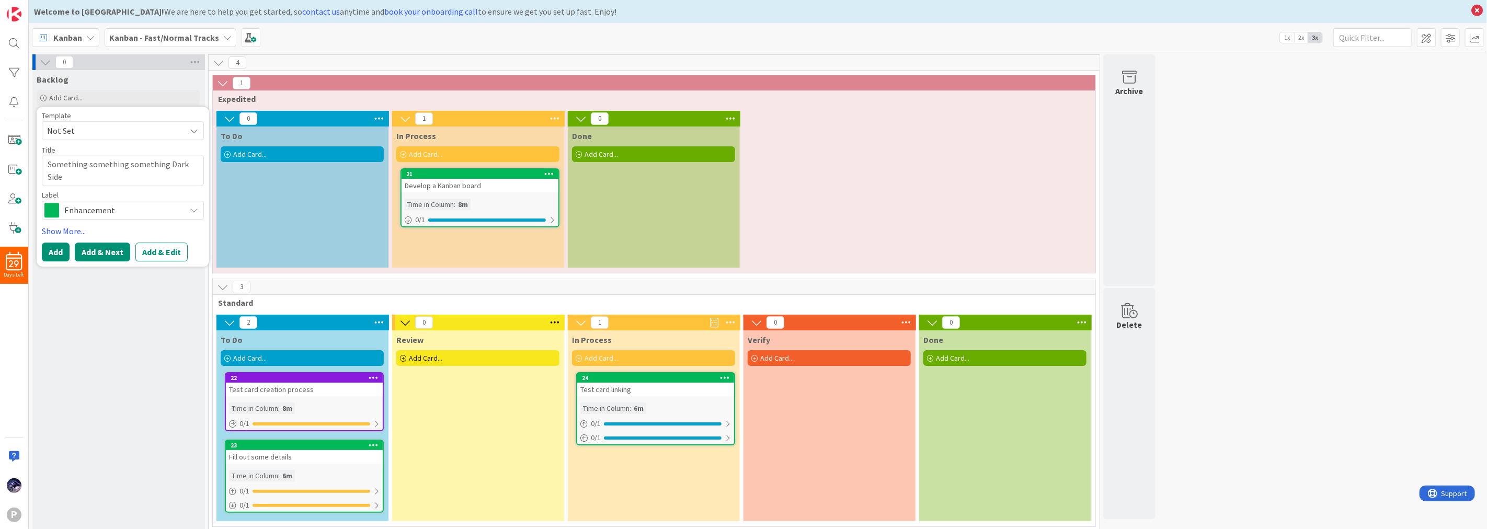
click at [104, 252] on button "Add & Next" at bounding box center [102, 252] width 55 height 19
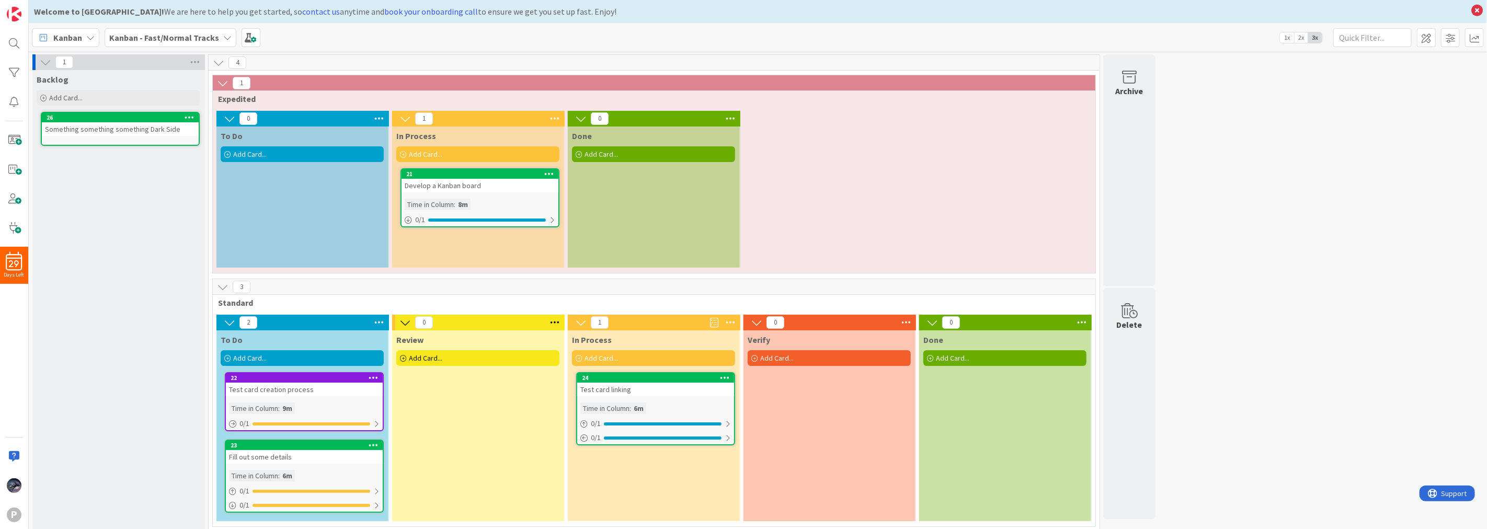
click at [127, 124] on div "Something something something Dark Side" at bounding box center [120, 129] width 157 height 14
drag, startPoint x: 150, startPoint y: 251, endPoint x: 118, endPoint y: 140, distance: 115.2
click at [138, 221] on div "Backlog Add Card... Template Not Set Title 0 / 128 Label Enhancement Show More.…" at bounding box center [118, 301] width 172 height 463
click at [96, 86] on div "Backlog Add Card... Template Not Set Title 0 / 128 Label Enhancement Show More.…" at bounding box center [118, 89] width 172 height 38
click at [100, 97] on div "Add Card..." at bounding box center [118, 98] width 163 height 16
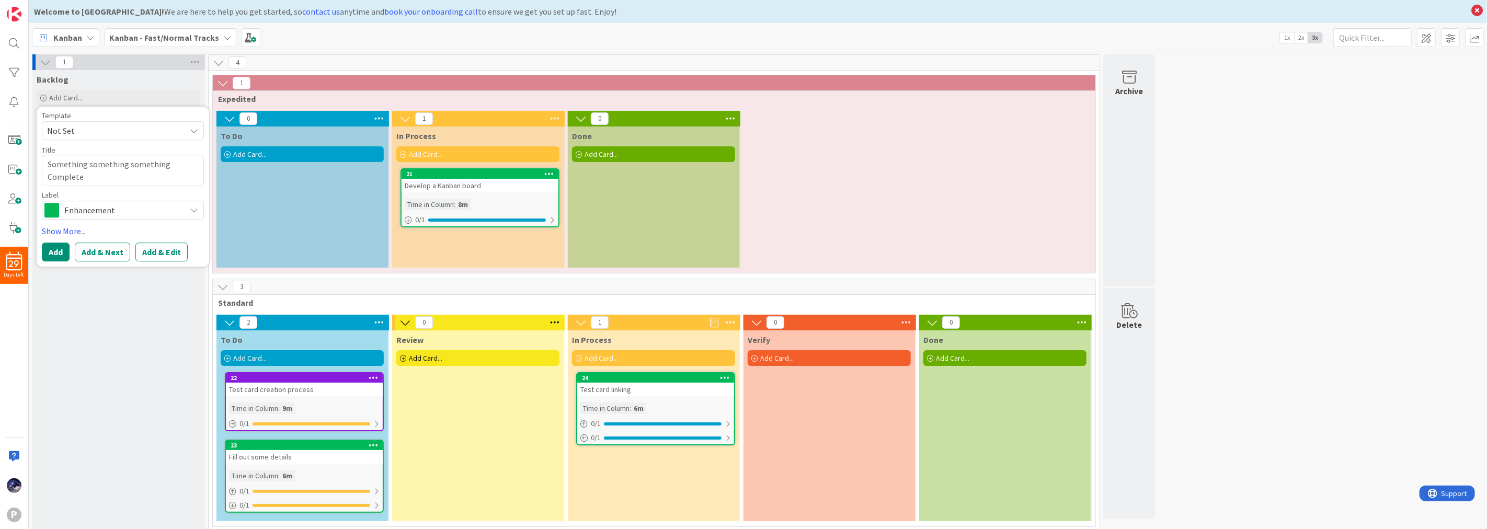
click at [79, 218] on div "Enhancement" at bounding box center [123, 210] width 162 height 19
click at [107, 265] on span "Research" at bounding box center [145, 273] width 128 height 16
click at [89, 207] on span "Research" at bounding box center [122, 210] width 116 height 15
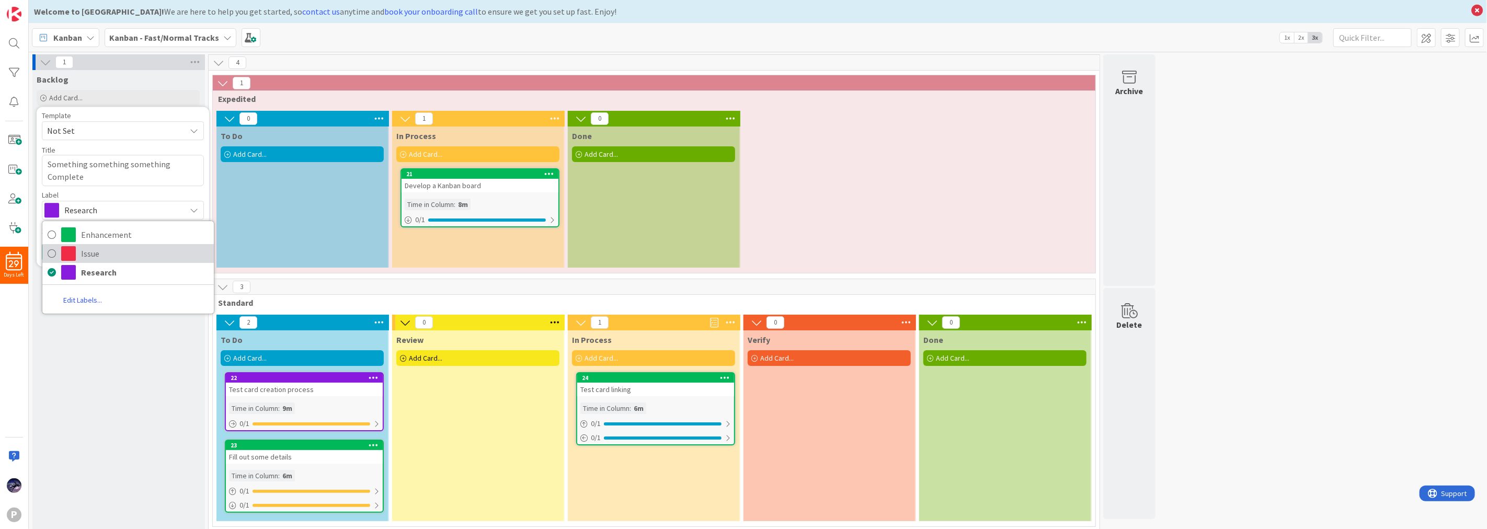
click at [86, 259] on span "Issue" at bounding box center [145, 254] width 128 height 16
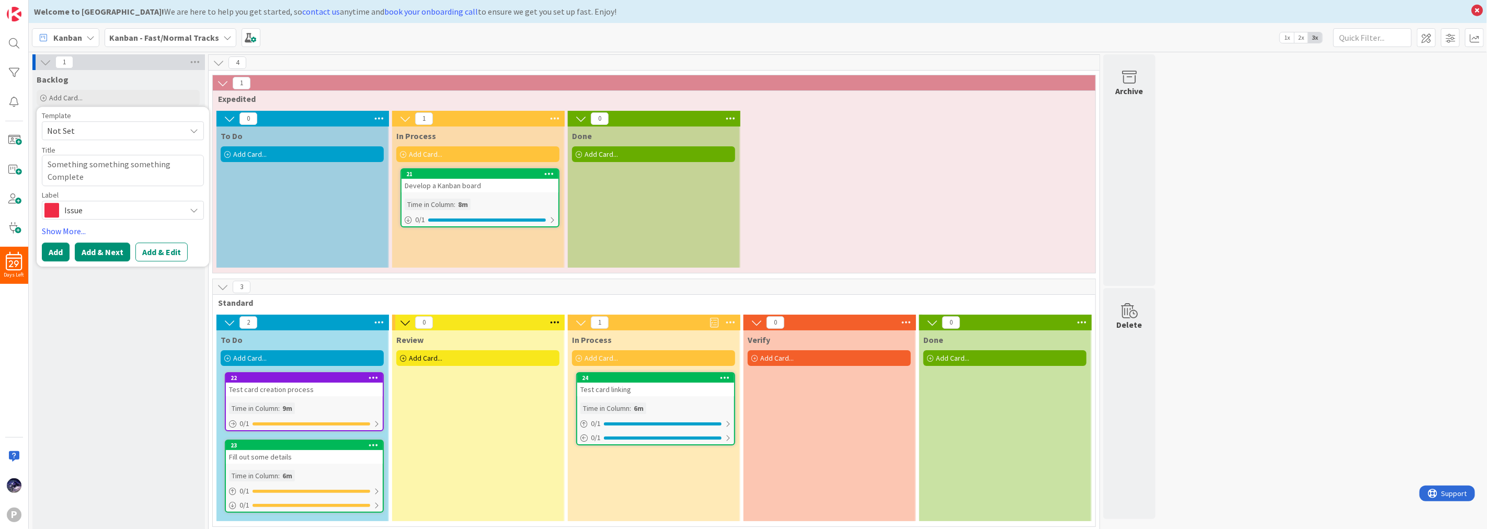
click at [97, 260] on button "Add & Next" at bounding box center [102, 252] width 55 height 19
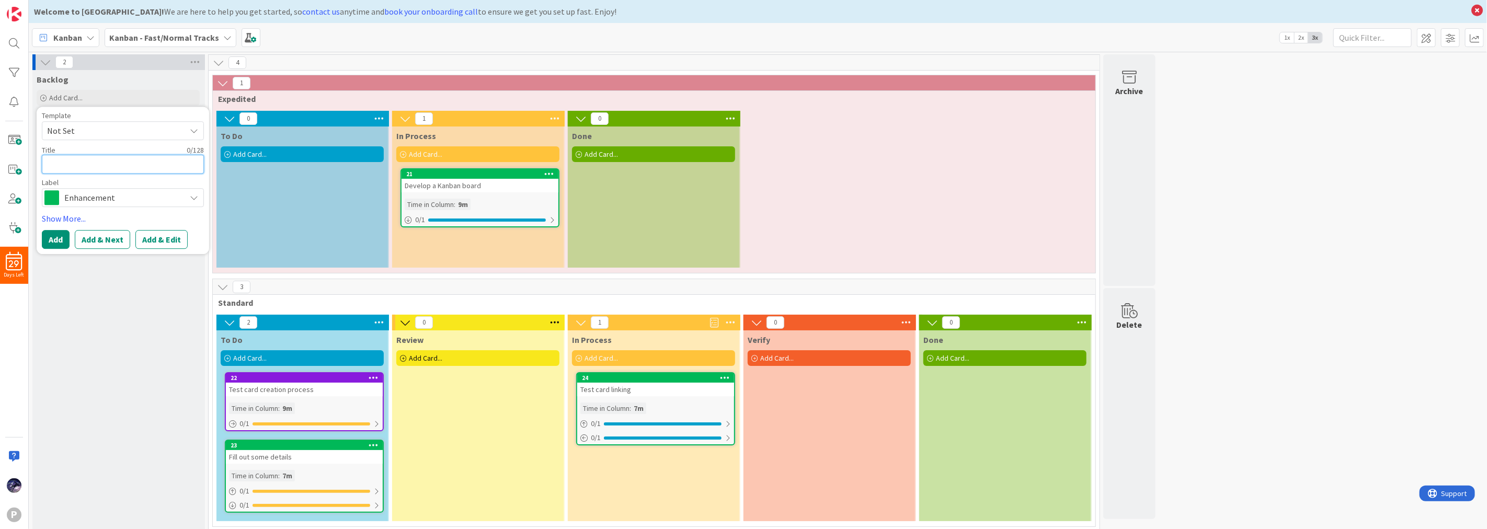
drag, startPoint x: 140, startPoint y: 161, endPoint x: 146, endPoint y: 166, distance: 8.6
click at [140, 163] on textarea at bounding box center [123, 164] width 162 height 19
click at [58, 237] on button "Add" at bounding box center [56, 239] width 28 height 19
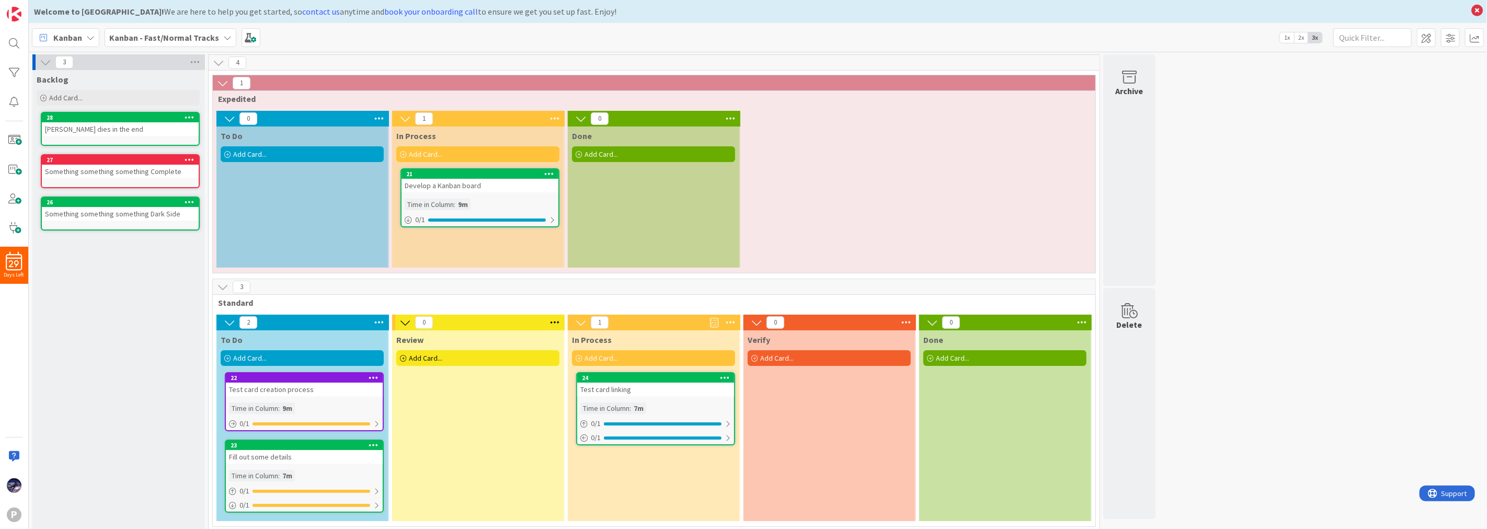
click at [102, 352] on div "Backlog Add Card... Template Not Set Title 0 / 128 Label Enhancement Enhancemen…" at bounding box center [118, 301] width 172 height 463
